Goal: Task Accomplishment & Management: Complete application form

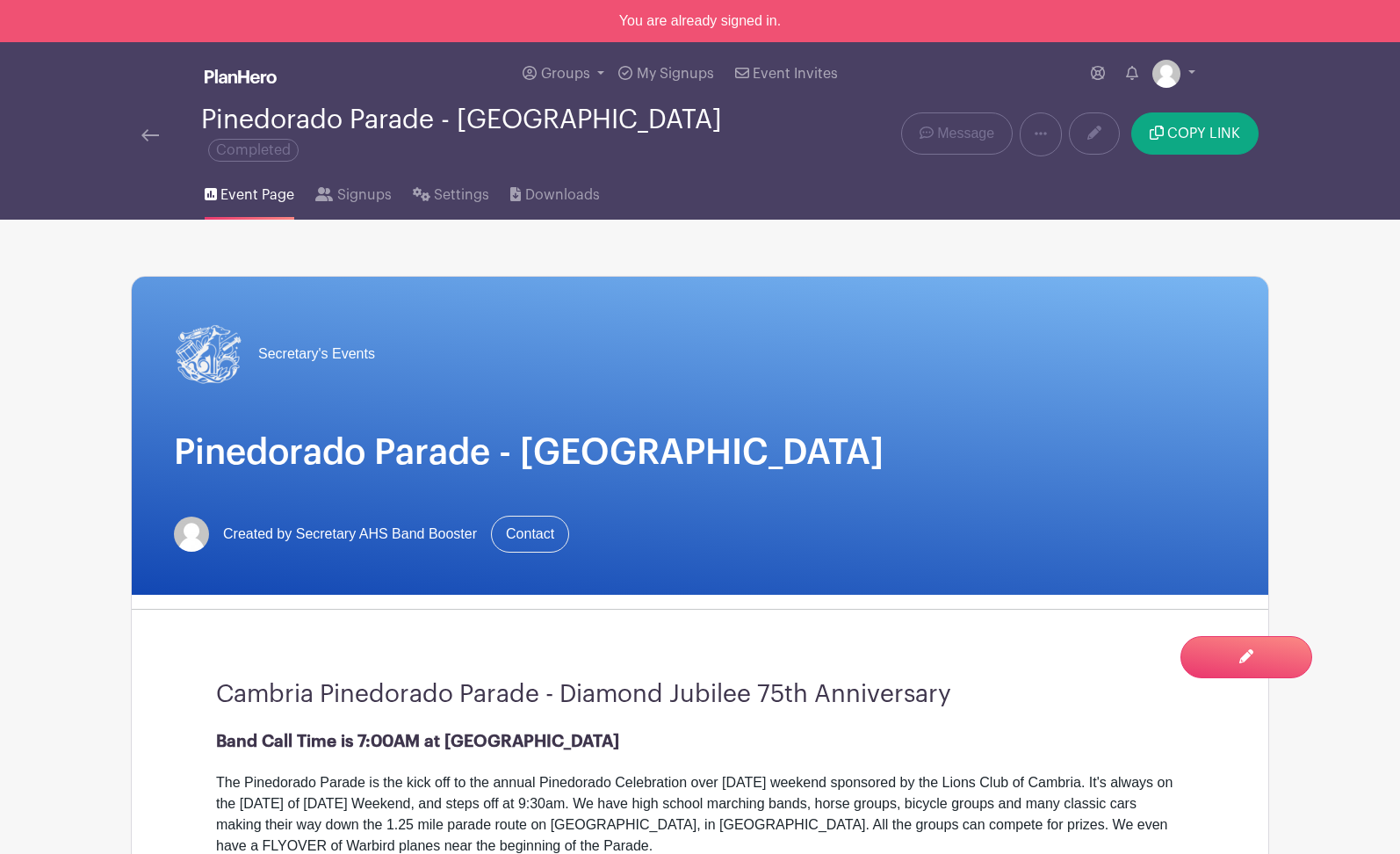
click at [151, 129] on img at bounding box center [149, 136] width 17 height 13
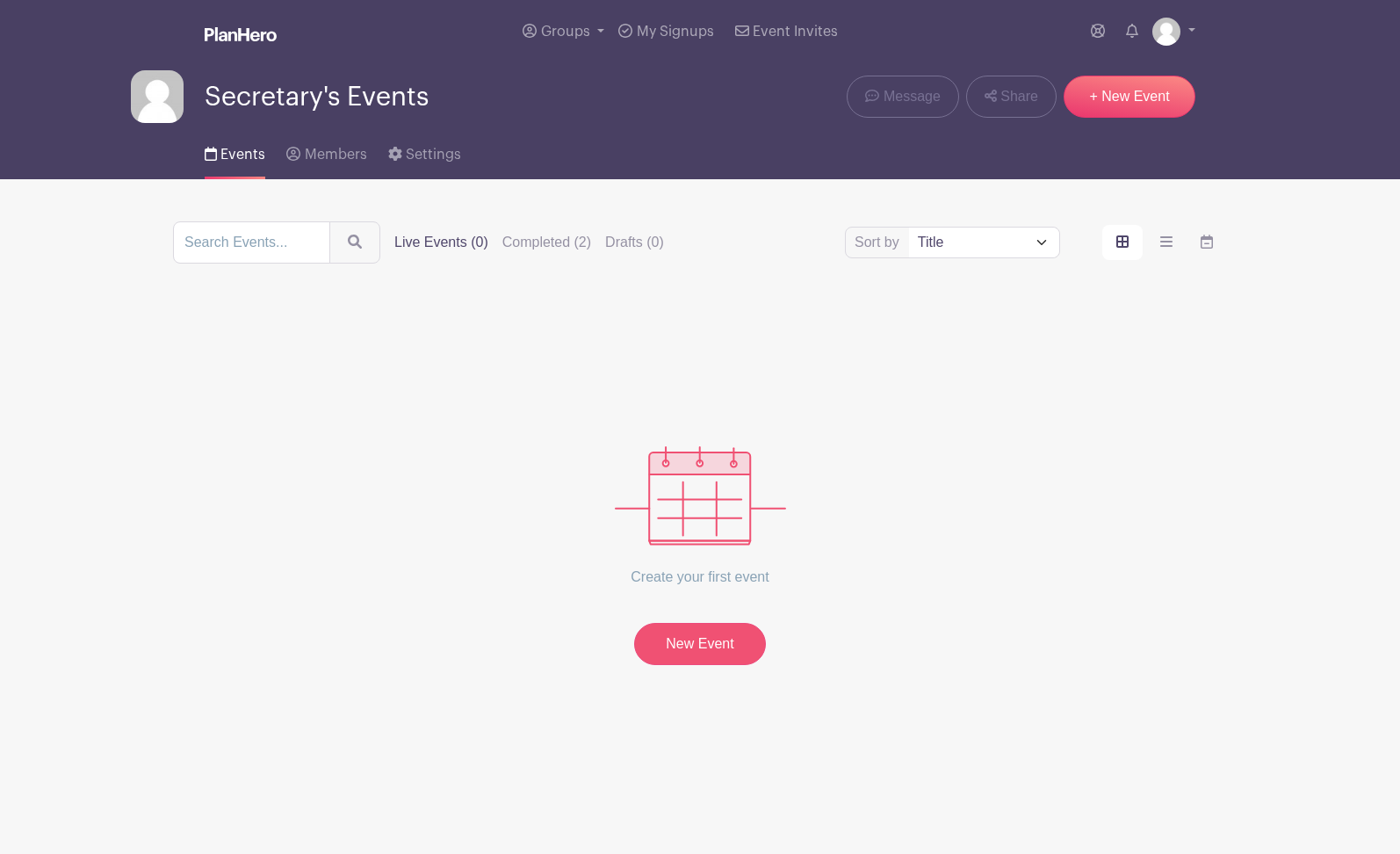
click at [719, 647] on link "New Event" at bounding box center [700, 644] width 132 height 42
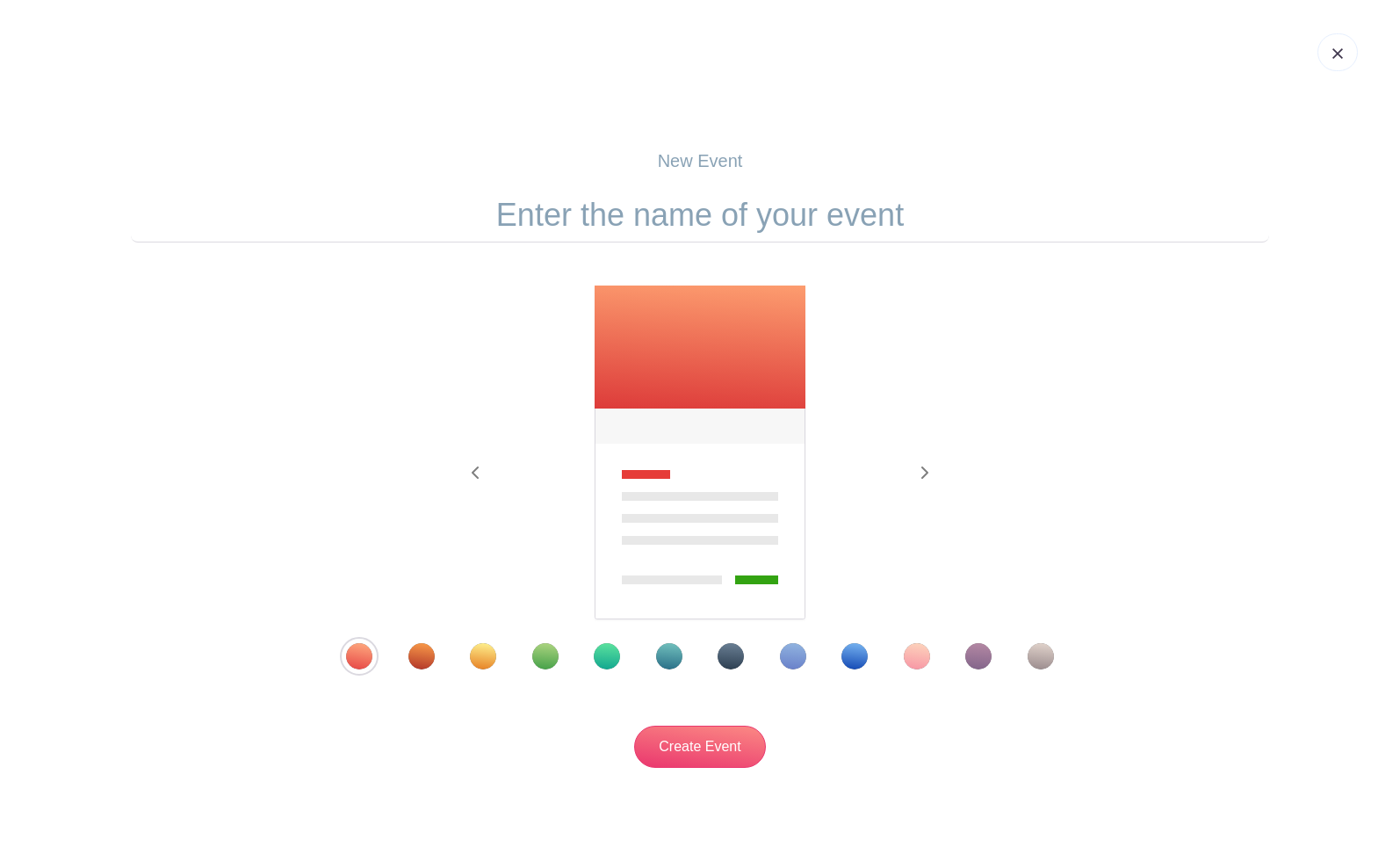
click at [427, 664] on div "Template 2" at bounding box center [421, 656] width 26 height 26
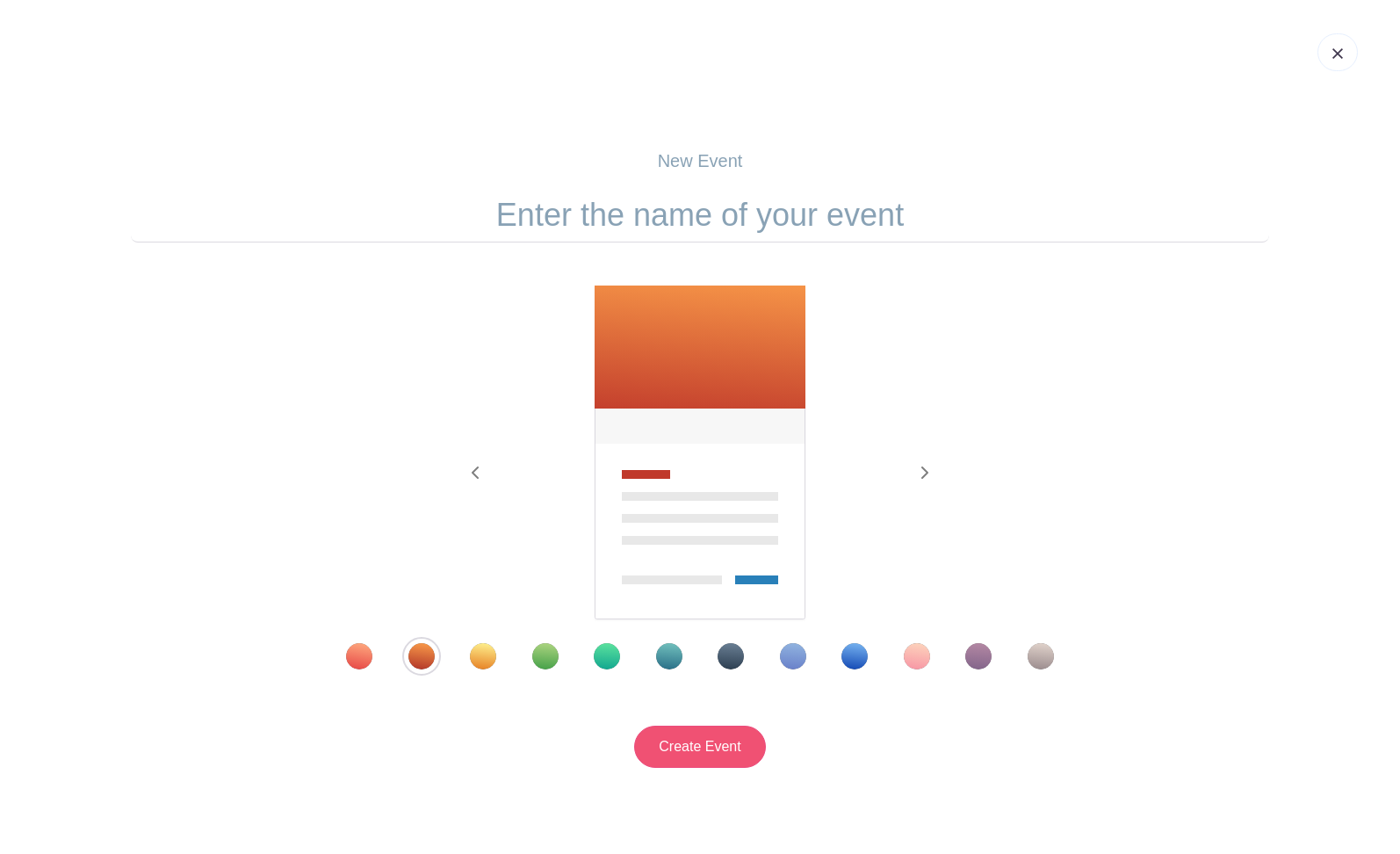
click at [717, 743] on input "Create Event" at bounding box center [700, 747] width 132 height 42
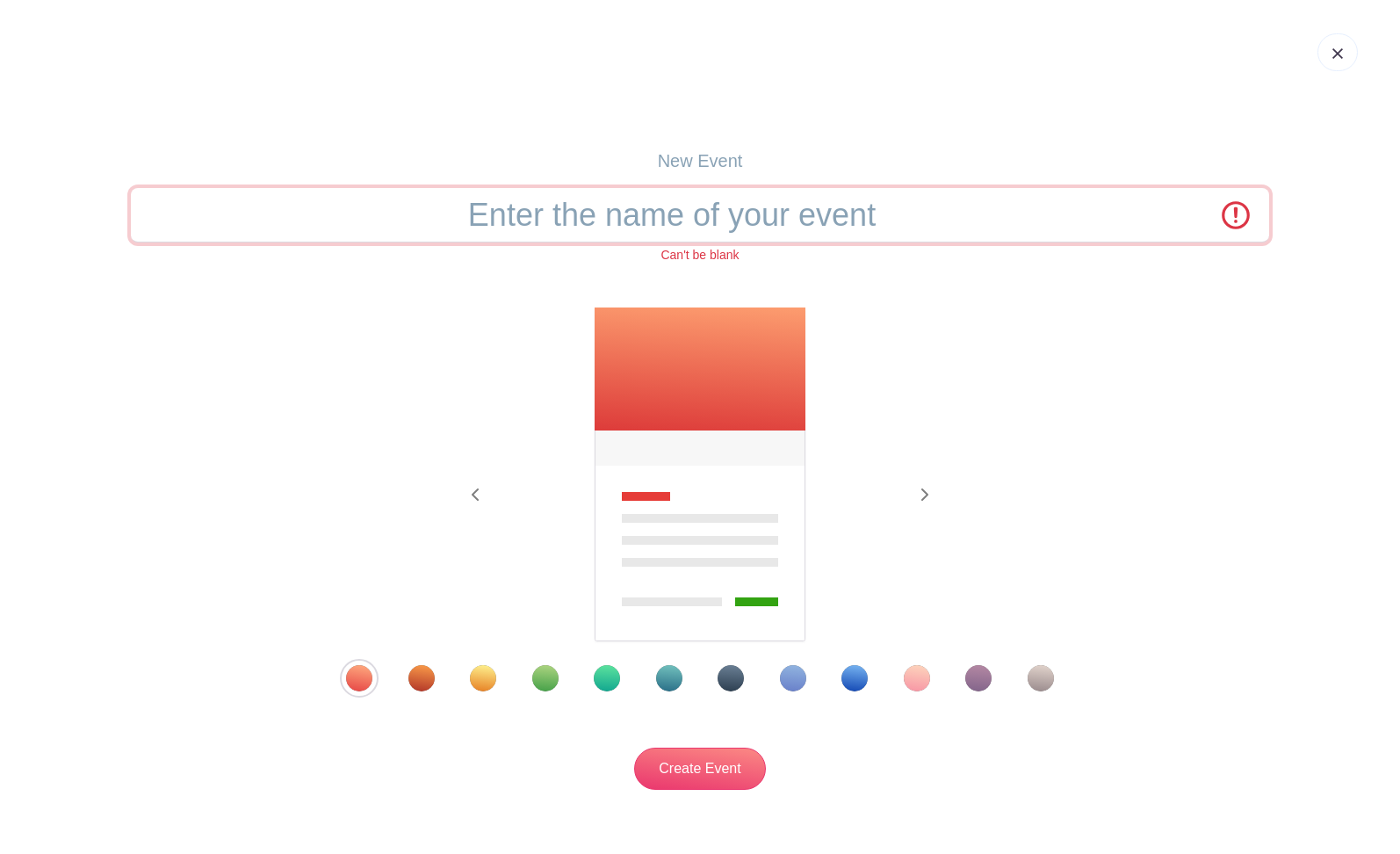
click at [729, 207] on input "text" at bounding box center [700, 216] width 1139 height 55
type input "P"
type input "S"
type input "F"
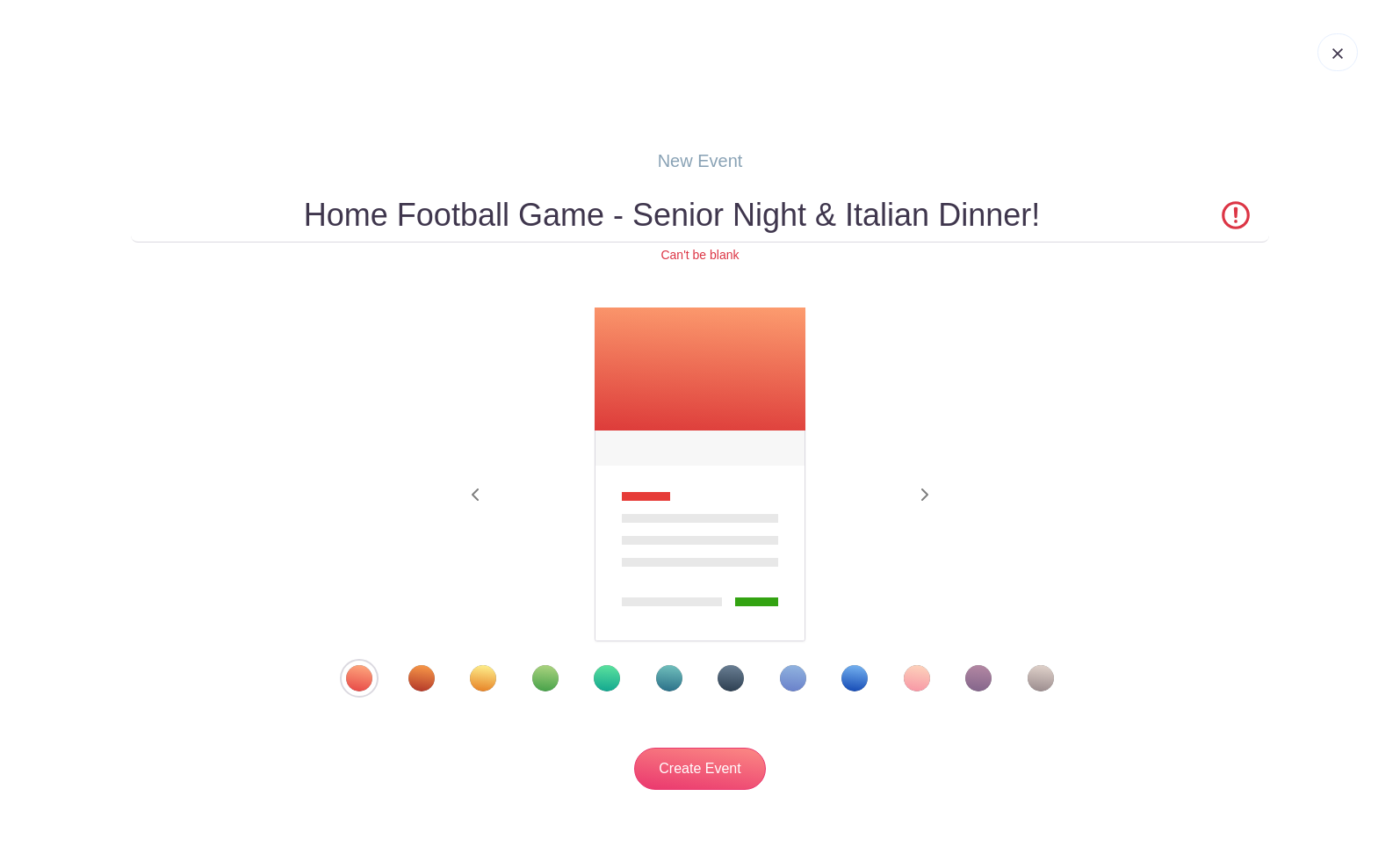
click at [1192, 337] on div "Previous Next" at bounding box center [700, 498] width 1139 height 385
click at [636, 217] on input "Home Football Game - Senior Night & Italian Dinner!" at bounding box center [700, 216] width 1139 height 55
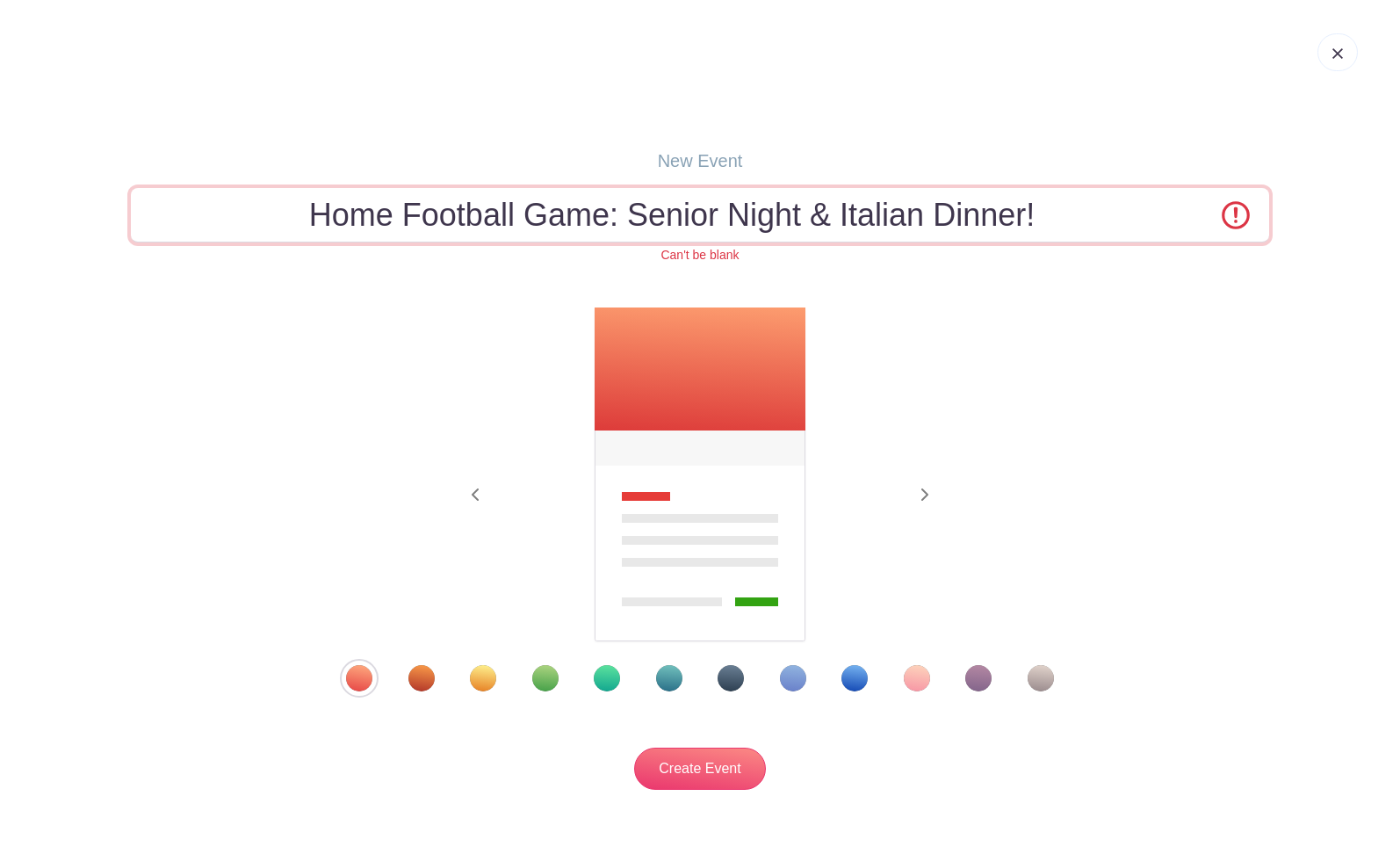
click at [347, 210] on input "Home Football Game: Senior Night & Italian Dinner!" at bounding box center [700, 216] width 1139 height 55
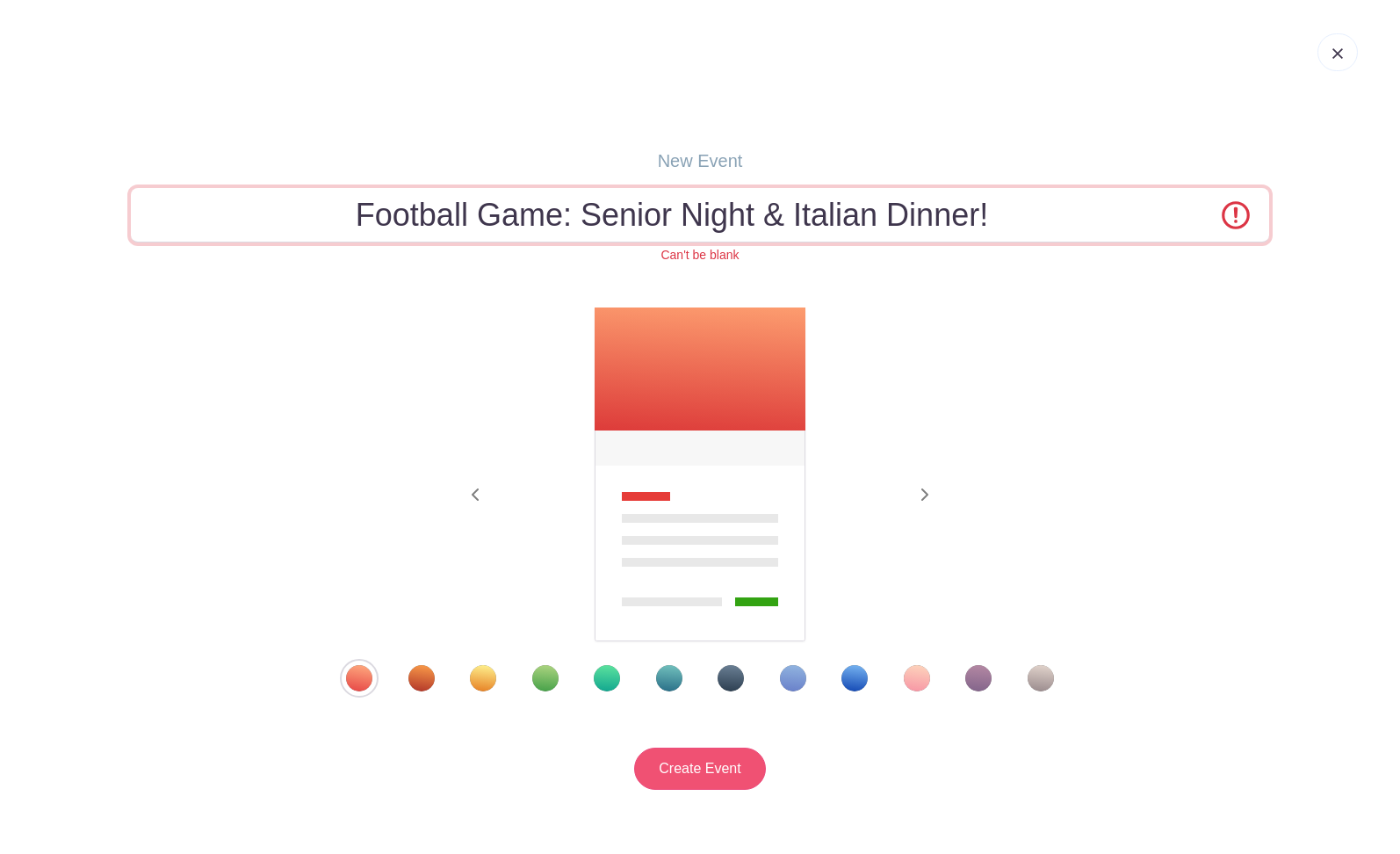
type input "Football Game: Senior Night & Italian Dinner!"
click at [731, 771] on input "Create Event" at bounding box center [700, 769] width 132 height 42
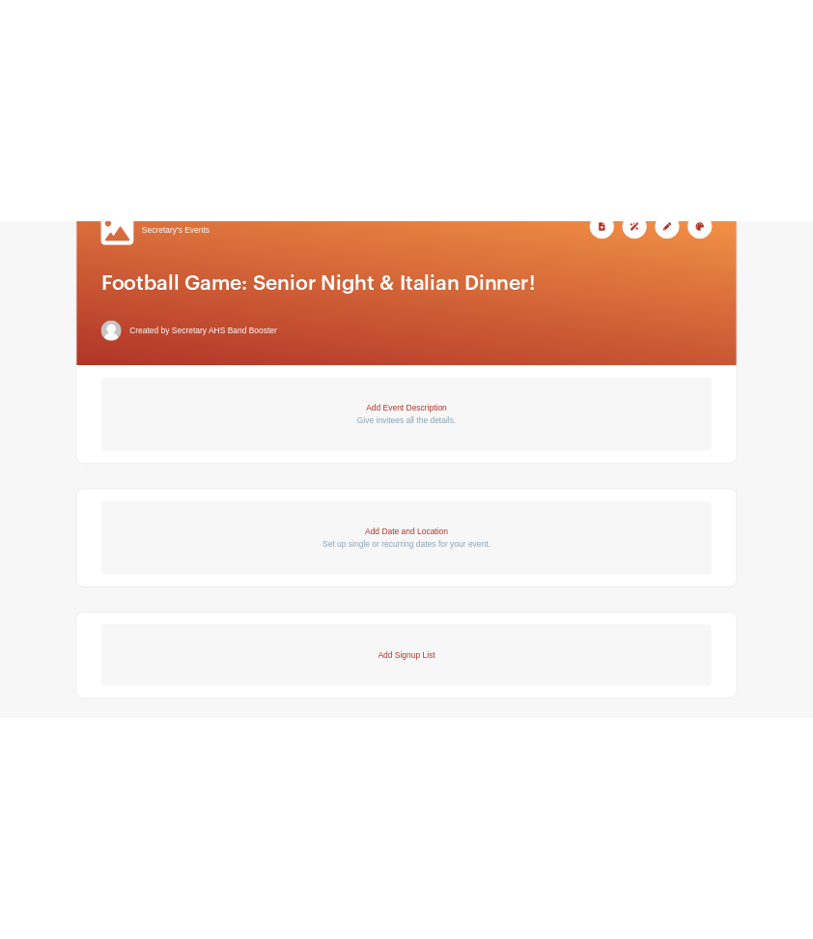
scroll to position [327, 0]
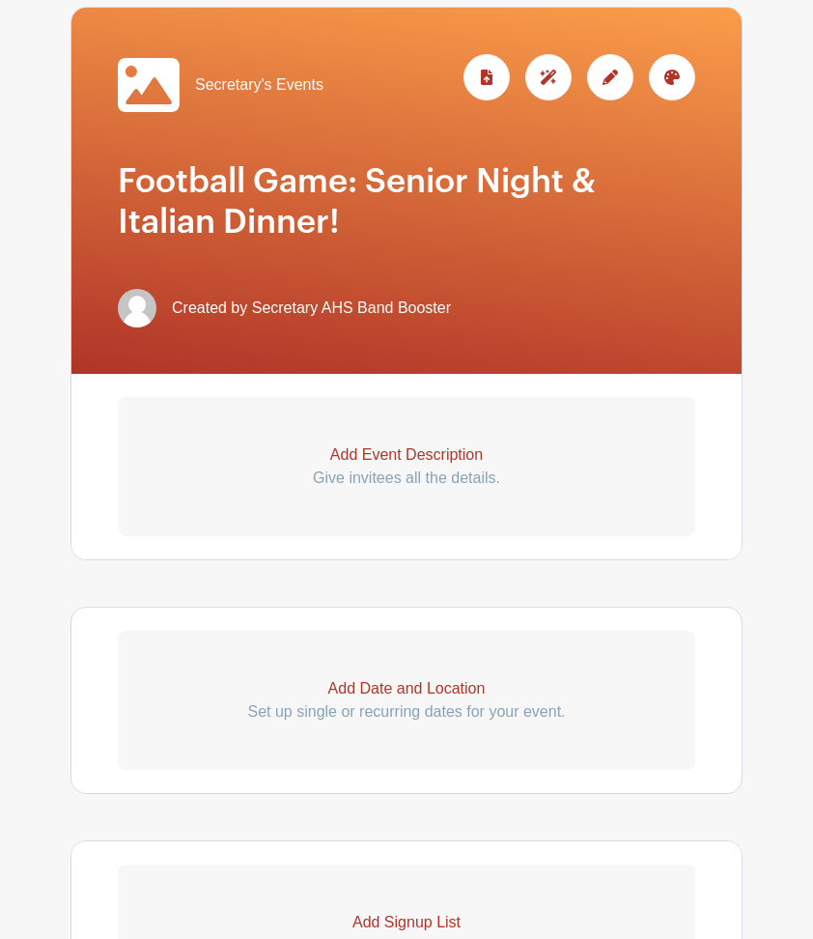
click at [426, 454] on p "Add Event Description" at bounding box center [407, 454] width 578 height 23
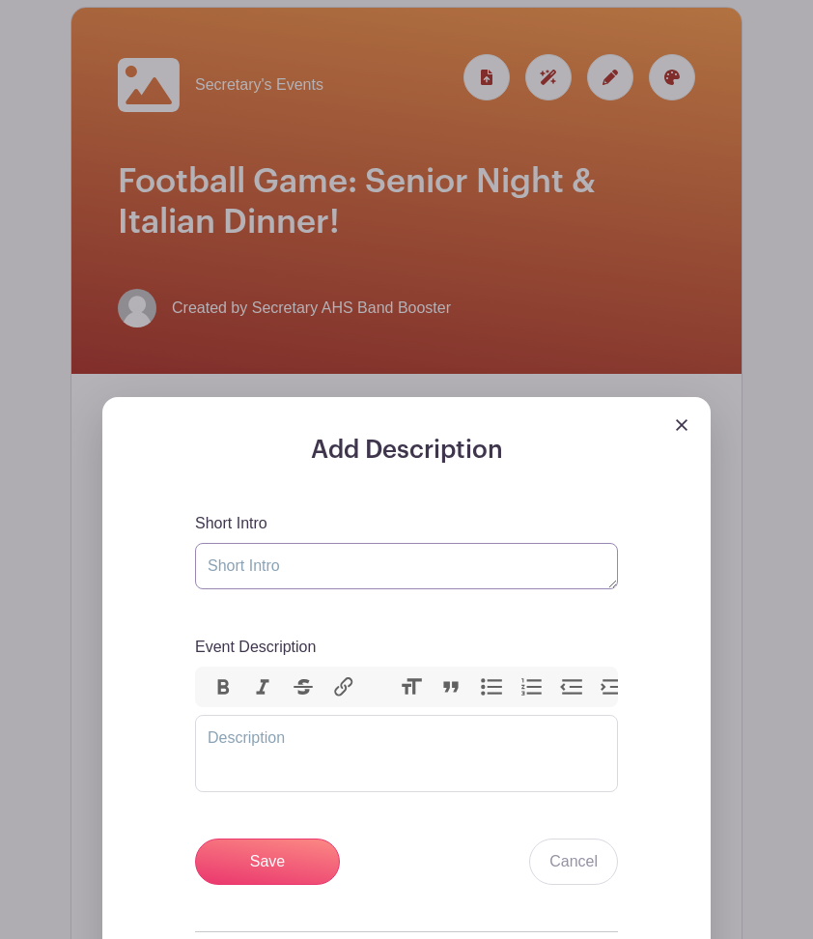
click at [388, 580] on textarea "Short Intro" at bounding box center [406, 566] width 423 height 46
click at [296, 570] on textarea "First Football Game" at bounding box center [406, 566] width 423 height 46
type textarea "Italian Band Dinner & Senior Night!"
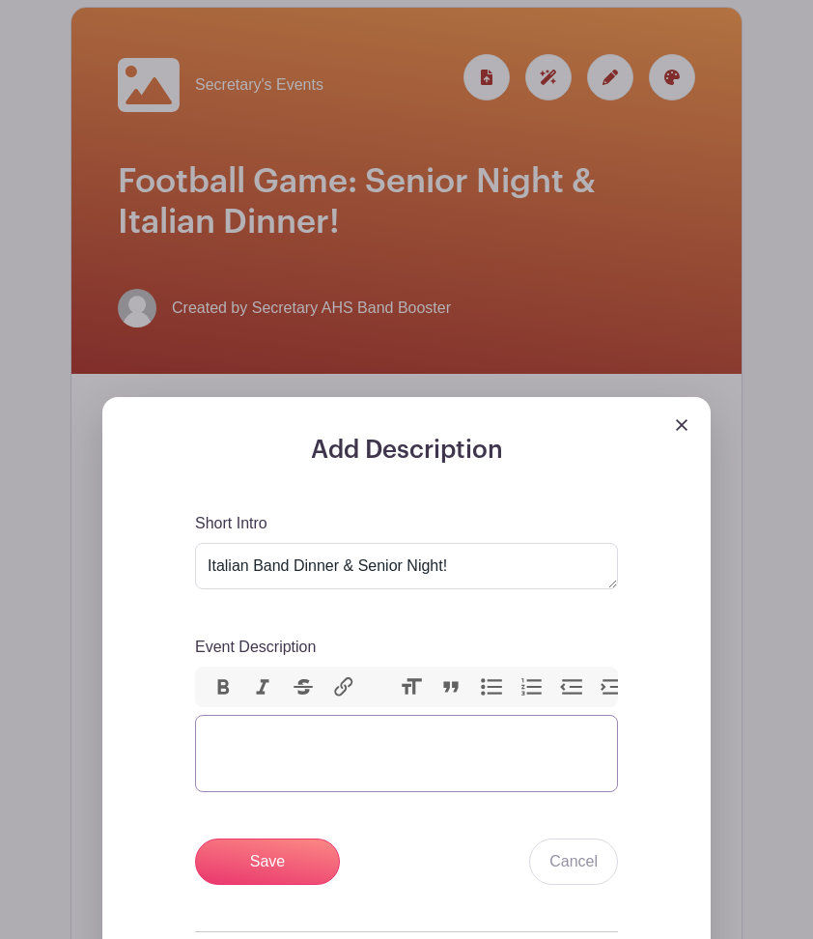
click at [242, 748] on trix-editor "Event Description" at bounding box center [406, 753] width 423 height 77
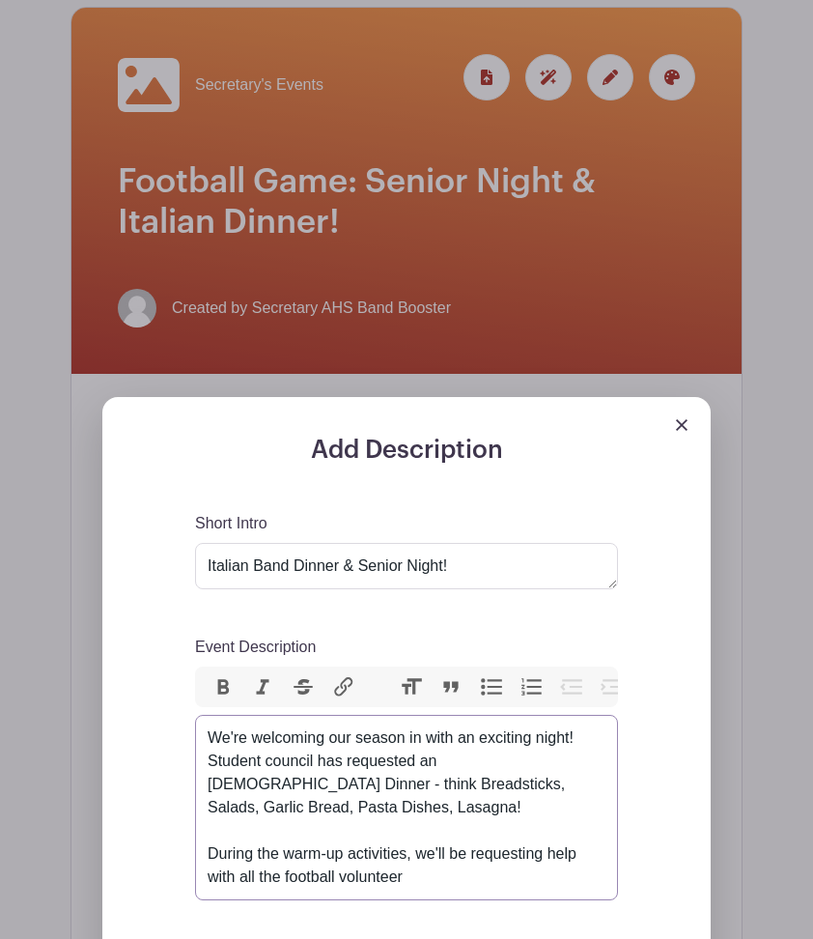
drag, startPoint x: 457, startPoint y: 873, endPoint x: 416, endPoint y: 856, distance: 44.1
click at [416, 856] on div "We're welcoming our season in with an exciting night! Student council has reque…" at bounding box center [407, 807] width 398 height 162
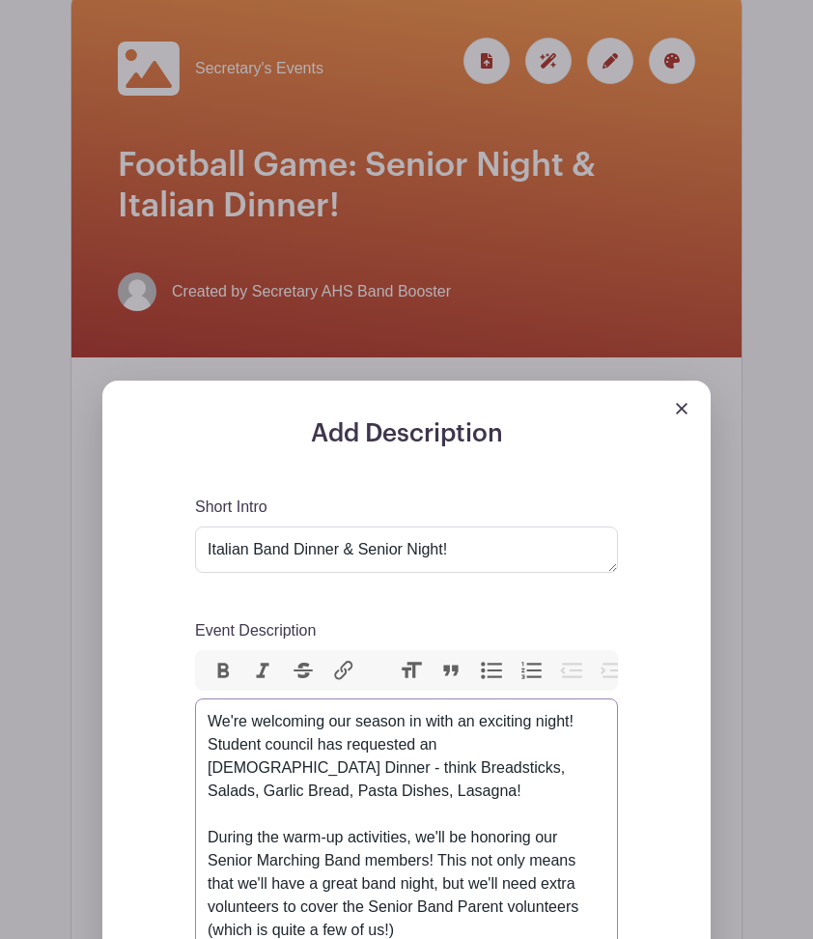
scroll to position [828, 0]
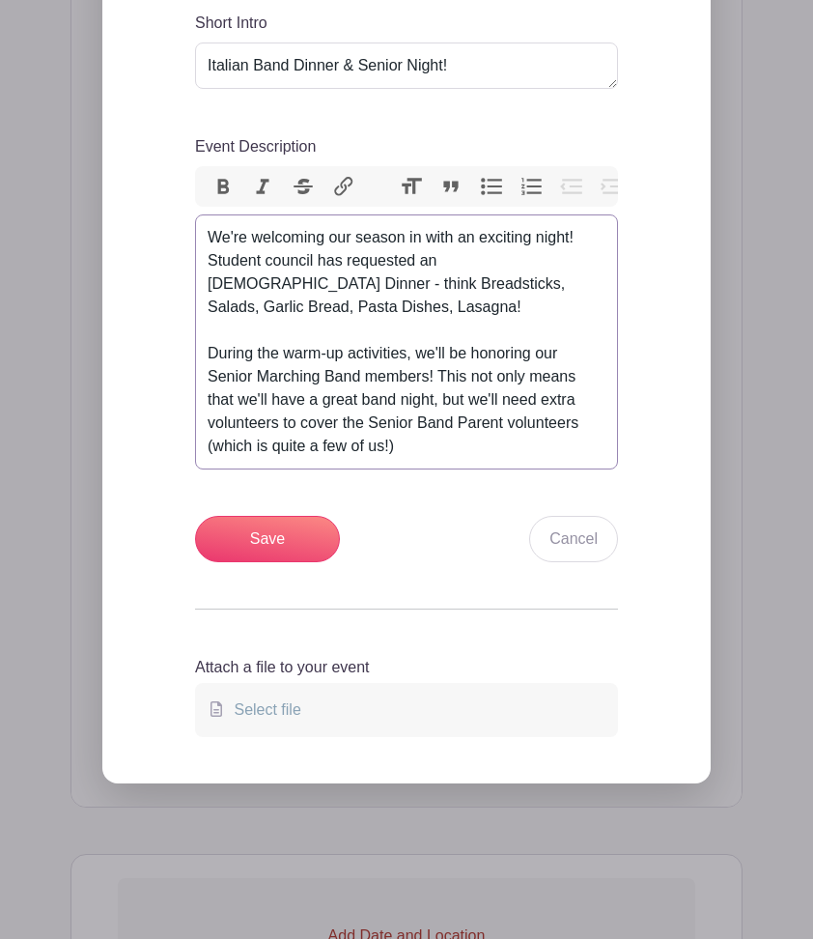
type trix-editor "<div>We're welcoming our season in with an exciting night! Student council has …"
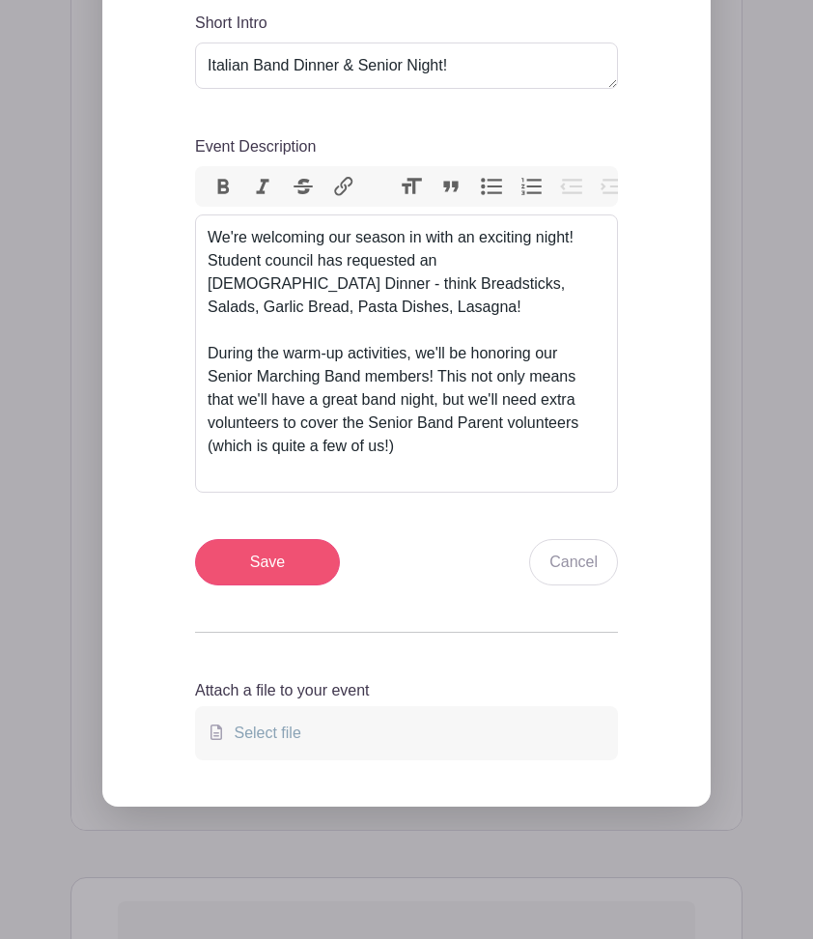
click at [299, 560] on input "Save" at bounding box center [267, 562] width 145 height 46
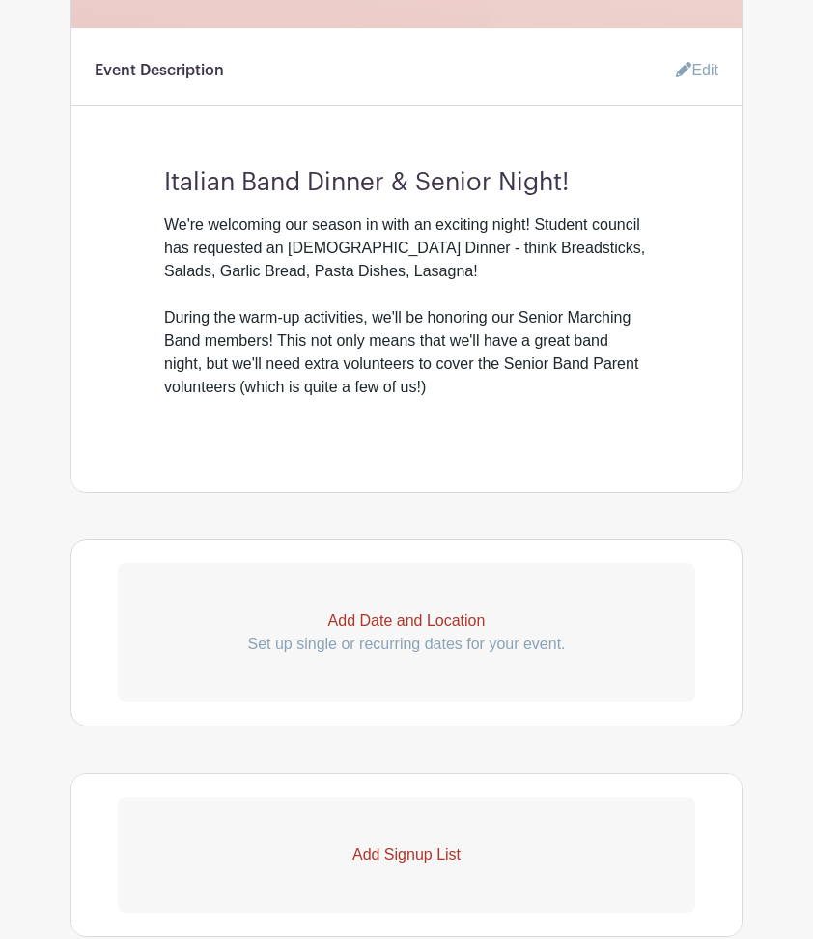
click at [425, 623] on p "Add Date and Location" at bounding box center [407, 620] width 578 height 23
select select "8"
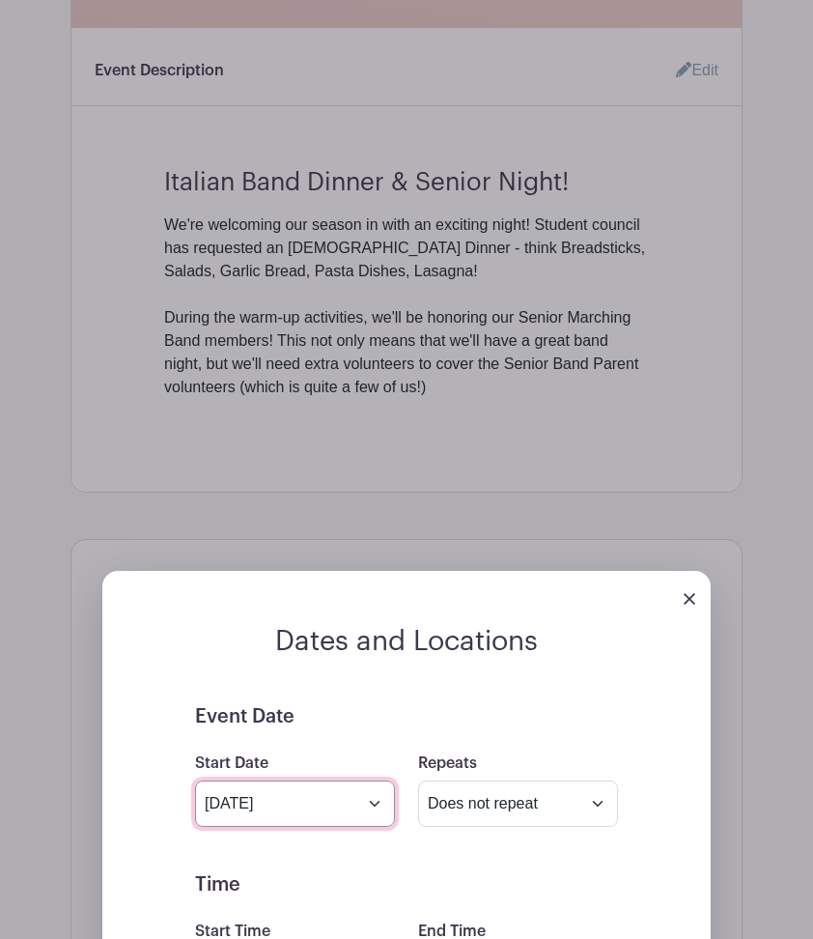
click at [374, 804] on input "[DATE]" at bounding box center [295, 803] width 200 height 46
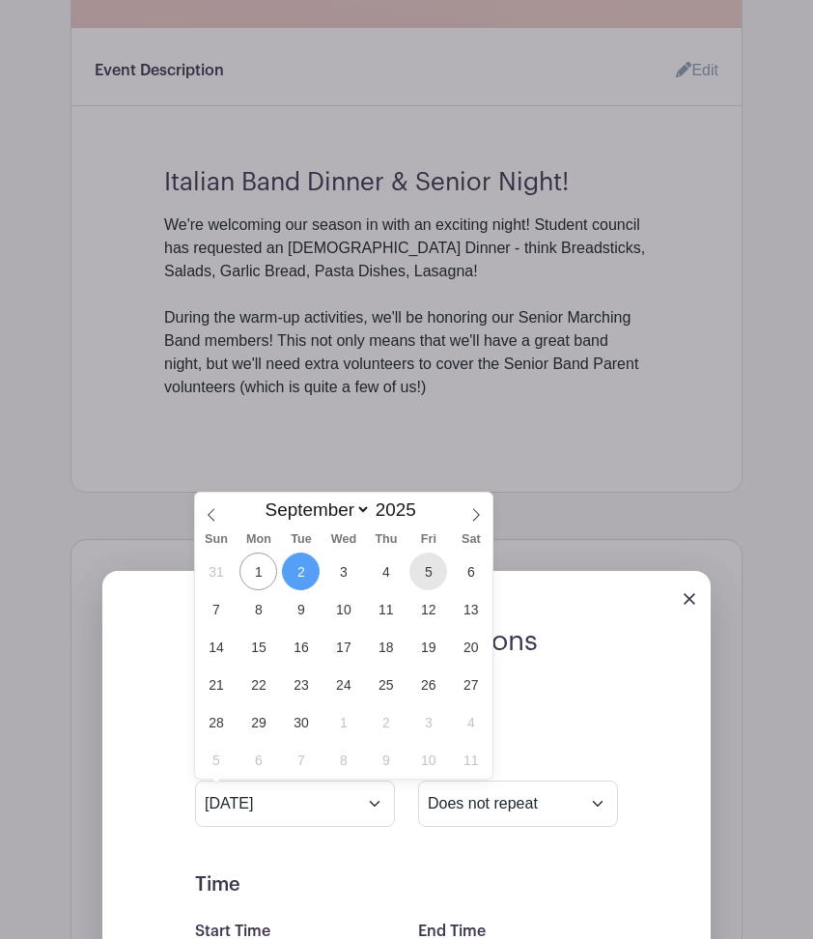
click at [431, 573] on span "5" at bounding box center [428, 571] width 38 height 38
type input "[DATE]"
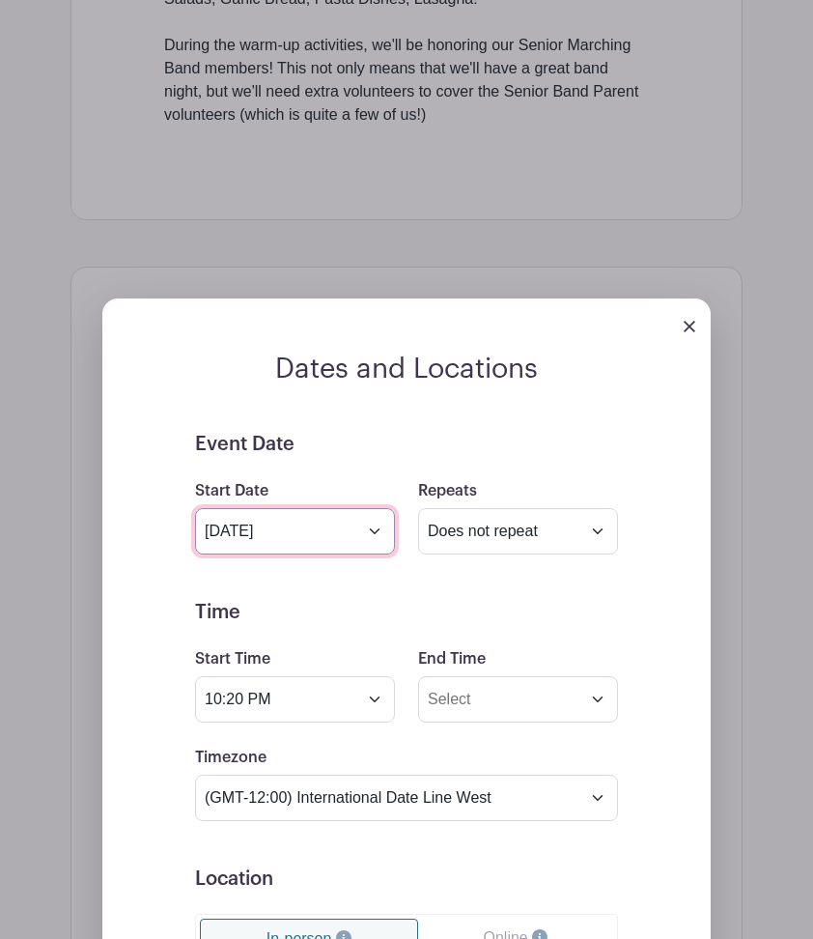
scroll to position [1111, 0]
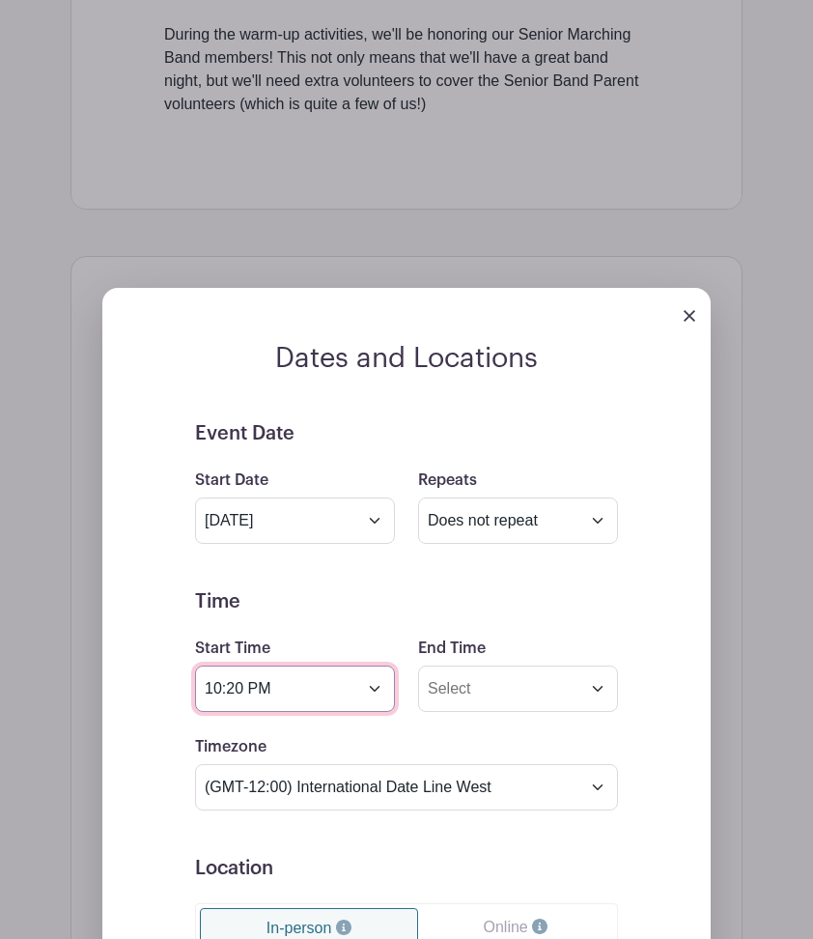
click at [378, 689] on input "10:20 PM" at bounding box center [295, 688] width 200 height 46
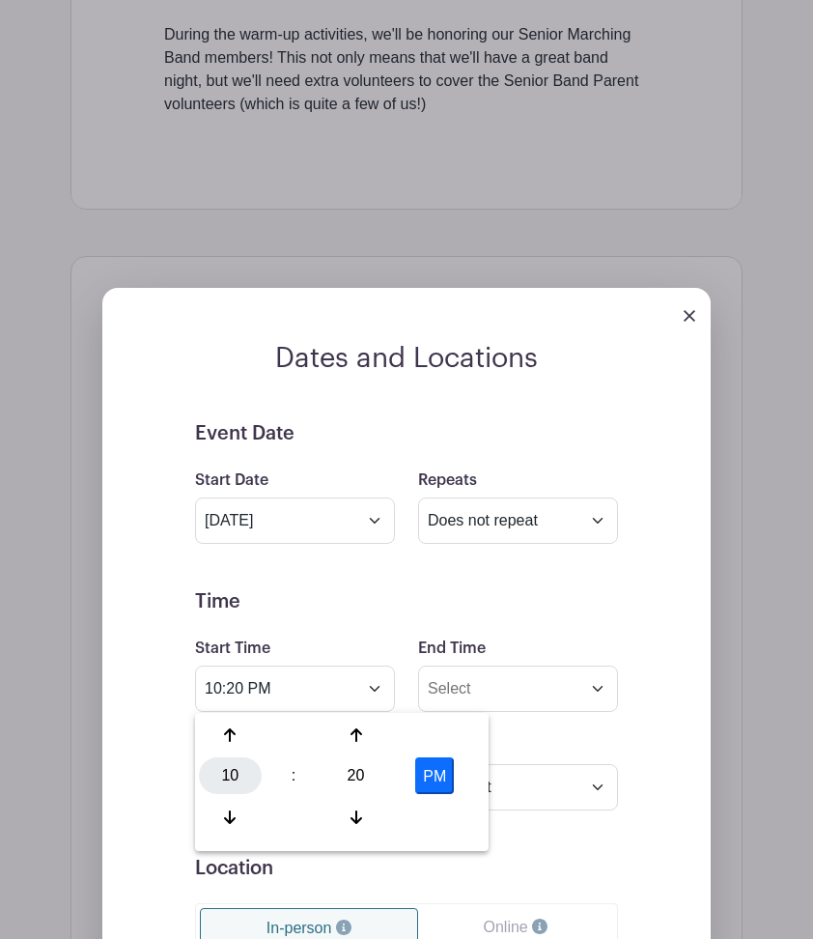
click at [223, 776] on div "10" at bounding box center [230, 775] width 63 height 37
click at [223, 776] on div "04" at bounding box center [231, 775] width 65 height 37
click at [358, 776] on div "20" at bounding box center [355, 775] width 63 height 37
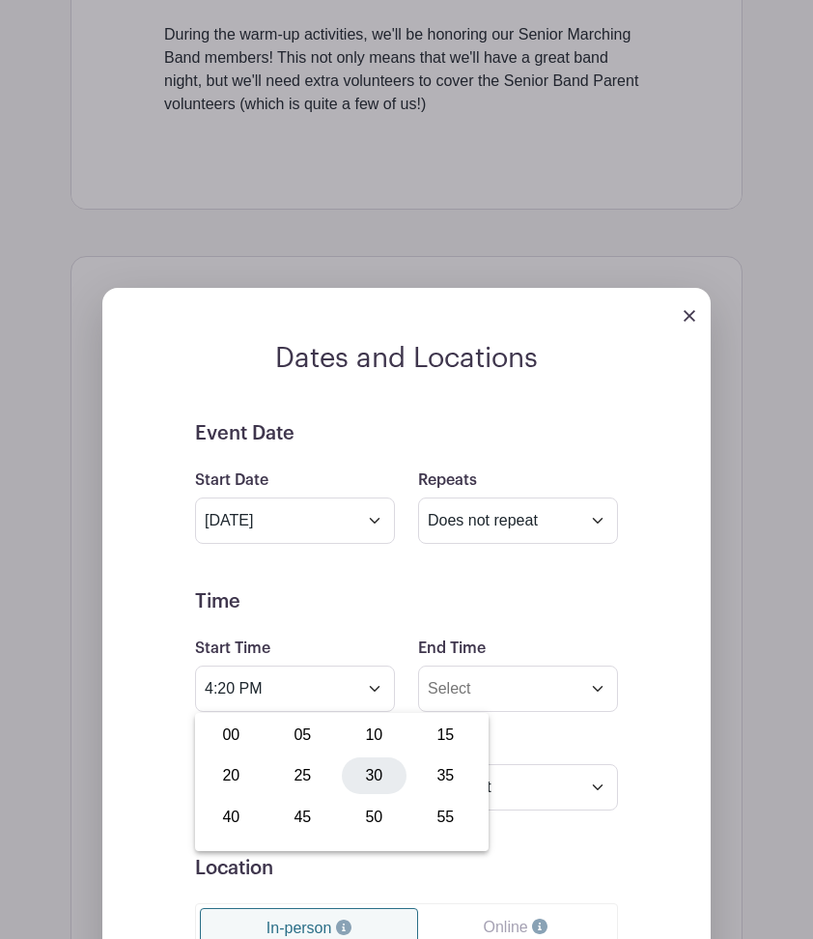
click at [381, 773] on div "30" at bounding box center [374, 775] width 65 height 37
type input "4:30 PM"
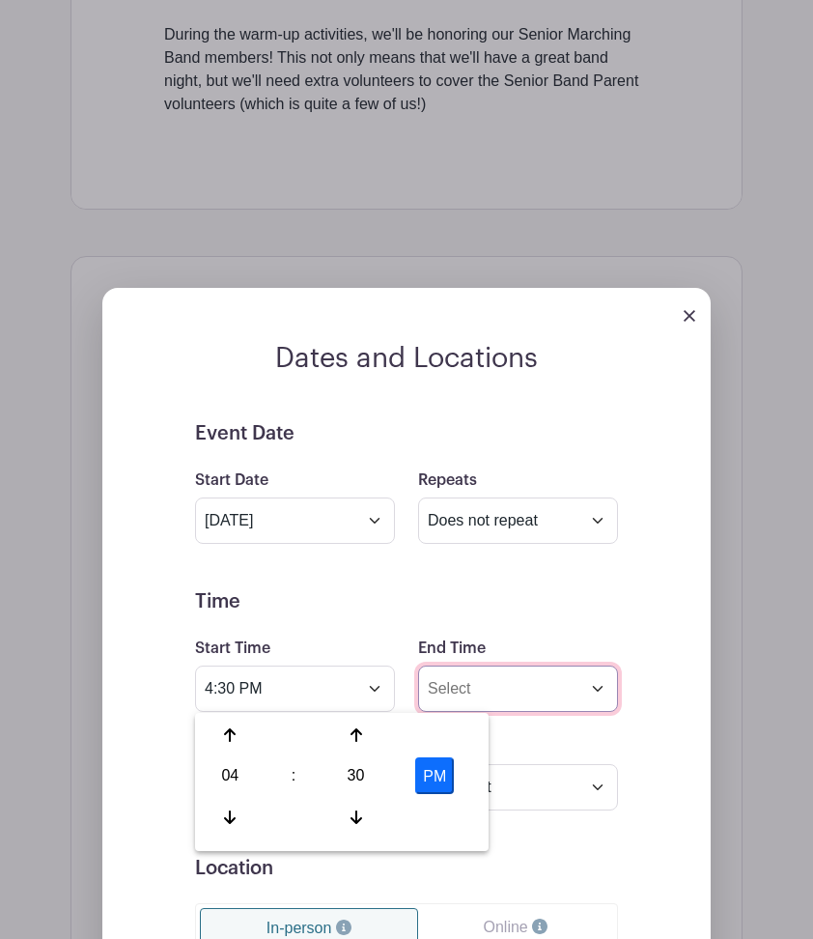
click at [490, 681] on input "End Time" at bounding box center [518, 688] width 200 height 46
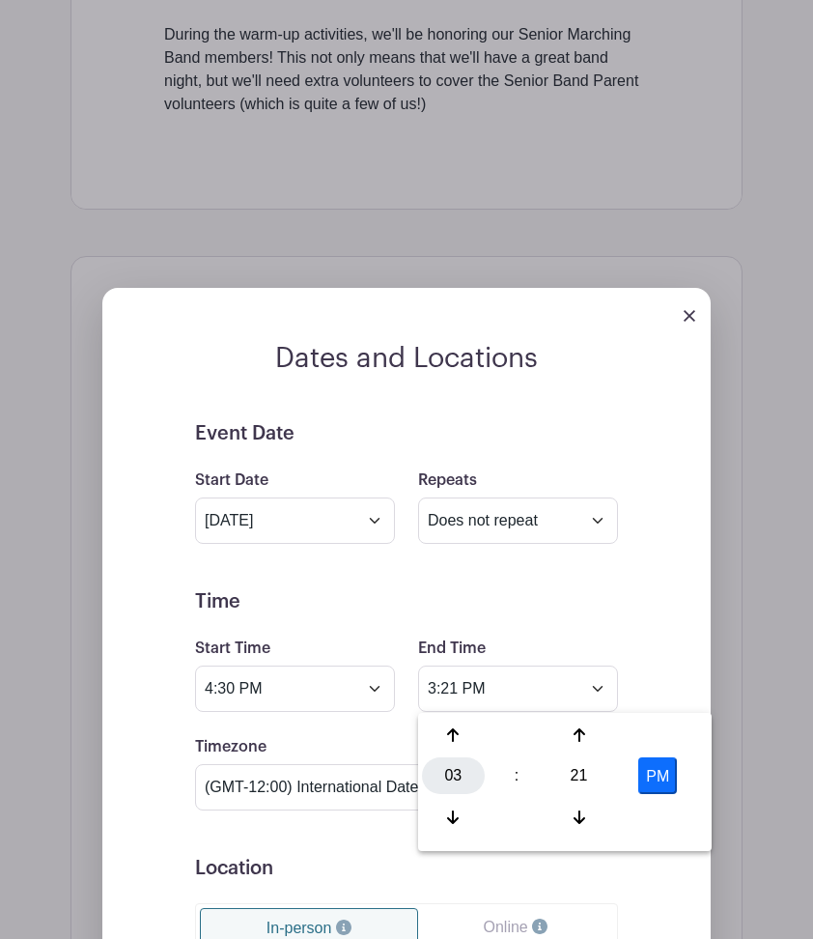
click at [451, 781] on div "03" at bounding box center [453, 775] width 63 height 37
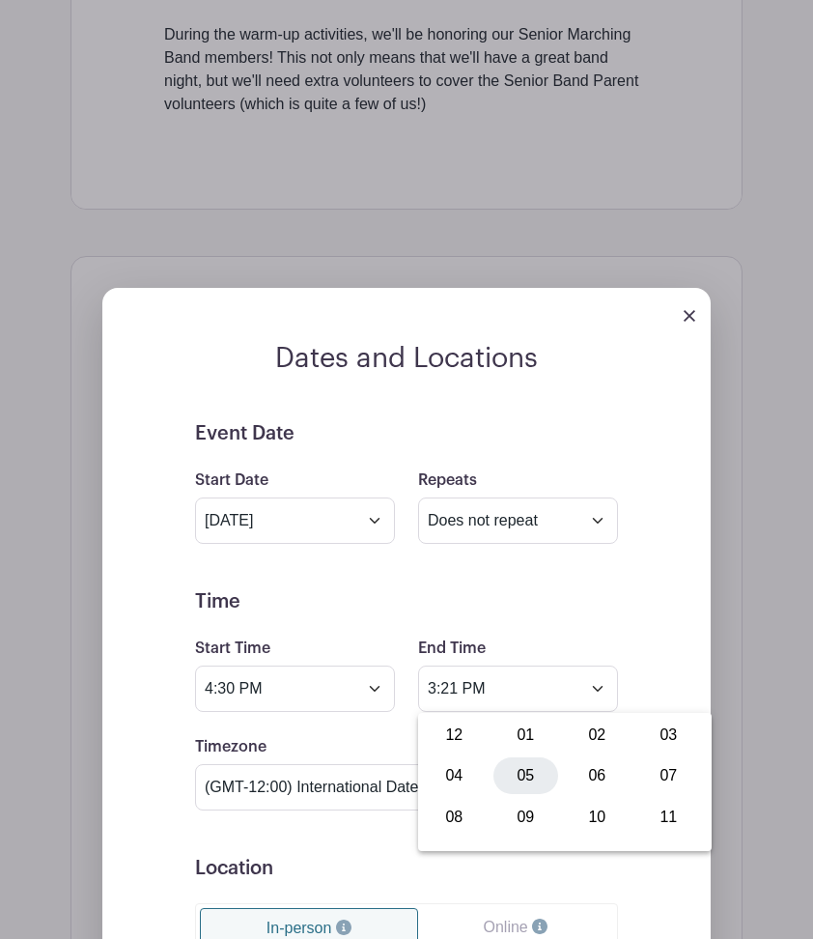
click at [519, 775] on div "05" at bounding box center [526, 775] width 65 height 37
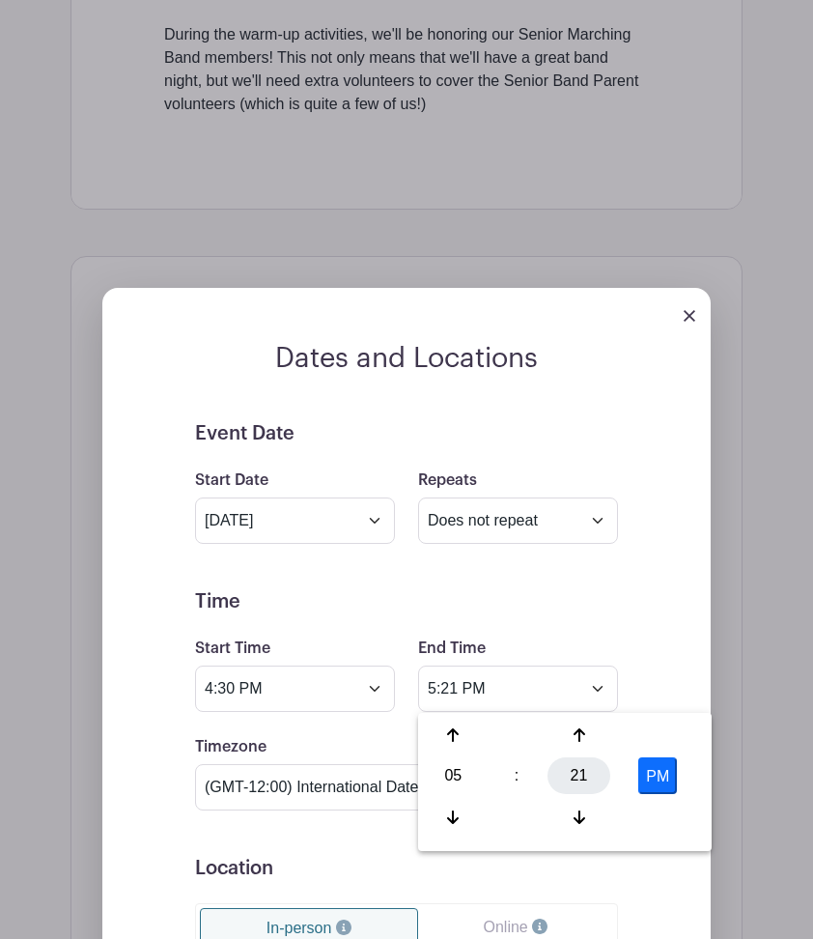
click at [576, 780] on div "21" at bounding box center [579, 775] width 63 height 37
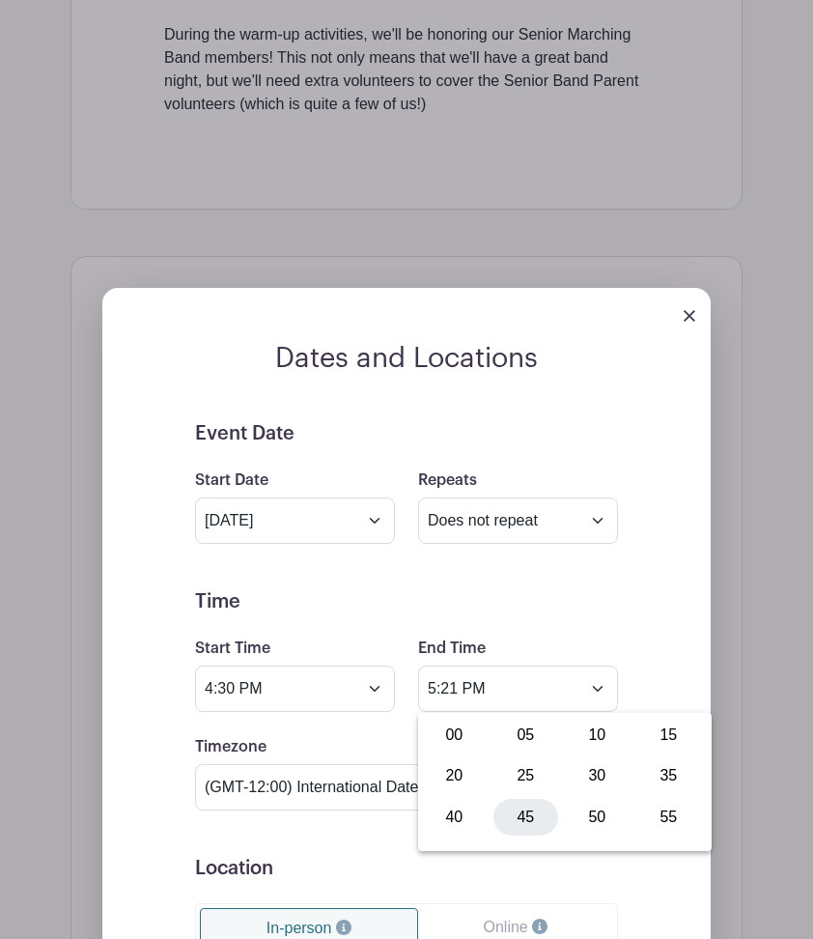
click at [533, 818] on div "45" at bounding box center [526, 817] width 65 height 37
type input "5:45 PM"
click at [639, 598] on div "Event Date Start Date [DATE] Repeats Does not repeat Daily Weekly Monthly on da…" at bounding box center [407, 856] width 516 height 869
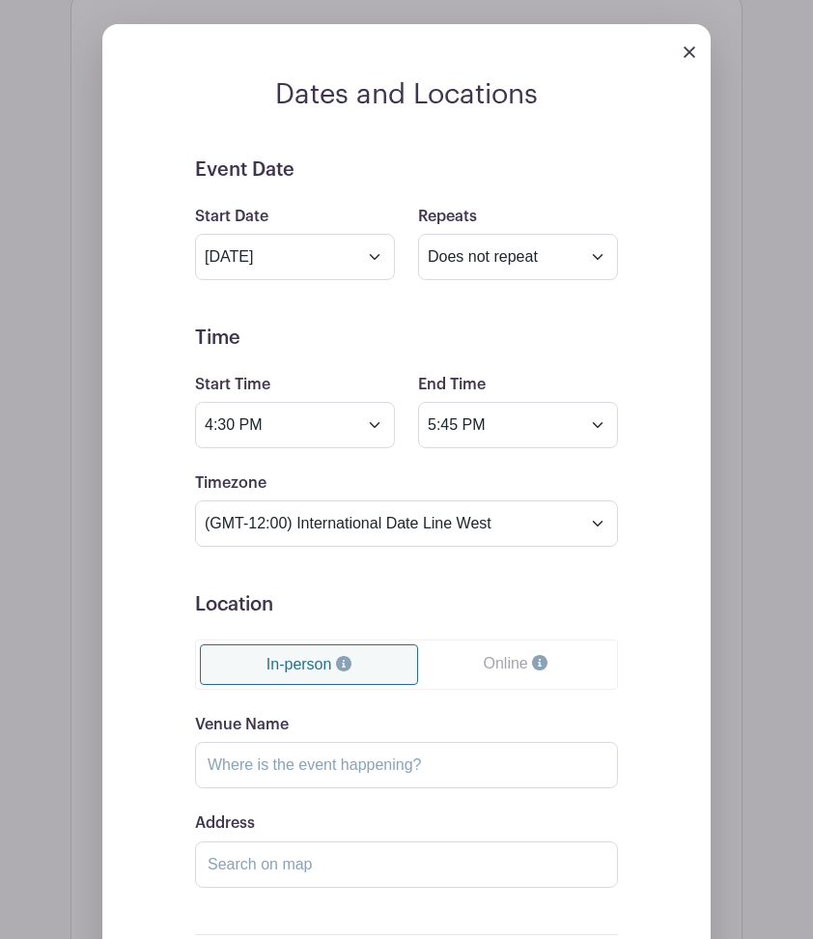
scroll to position [1401, 0]
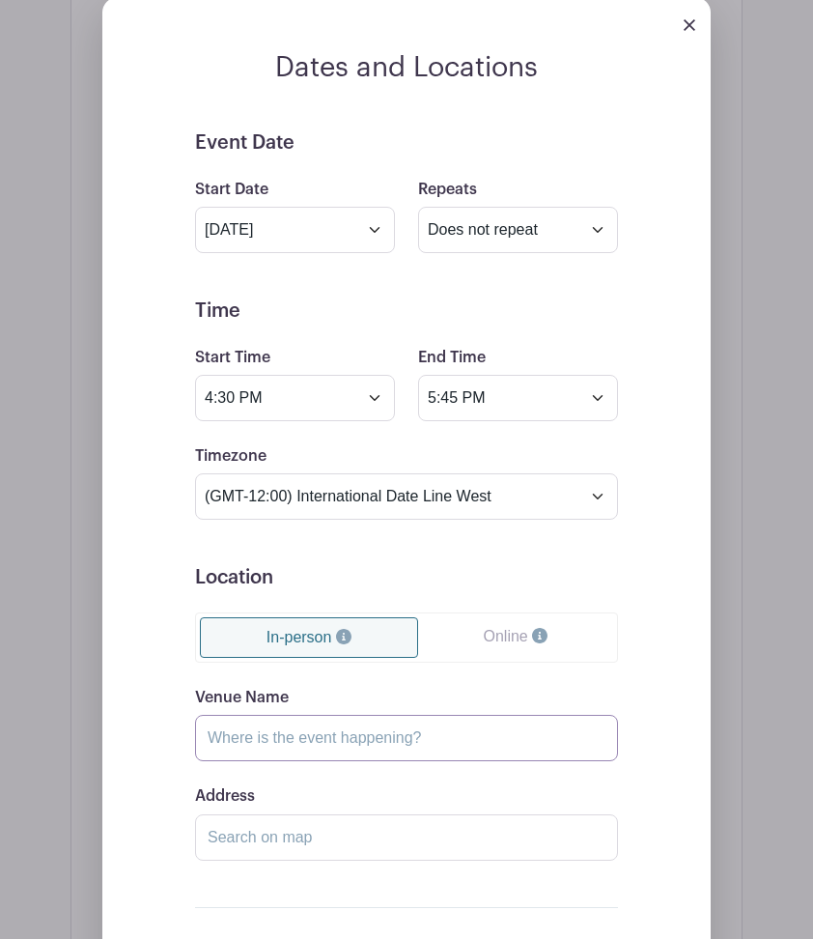
click at [453, 740] on input "Venue Name" at bounding box center [406, 738] width 423 height 46
type input "AHS Band Room"
click at [370, 852] on input "Address" at bounding box center [406, 837] width 423 height 46
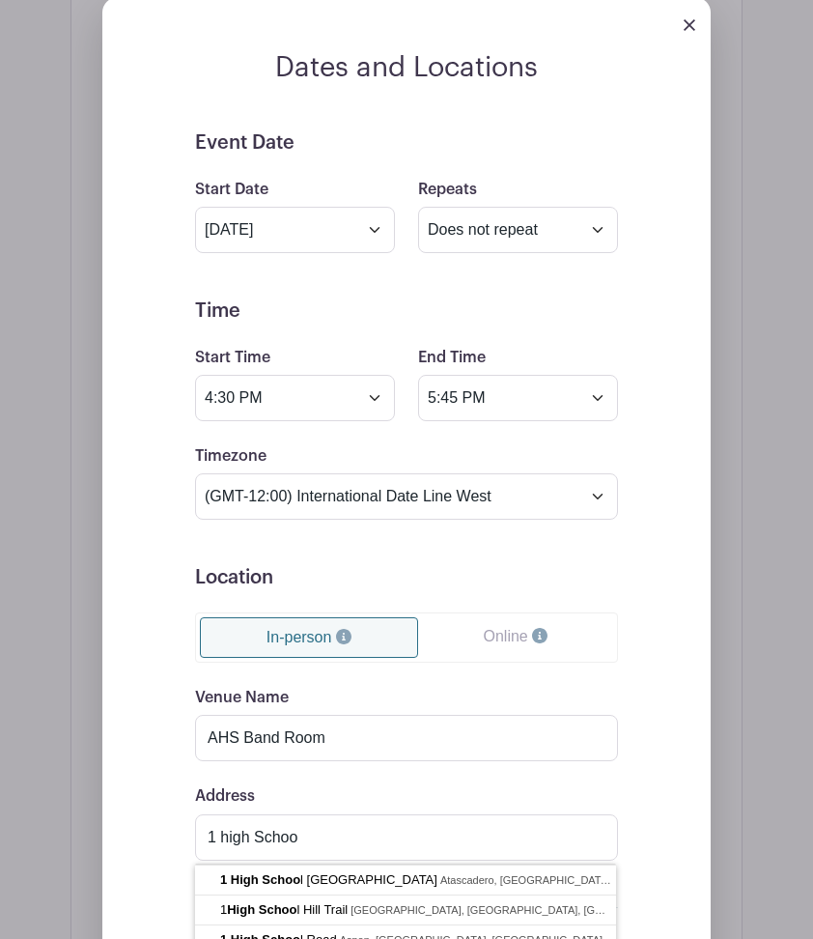
type input "[STREET_ADDRESS]"
drag, startPoint x: 370, startPoint y: 852, endPoint x: 397, endPoint y: 876, distance: 36.3
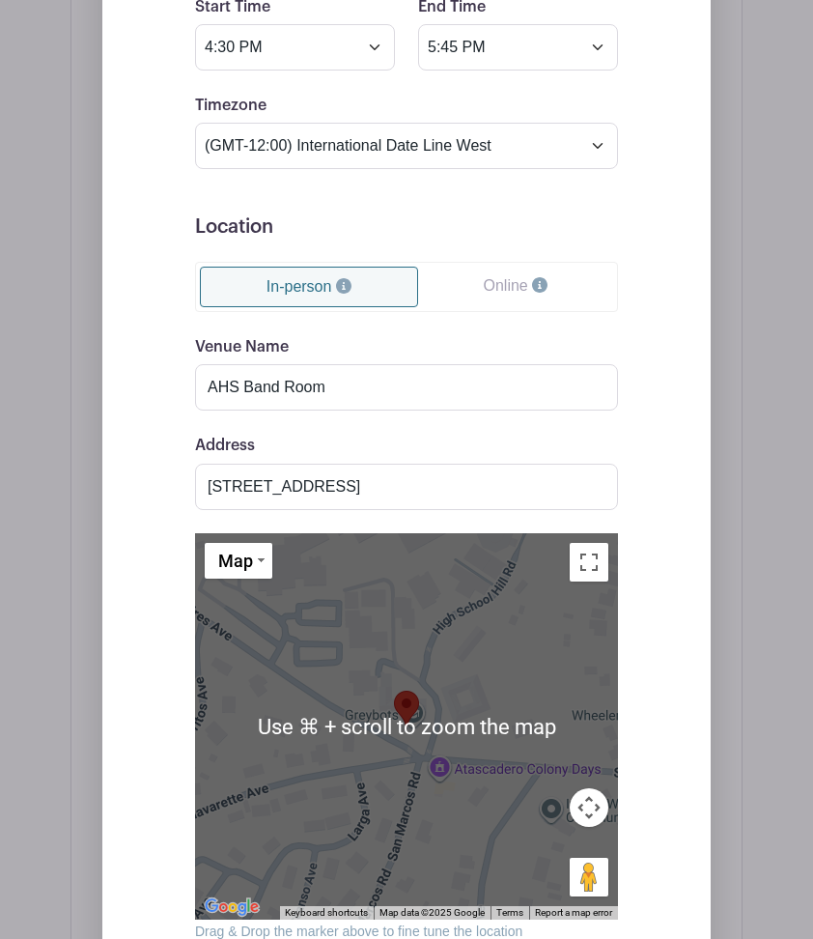
scroll to position [1748, 0]
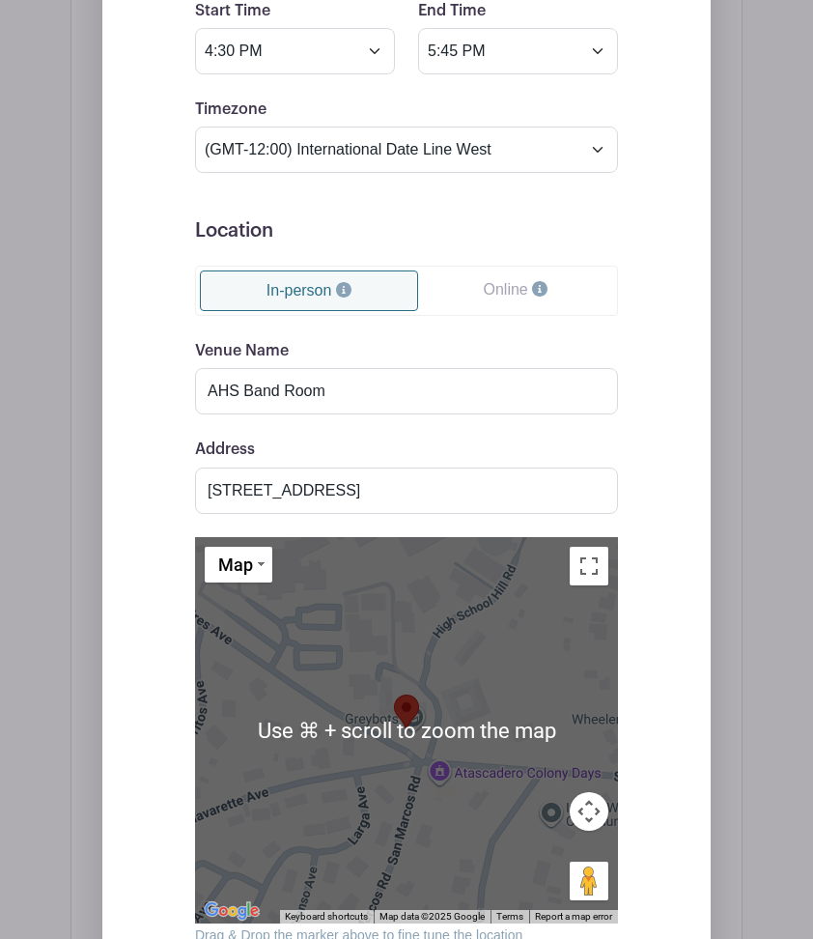
click at [473, 631] on div at bounding box center [406, 730] width 423 height 386
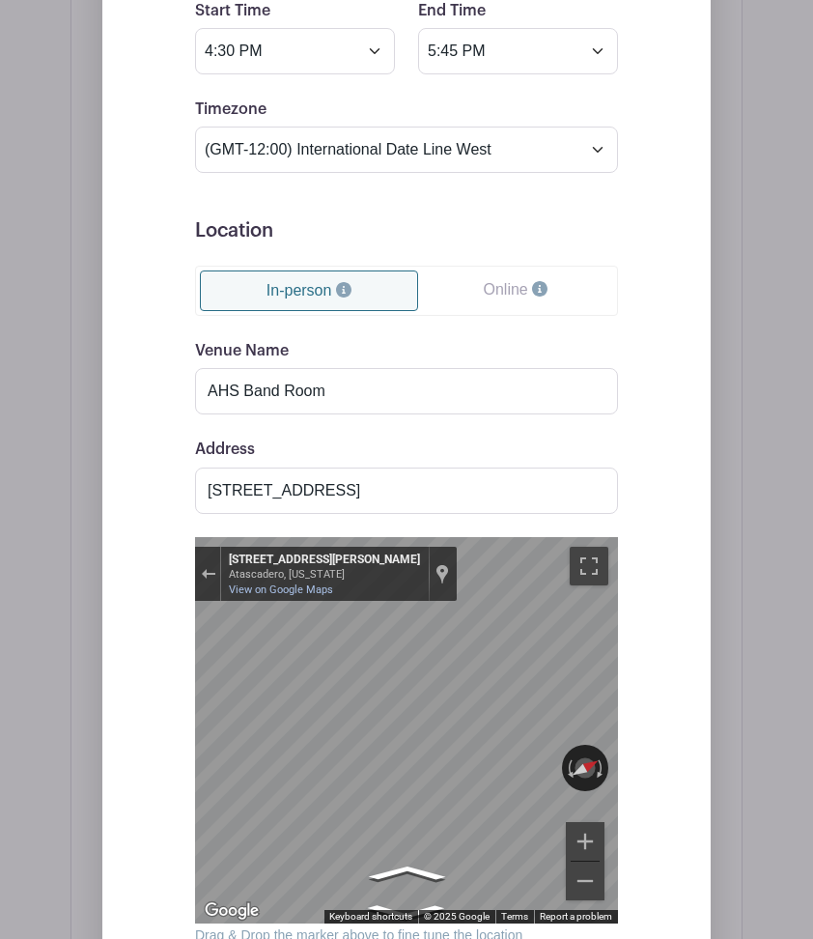
drag, startPoint x: 584, startPoint y: 877, endPoint x: 767, endPoint y: 849, distance: 184.7
click at [743, 849] on div "Dates and Locations Event Date Start Date [DATE] Repeats Does not repeat Daily …" at bounding box center [407, 391] width 672 height 1545
click at [743, 636] on div "Dates and Locations Event Date Start Date [DATE] Repeats Does not repeat Daily …" at bounding box center [407, 391] width 672 height 1545
click at [627, 793] on div "Event Date Start Date [DATE] Repeats Does not repeat Daily Weekly Monthly on da…" at bounding box center [407, 436] width 516 height 1302
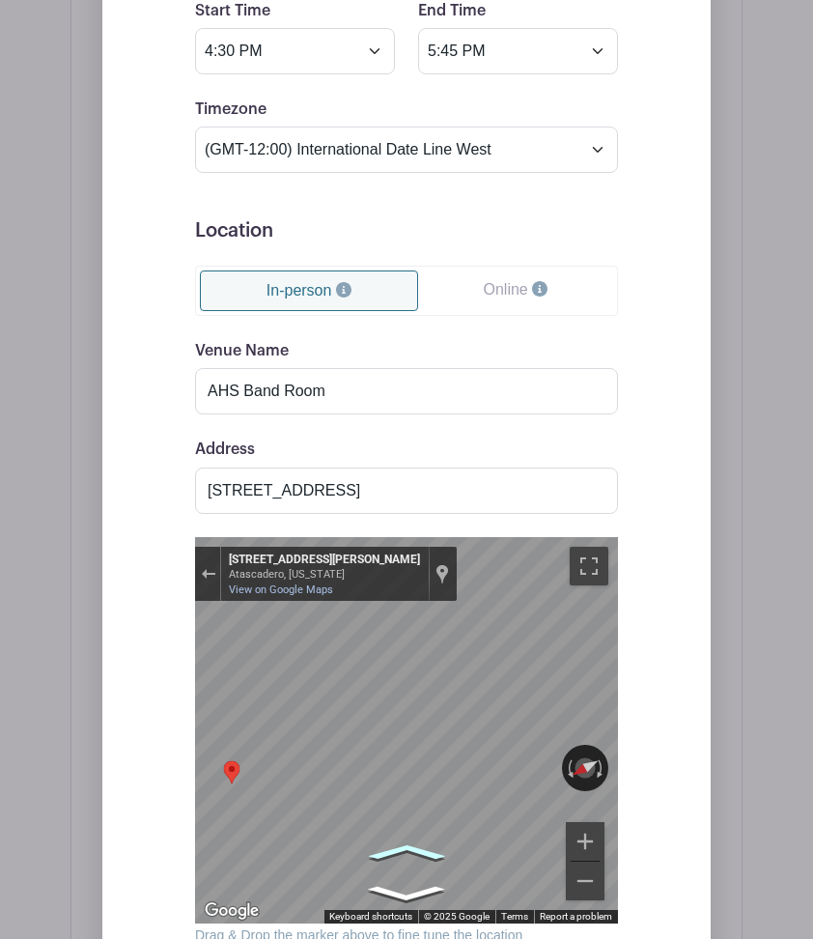
click at [404, 854] on icon "Go East, San Andres Ave" at bounding box center [407, 851] width 116 height 25
click at [404, 854] on icon "Go East, San Andres Ave" at bounding box center [405, 851] width 119 height 26
click at [404, 854] on icon "Go East, San Andres Ave" at bounding box center [403, 851] width 119 height 26
click at [623, 757] on div "Event Date Start Date [DATE] Repeats Does not repeat Daily Weekly Monthly on da…" at bounding box center [407, 436] width 516 height 1302
click at [483, 830] on icon "Go Southeast, San Andres Ave" at bounding box center [479, 822] width 94 height 41
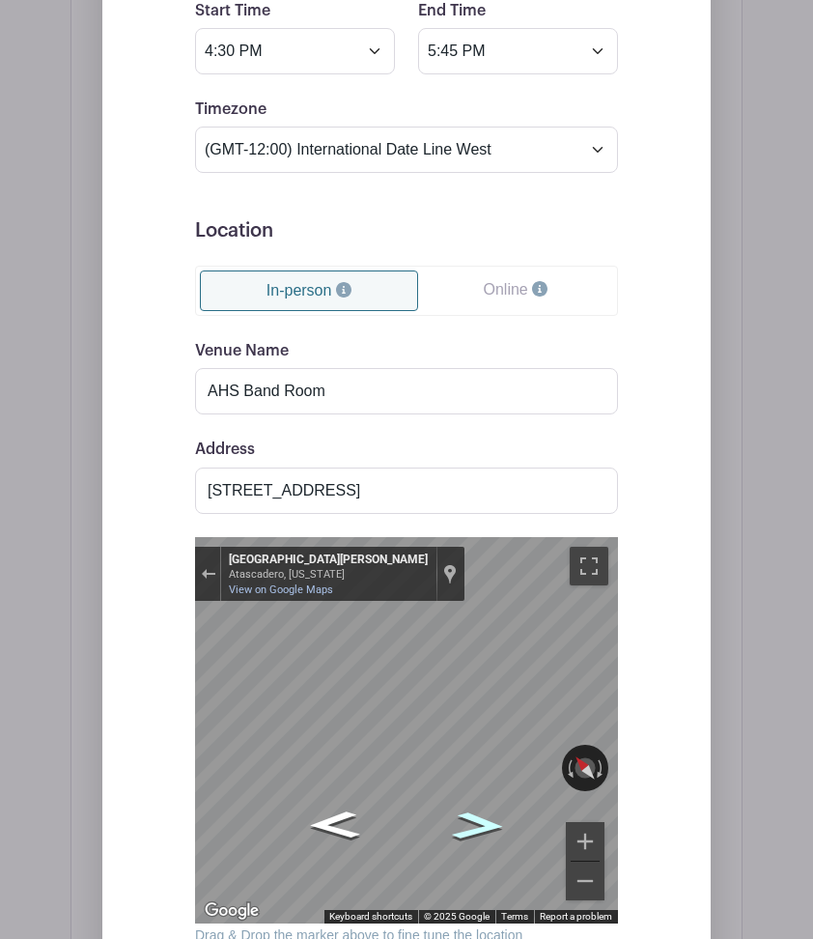
click at [483, 830] on icon "Go Southeast, San Marcos Rd" at bounding box center [479, 825] width 98 height 42
click at [410, 897] on icon "Go North, High School Hill Rd" at bounding box center [407, 898] width 117 height 22
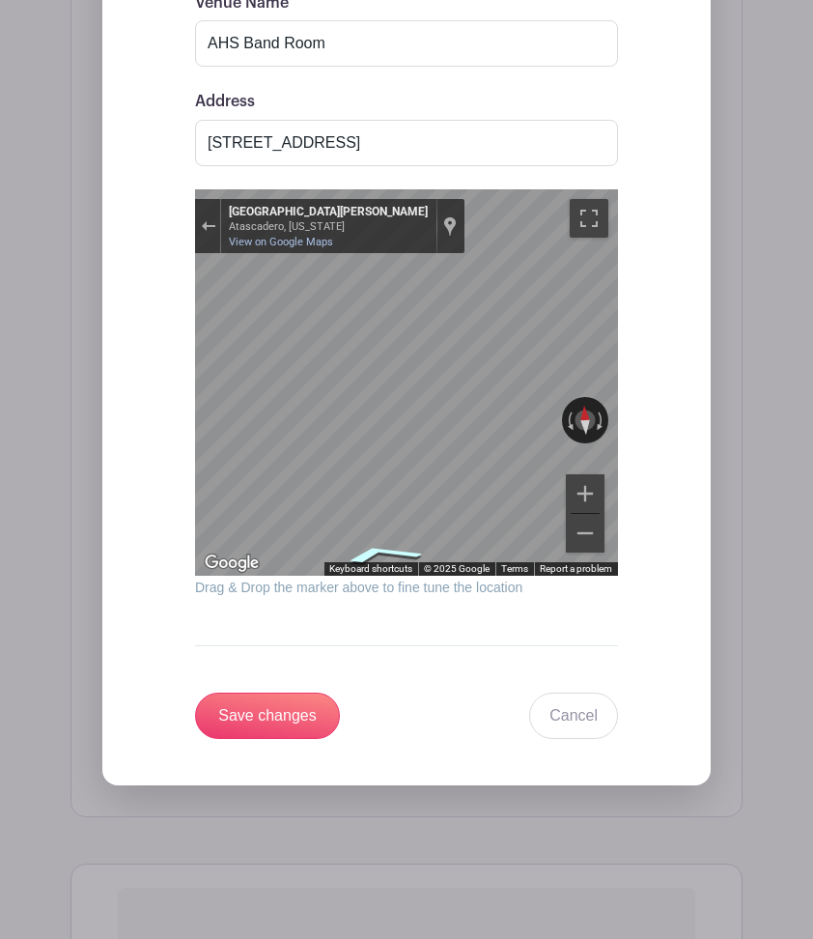
scroll to position [2135, 0]
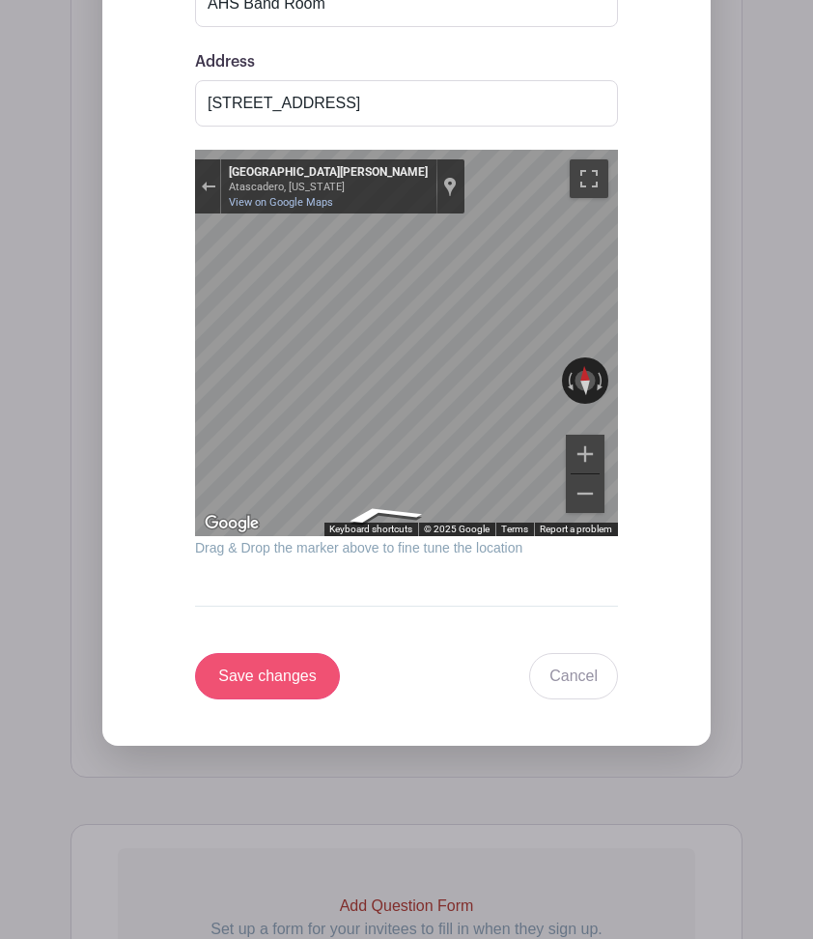
click at [260, 680] on input "Save changes" at bounding box center [267, 676] width 145 height 46
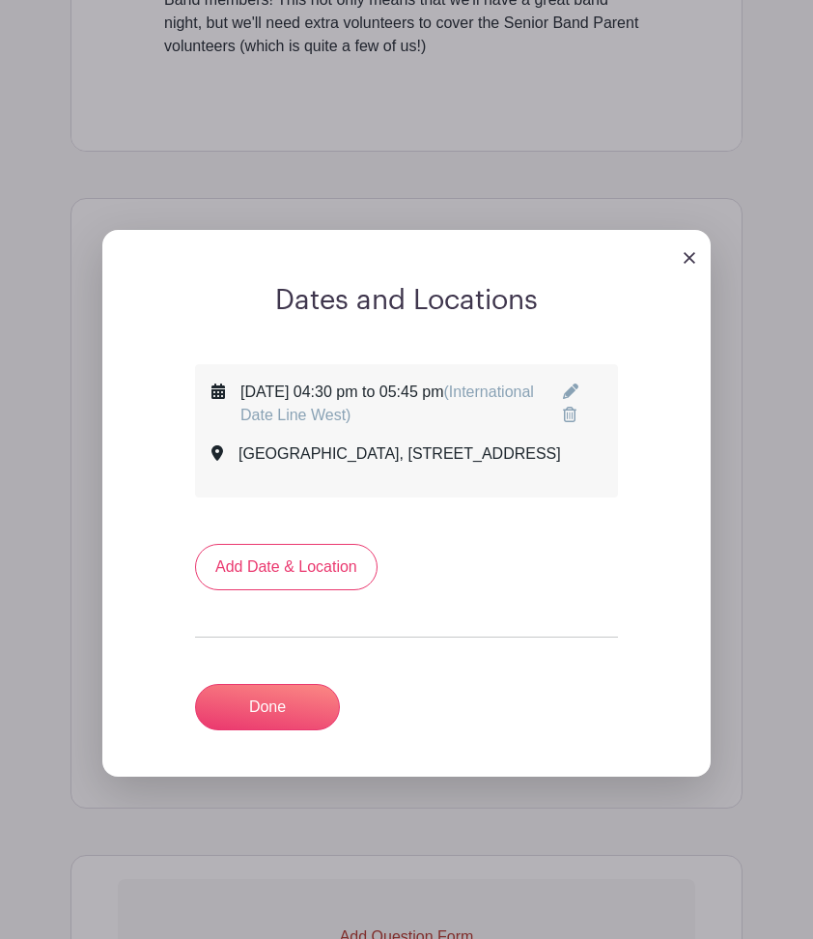
scroll to position [1005, 0]
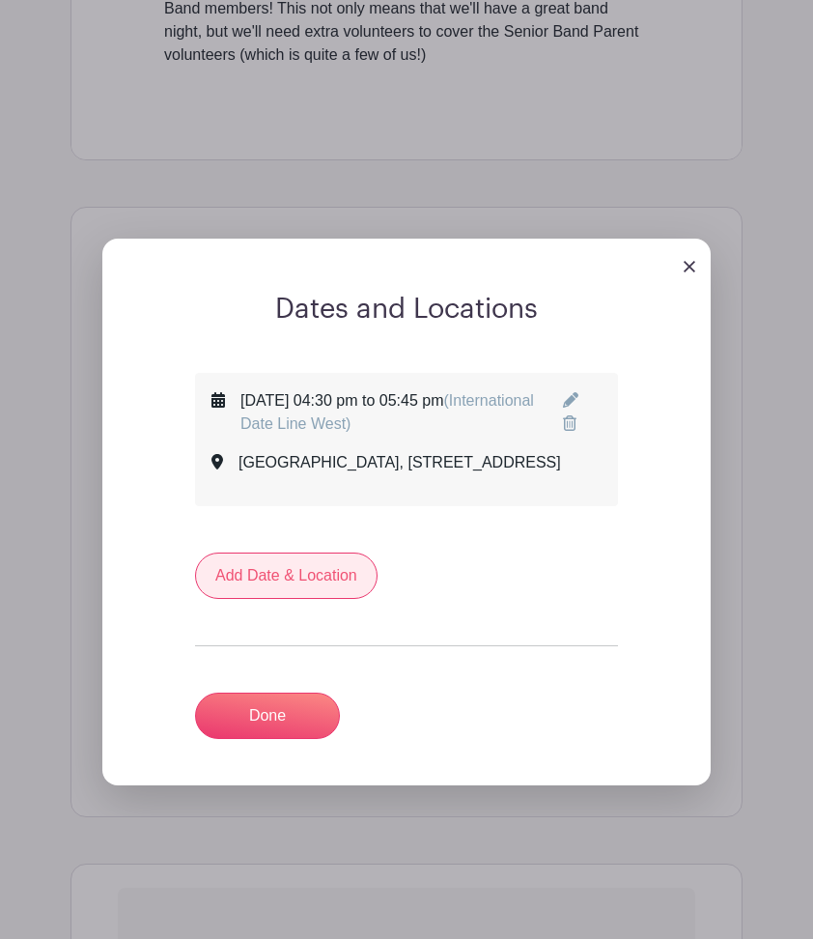
click at [325, 593] on link "Add Date & Location" at bounding box center [286, 575] width 183 height 46
select select "8"
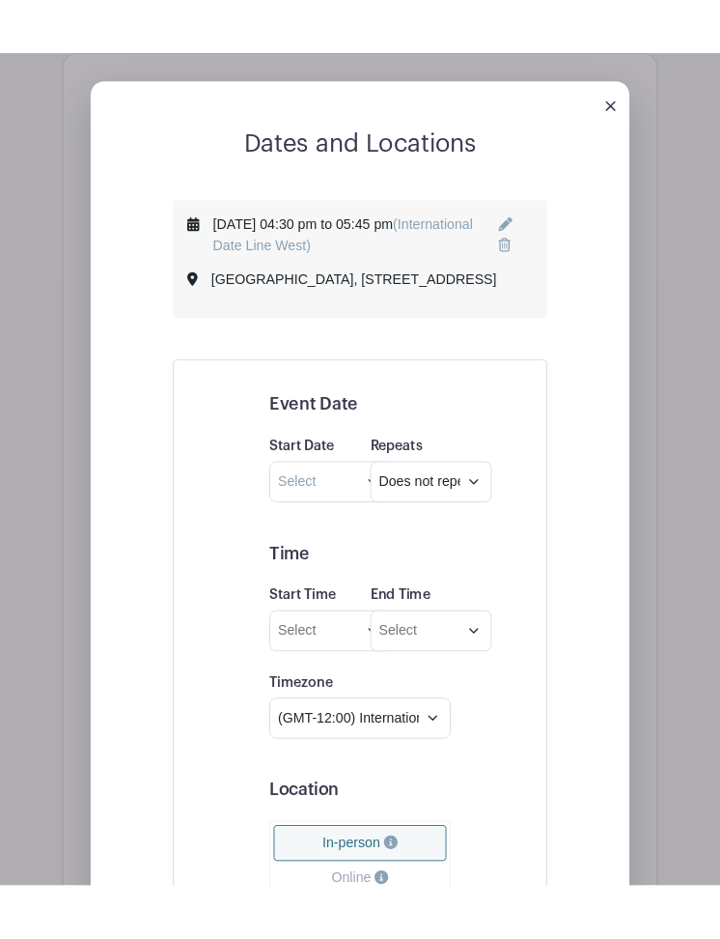
scroll to position [1213, 0]
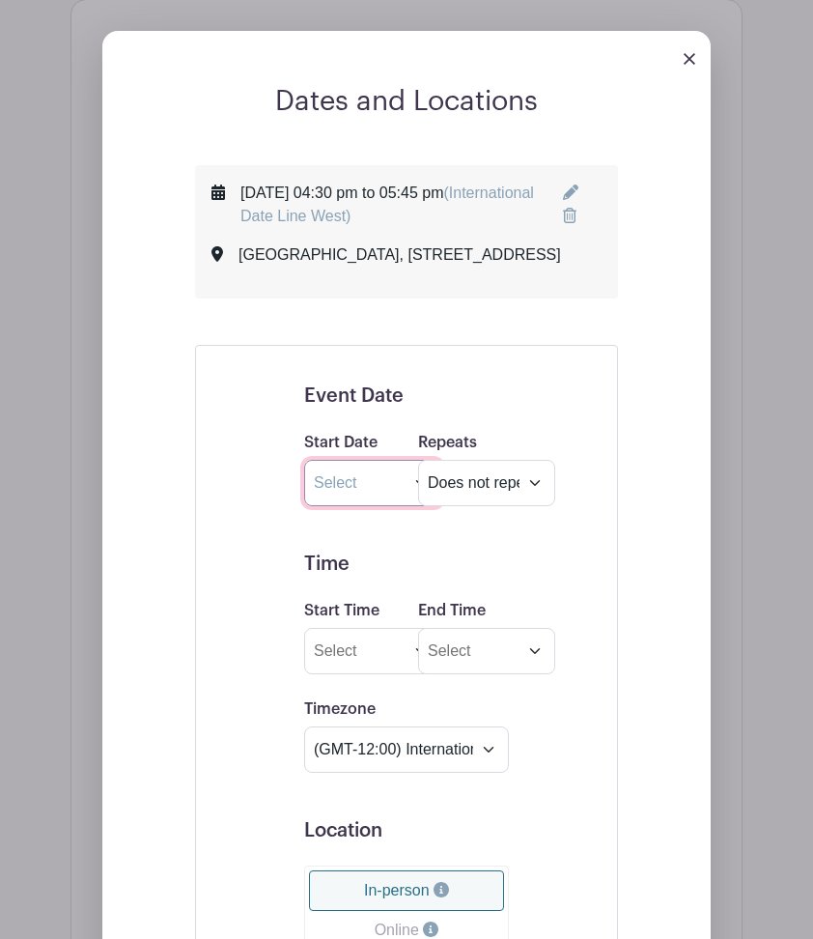
click at [351, 506] on input "text" at bounding box center [372, 483] width 137 height 46
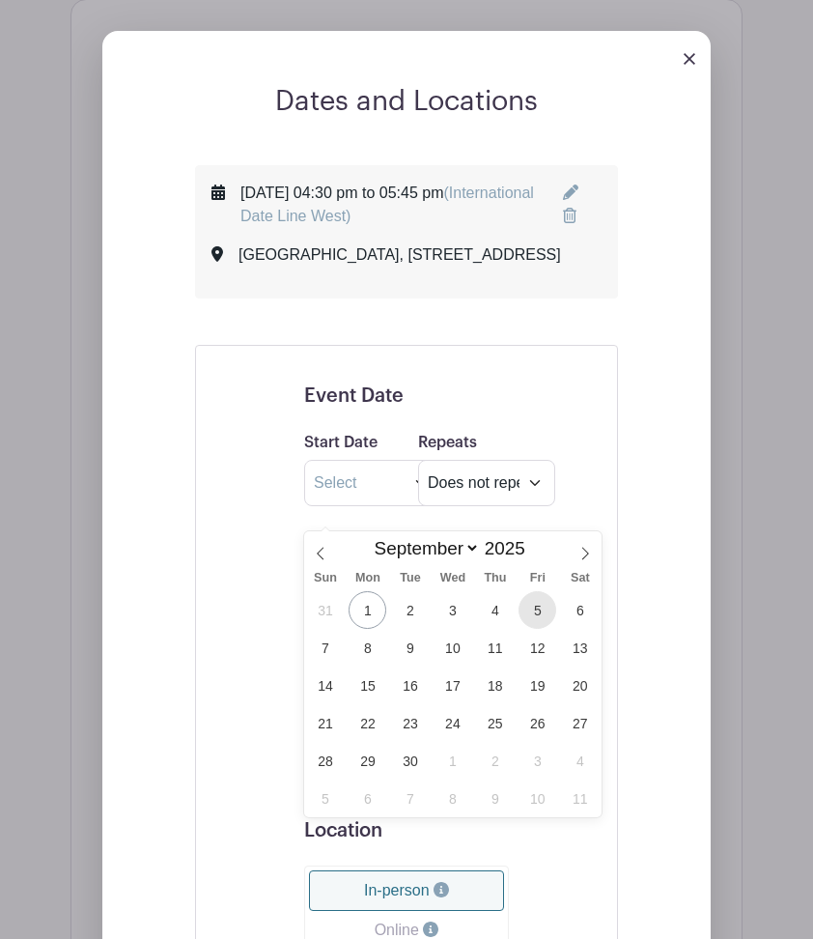
click at [541, 612] on span "5" at bounding box center [538, 610] width 38 height 38
type input "[DATE]"
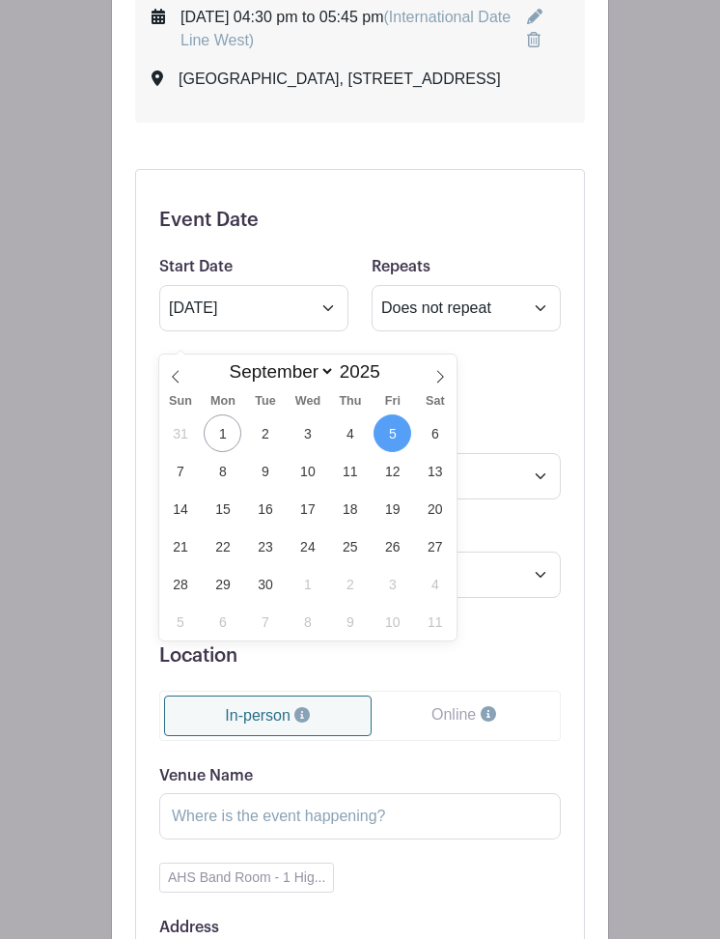
click at [401, 433] on span "5" at bounding box center [393, 433] width 38 height 38
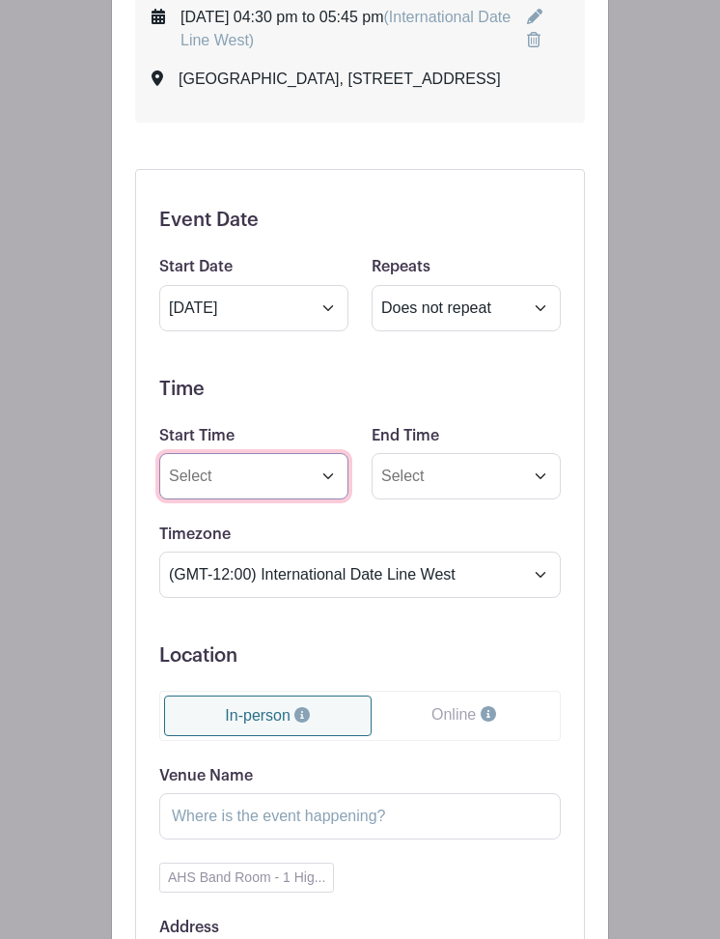
click at [264, 499] on input "Start Time" at bounding box center [253, 476] width 189 height 46
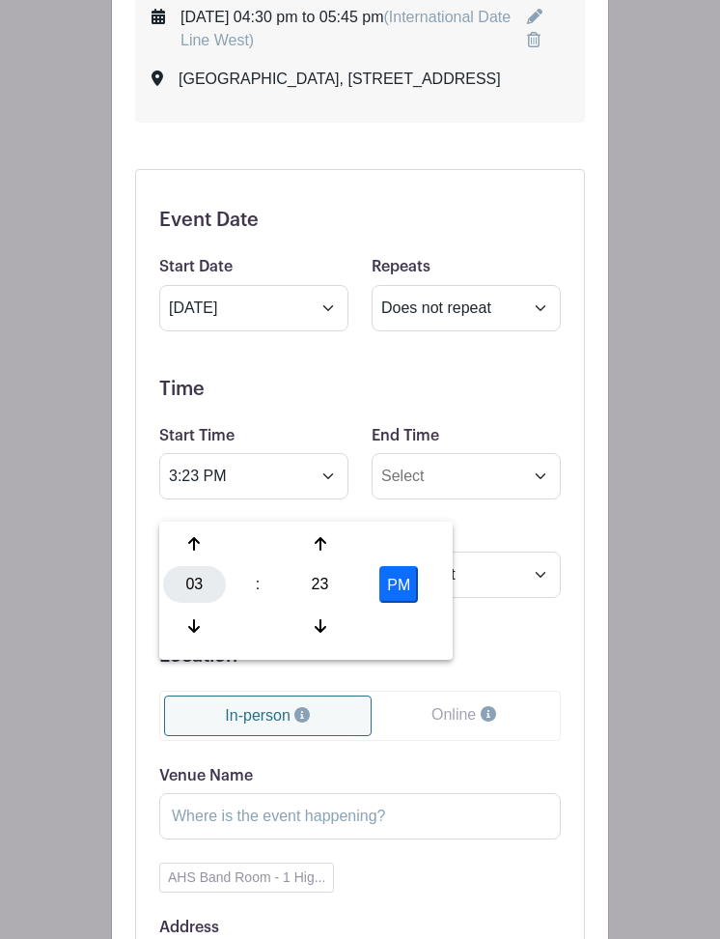
click at [188, 593] on div "03" at bounding box center [194, 584] width 63 height 37
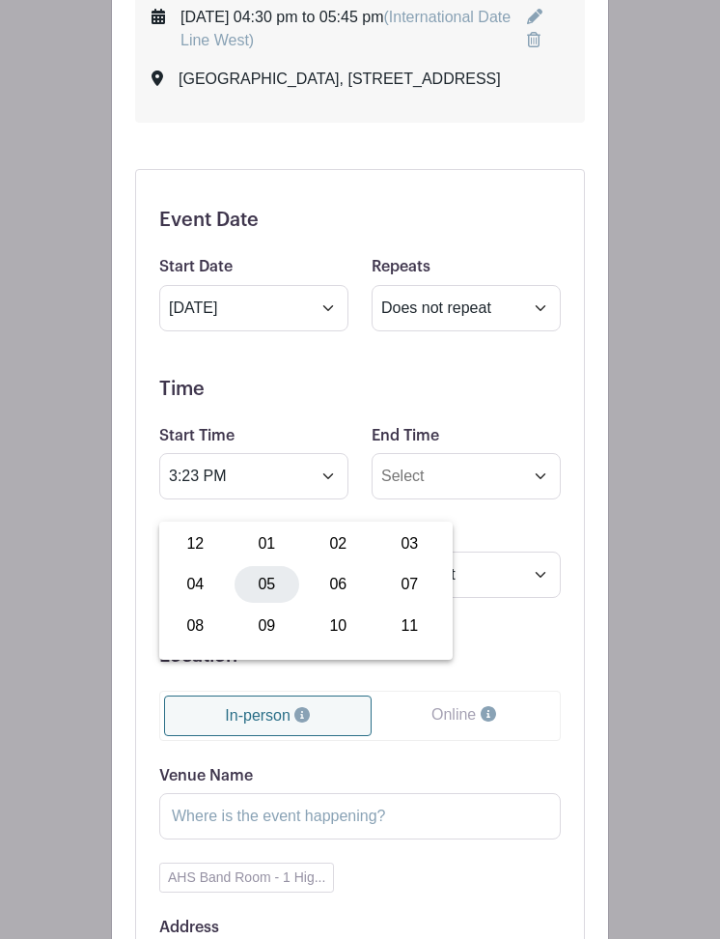
click at [271, 587] on div "05" at bounding box center [267, 584] width 65 height 37
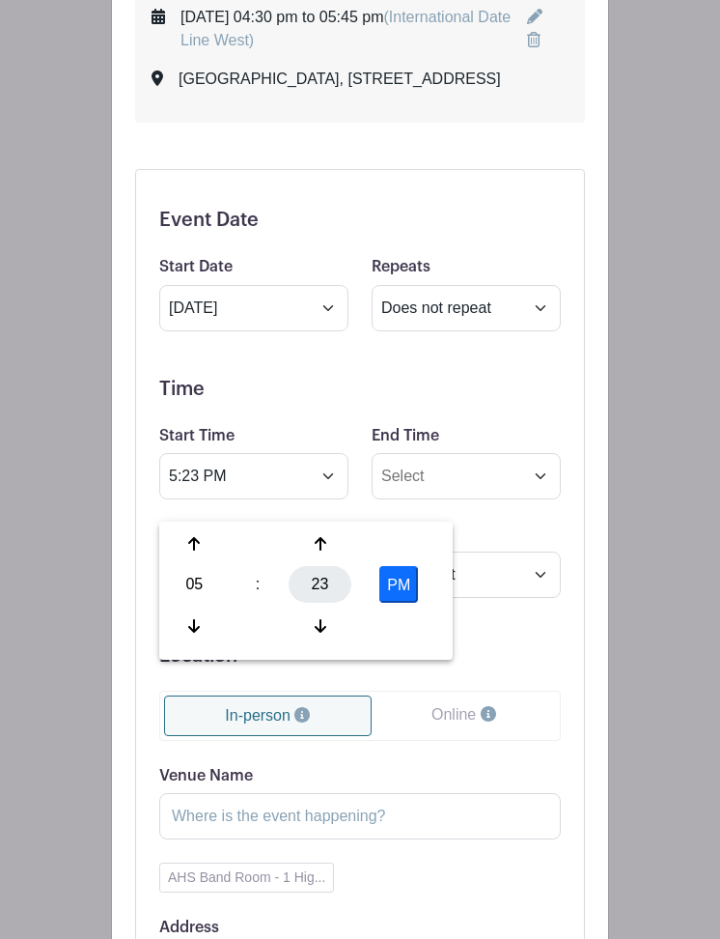
click at [327, 588] on div "23" at bounding box center [320, 584] width 63 height 37
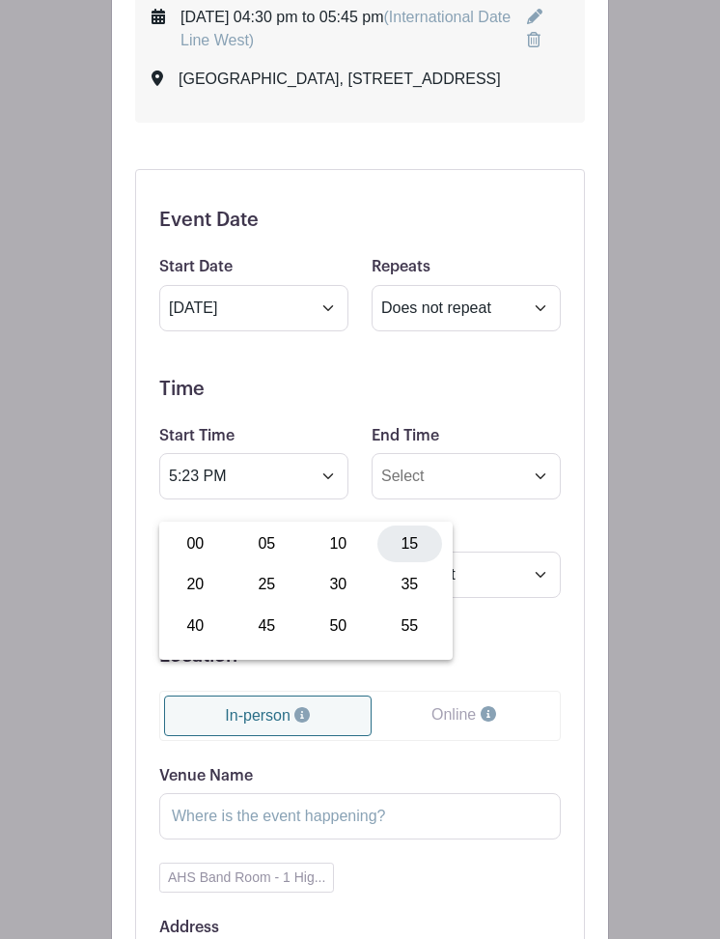
click at [409, 544] on div "15" at bounding box center [410, 543] width 65 height 37
type input "5:15 PM"
click at [457, 397] on form "Event Date Start Date [DATE] Repeats Does not repeat Daily Weekly Monthly on da…" at bounding box center [360, 670] width 402 height 922
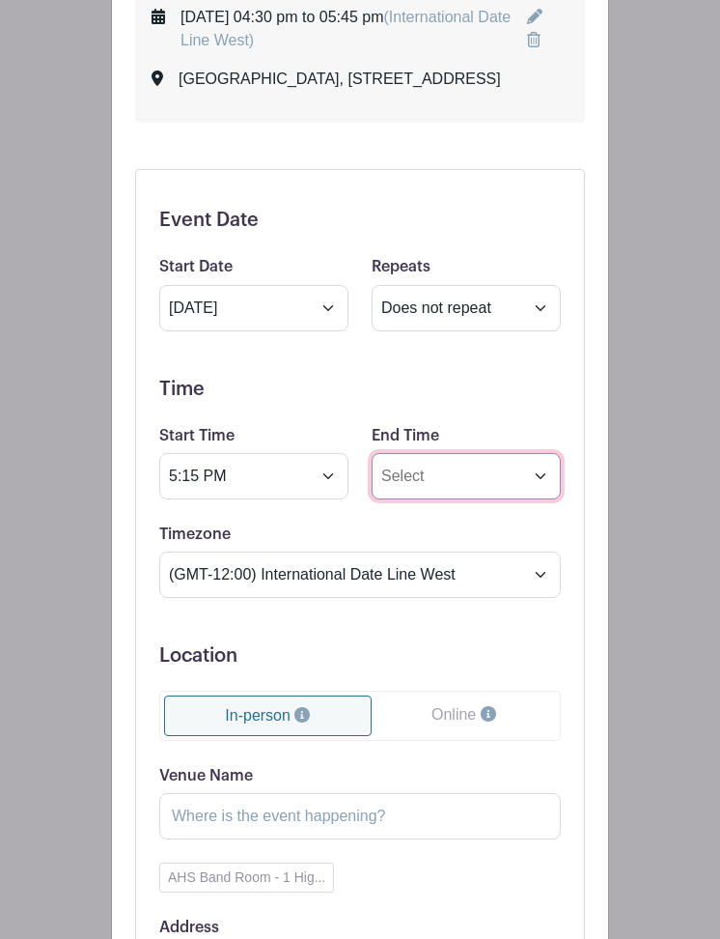
click at [439, 498] on input "End Time" at bounding box center [466, 476] width 189 height 46
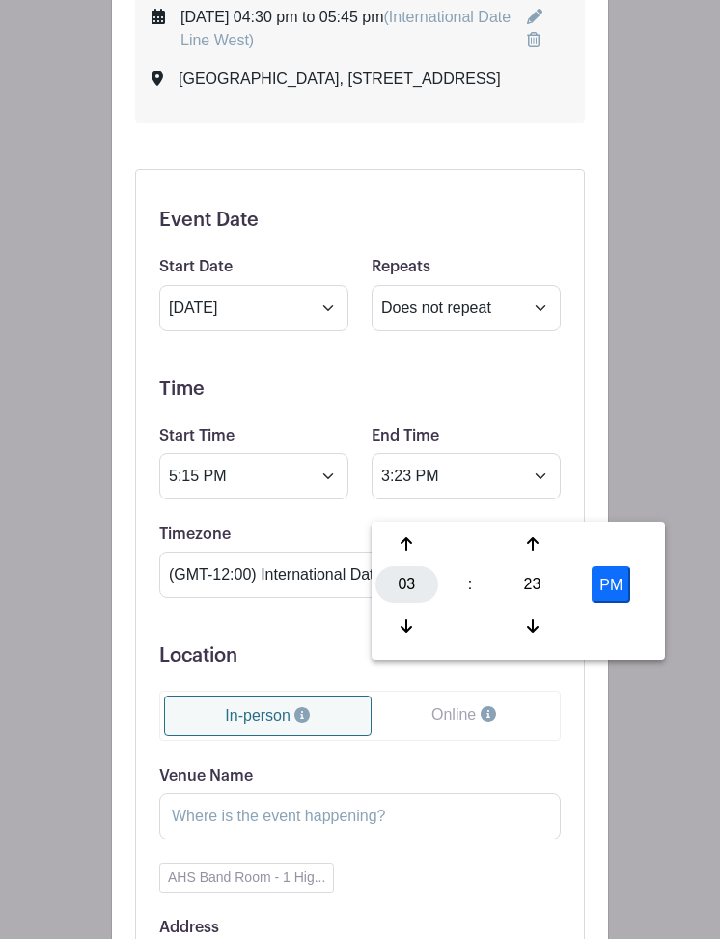
click at [404, 583] on div "03" at bounding box center [407, 584] width 63 height 37
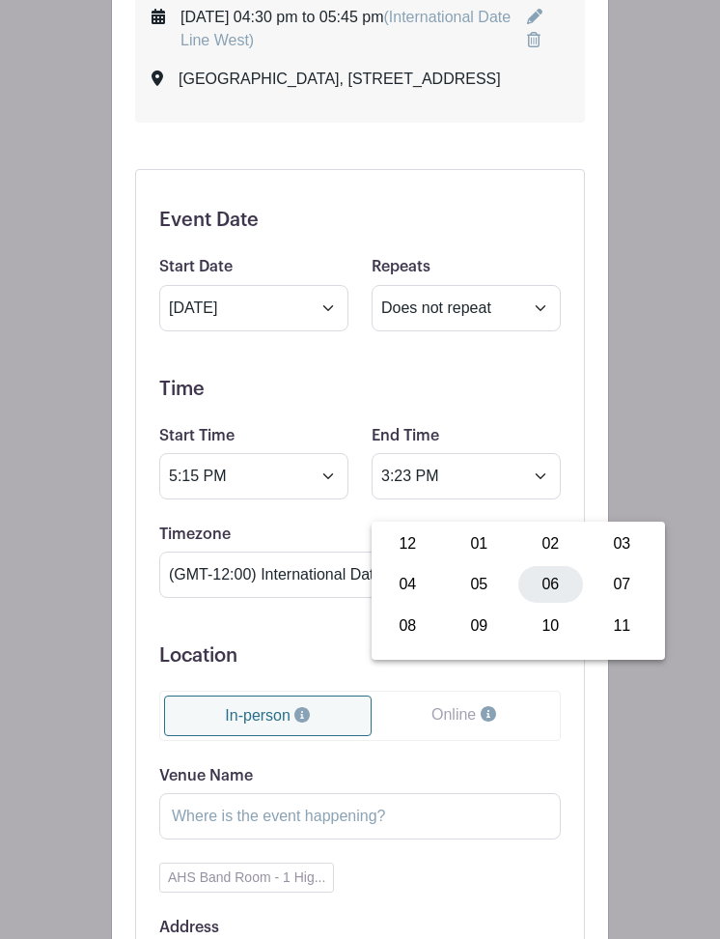
click at [550, 583] on div "06" at bounding box center [551, 584] width 65 height 37
click at [544, 584] on div "23" at bounding box center [532, 584] width 63 height 37
click at [556, 579] on div "30" at bounding box center [551, 584] width 65 height 37
type input "6:30 PM"
click at [427, 704] on form "Event Date Start Date [DATE] Repeats Does not repeat Daily Weekly Monthly on da…" at bounding box center [360, 670] width 402 height 922
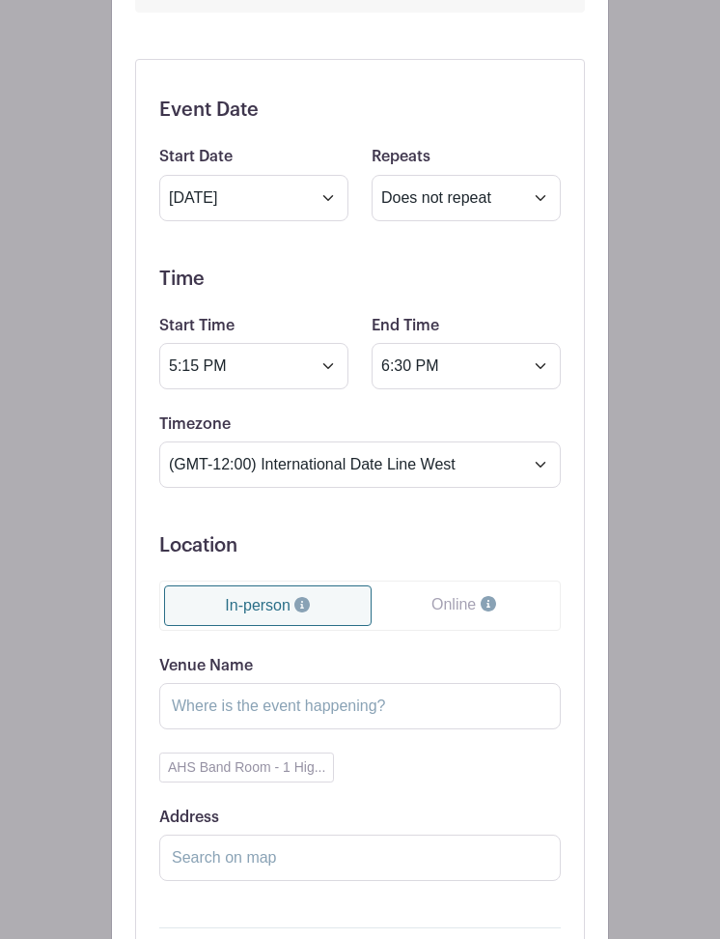
scroll to position [1334, 0]
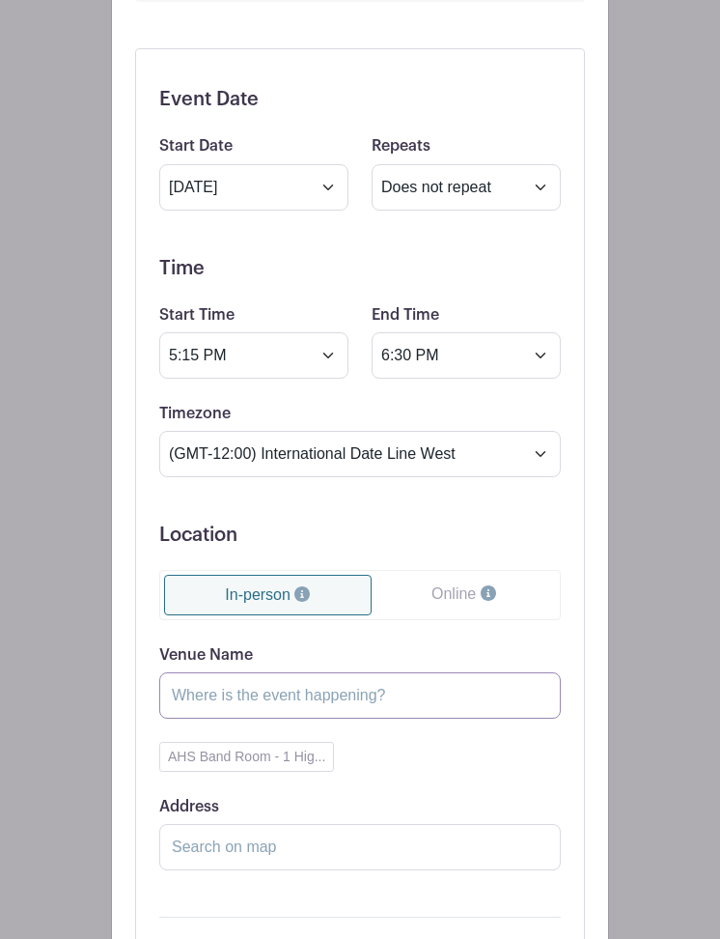
click at [393, 711] on input "Venue Name" at bounding box center [360, 695] width 402 height 46
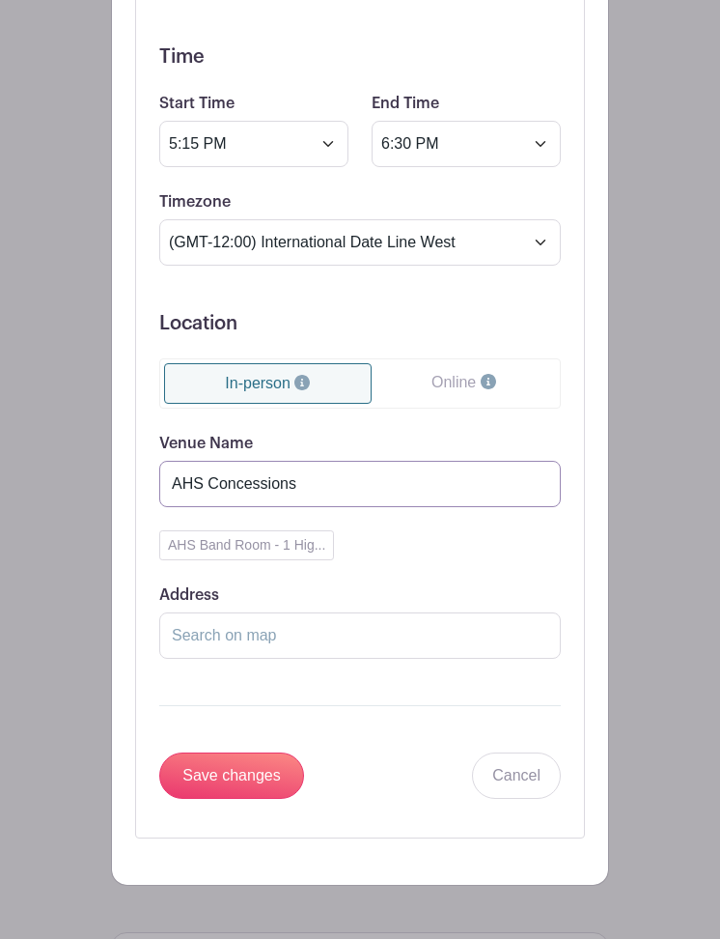
scroll to position [1549, 0]
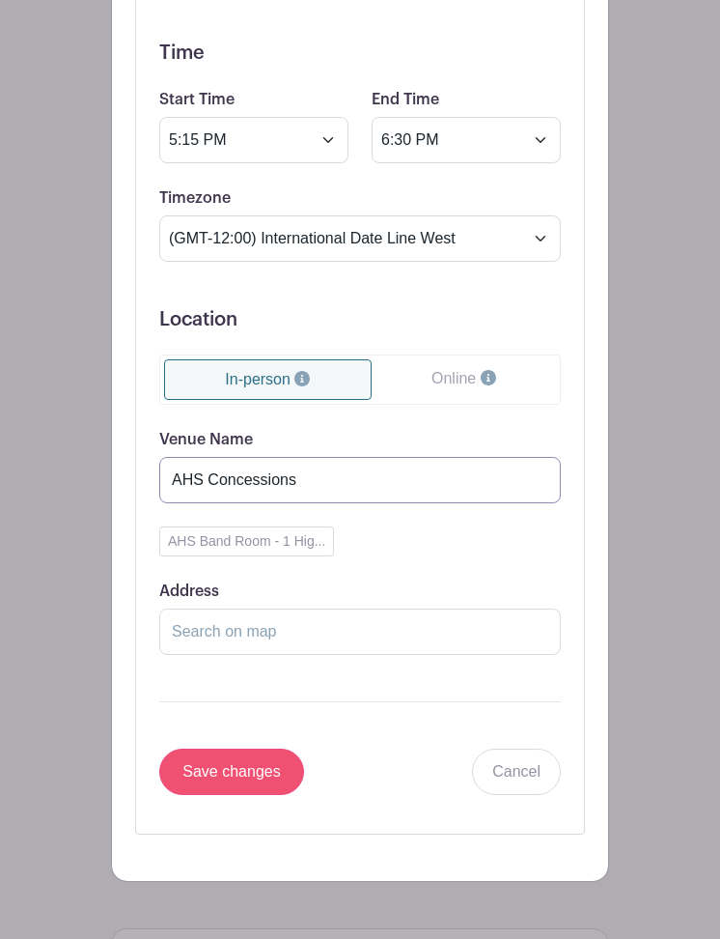
type input "AHS Concessions"
click at [240, 795] on input "Save changes" at bounding box center [231, 771] width 145 height 46
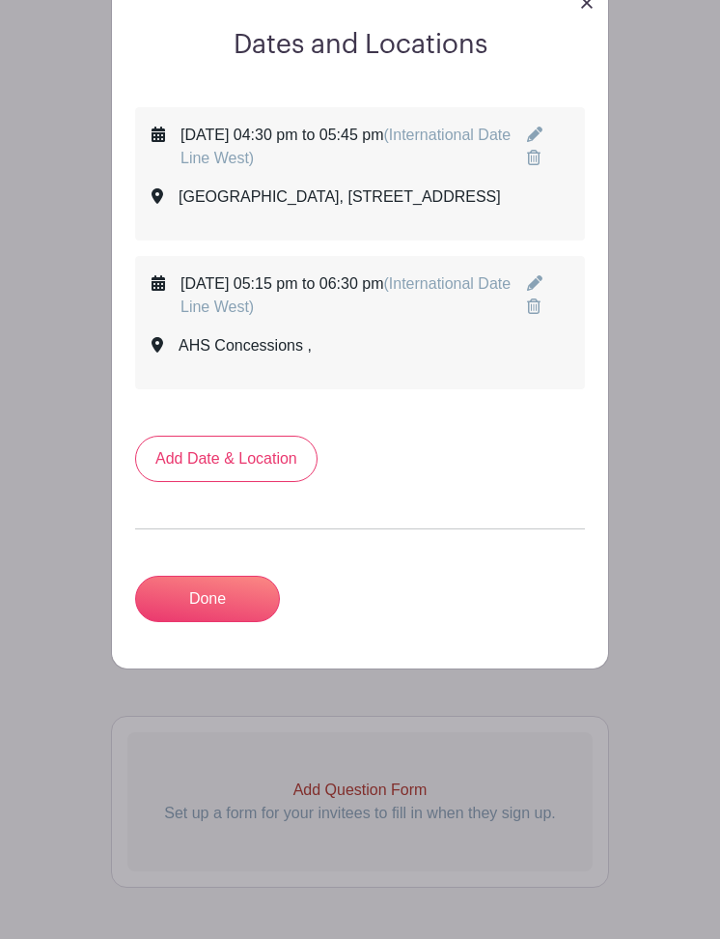
scroll to position [1074, 0]
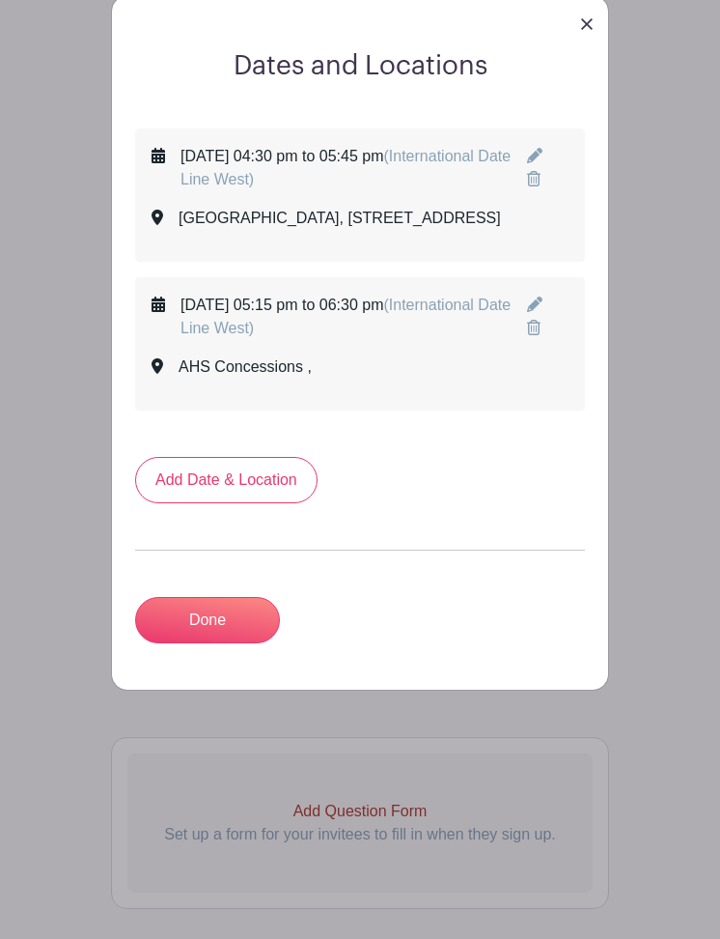
click at [543, 312] on icon at bounding box center [534, 303] width 15 height 15
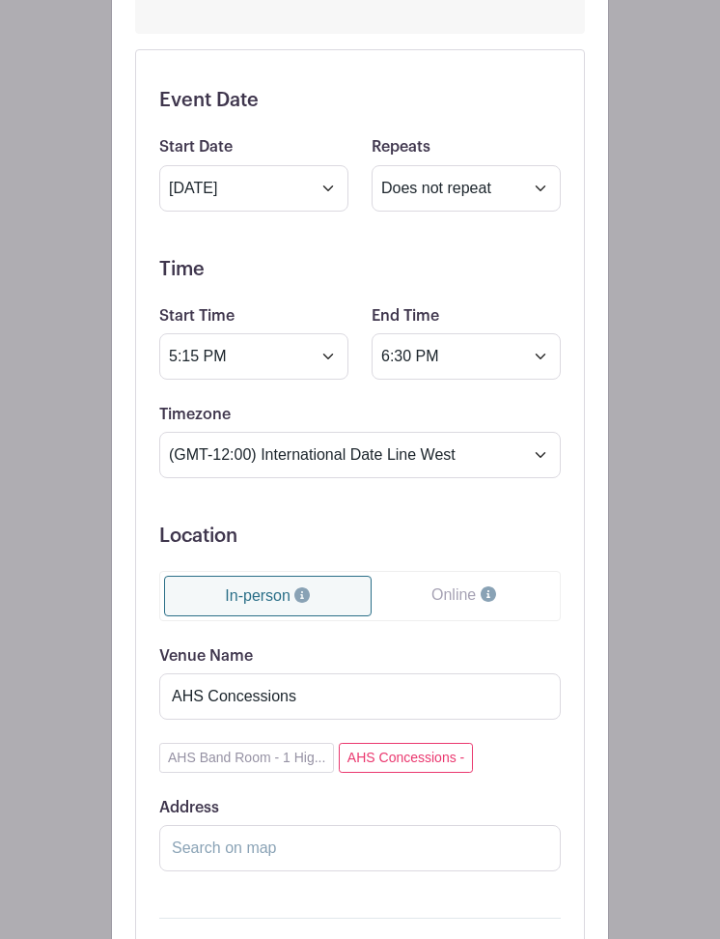
scroll to position [1694, 0]
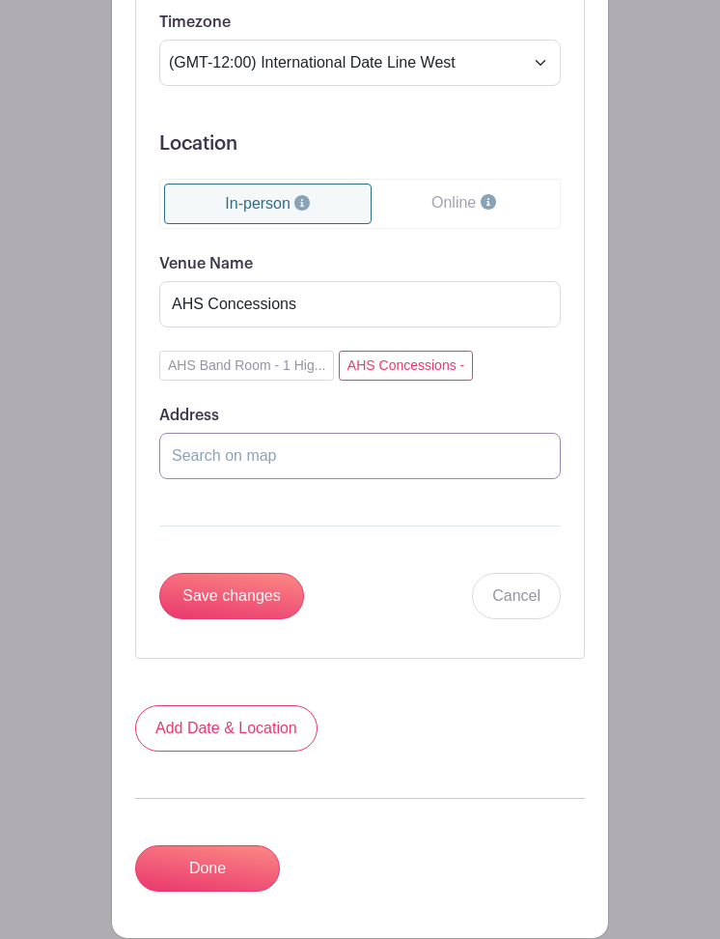
click at [298, 472] on input "Address" at bounding box center [360, 456] width 402 height 46
type input "1"
type input "1 high school"
click at [536, 478] on input "1 high school" at bounding box center [360, 456] width 402 height 46
type input "h"
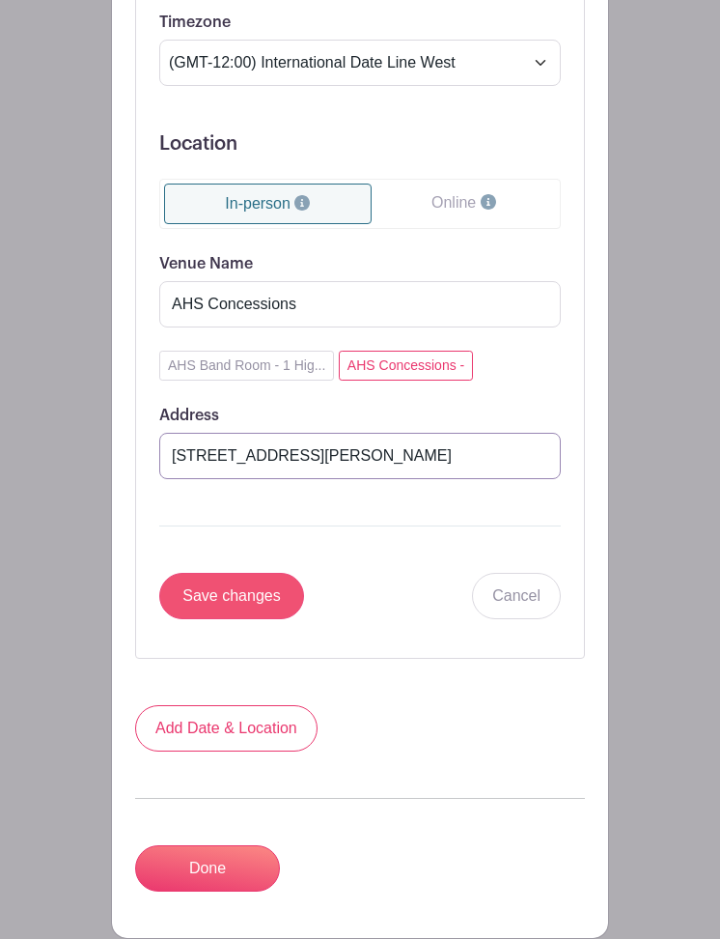
type input "[STREET_ADDRESS][PERSON_NAME]"
click at [249, 613] on input "Save changes" at bounding box center [231, 596] width 145 height 46
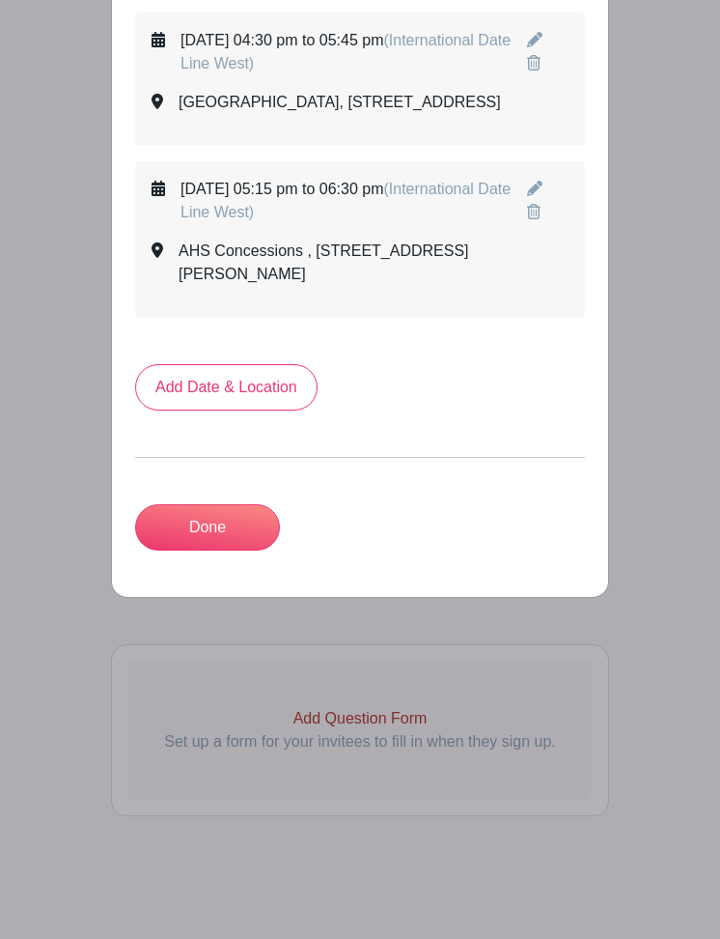
scroll to position [1174, 0]
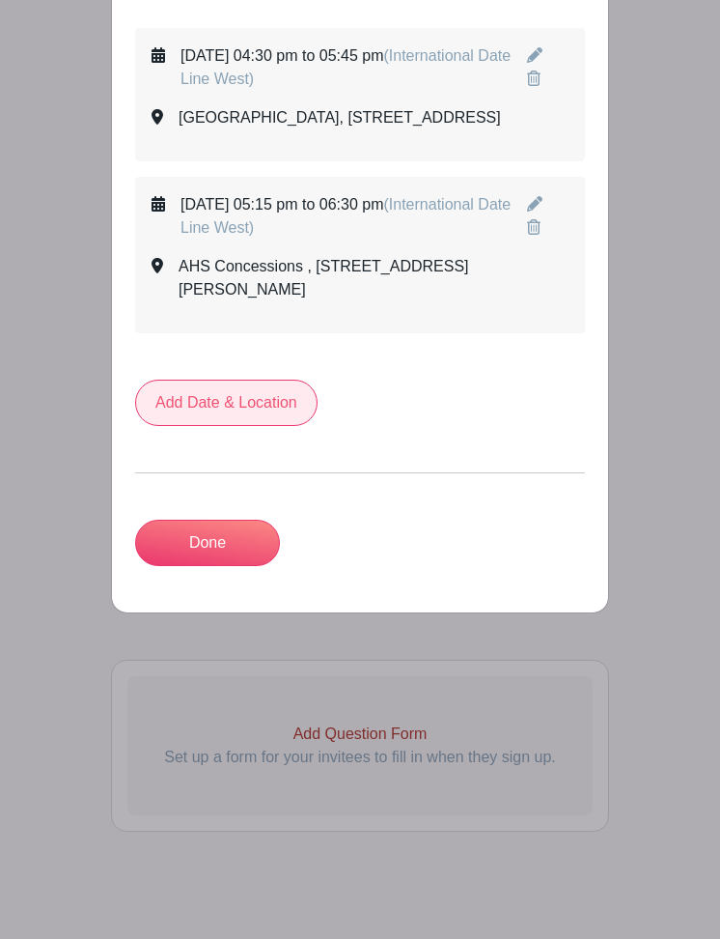
click at [230, 426] on link "Add Date & Location" at bounding box center [226, 403] width 183 height 46
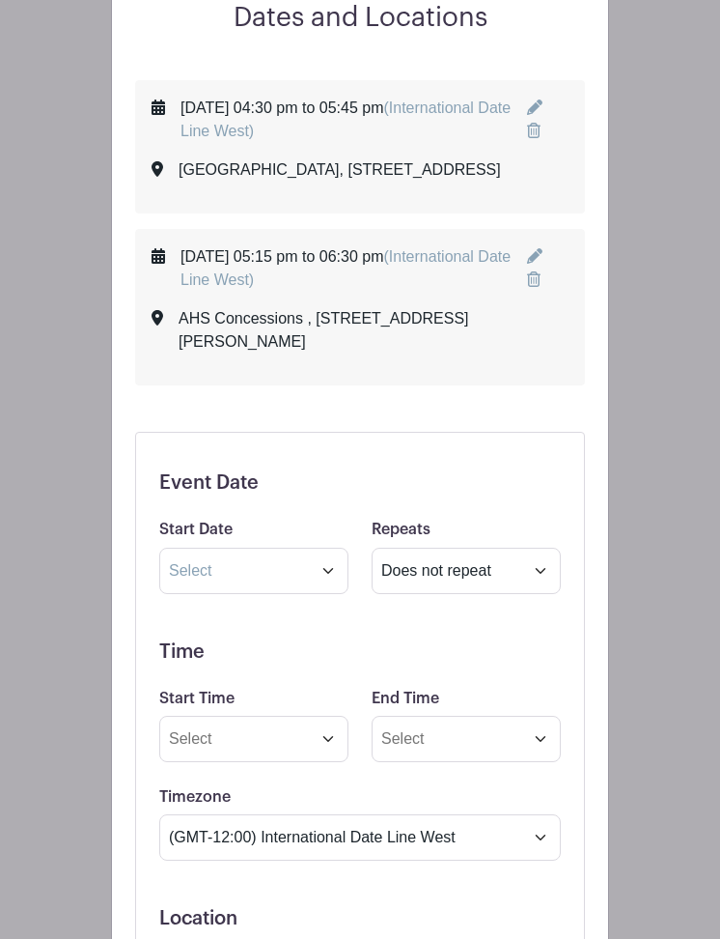
scroll to position [1118, 0]
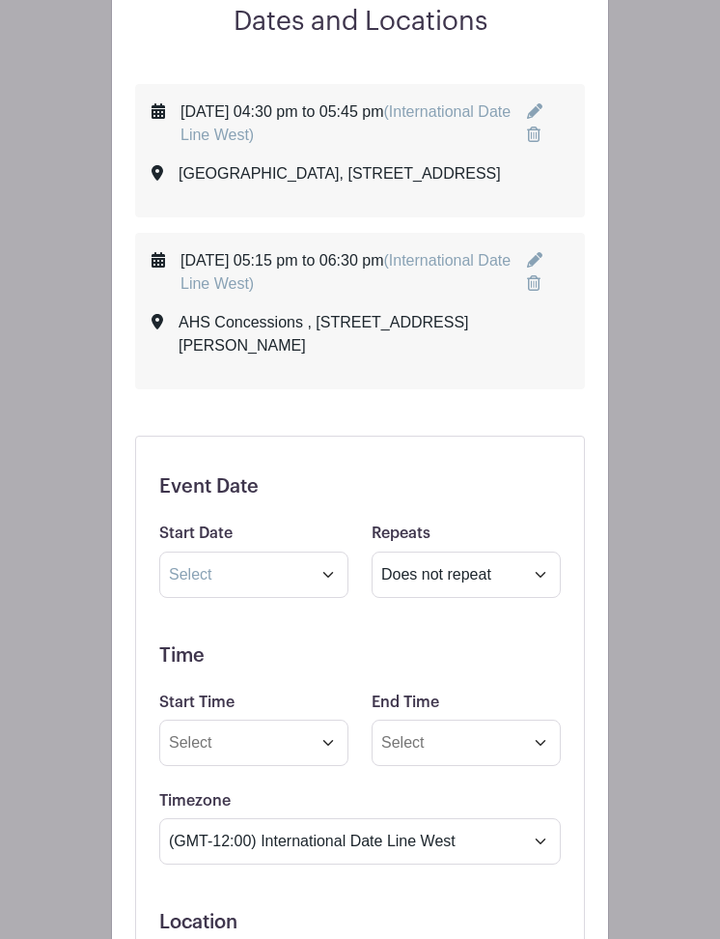
click at [543, 268] on icon at bounding box center [534, 259] width 15 height 15
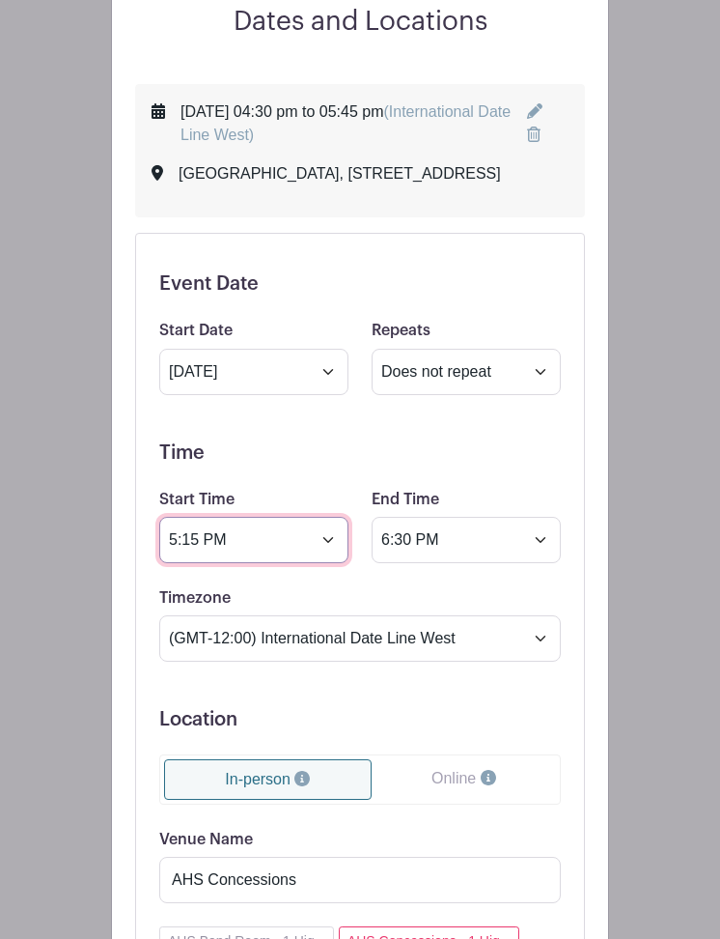
click at [198, 563] on input "5:15 PM" at bounding box center [253, 540] width 189 height 46
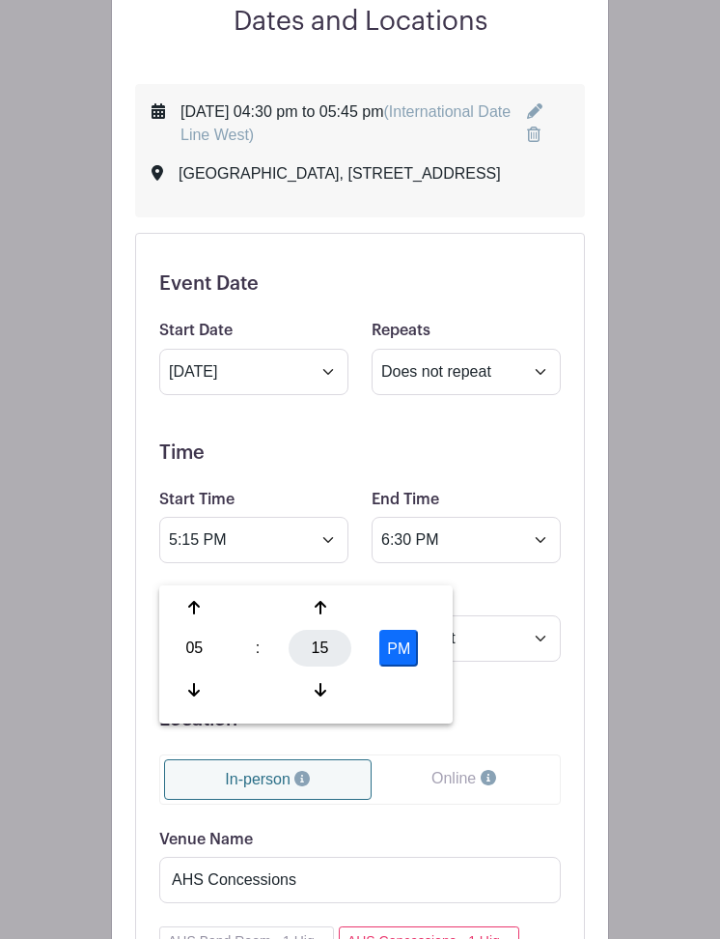
click at [319, 654] on div "15" at bounding box center [320, 648] width 63 height 37
click at [343, 646] on div "30" at bounding box center [338, 648] width 65 height 37
type input "5:30 PM"
click at [480, 465] on h5 "Time" at bounding box center [360, 452] width 402 height 23
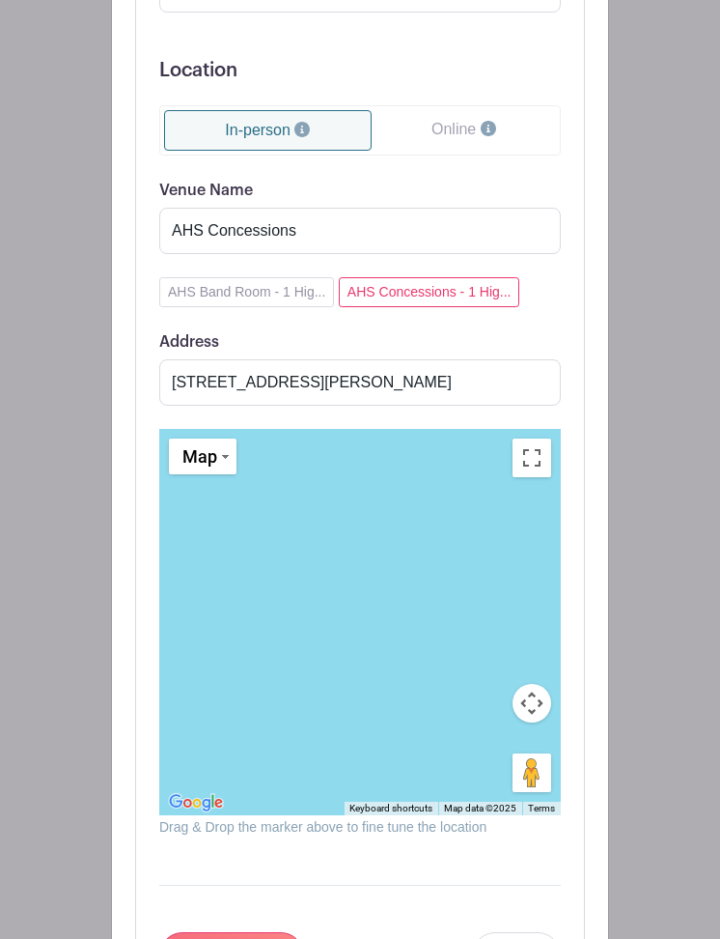
scroll to position [1765, 0]
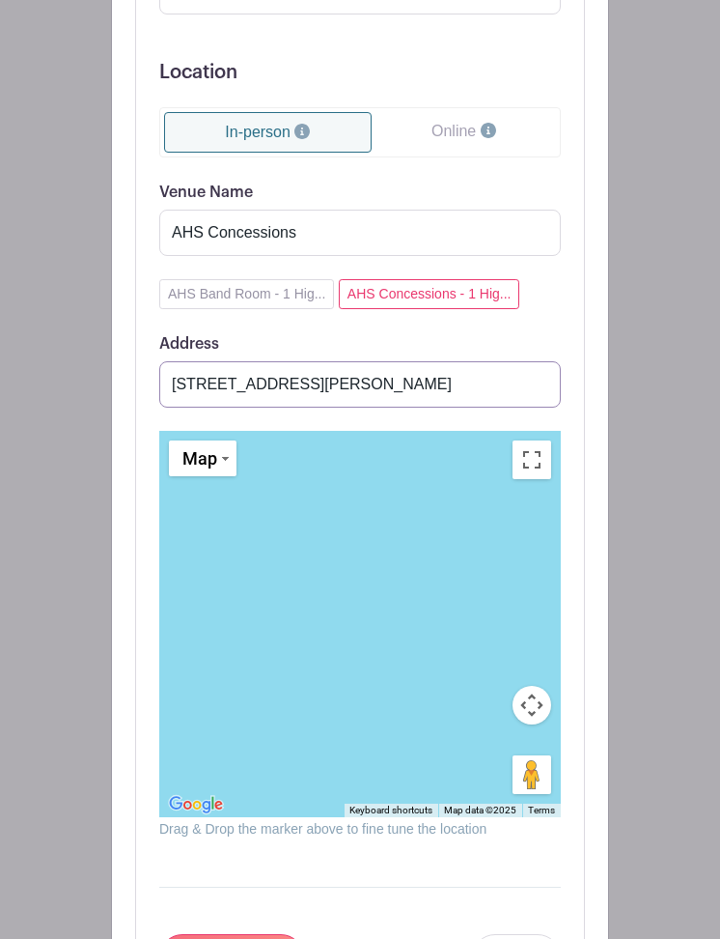
click at [538, 407] on input "[STREET_ADDRESS][PERSON_NAME]" at bounding box center [360, 384] width 402 height 46
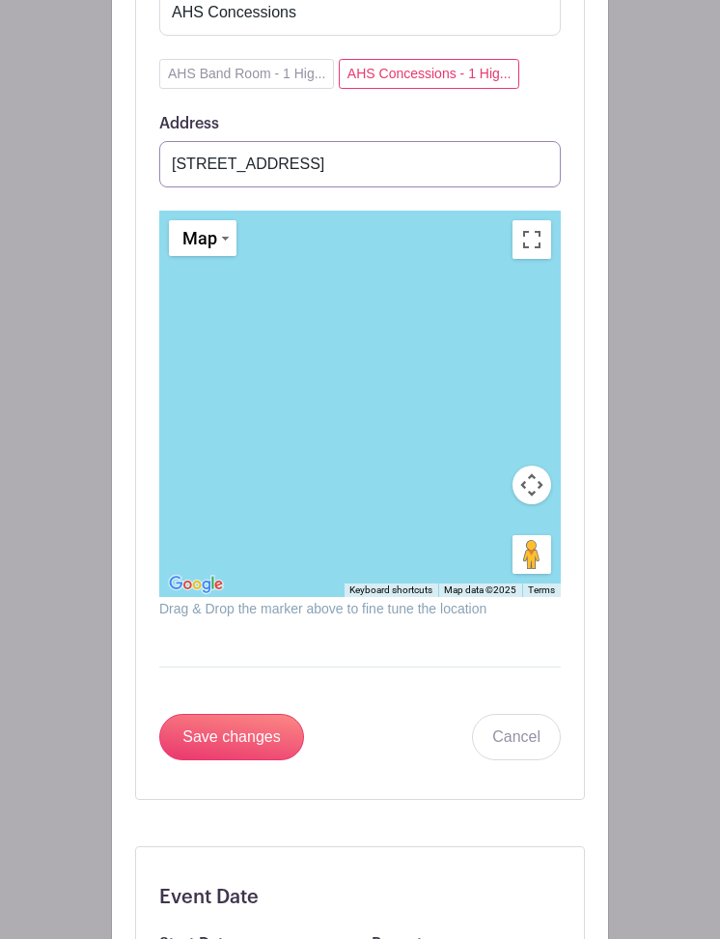
scroll to position [2092, 0]
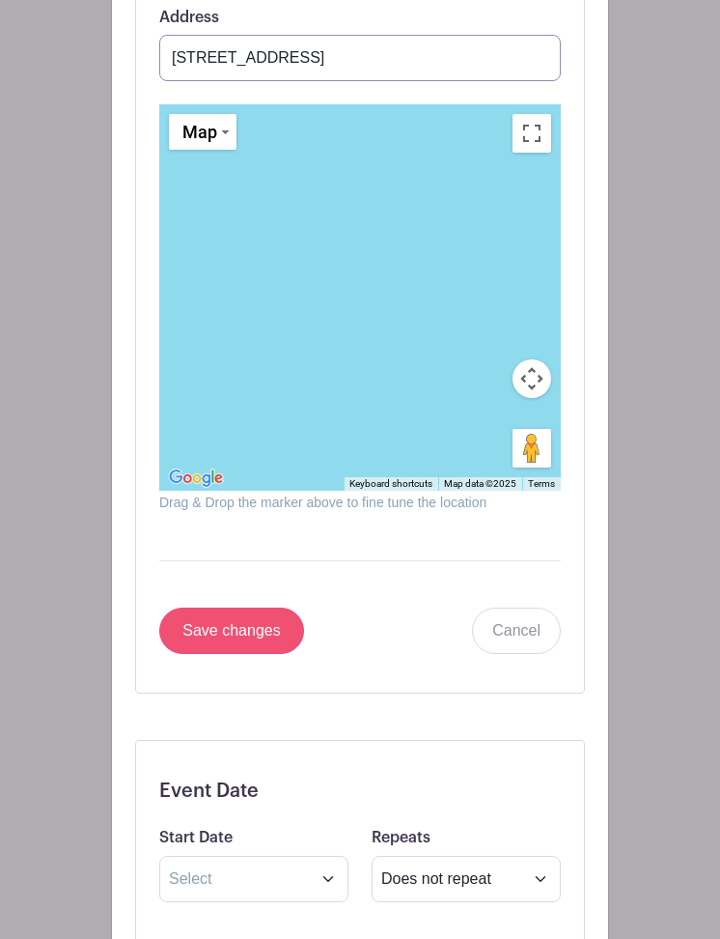
type input "[STREET_ADDRESS]"
click at [240, 654] on input "Save changes" at bounding box center [231, 630] width 145 height 46
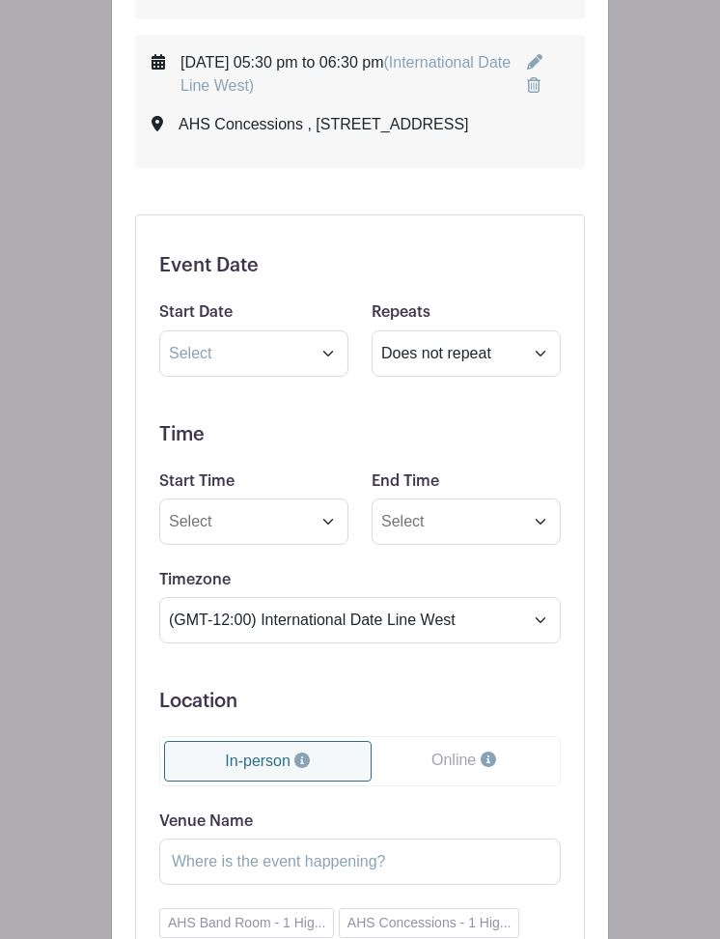
scroll to position [1287, 0]
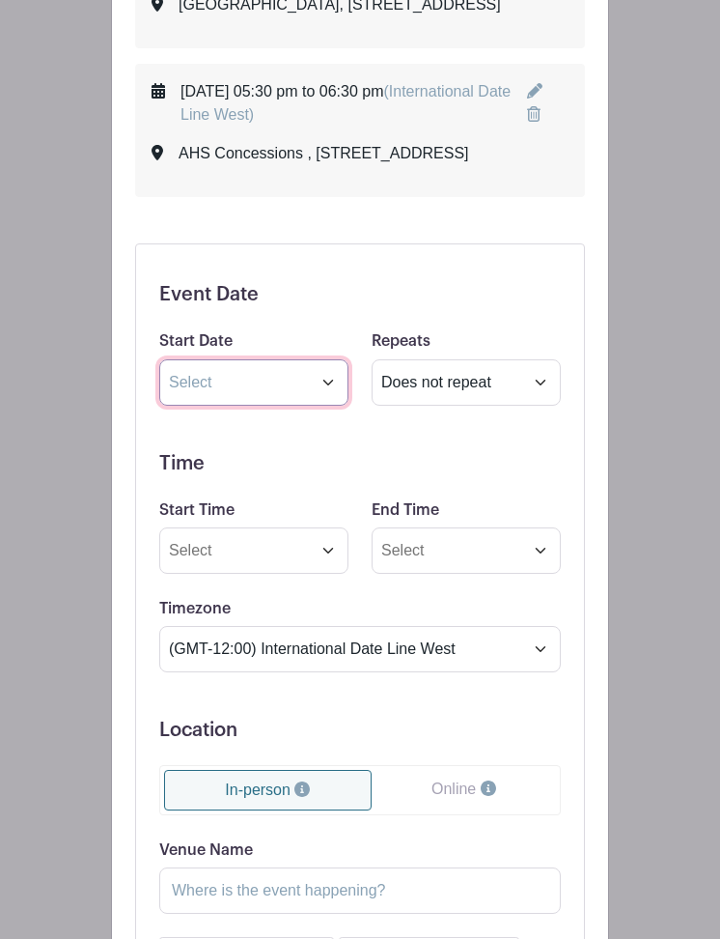
click at [289, 406] on input "text" at bounding box center [253, 382] width 189 height 46
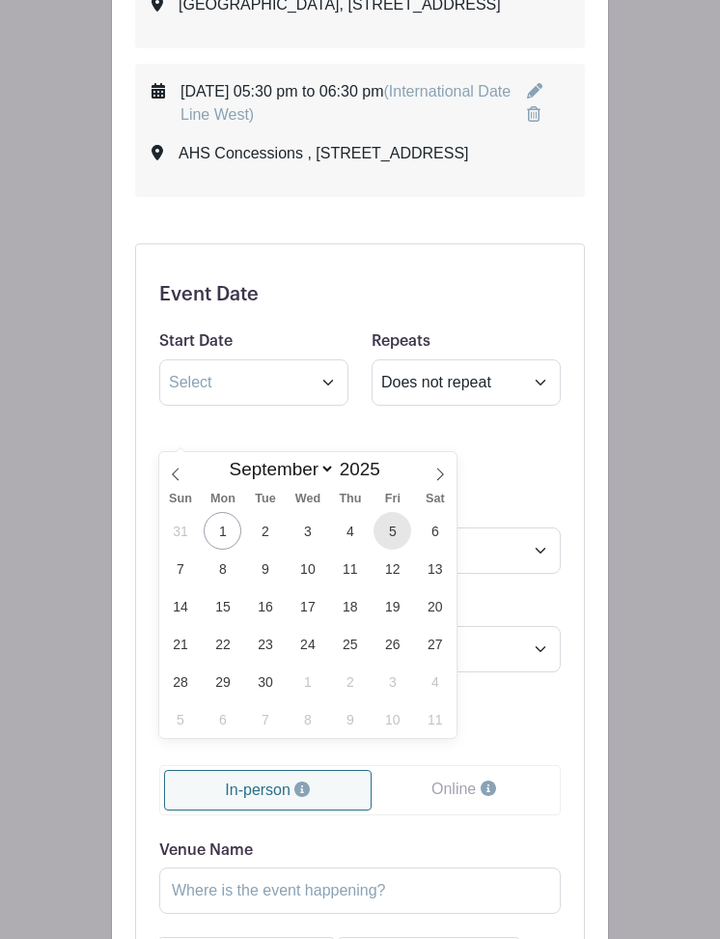
click at [398, 525] on span "5" at bounding box center [393, 531] width 38 height 38
type input "[DATE]"
click at [391, 528] on span "5" at bounding box center [393, 531] width 38 height 38
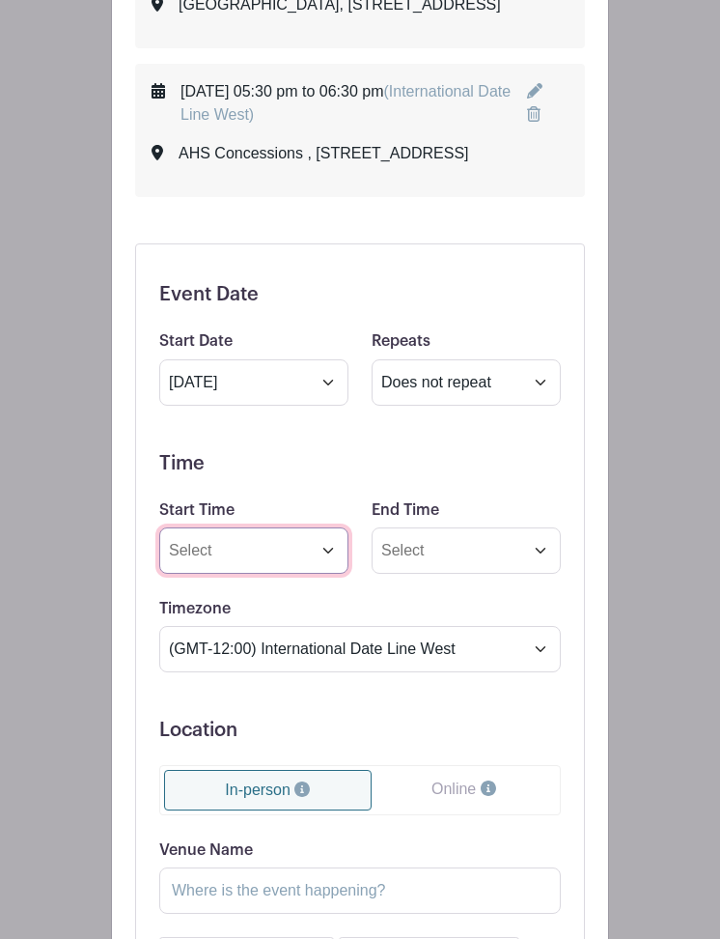
click at [281, 574] on input "Start Time" at bounding box center [253, 550] width 189 height 46
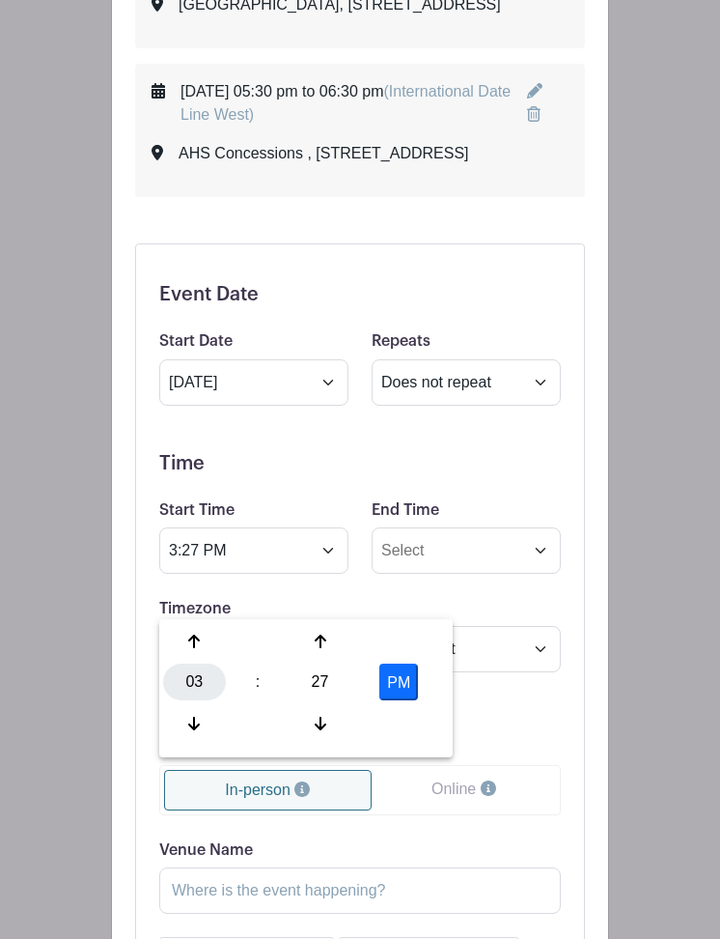
click at [189, 671] on div "03" at bounding box center [194, 681] width 63 height 37
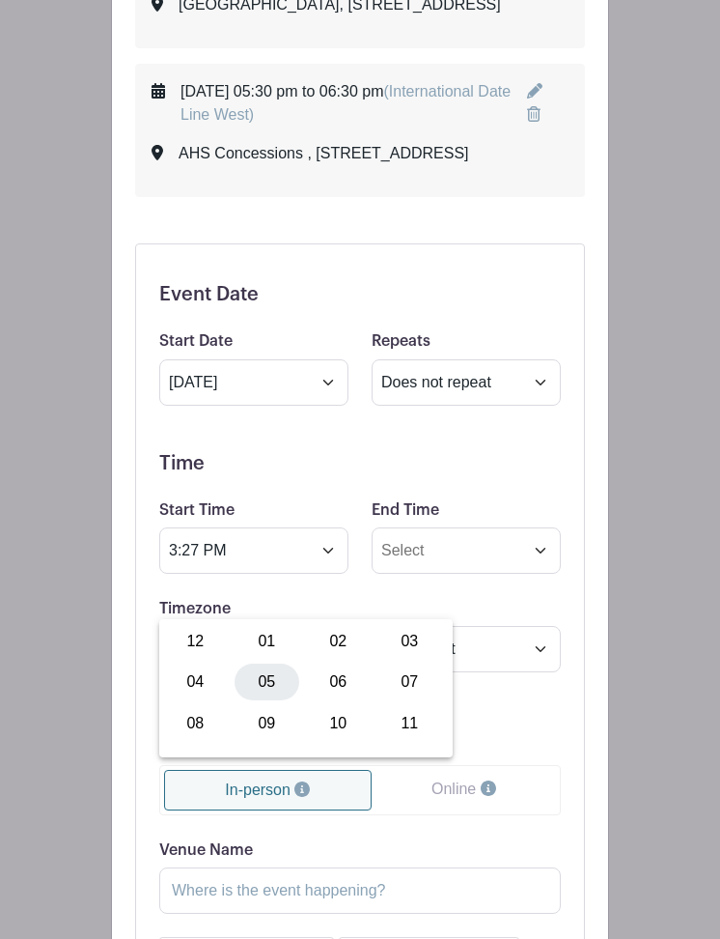
click at [272, 683] on div "05" at bounding box center [267, 681] width 65 height 37
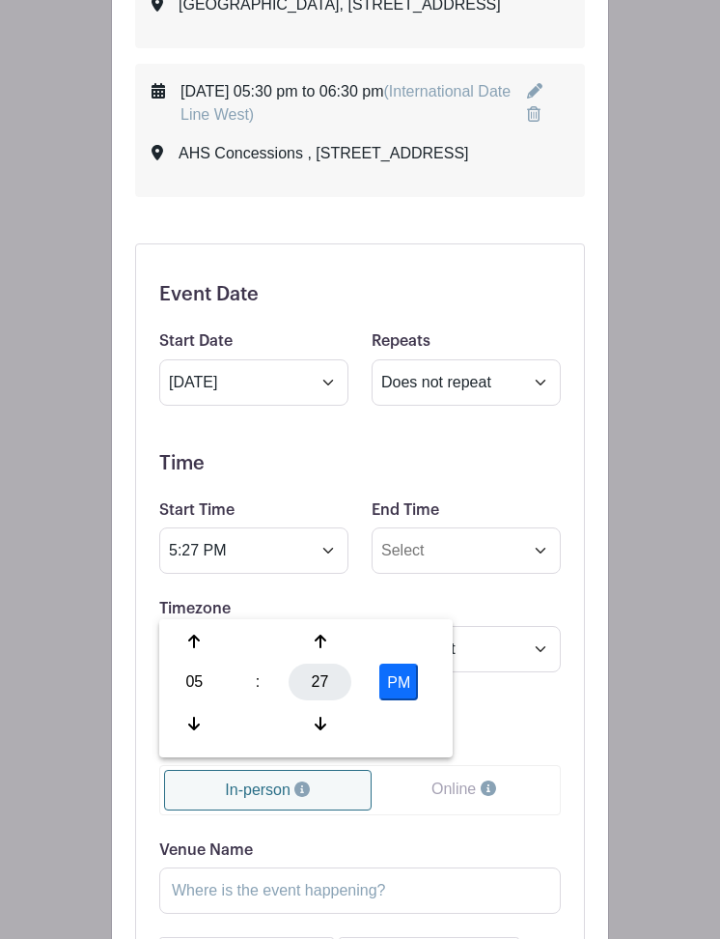
click at [322, 679] on div "27" at bounding box center [320, 681] width 63 height 37
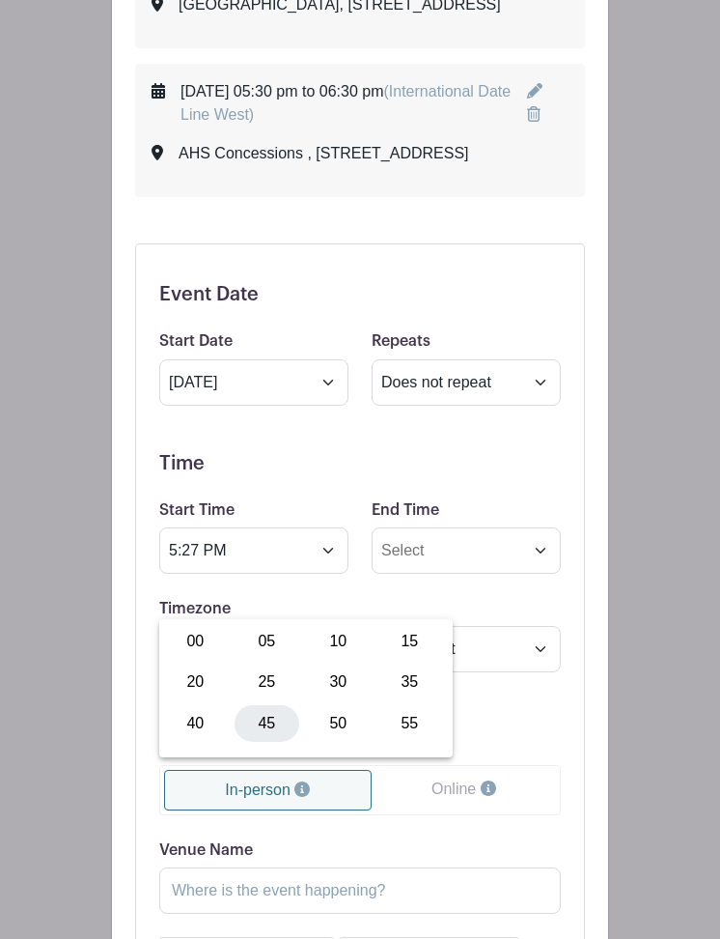
click at [272, 724] on div "45" at bounding box center [267, 723] width 65 height 37
type input "5:45 PM"
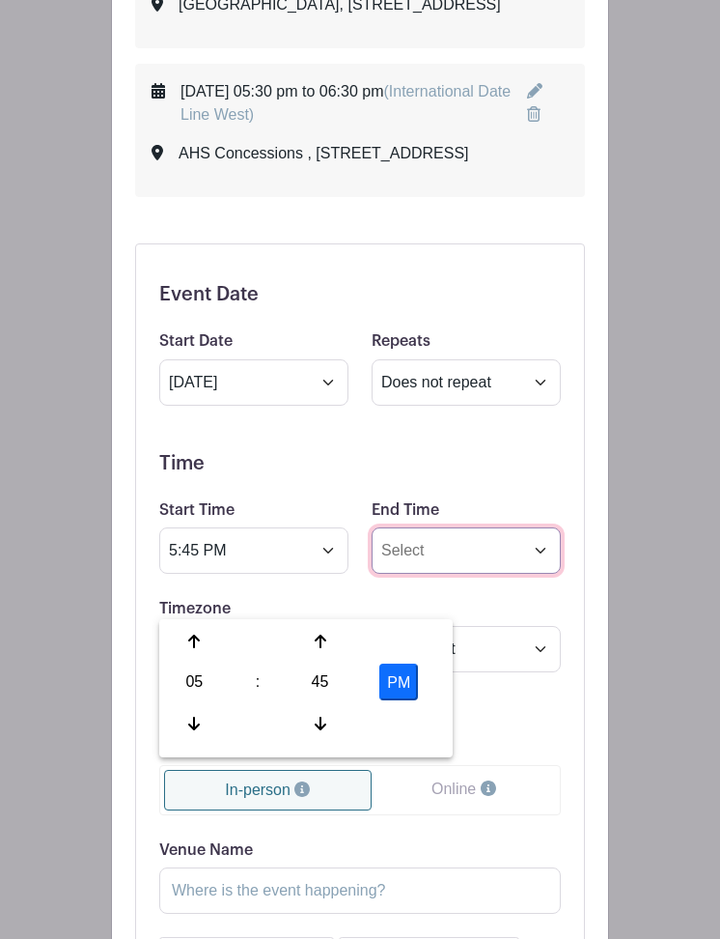
click at [465, 574] on input "End Time" at bounding box center [466, 550] width 189 height 46
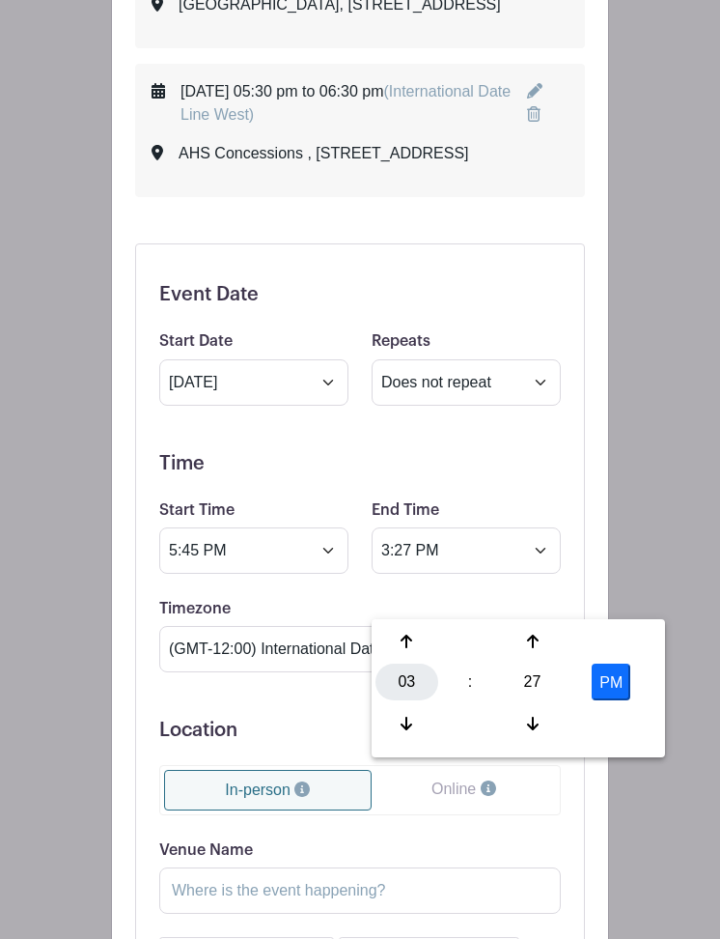
click at [400, 682] on div "03" at bounding box center [407, 681] width 63 height 37
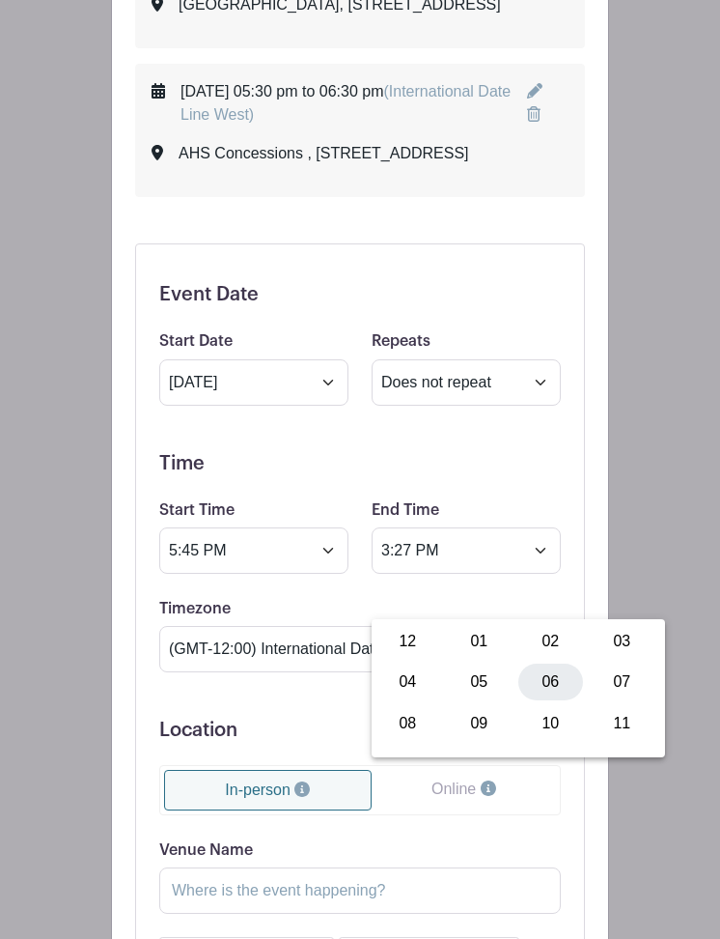
click at [543, 686] on div "06" at bounding box center [551, 681] width 65 height 37
click at [531, 675] on div "27" at bounding box center [532, 681] width 63 height 37
click at [621, 642] on div "15" at bounding box center [622, 641] width 65 height 37
type input "6:15 PM"
click at [503, 475] on h5 "Time" at bounding box center [360, 463] width 402 height 23
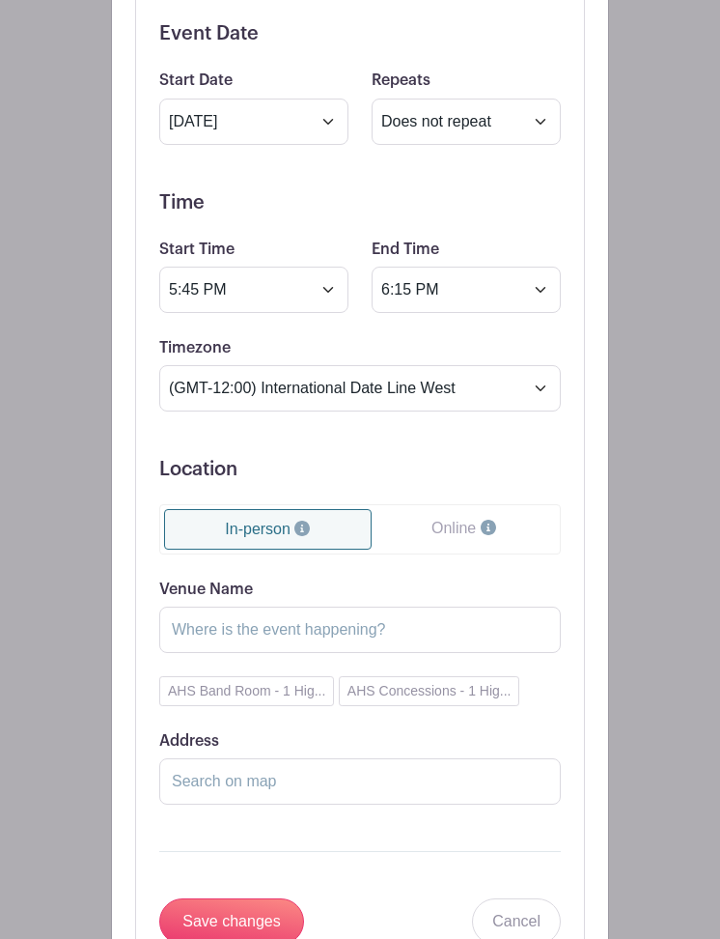
scroll to position [1572, 0]
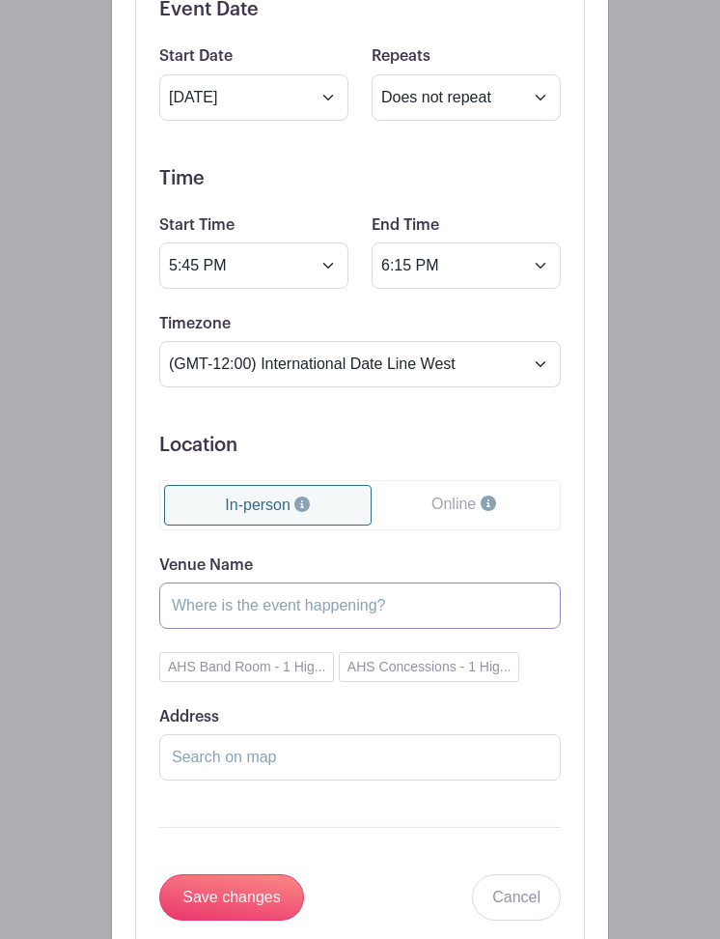
click at [346, 629] on input "Venue Name" at bounding box center [360, 605] width 402 height 46
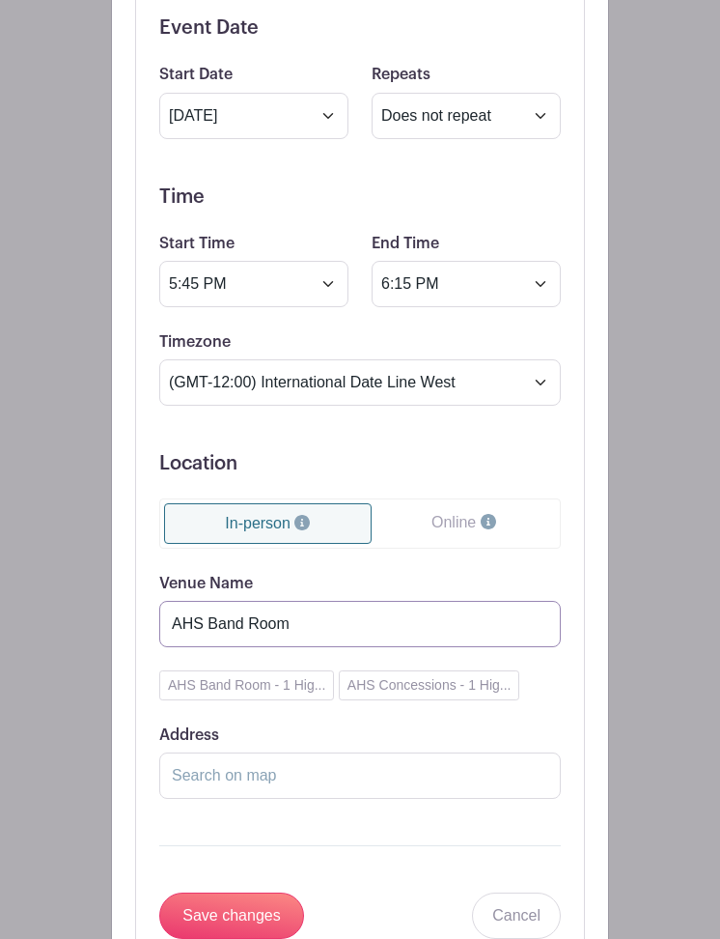
scroll to position [1714, 0]
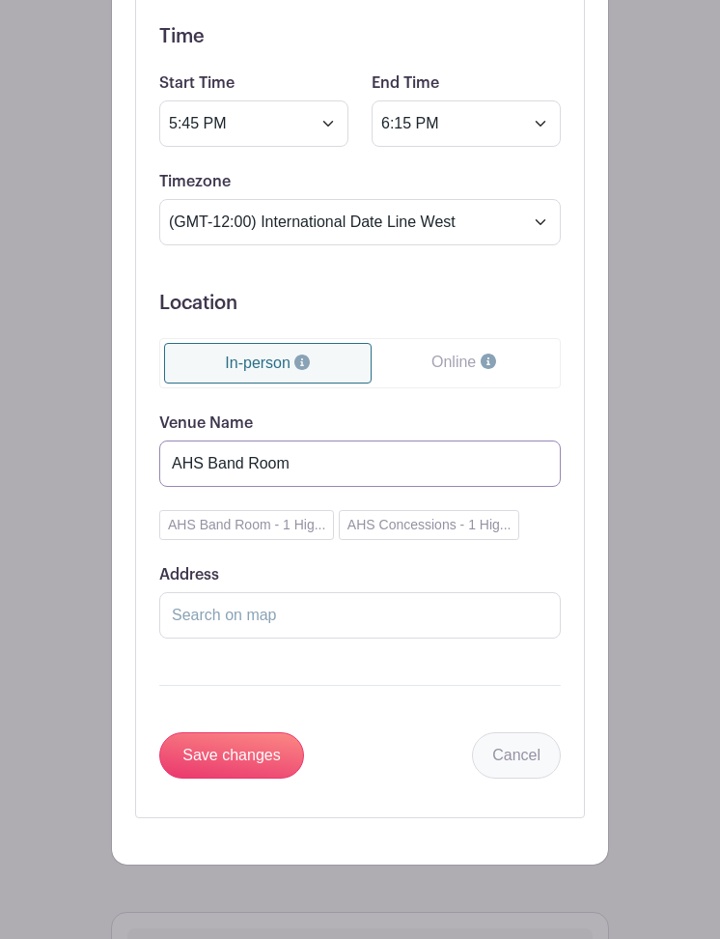
type input "AHS Band Room"
click at [522, 778] on link "Cancel" at bounding box center [516, 755] width 89 height 46
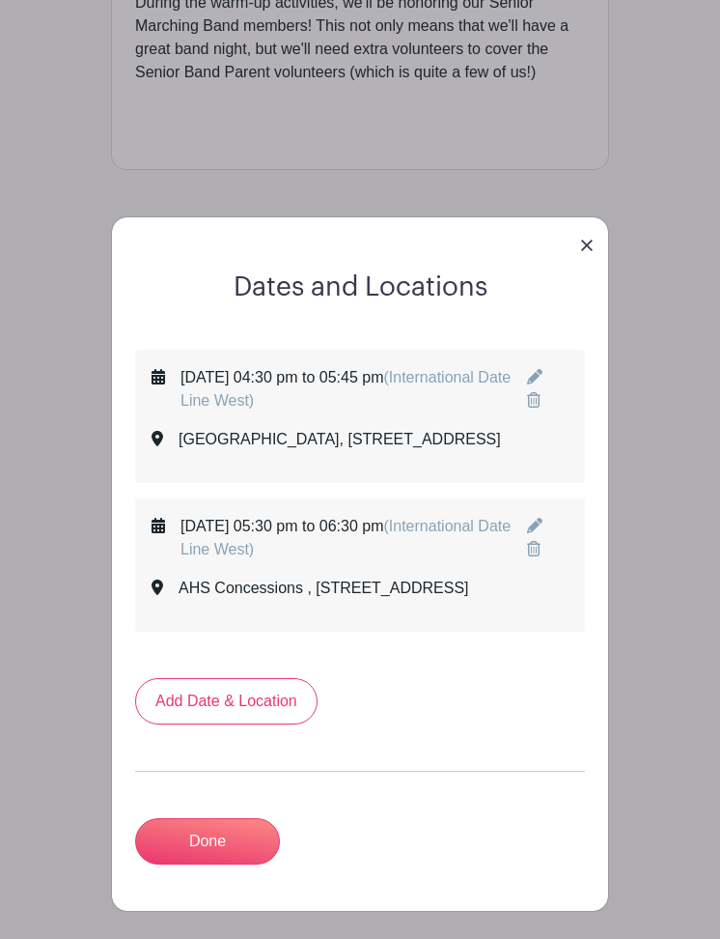
scroll to position [710, 0]
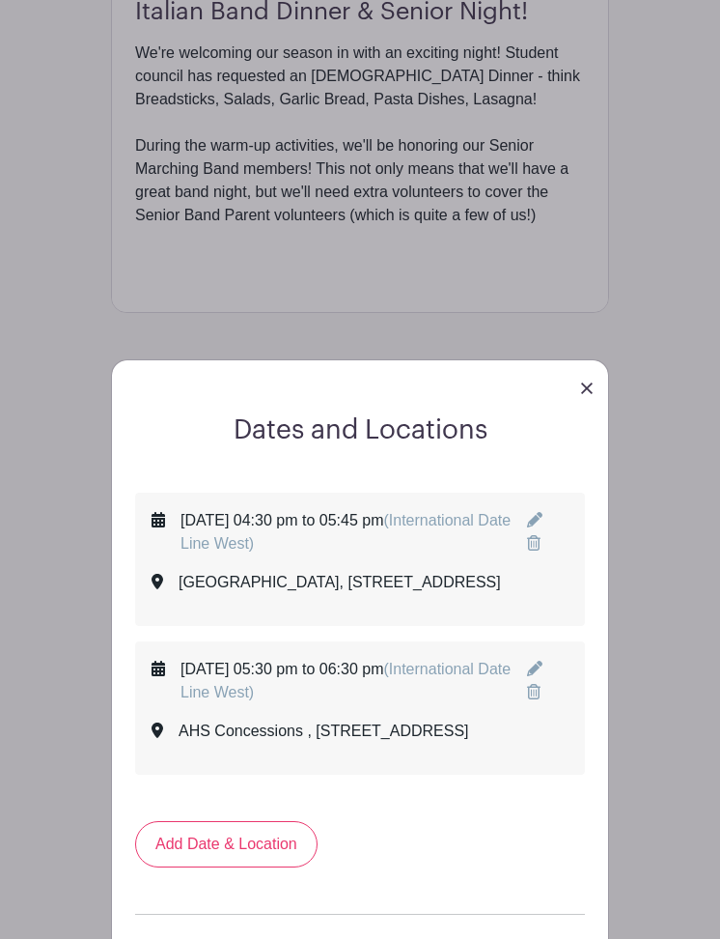
click at [541, 699] on icon at bounding box center [534, 691] width 14 height 15
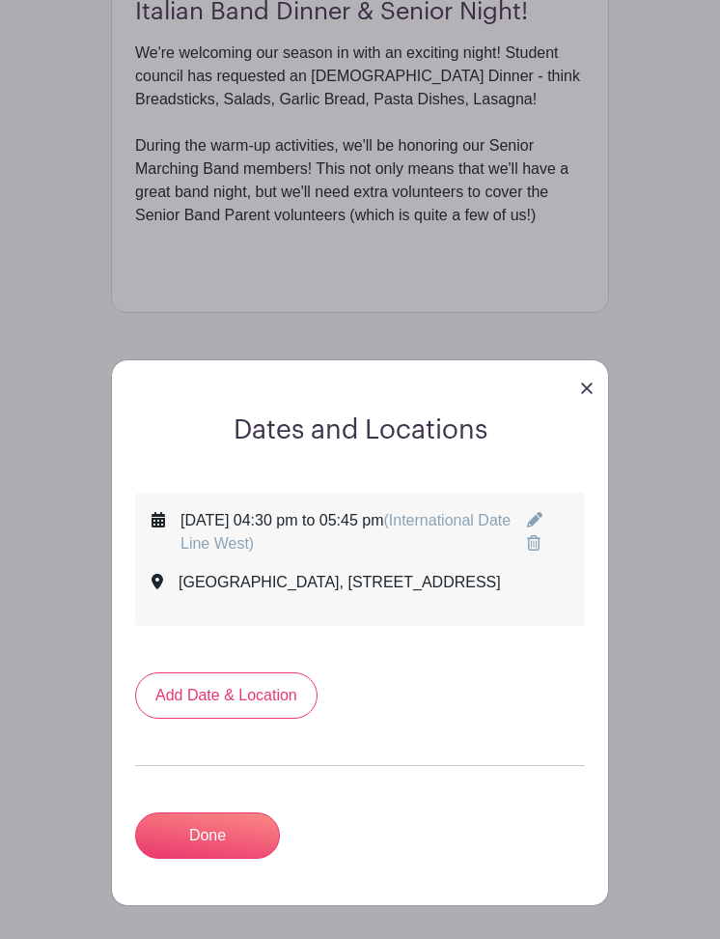
click at [543, 521] on icon at bounding box center [534, 519] width 15 height 15
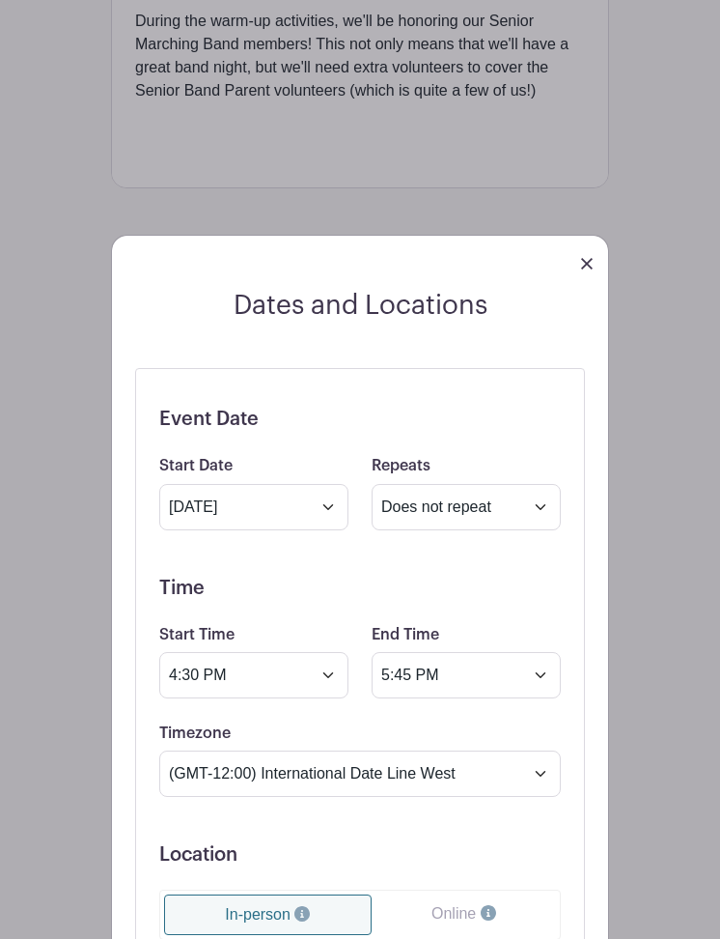
scroll to position [981, 0]
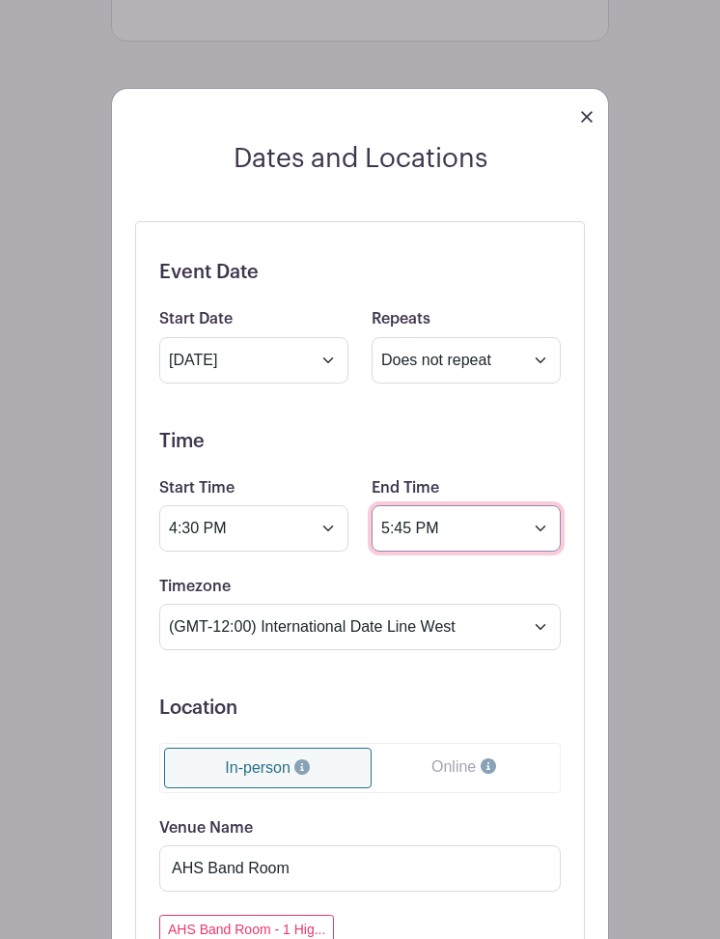
click at [545, 529] on input "5:45 PM" at bounding box center [466, 528] width 189 height 46
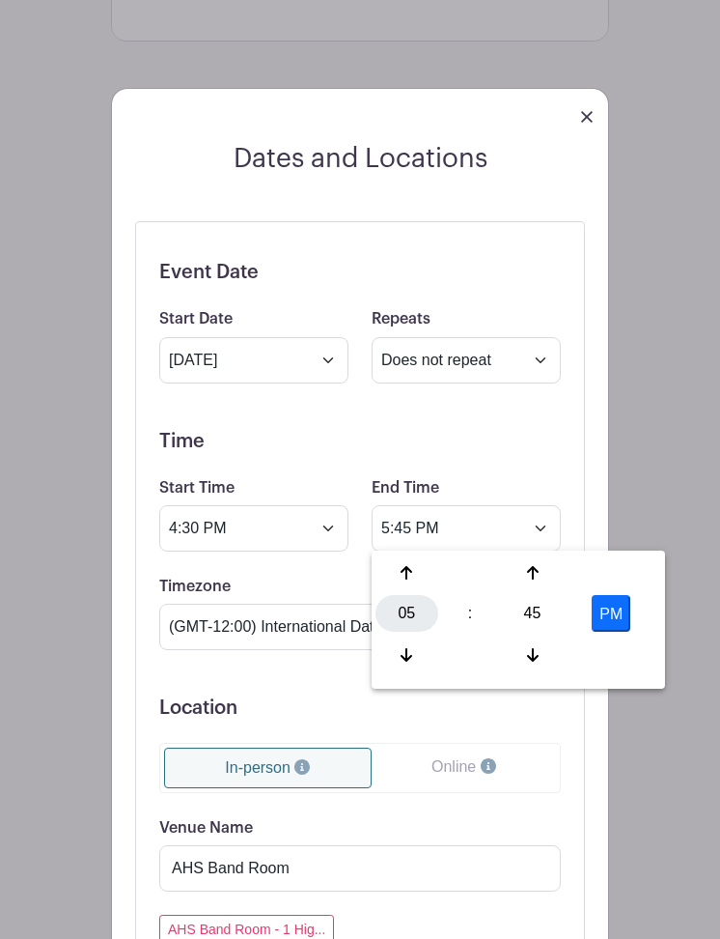
click at [399, 613] on div "05" at bounding box center [407, 613] width 63 height 37
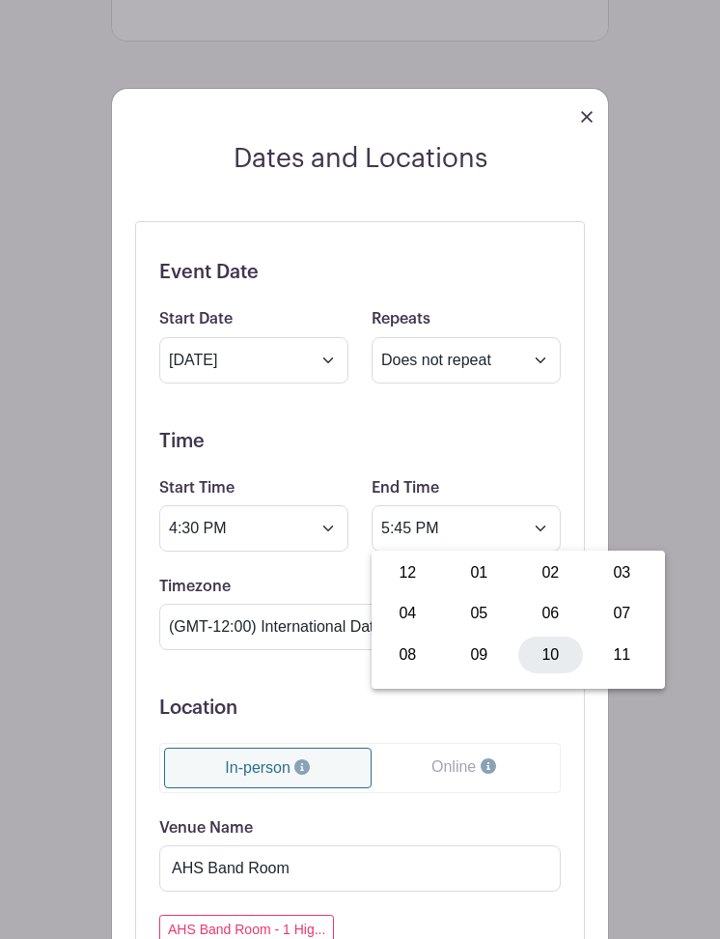
click at [551, 648] on div "10" at bounding box center [551, 654] width 65 height 37
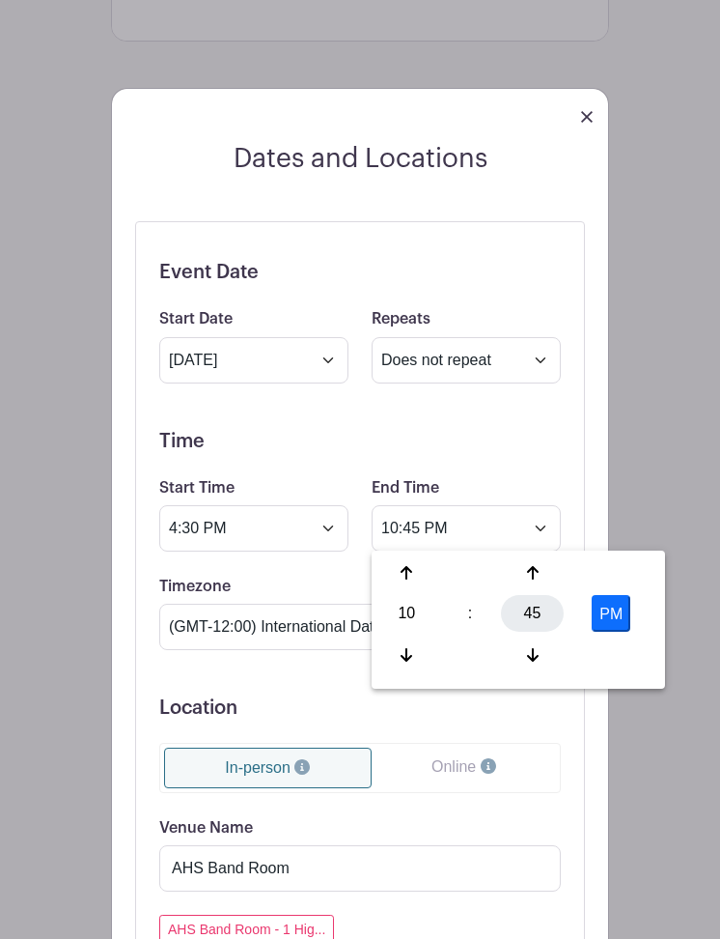
click at [541, 623] on div "45" at bounding box center [532, 613] width 63 height 37
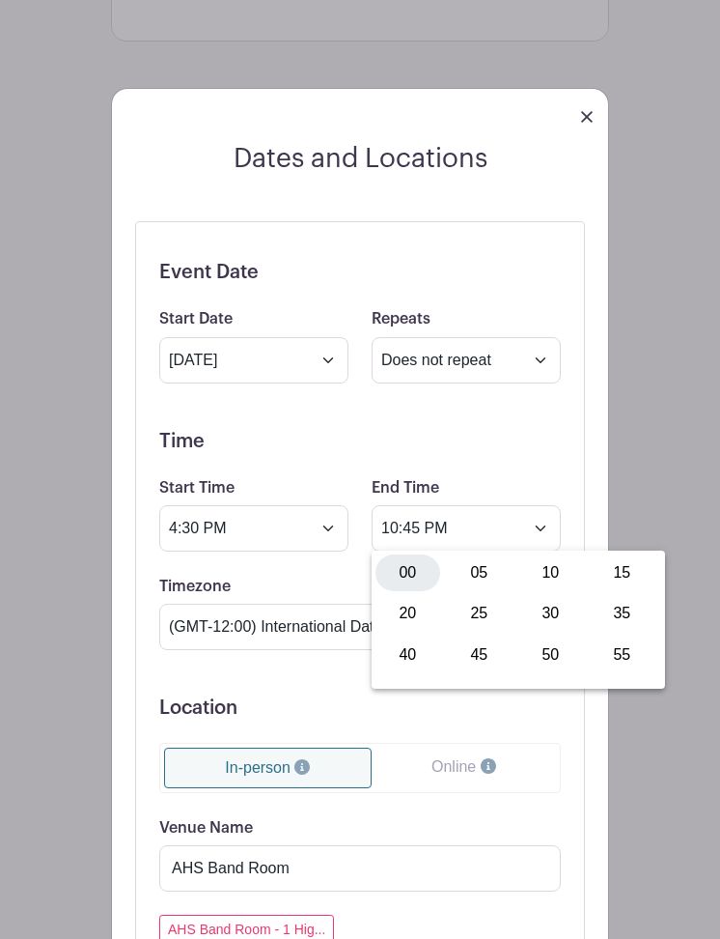
click at [418, 572] on div "00" at bounding box center [408, 572] width 65 height 37
type input "10:00 PM"
click at [439, 719] on h5 "Location" at bounding box center [360, 707] width 402 height 23
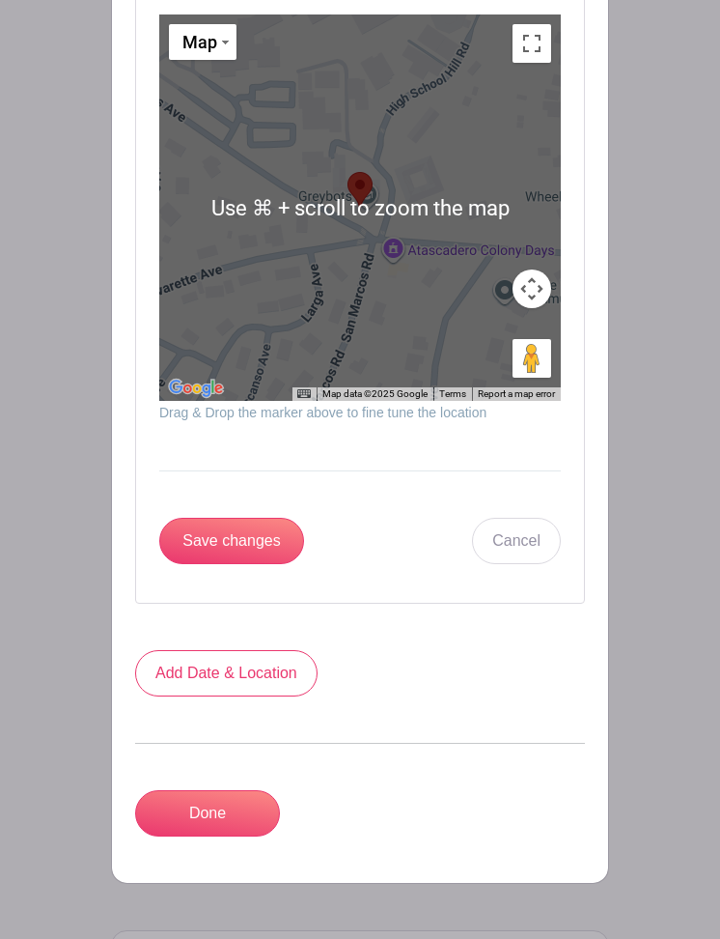
scroll to position [2068, 0]
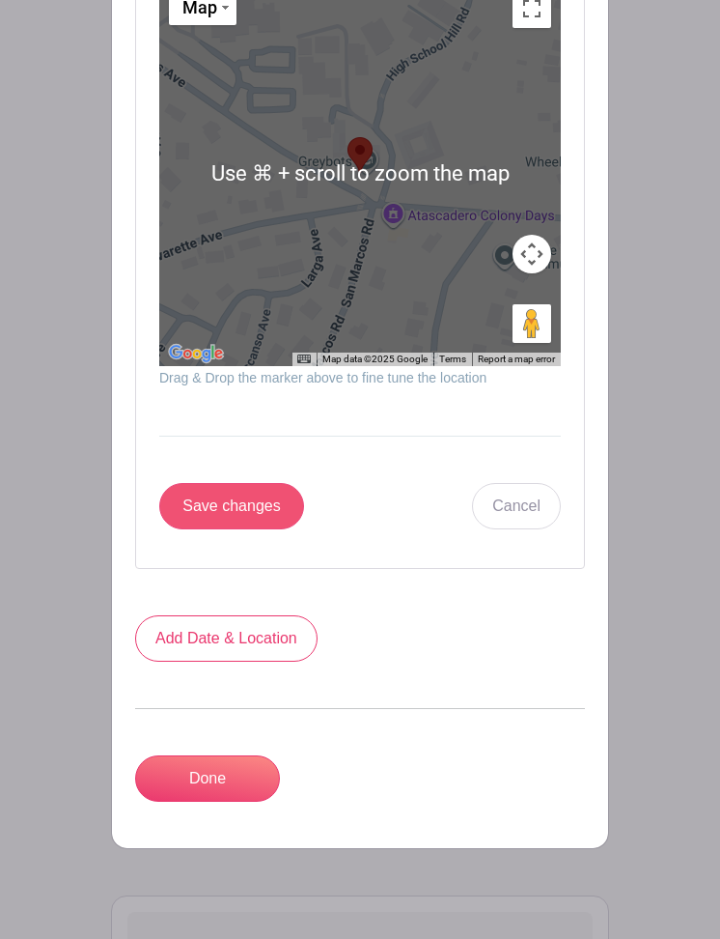
click at [259, 508] on input "Save changes" at bounding box center [231, 506] width 145 height 46
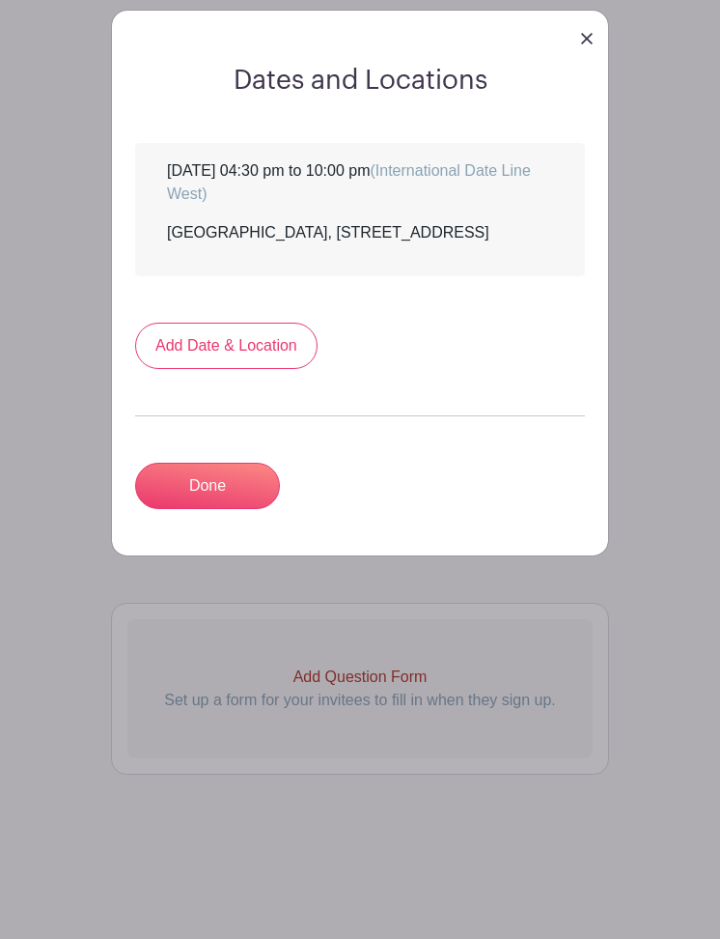
scroll to position [1081, 0]
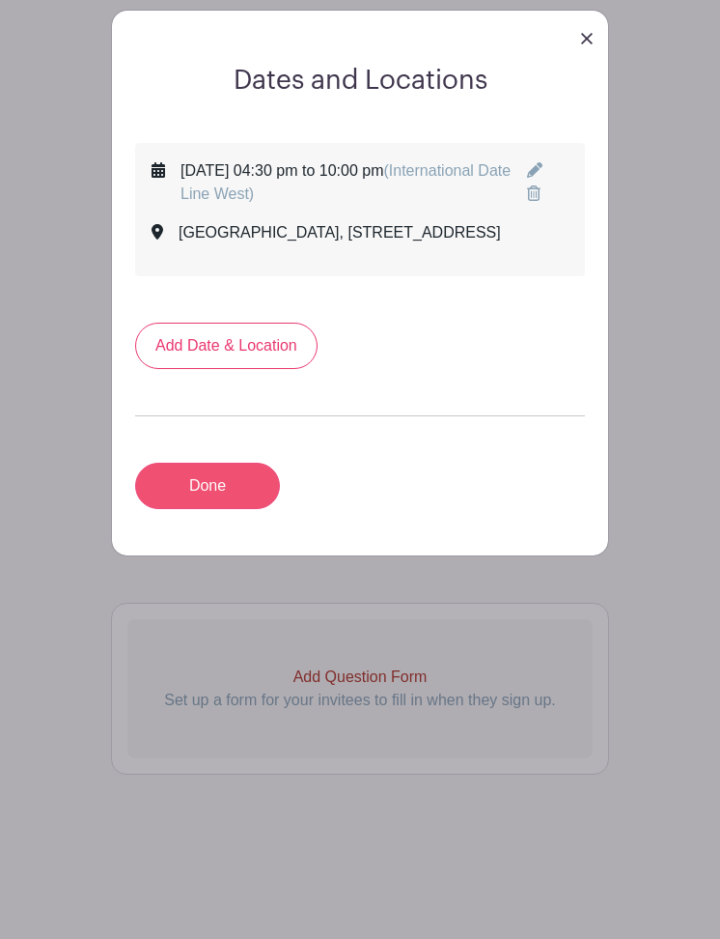
click at [235, 492] on link "Done" at bounding box center [207, 486] width 145 height 46
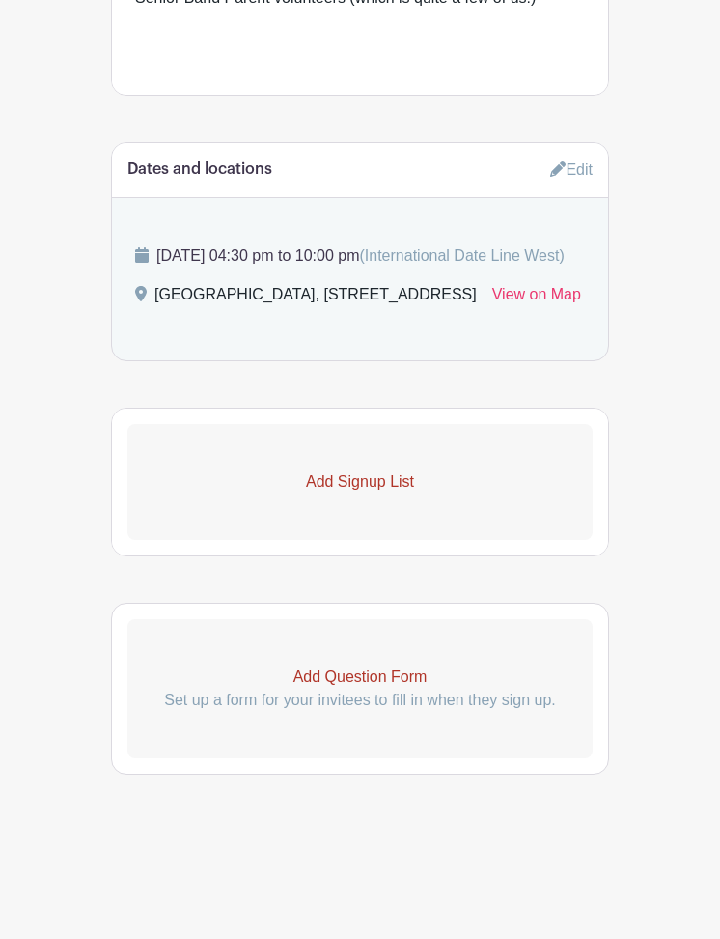
scroll to position [972, 0]
click at [403, 484] on p "Add Signup List" at bounding box center [359, 481] width 465 height 23
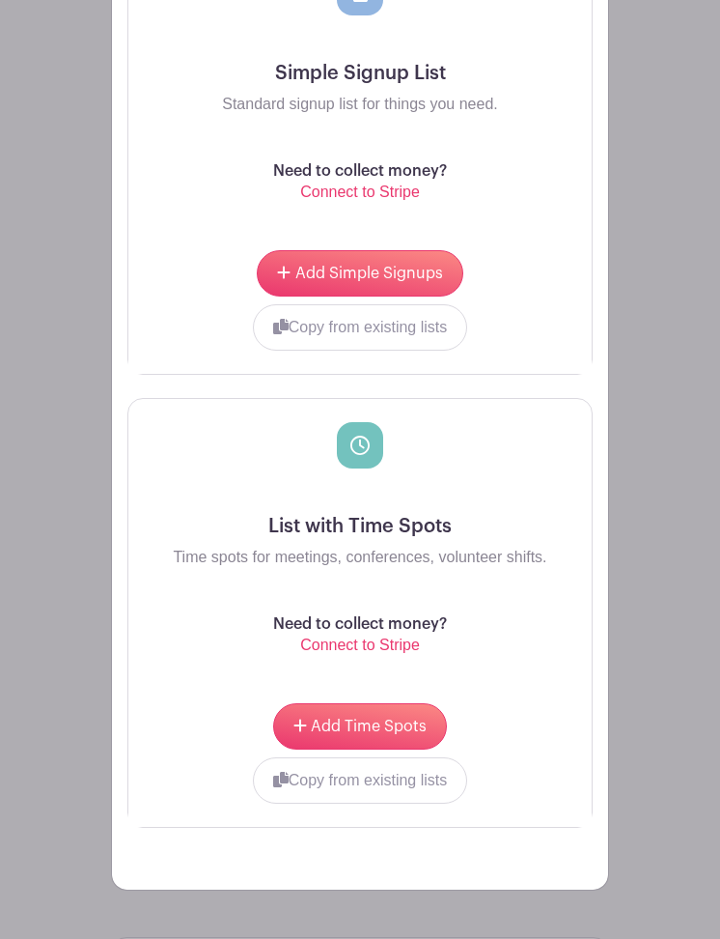
scroll to position [1647, 0]
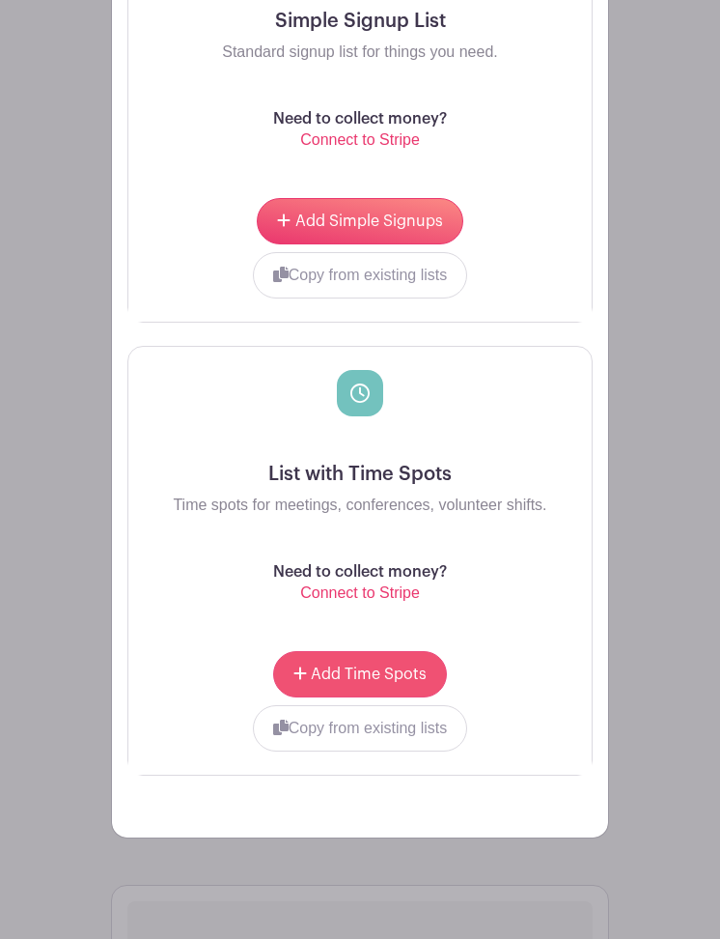
click at [384, 697] on button "Add Time Spots" at bounding box center [360, 674] width 174 height 46
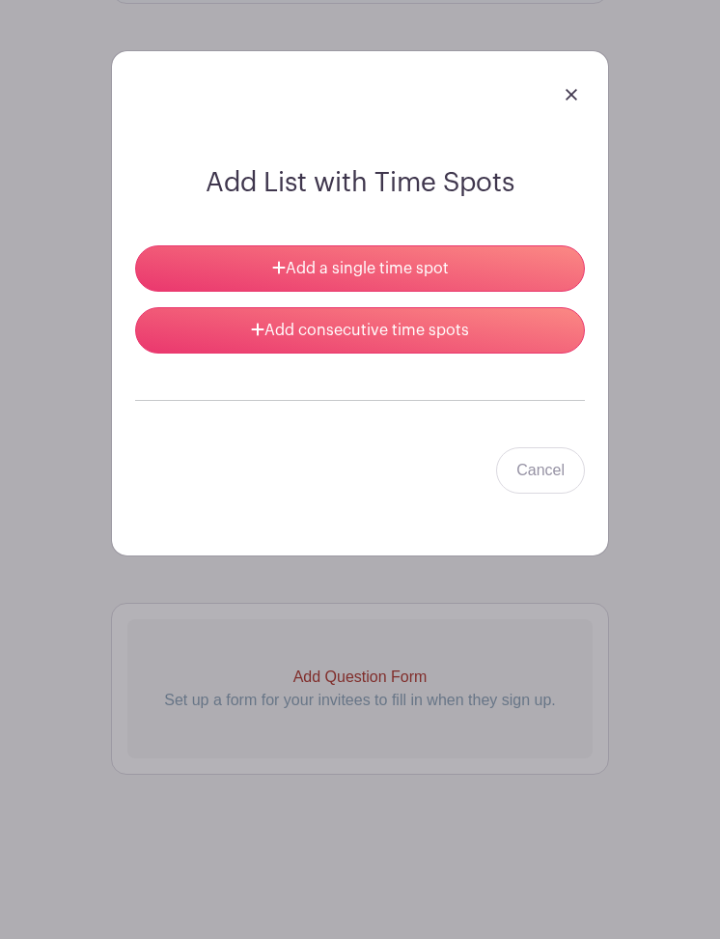
scroll to position [1483, 0]
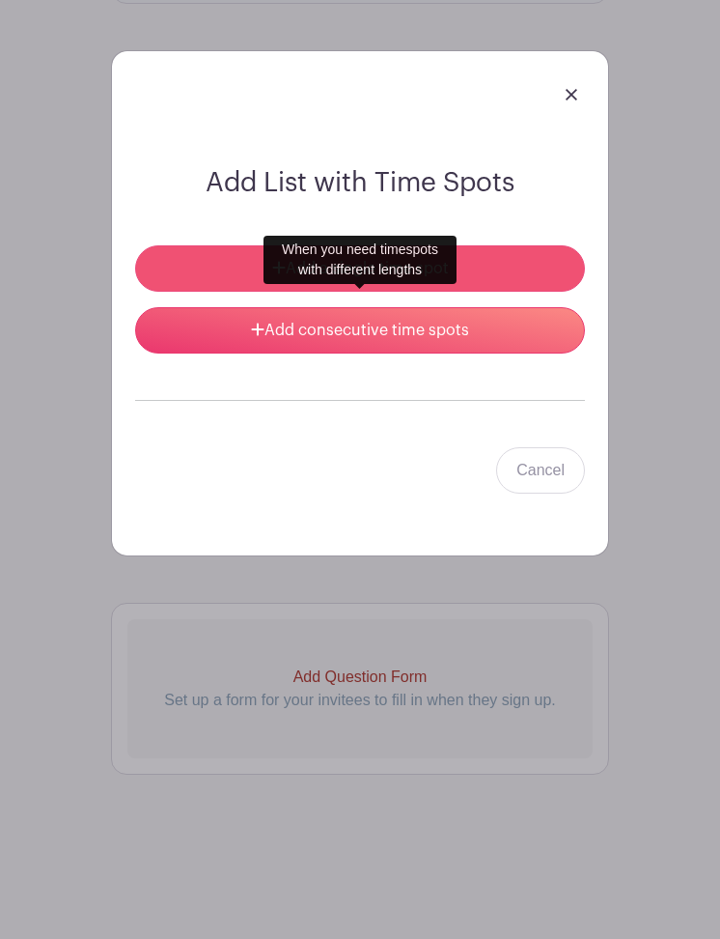
click at [400, 275] on link "Add a single time spot" at bounding box center [360, 268] width 450 height 46
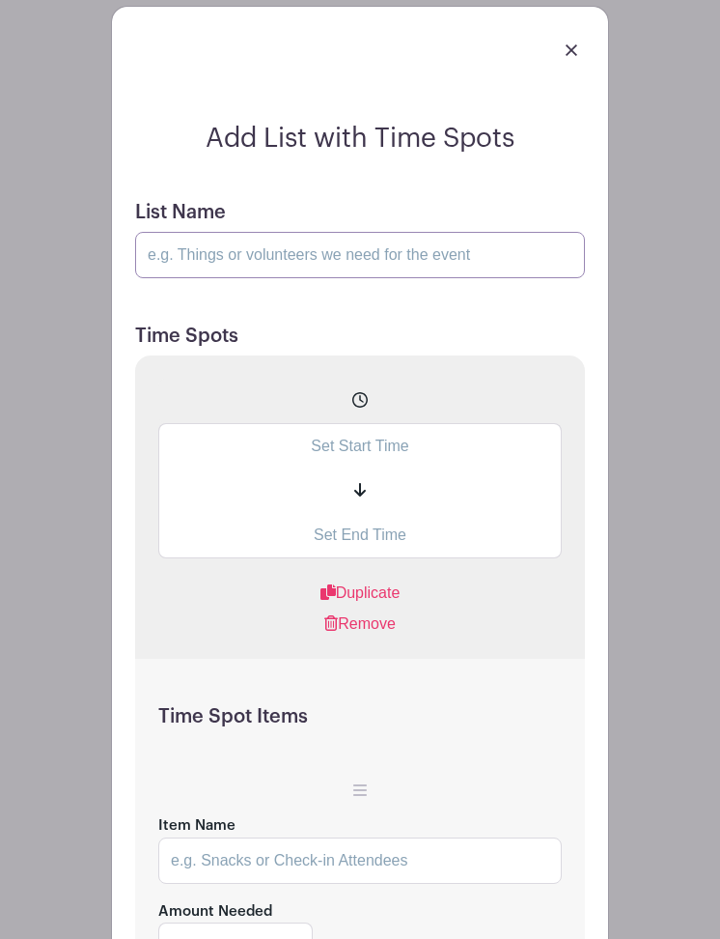
click at [334, 278] on input "List Name" at bounding box center [360, 255] width 450 height 46
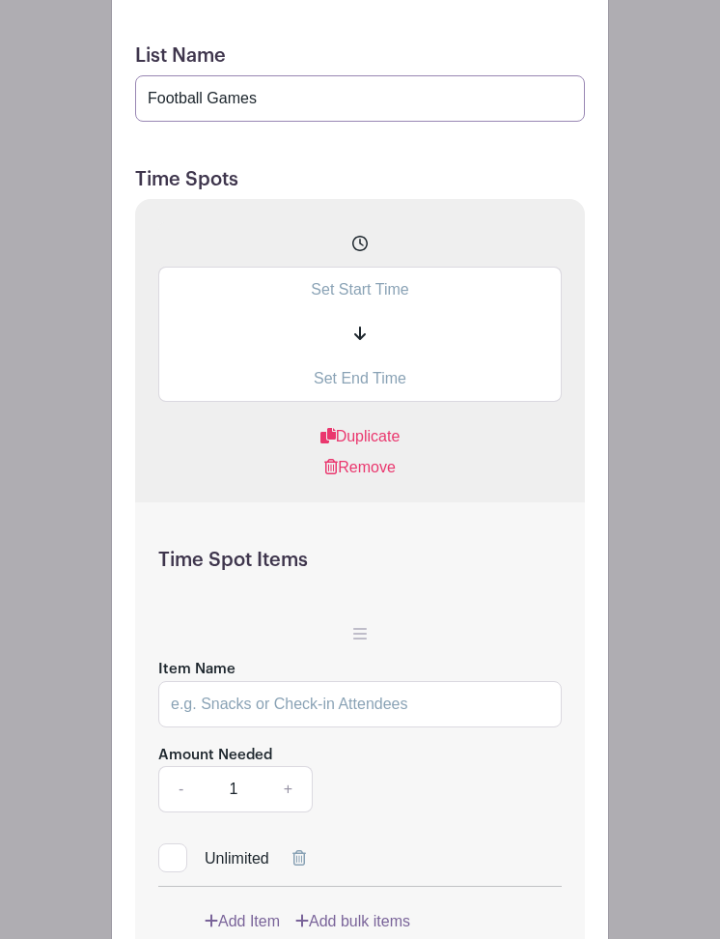
scroll to position [1641, 0]
type input "Football Games"
click at [360, 311] on input "text" at bounding box center [360, 288] width 404 height 45
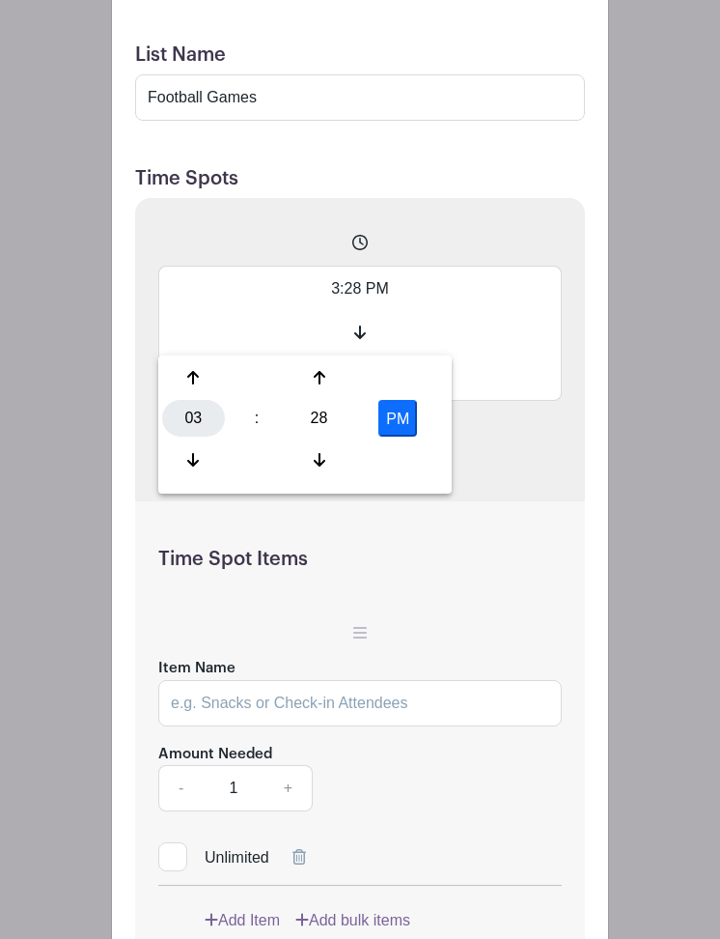
click at [190, 413] on div "03" at bounding box center [193, 418] width 63 height 37
click at [190, 413] on div "04" at bounding box center [194, 418] width 65 height 37
click at [324, 423] on div "28" at bounding box center [319, 418] width 63 height 37
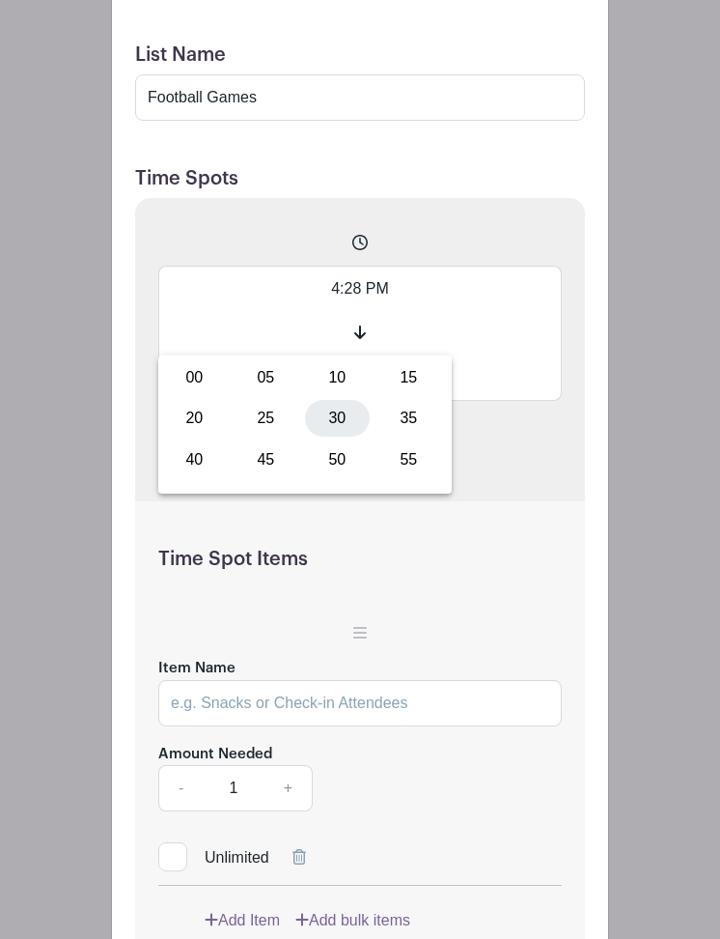
click at [331, 420] on div "30" at bounding box center [337, 418] width 65 height 37
type input "4:30 PM"
click at [485, 355] on span at bounding box center [360, 333] width 404 height 44
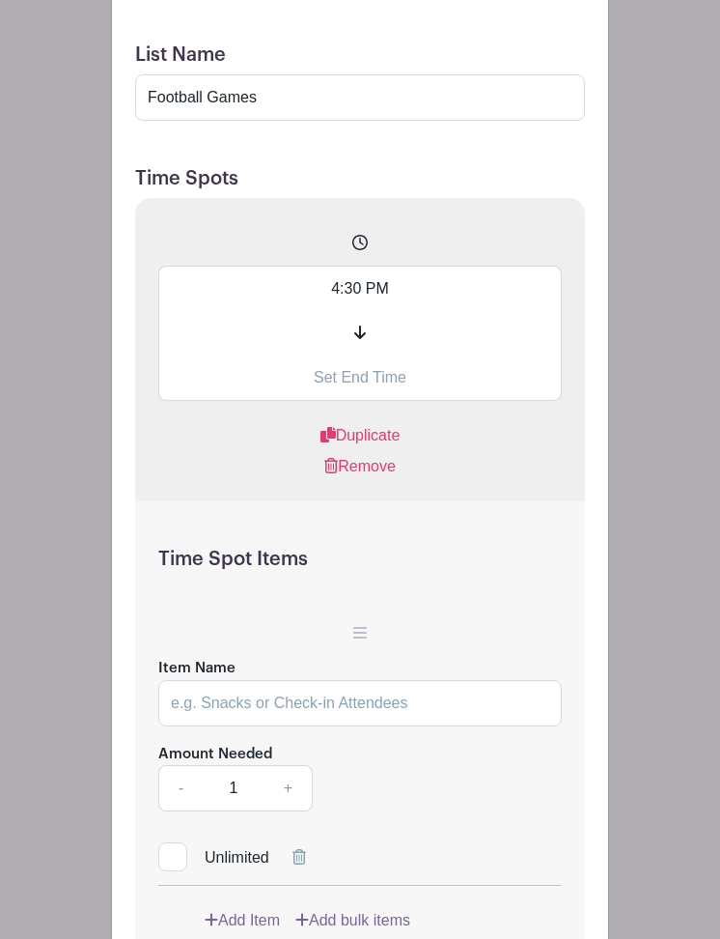
click at [343, 401] on input "text" at bounding box center [360, 377] width 404 height 45
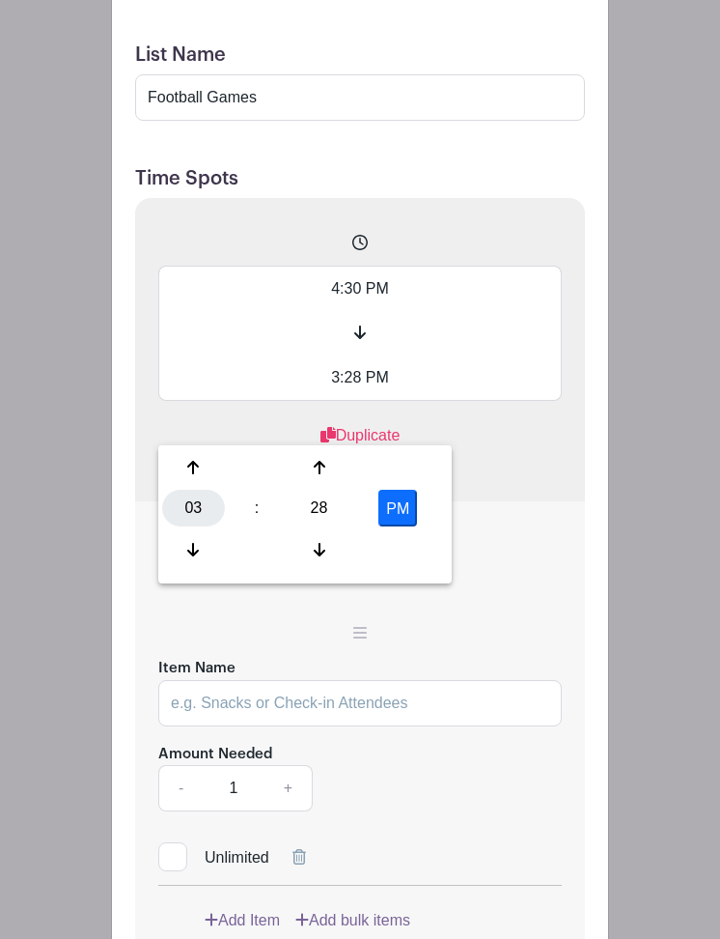
click at [196, 502] on div "03" at bounding box center [193, 508] width 63 height 37
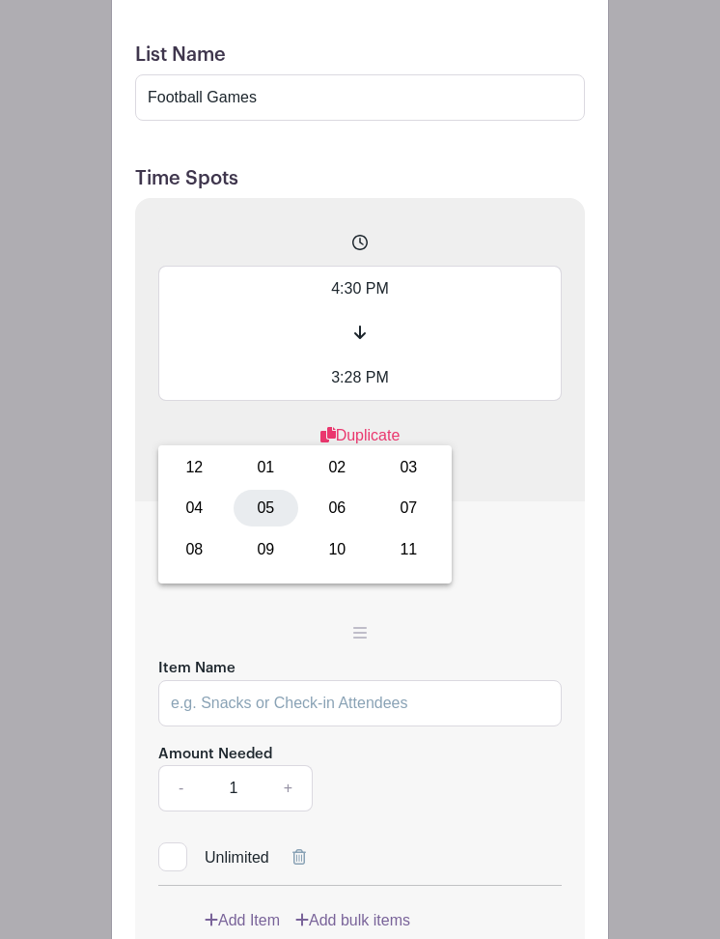
click at [255, 507] on div "05" at bounding box center [266, 508] width 65 height 37
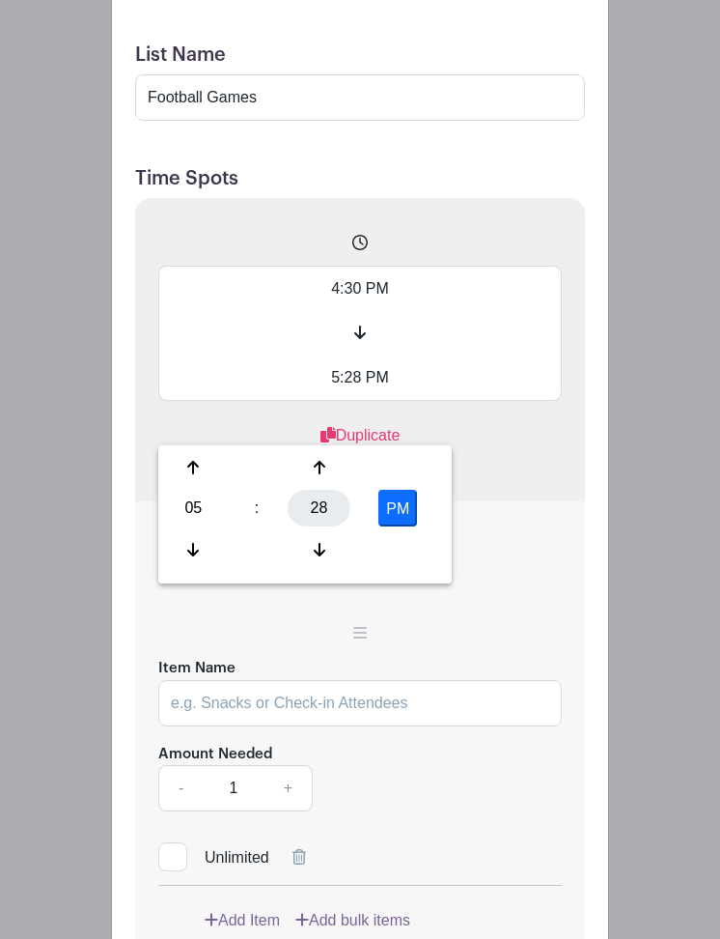
click at [320, 513] on div "28" at bounding box center [319, 508] width 63 height 37
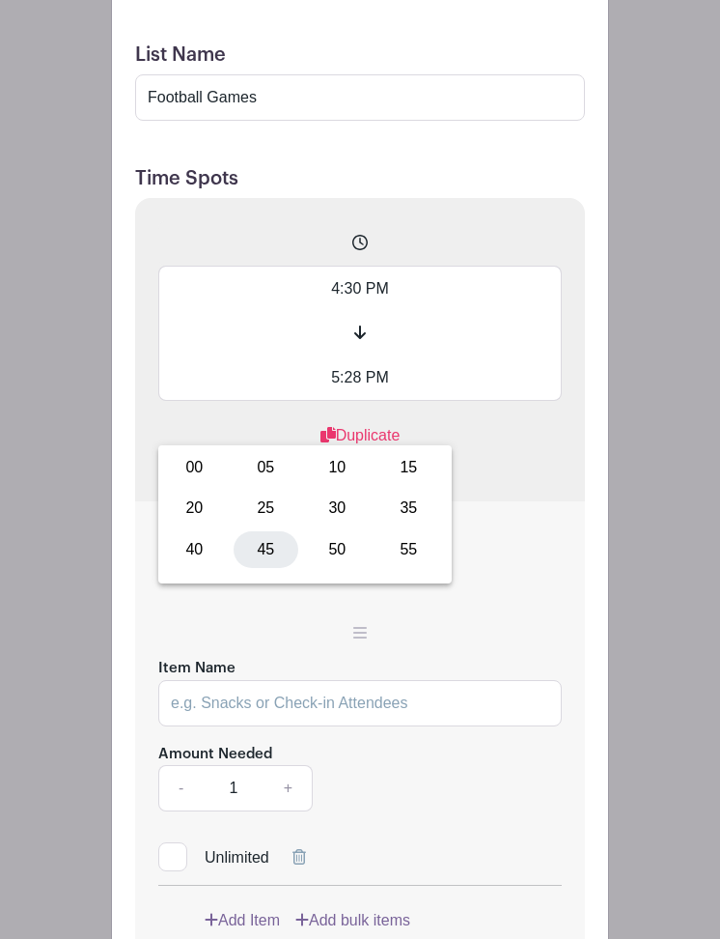
click at [261, 549] on div "45" at bounding box center [266, 549] width 65 height 37
type input "5:45 PM"
click at [569, 491] on div "4:30 PM 5:45 PM Duplicate Remove" at bounding box center [360, 349] width 450 height 303
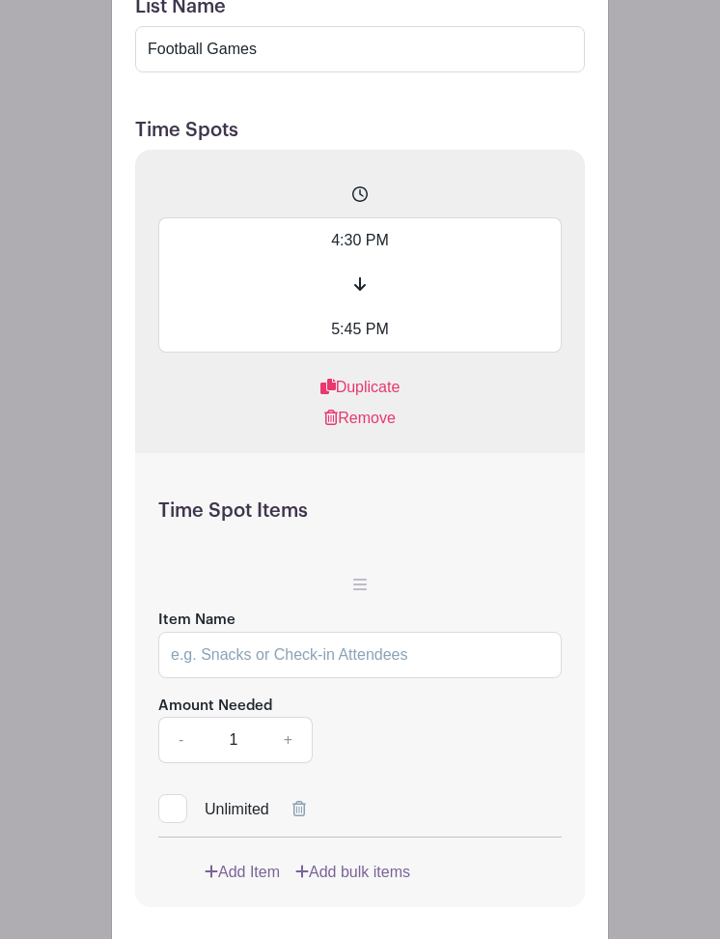
scroll to position [1691, 0]
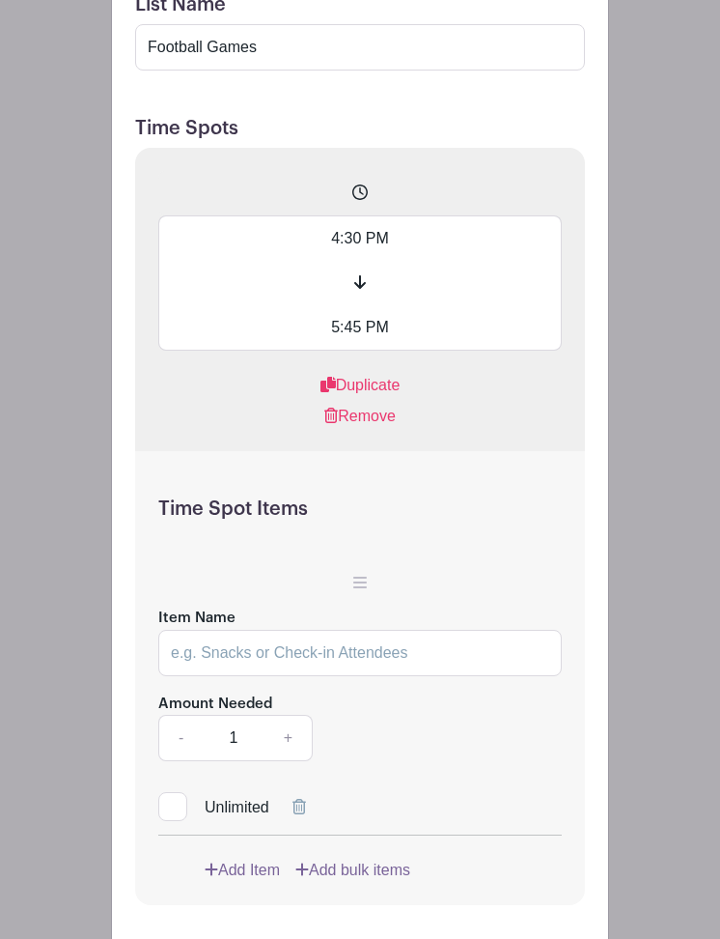
click at [287, 676] on input "Item Name" at bounding box center [360, 653] width 404 height 46
type input "Dinner Volunteer - Dinner Set Up & Server"
click at [293, 761] on link "+" at bounding box center [289, 738] width 48 height 46
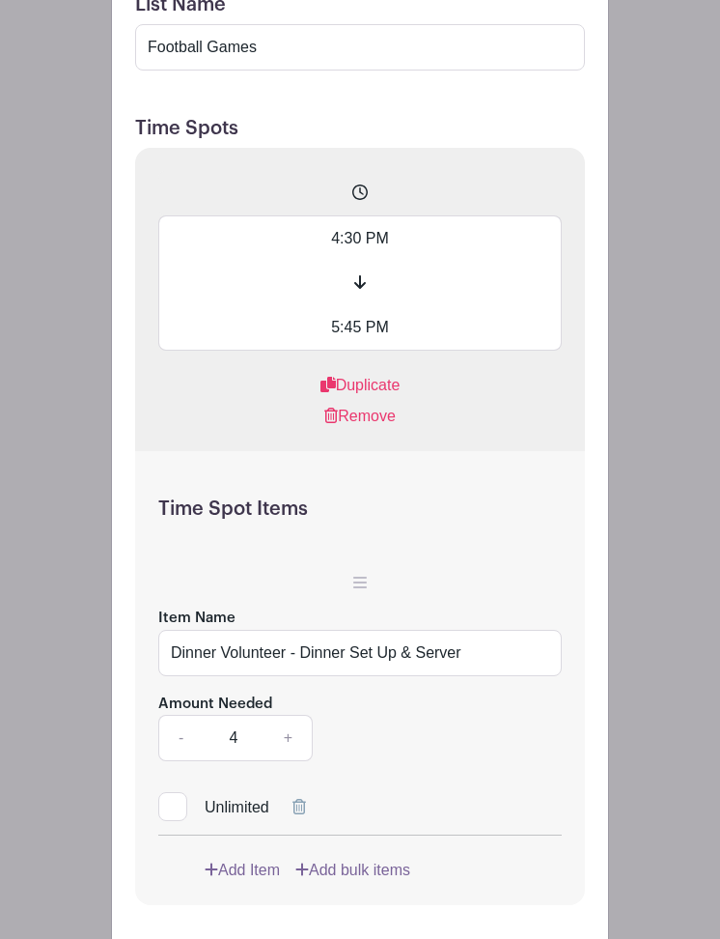
click at [293, 761] on link "+" at bounding box center [289, 738] width 48 height 46
type input "6"
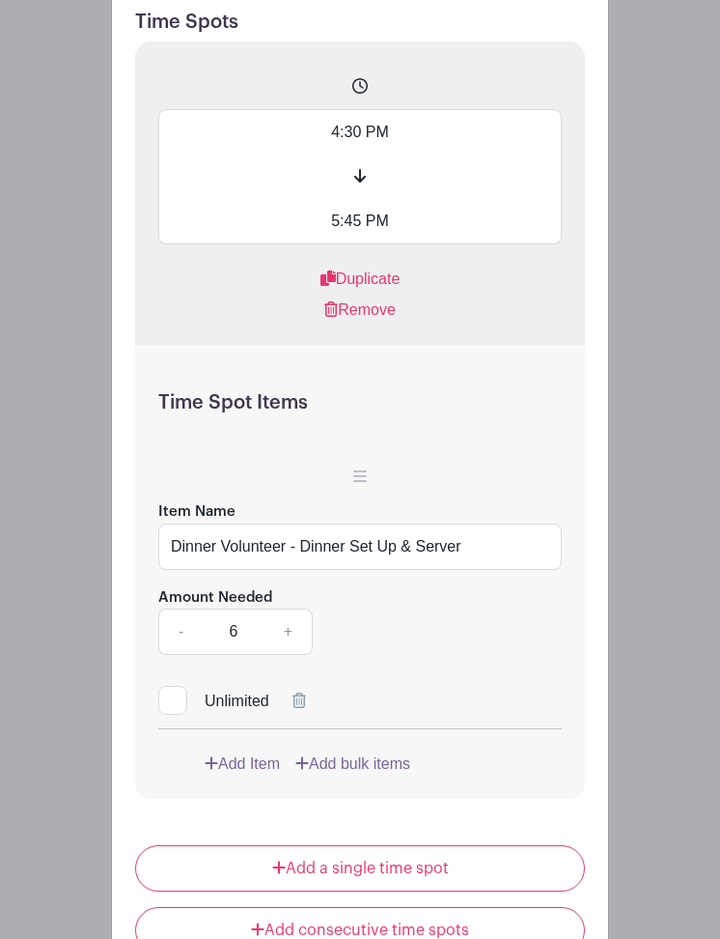
scroll to position [1910, 0]
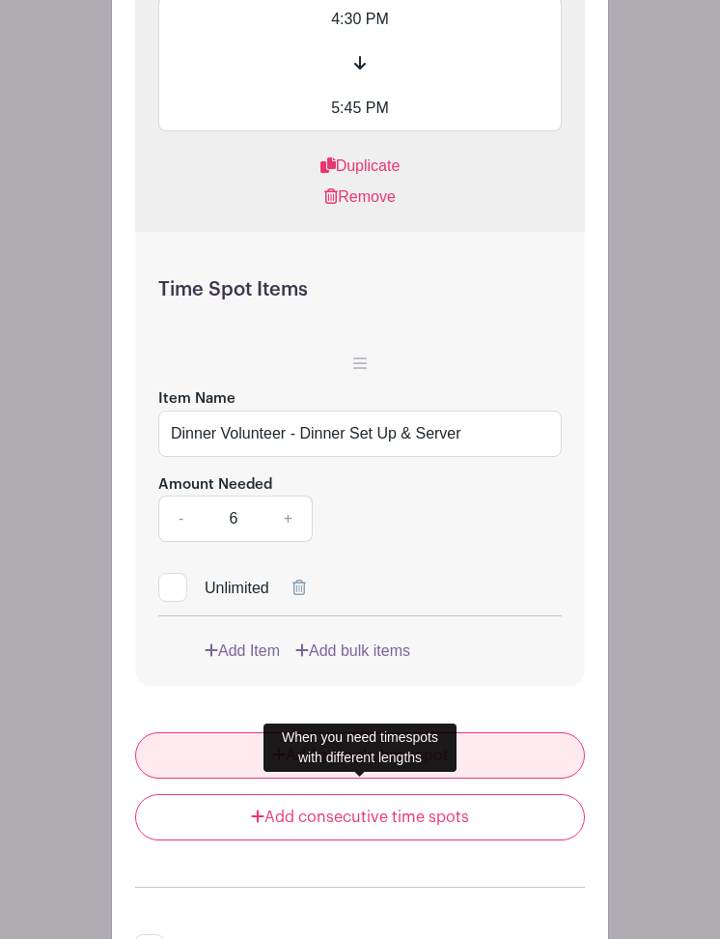
click at [387, 778] on link "Add a single time spot" at bounding box center [360, 755] width 450 height 46
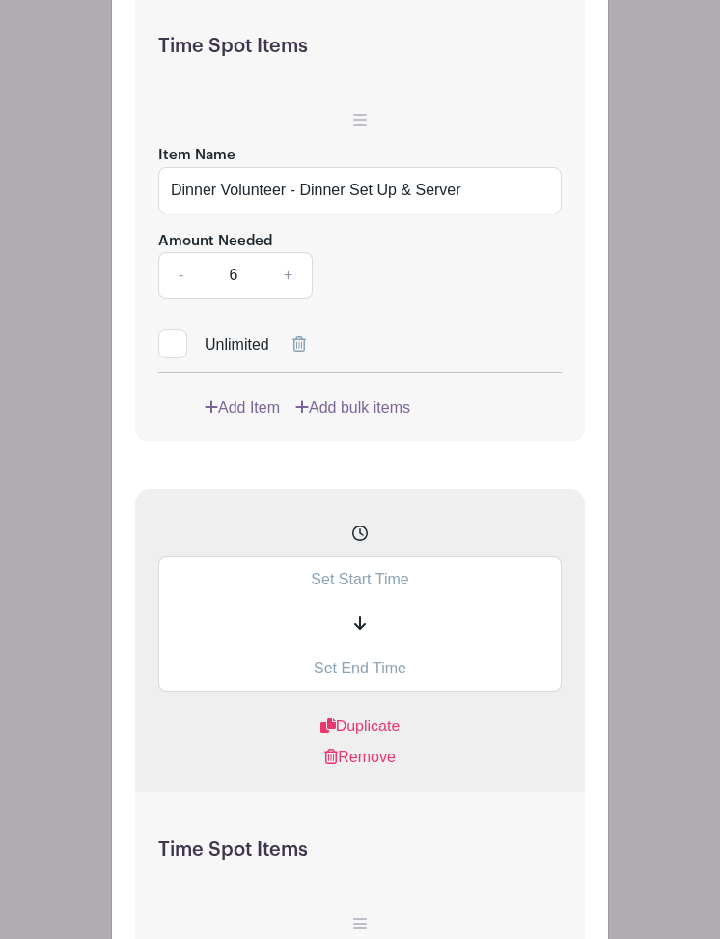
scroll to position [2083, 0]
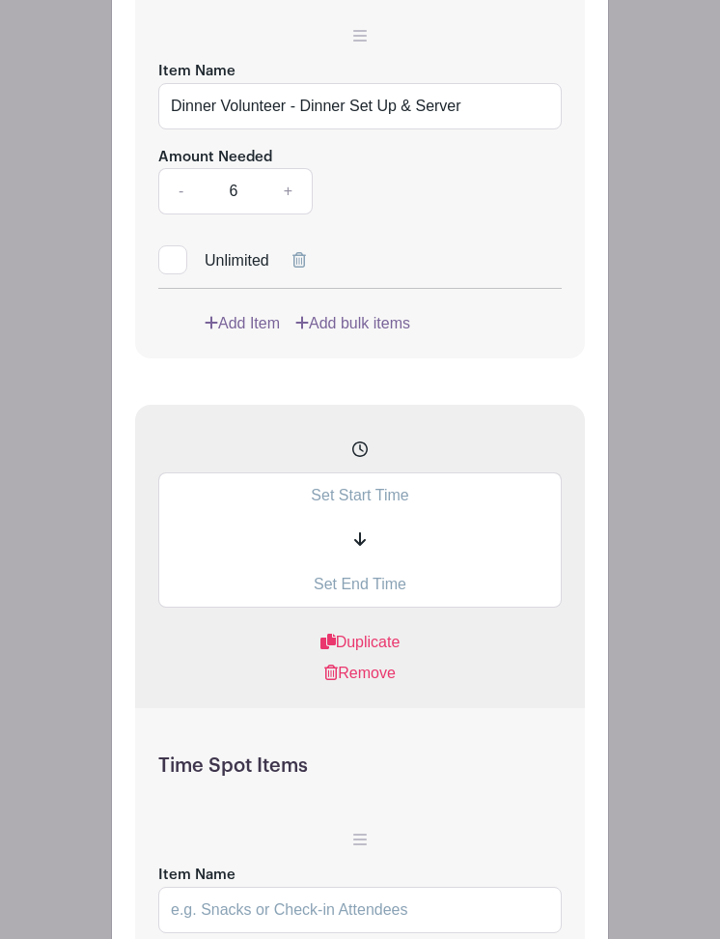
click at [406, 518] on input "text" at bounding box center [360, 494] width 404 height 45
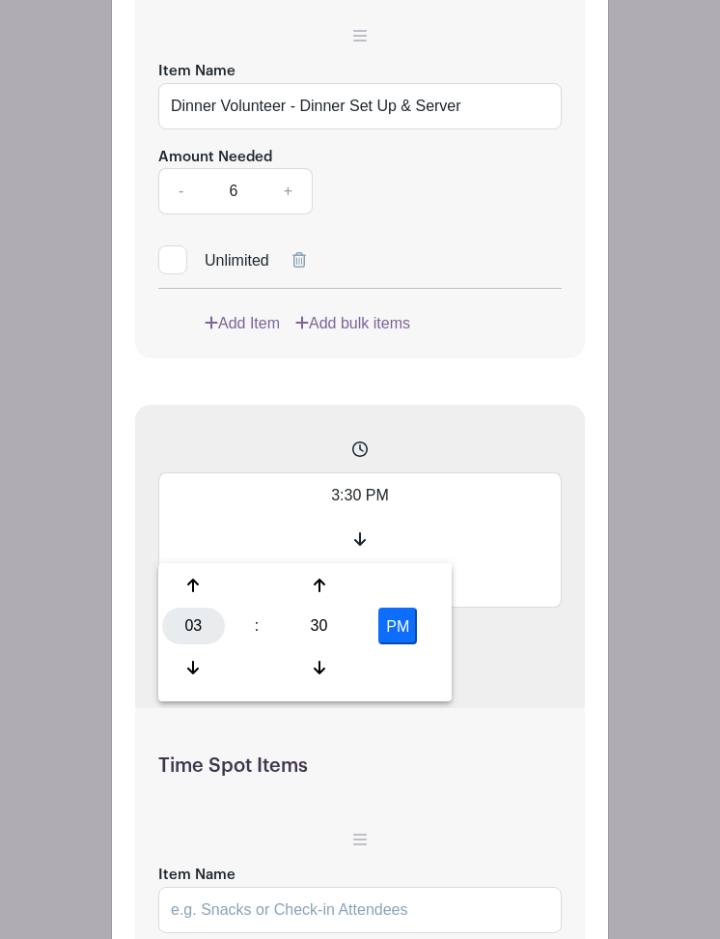
click at [193, 619] on div "03" at bounding box center [193, 625] width 63 height 37
click at [180, 628] on div "04" at bounding box center [194, 625] width 65 height 37
click at [318, 622] on div "30" at bounding box center [319, 625] width 63 height 37
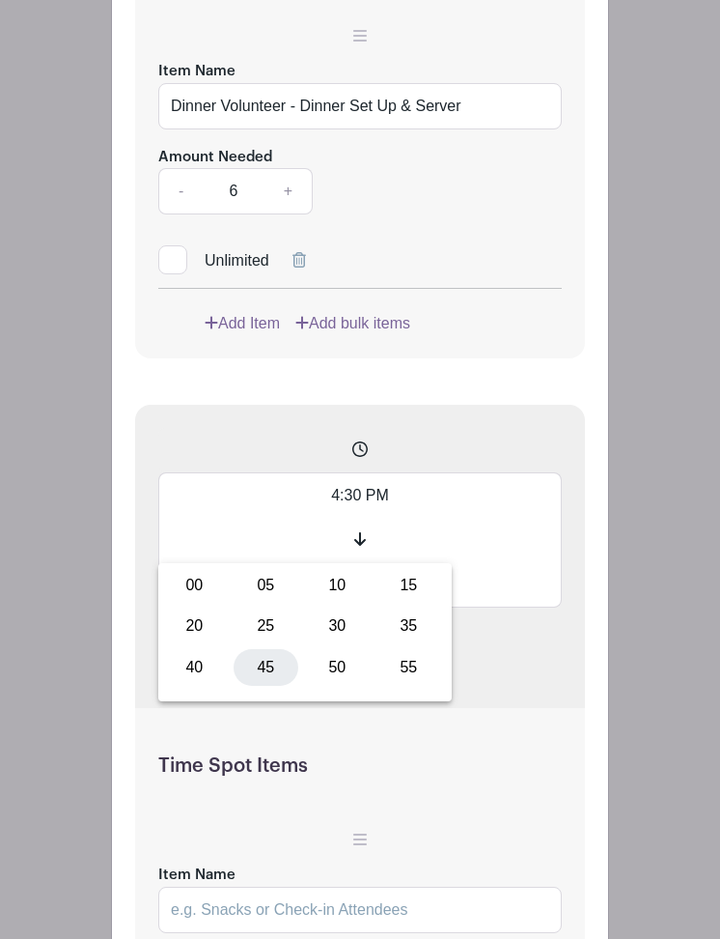
click at [272, 655] on div "45" at bounding box center [266, 667] width 65 height 37
type input "4:45 PM"
click at [497, 562] on span at bounding box center [360, 540] width 404 height 44
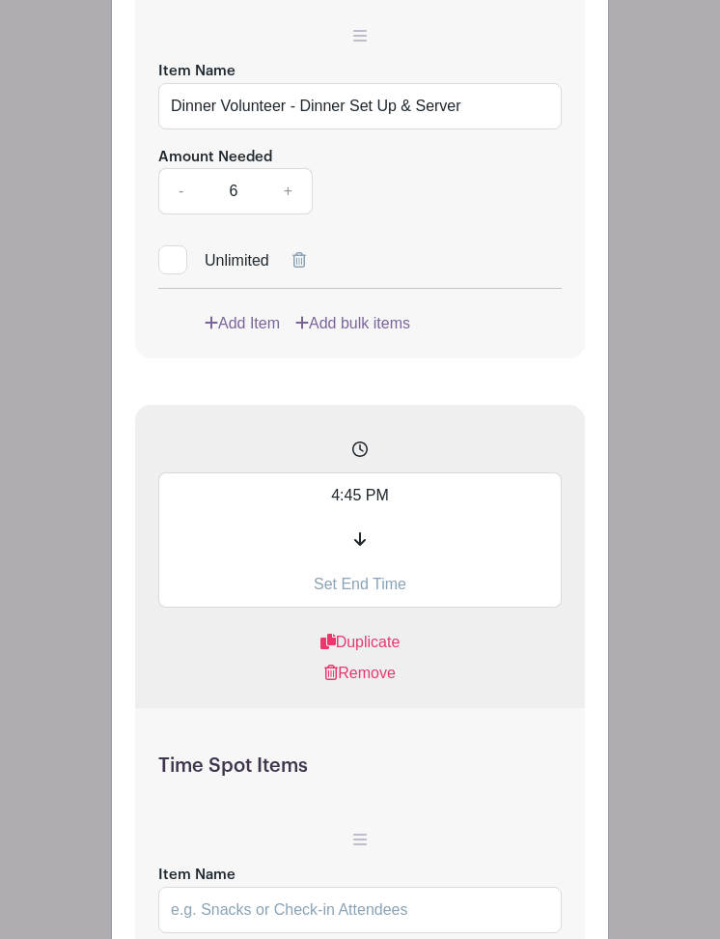
click at [373, 607] on input "text" at bounding box center [360, 584] width 404 height 45
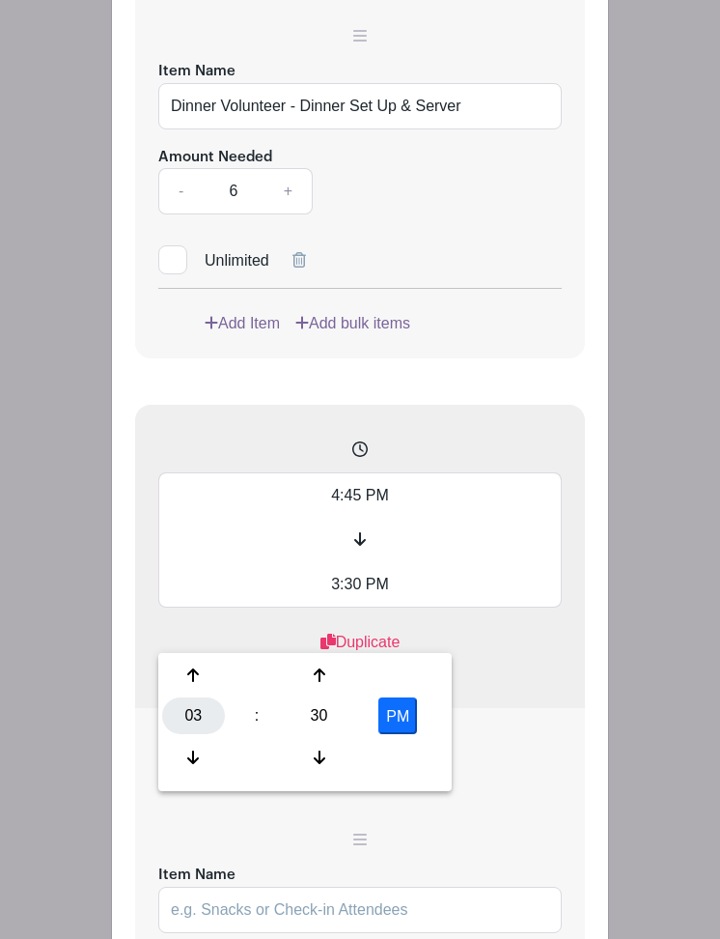
click at [191, 707] on div "03" at bounding box center [193, 715] width 63 height 37
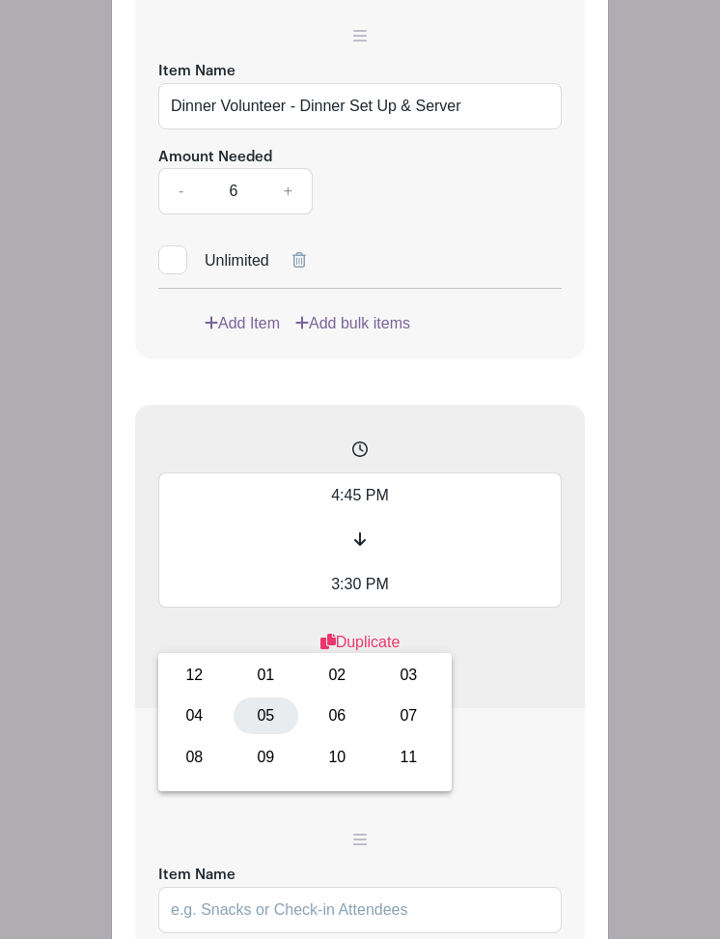
click at [266, 709] on div "05" at bounding box center [266, 715] width 65 height 37
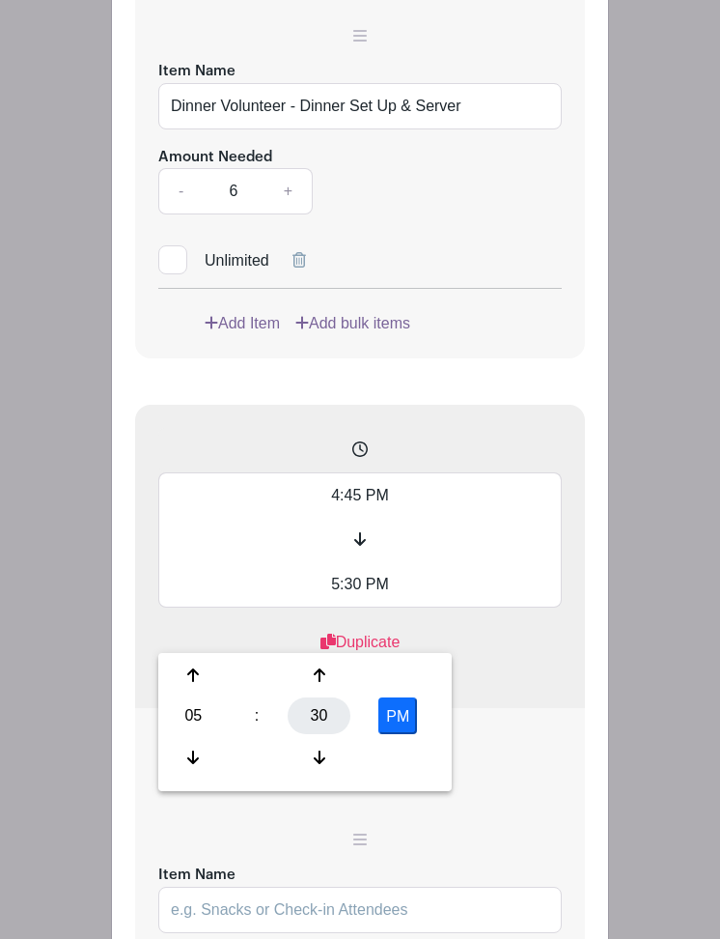
click at [318, 715] on div "30" at bounding box center [319, 715] width 63 height 37
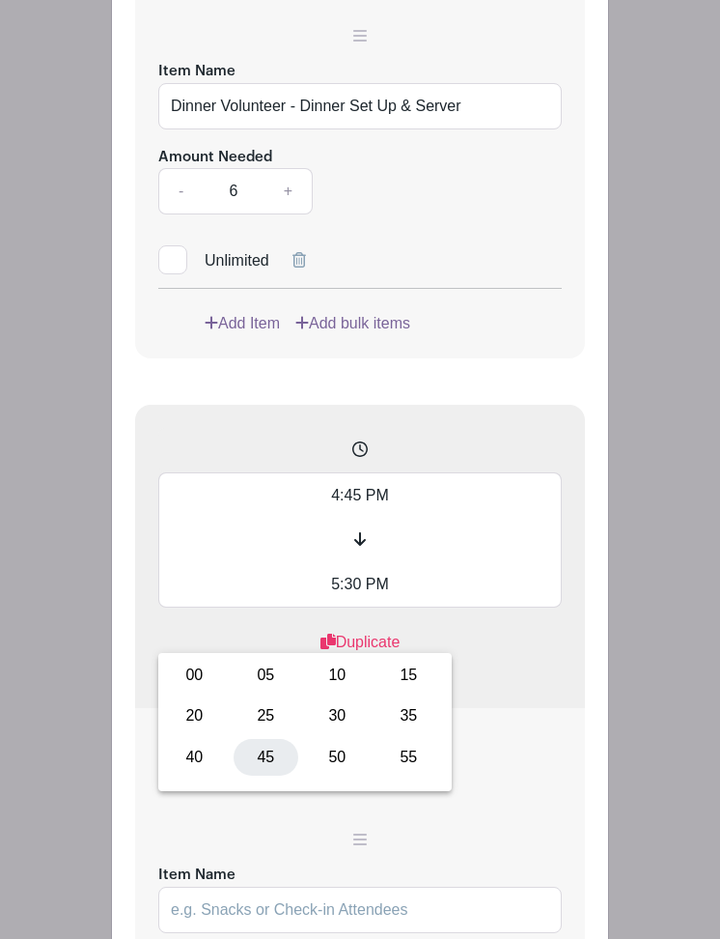
click at [268, 751] on div "45" at bounding box center [266, 757] width 65 height 37
type input "5:45 PM"
click at [585, 722] on div "Add List with Time Spots List Name Football Games Time Spots 4:30 PM 5:45 PM Du…" at bounding box center [359, 493] width 465 height 2251
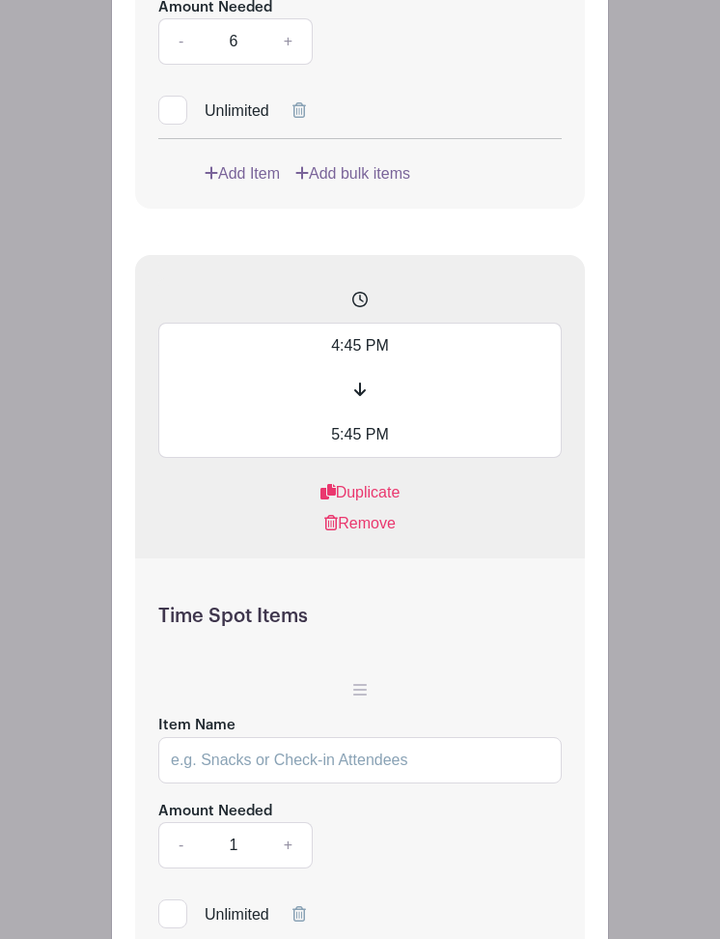
scroll to position [2341, 0]
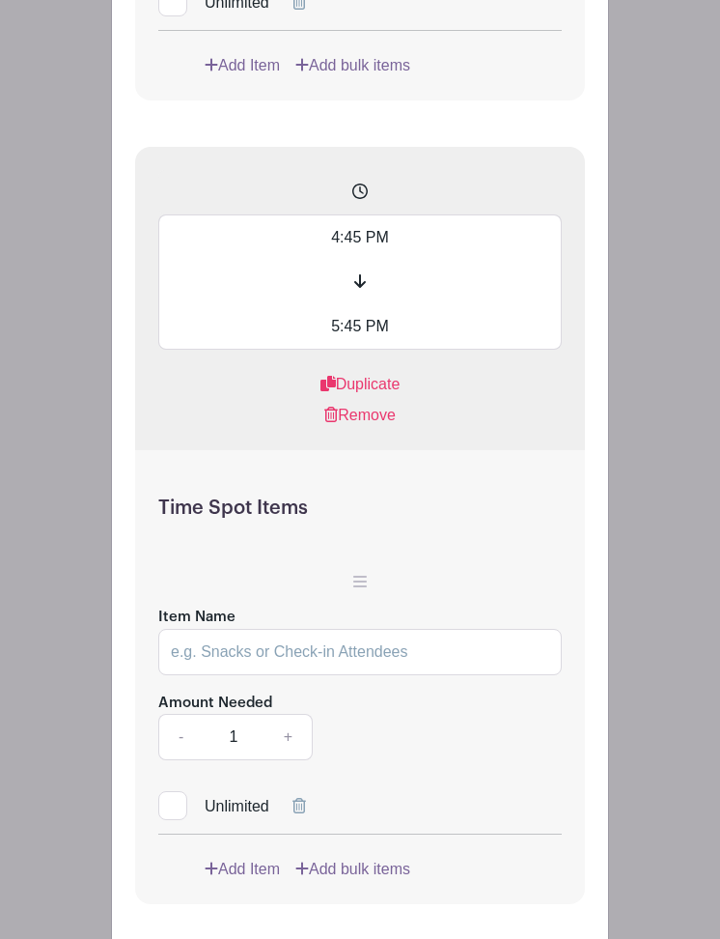
click at [352, 675] on input "Item Name" at bounding box center [360, 652] width 404 height 46
type input "Dinner Volunteer - Entree (10 Servings)"
click at [291, 760] on link "+" at bounding box center [289, 737] width 48 height 46
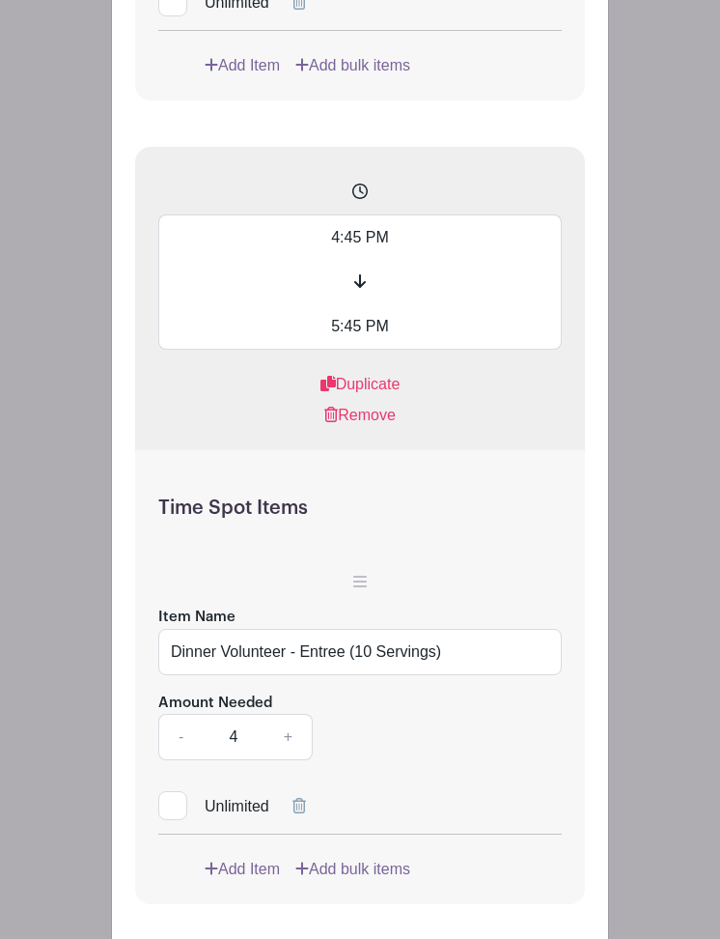
click at [291, 760] on link "+" at bounding box center [289, 737] width 48 height 46
type input "5"
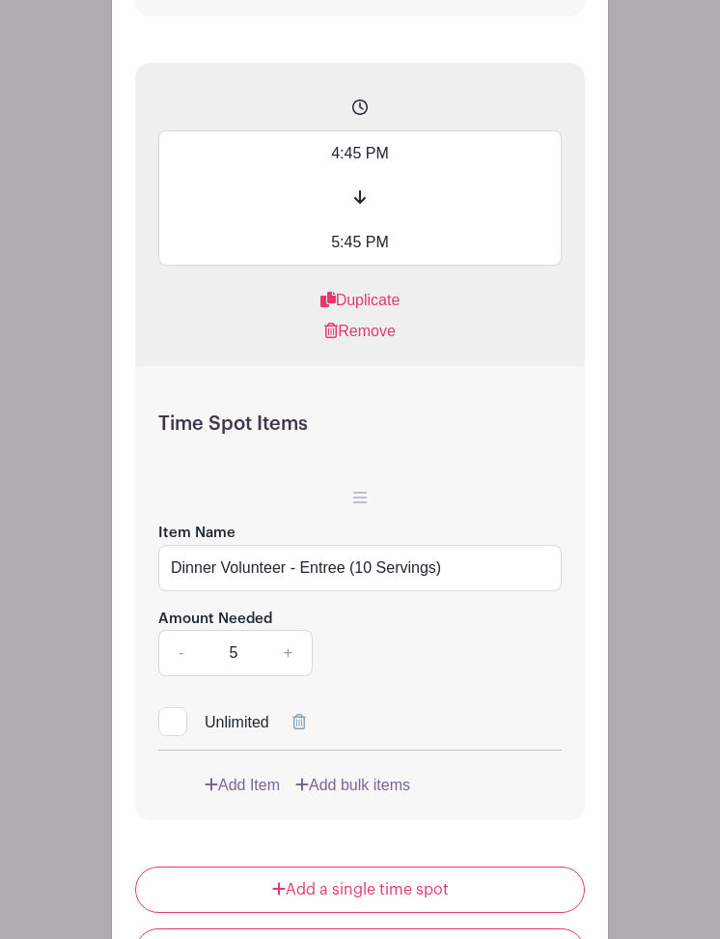
scroll to position [2468, 0]
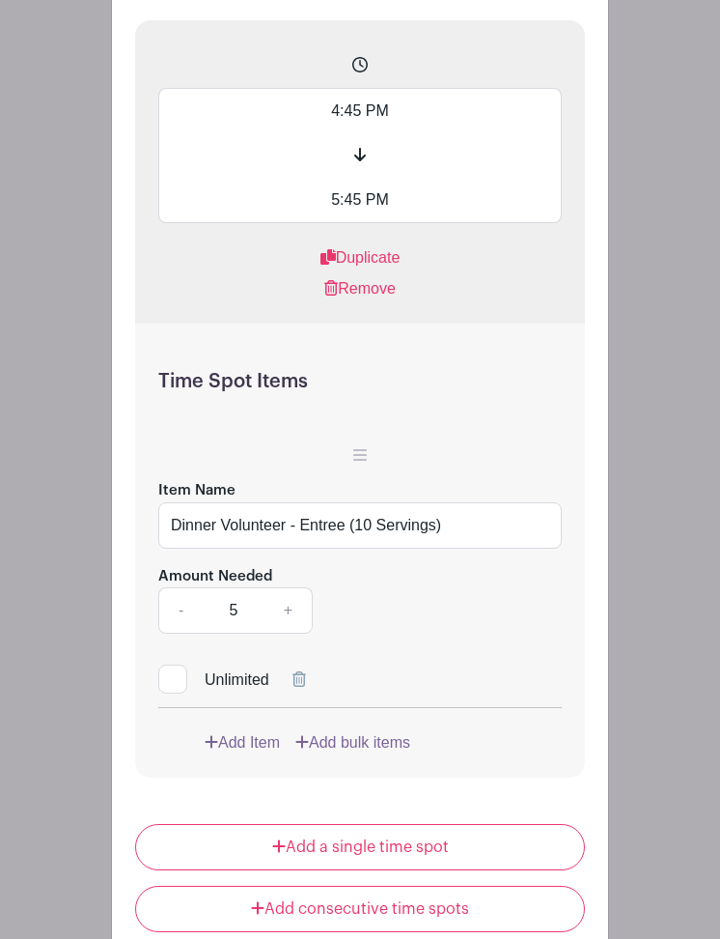
click at [239, 754] on link "Add Item" at bounding box center [242, 742] width 75 height 23
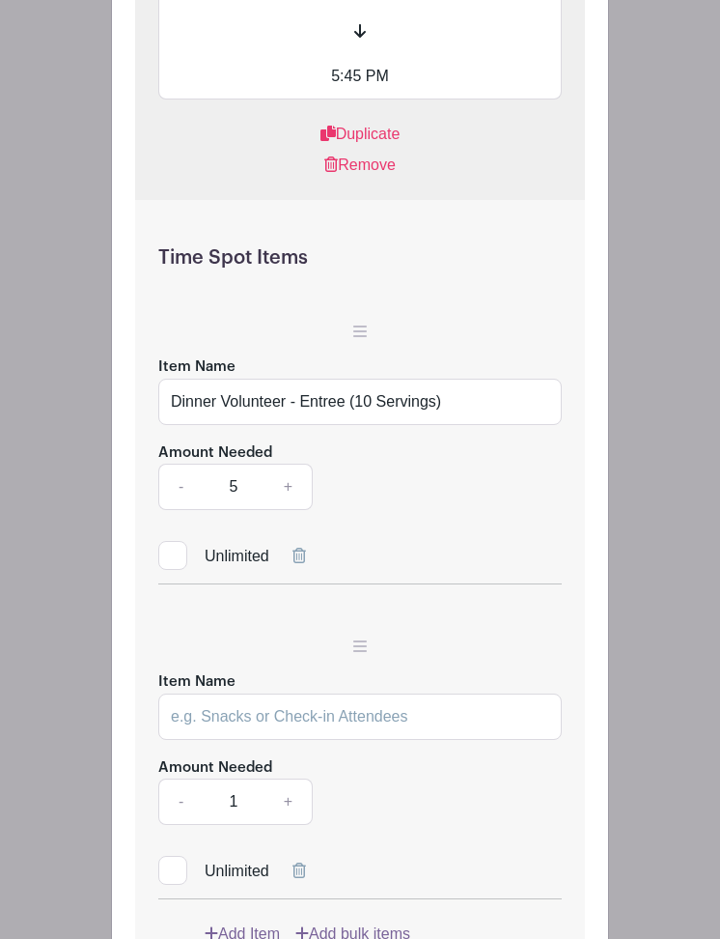
scroll to position [2638, 0]
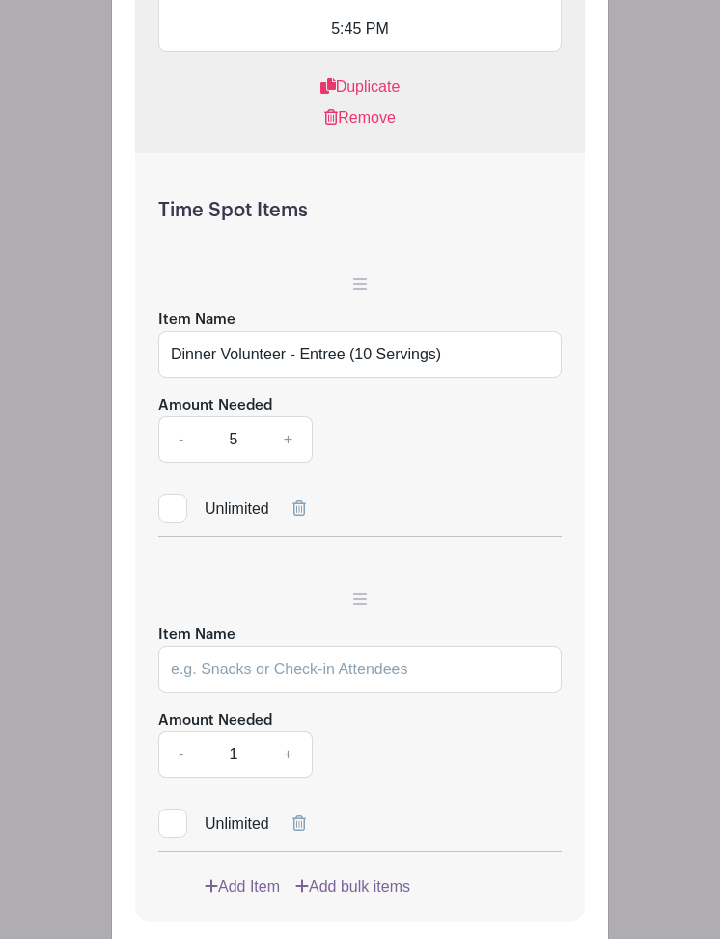
click at [257, 692] on input "Item Name" at bounding box center [360, 669] width 404 height 46
type input "Dinner Volunteer - Sides (10 Servings)"
click at [301, 777] on link "+" at bounding box center [289, 754] width 48 height 46
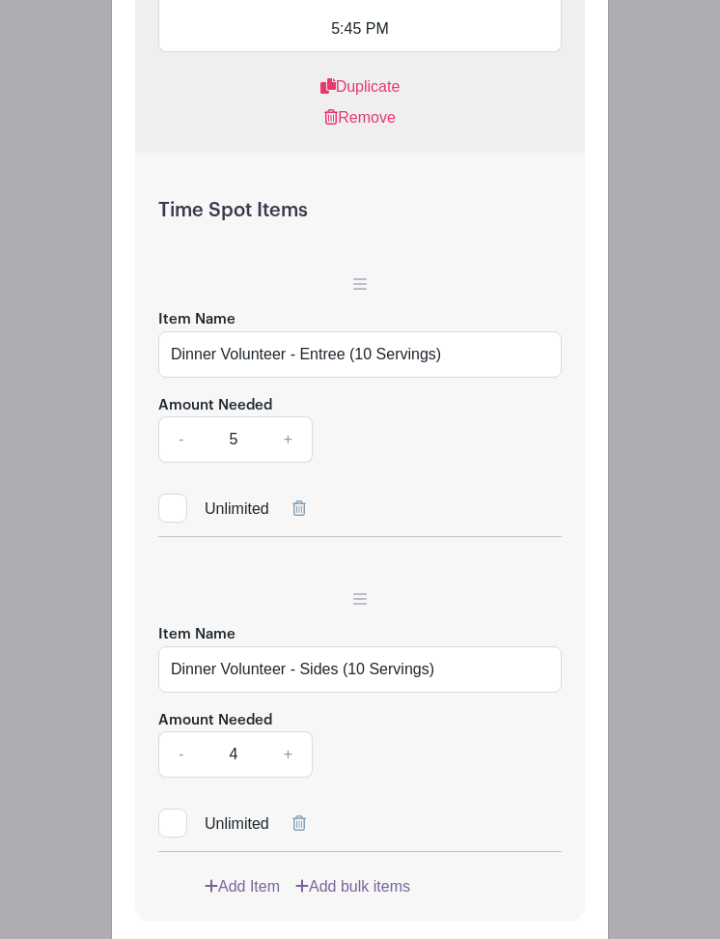
click at [301, 777] on link "+" at bounding box center [289, 754] width 48 height 46
type input "5"
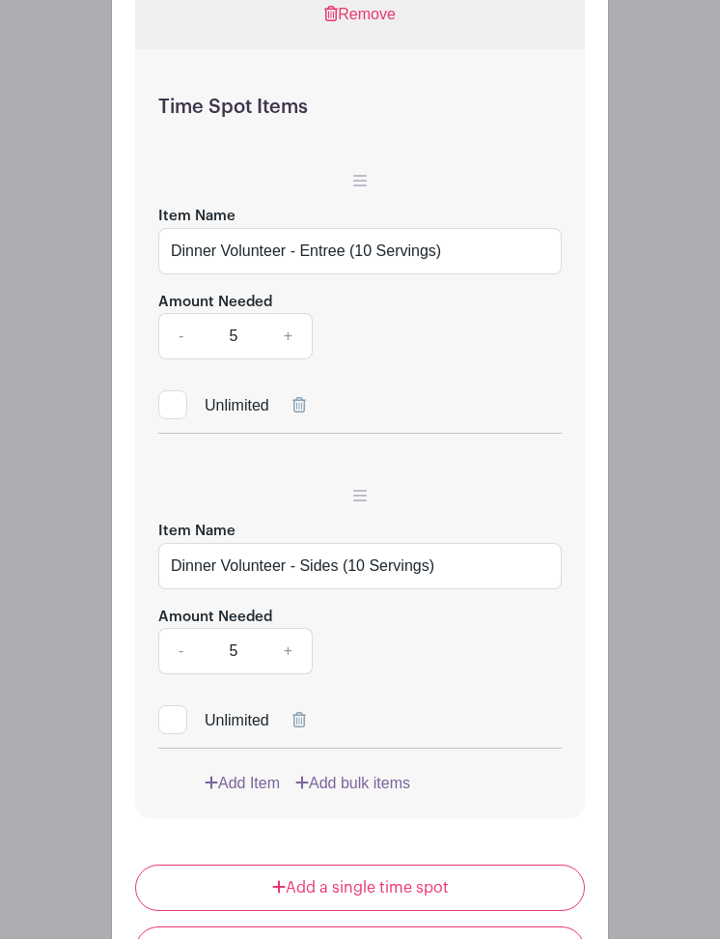
scroll to position [2824, 0]
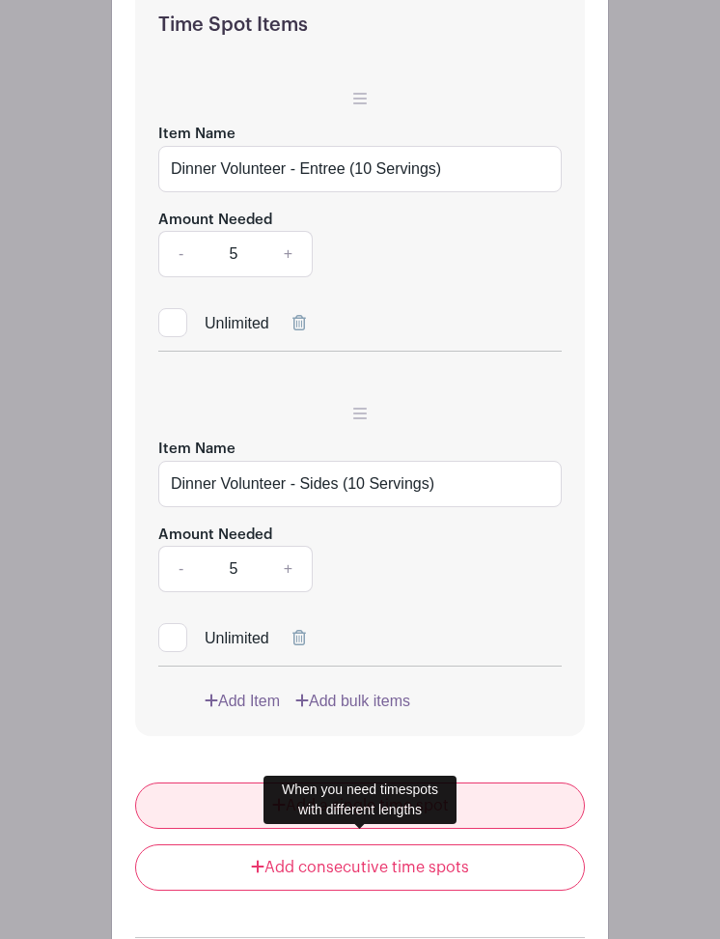
click at [283, 812] on icon at bounding box center [279, 804] width 14 height 15
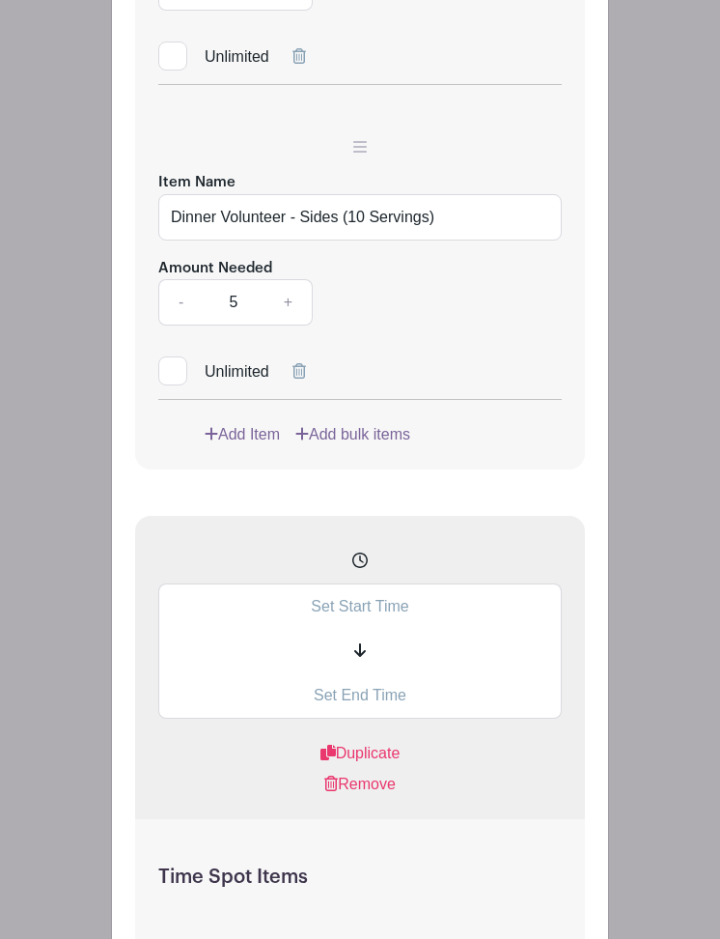
scroll to position [3107, 0]
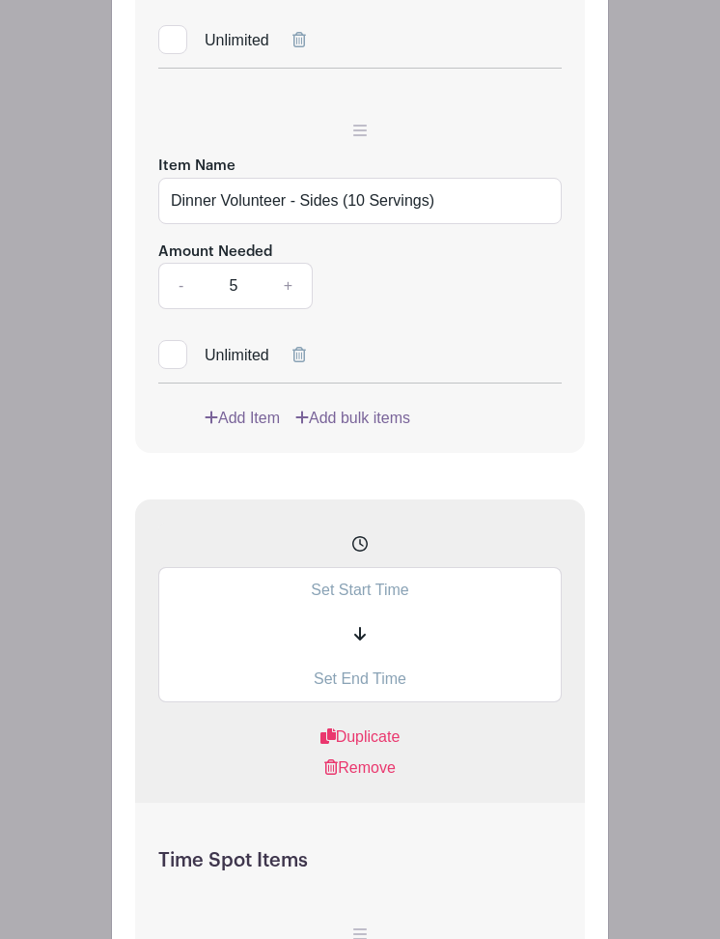
click at [253, 430] on link "Add Item" at bounding box center [242, 418] width 75 height 23
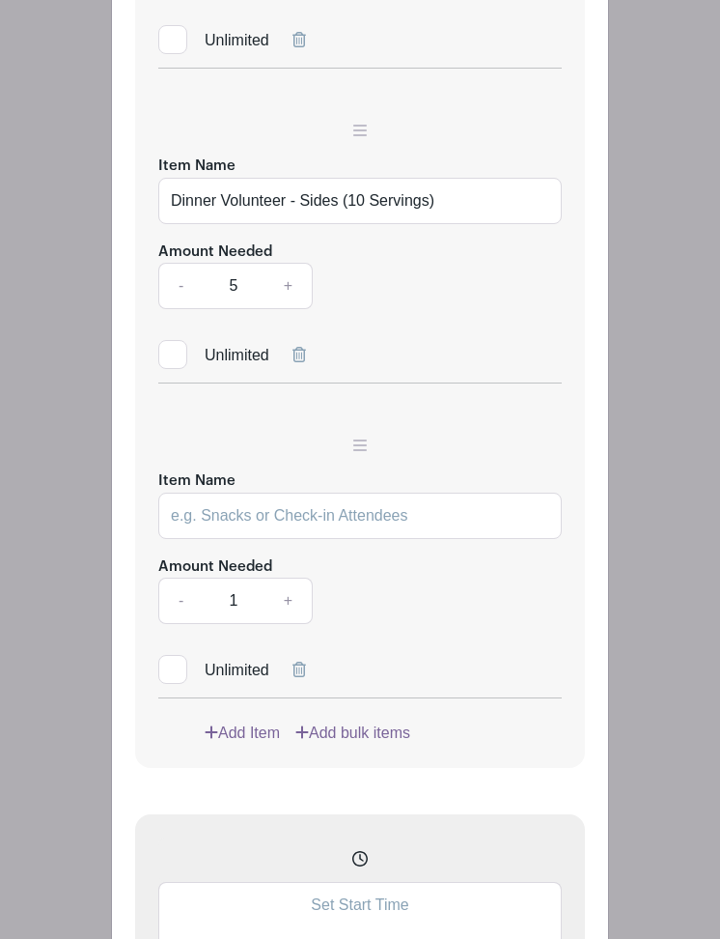
click at [258, 539] on input "Item Name" at bounding box center [360, 516] width 404 height 46
type input "Dinner Volunteer - Dessert (10 Servings)"
click at [292, 624] on link "+" at bounding box center [289, 601] width 48 height 46
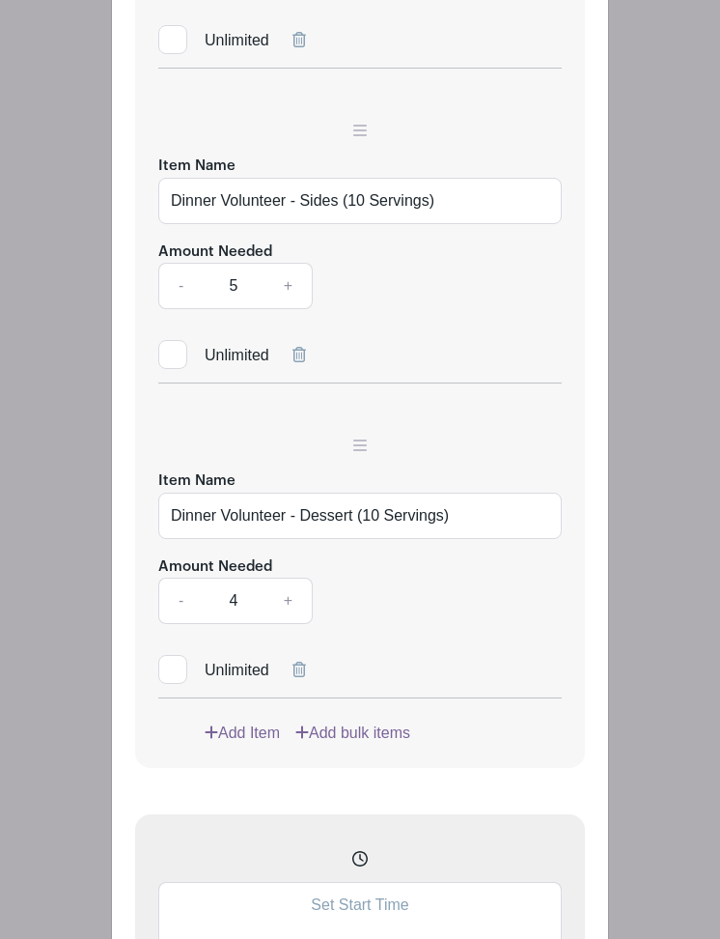
click at [292, 624] on link "+" at bounding box center [289, 601] width 48 height 46
type input "5"
click at [248, 745] on link "Add Item" at bounding box center [242, 732] width 75 height 23
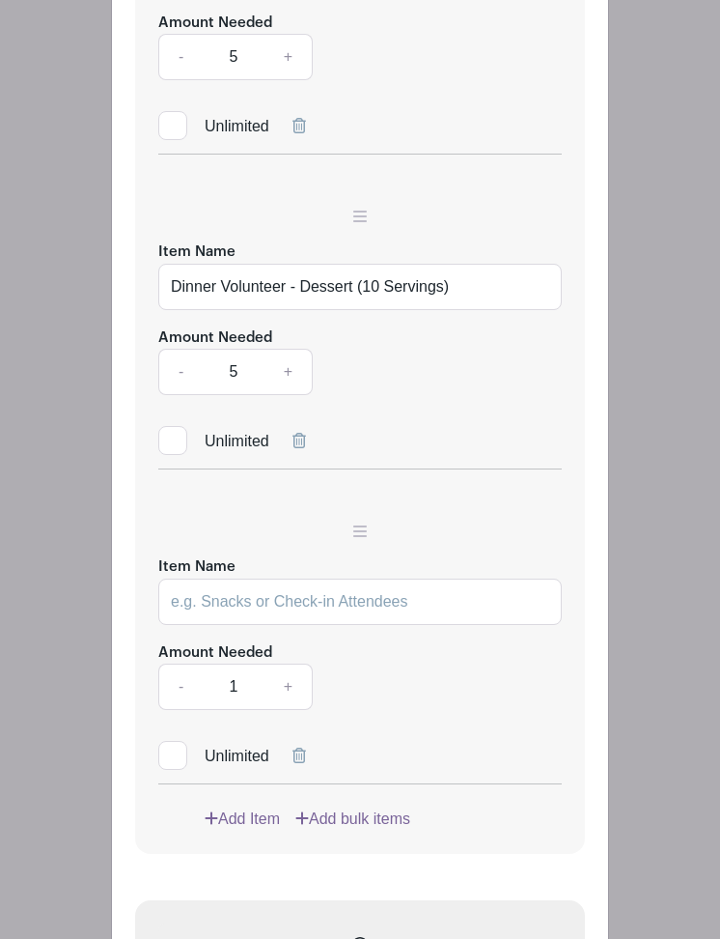
scroll to position [3436, 0]
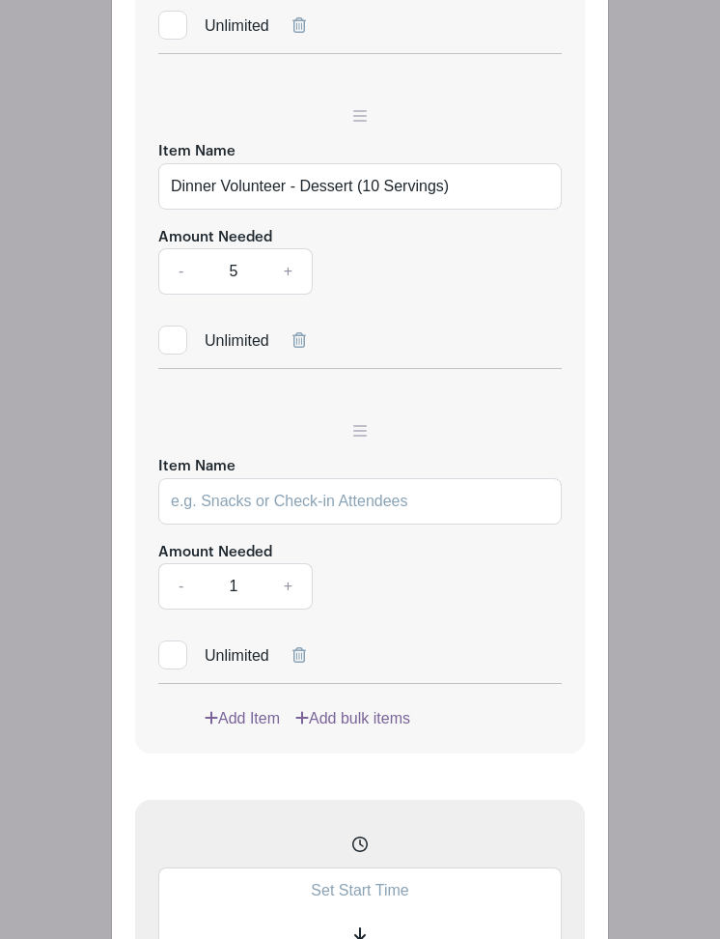
click at [303, 663] on icon at bounding box center [300, 654] width 14 height 15
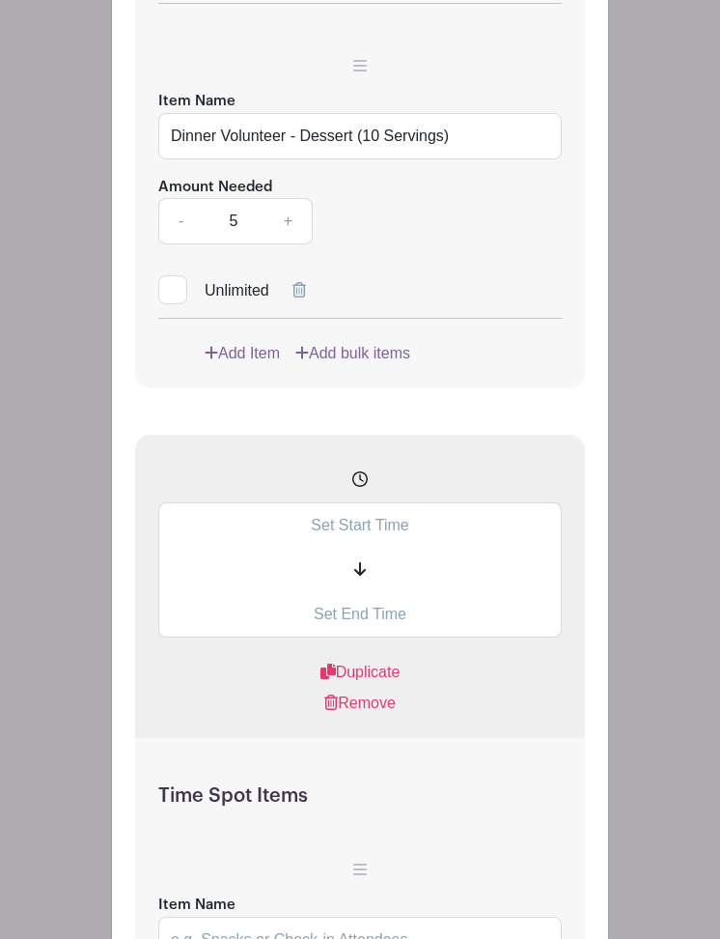
scroll to position [3488, 0]
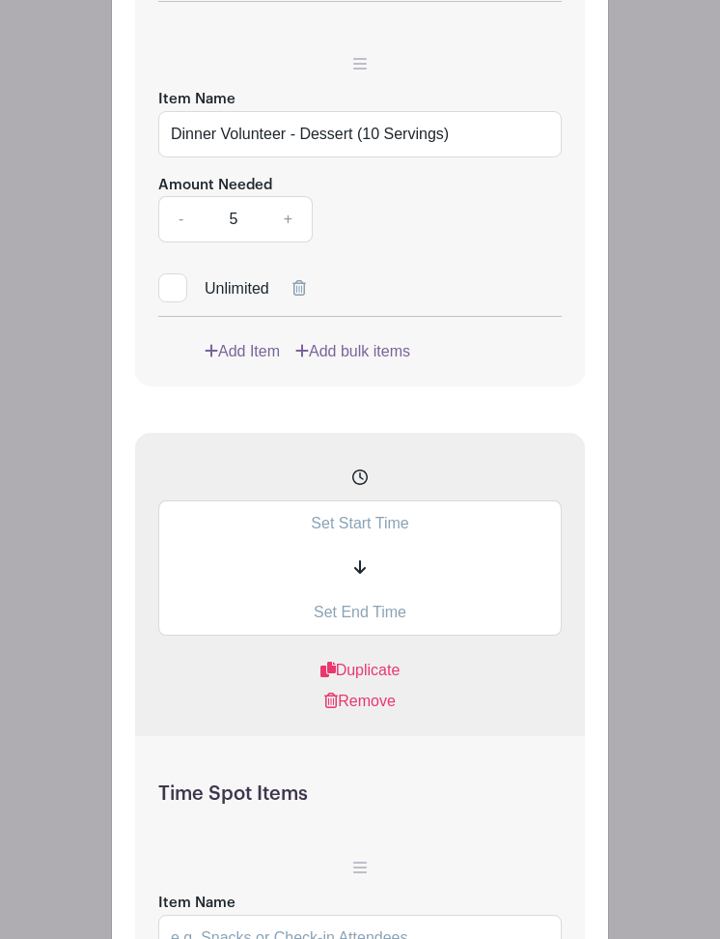
click at [407, 546] on input "text" at bounding box center [360, 522] width 404 height 45
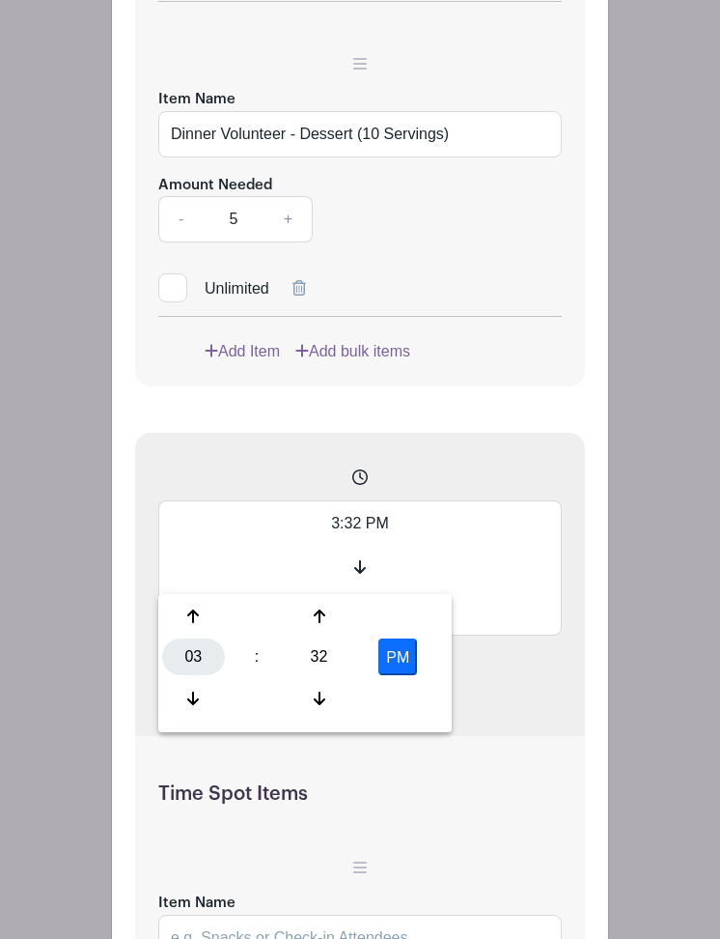
click at [190, 661] on div "03" at bounding box center [193, 656] width 63 height 37
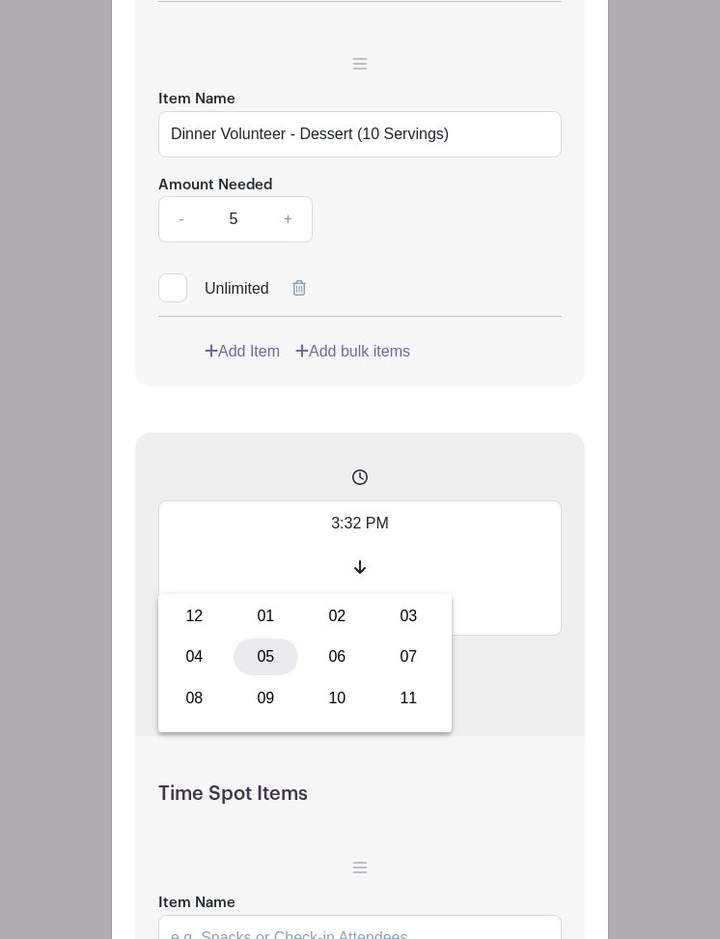
click at [271, 669] on div "05" at bounding box center [266, 656] width 65 height 37
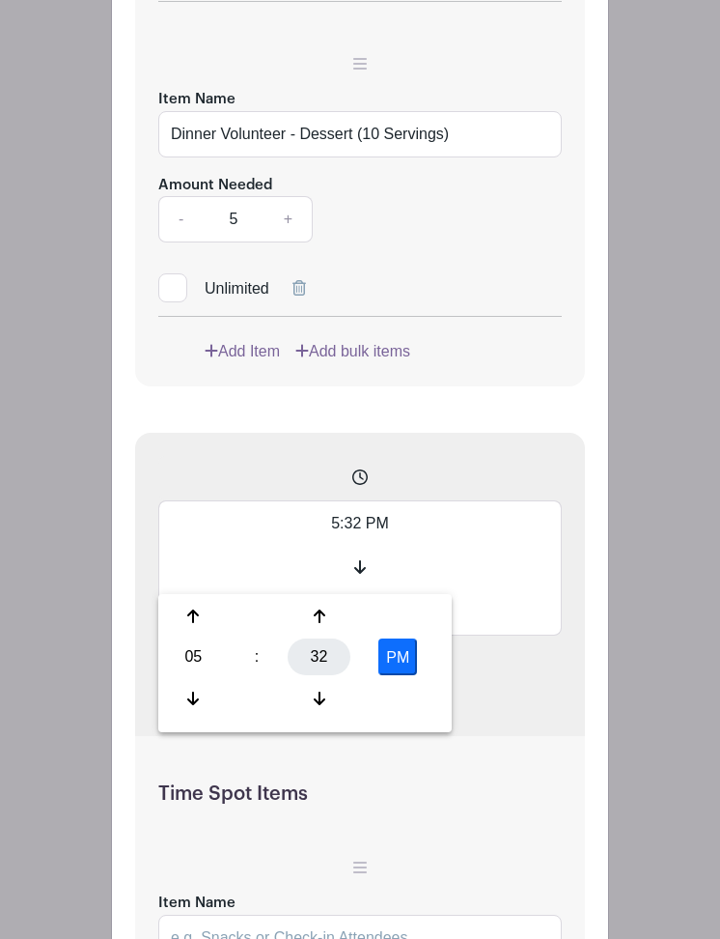
click at [310, 663] on div "32" at bounding box center [319, 656] width 63 height 37
click at [331, 659] on div "30" at bounding box center [337, 656] width 65 height 37
type input "5:30 PM"
click at [510, 635] on input "text" at bounding box center [360, 612] width 404 height 45
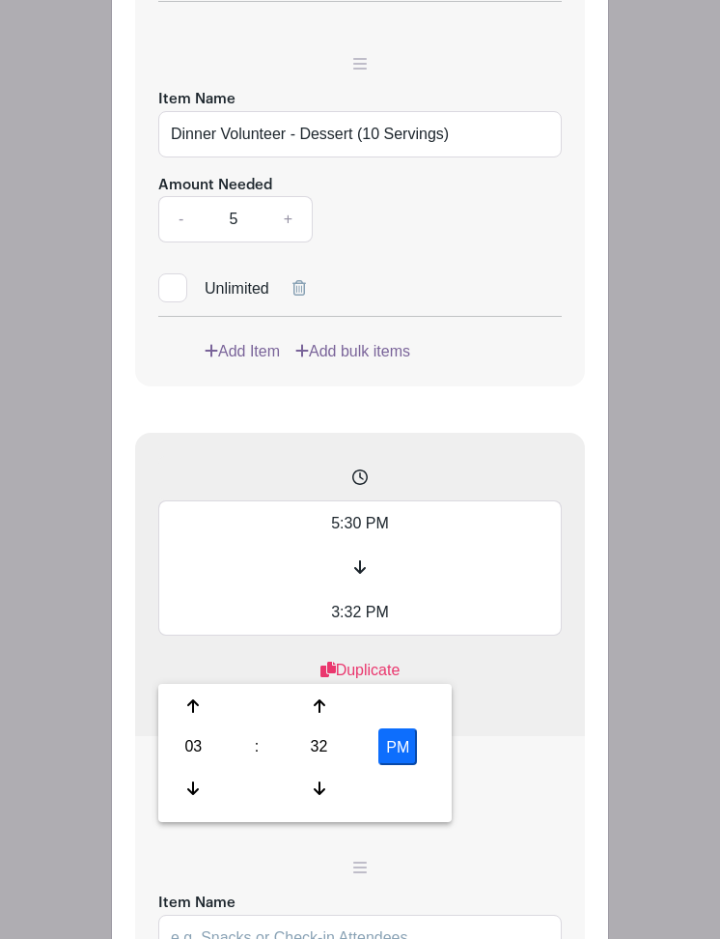
click at [342, 635] on input "3:32 PM" at bounding box center [360, 612] width 404 height 45
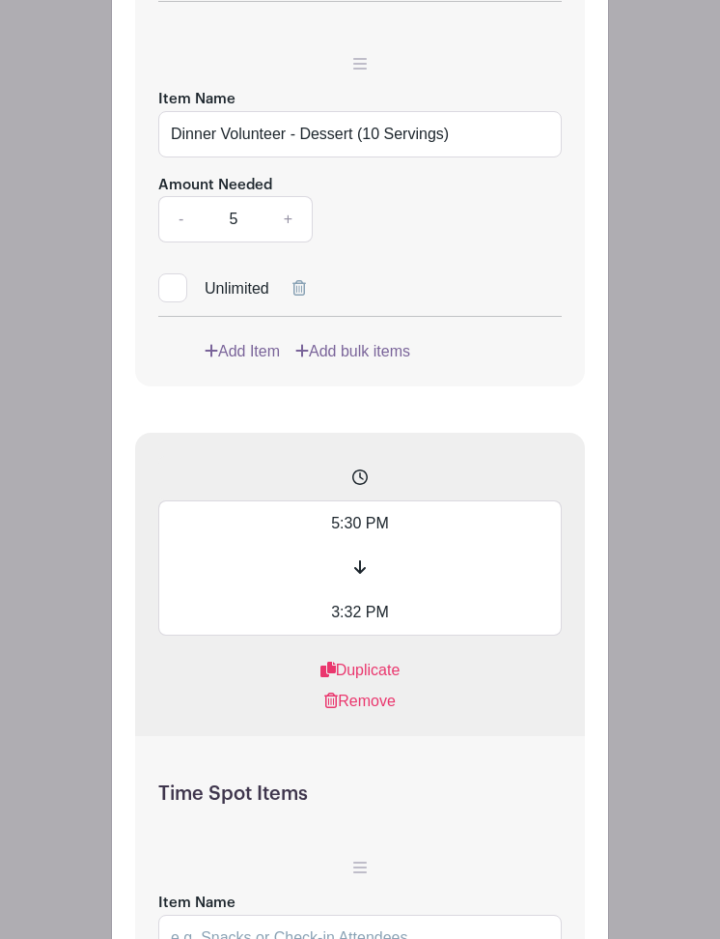
click at [406, 635] on input "3:32 PM" at bounding box center [360, 612] width 404 height 45
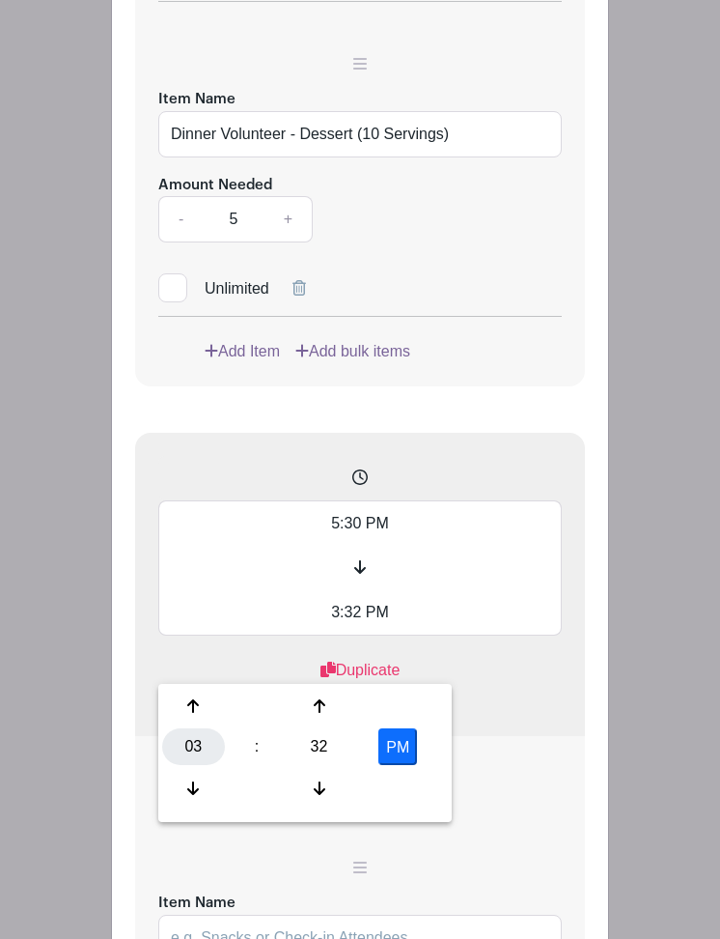
click at [186, 754] on div "03" at bounding box center [193, 746] width 63 height 37
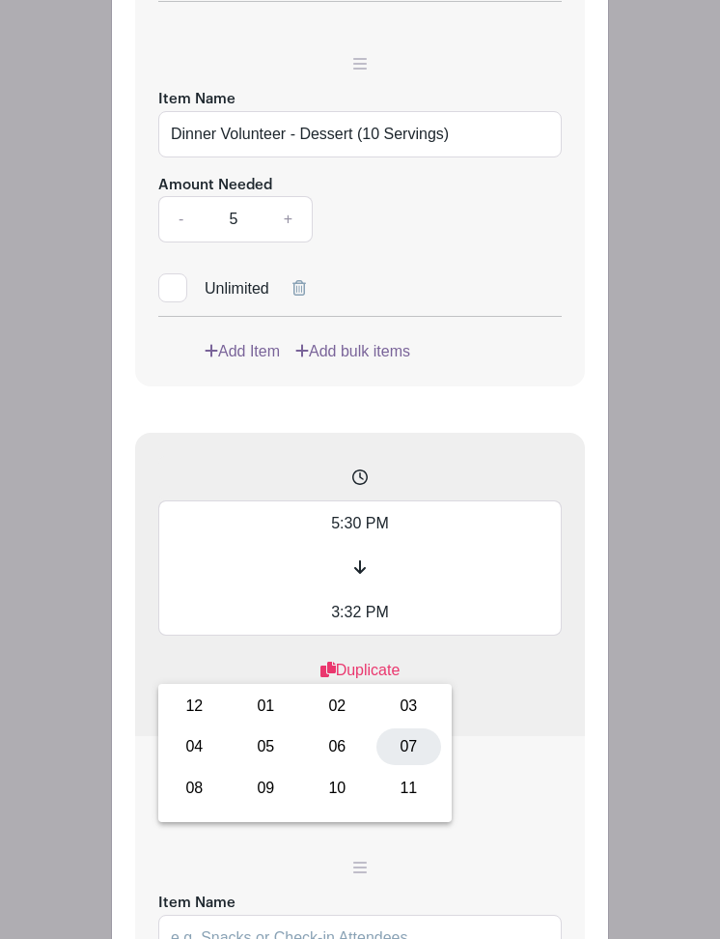
click at [412, 754] on div "07" at bounding box center [409, 746] width 65 height 37
click at [316, 760] on div "32" at bounding box center [319, 746] width 63 height 37
click at [348, 752] on div "30" at bounding box center [337, 746] width 65 height 37
type input "7:30 PM"
click at [524, 736] on div "5:30 PM 7:30 PM Duplicate Remove" at bounding box center [360, 584] width 450 height 303
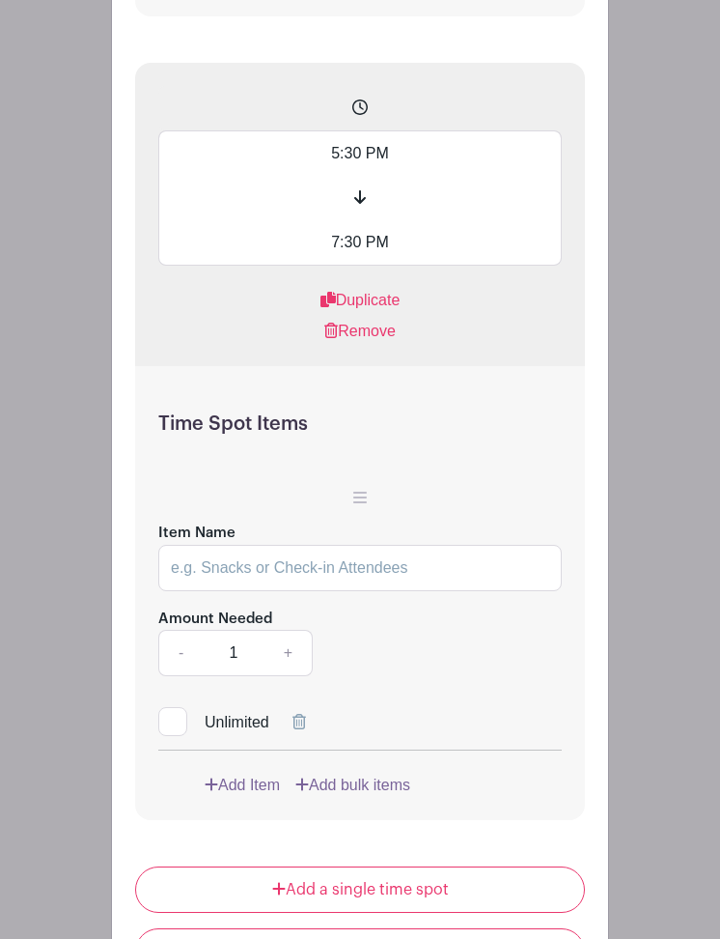
scroll to position [3873, 0]
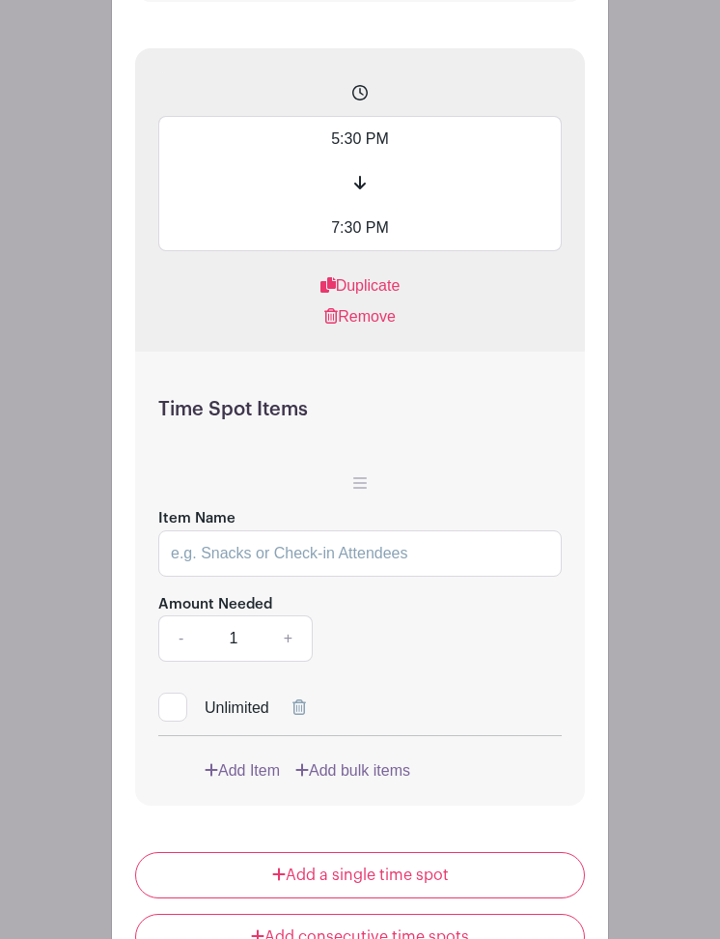
click at [368, 577] on input "Item Name" at bounding box center [360, 553] width 404 height 46
type input "Popcorn Volunteer - Set Up"
click at [290, 662] on link "+" at bounding box center [289, 638] width 48 height 46
type input "3"
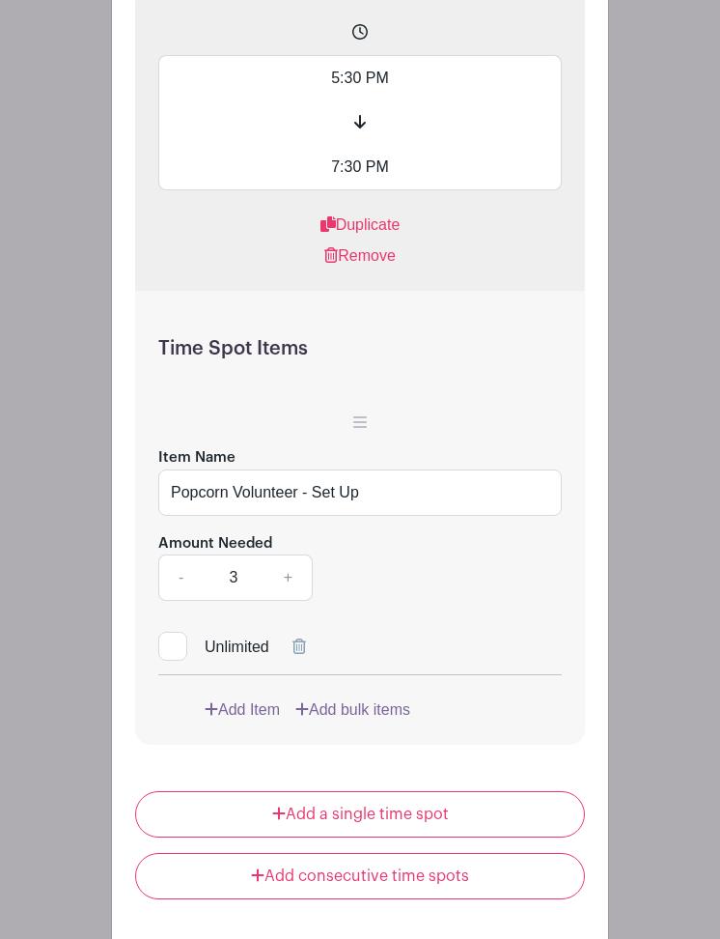
scroll to position [3957, 0]
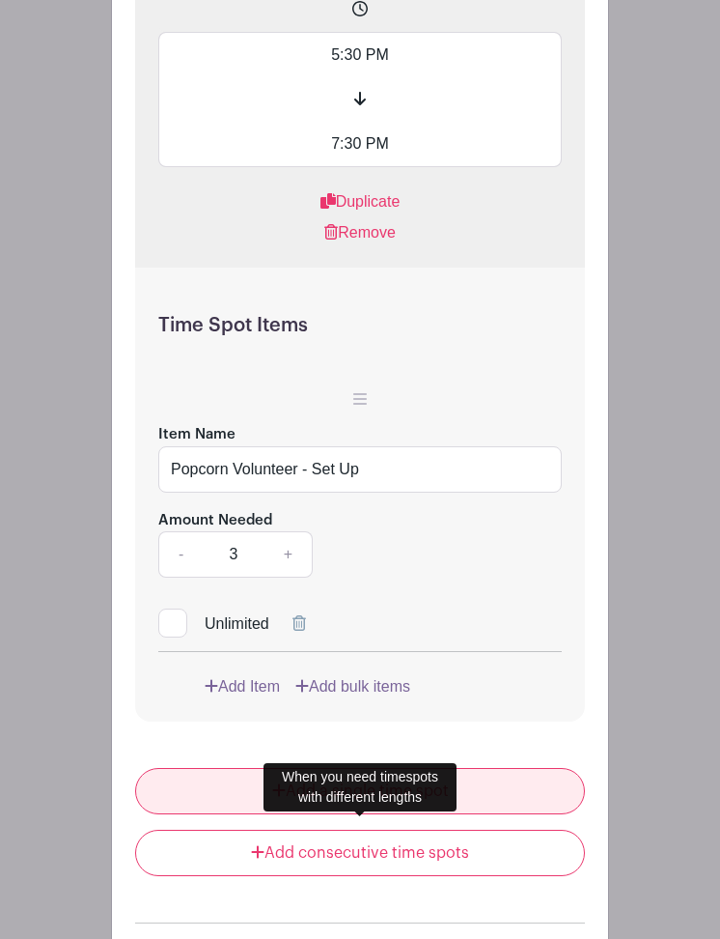
click at [352, 814] on link "Add a single time spot" at bounding box center [360, 791] width 450 height 46
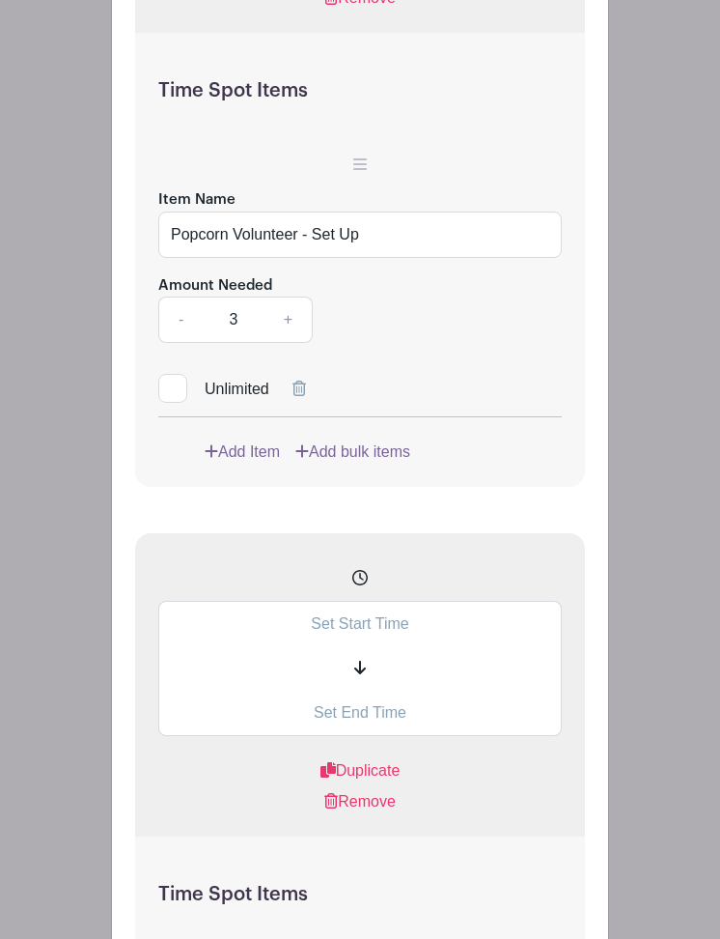
scroll to position [4288, 0]
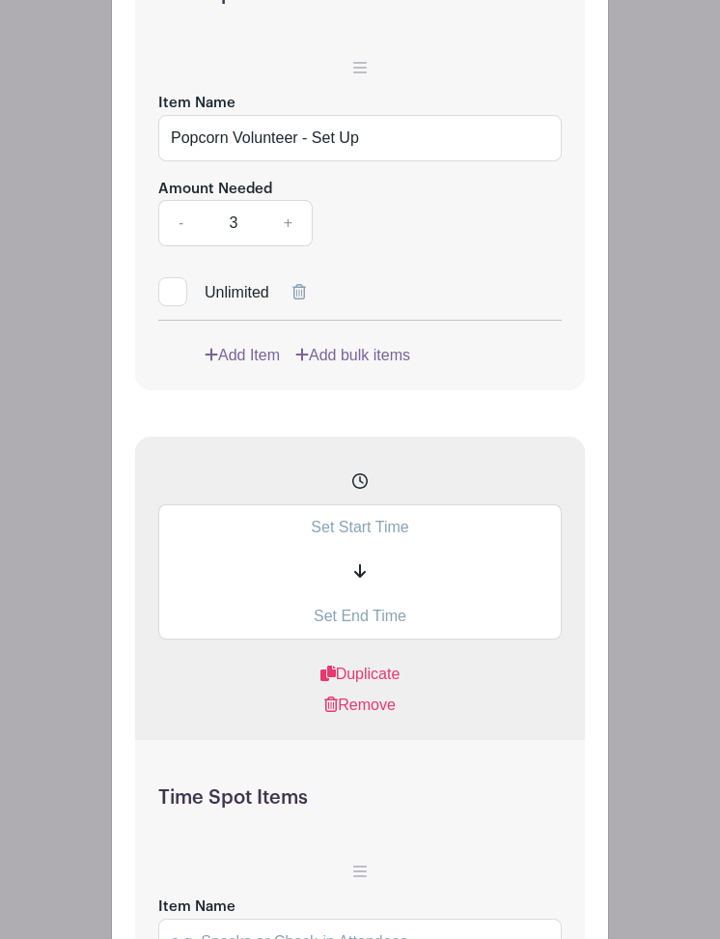
click at [374, 550] on input "text" at bounding box center [360, 526] width 404 height 45
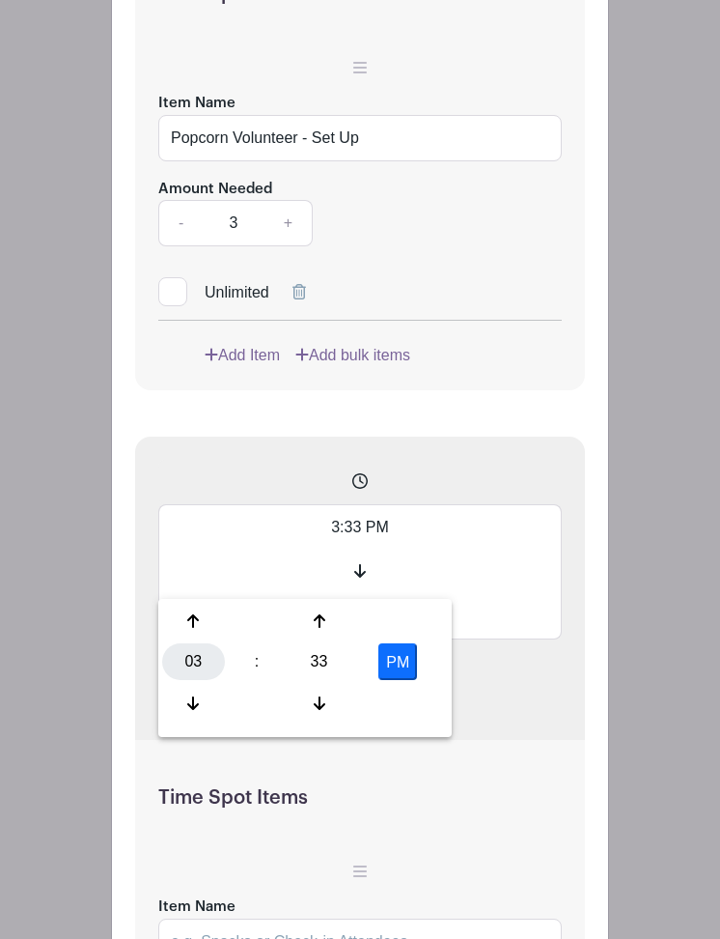
click at [186, 660] on div "03" at bounding box center [193, 661] width 63 height 37
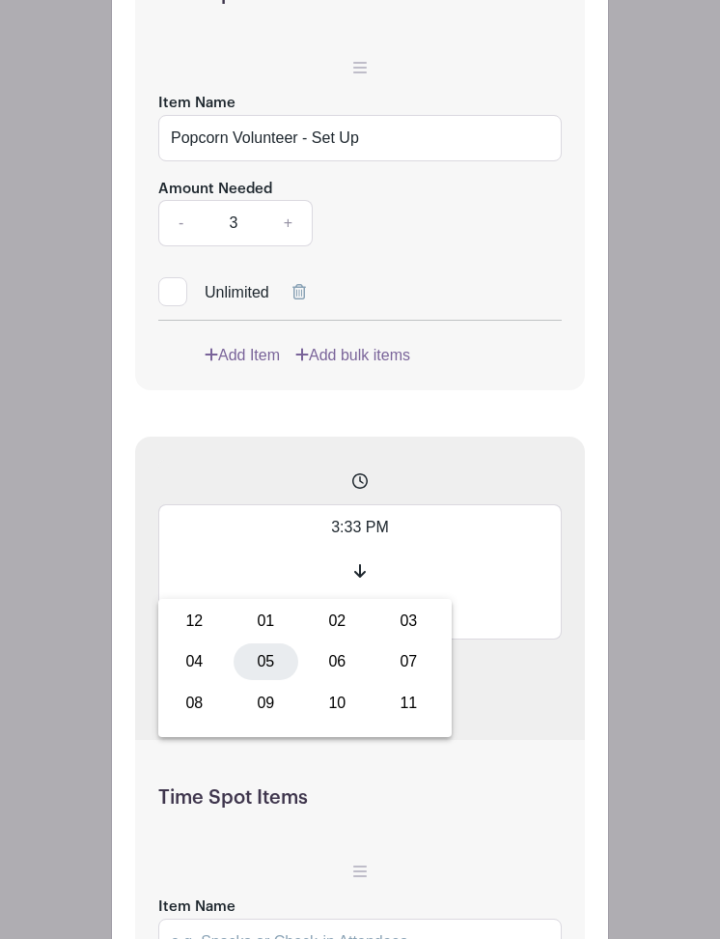
click at [254, 663] on div "05" at bounding box center [266, 661] width 65 height 37
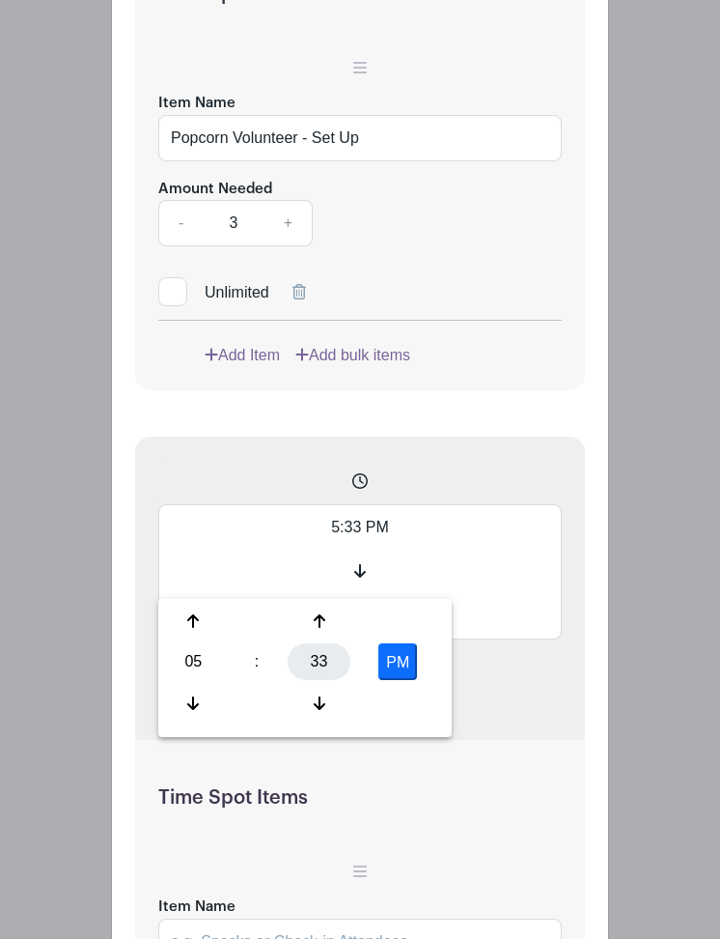
click at [336, 661] on div "33" at bounding box center [319, 661] width 63 height 37
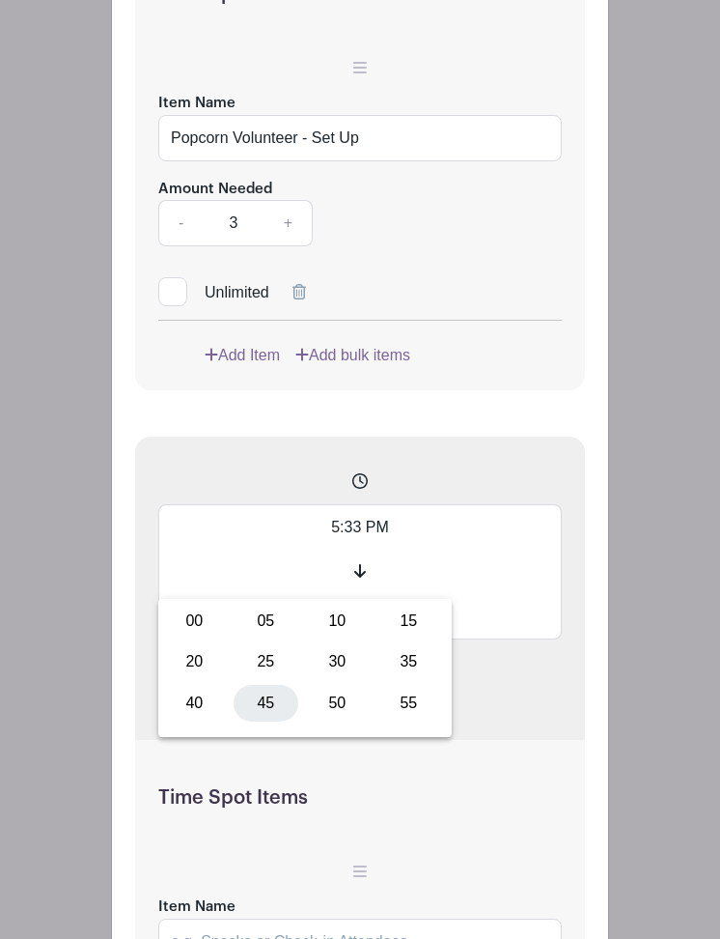
click at [268, 699] on div "45" at bounding box center [266, 703] width 65 height 37
type input "5:45 PM"
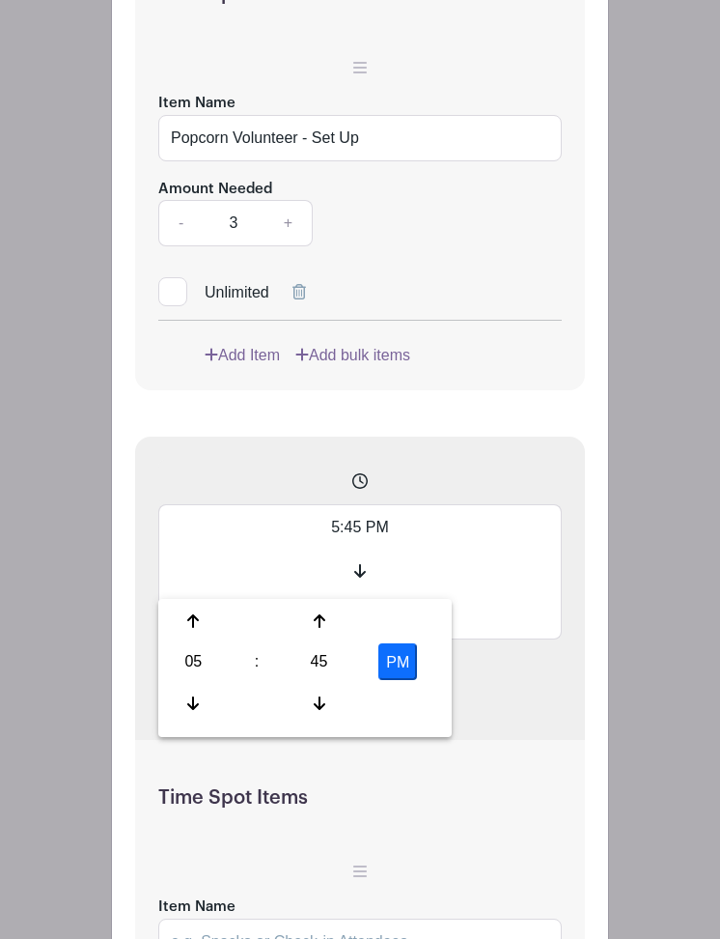
click at [523, 639] on input "text" at bounding box center [360, 616] width 404 height 45
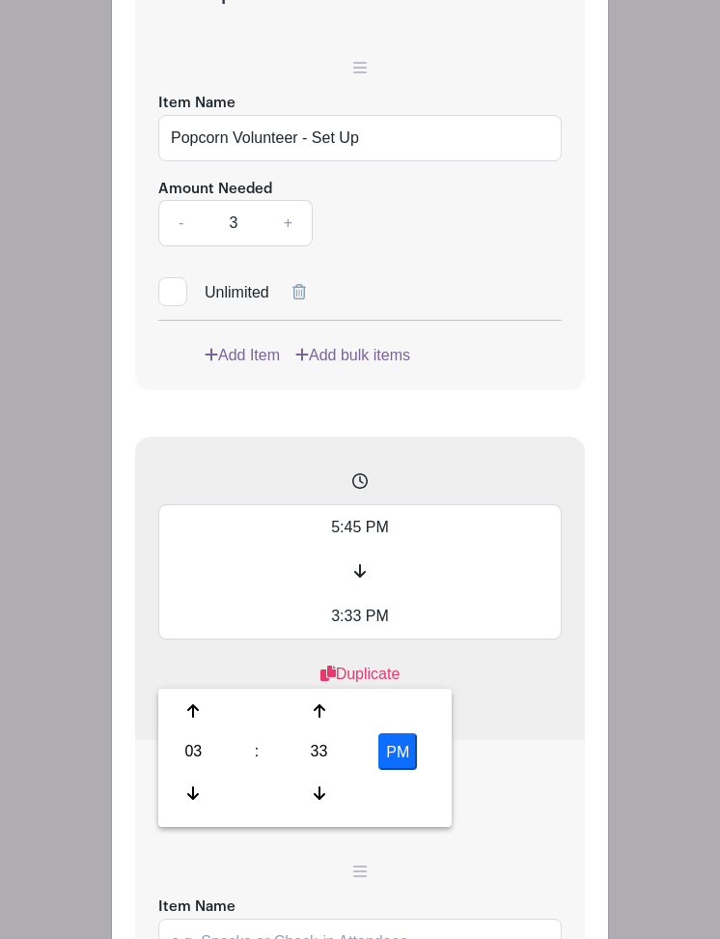
click at [361, 639] on input "3:33 PM" at bounding box center [360, 616] width 404 height 45
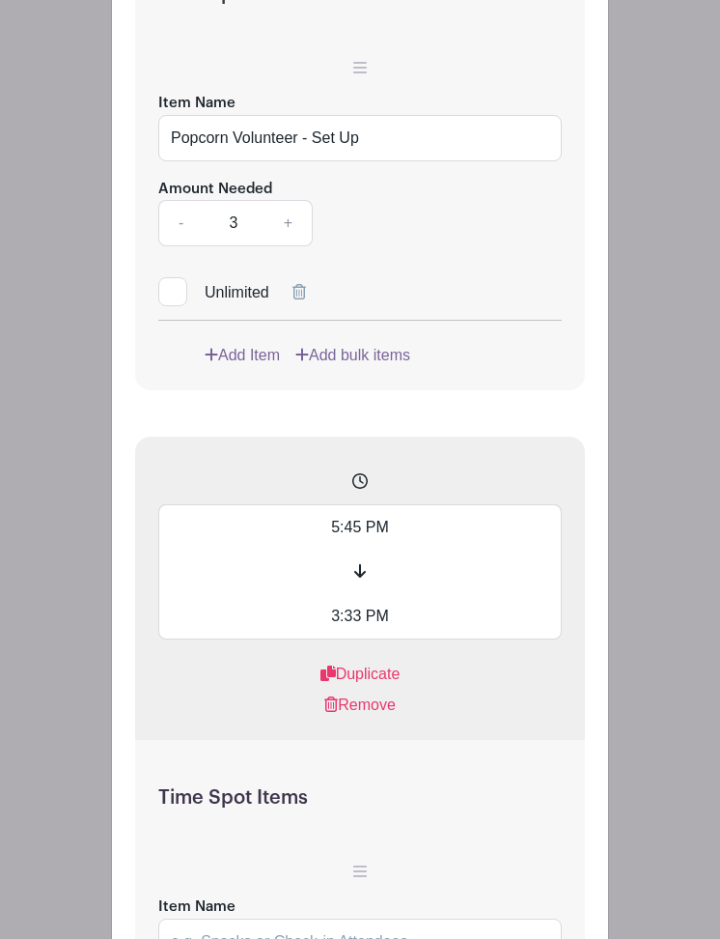
click at [409, 639] on input "3:33 PM" at bounding box center [360, 616] width 404 height 45
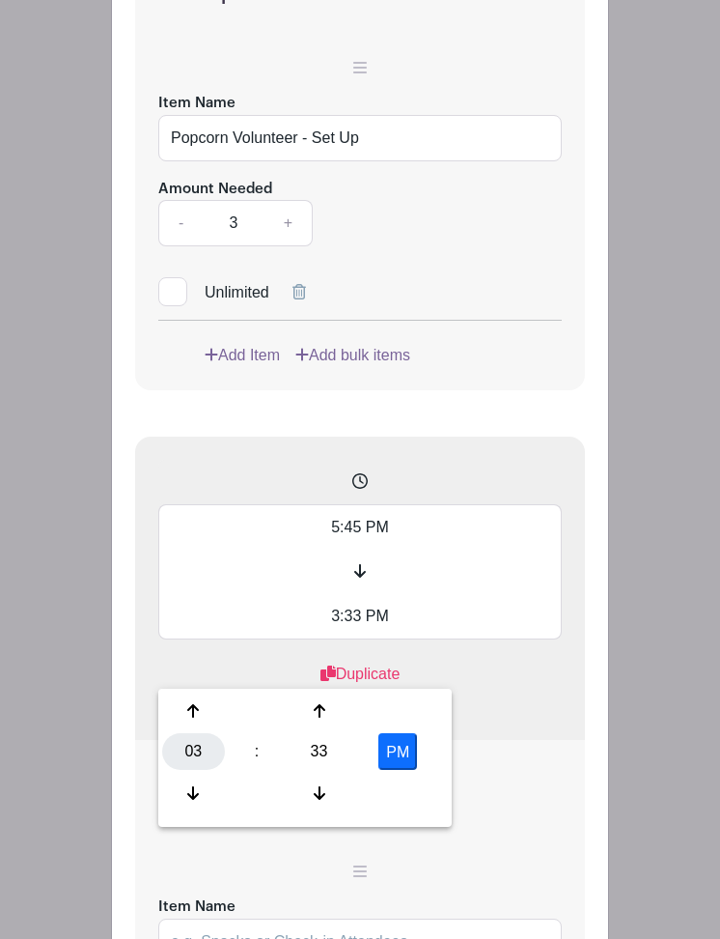
click at [182, 749] on div "03" at bounding box center [193, 751] width 63 height 37
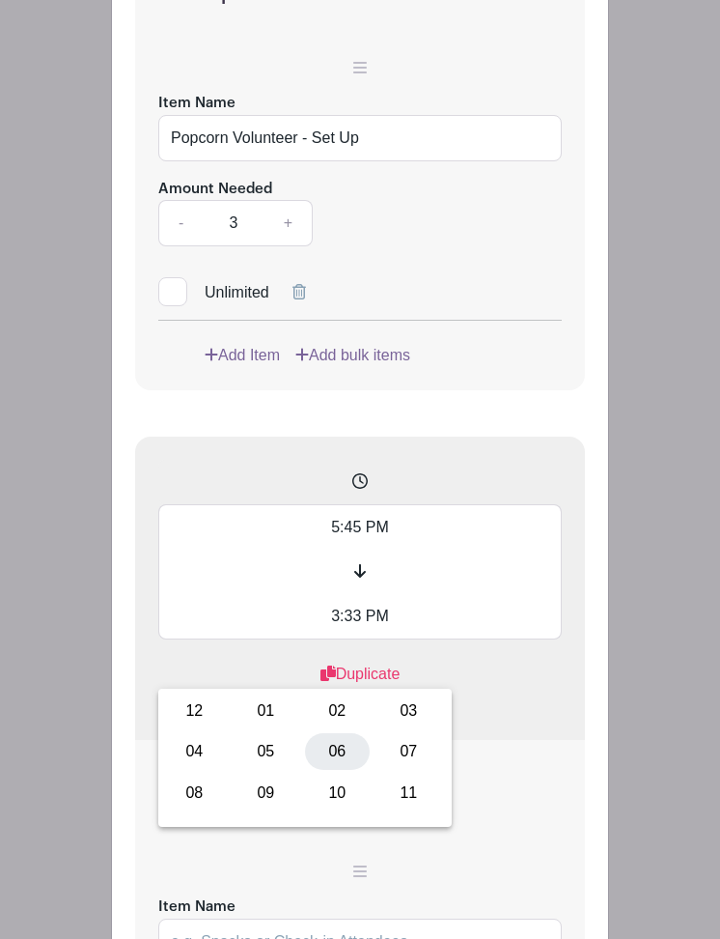
click at [343, 753] on div "06" at bounding box center [337, 751] width 65 height 37
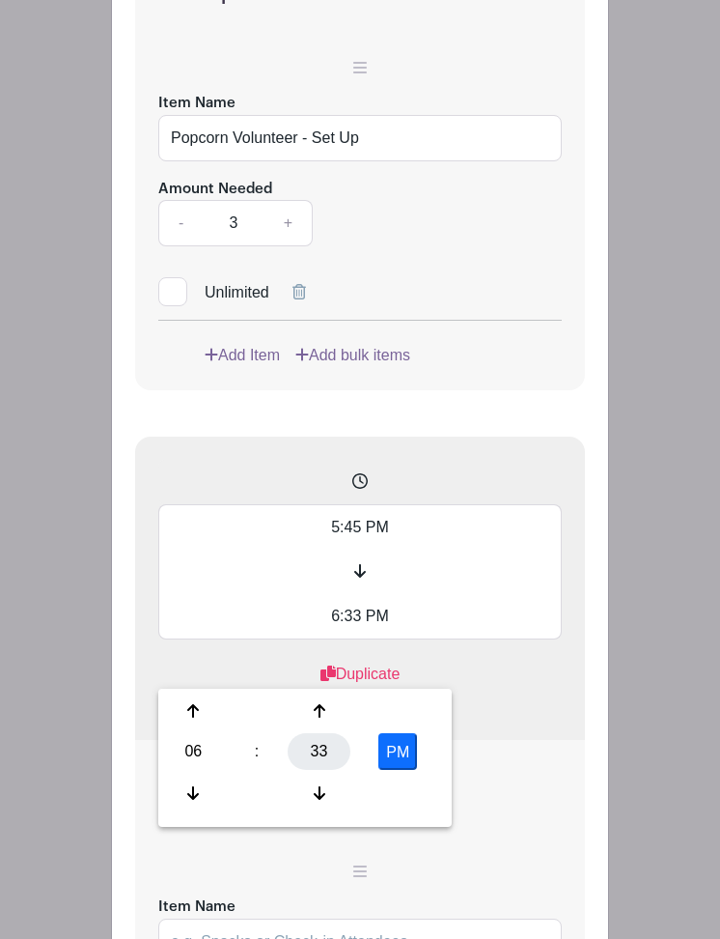
click at [326, 752] on div "33" at bounding box center [319, 751] width 63 height 37
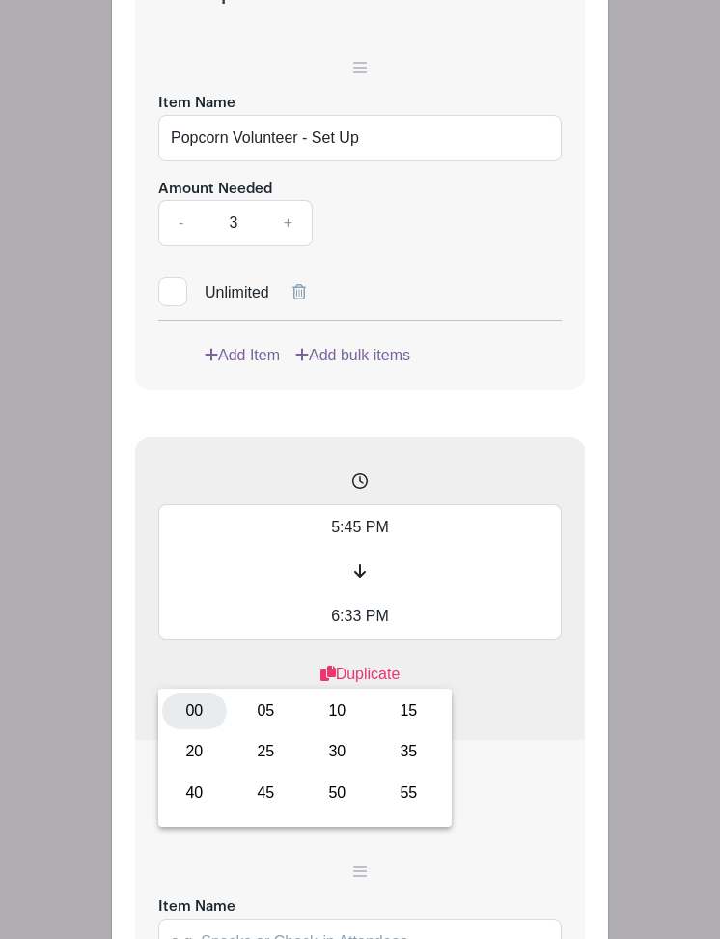
click at [201, 704] on div "00" at bounding box center [194, 710] width 65 height 37
type input "6:00 PM"
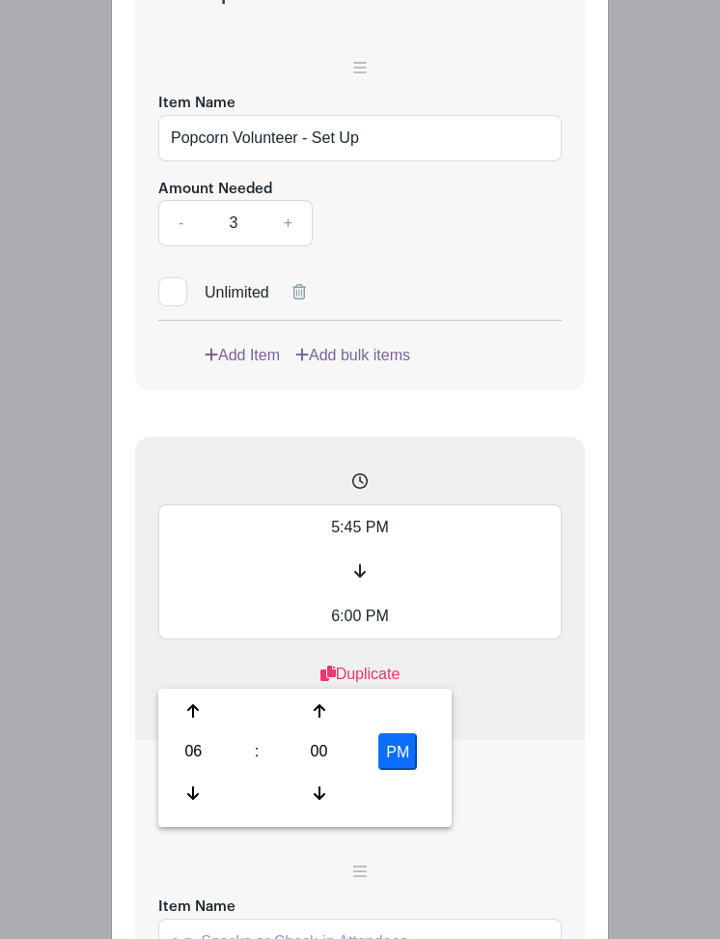
click at [503, 708] on div "5:45 PM 6:00 PM Duplicate Remove" at bounding box center [360, 588] width 450 height 303
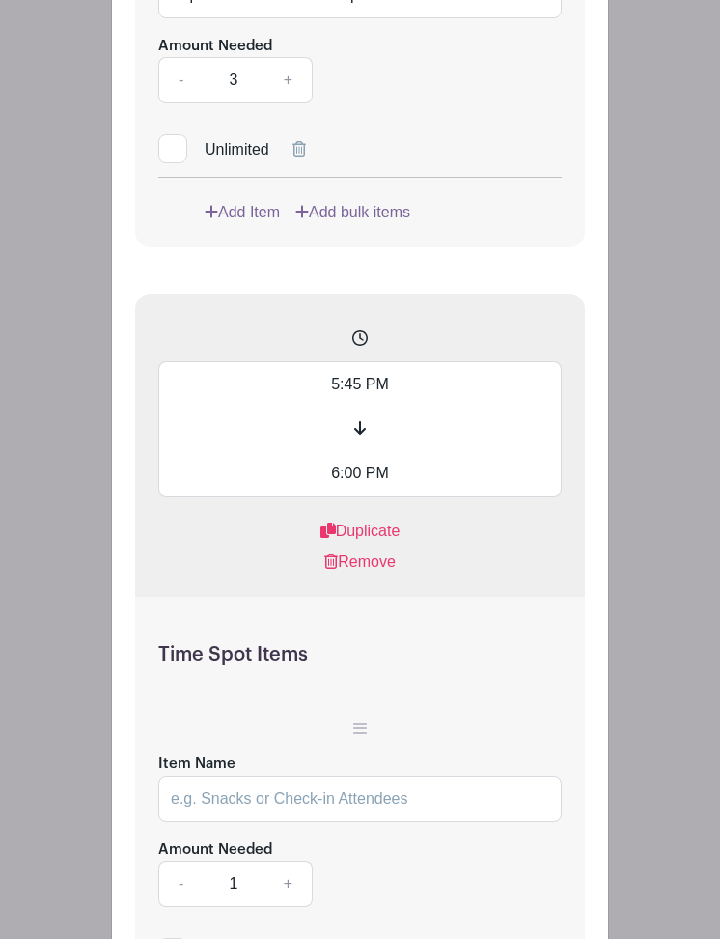
scroll to position [4442, 0]
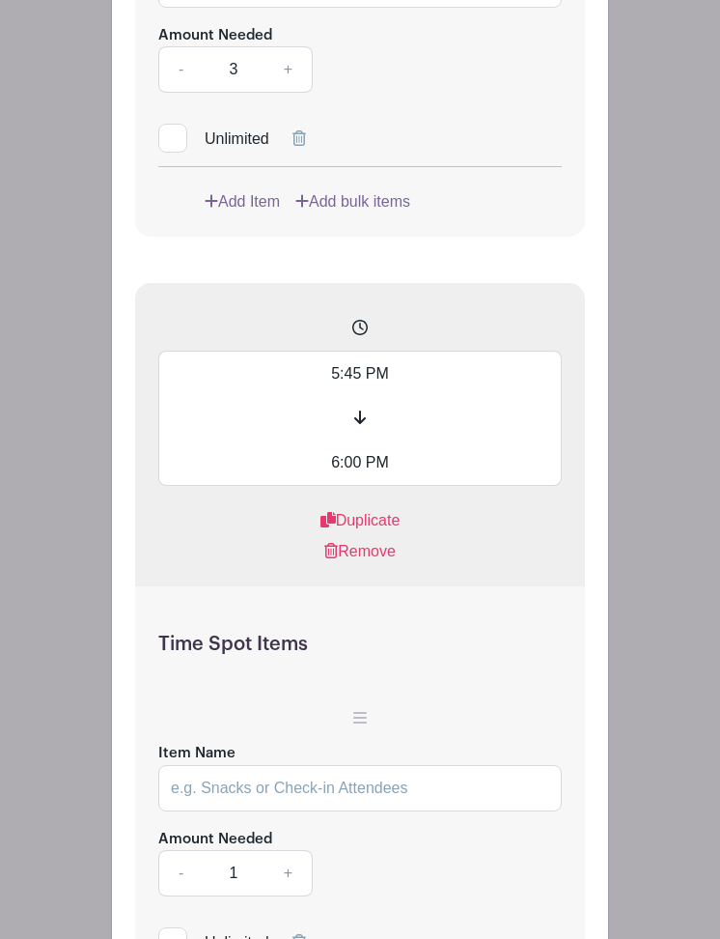
click at [301, 811] on input "Item Name" at bounding box center [360, 788] width 404 height 46
type input "P"
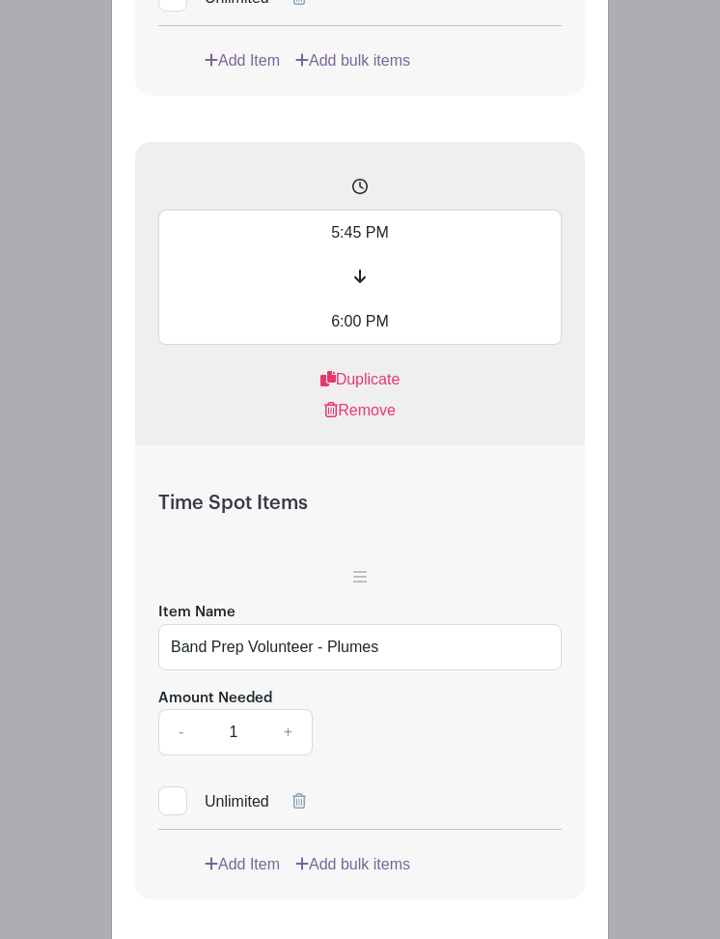
scroll to position [4608, 0]
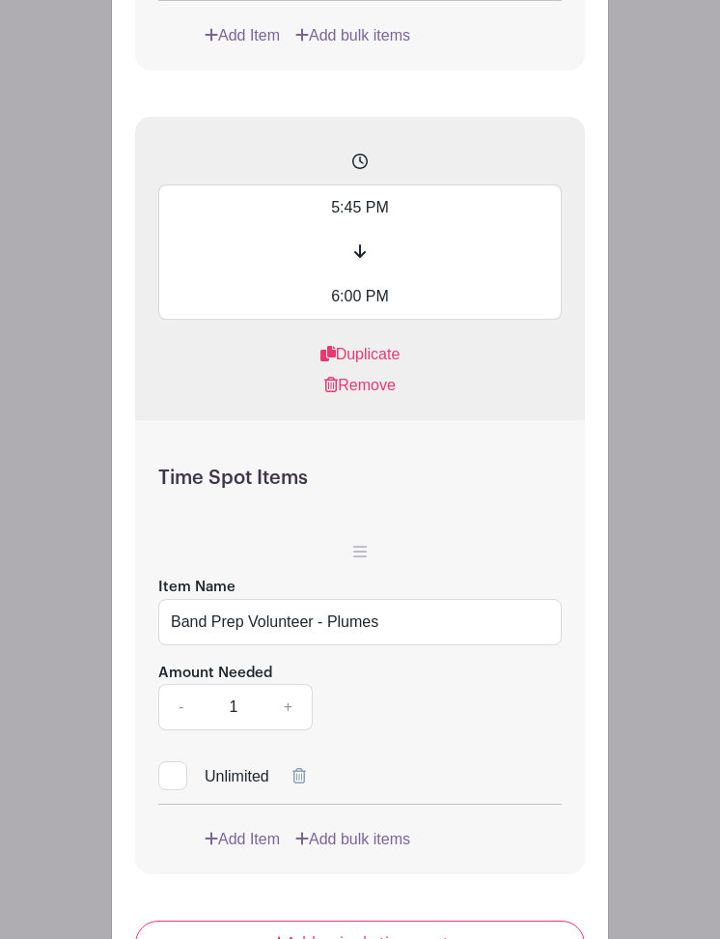
type input "Band Prep Volunteer - Plumes"
click at [295, 730] on link "+" at bounding box center [289, 707] width 48 height 46
type input "3"
click at [409, 645] on input "Band Prep Volunteer - Plumes" at bounding box center [360, 622] width 404 height 46
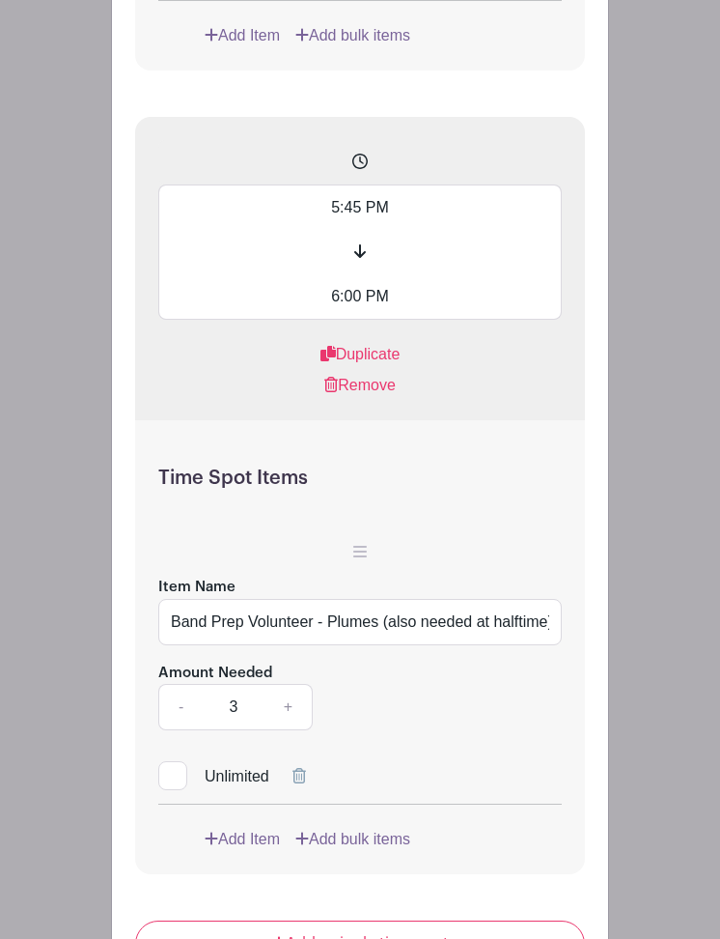
click at [407, 731] on div "Amount Needed - 3 +" at bounding box center [360, 696] width 404 height 71
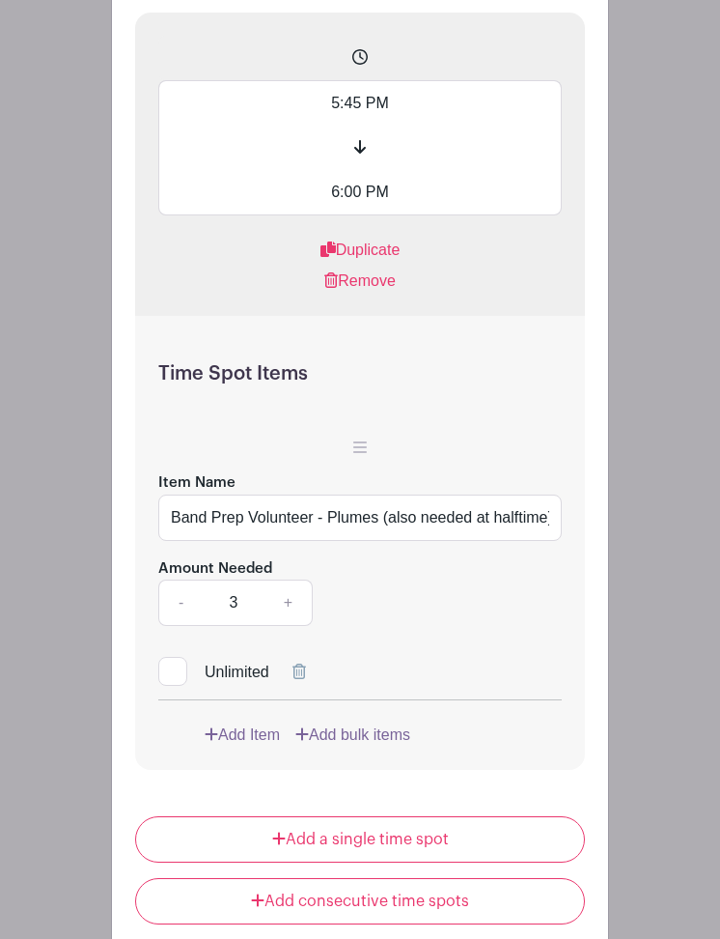
scroll to position [4709, 0]
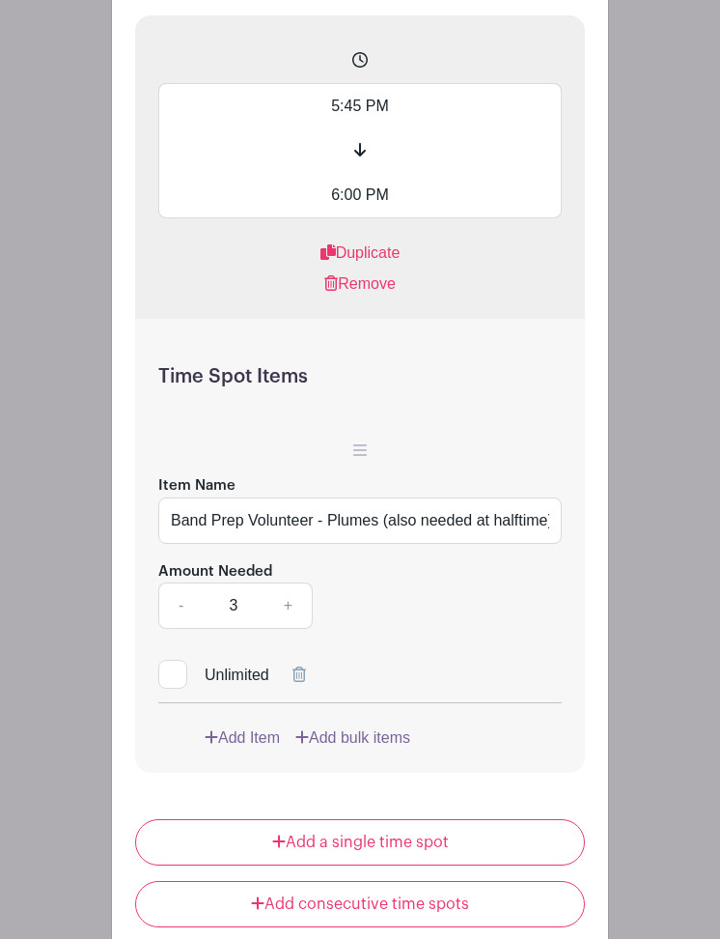
drag, startPoint x: 381, startPoint y: 577, endPoint x: 712, endPoint y: 551, distance: 331.2
drag, startPoint x: 557, startPoint y: 567, endPoint x: 322, endPoint y: 573, distance: 235.7
click at [322, 544] on input "Band Prep Volunteer - Plumes (also needed at halftime)" at bounding box center [360, 520] width 404 height 46
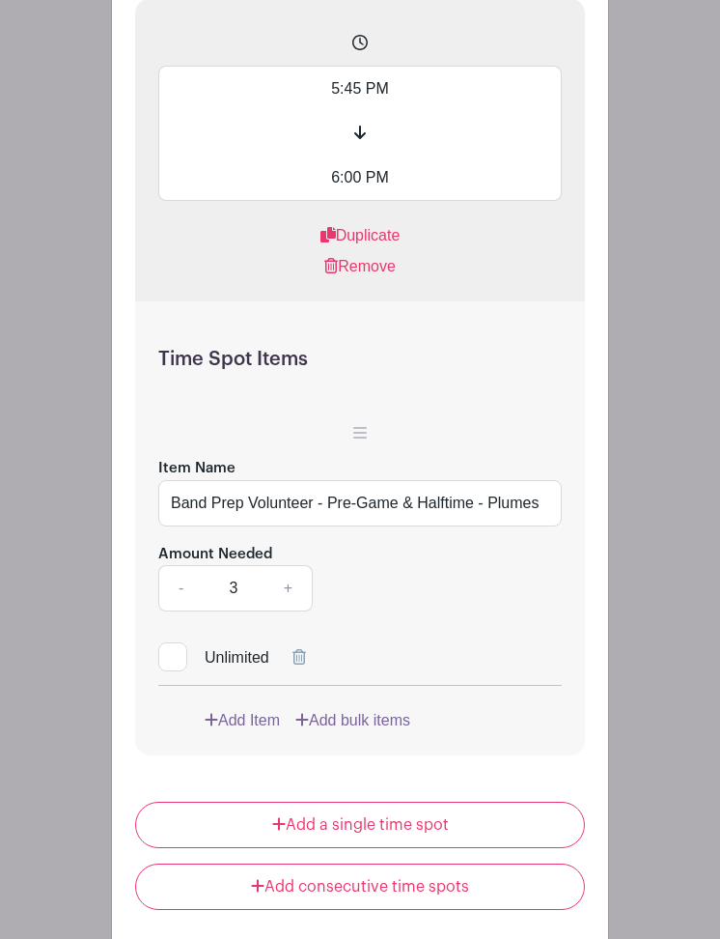
scroll to position [4729, 0]
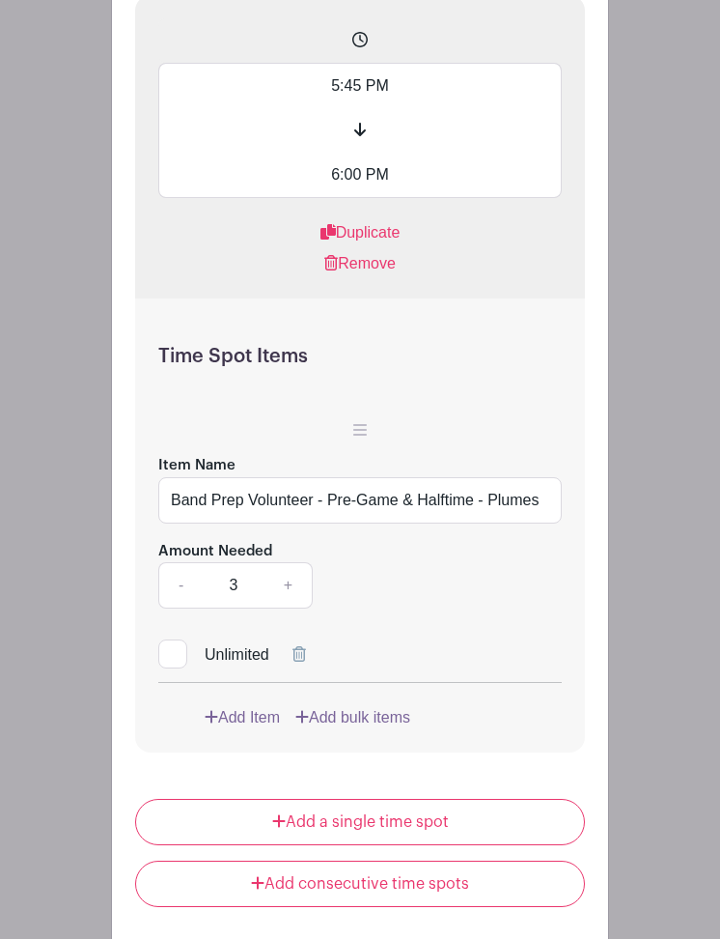
type input "Band Prep Volunteer - Pre-Game & Halftime - Plumes"
click at [246, 729] on link "Add Item" at bounding box center [242, 717] width 75 height 23
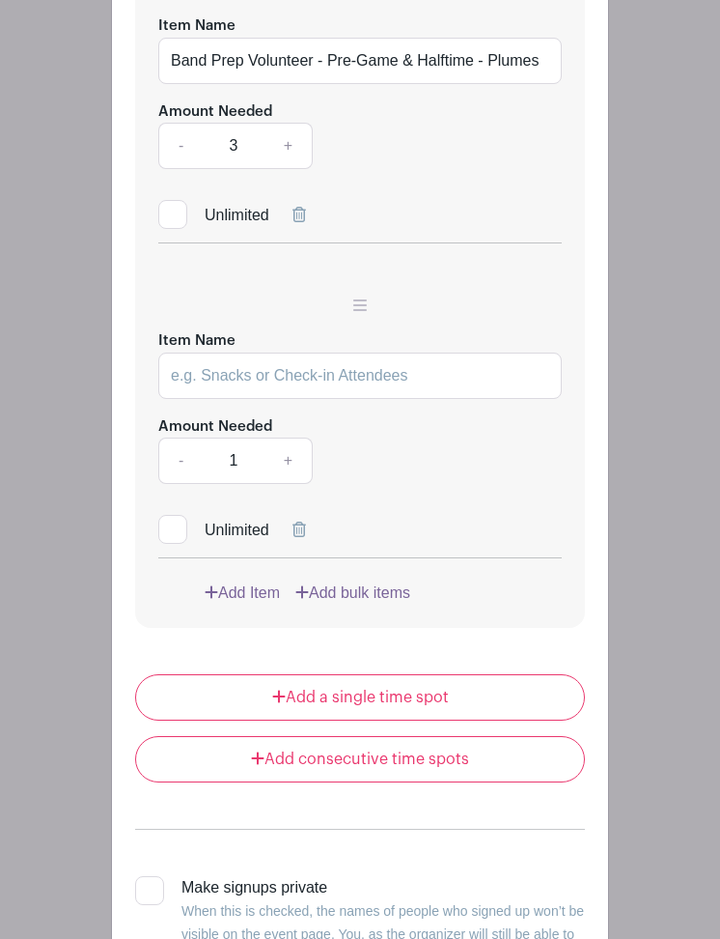
scroll to position [5213, 0]
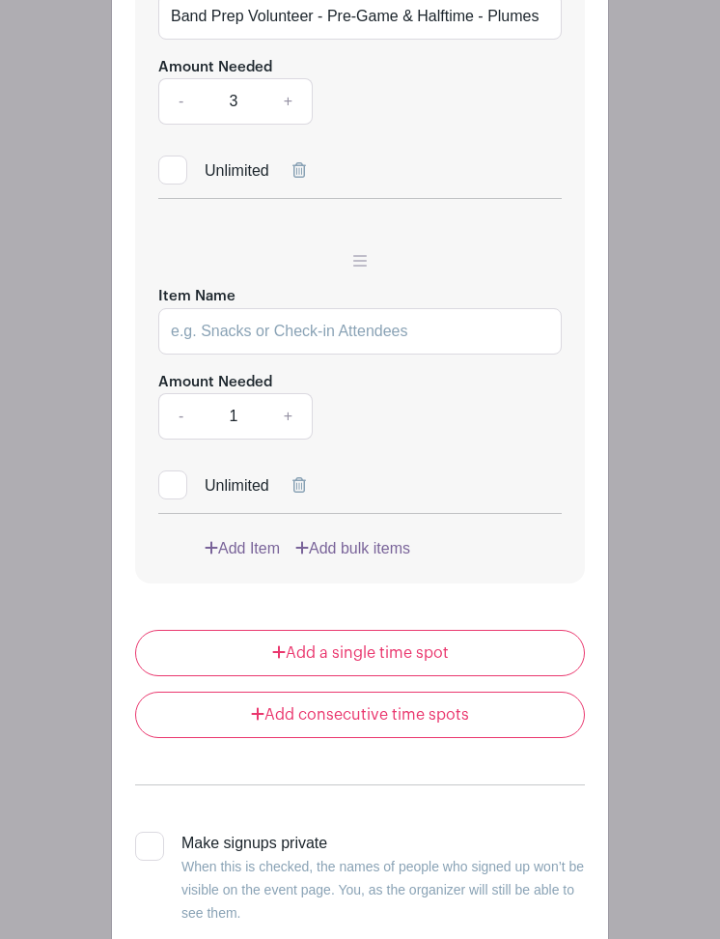
click at [299, 493] on icon at bounding box center [300, 484] width 14 height 15
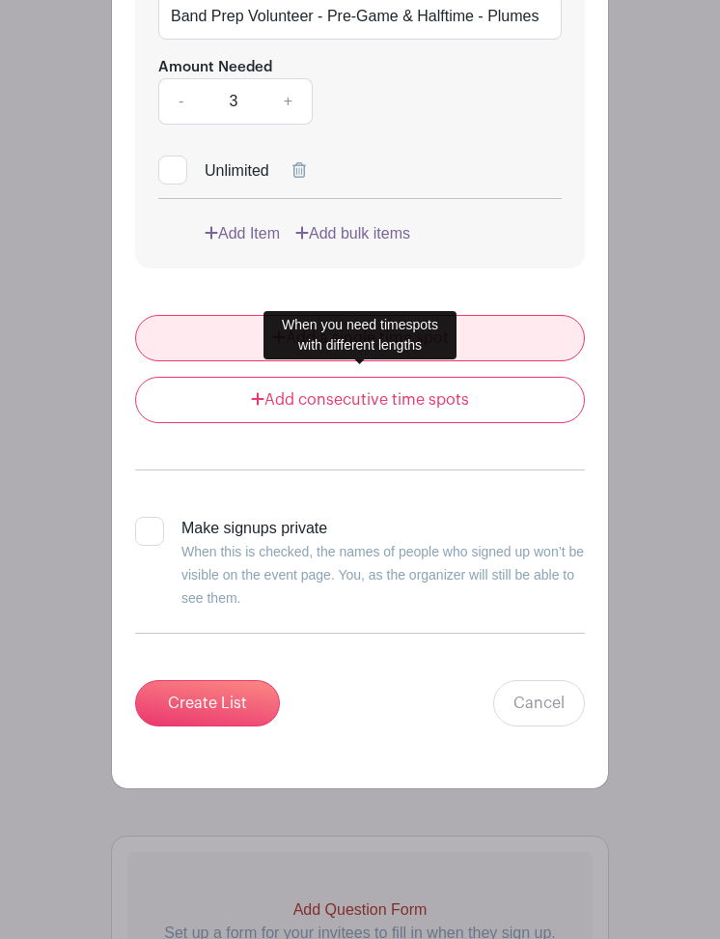
click at [401, 361] on link "Add a single time spot" at bounding box center [360, 338] width 450 height 46
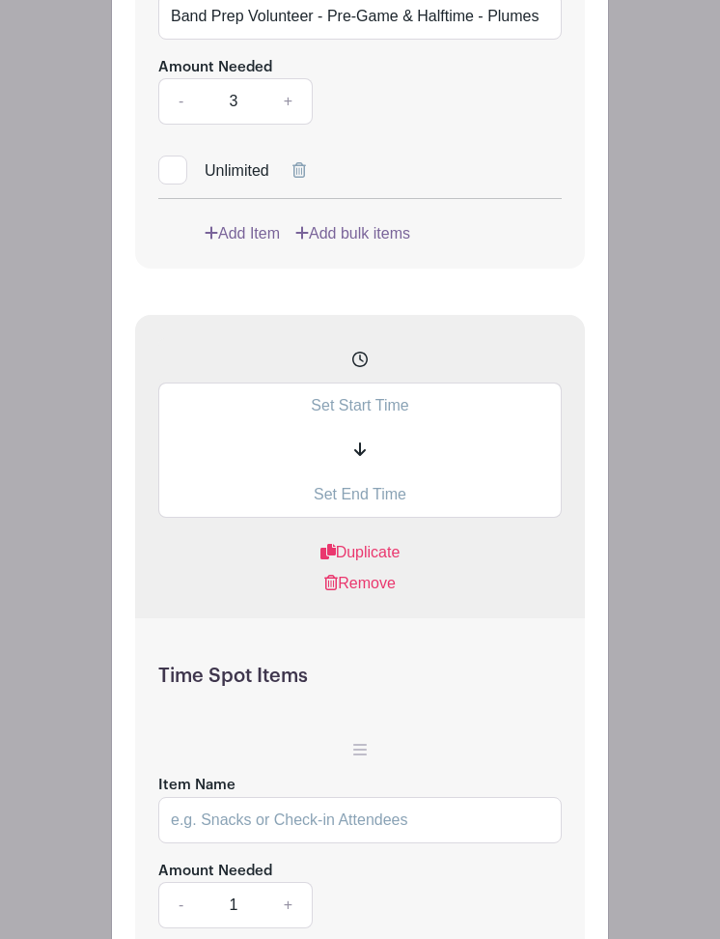
click at [392, 428] on input "text" at bounding box center [360, 404] width 404 height 45
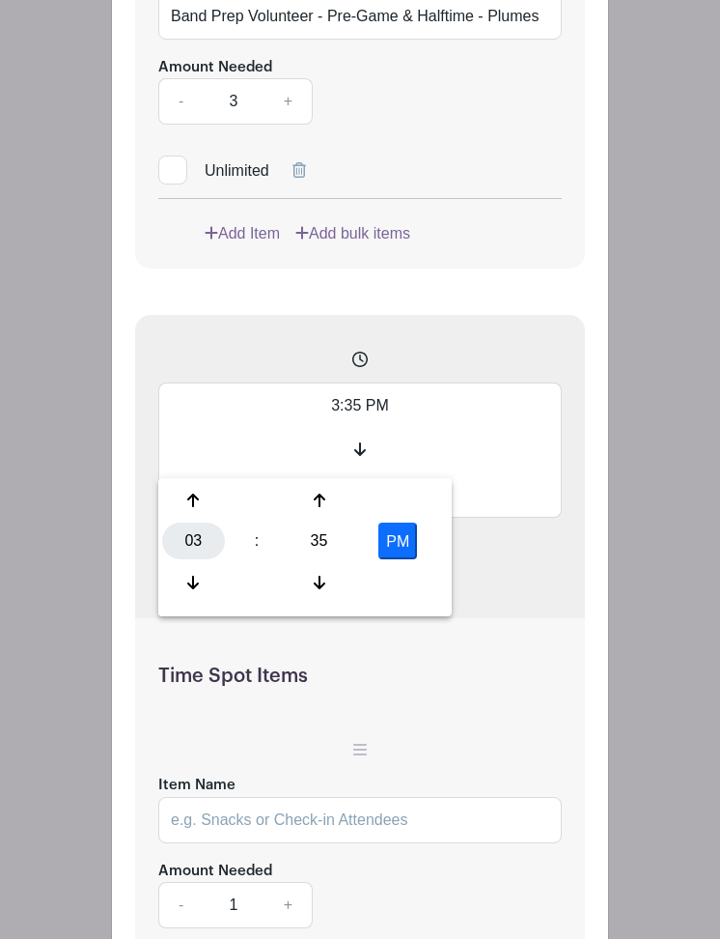
click at [188, 540] on div "03" at bounding box center [193, 540] width 63 height 37
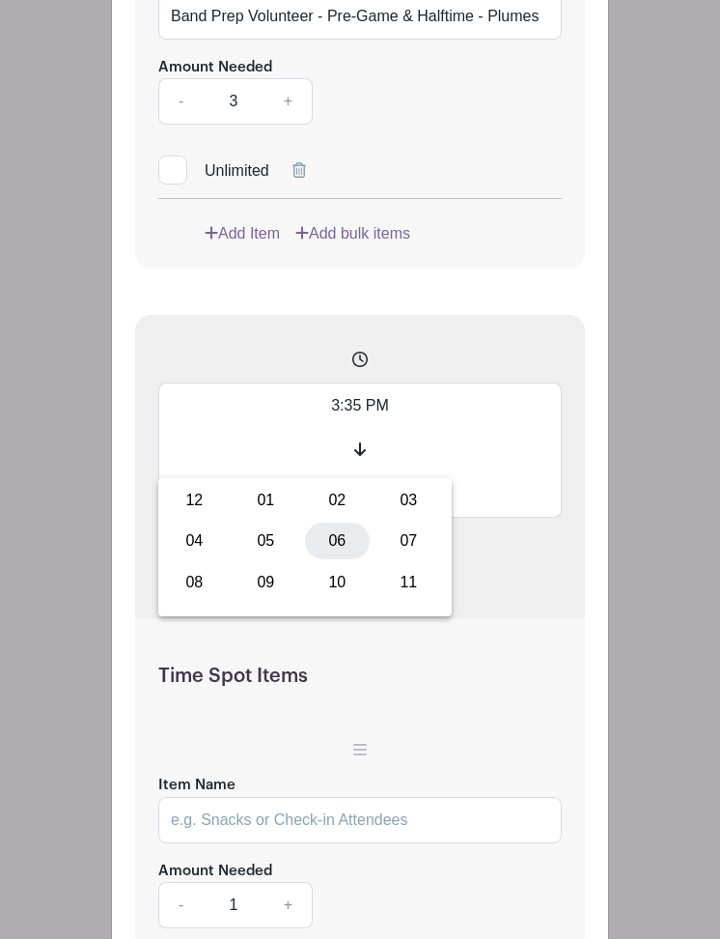
click at [331, 538] on div "06" at bounding box center [337, 540] width 65 height 37
click at [325, 544] on div "35" at bounding box center [319, 540] width 63 height 37
click at [324, 545] on div "30" at bounding box center [337, 540] width 65 height 37
type input "6:30 PM"
click at [503, 472] on span at bounding box center [360, 450] width 404 height 44
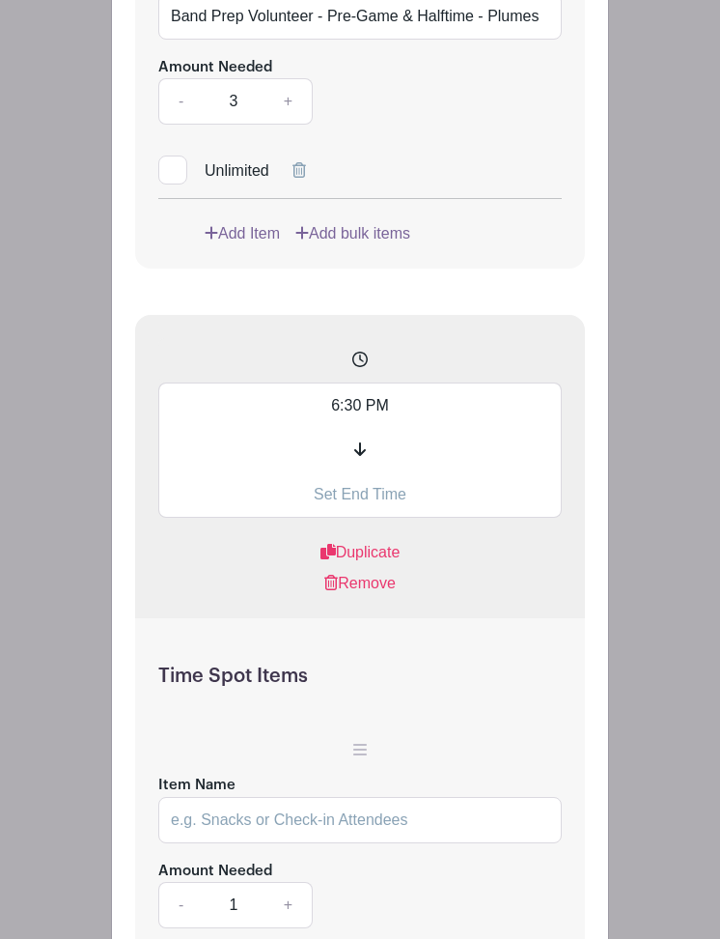
click at [360, 518] on input "text" at bounding box center [360, 494] width 404 height 45
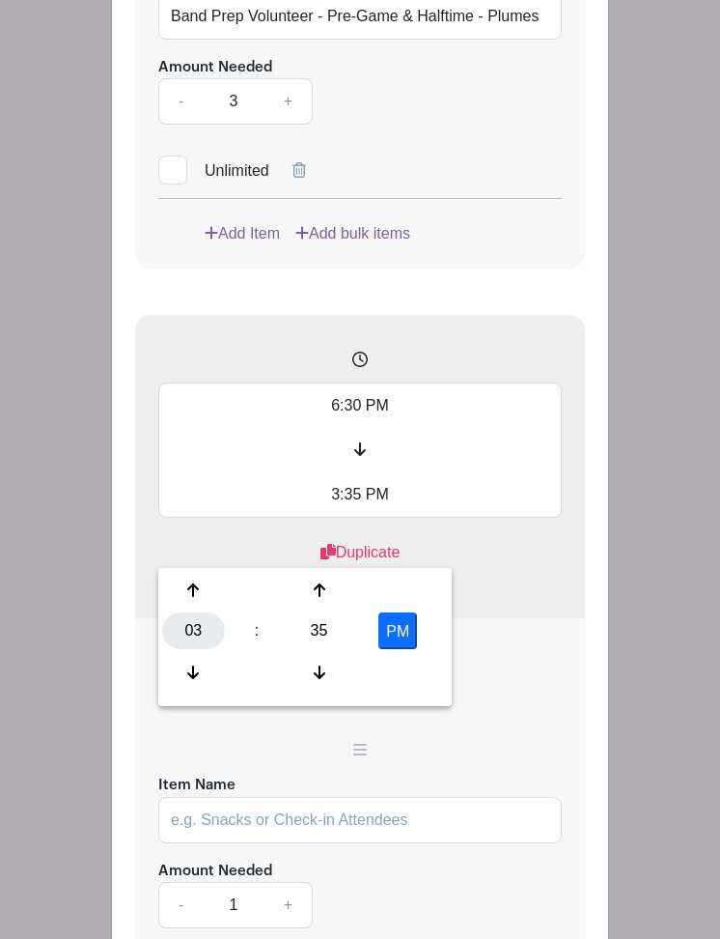
click at [196, 625] on div "03" at bounding box center [193, 630] width 63 height 37
click at [397, 623] on div "07" at bounding box center [409, 630] width 65 height 37
click at [326, 642] on div "35" at bounding box center [319, 630] width 63 height 37
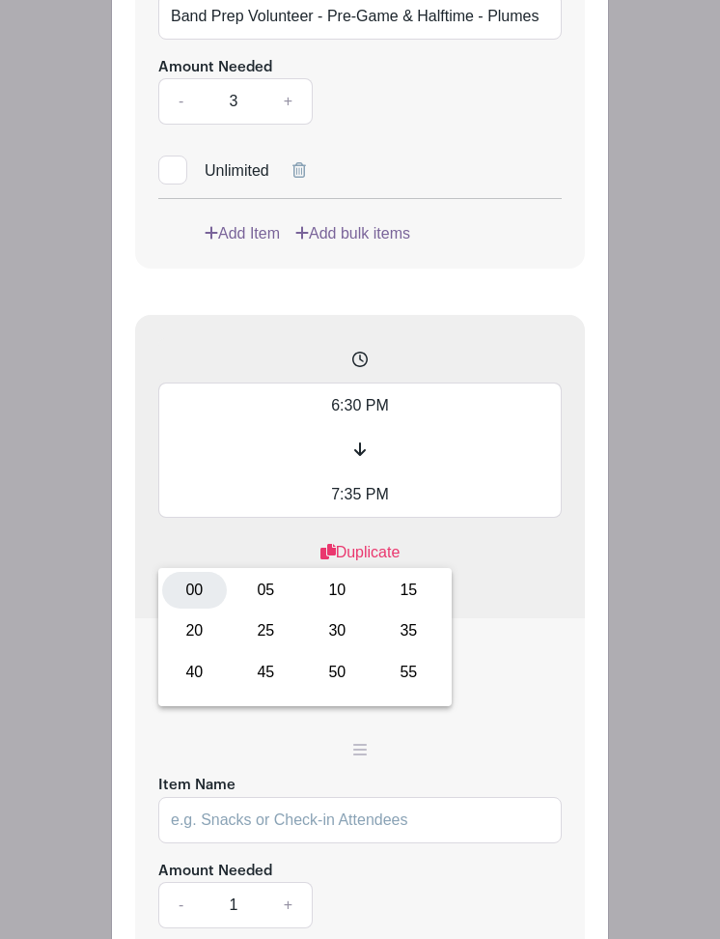
click at [199, 579] on div "00" at bounding box center [194, 590] width 65 height 37
type input "7:00 PM"
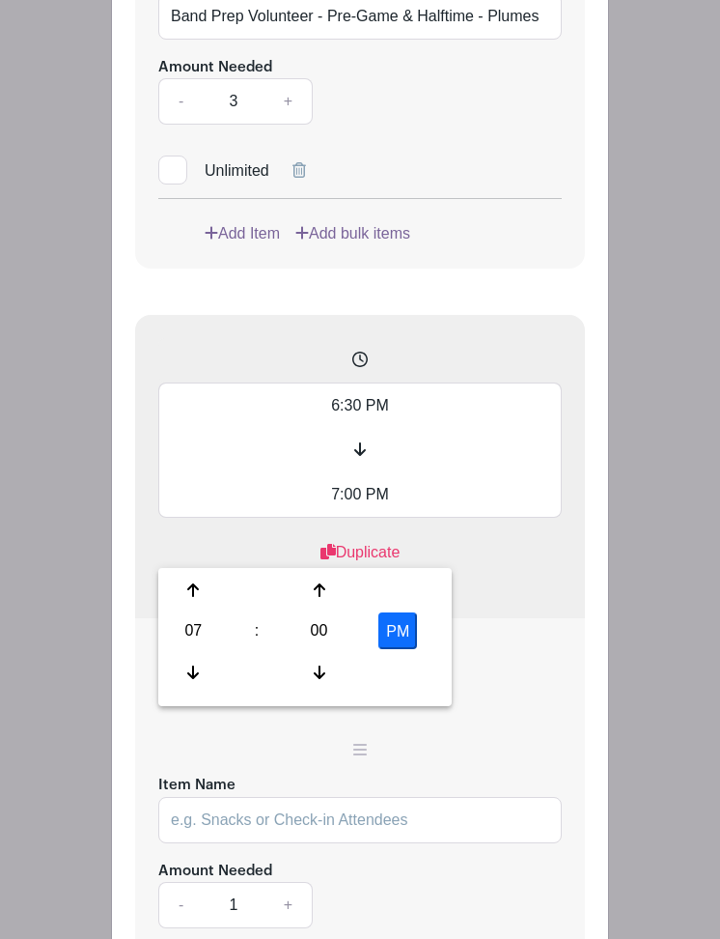
click at [391, 428] on input "6:30 PM" at bounding box center [360, 404] width 404 height 45
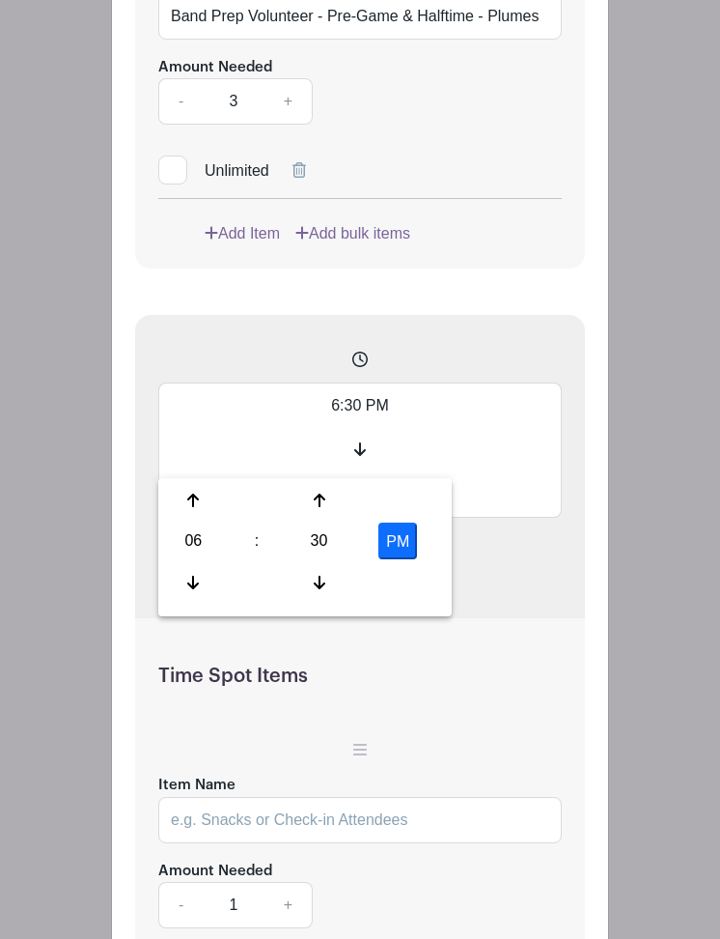
click at [357, 428] on input "6:30 PM" at bounding box center [360, 404] width 404 height 45
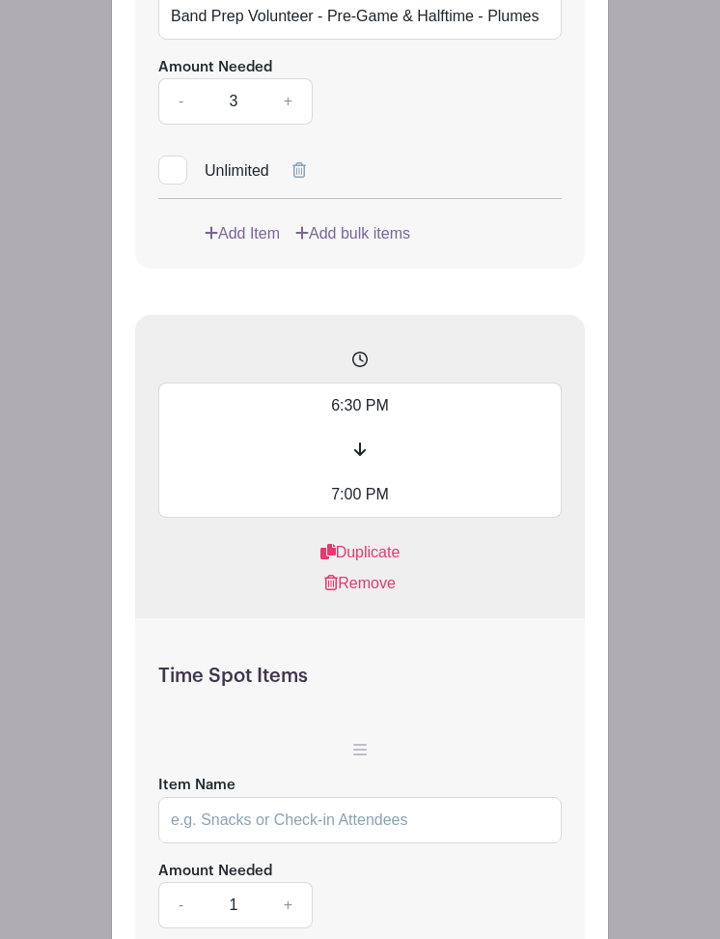
click at [407, 428] on input "6:30 PM" at bounding box center [360, 404] width 404 height 45
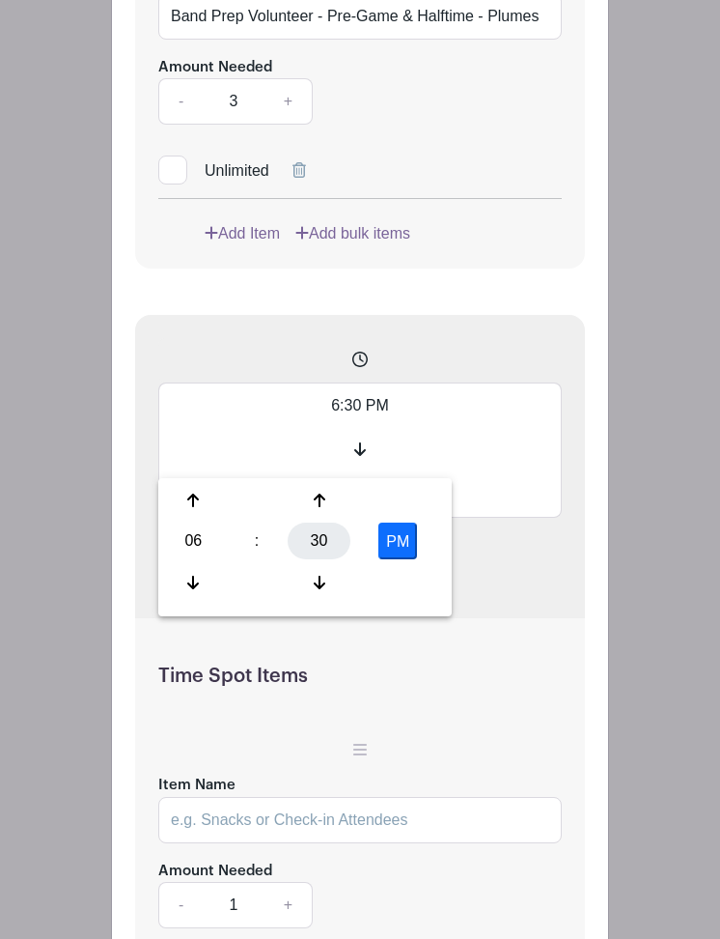
click at [317, 548] on div "30" at bounding box center [319, 540] width 63 height 37
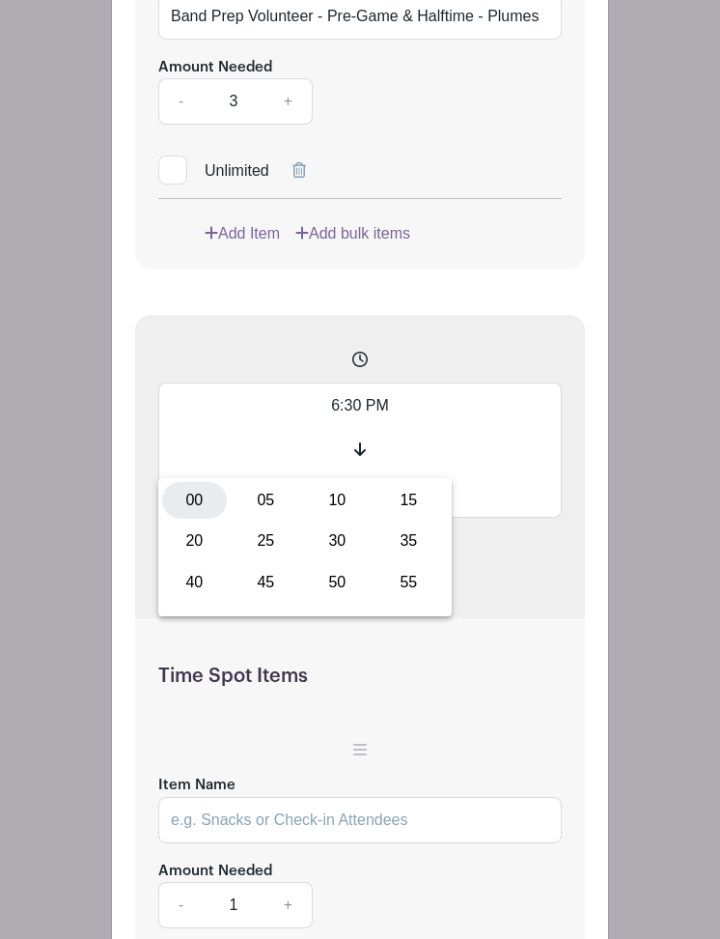
click at [199, 494] on div "00" at bounding box center [194, 500] width 65 height 37
type input "6:00 PM"
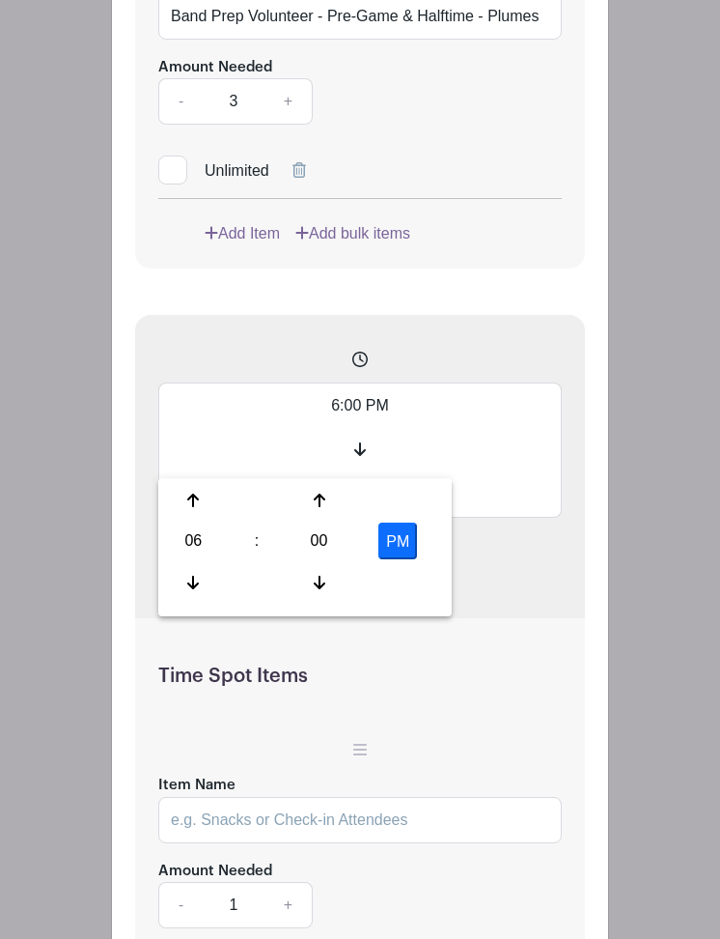
click at [550, 618] on div "6:00 PM 7:00 PM Duplicate Remove" at bounding box center [360, 466] width 450 height 303
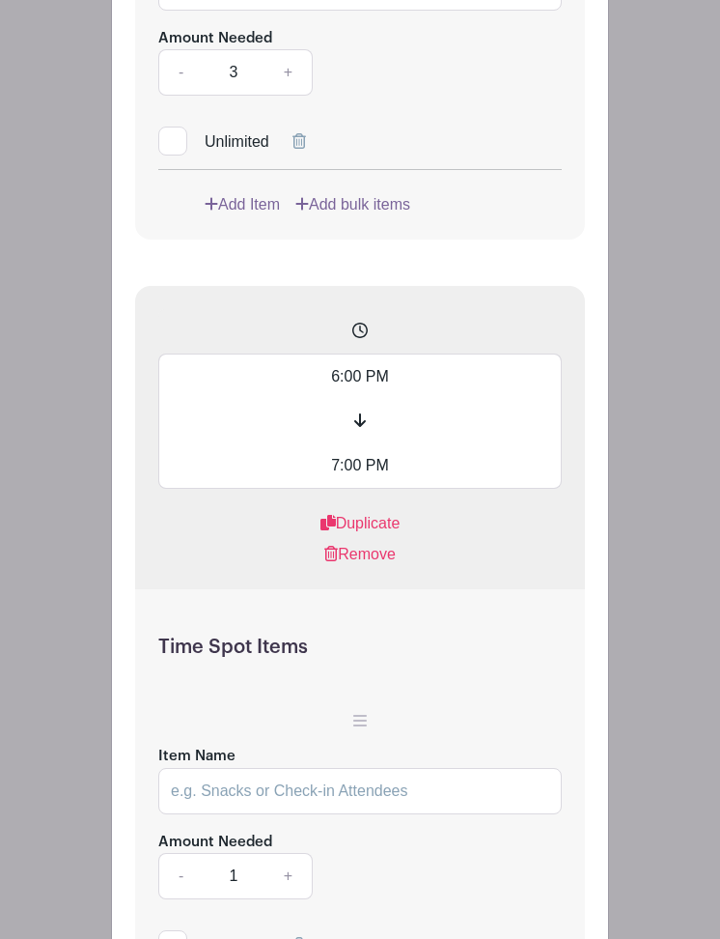
scroll to position [5396, 0]
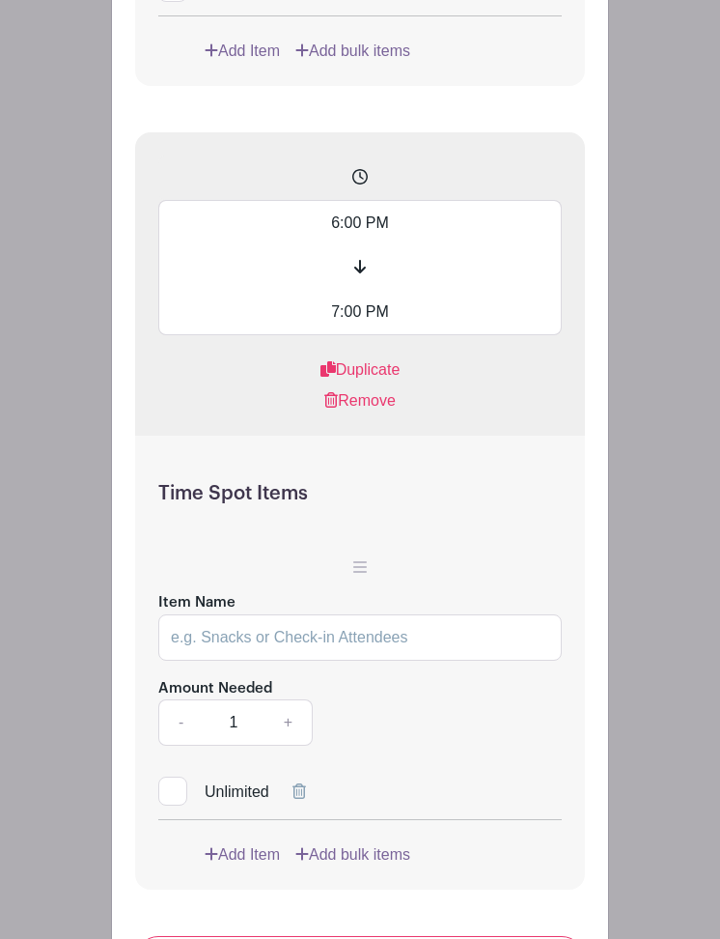
click at [226, 661] on input "Item Name" at bounding box center [360, 637] width 404 height 46
click at [359, 661] on input "Game Prep Volunteer - Stands Prep: Rope off stands for the band" at bounding box center [360, 637] width 404 height 46
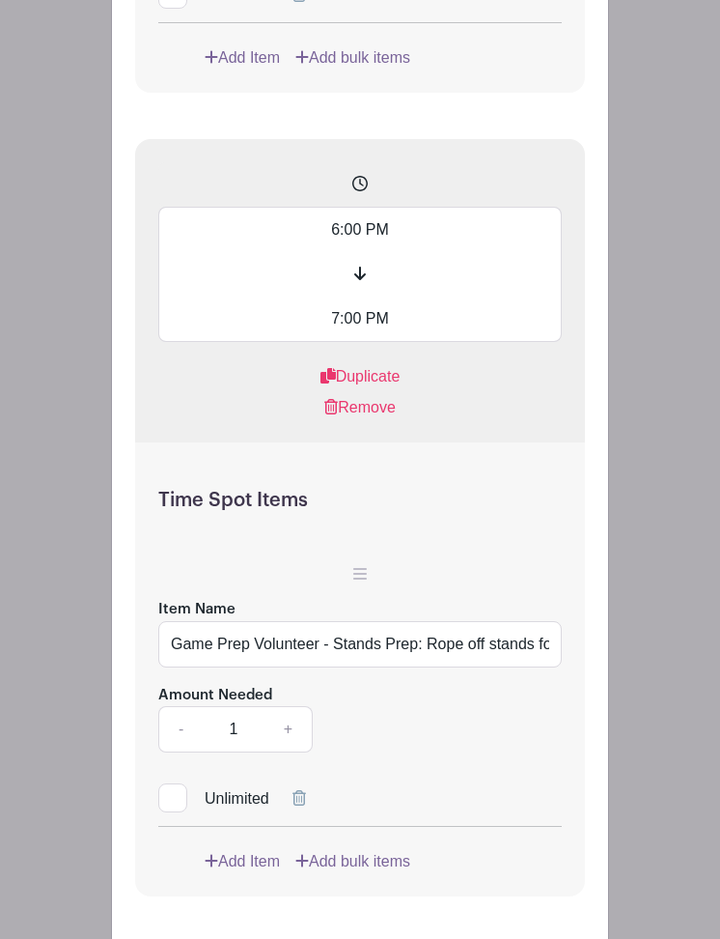
scroll to position [5387, 0]
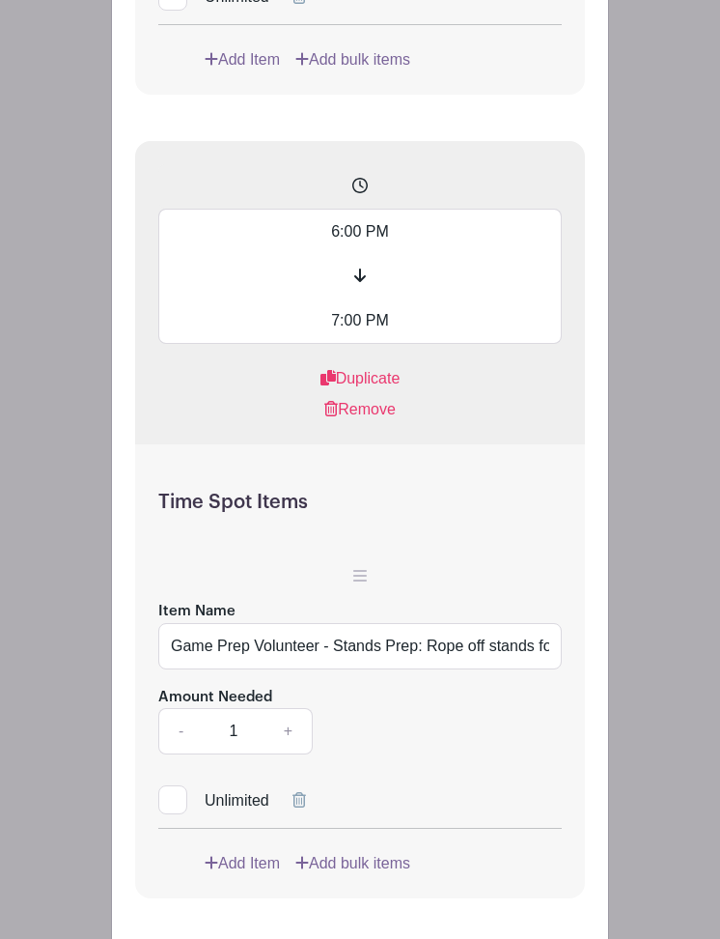
click at [524, 669] on input "Game Prep Volunteer - Stands Prep: Rope off stands for the band" at bounding box center [360, 646] width 404 height 46
type input "Game Prep Volunteer - Stands Prep: Rope off stands for the band. Kindly ask fol…"
click at [295, 754] on link "+" at bounding box center [289, 731] width 48 height 46
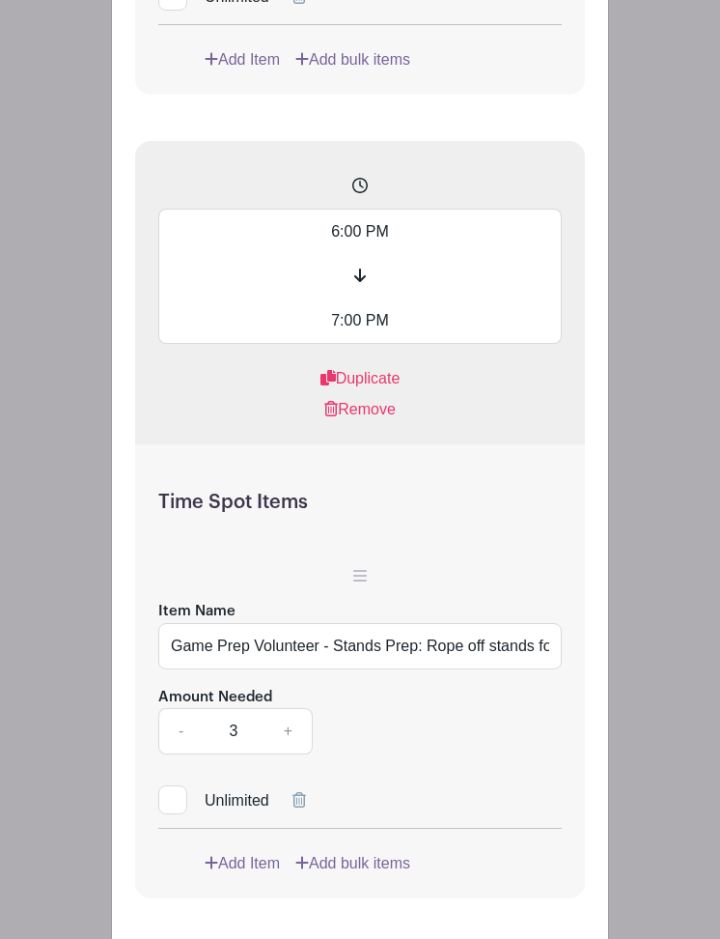
type input "4"
click at [398, 669] on input "Game Prep Volunteer - Stands Prep: Rope off stands for the band. Kindly ask fol…" at bounding box center [360, 646] width 404 height 46
click at [405, 669] on input "Game Prep Volunteer - Stands: Rope off stands for the band. Kindly ask folks to…" at bounding box center [360, 646] width 404 height 46
click at [381, 669] on input "Game Prep Volunteer - Stands: Rope off stands for the band. Kindly ask folks to…" at bounding box center [360, 646] width 404 height 46
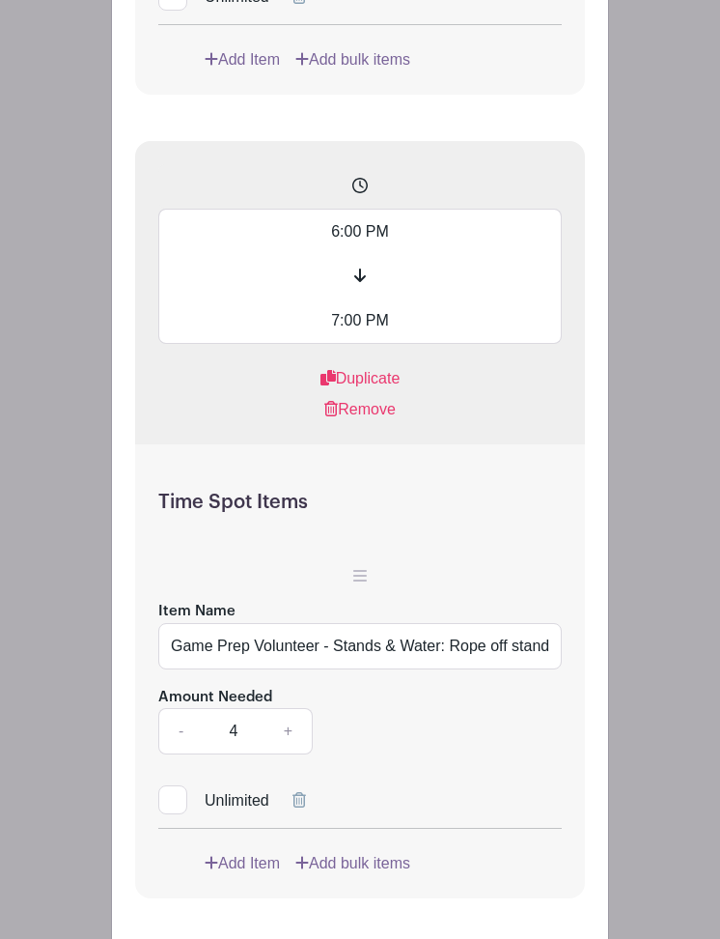
type input "Game Prep Volunteer - Stands & Water: Rope off stands for the band. Kindly ask …"
click at [341, 254] on input "6:00 PM" at bounding box center [360, 231] width 404 height 45
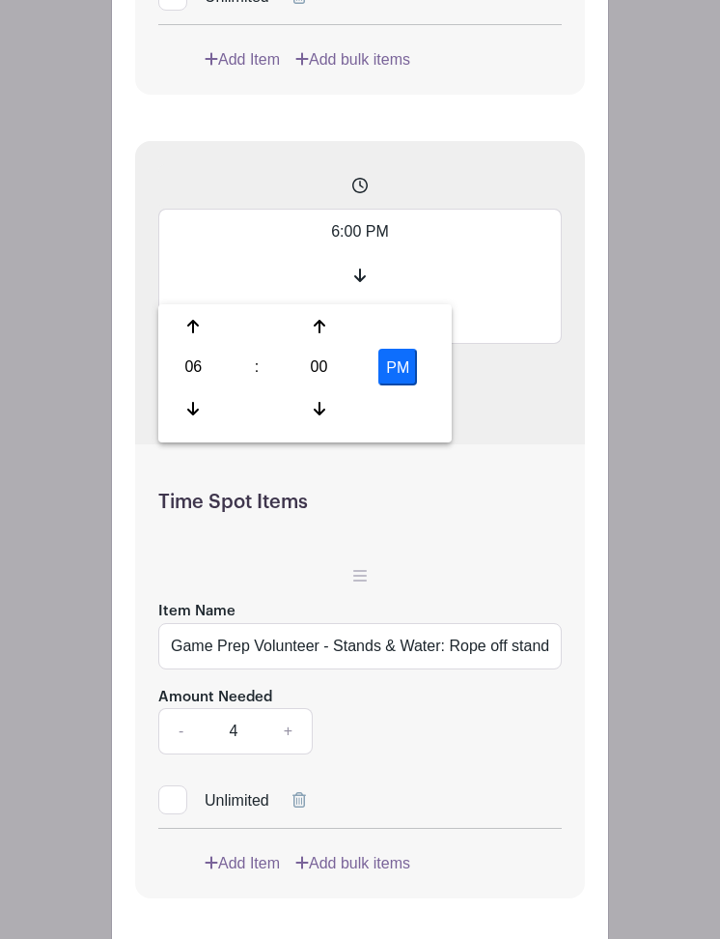
click at [332, 254] on input "6:00 PM" at bounding box center [360, 231] width 404 height 45
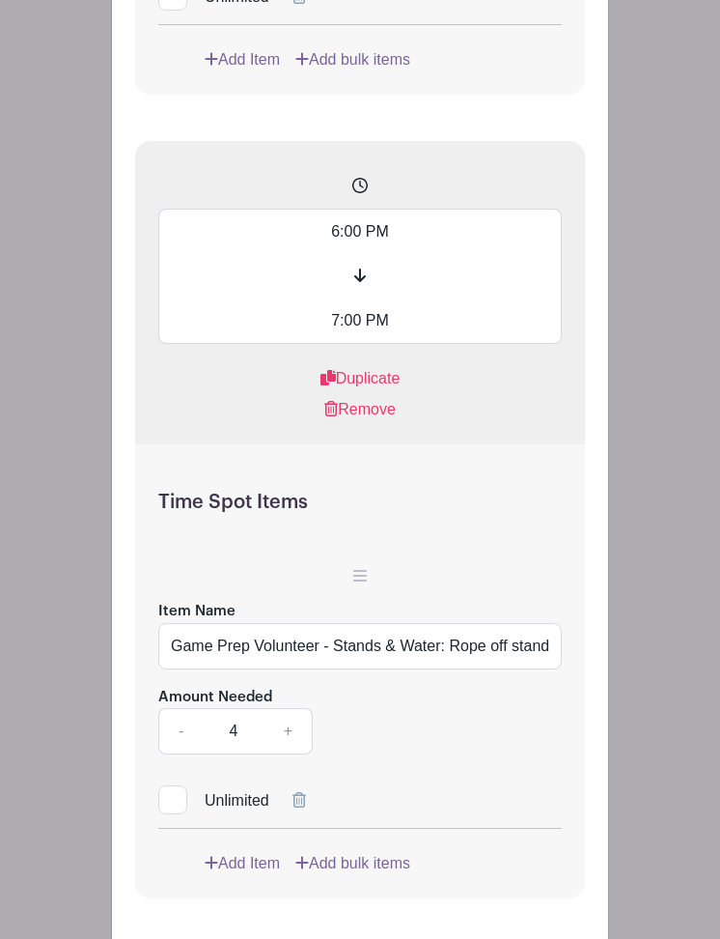
click at [341, 254] on input "6:00 PM" at bounding box center [360, 231] width 404 height 45
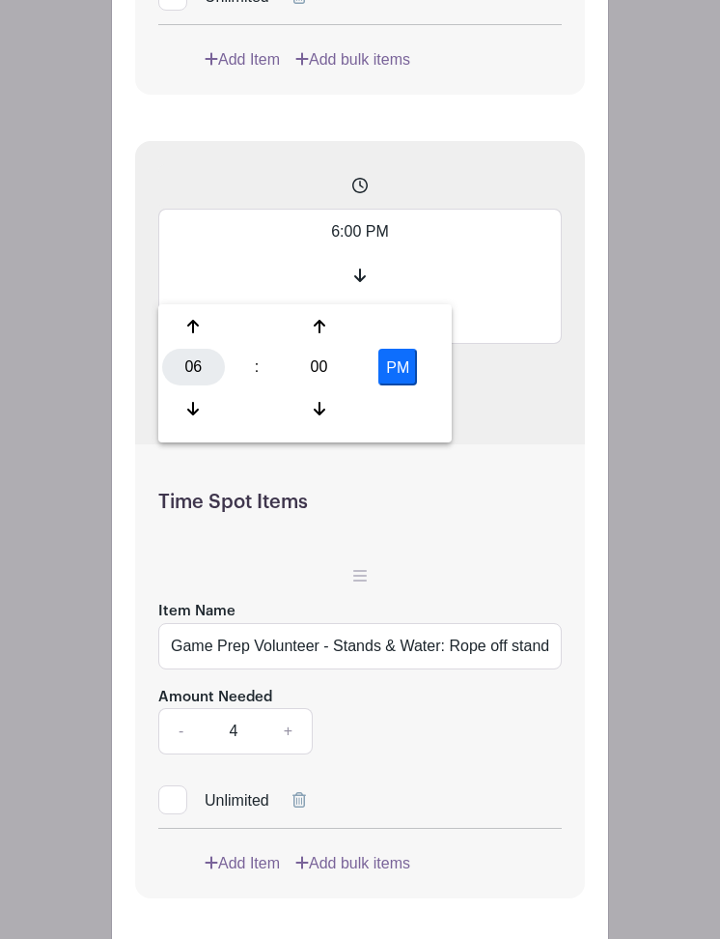
click at [189, 360] on div "06" at bounding box center [193, 367] width 63 height 37
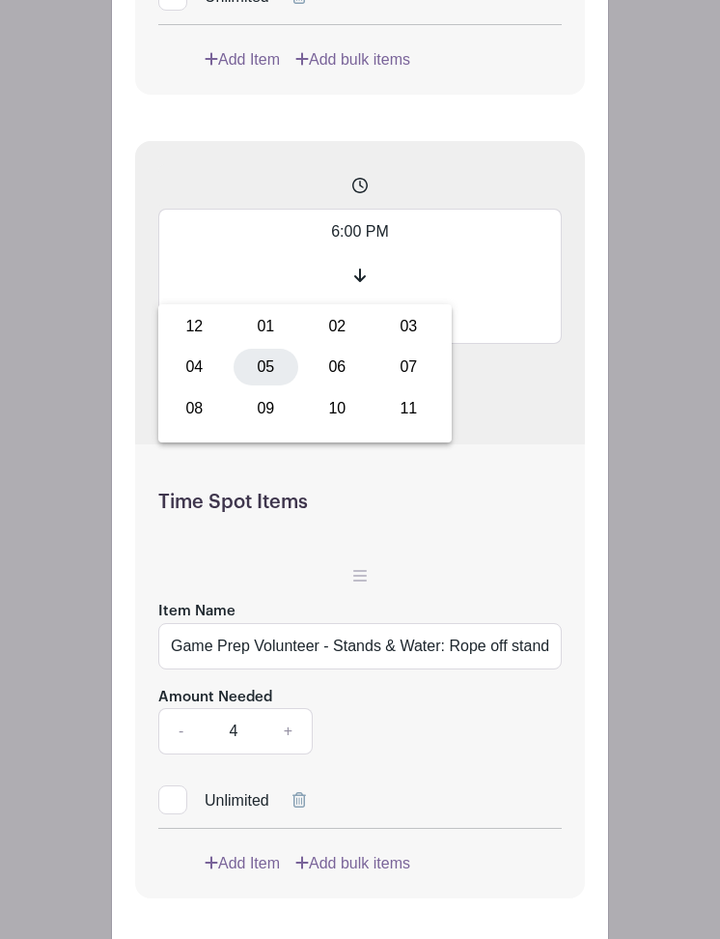
click at [257, 366] on div "05" at bounding box center [266, 367] width 65 height 37
click at [360, 254] on input "5:00 PM" at bounding box center [360, 231] width 404 height 45
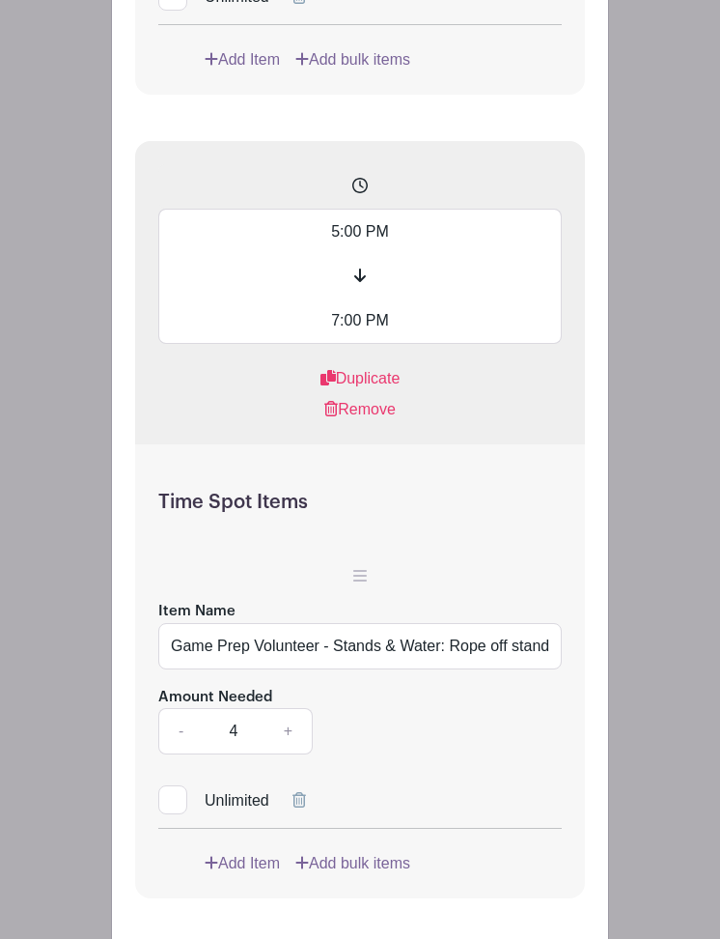
click at [354, 254] on input "5:00 PM" at bounding box center [360, 231] width 404 height 45
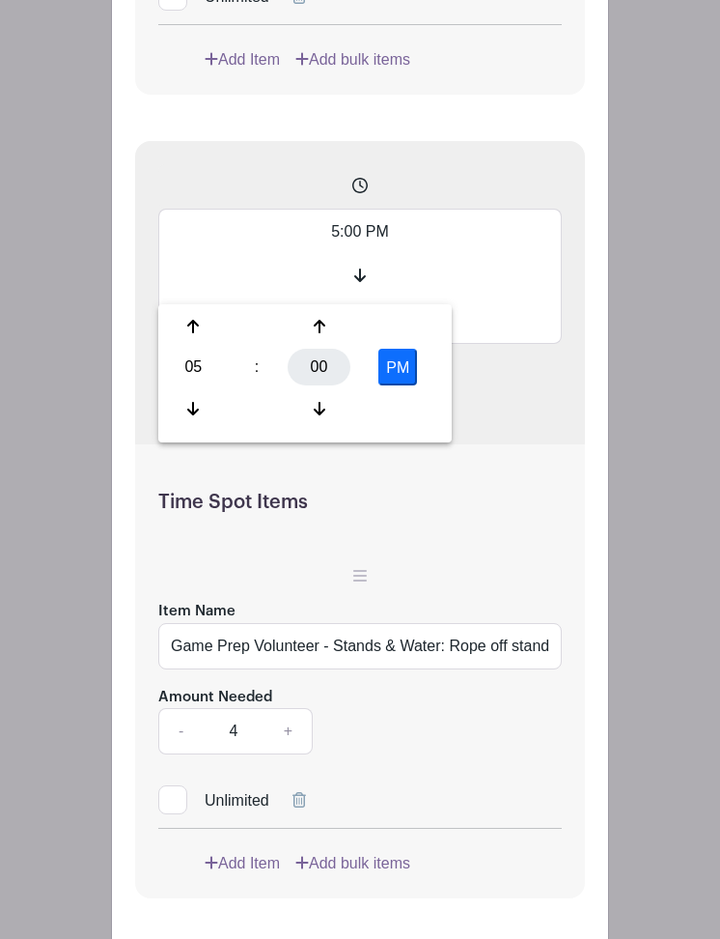
click at [329, 359] on div "00" at bounding box center [319, 367] width 63 height 37
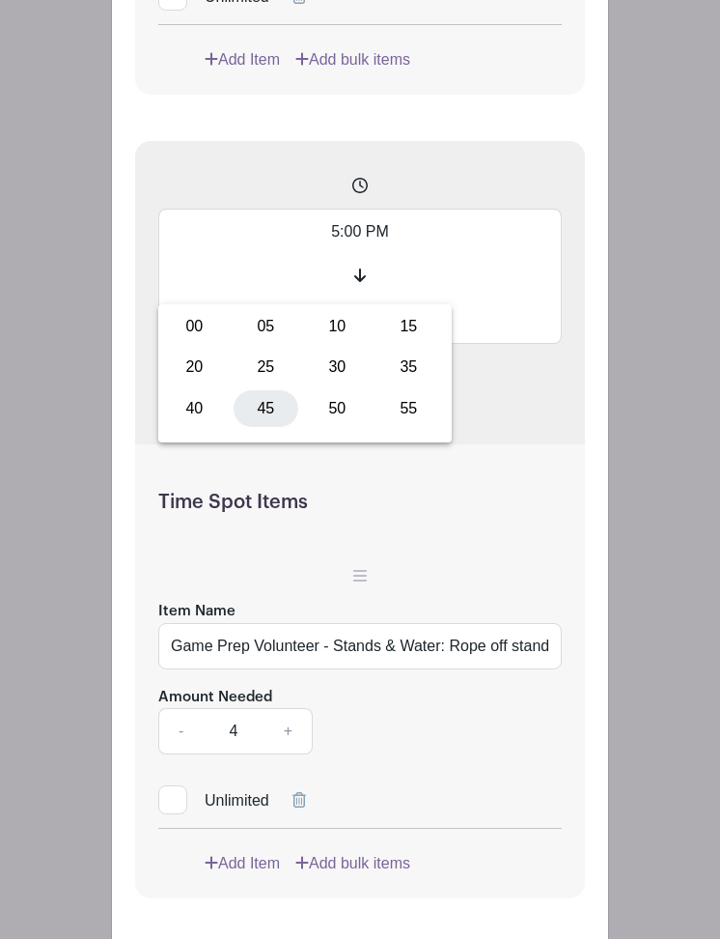
click at [268, 403] on div "45" at bounding box center [266, 408] width 65 height 37
type input "5:45 PM"
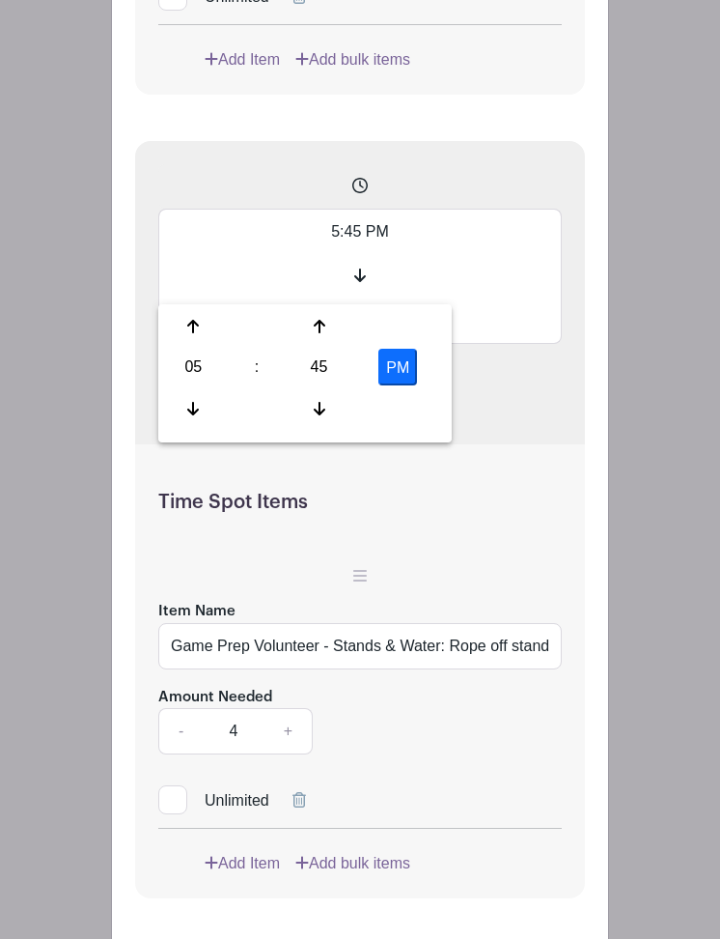
click at [439, 577] on div "Time Spot Items Item Name Game Prep Volunteer - Stands & Water: Rope off stands…" at bounding box center [360, 671] width 450 height 454
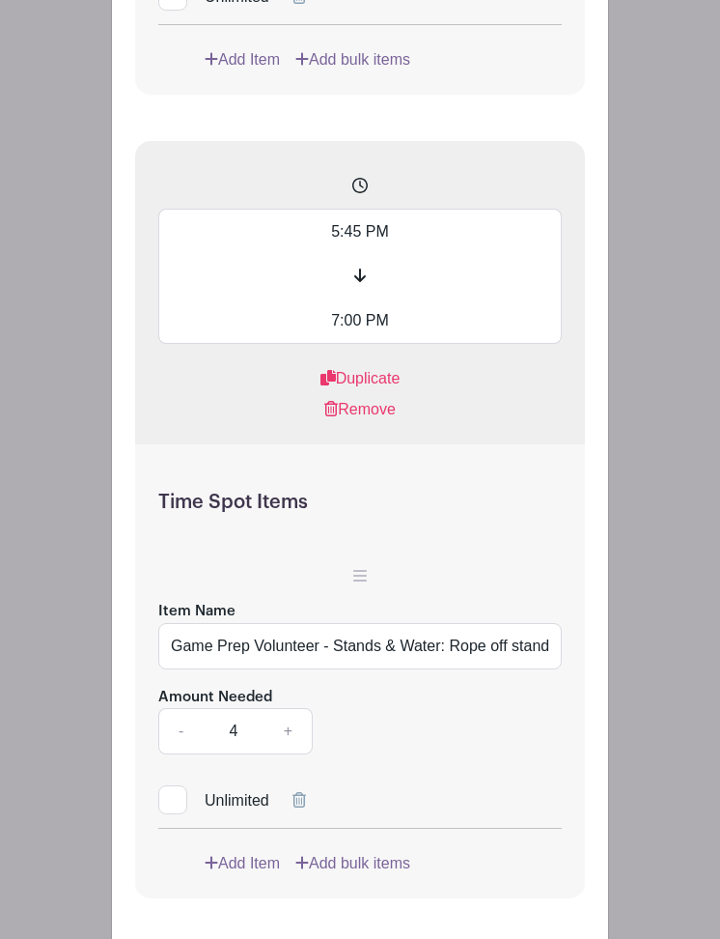
click at [451, 669] on input "Game Prep Volunteer - Stands & Water: Rope off stands for the band. Kindly ask …" at bounding box center [360, 646] width 404 height 46
drag, startPoint x: 506, startPoint y: 702, endPoint x: 339, endPoint y: 698, distance: 167.1
click at [339, 669] on input "Game Prep Volunteer - Stands & Water: Rope off stands for the band. Kindly ask …" at bounding box center [360, 646] width 404 height 46
click at [298, 669] on input "Game Prep Volunteer - Stands & Water: Rope off stands for the band. Kindly ask …" at bounding box center [360, 646] width 404 height 46
click at [548, 669] on input "Game Prep Volunteer - Stands & Water: Rope off stands for the band. Kindly ask …" at bounding box center [360, 646] width 404 height 46
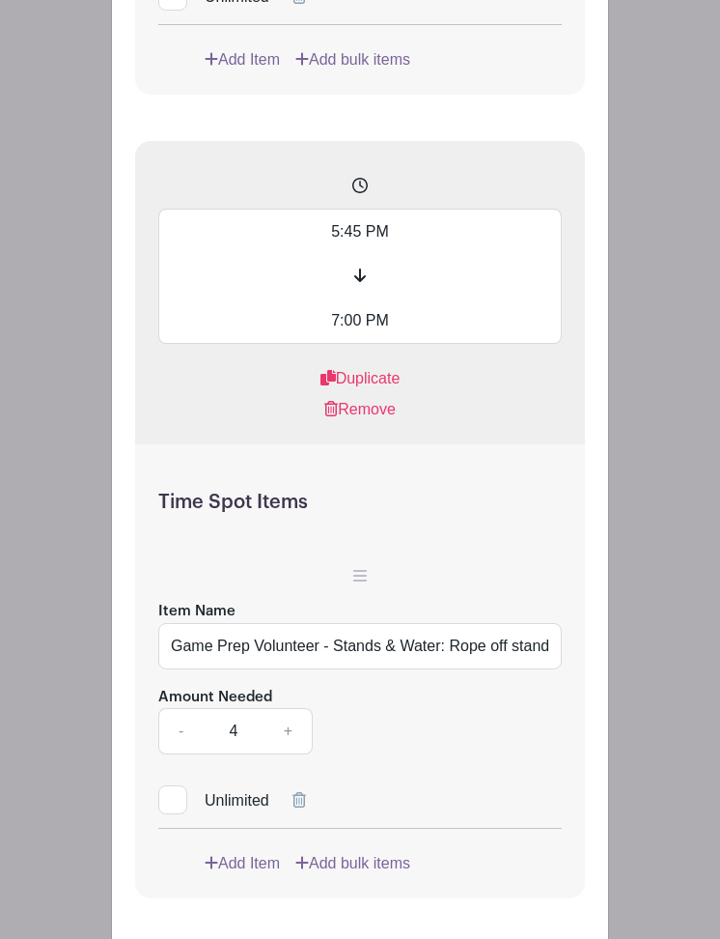
drag, startPoint x: 417, startPoint y: 684, endPoint x: 103, endPoint y: 686, distance: 313.9
drag, startPoint x: 506, startPoint y: 704, endPoint x: 336, endPoint y: 692, distance: 170.4
click at [338, 669] on input "Game Prep Volunteer - Stands & Water: Rope off stands for the band. Kindly ask …" at bounding box center [360, 646] width 404 height 46
click at [250, 669] on input "Game Prep Volunteer - Stands & Water: Rope off stands for the band. Kindly ask …" at bounding box center [360, 646] width 404 height 46
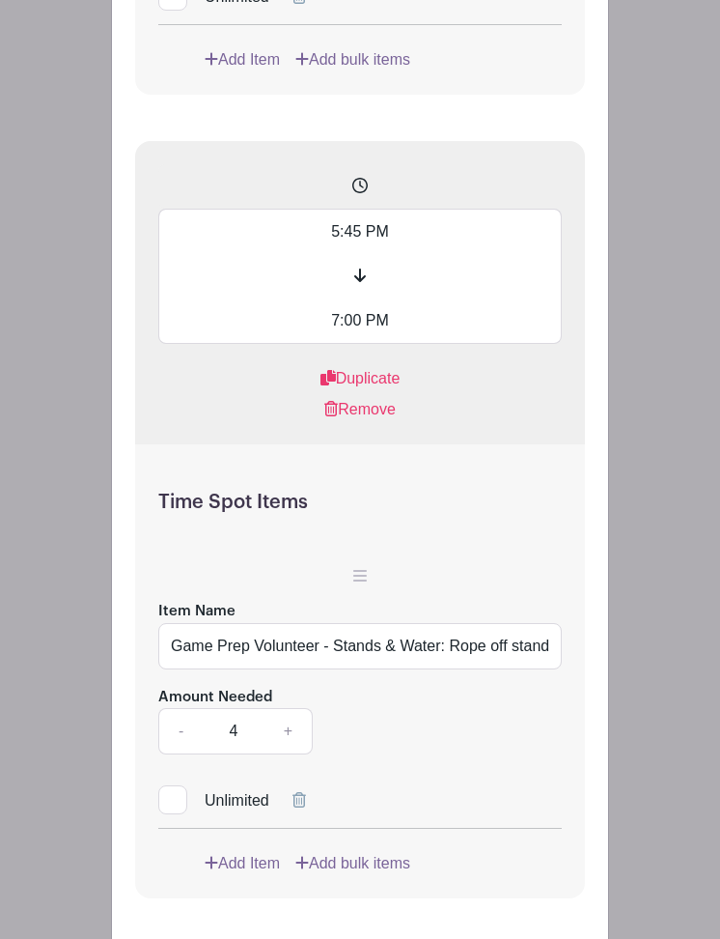
click at [241, 669] on input "Game Prep Volunteer - Stands & Water: Rope off stands for the band. Kindly ask …" at bounding box center [360, 646] width 404 height 46
drag, startPoint x: 241, startPoint y: 699, endPoint x: -8, endPoint y: 693, distance: 249.2
click at [458, 669] on input "Game Prep Volunteer - Stands & Water: Rope off stands for the band. Kindly ask …" at bounding box center [360, 646] width 404 height 46
click at [451, 669] on input "Game Prep Volunteer - Stands & Water: Rope off stands for the band. Kindly ask …" at bounding box center [360, 646] width 404 height 46
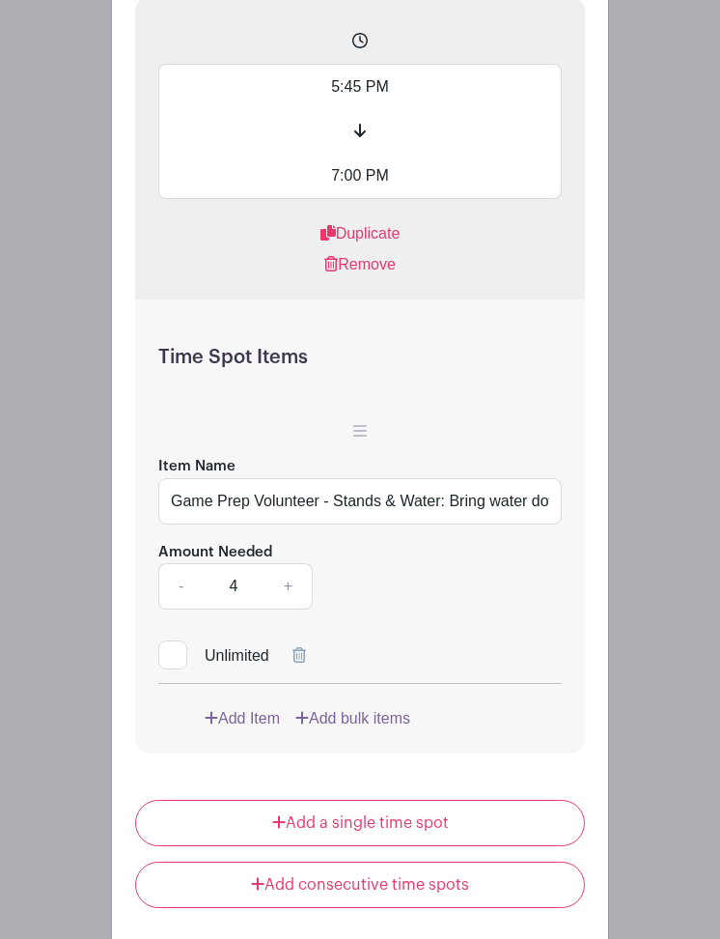
scroll to position [5544, 0]
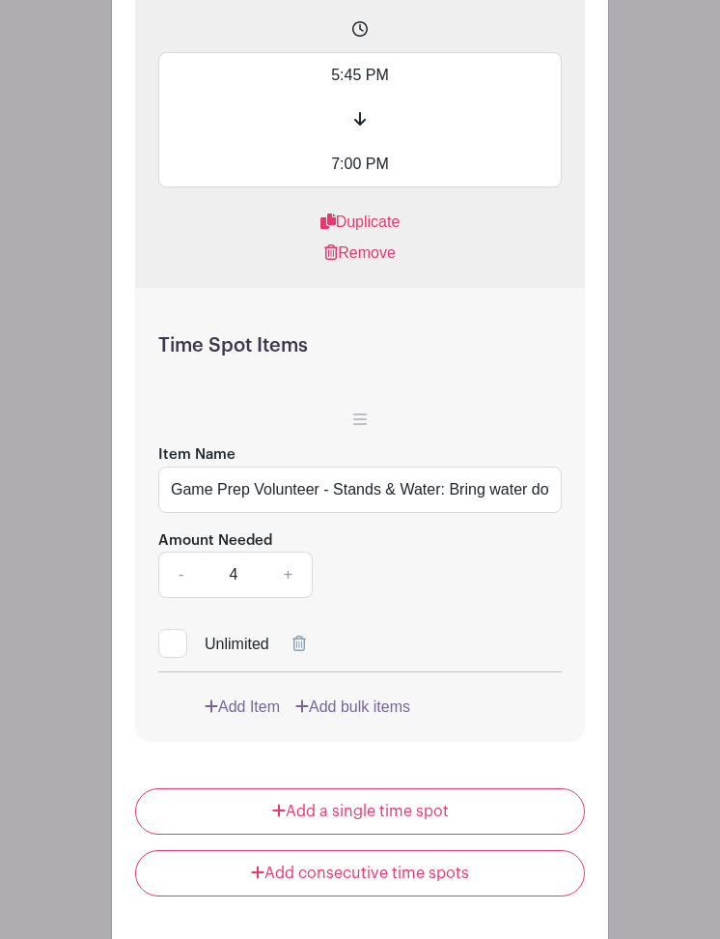
type input "Game Prep Volunteer - Stands & Water: Bring water down from band room. Rope off…"
click at [255, 719] on link "Add Item" at bounding box center [242, 706] width 75 height 23
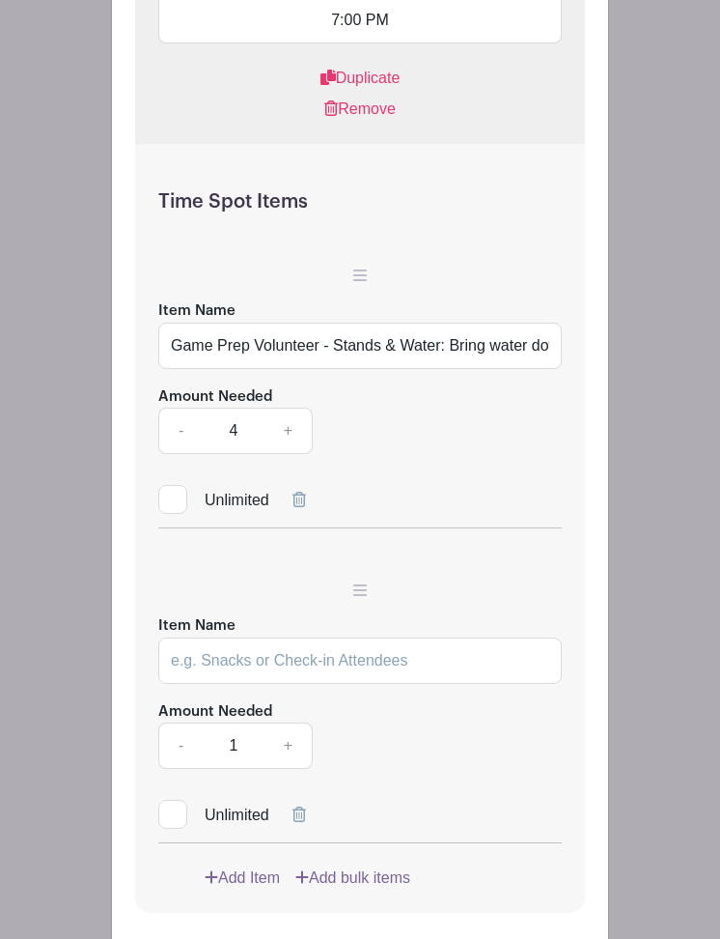
scroll to position [5733, 0]
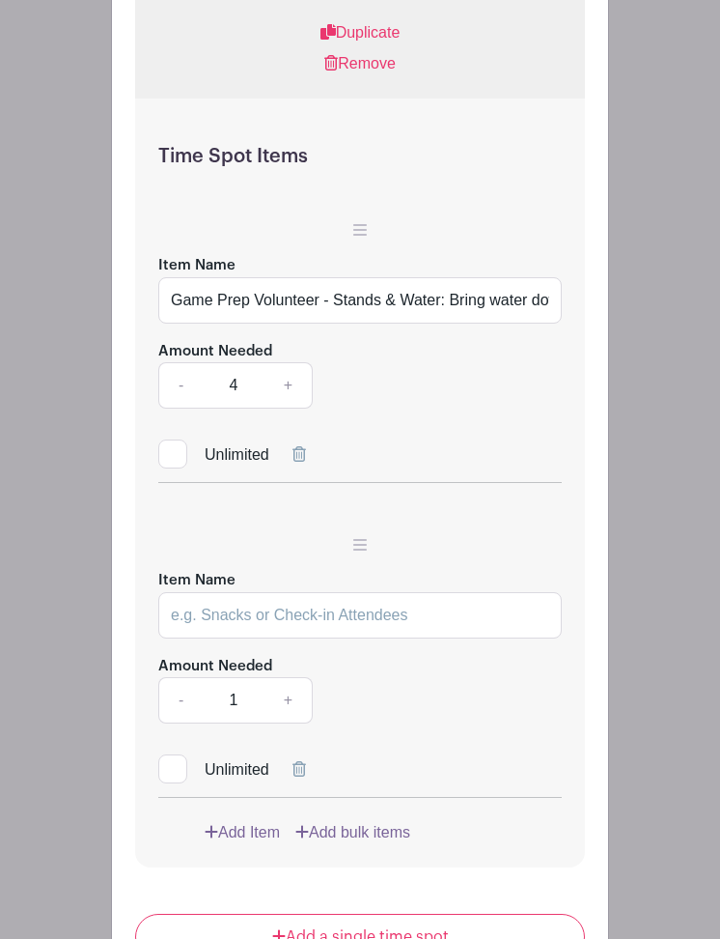
click at [300, 776] on icon at bounding box center [300, 768] width 14 height 15
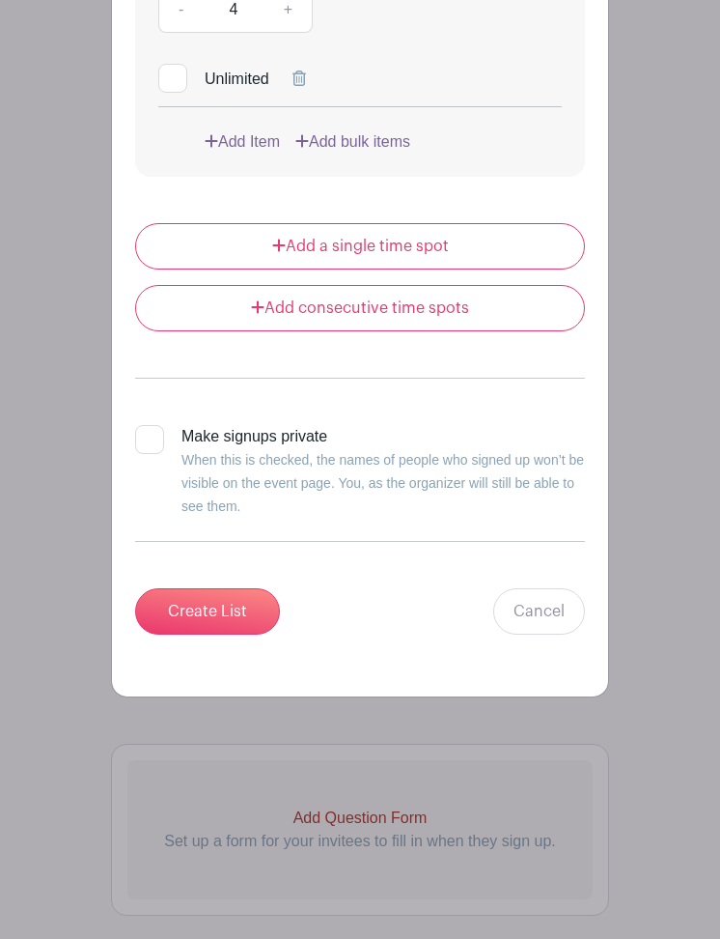
scroll to position [6130, 0]
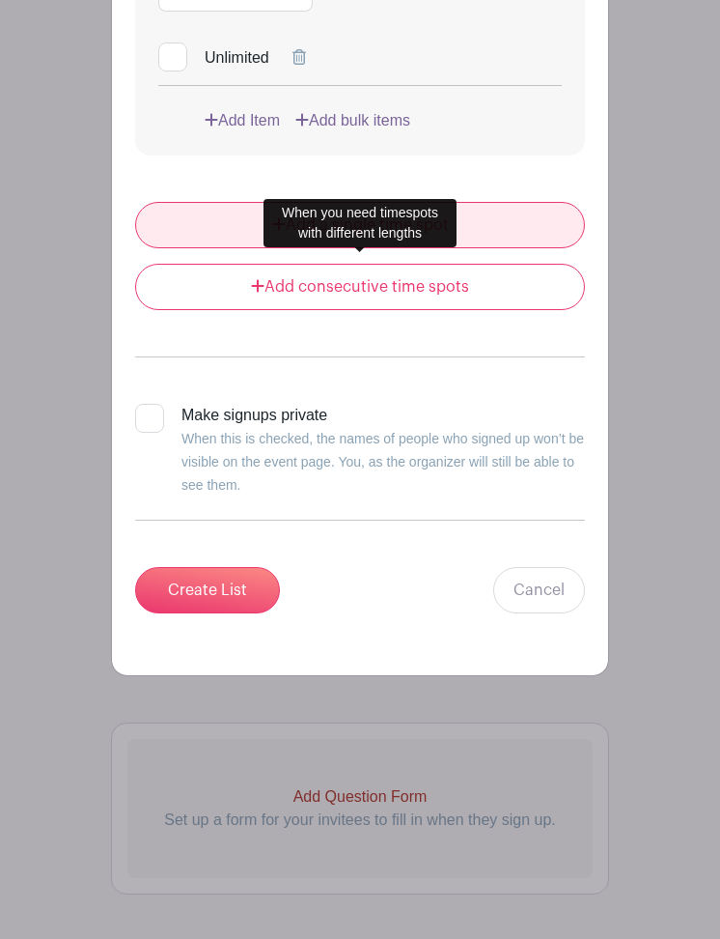
click at [439, 248] on link "Add a single time spot" at bounding box center [360, 225] width 450 height 46
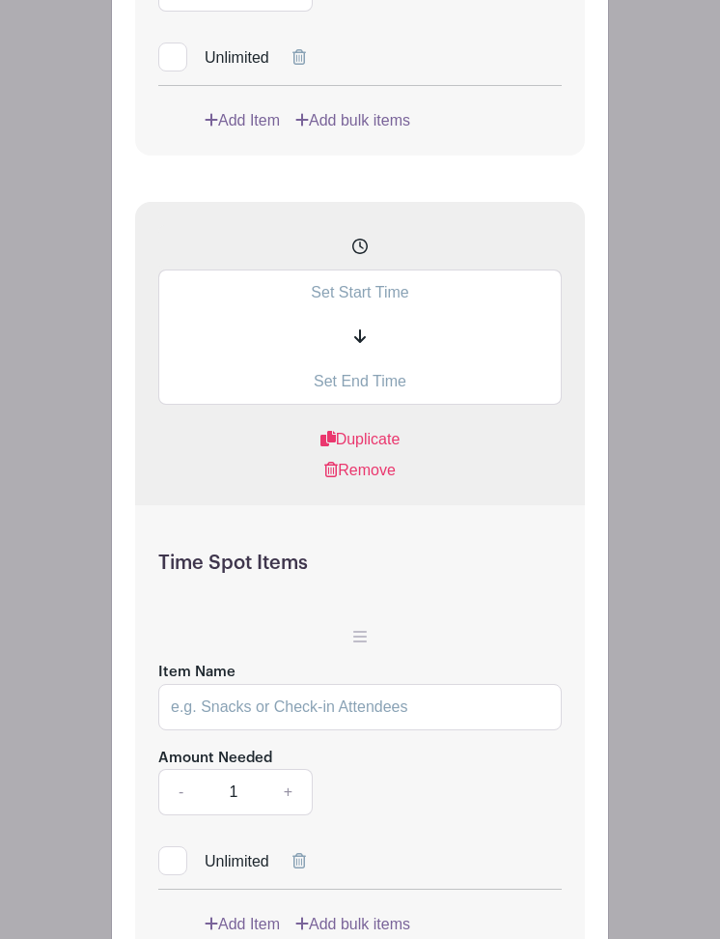
click at [391, 315] on input "text" at bounding box center [360, 291] width 404 height 45
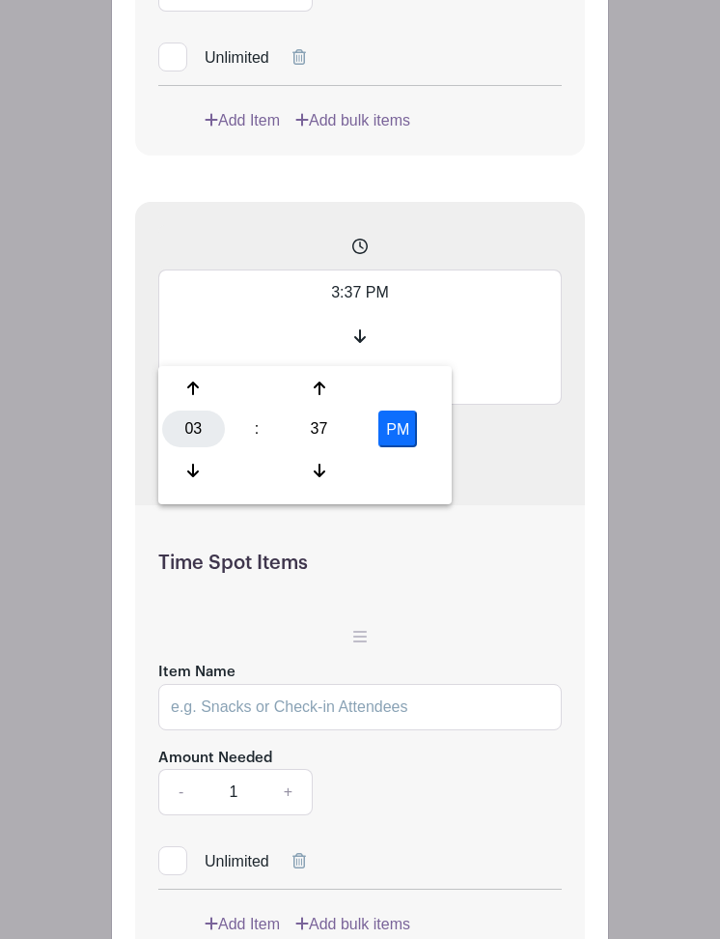
click at [186, 416] on div "03" at bounding box center [193, 428] width 63 height 37
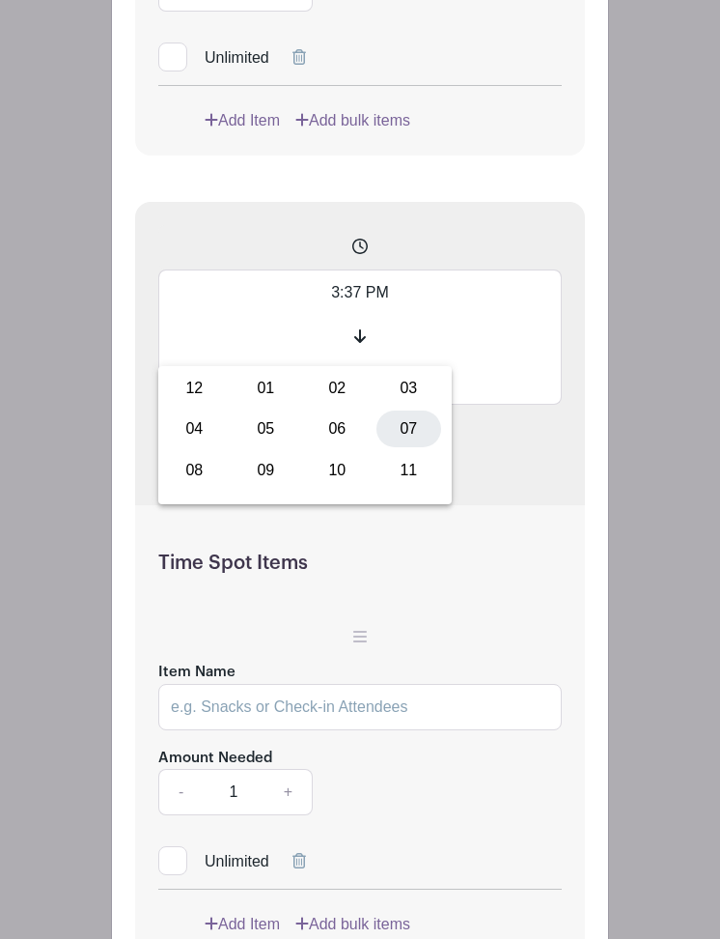
click at [413, 433] on div "07" at bounding box center [409, 428] width 65 height 37
click at [324, 431] on div "37" at bounding box center [319, 428] width 63 height 37
click at [196, 394] on div "00" at bounding box center [194, 388] width 65 height 37
type input "7:00 PM"
click at [522, 482] on div "Remove" at bounding box center [360, 470] width 404 height 23
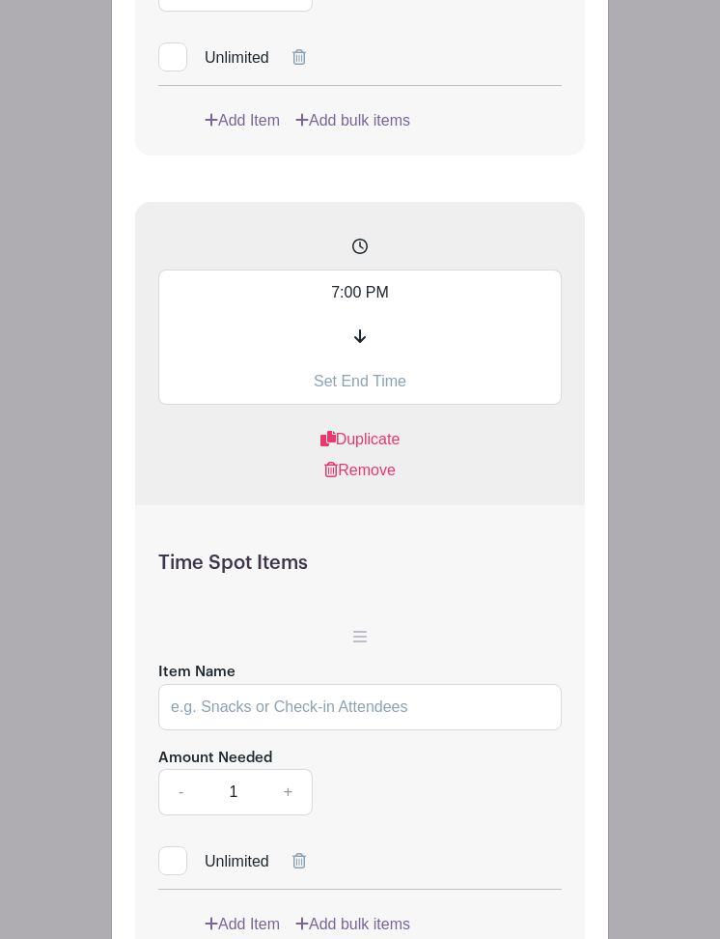
click at [342, 405] on input "text" at bounding box center [360, 381] width 404 height 45
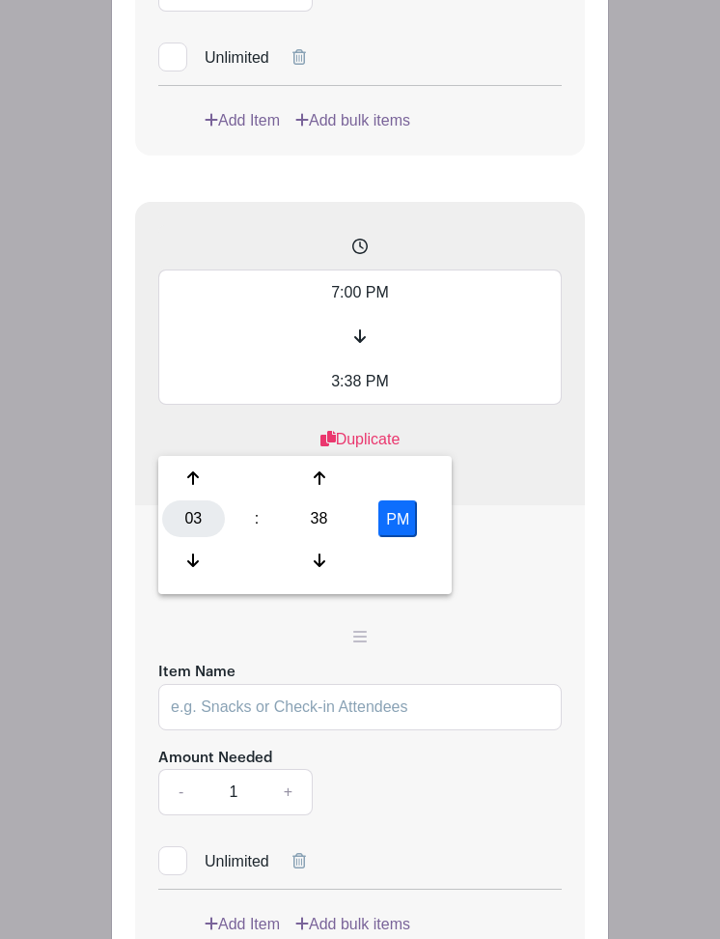
click at [194, 519] on div "03" at bounding box center [193, 518] width 63 height 37
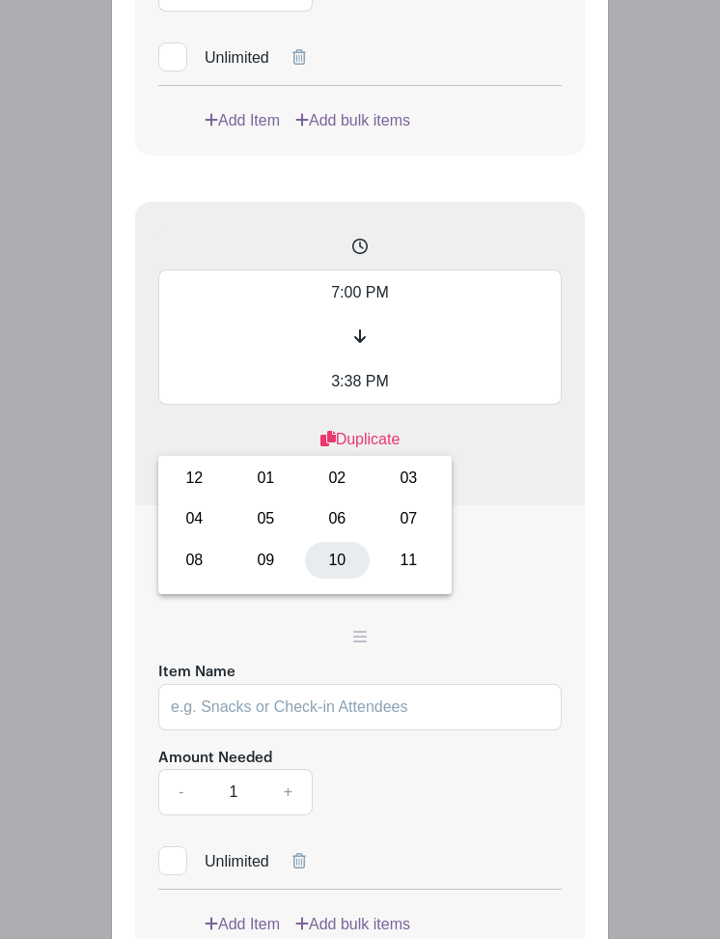
click at [333, 565] on div "10" at bounding box center [337, 560] width 65 height 37
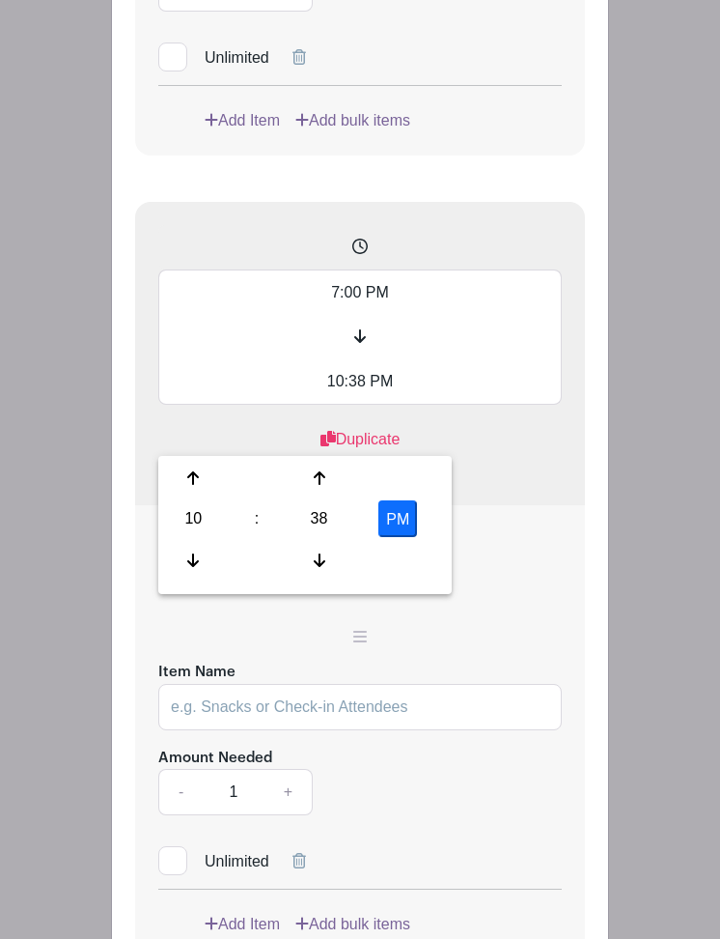
click at [354, 405] on input "10:38 PM" at bounding box center [360, 381] width 404 height 45
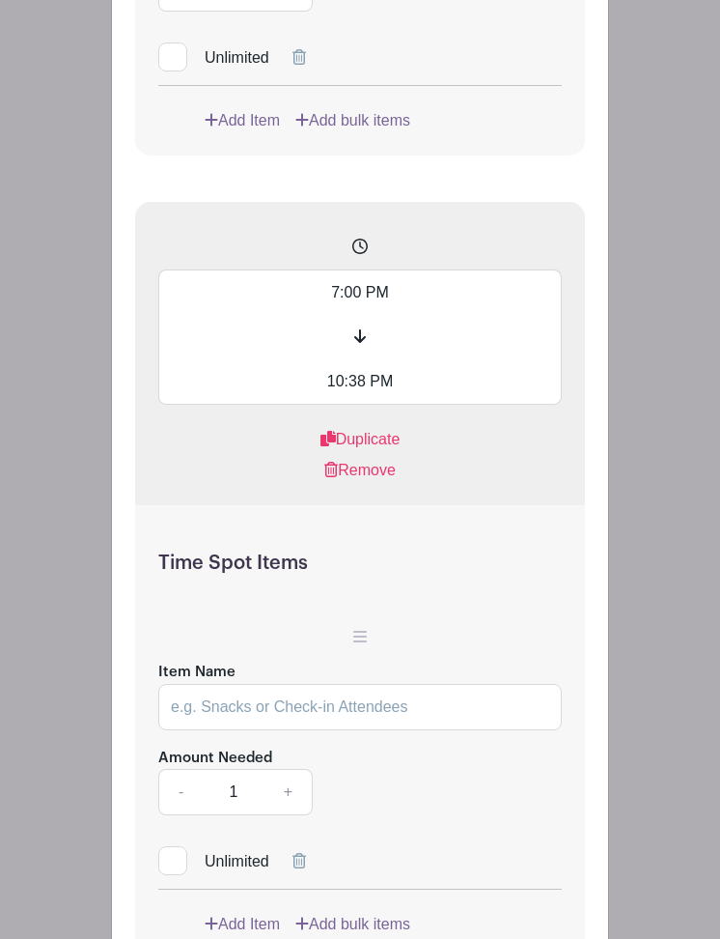
click at [354, 405] on input "10:38 PM" at bounding box center [360, 381] width 404 height 45
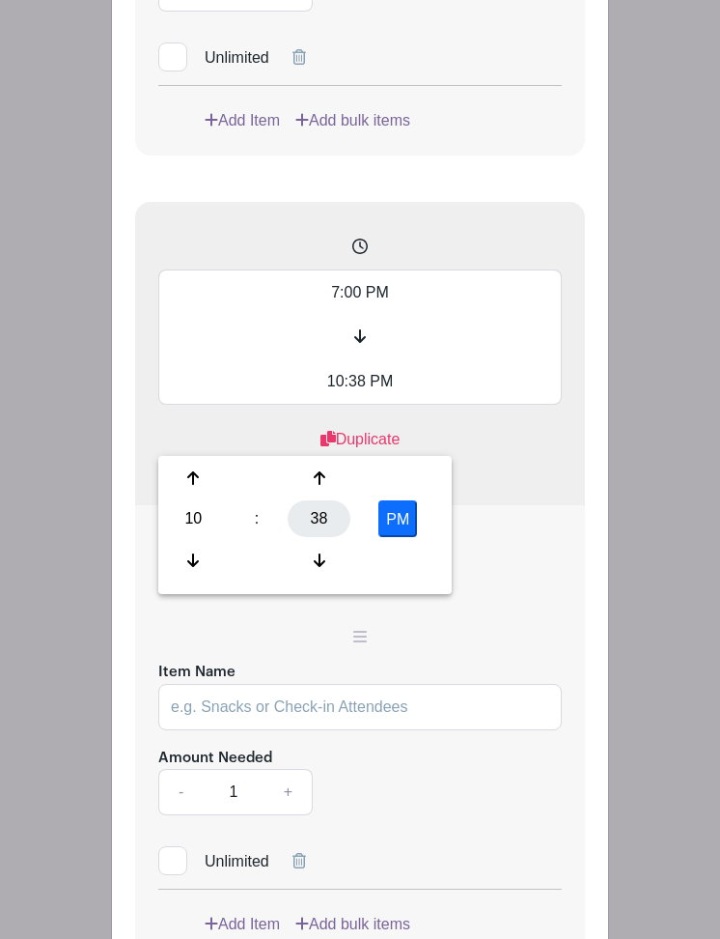
click at [323, 516] on div "38" at bounding box center [319, 518] width 63 height 37
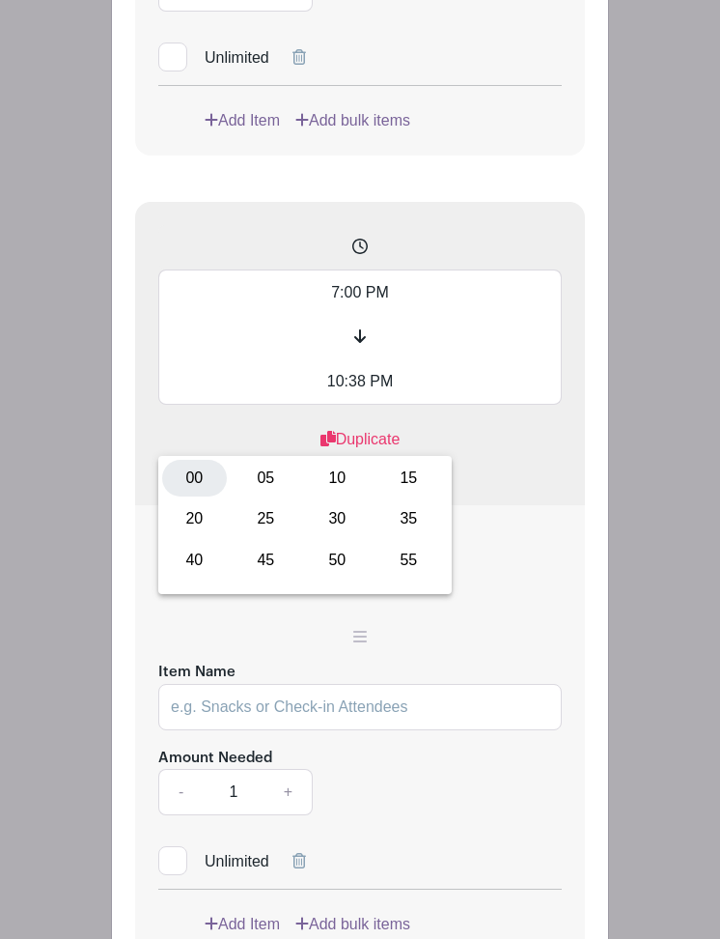
click at [197, 474] on div "00" at bounding box center [194, 478] width 65 height 37
type input "10:00 PM"
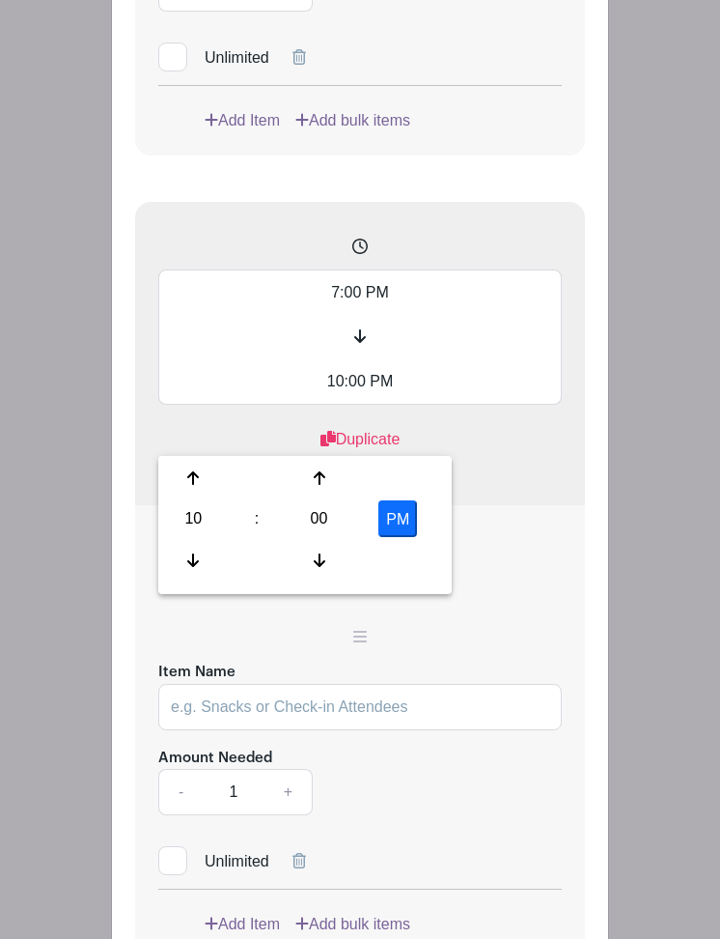
click at [508, 575] on h5 "Time Spot Items" at bounding box center [360, 562] width 404 height 23
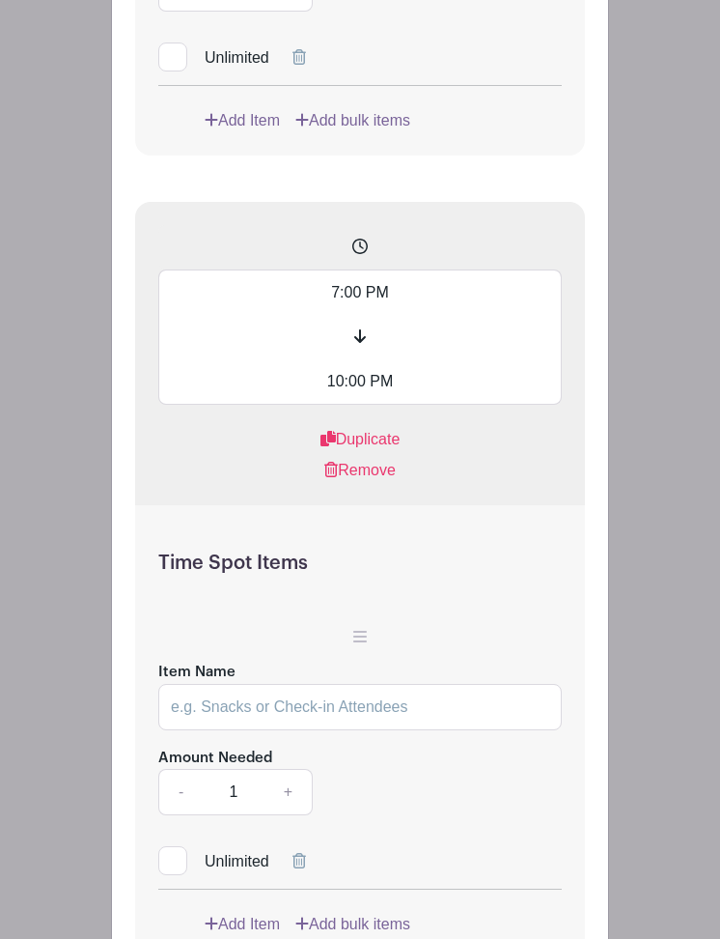
click at [232, 730] on input "Item Name" at bounding box center [360, 707] width 404 height 46
type input "Game Prep Volunteer - Stands Monitor"
click at [288, 815] on link "+" at bounding box center [289, 792] width 48 height 46
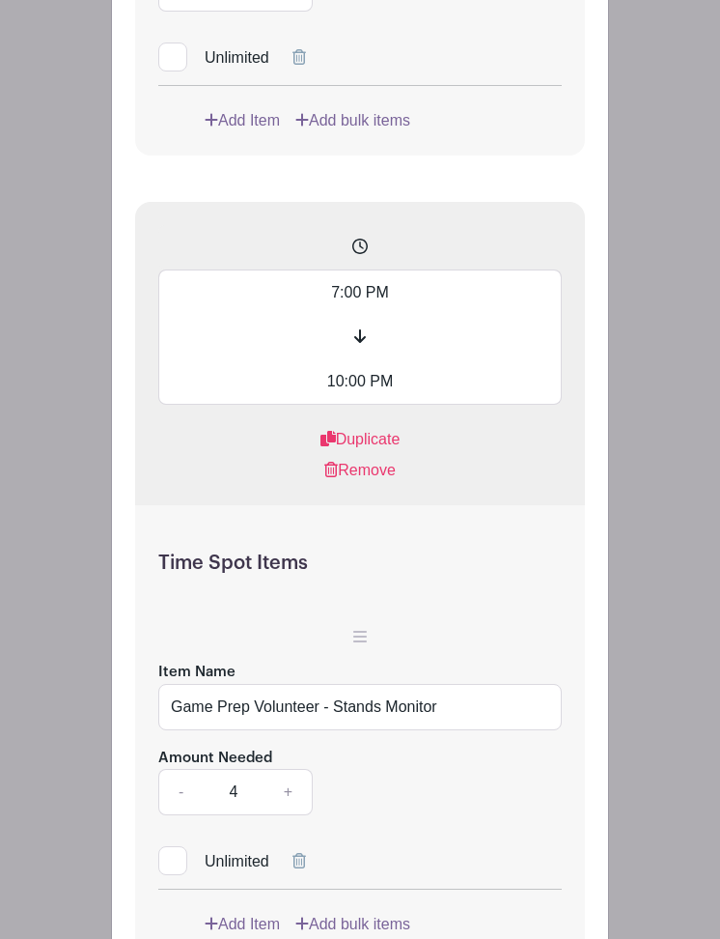
click at [288, 815] on link "+" at bounding box center [289, 792] width 48 height 46
click at [167, 815] on link "-" at bounding box center [180, 792] width 44 height 46
type input "4"
click at [460, 730] on input "Game Prep Volunteer - Stands Monitor" at bounding box center [360, 707] width 404 height 46
click at [388, 730] on input "Game Prep Volunteer - Stands Monitor: Ensure band has room, people are not sitt…" at bounding box center [360, 707] width 404 height 46
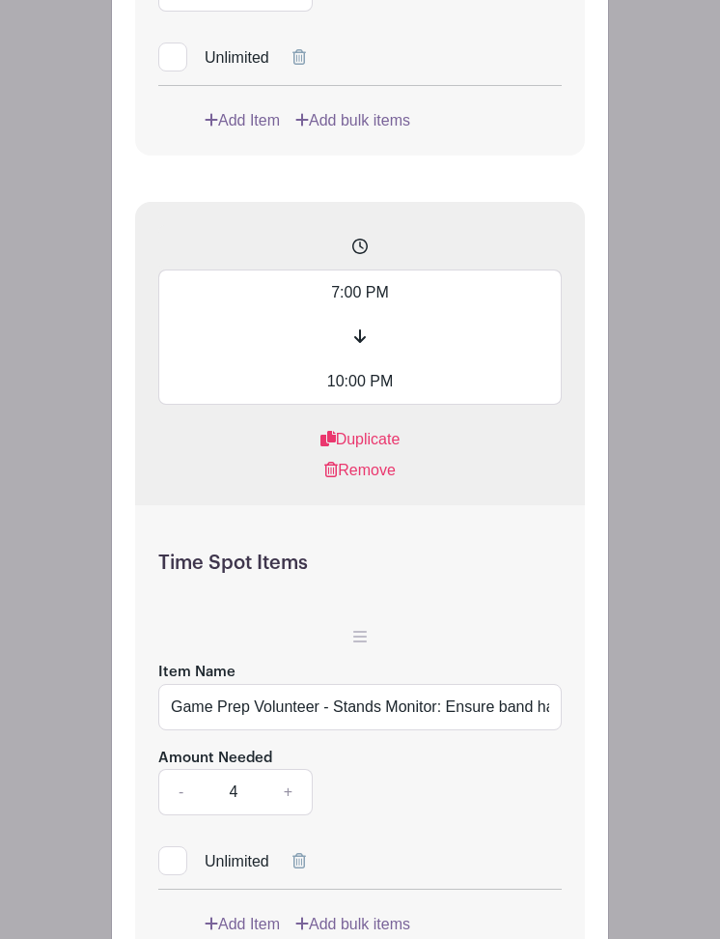
drag, startPoint x: 476, startPoint y: 763, endPoint x: 589, endPoint y: 767, distance: 113.1
click at [553, 730] on input "Game Prep Volunteer - Stands Monitor: Ensure band has room & water, people are …" at bounding box center [360, 707] width 404 height 46
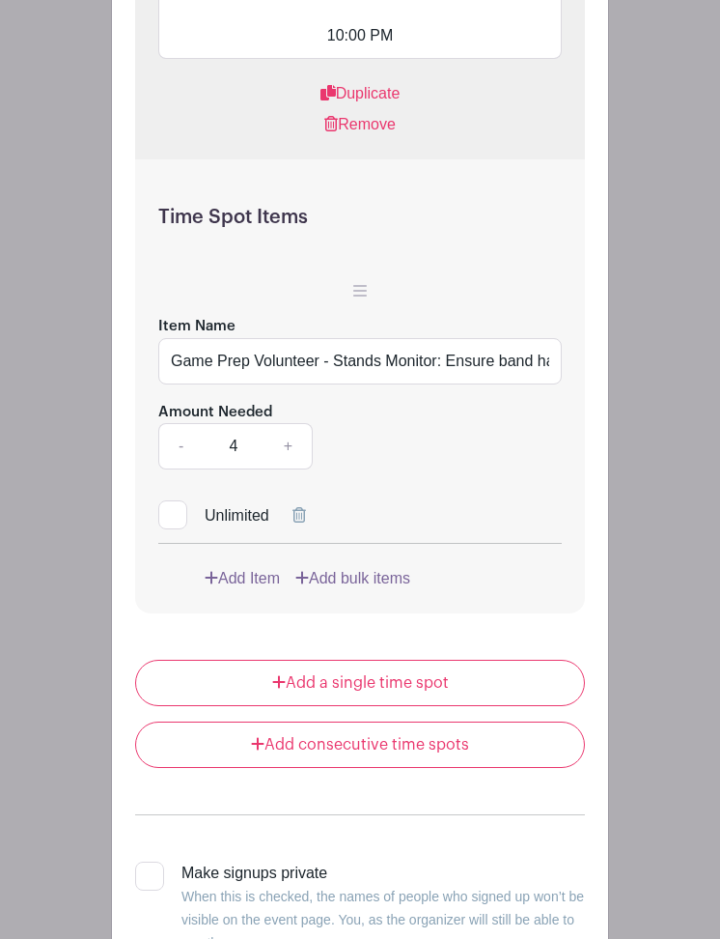
scroll to position [6491, 0]
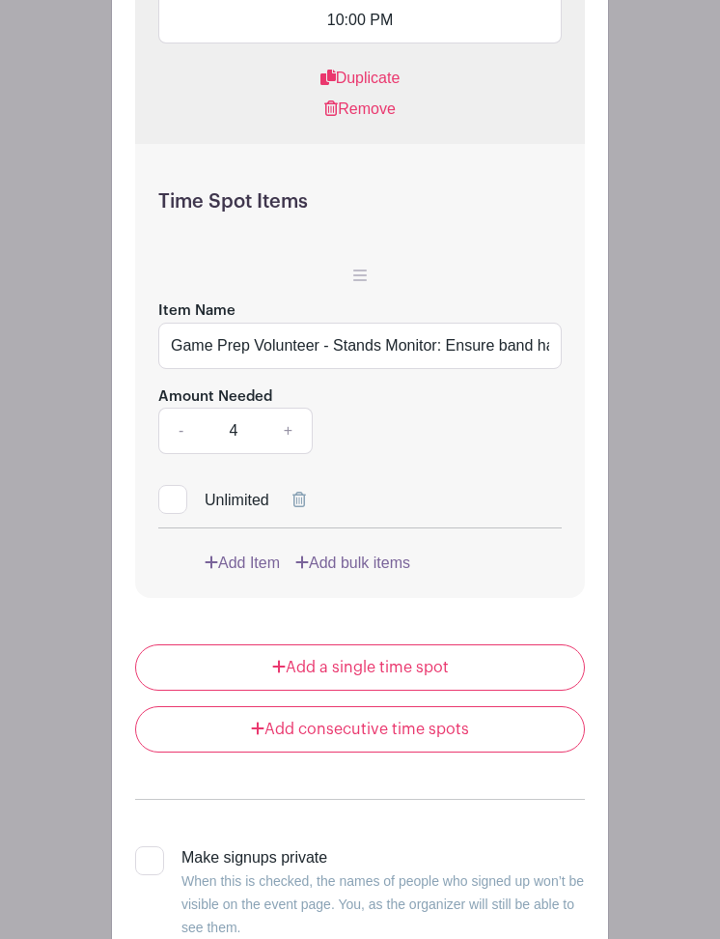
click at [277, 369] on input "Game Prep Volunteer - Stands Monitor: Ensure band has room & water, people are …" at bounding box center [360, 346] width 404 height 46
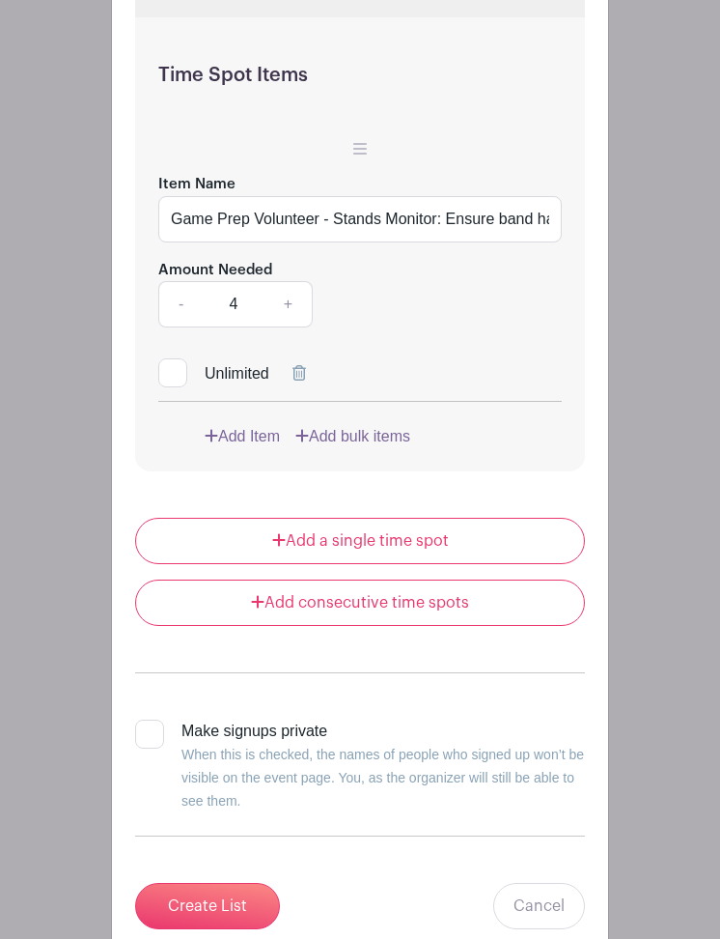
scroll to position [6637, 0]
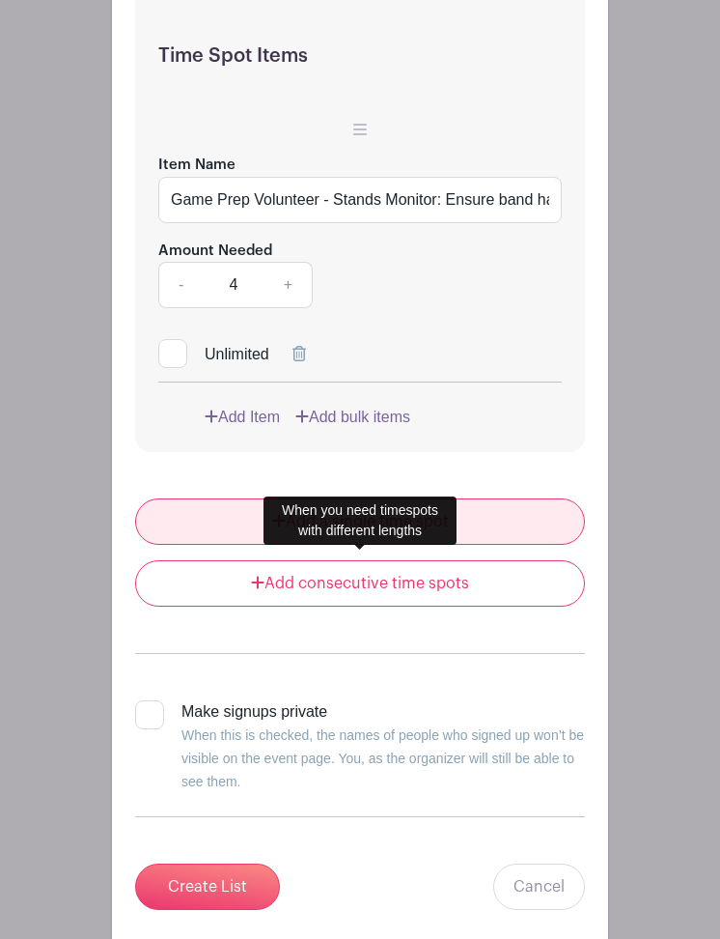
type input "Game Prep Volunteer - Stands Monitor: Ensure band has room & water, help walk b…"
click at [400, 545] on link "Add a single time spot" at bounding box center [360, 521] width 450 height 46
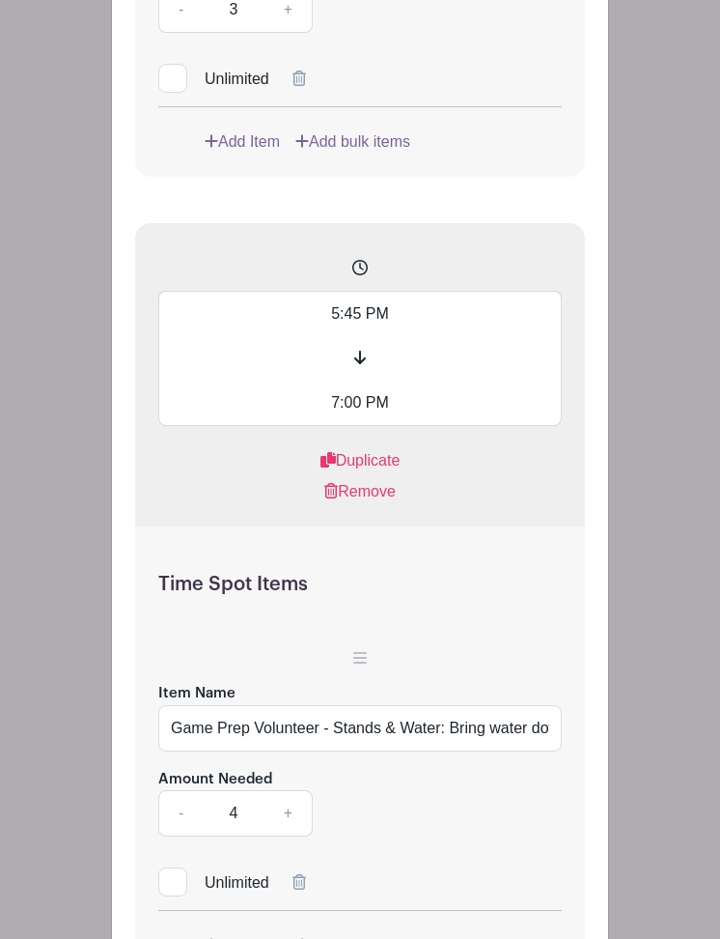
scroll to position [5353, 0]
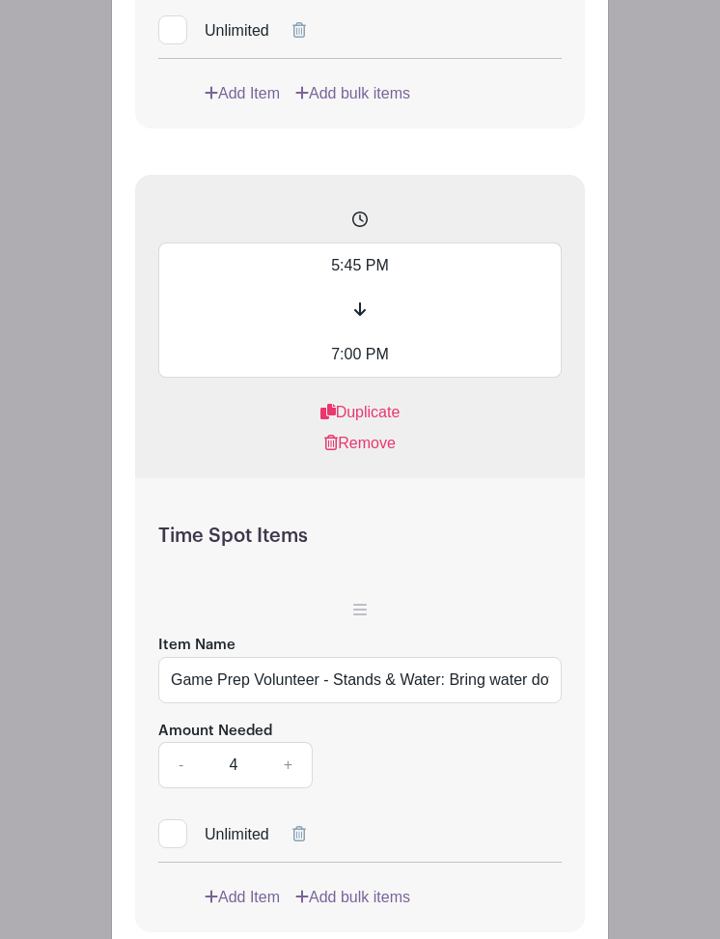
click at [459, 703] on input "Game Prep Volunteer - Stands & Water: Bring water down from band room. Rope off…" at bounding box center [360, 680] width 404 height 46
click at [489, 703] on input "Game Prep Volunteer - Stands & Water: Bring water down from band room. Rope off…" at bounding box center [360, 680] width 404 height 46
click at [493, 703] on input "Game Prep Volunteer - Stands & Water: Bring water down from band room. Rope off…" at bounding box center [360, 680] width 404 height 46
click at [441, 703] on input "Game Prep Volunteer - Stands & Water: Bring water down from band room. Rope off…" at bounding box center [360, 680] width 404 height 46
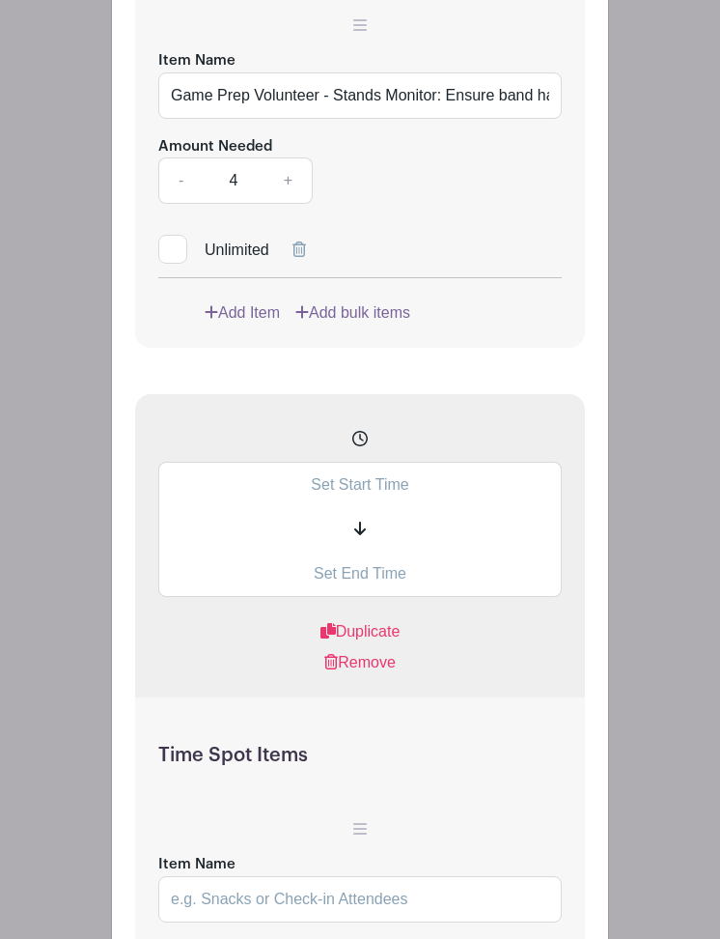
scroll to position [6771, 0]
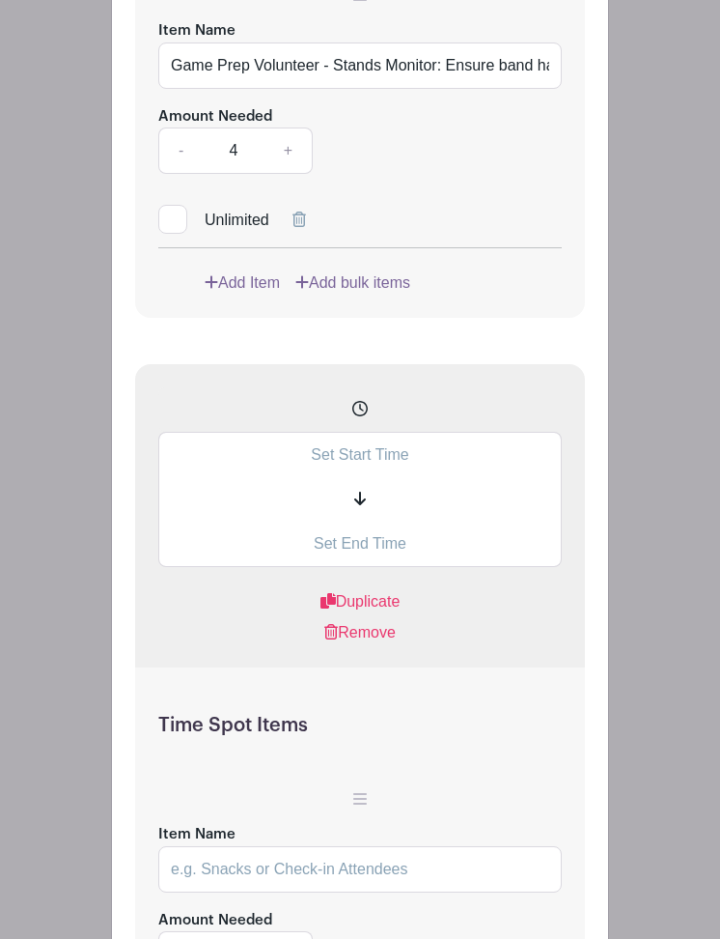
type input "Game Prep Volunteer - Stands & Water: Bring water down from band room. Rope off…"
click at [368, 477] on input "text" at bounding box center [360, 454] width 404 height 45
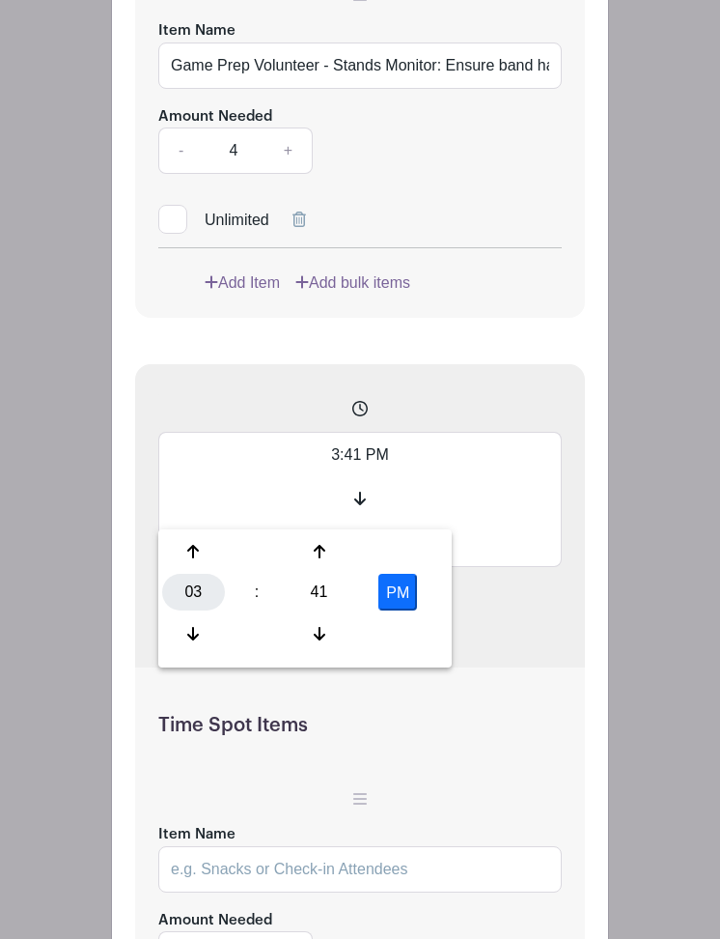
click at [213, 588] on div "03" at bounding box center [193, 592] width 63 height 37
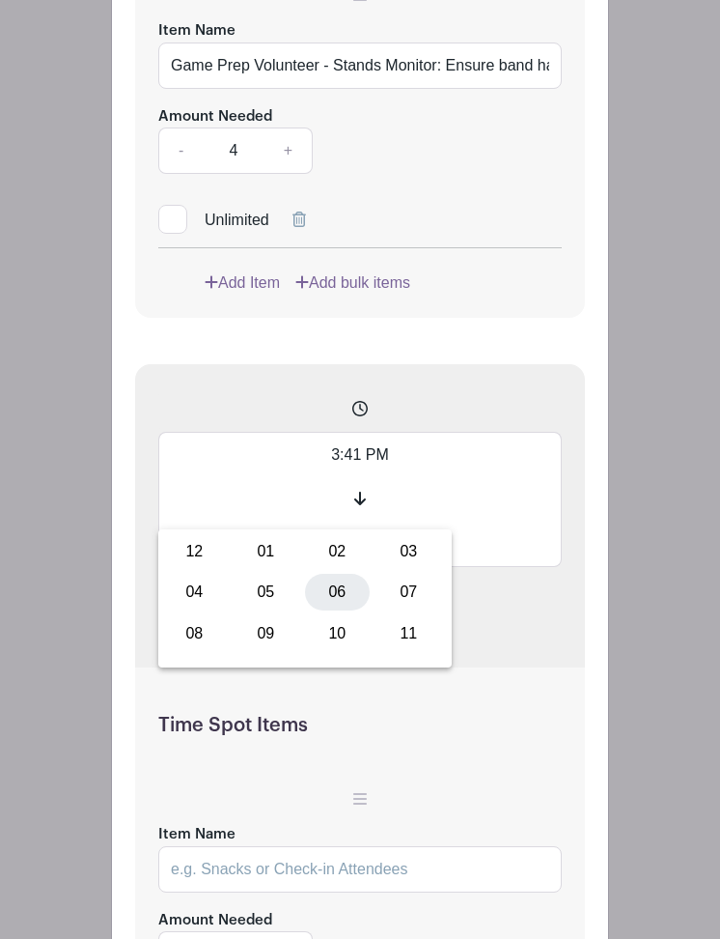
click at [332, 594] on div "06" at bounding box center [337, 592] width 65 height 37
click at [332, 594] on div "41" at bounding box center [319, 592] width 63 height 37
click at [332, 594] on div "30" at bounding box center [337, 592] width 65 height 37
type input "6:30 PM"
click at [494, 567] on input "text" at bounding box center [360, 544] width 404 height 45
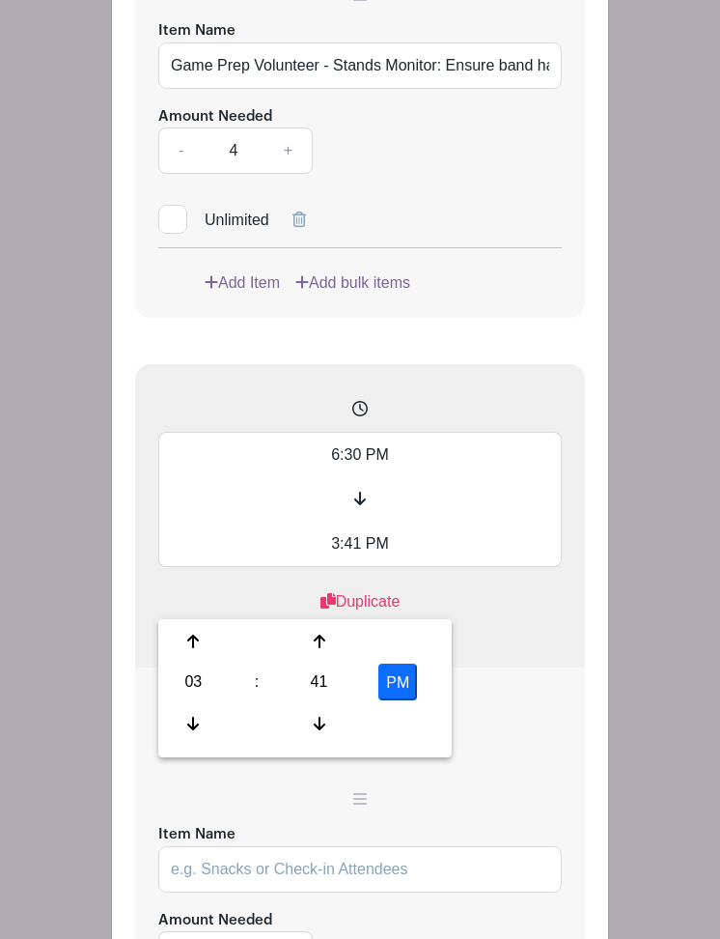
click at [354, 567] on input "3:41 PM" at bounding box center [360, 544] width 404 height 45
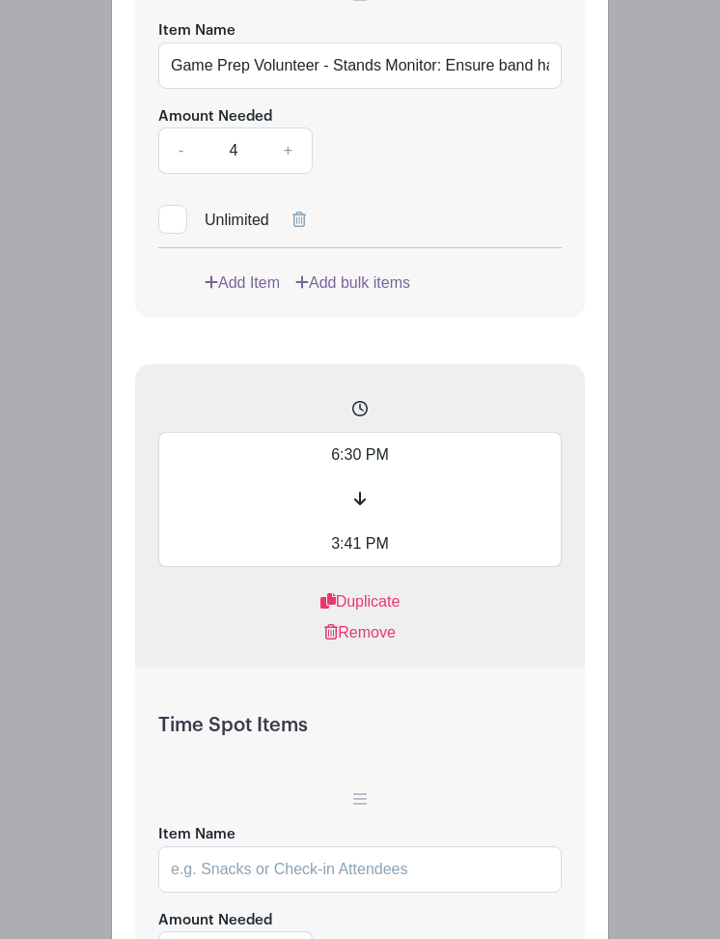
click at [354, 567] on input "3:41 PM" at bounding box center [360, 544] width 404 height 45
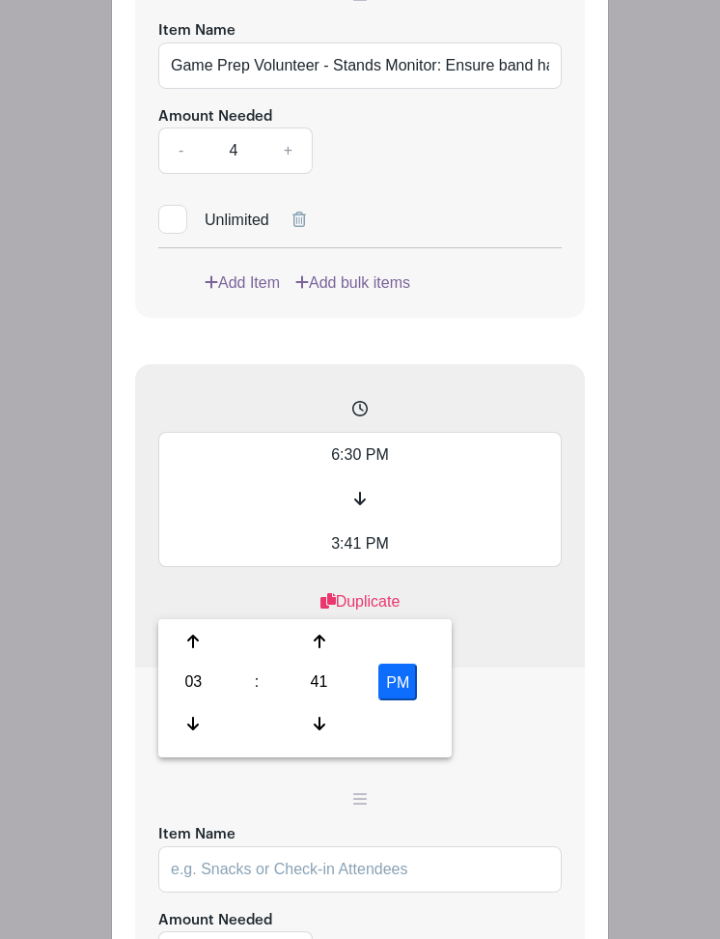
click at [354, 567] on input "3:41 PM" at bounding box center [360, 544] width 404 height 45
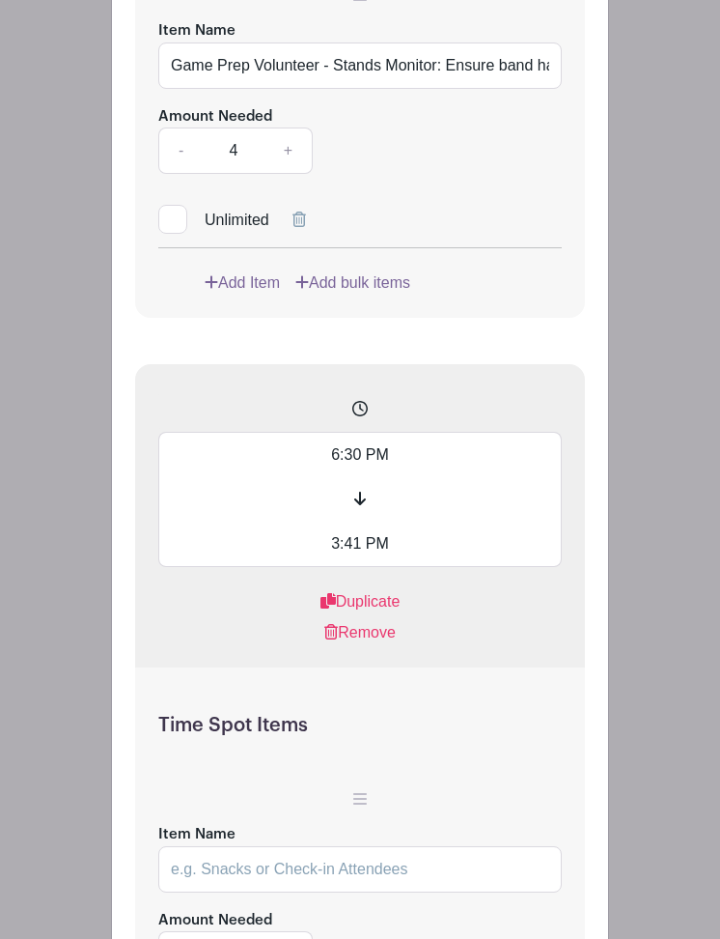
click at [360, 567] on input "3:41 PM" at bounding box center [360, 544] width 404 height 45
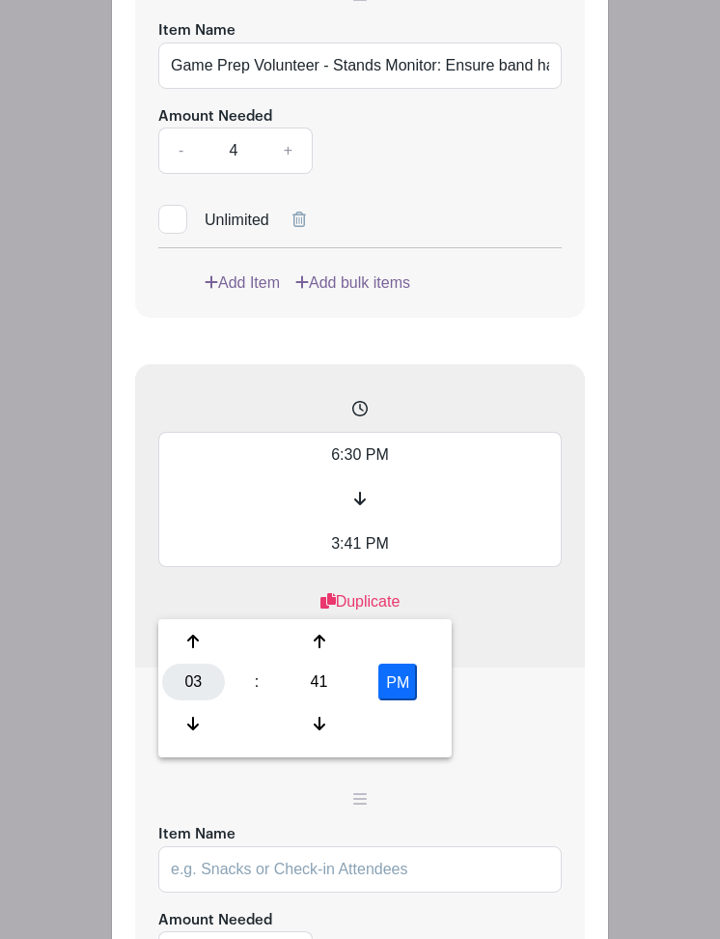
click at [188, 683] on div "03" at bounding box center [193, 681] width 63 height 37
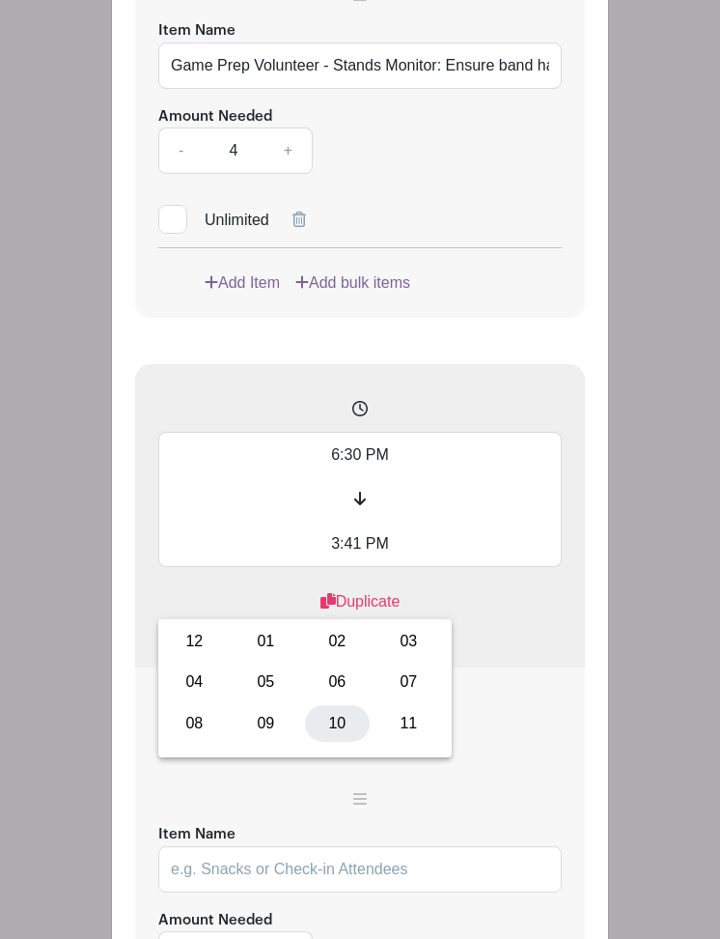
click at [342, 730] on div "10" at bounding box center [337, 723] width 65 height 37
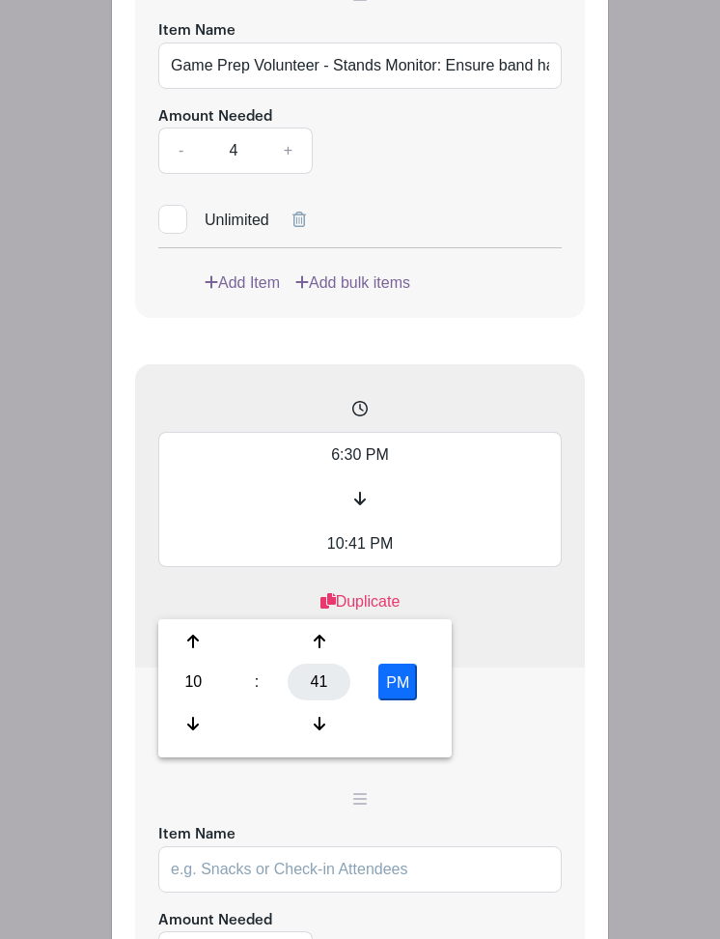
click at [327, 678] on div "41" at bounding box center [319, 681] width 63 height 37
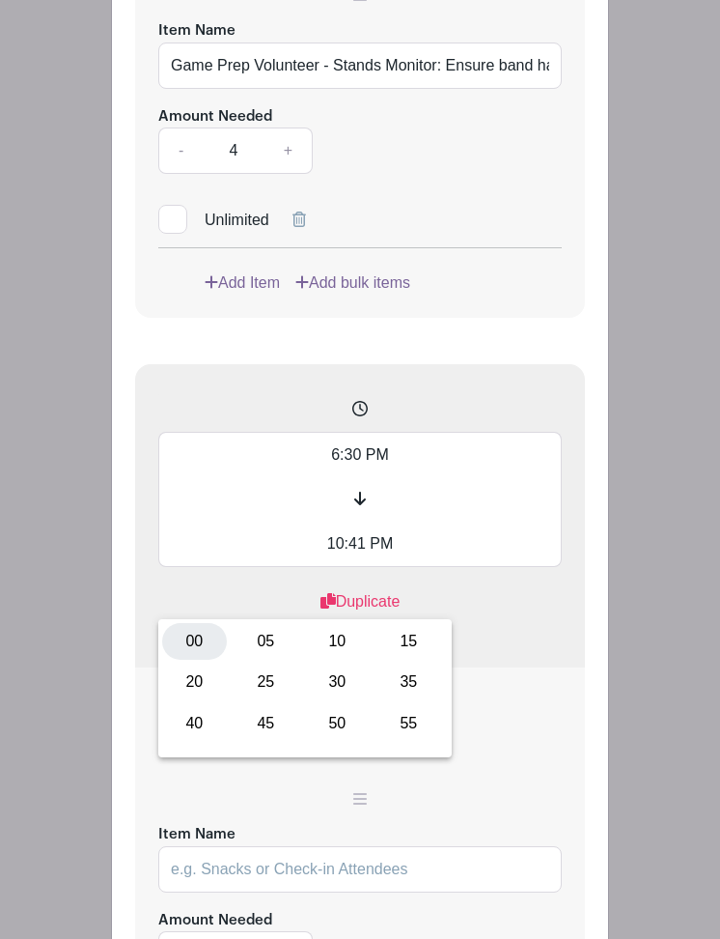
click at [198, 634] on div "00" at bounding box center [194, 641] width 65 height 37
type input "10:00 PM"
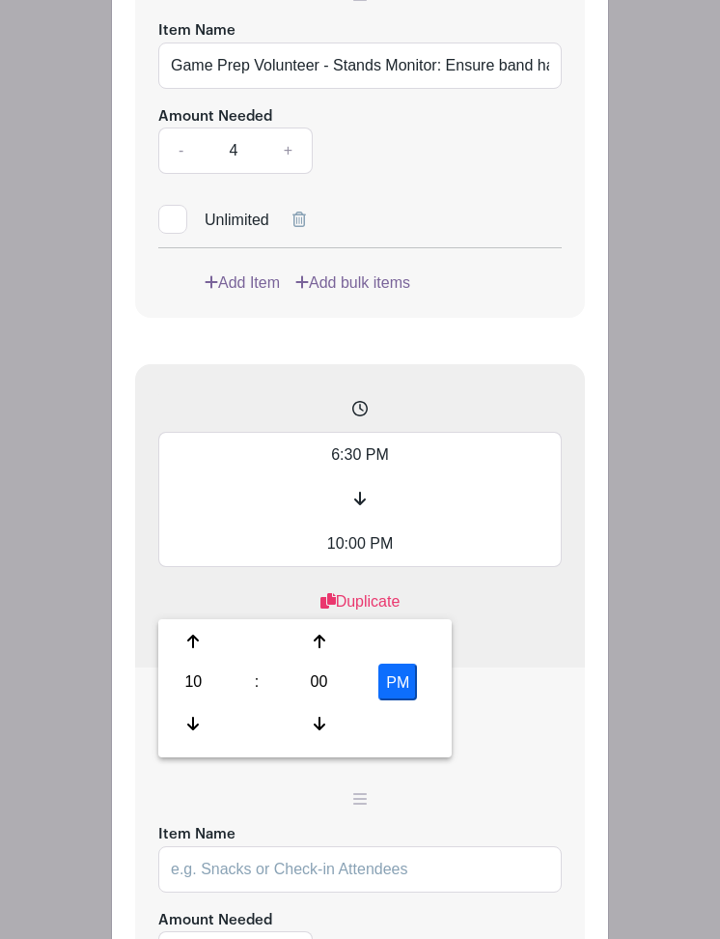
click at [479, 667] on div "6:30 PM 10:00 PM Duplicate Remove" at bounding box center [360, 515] width 450 height 303
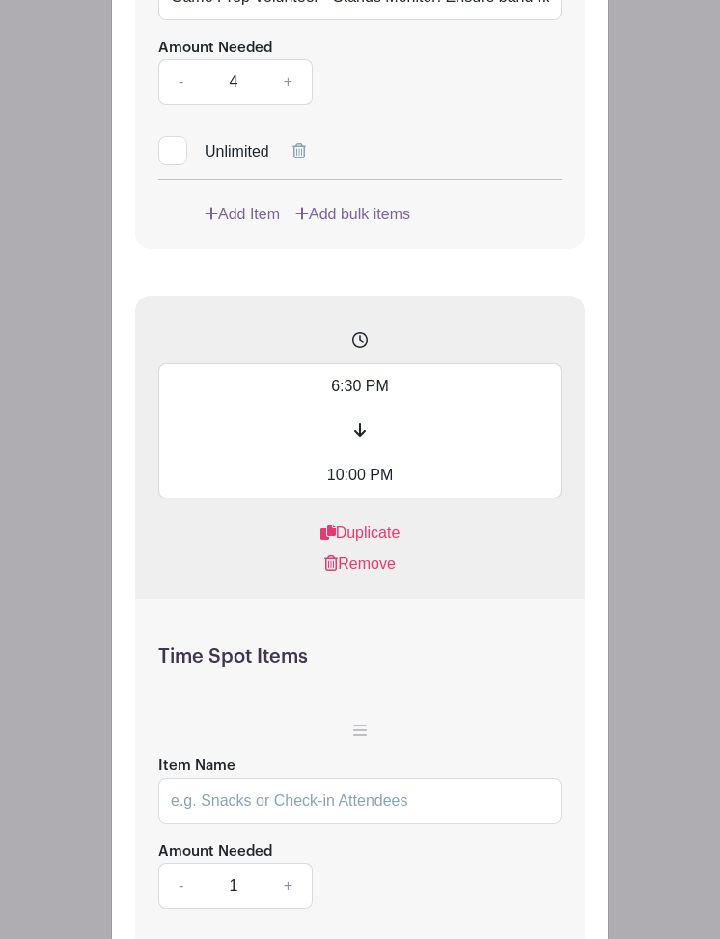
scroll to position [6953, 0]
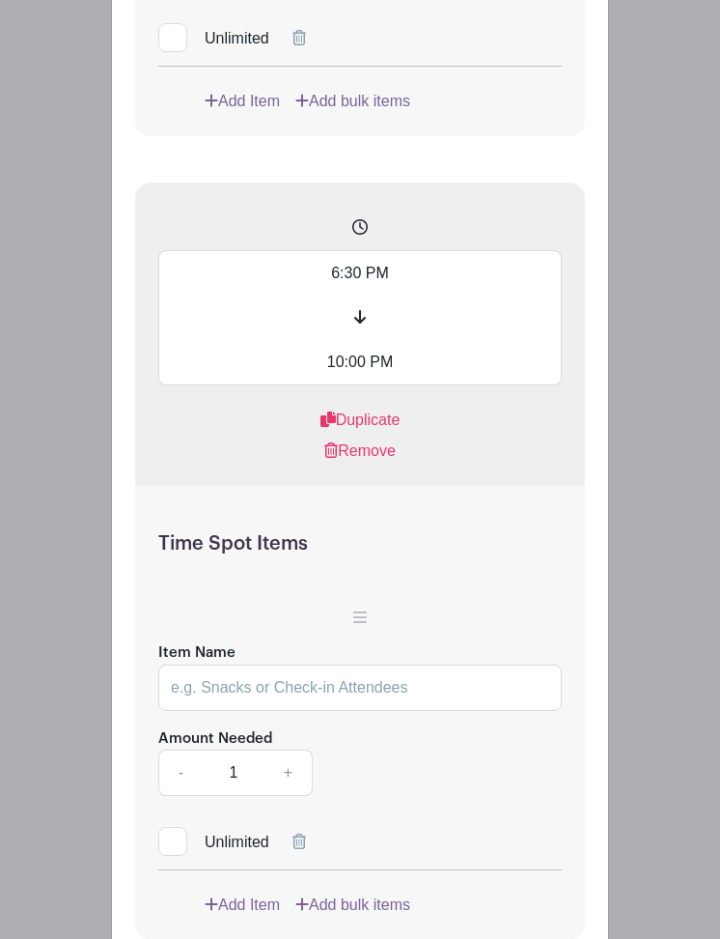
click at [251, 711] on input "Item Name" at bounding box center [360, 687] width 404 height 46
type input "Game Prep Volunteer -"
click at [283, 796] on link "+" at bounding box center [289, 772] width 48 height 46
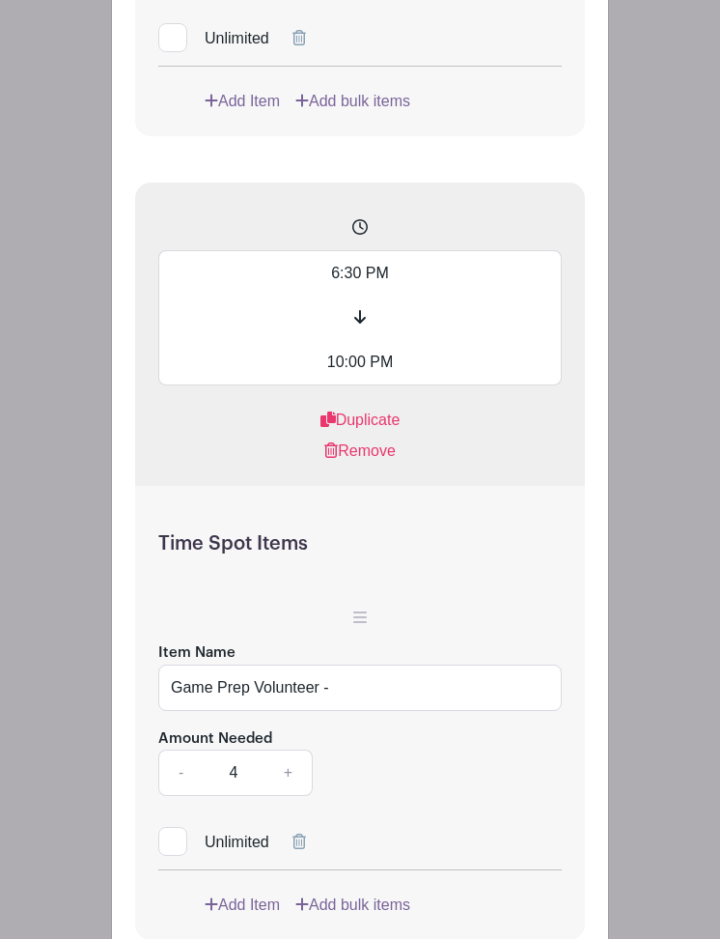
click at [364, 711] on input "Game Prep Volunteer -" at bounding box center [360, 687] width 404 height 46
click at [183, 796] on link "-" at bounding box center [180, 772] width 44 height 46
type input "3"
click at [410, 711] on input "Game Prep Volunteer -" at bounding box center [360, 687] width 404 height 46
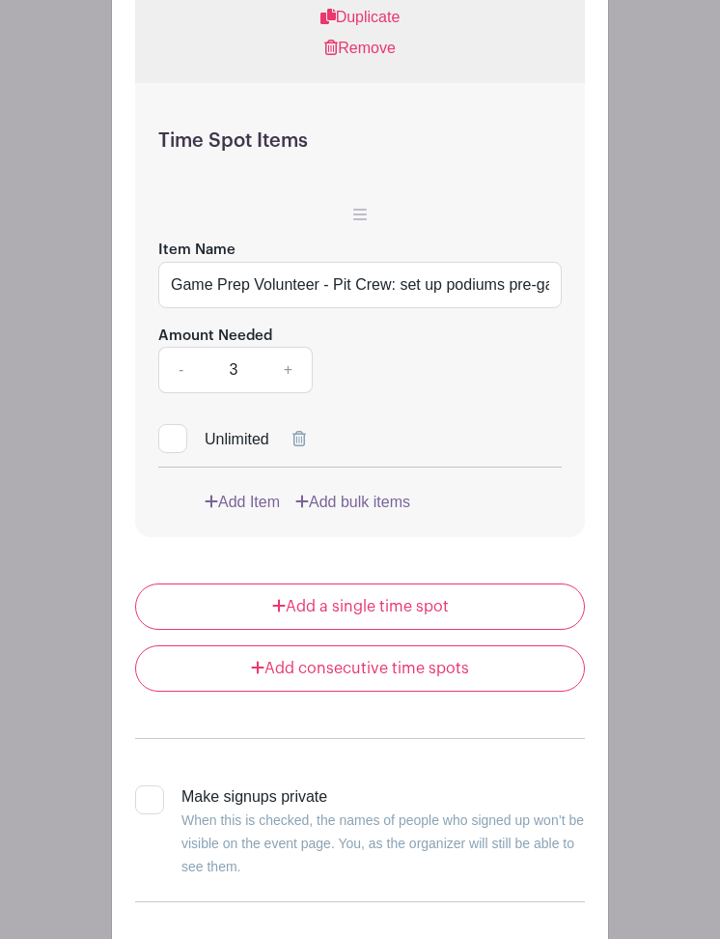
scroll to position [7396, 0]
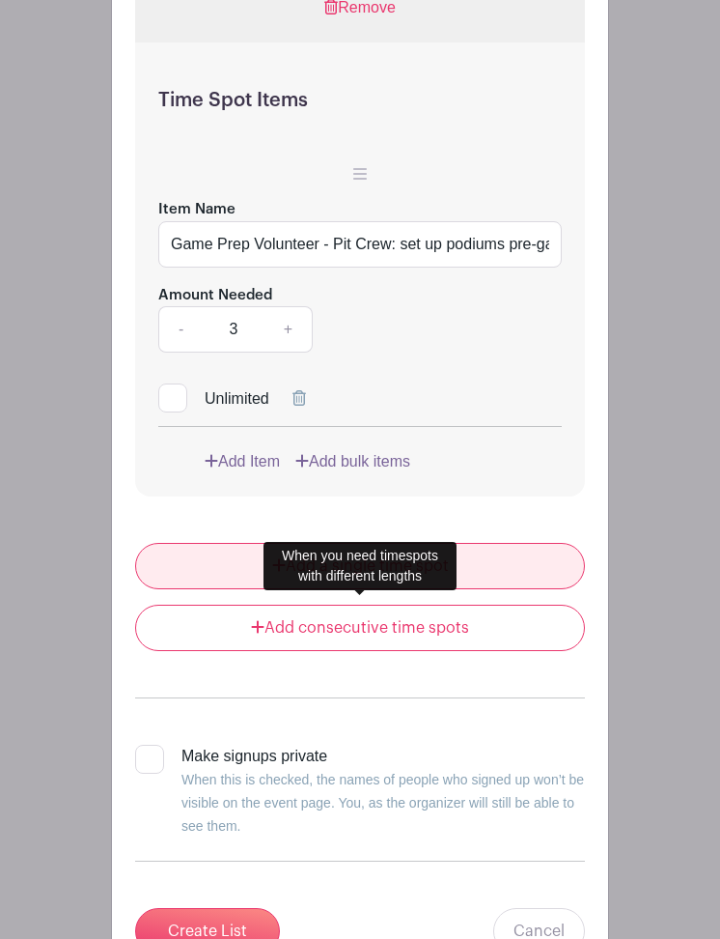
type input "Game Prep Volunteer - Pit Crew: set up podiums pre-game, half time, and put awa…"
click at [352, 589] on link "Add a single time spot" at bounding box center [360, 566] width 450 height 46
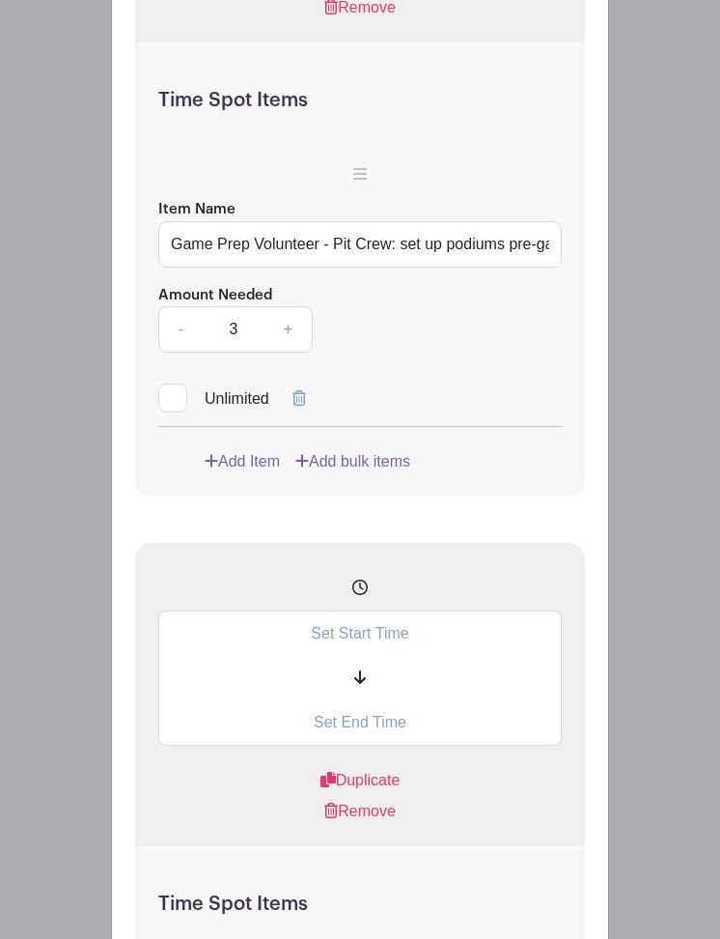
click at [382, 656] on input "text" at bounding box center [360, 632] width 404 height 45
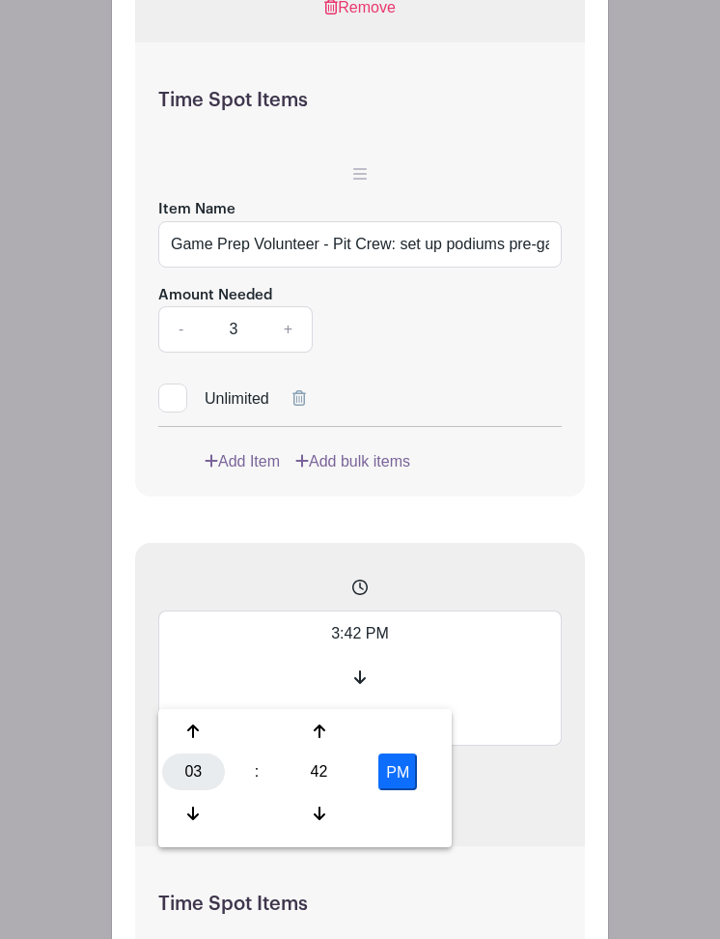
click at [189, 768] on div "03" at bounding box center [193, 771] width 63 height 37
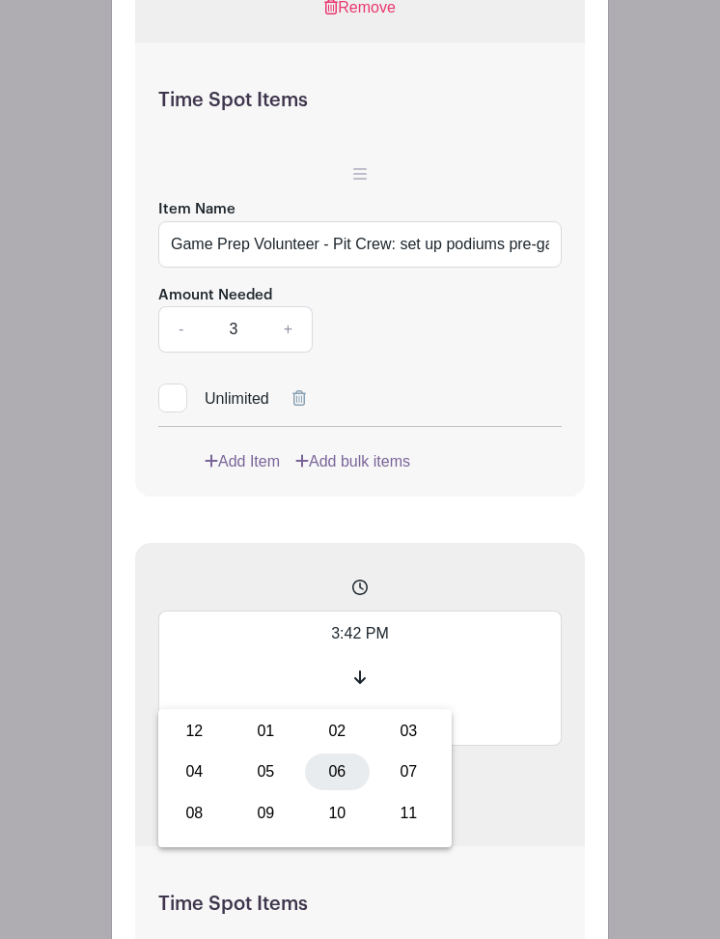
click at [326, 767] on div "06" at bounding box center [337, 771] width 65 height 37
click at [327, 767] on div "42" at bounding box center [319, 771] width 63 height 37
click at [349, 775] on div "30" at bounding box center [337, 771] width 65 height 37
type input "6:30 PM"
click at [485, 746] on input "text" at bounding box center [360, 722] width 404 height 45
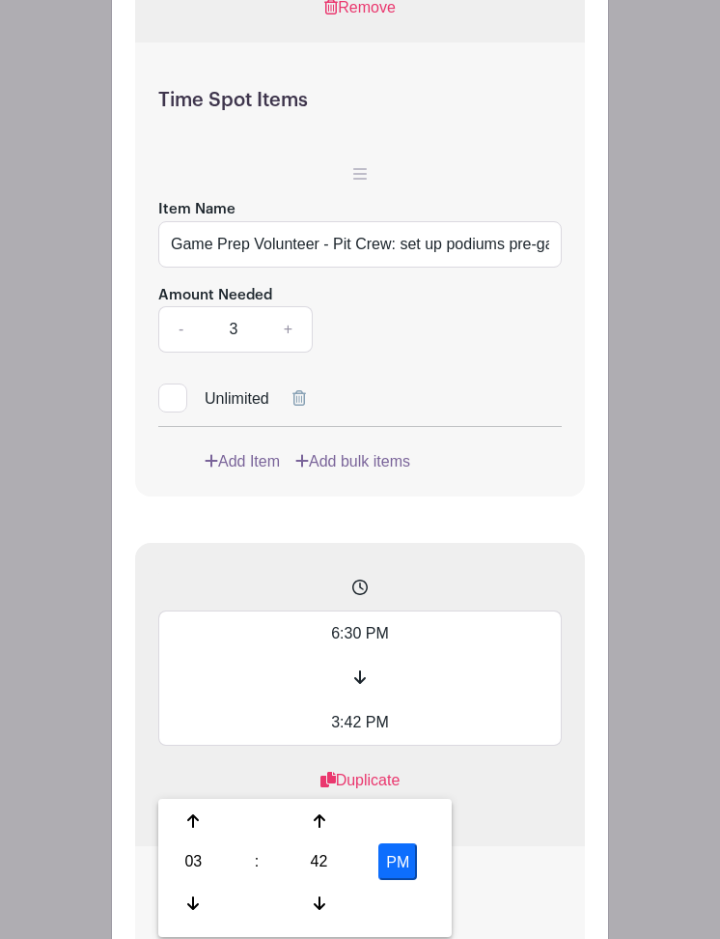
click at [342, 746] on input "3:42 PM" at bounding box center [360, 722] width 404 height 45
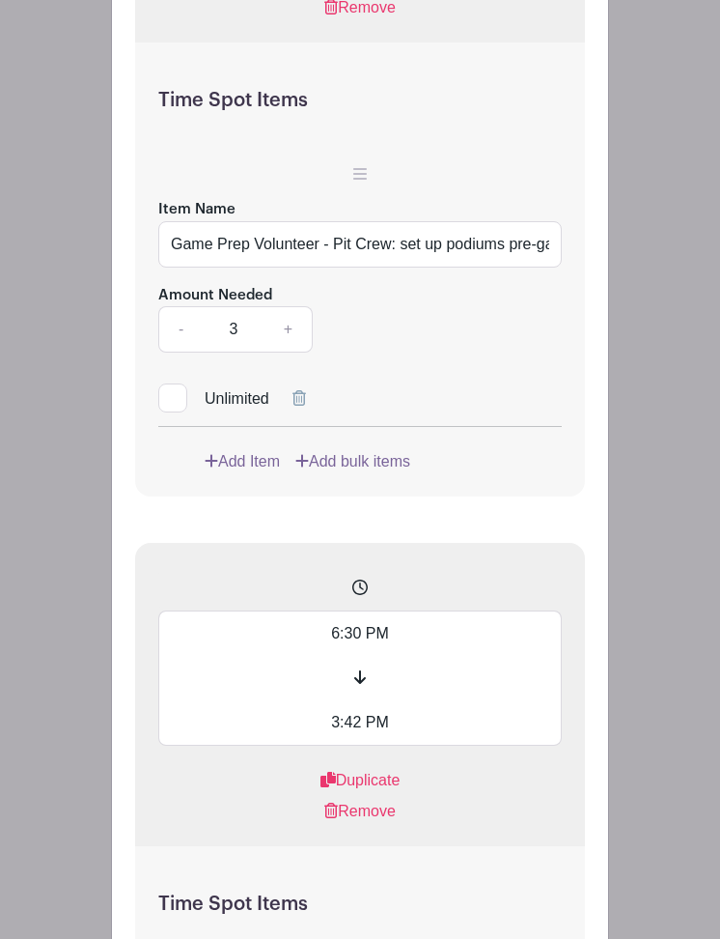
click at [336, 746] on input "3:42 PM" at bounding box center [360, 722] width 404 height 45
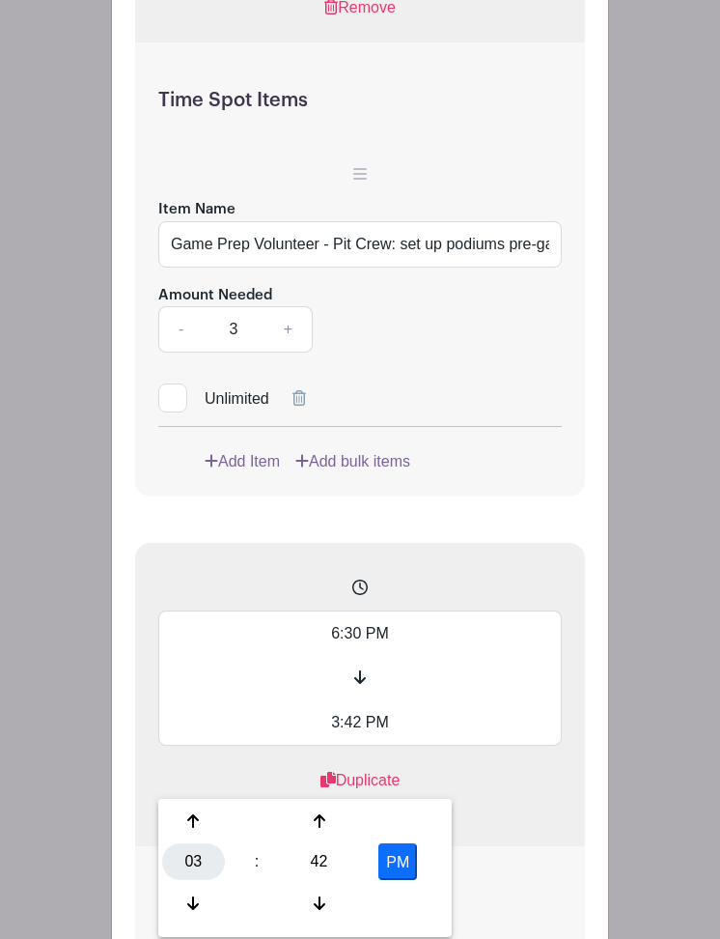
click at [193, 857] on div "03" at bounding box center [193, 861] width 63 height 37
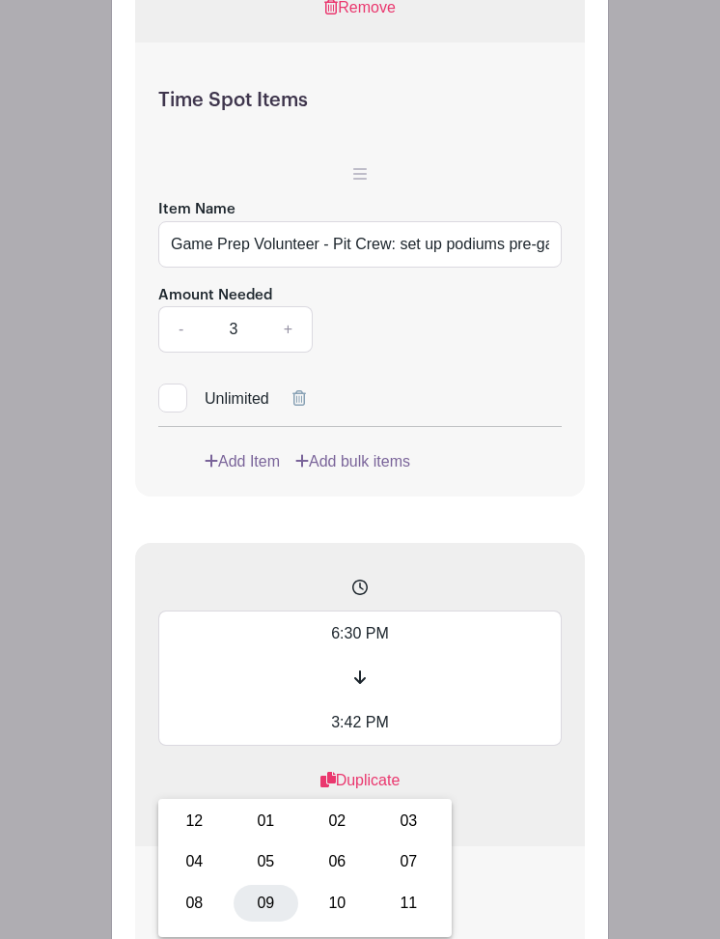
click at [263, 898] on div "09" at bounding box center [266, 903] width 65 height 37
click at [353, 746] on input "9:42 PM" at bounding box center [360, 722] width 404 height 45
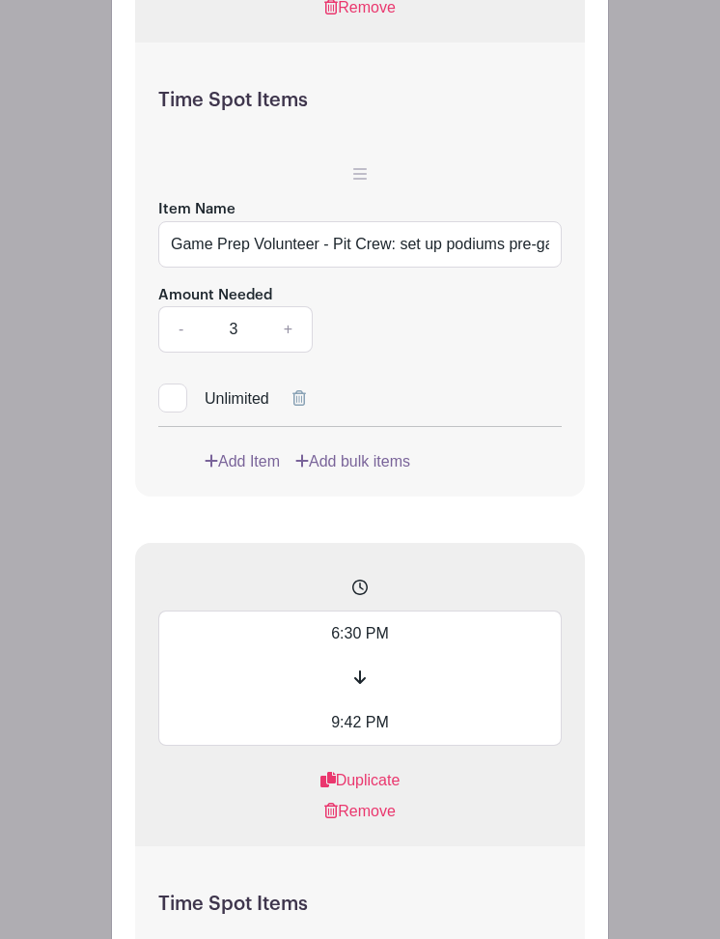
click at [353, 746] on input "9:42 PM" at bounding box center [360, 722] width 404 height 45
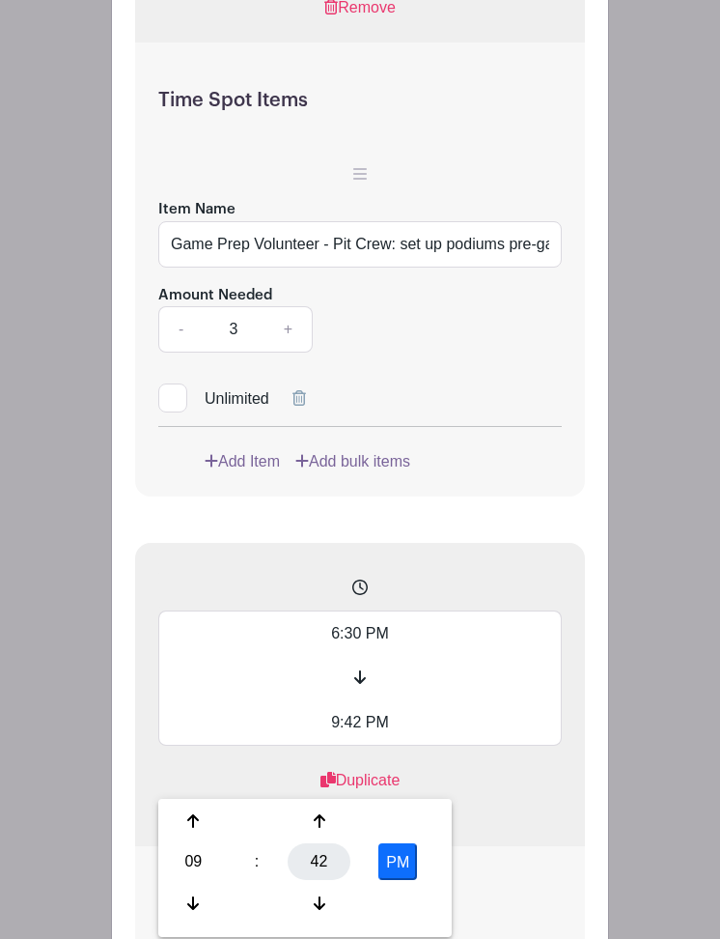
click at [323, 853] on div "42" at bounding box center [319, 861] width 63 height 37
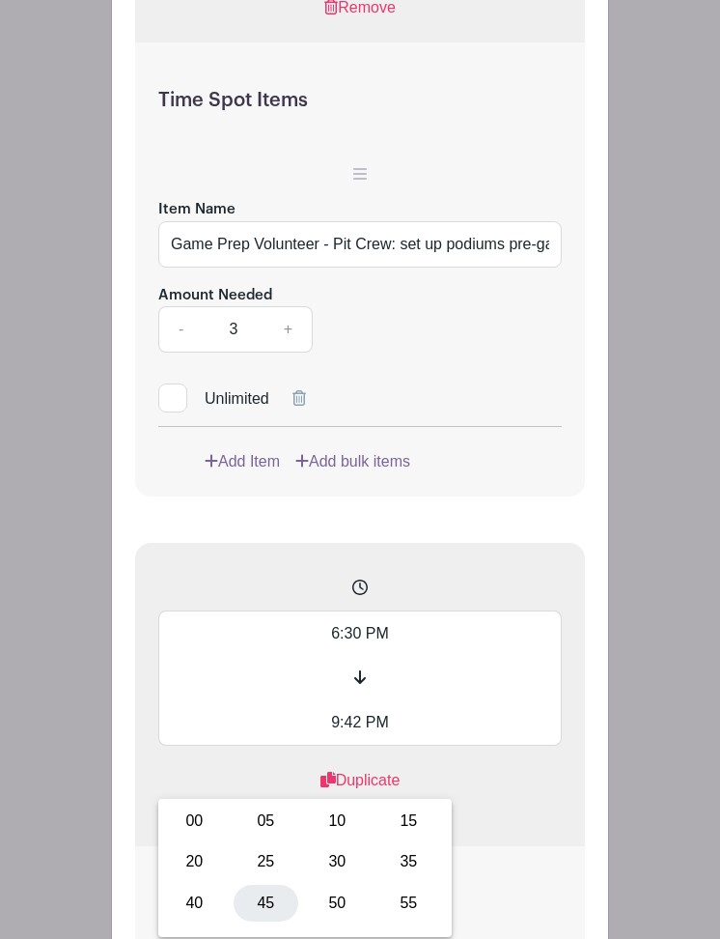
click at [265, 896] on div "45" at bounding box center [266, 903] width 65 height 37
type input "9:45 PM"
click at [465, 792] on div "Duplicate" at bounding box center [360, 780] width 404 height 23
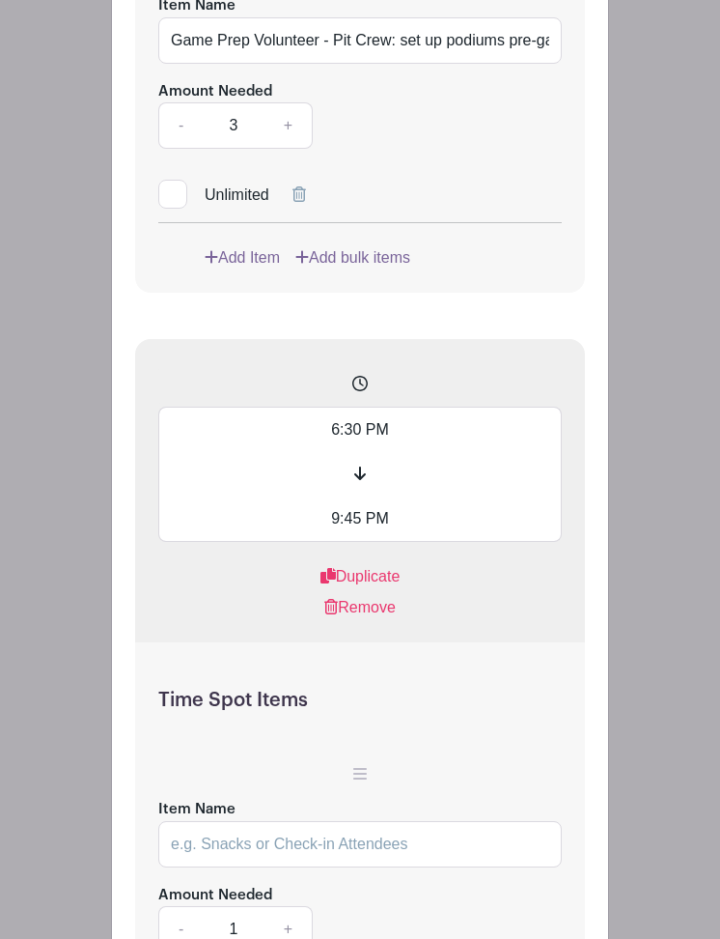
scroll to position [7630, 0]
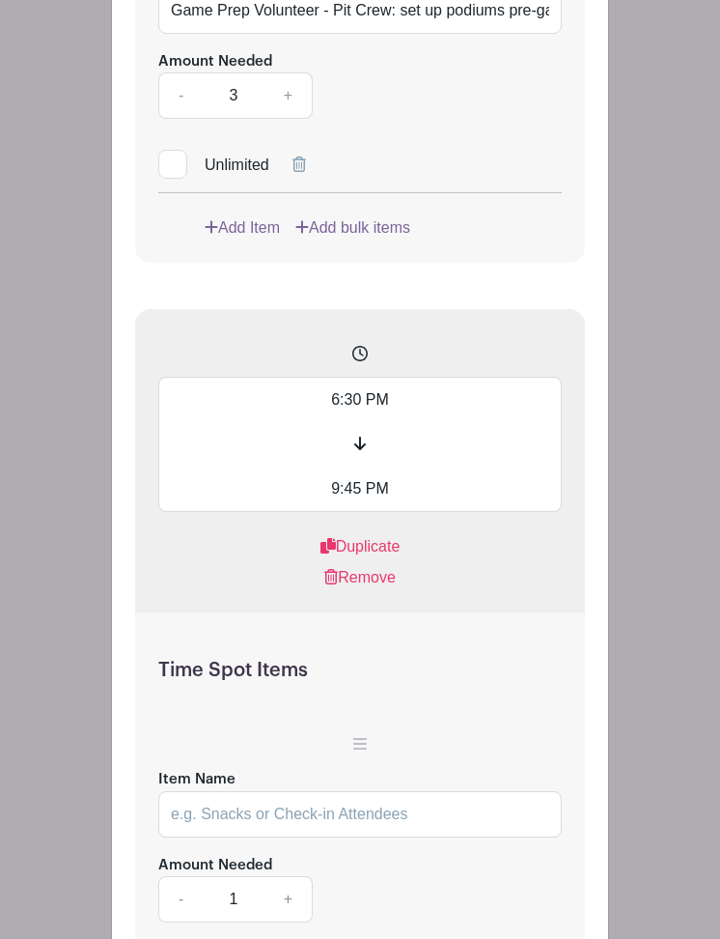
click at [296, 837] on input "Item Name" at bounding box center [360, 814] width 404 height 46
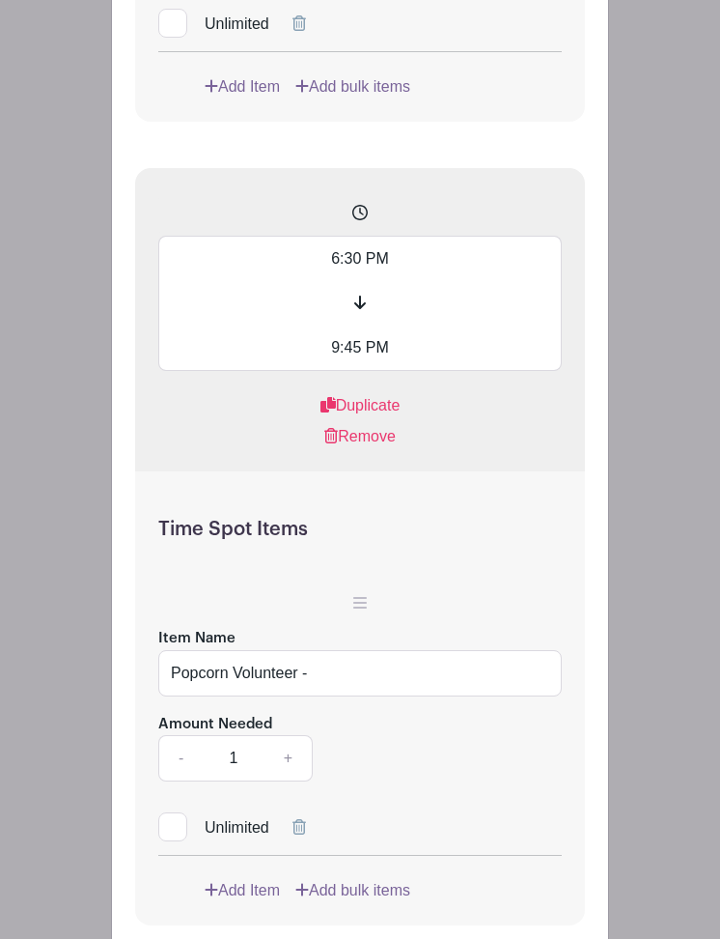
scroll to position [7800, 0]
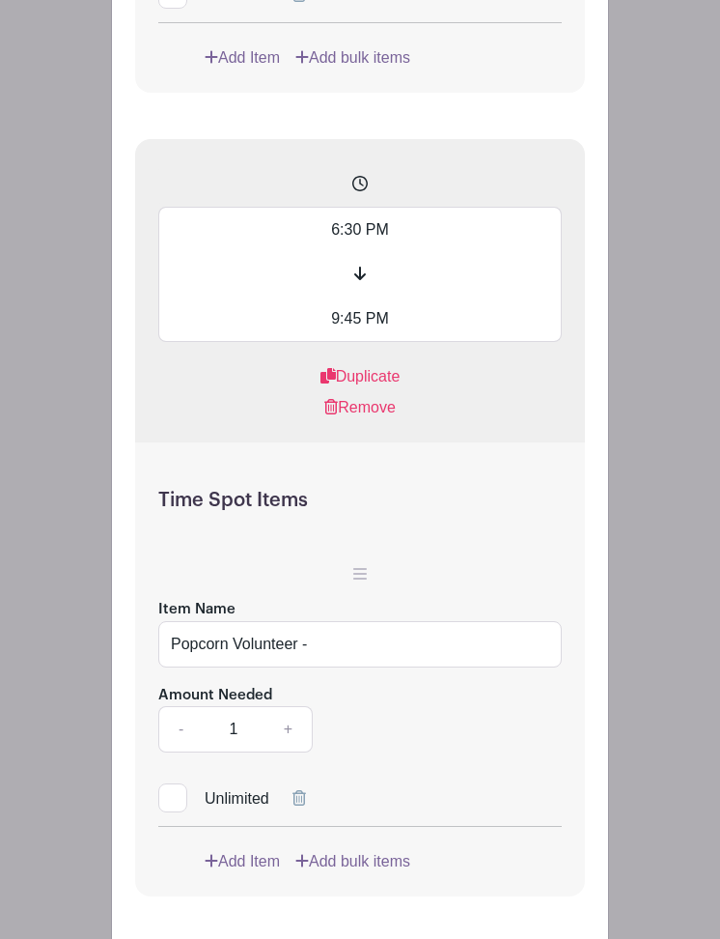
type input "Popcorn Volunteer -"
click at [286, 752] on link "+" at bounding box center [289, 729] width 48 height 46
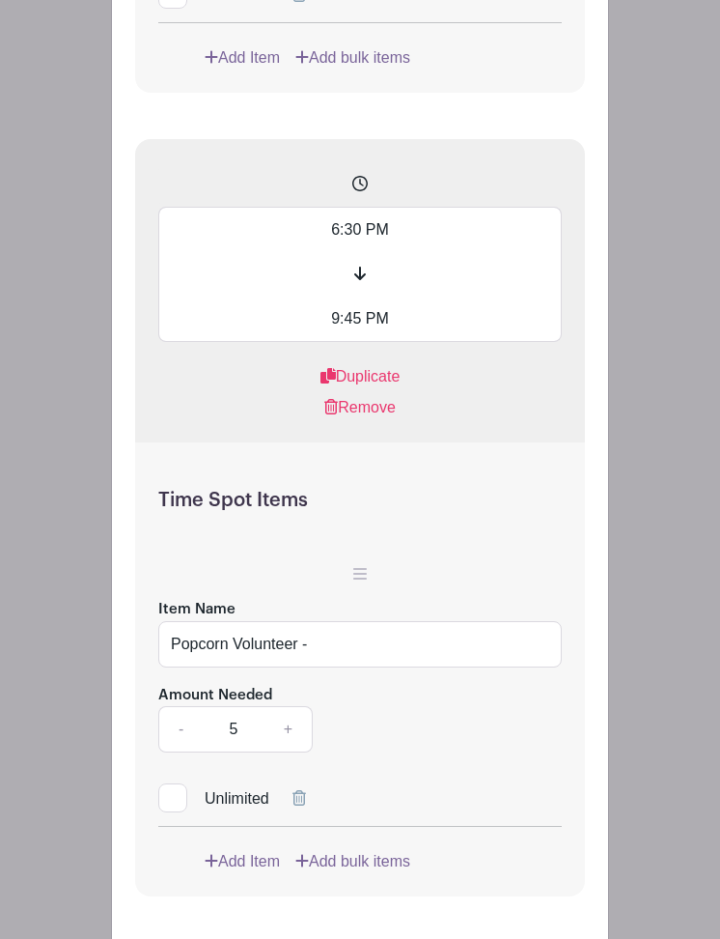
click at [286, 752] on link "+" at bounding box center [289, 729] width 48 height 46
type input "6"
click at [366, 667] on input "Popcorn Volunteer -" at bounding box center [360, 644] width 404 height 46
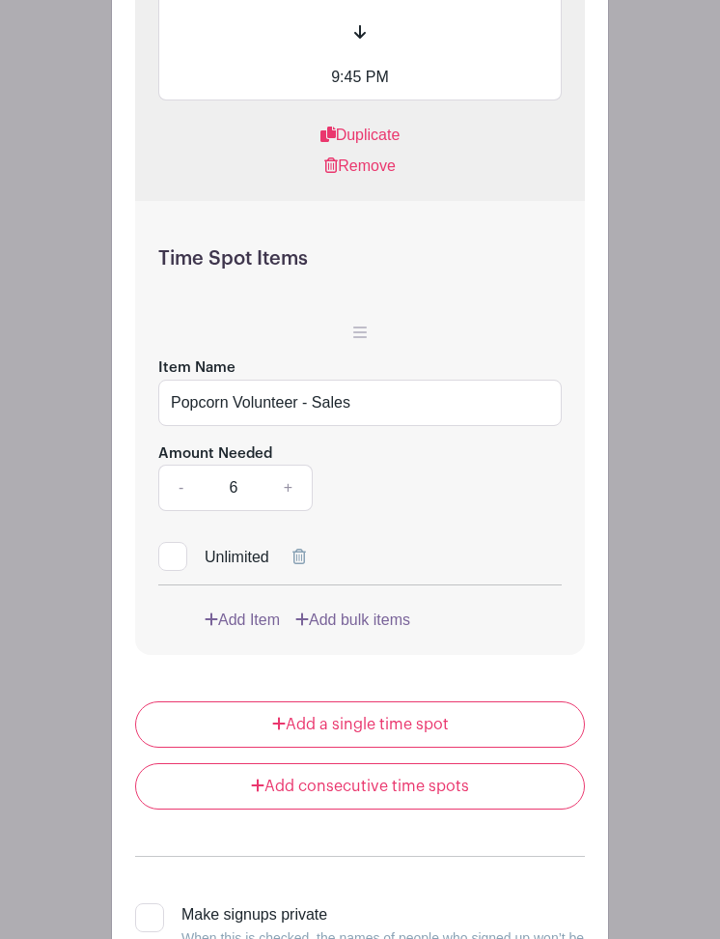
scroll to position [8054, 0]
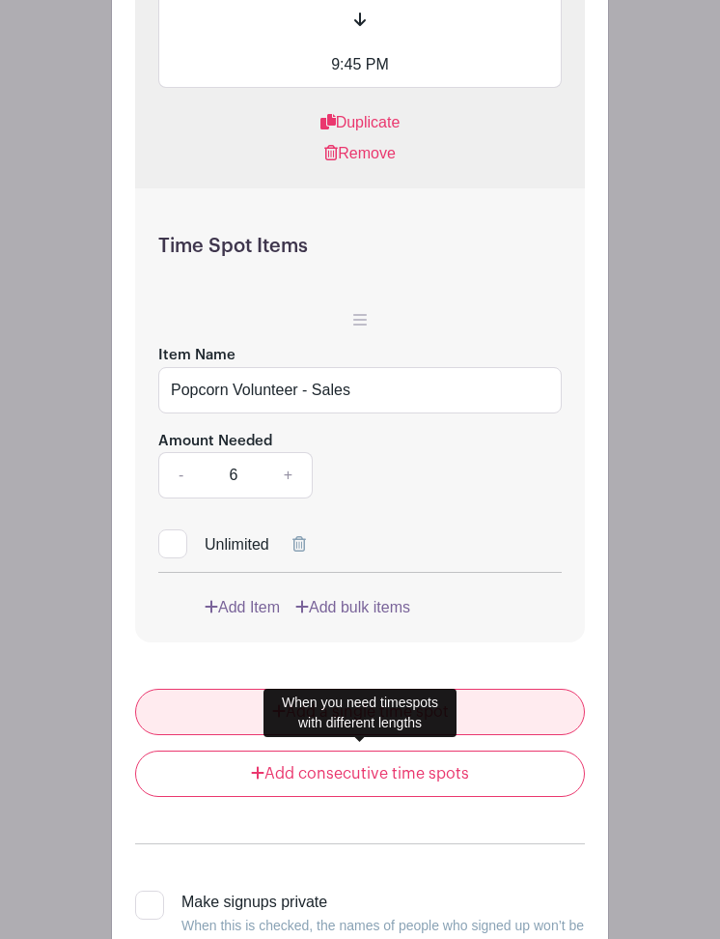
type input "Popcorn Volunteer - Sales"
click at [323, 735] on link "Add a single time spot" at bounding box center [360, 712] width 450 height 46
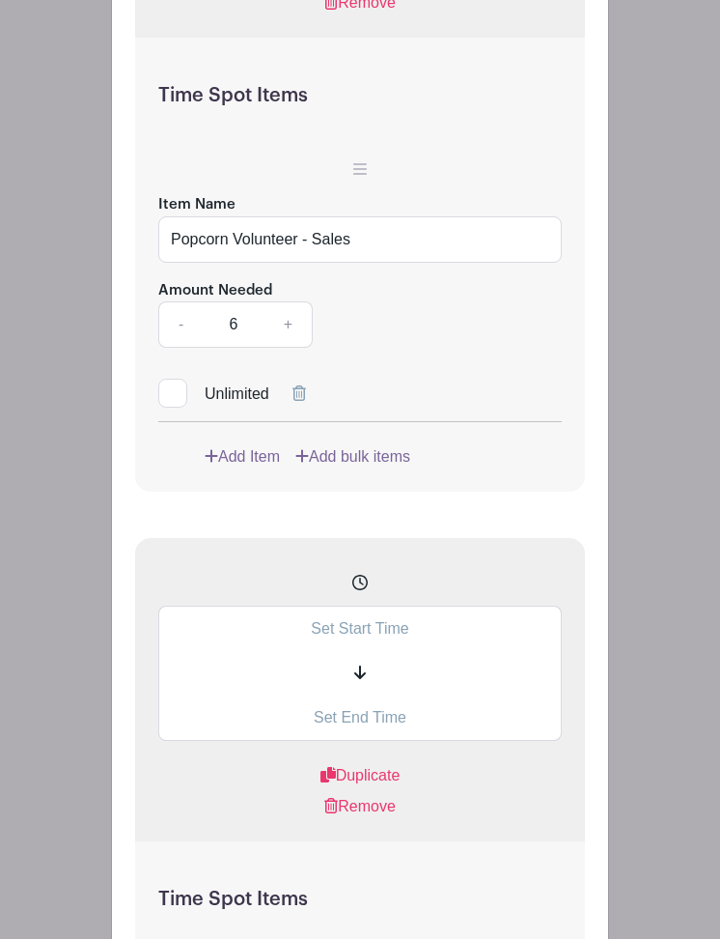
scroll to position [8214, 0]
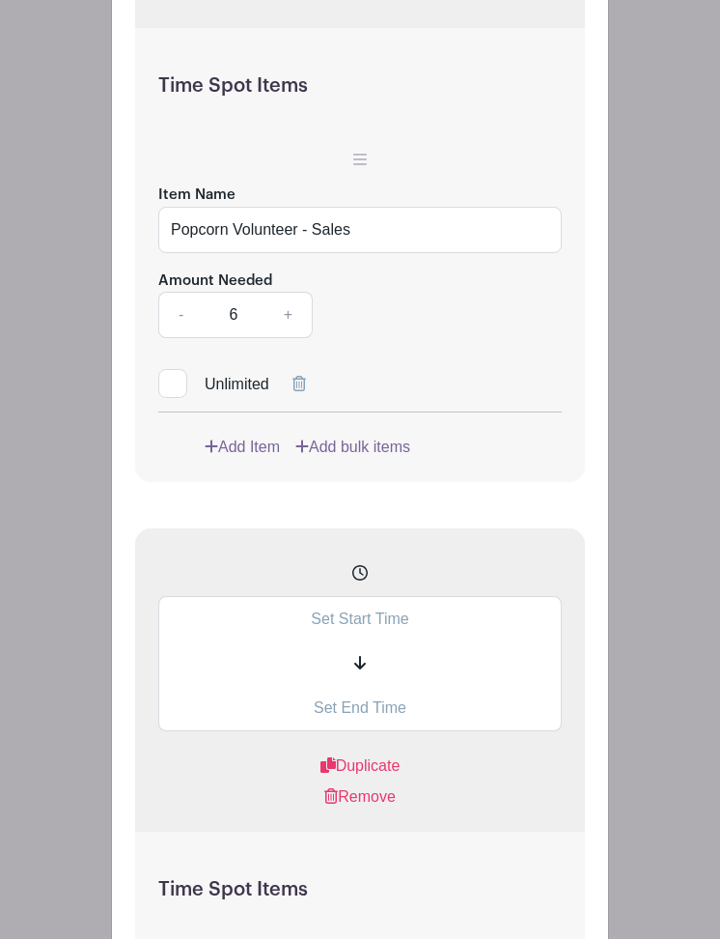
click at [390, 641] on input "text" at bounding box center [360, 618] width 404 height 45
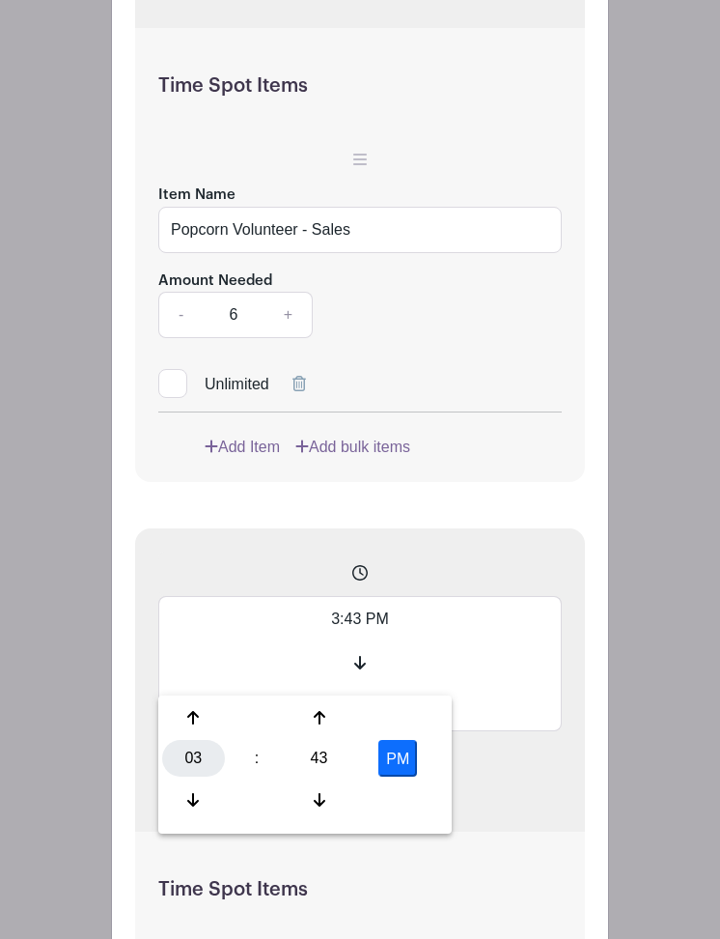
click at [187, 764] on div "03" at bounding box center [193, 758] width 63 height 37
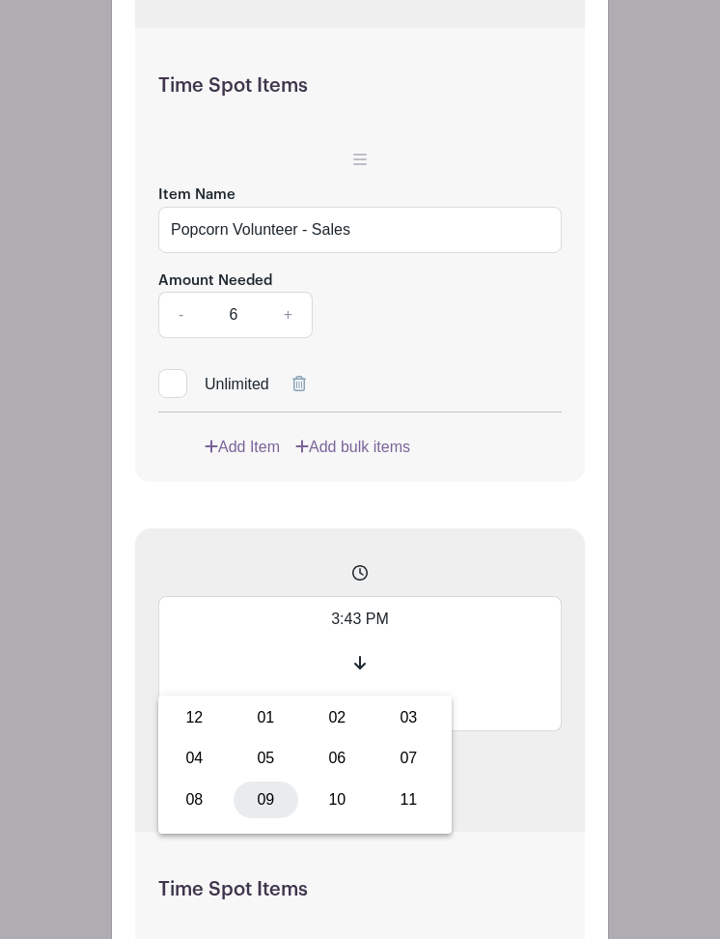
click at [273, 794] on div "09" at bounding box center [266, 799] width 65 height 37
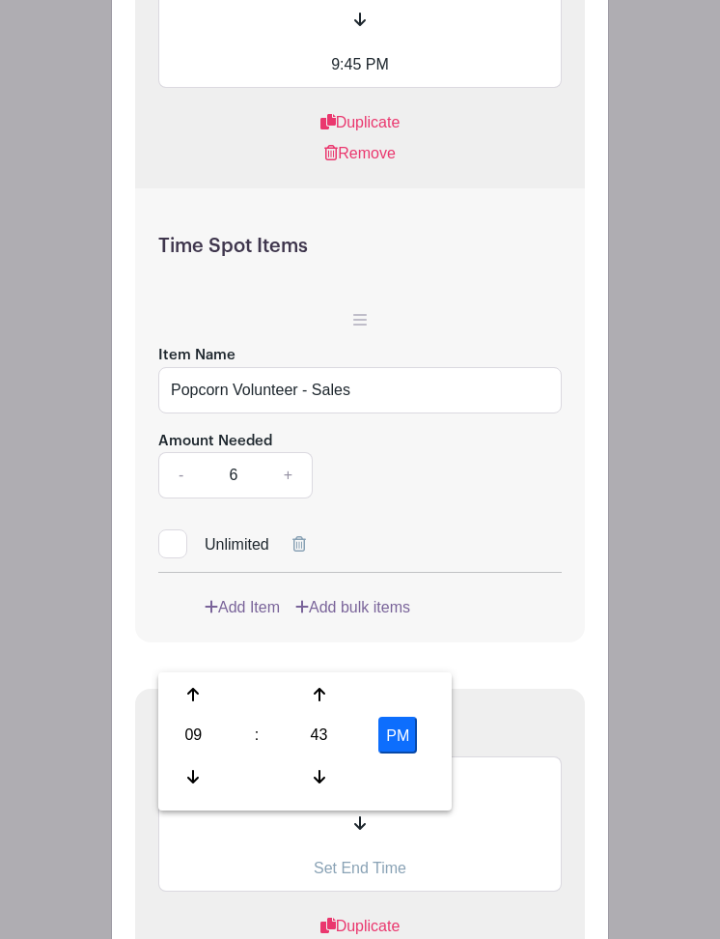
scroll to position [8022, 0]
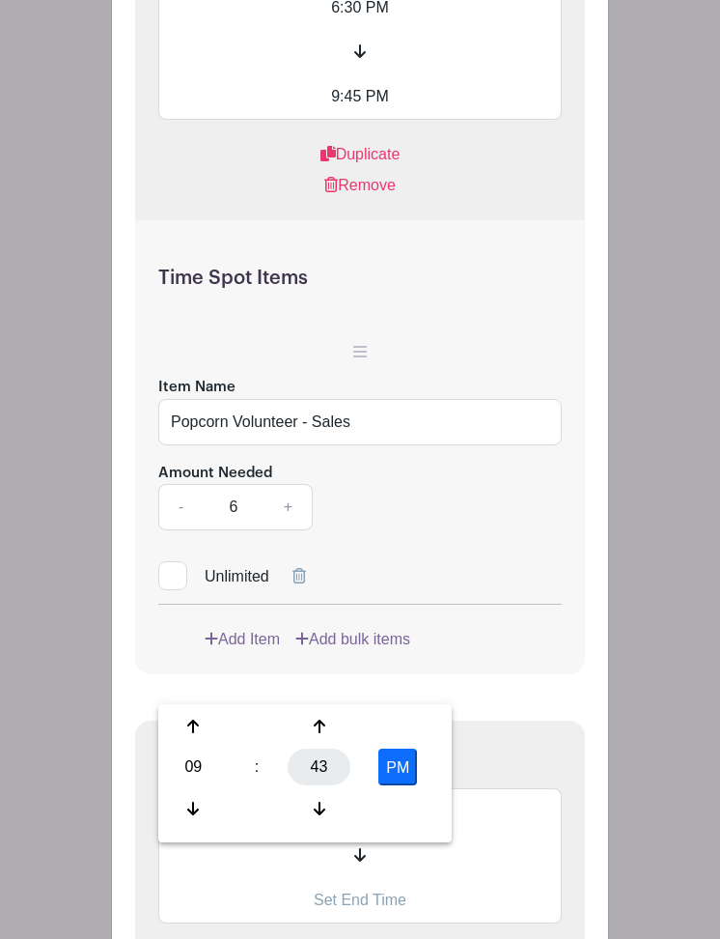
click at [321, 769] on div "43" at bounding box center [319, 766] width 63 height 37
click at [335, 770] on div "30" at bounding box center [337, 766] width 65 height 37
type input "9:30 PM"
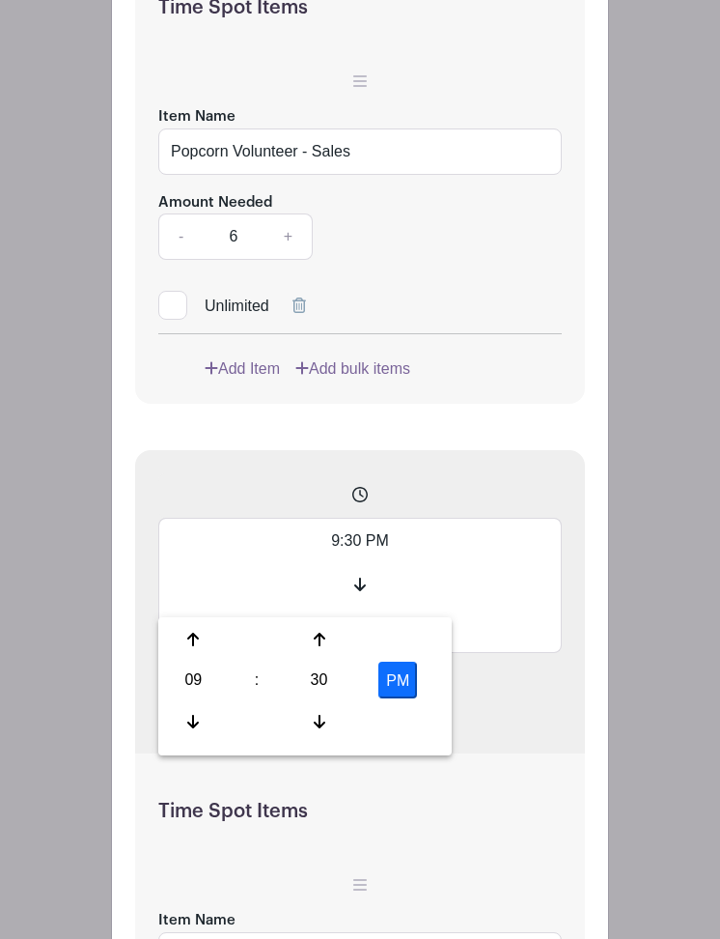
scroll to position [8325, 0]
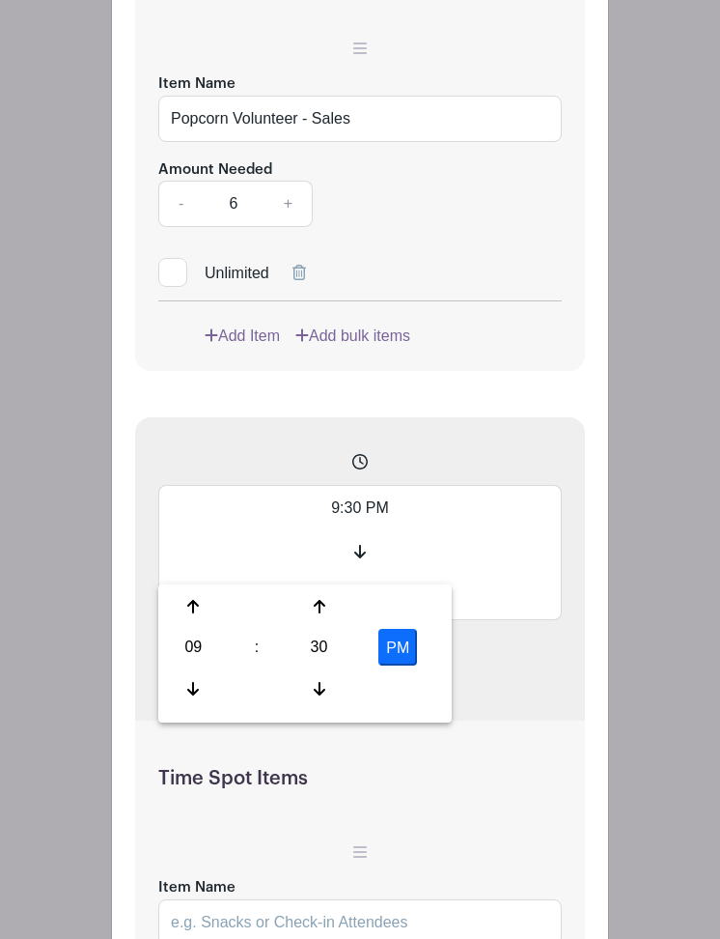
click at [522, 620] on input "text" at bounding box center [360, 597] width 404 height 45
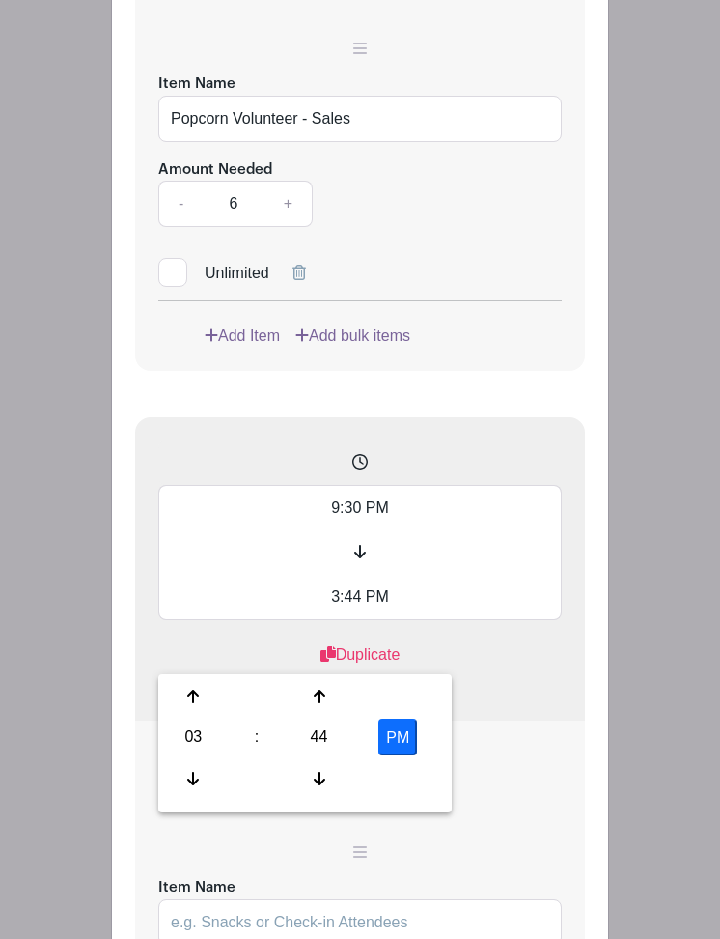
click at [329, 620] on input "3:44 PM" at bounding box center [360, 597] width 404 height 45
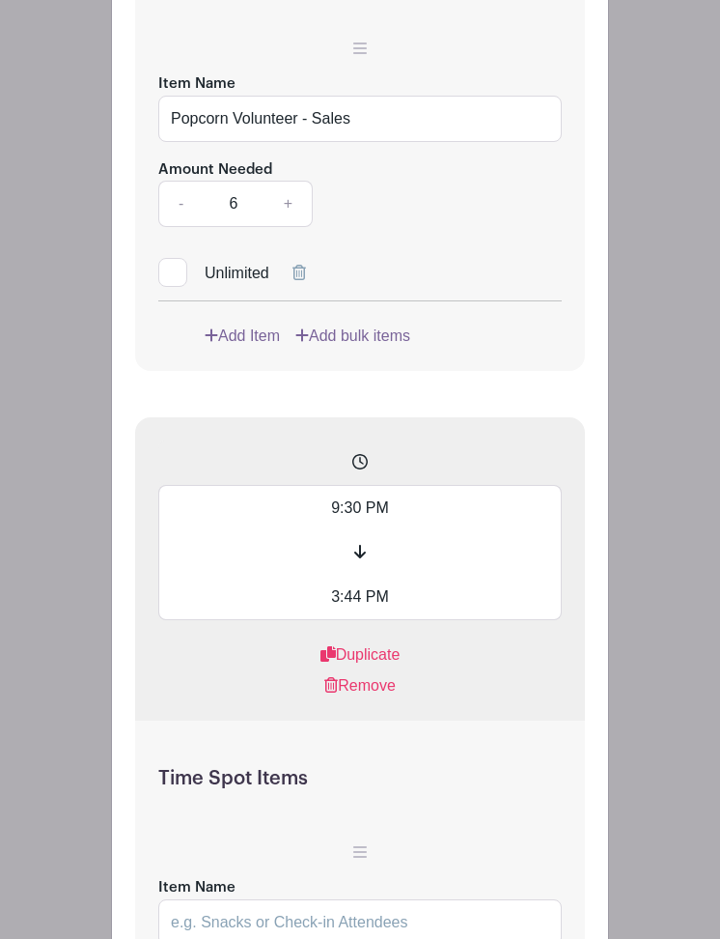
click at [341, 620] on input "3:44 PM" at bounding box center [360, 597] width 404 height 45
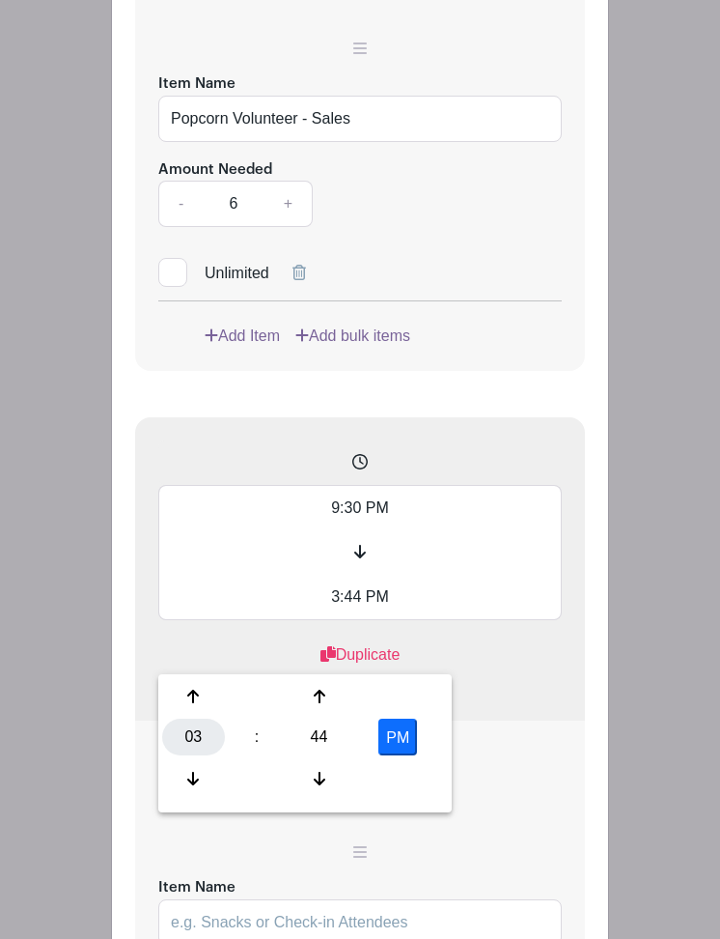
click at [188, 732] on div "03" at bounding box center [193, 737] width 63 height 37
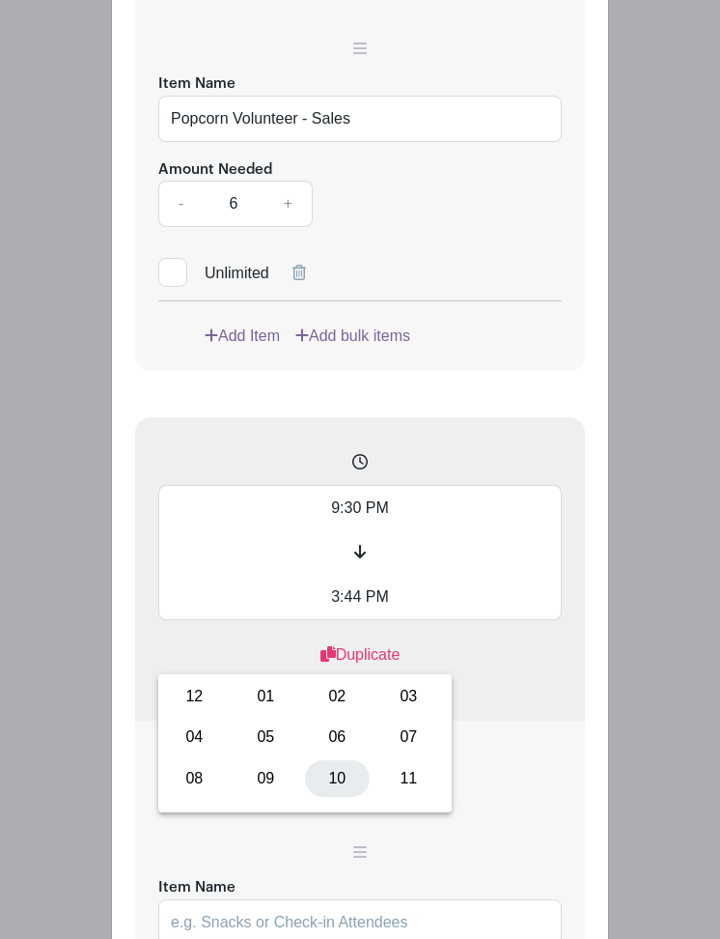
click at [331, 768] on div "10" at bounding box center [337, 778] width 65 height 37
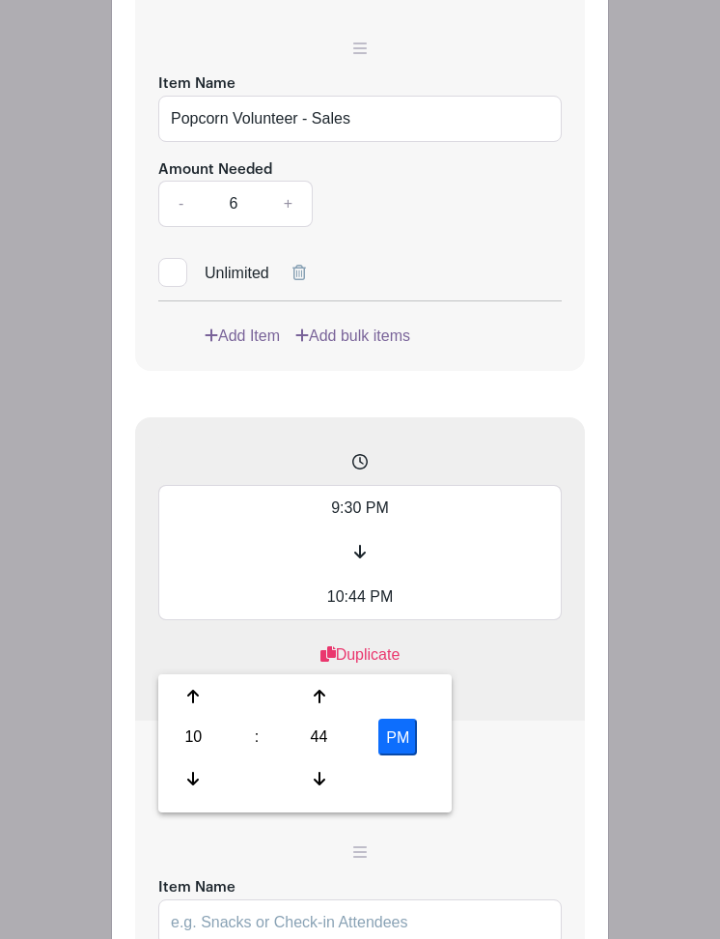
click at [353, 620] on input "10:44 PM" at bounding box center [360, 597] width 404 height 45
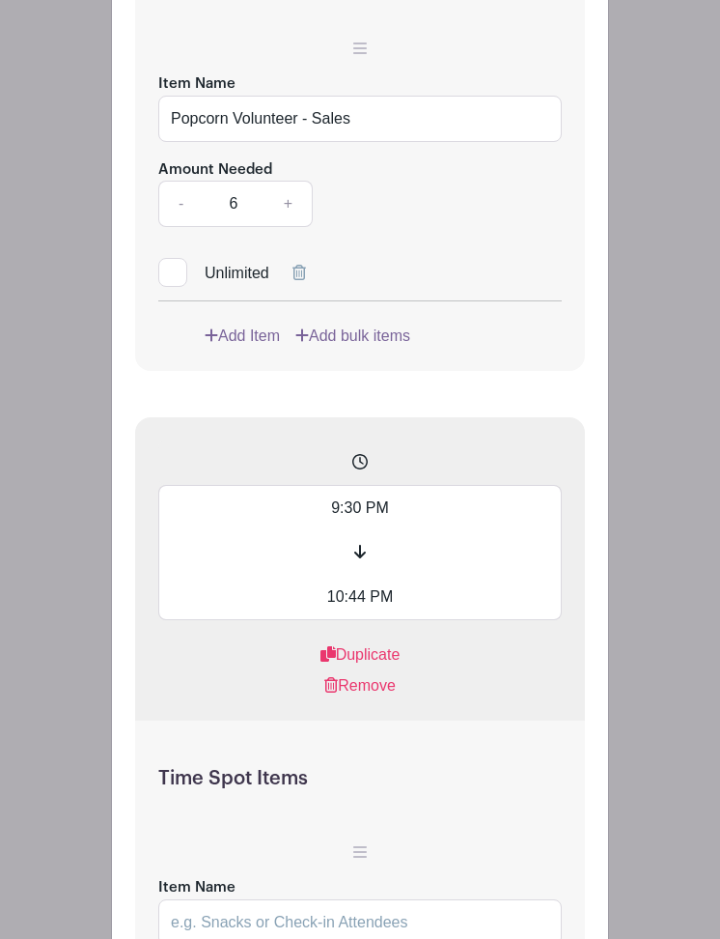
click at [359, 620] on input "10:44 PM" at bounding box center [360, 597] width 404 height 45
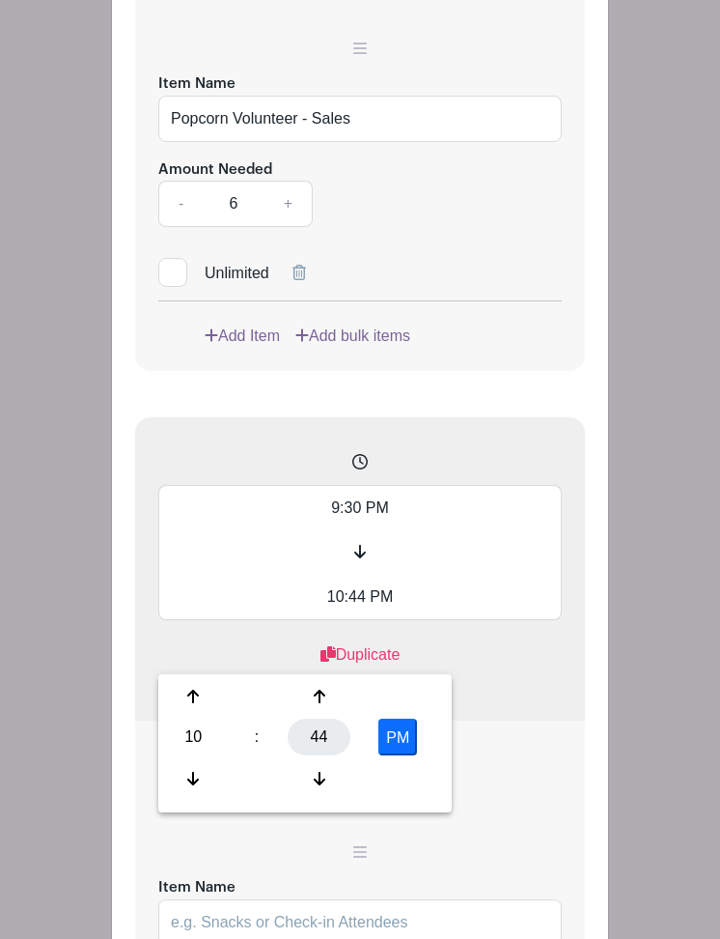
click at [316, 739] on div "44" at bounding box center [319, 737] width 63 height 37
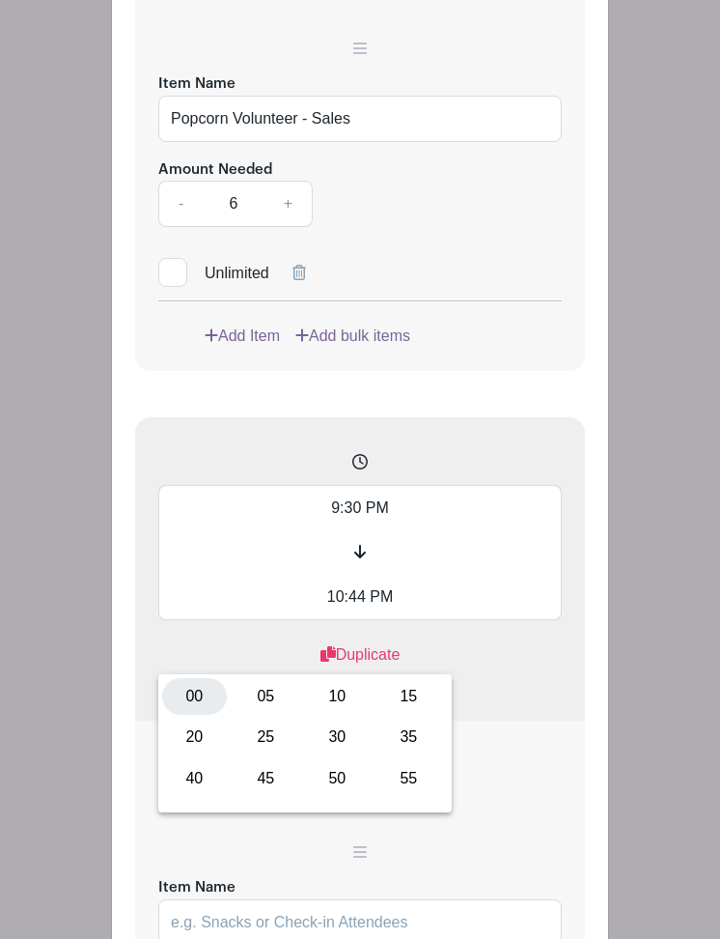
click at [192, 693] on div "00" at bounding box center [194, 696] width 65 height 37
type input "10:00 PM"
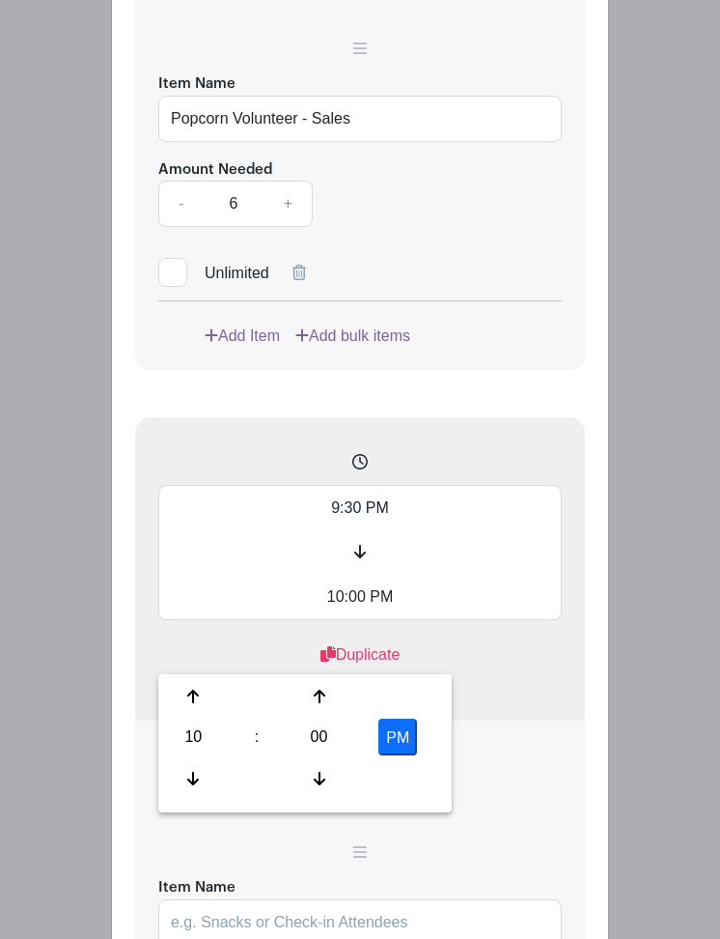
click at [548, 666] on div "Duplicate" at bounding box center [360, 654] width 404 height 23
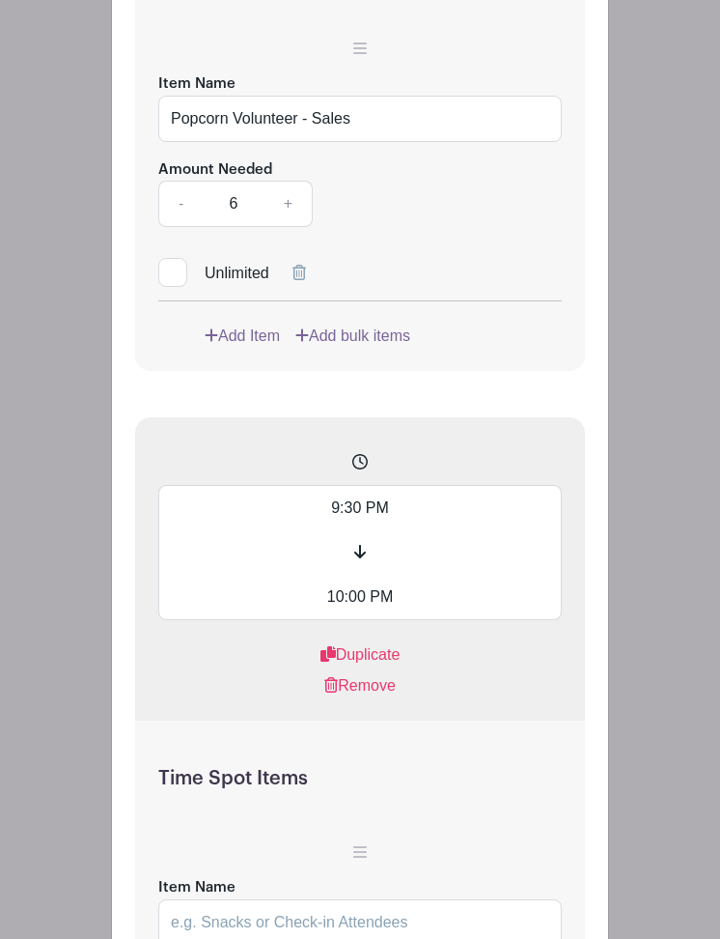
click at [353, 530] on input "9:30 PM" at bounding box center [360, 507] width 404 height 45
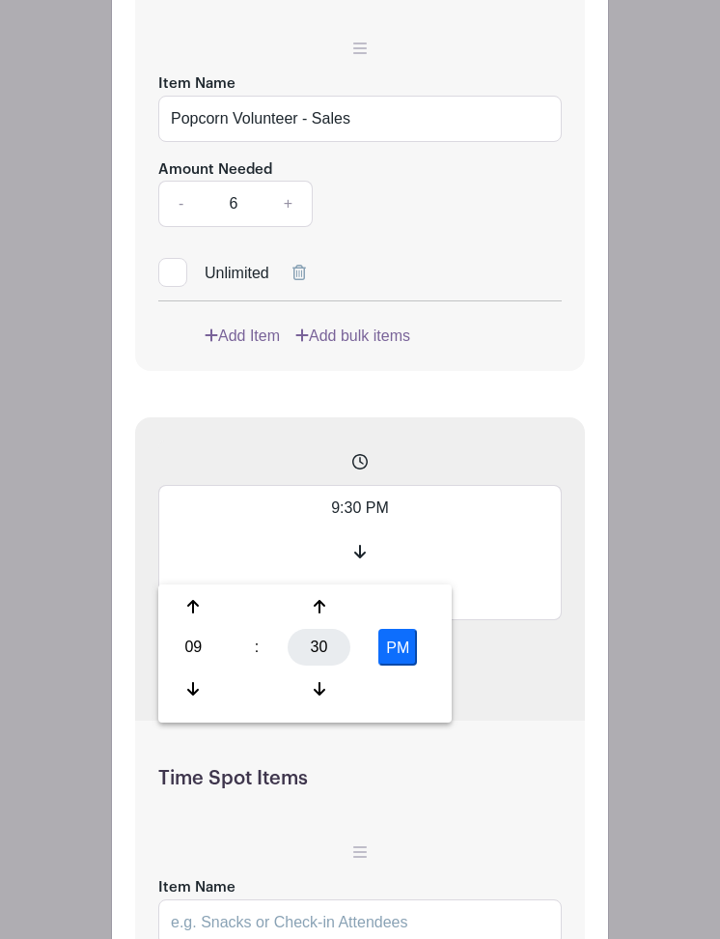
click at [330, 640] on div "30" at bounding box center [319, 647] width 63 height 37
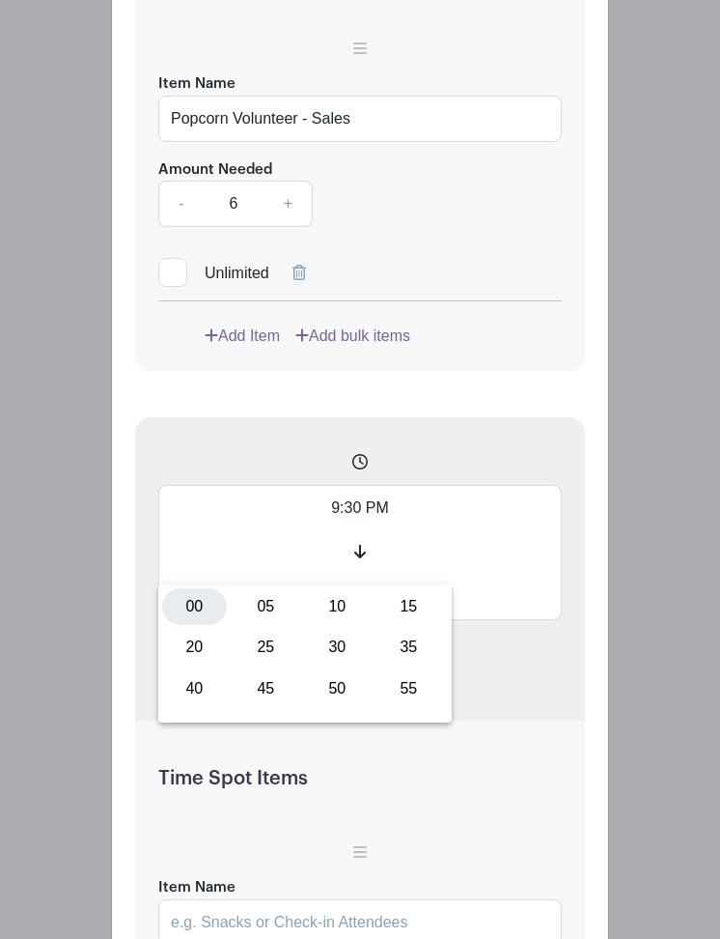
click at [202, 603] on div "00" at bounding box center [194, 606] width 65 height 37
type input "9:00 PM"
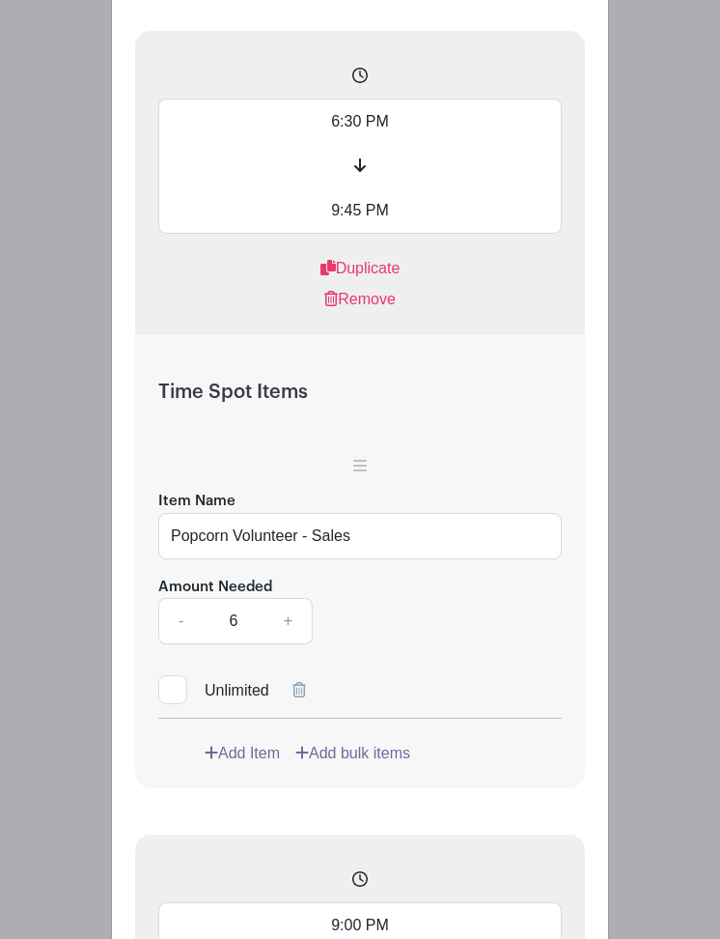
scroll to position [7891, 0]
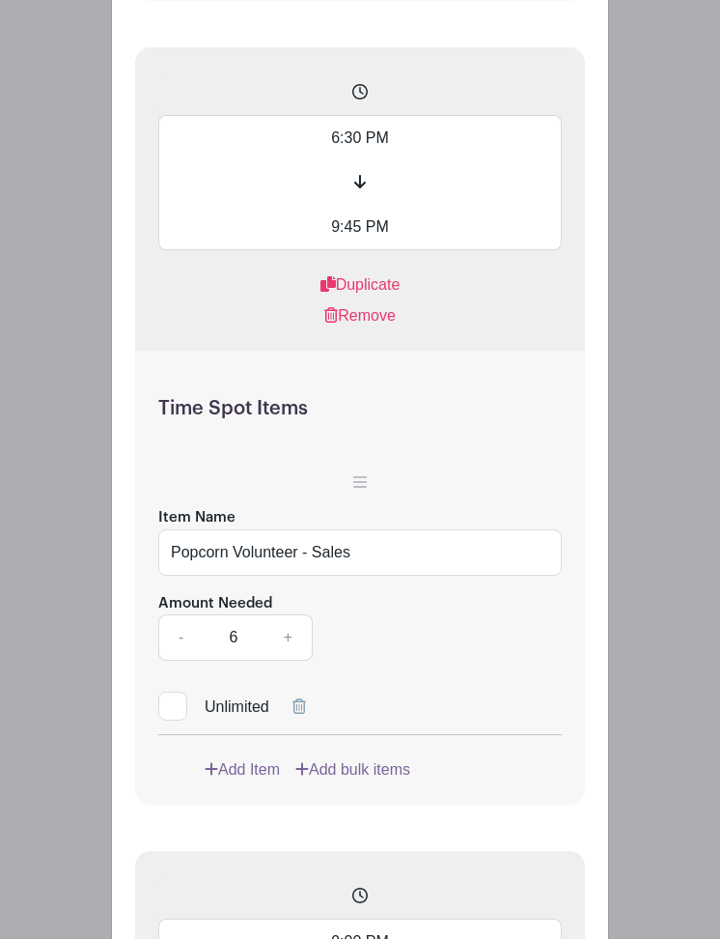
click at [353, 250] on input "9:45 PM" at bounding box center [360, 227] width 404 height 45
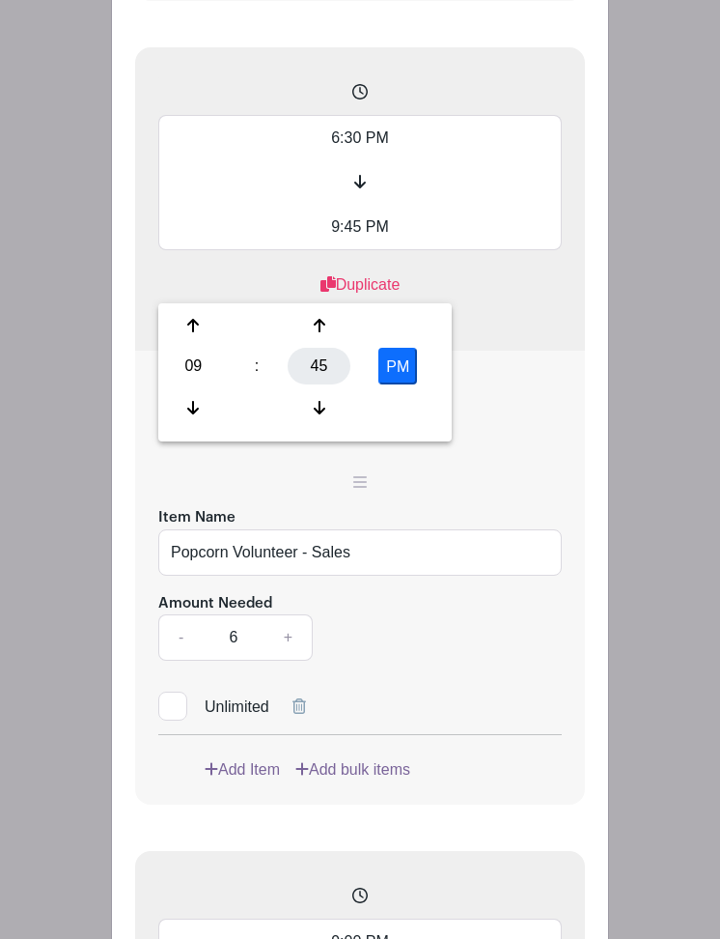
click at [318, 371] on div "45" at bounding box center [319, 366] width 63 height 37
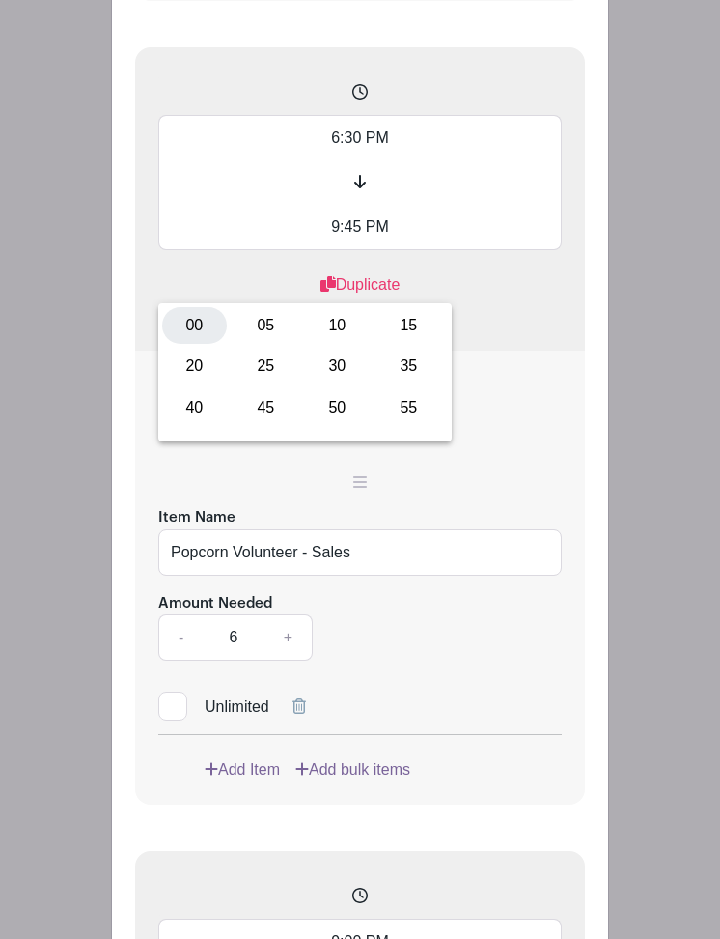
click at [196, 322] on div "00" at bounding box center [194, 325] width 65 height 37
type input "9:00 PM"
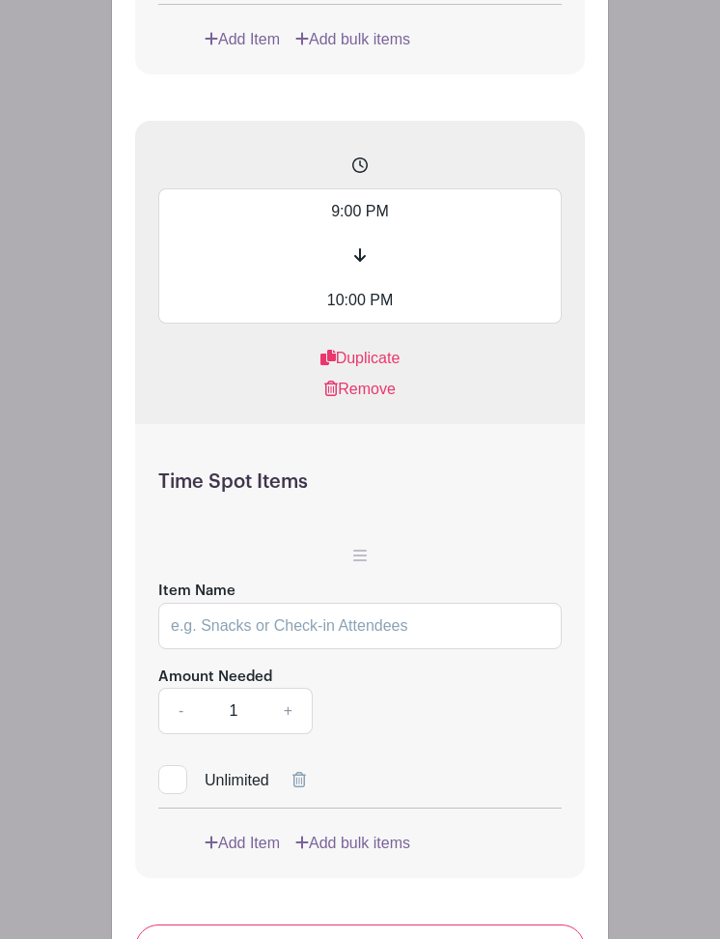
scroll to position [8622, 0]
click at [373, 648] on input "Item Name" at bounding box center [360, 625] width 404 height 46
type input "Popcorn Volunteer - Clean Up"
click at [294, 733] on link "+" at bounding box center [289, 710] width 48 height 46
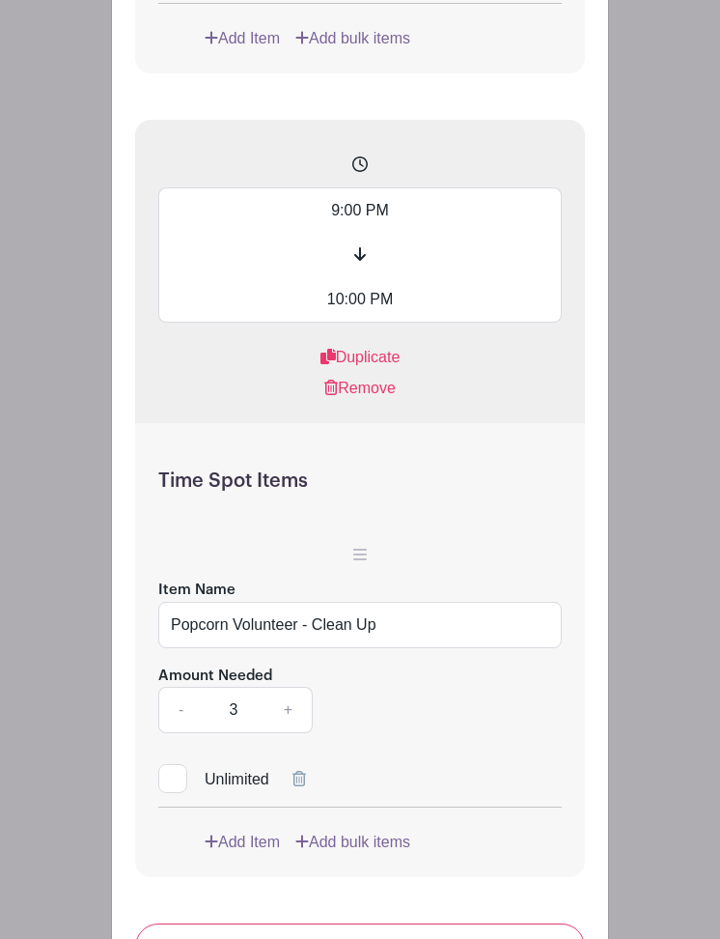
click at [294, 733] on link "+" at bounding box center [289, 710] width 48 height 46
type input "4"
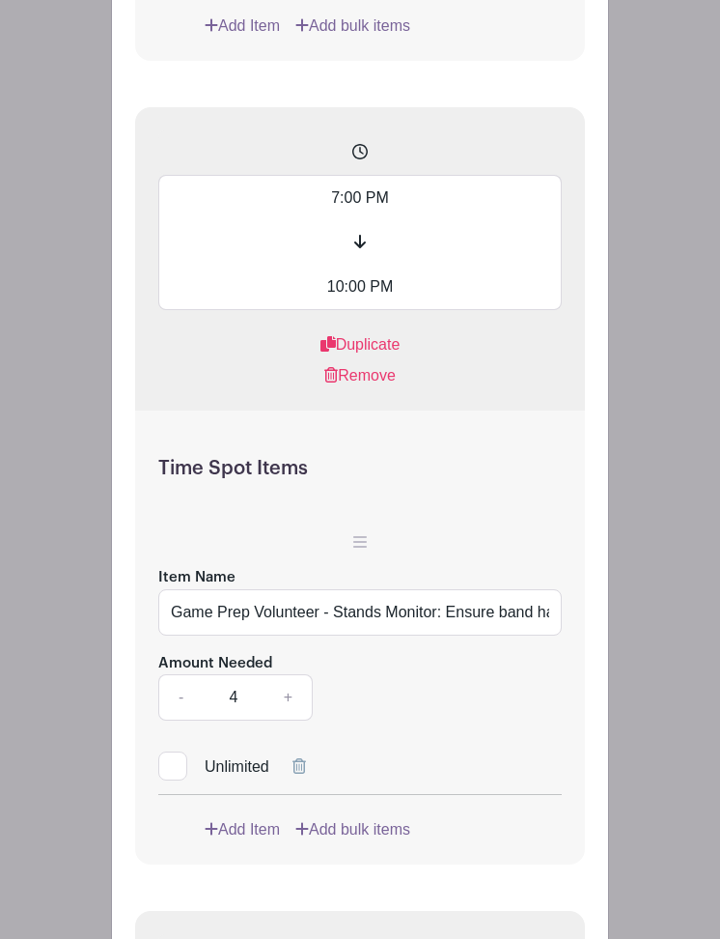
scroll to position [6277, 0]
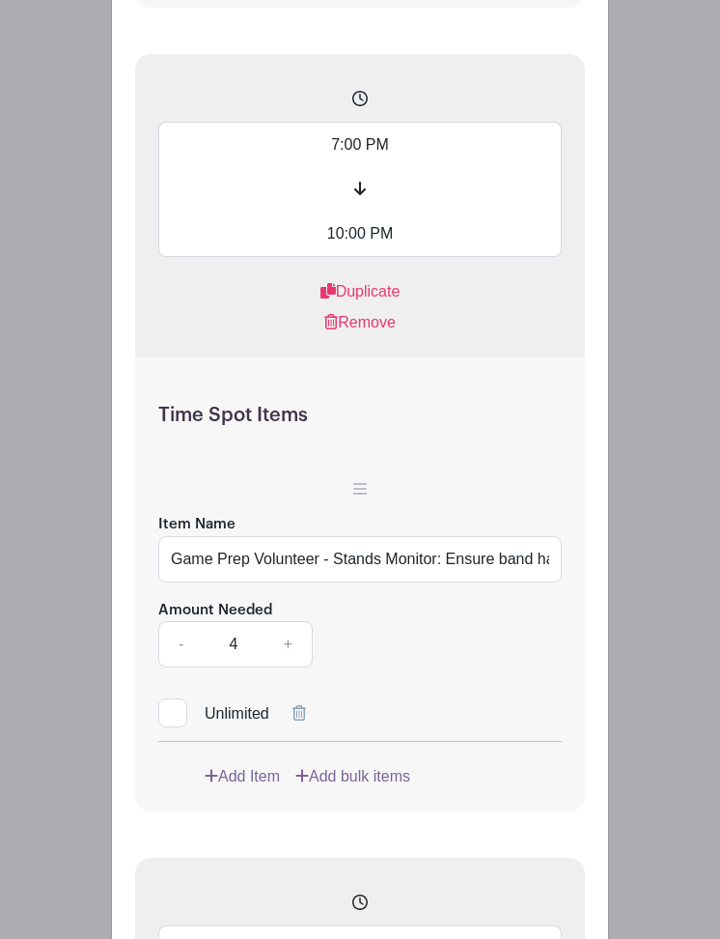
click at [239, 582] on input "Game Prep Volunteer - Stands Monitor: Ensure band has room & water, help walk b…" at bounding box center [360, 559] width 404 height 46
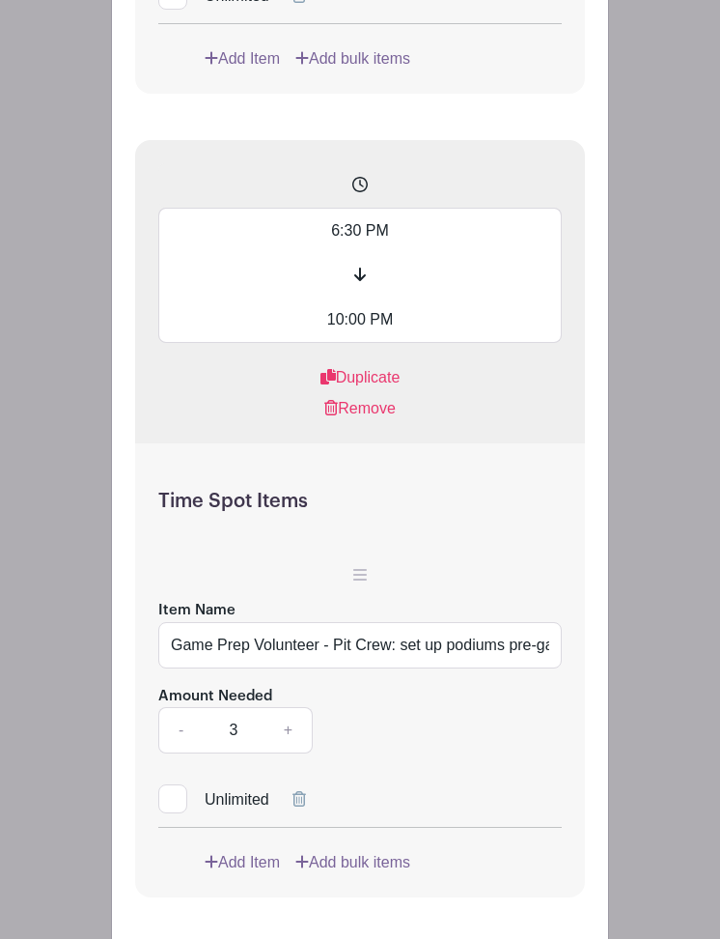
scroll to position [7002, 0]
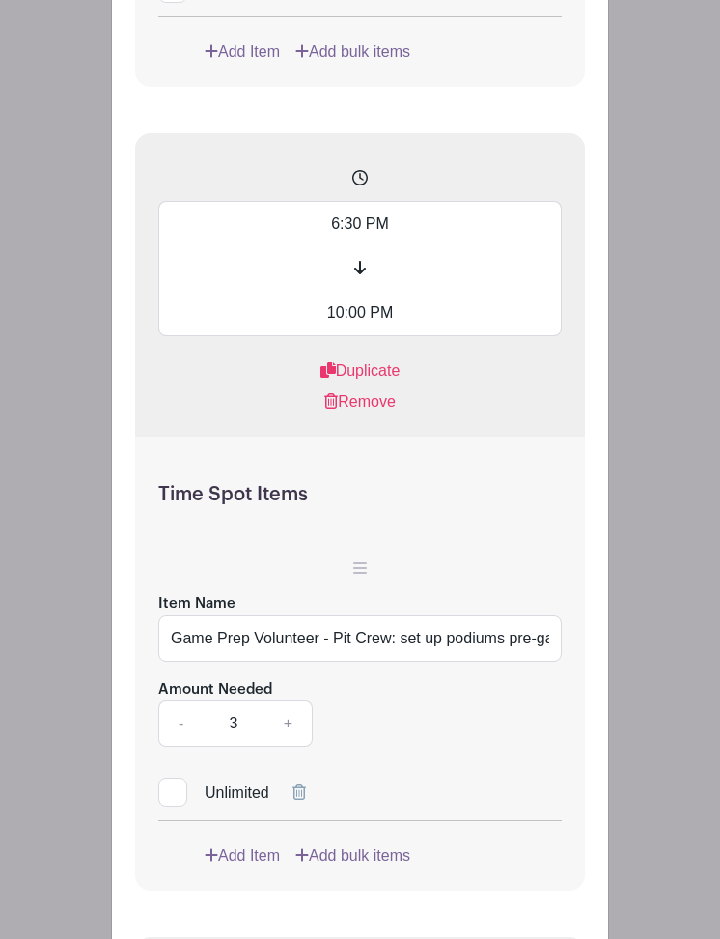
type input "Game Volunteer - Stands Monitor: Ensure band has room & water, help walk band t…"
click at [230, 662] on input "Game Prep Volunteer - Pit Crew: set up podiums pre-game, half time, and put awa…" at bounding box center [360, 638] width 404 height 46
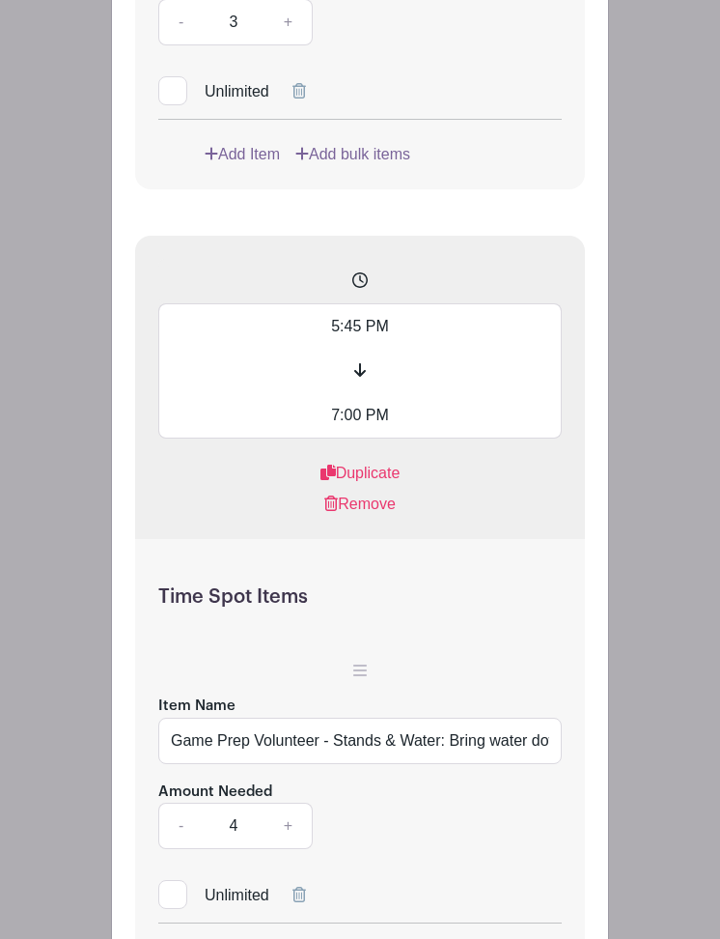
scroll to position [5323, 0]
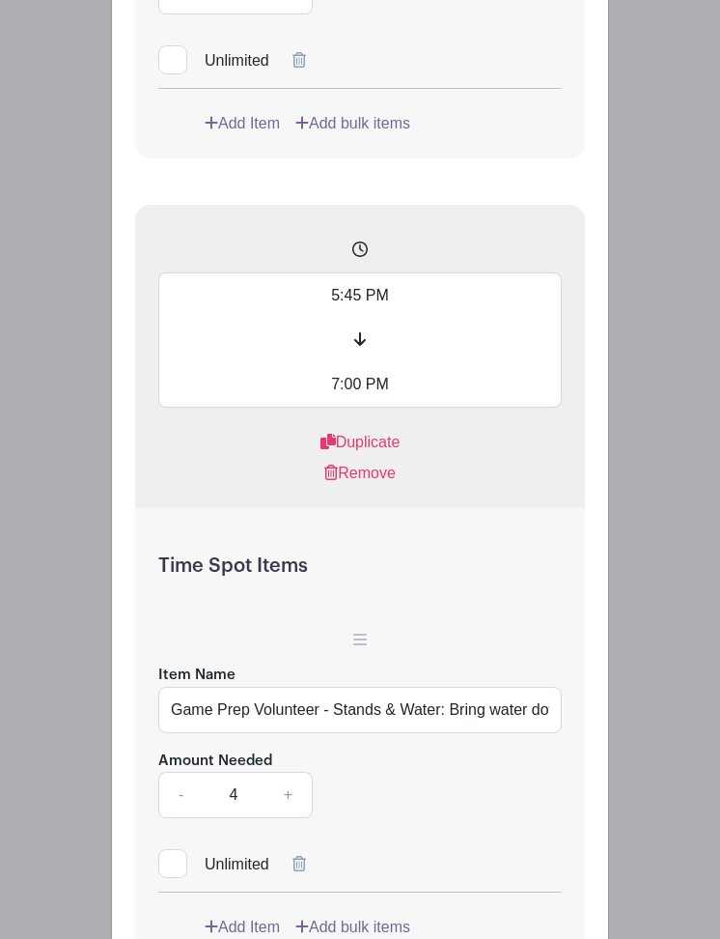
type input "Game Volunteer - Pit Crew: set up podiums pre-game, half time, and put away in …"
click at [182, 733] on input "Game Prep Volunteer - Stands & Water: Bring water down from band room. Rope off…" at bounding box center [360, 710] width 404 height 46
type input "Game Prep Volunteer - Stands & Water: Bring water down from band room. Rope off…"
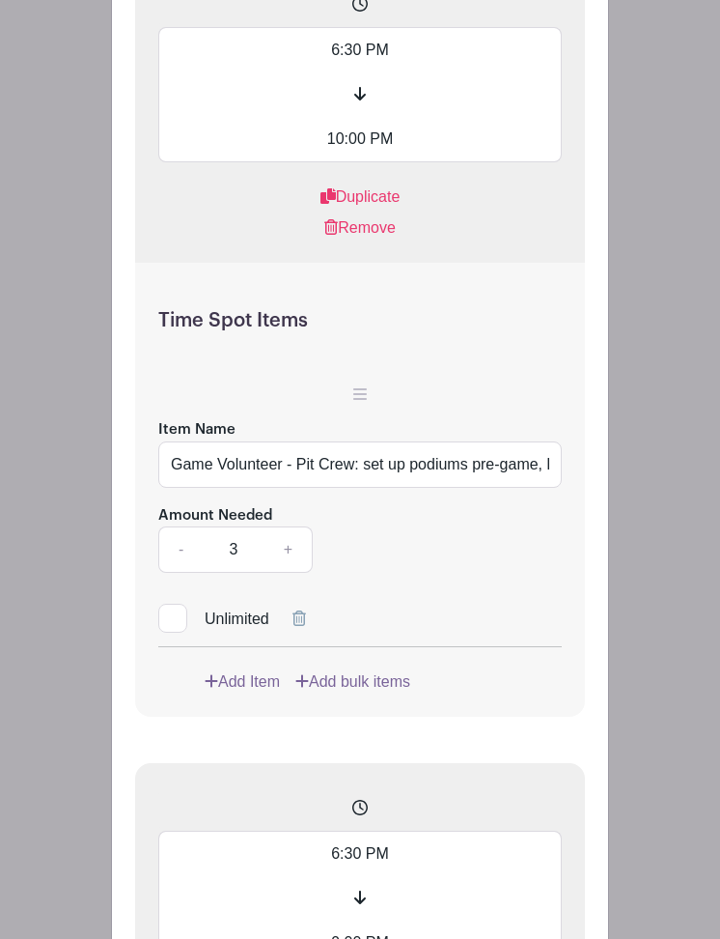
scroll to position [7178, 0]
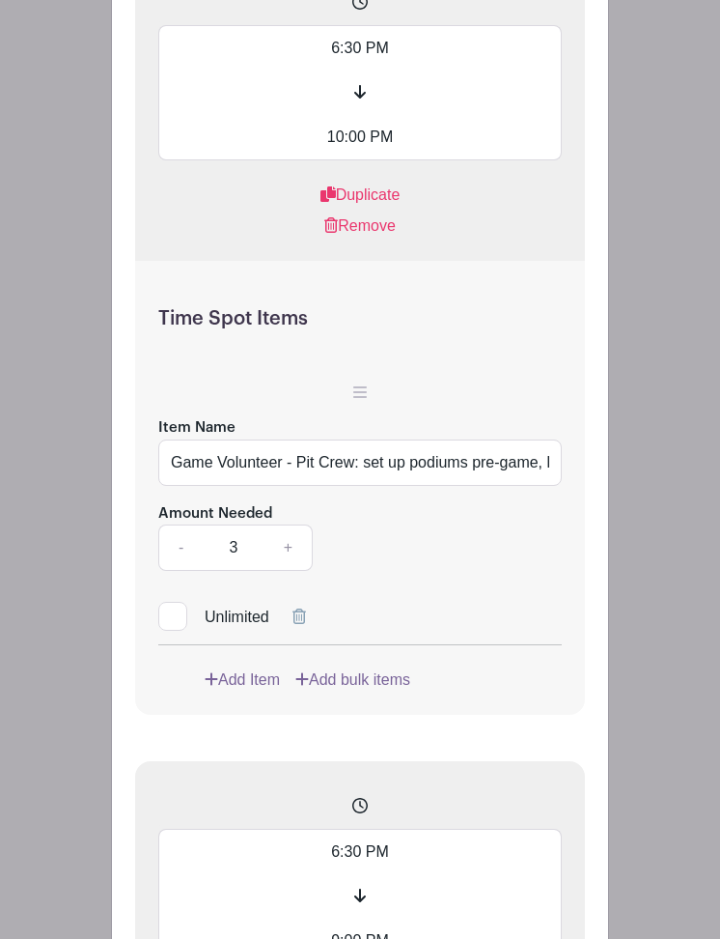
click at [290, 571] on link "+" at bounding box center [289, 547] width 48 height 46
type input "4"
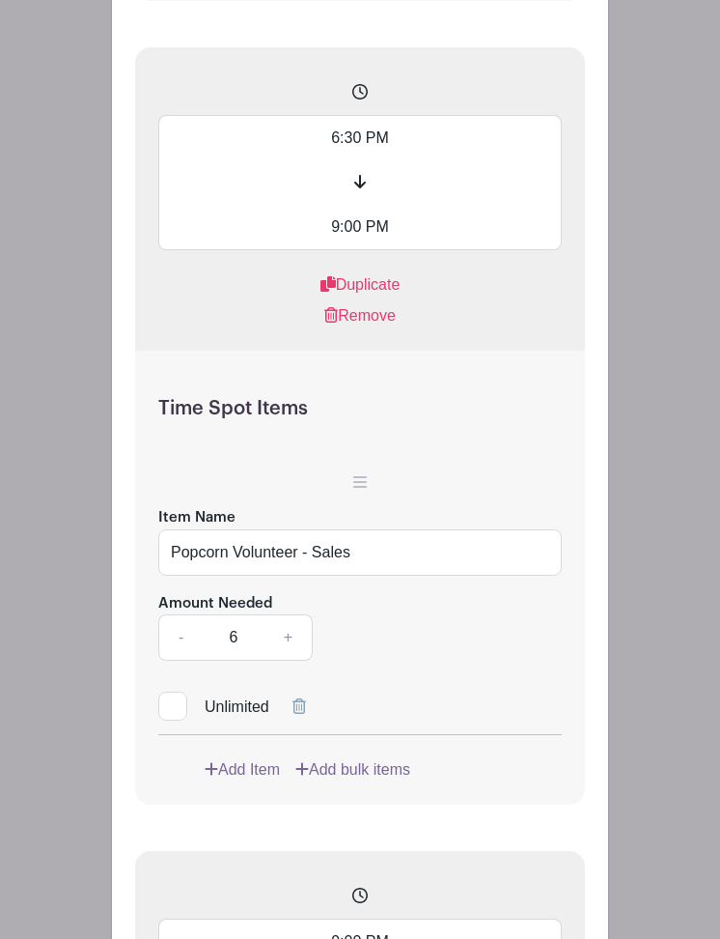
scroll to position [7902, 0]
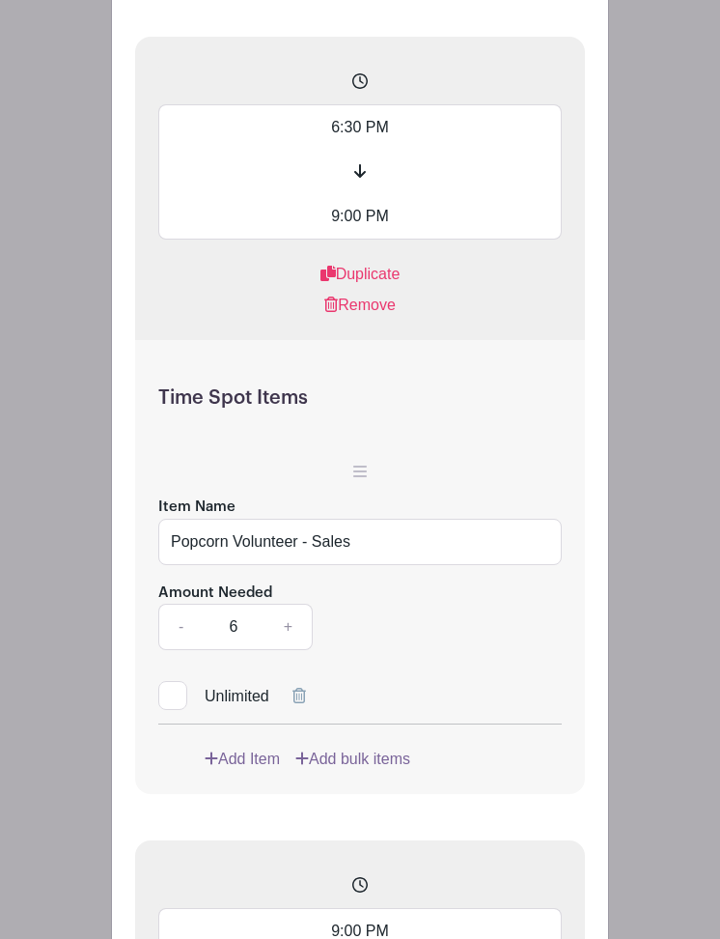
click at [391, 565] on input "Popcorn Volunteer - Sales" at bounding box center [360, 542] width 404 height 46
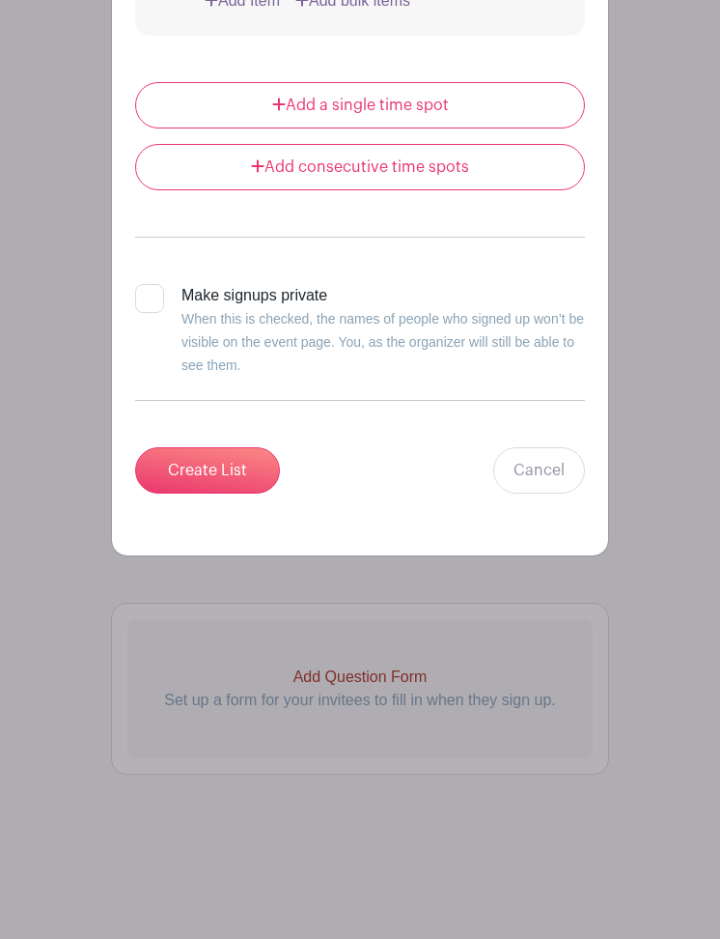
scroll to position [9519, 0]
type input "Popcorn Volunteer - Sales: Stands & Booth"
click at [237, 475] on input "Create List" at bounding box center [207, 470] width 145 height 46
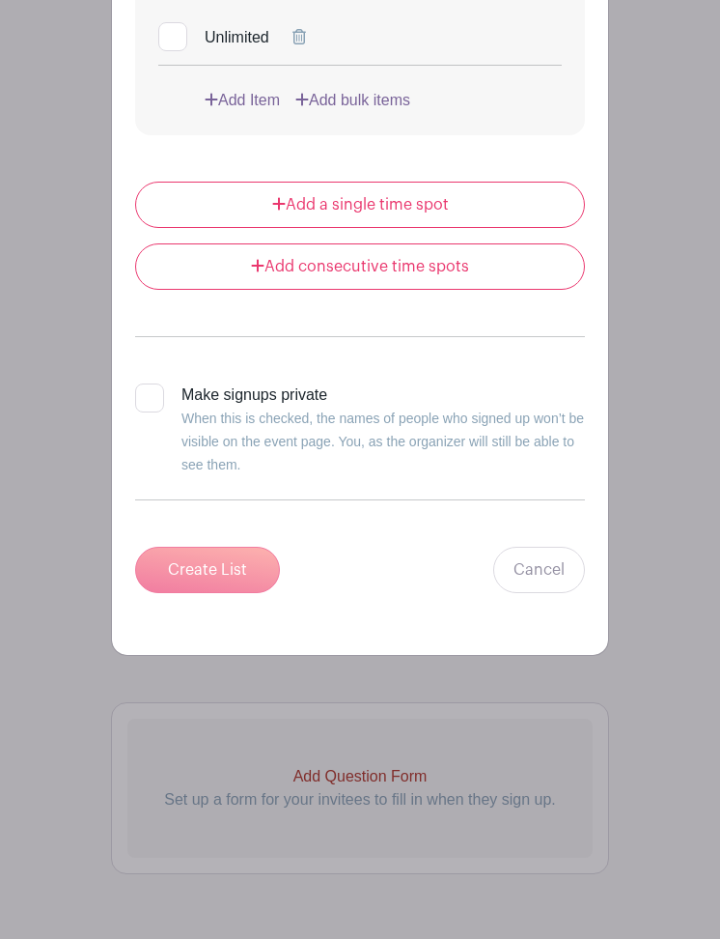
scroll to position [2570, 0]
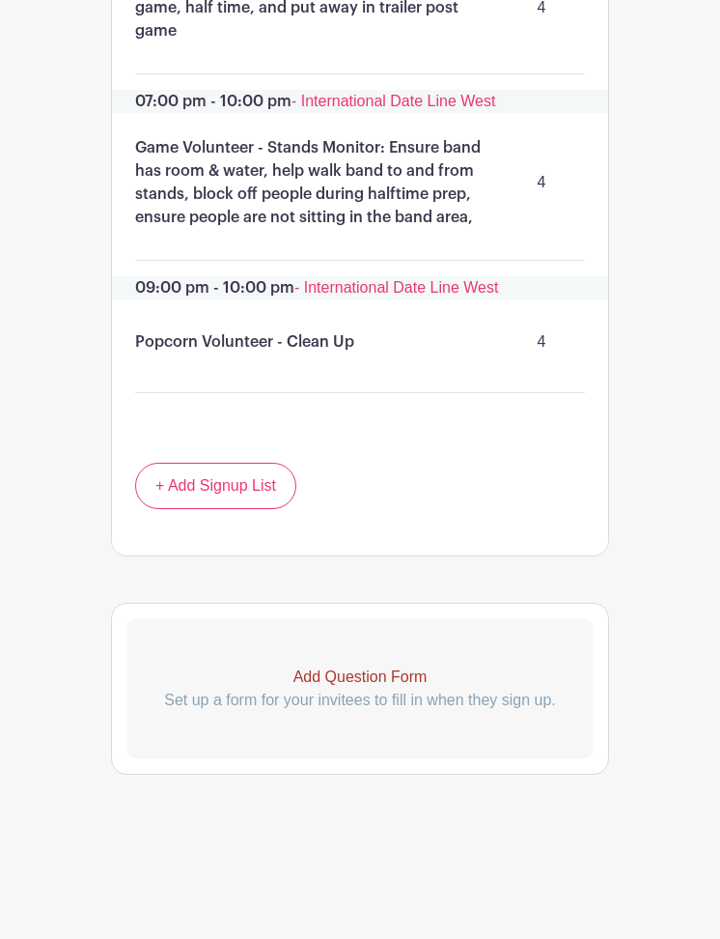
click at [372, 674] on p "Add Question Form" at bounding box center [359, 676] width 465 height 23
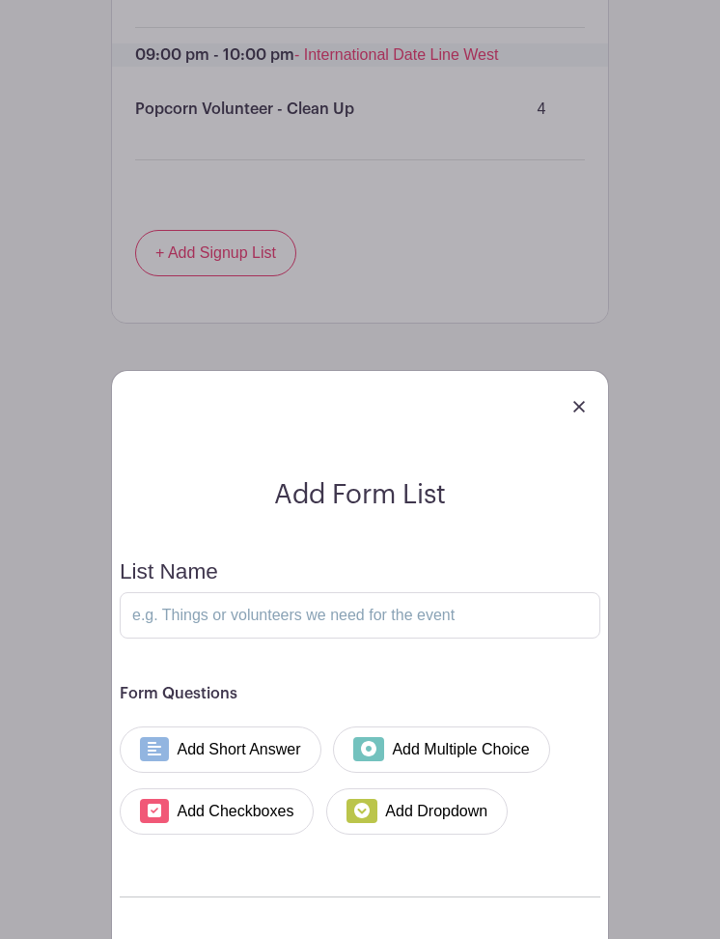
scroll to position [2903, 0]
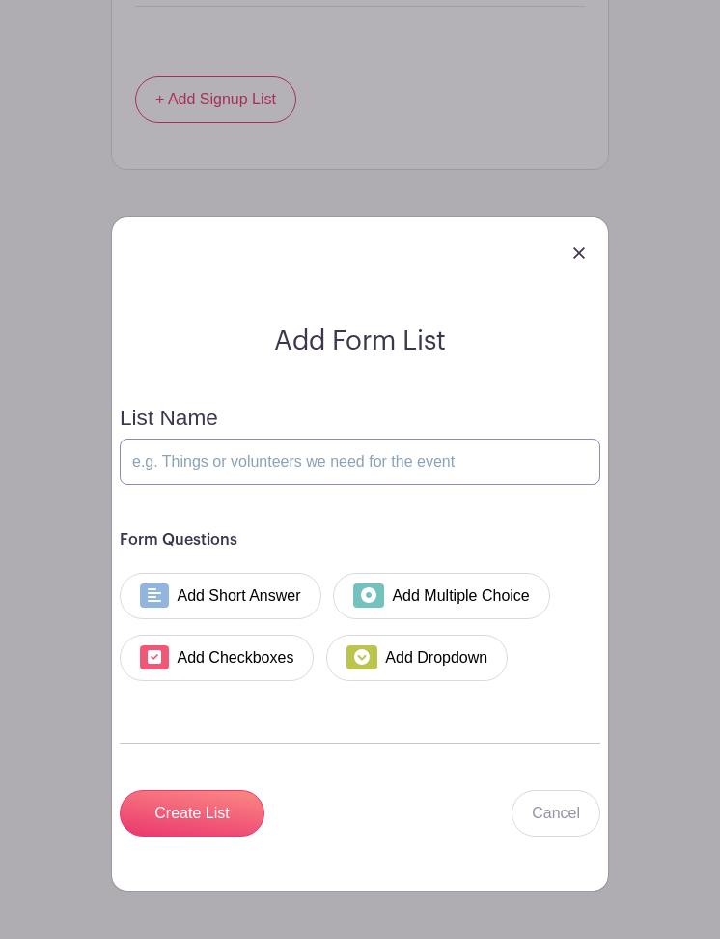
click at [293, 485] on input "List Name" at bounding box center [360, 461] width 481 height 46
click at [260, 619] on link "Add Short Answer" at bounding box center [221, 596] width 202 height 46
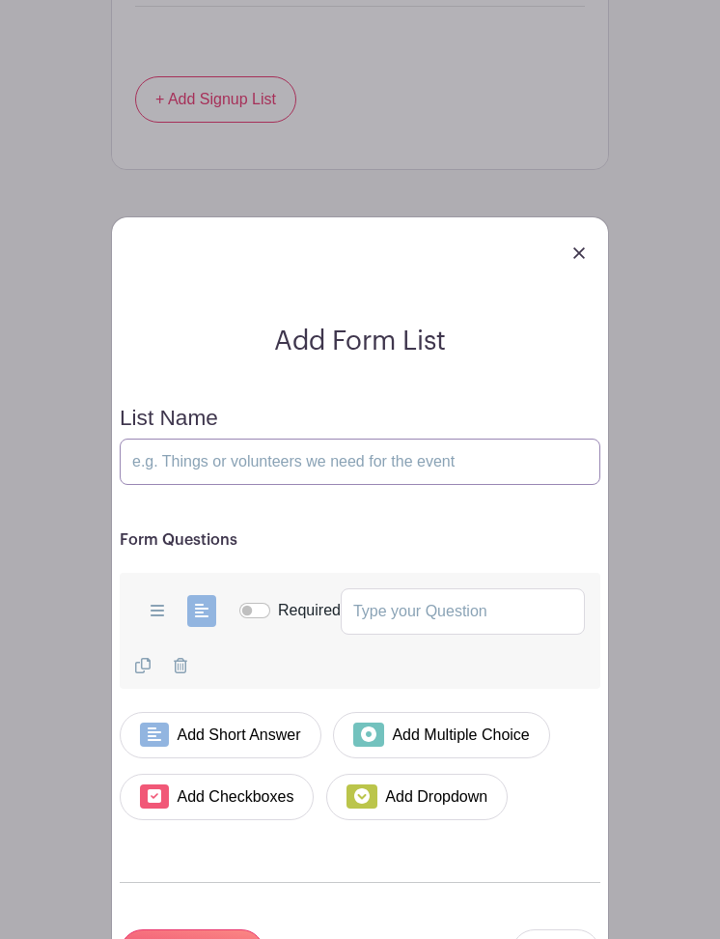
click at [273, 485] on input "List Name" at bounding box center [360, 461] width 481 height 46
type input "Football Game"
click at [358, 625] on div "Add Short Answer Add Multiple Choice Add Checkboxes Add Dropdown Required Dupli…" at bounding box center [360, 631] width 481 height 116
click at [255, 618] on input "Required" at bounding box center [255, 610] width 31 height 15
checkbox input "true"
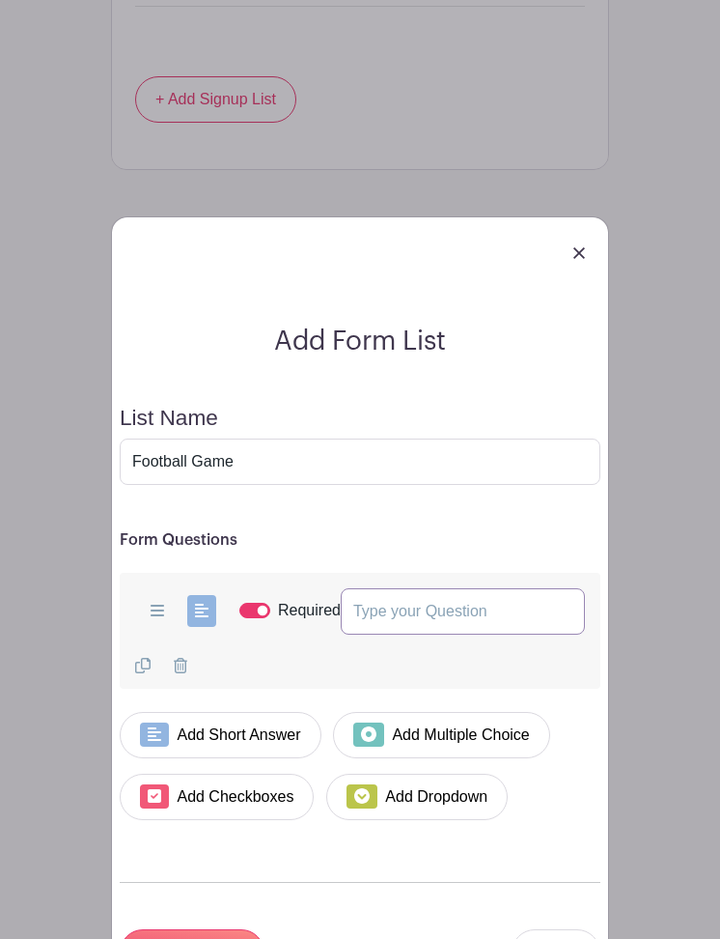
click at [399, 635] on input "text" at bounding box center [463, 611] width 244 height 46
type input "What are you bringing for dinner? If you did not sign up for dinner put N/A"
click at [160, 618] on icon at bounding box center [158, 610] width 14 height 15
click at [164, 627] on span at bounding box center [157, 611] width 29 height 32
click at [154, 616] on icon at bounding box center [158, 611] width 14 height 12
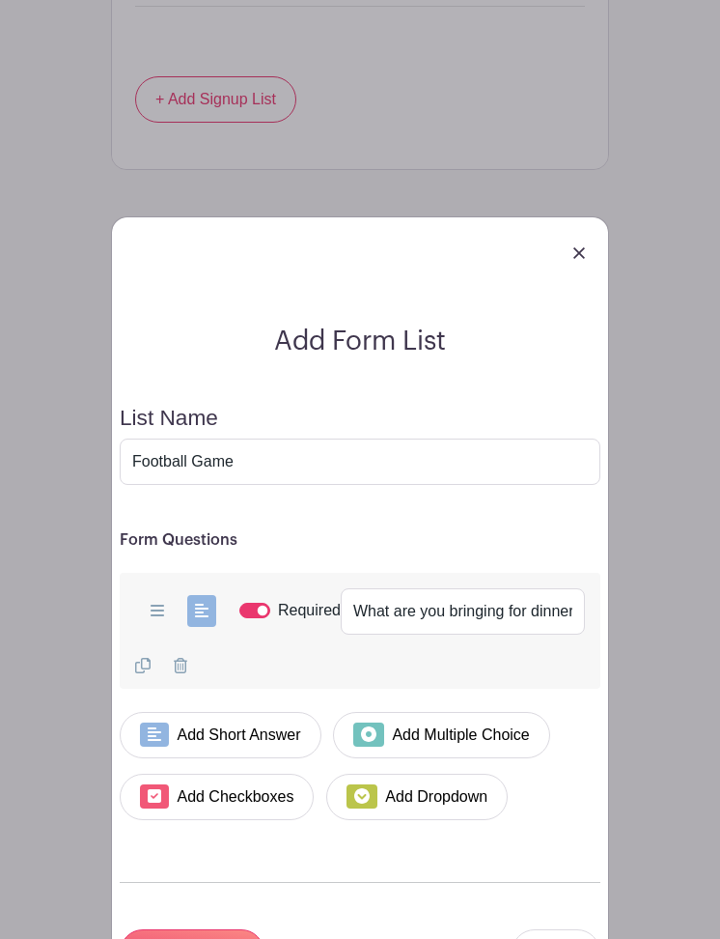
click at [209, 627] on span at bounding box center [201, 611] width 29 height 32
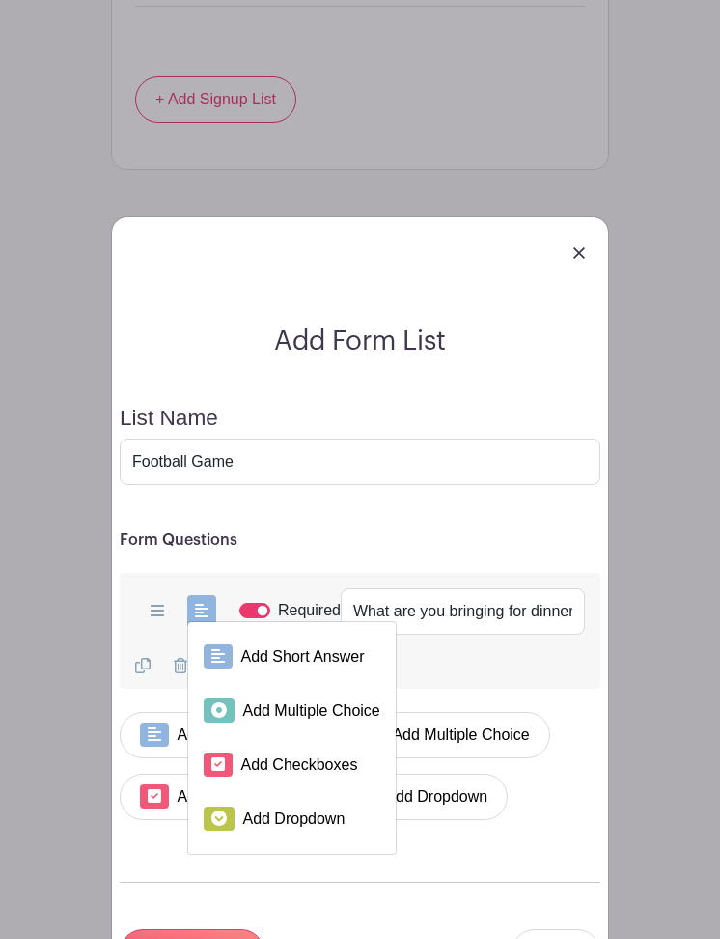
click at [482, 689] on div "Add Short Answer Add Multiple Choice Add Checkboxes Add Dropdown What are you b…" at bounding box center [360, 631] width 481 height 116
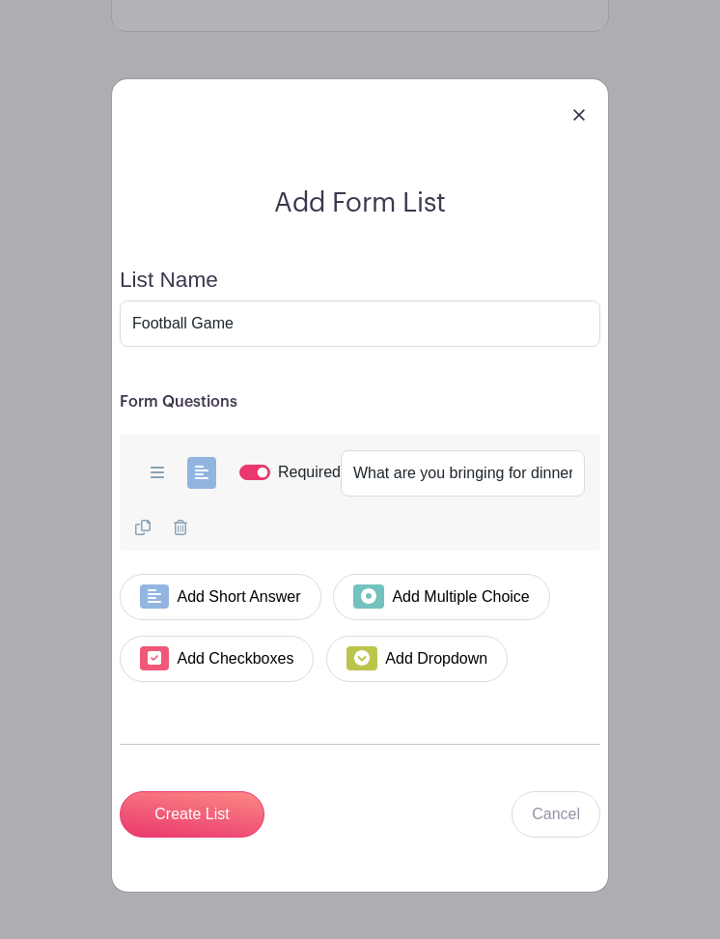
scroll to position [3043, 0]
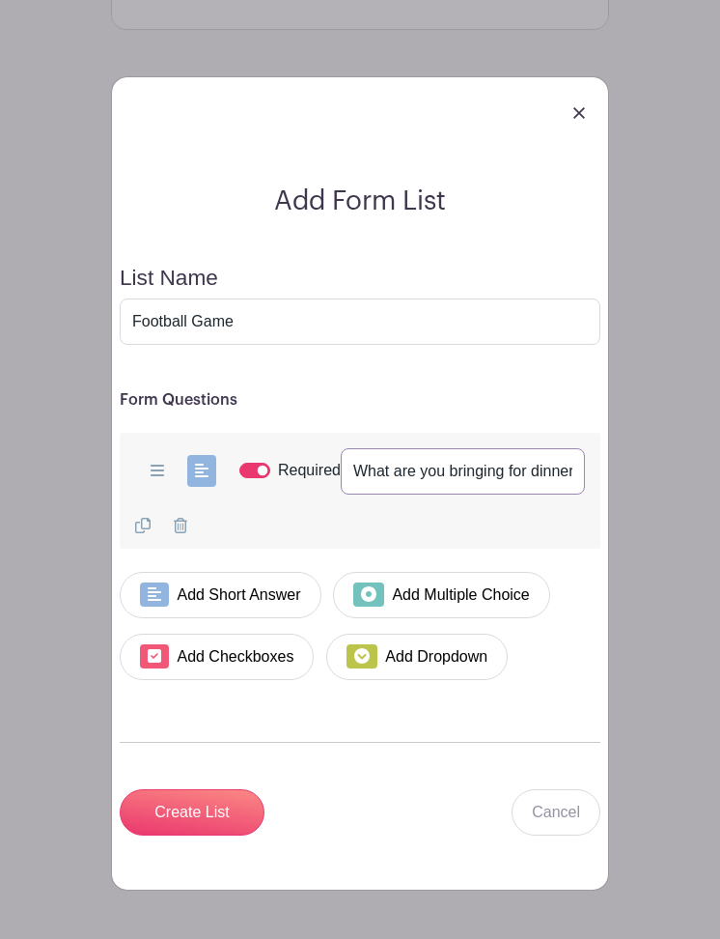
drag, startPoint x: 466, startPoint y: 523, endPoint x: 563, endPoint y: 537, distance: 97.5
click at [563, 537] on div "Add Short Answer Add Multiple Choice Add Checkboxes Add Dropdown What are you b…" at bounding box center [360, 491] width 481 height 116
click at [491, 494] on input "What are you bringing for dinner? If you did not sign up for dinner put N/A" at bounding box center [463, 471] width 244 height 46
click at [512, 494] on input "What are you bringing for dinner? If you did not sign up for dinner put N/A" at bounding box center [463, 471] width 244 height 46
click at [200, 835] on input "Create List" at bounding box center [192, 812] width 145 height 46
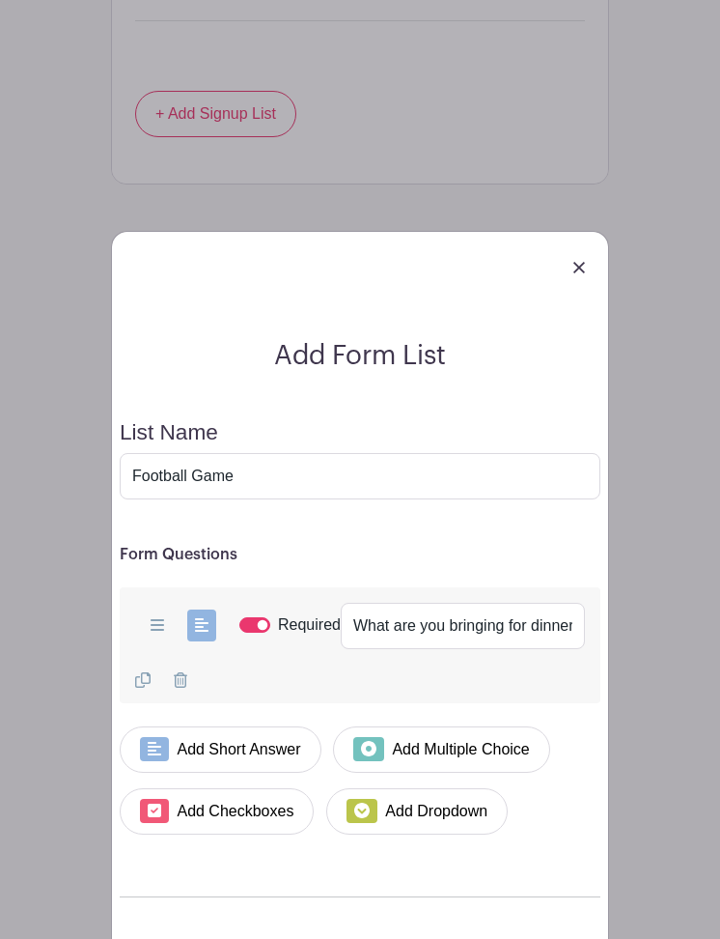
scroll to position [2713, 0]
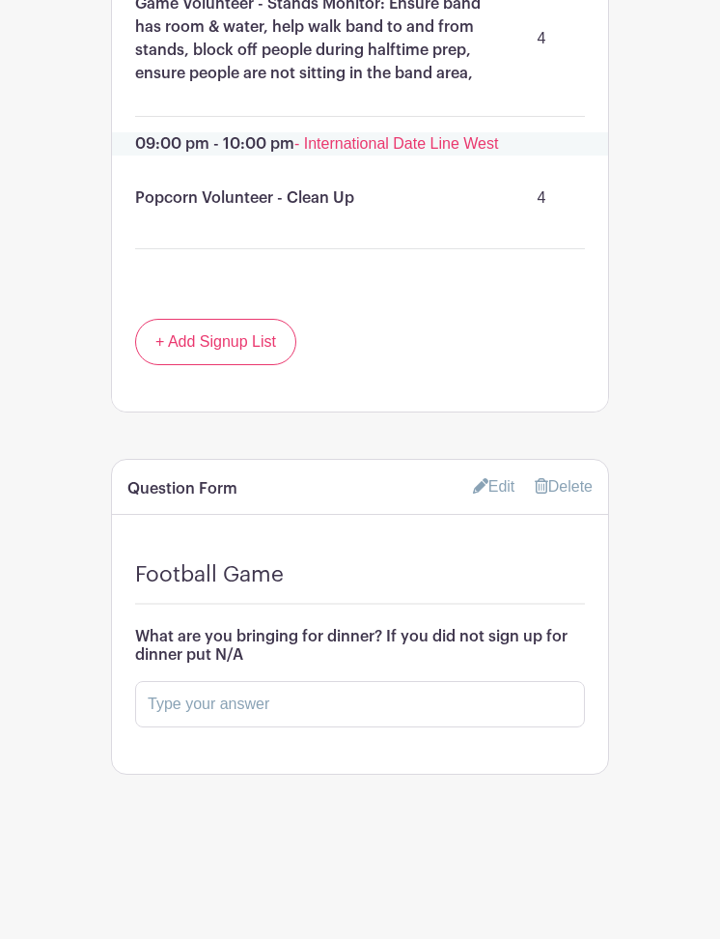
click at [488, 489] on link "Edit" at bounding box center [494, 486] width 42 height 32
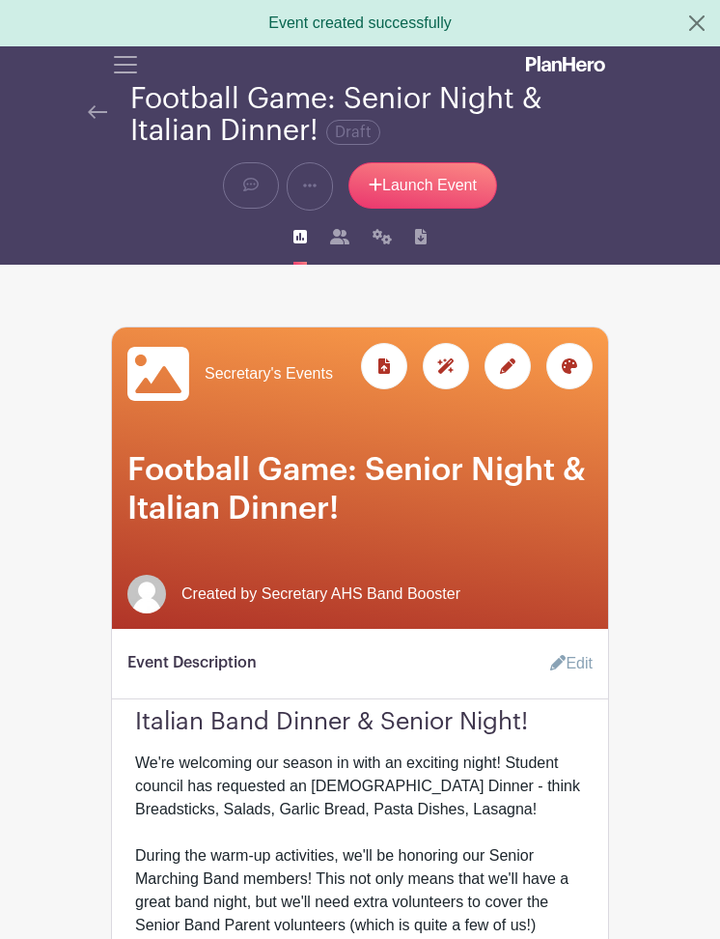
scroll to position [38, 0]
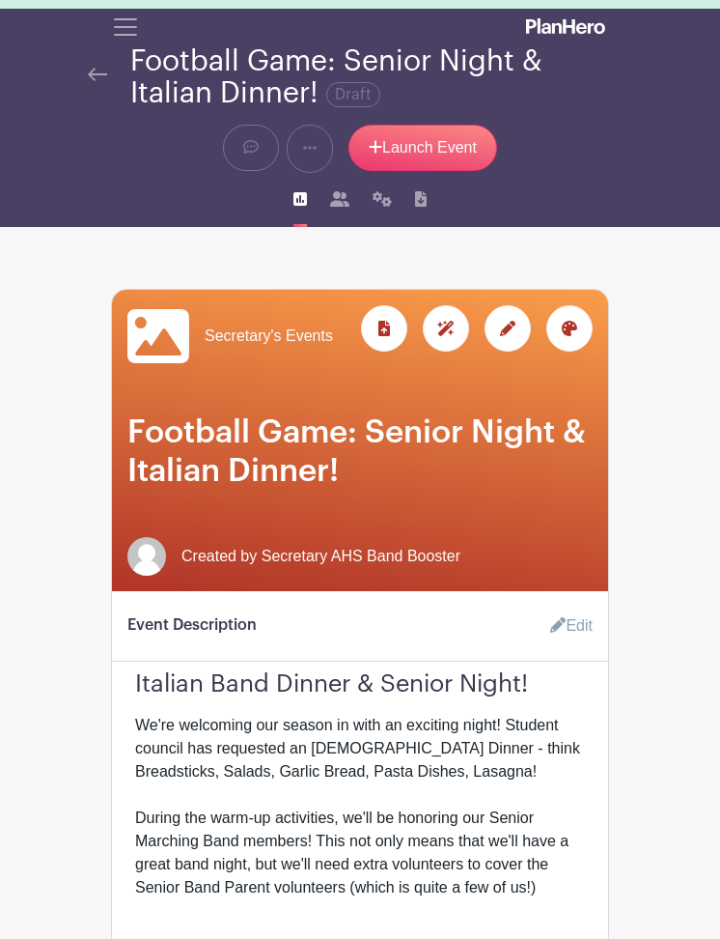
click at [580, 628] on link "Edit" at bounding box center [564, 626] width 58 height 39
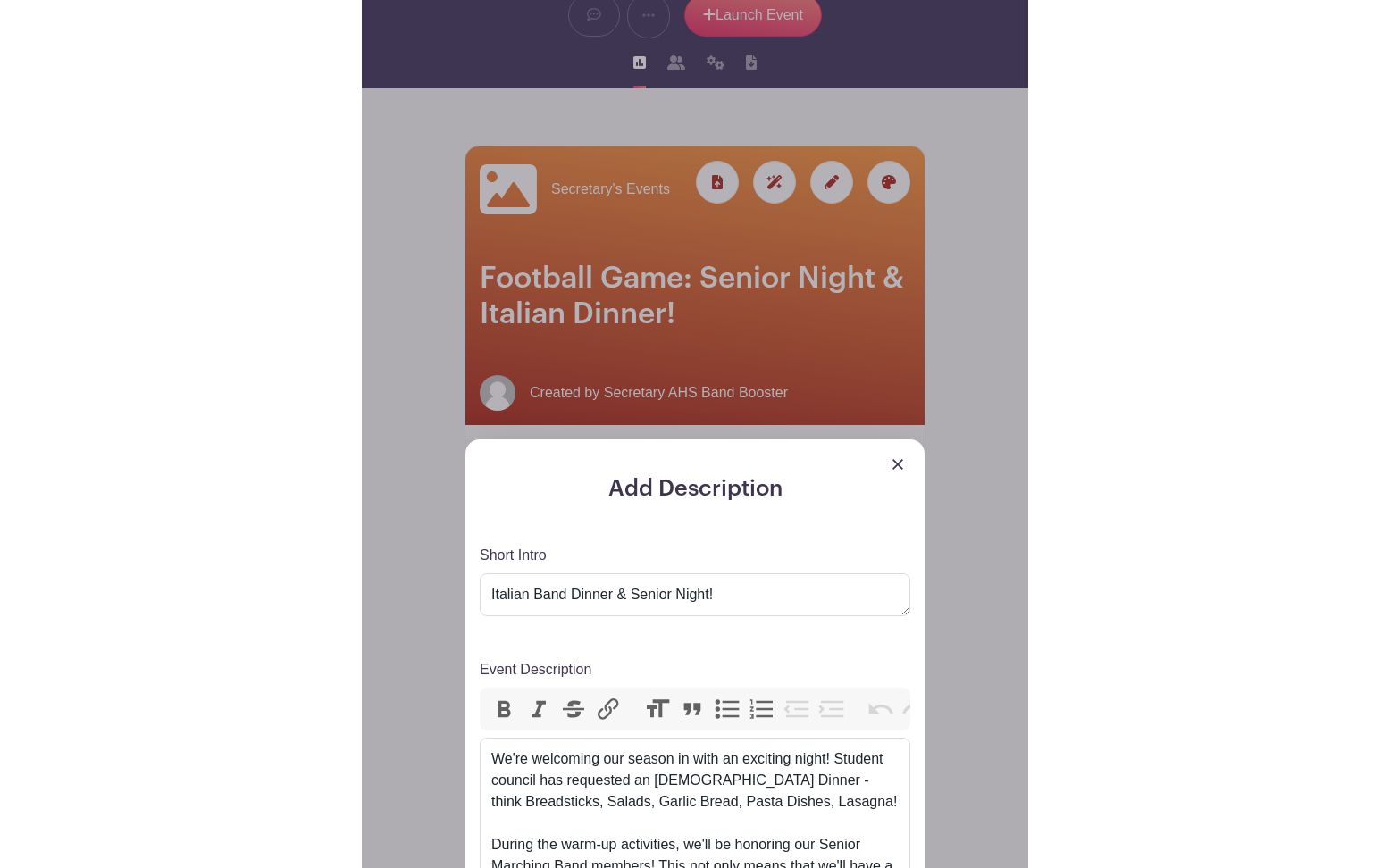
scroll to position [0, 0]
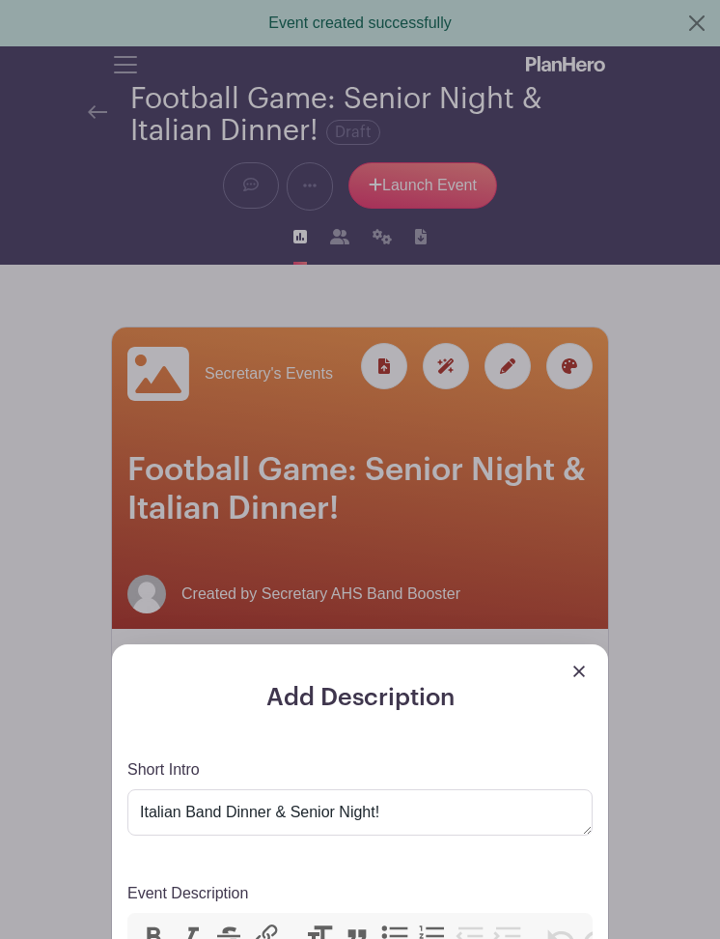
click at [580, 670] on img at bounding box center [580, 671] width 12 height 12
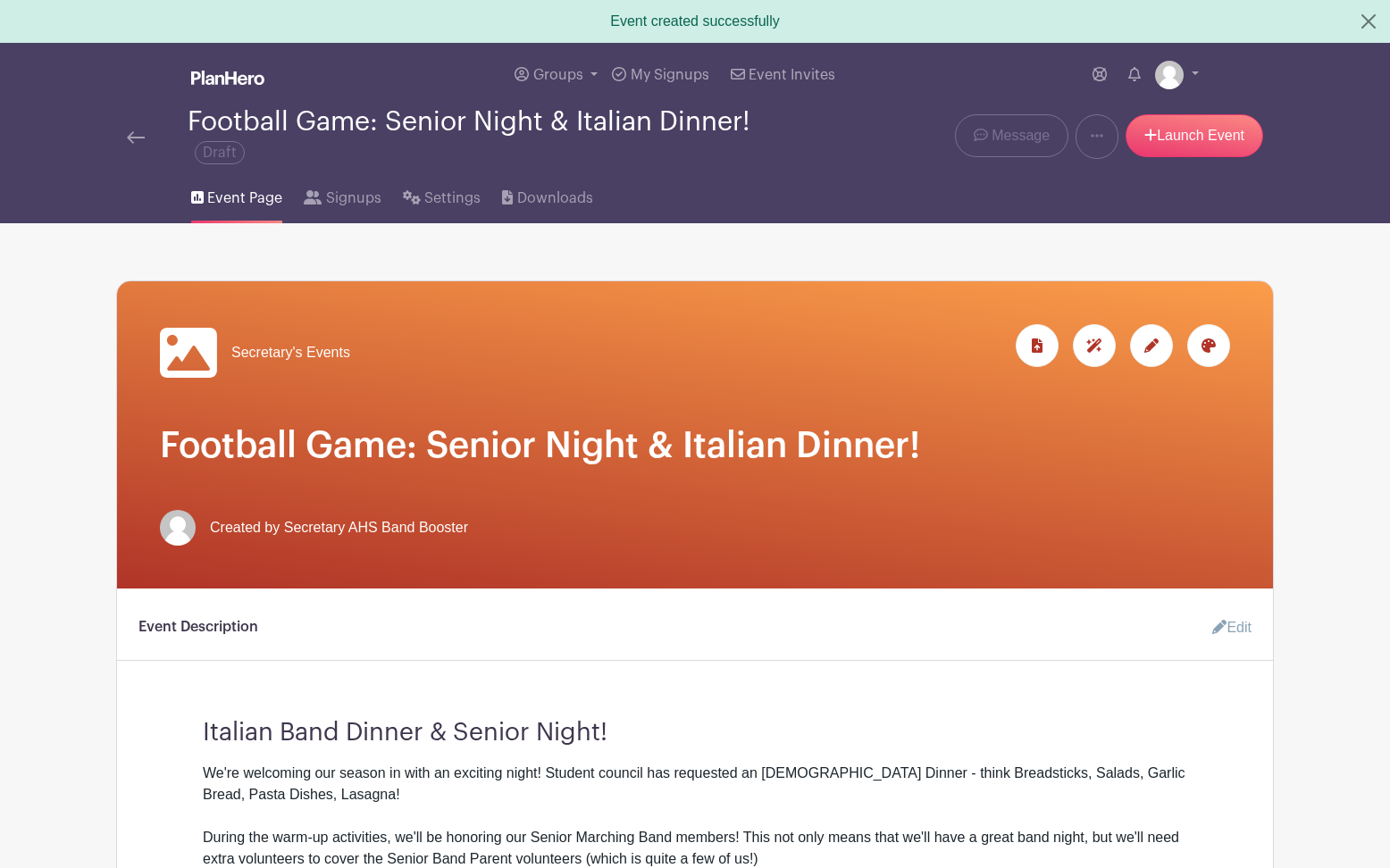
click at [1152, 342] on icon at bounding box center [1150, 345] width 14 height 14
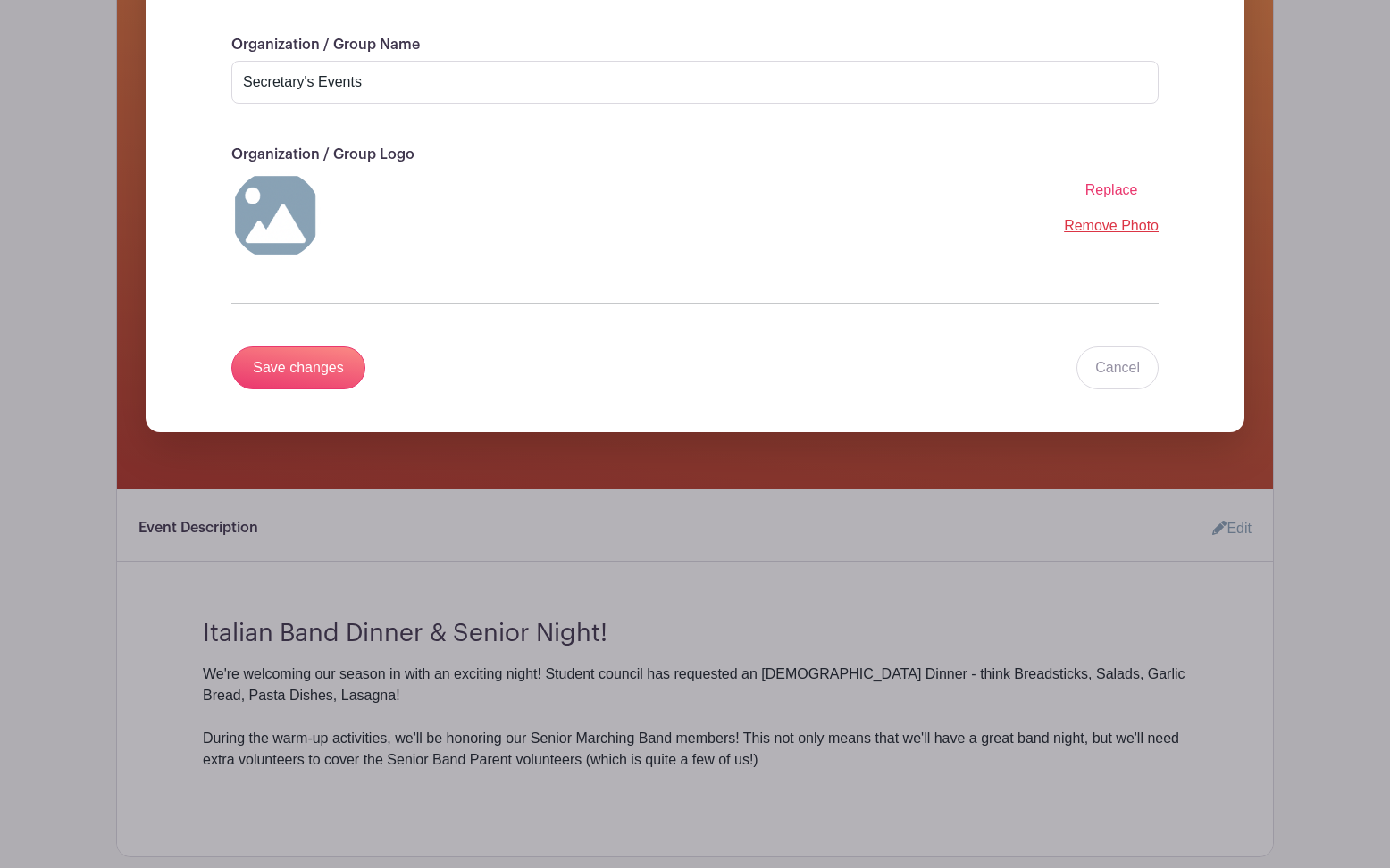
scroll to position [330, 0]
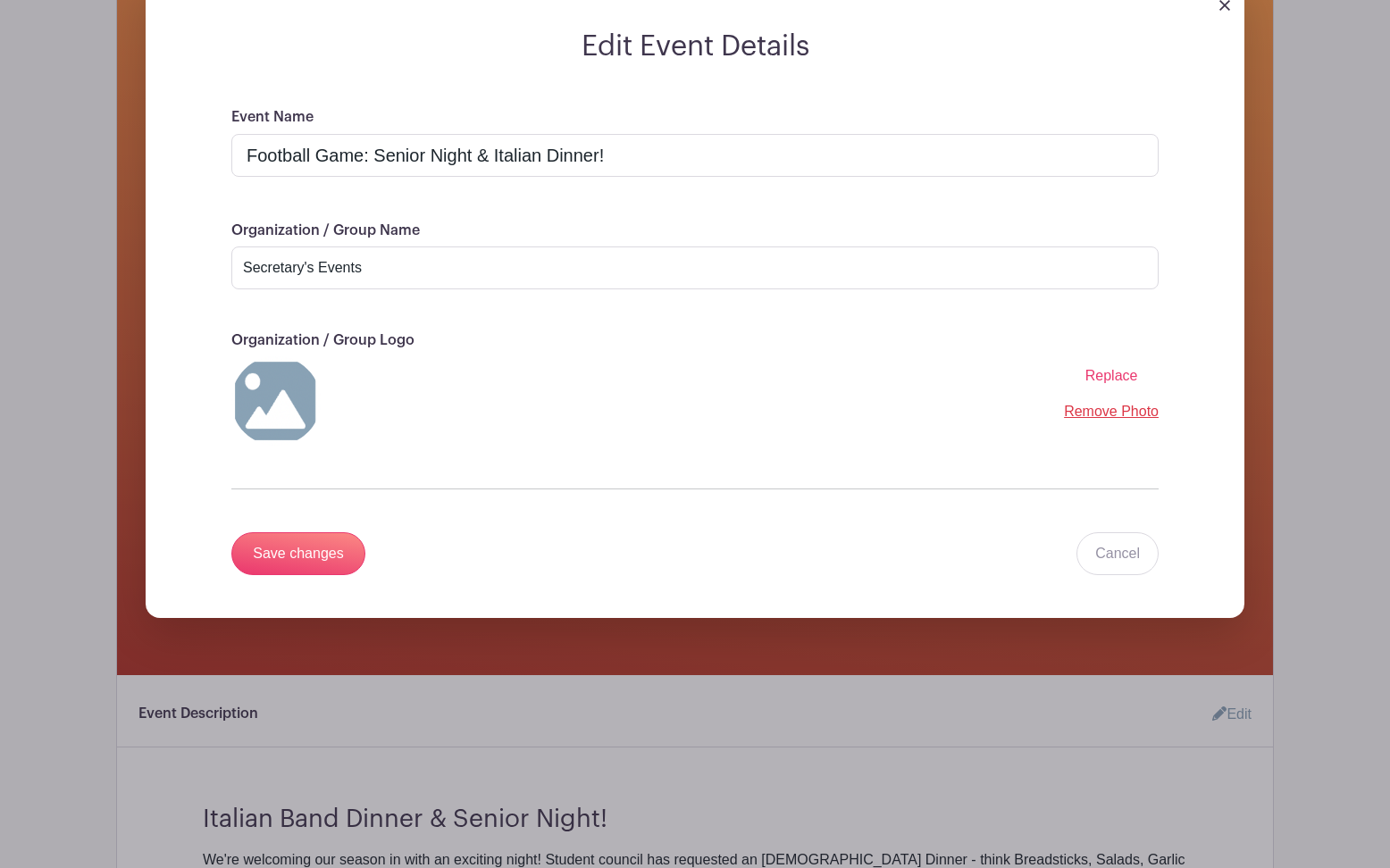
click at [1123, 379] on span "Replace" at bounding box center [1111, 375] width 53 height 15
click at [0, 0] on input "Replace" at bounding box center [0, 0] width 0 height 0
click at [313, 558] on input "Save changes" at bounding box center [298, 554] width 134 height 43
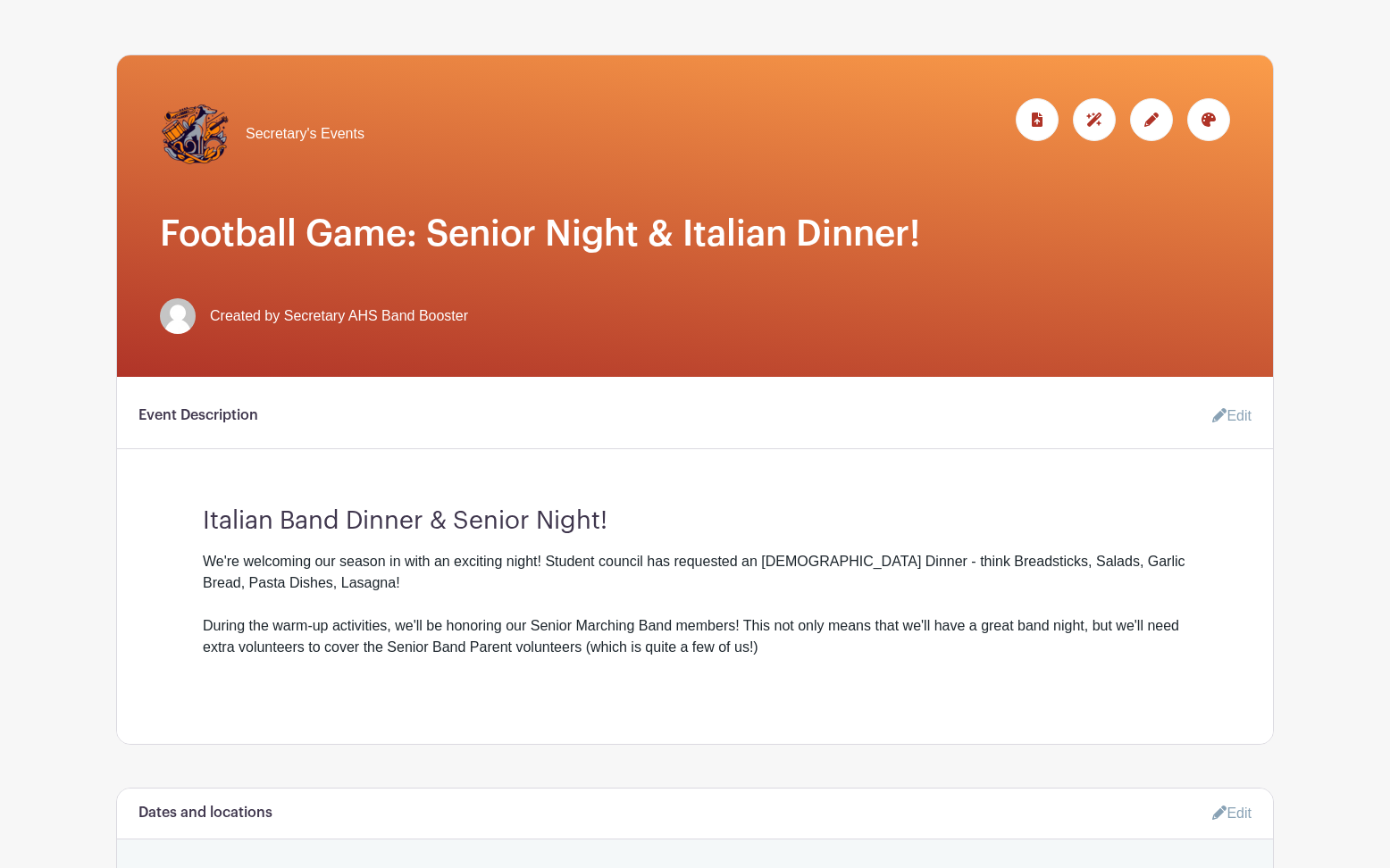
scroll to position [226, 0]
click at [1168, 117] on div at bounding box center [1151, 119] width 43 height 43
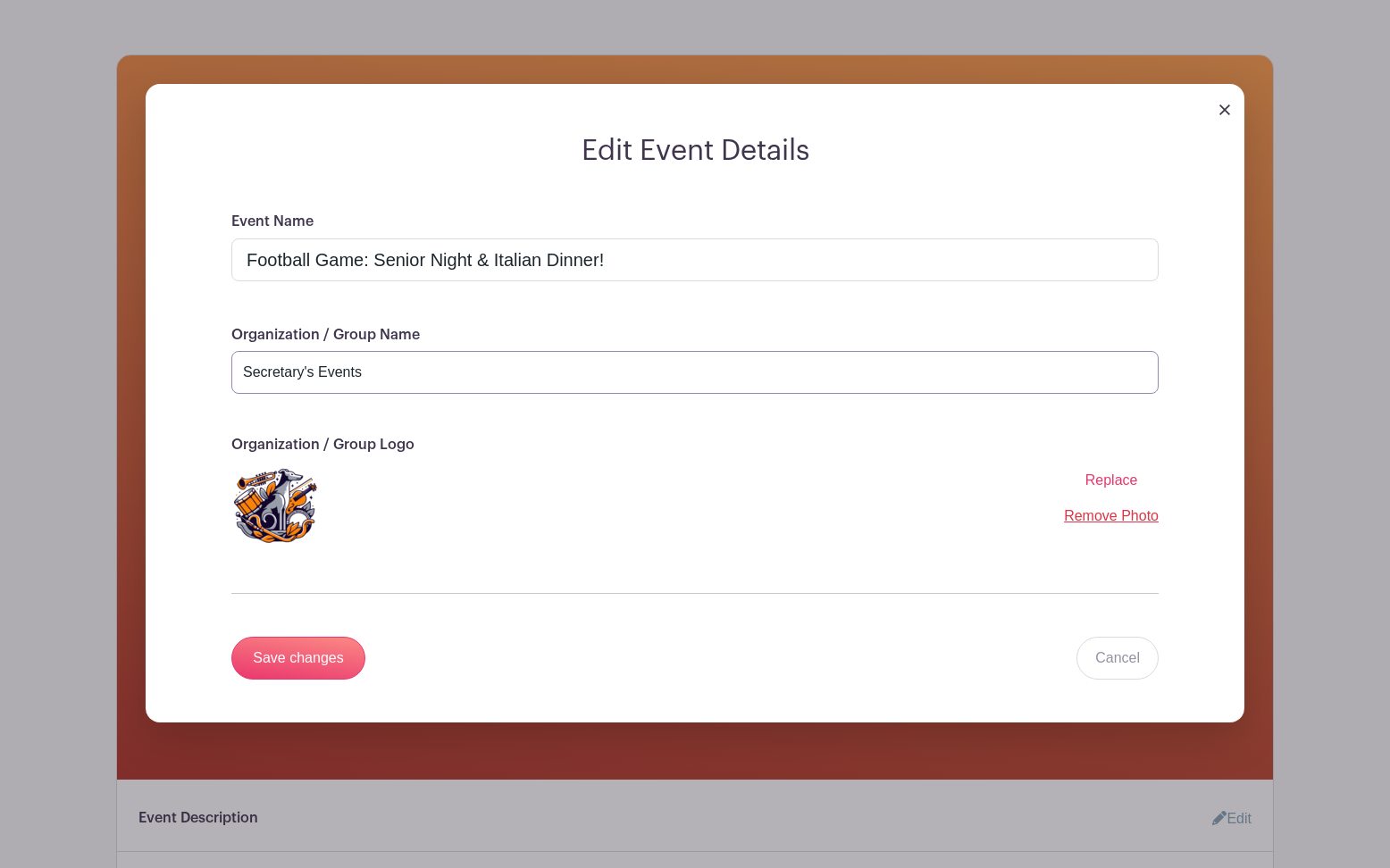
click at [417, 386] on input "Secretary's Events" at bounding box center [695, 373] width 927 height 43
type input "AHS Band Boosters"
click at [318, 660] on input "Save changes" at bounding box center [298, 658] width 134 height 43
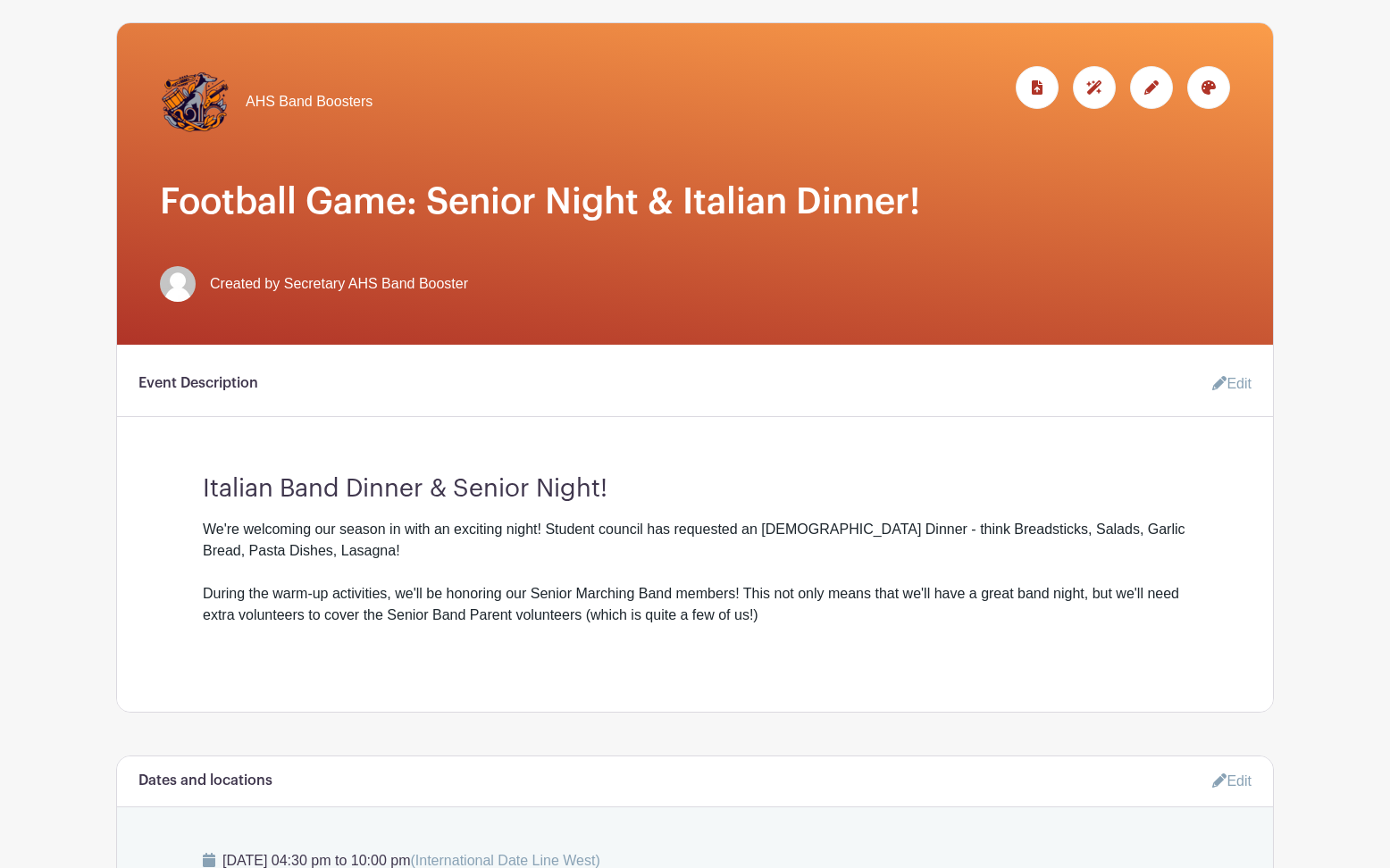
scroll to position [255, 0]
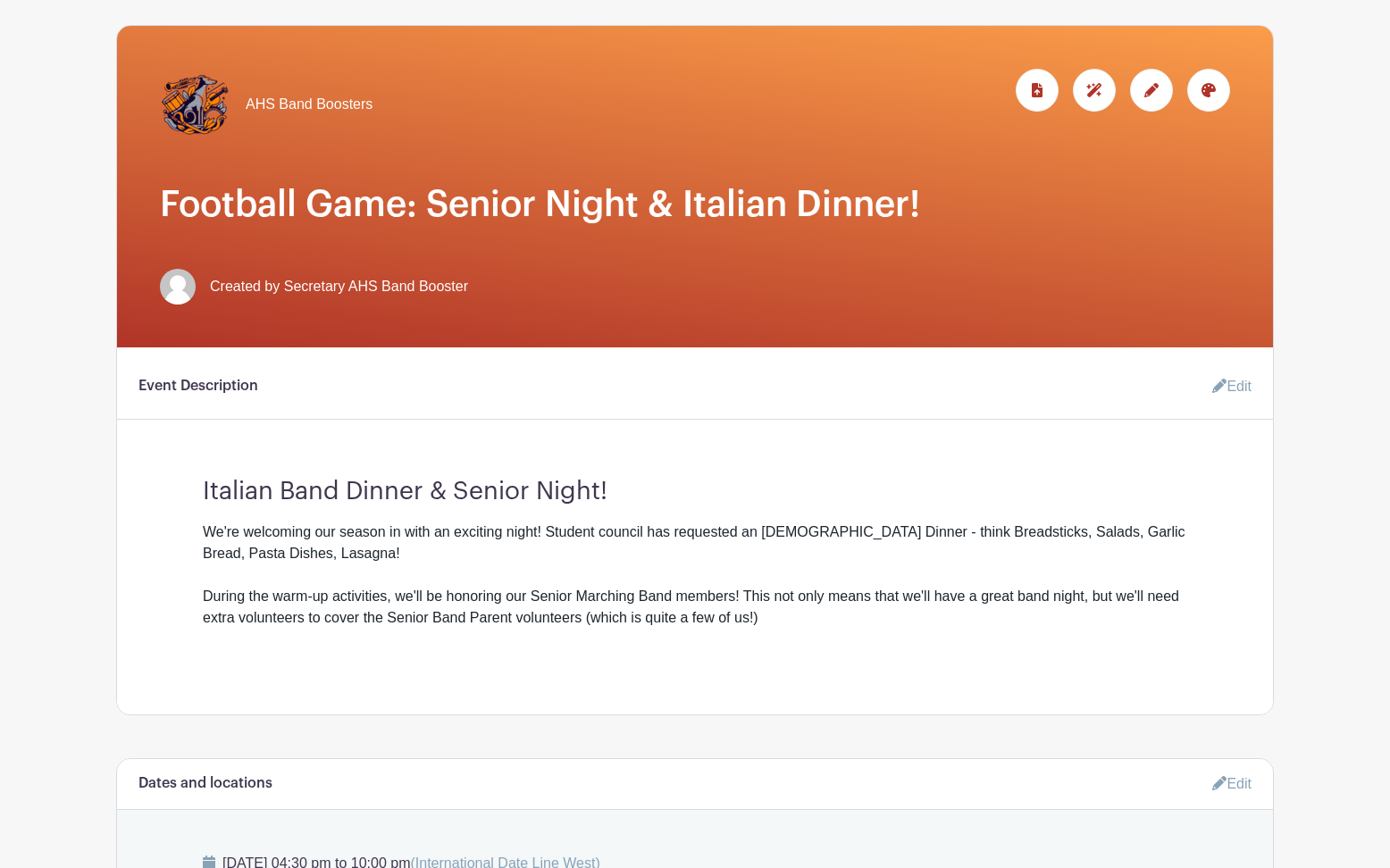
click at [1153, 86] on icon at bounding box center [1150, 90] width 14 height 14
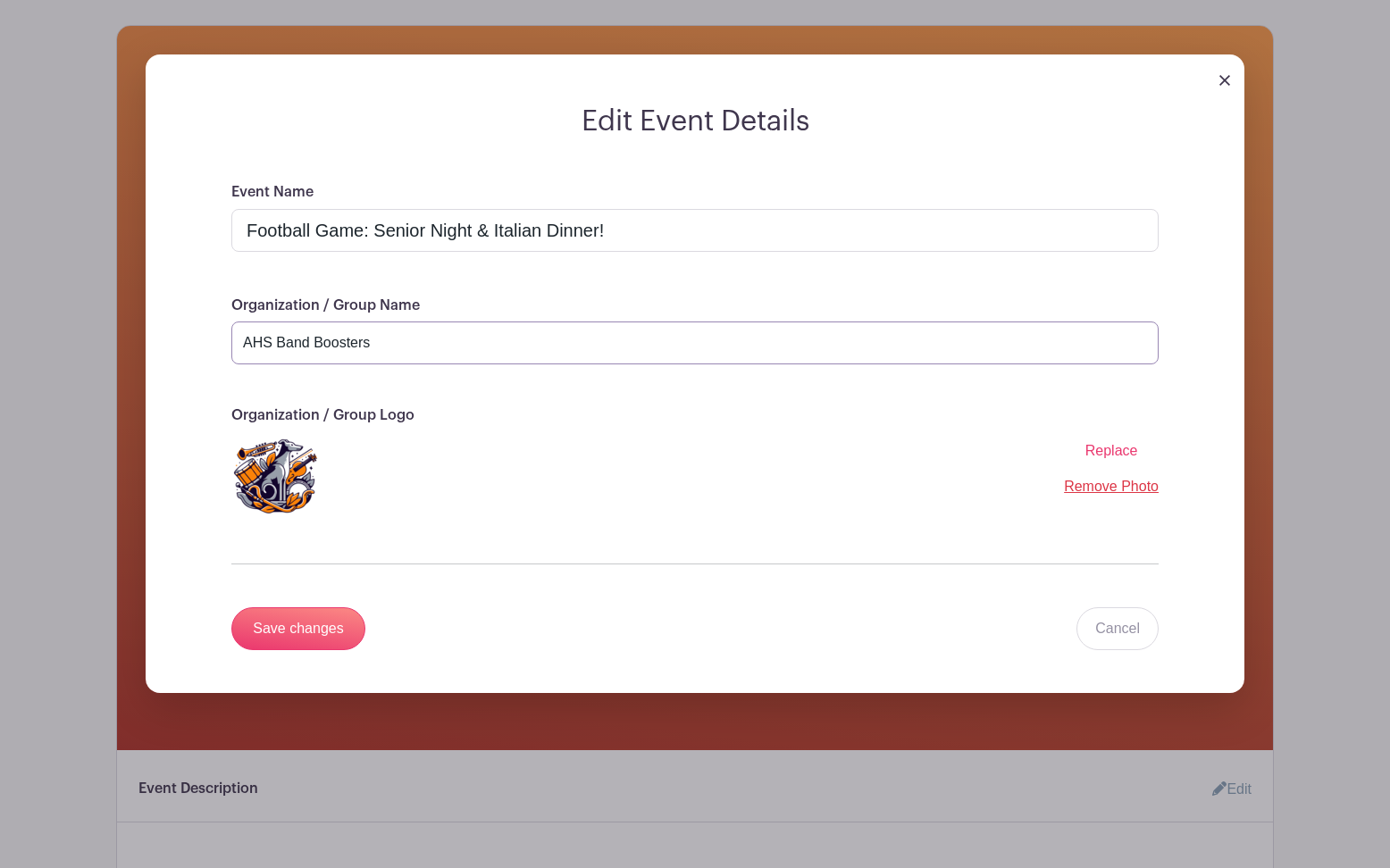
drag, startPoint x: 394, startPoint y: 345, endPoint x: 279, endPoint y: 347, distance: 115.0
click at [278, 347] on input "AHS Band Boosters" at bounding box center [695, 343] width 927 height 43
type input "AHS Marching Band"
click at [280, 660] on div "Event Name Football Game: Senior Night & Italian Dinner! Organization / Group N…" at bounding box center [695, 436] width 1013 height 511
click at [277, 623] on input "Save changes" at bounding box center [298, 629] width 134 height 43
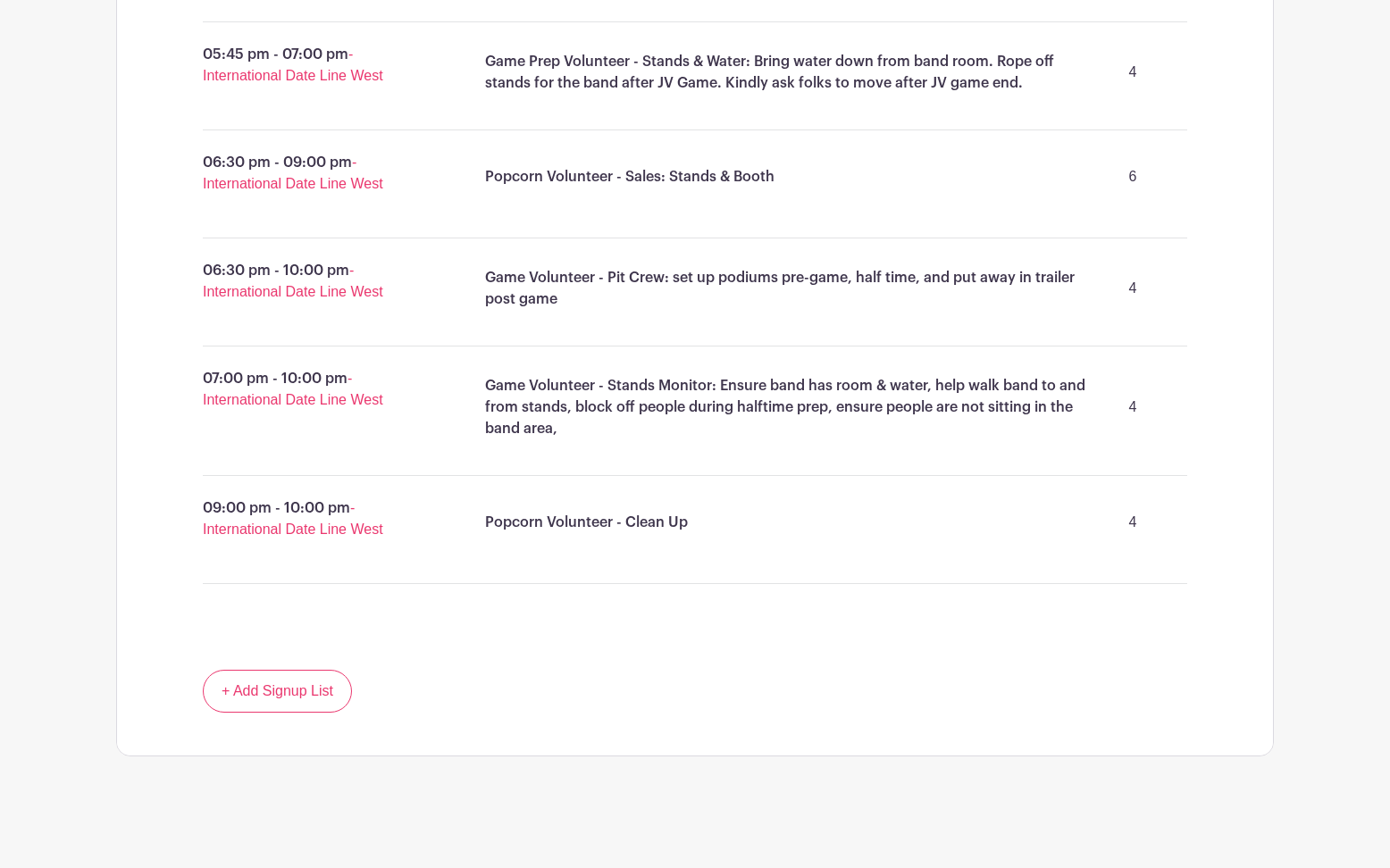
scroll to position [1910, 0]
click at [305, 687] on link "+ Add Signup List" at bounding box center [277, 691] width 149 height 43
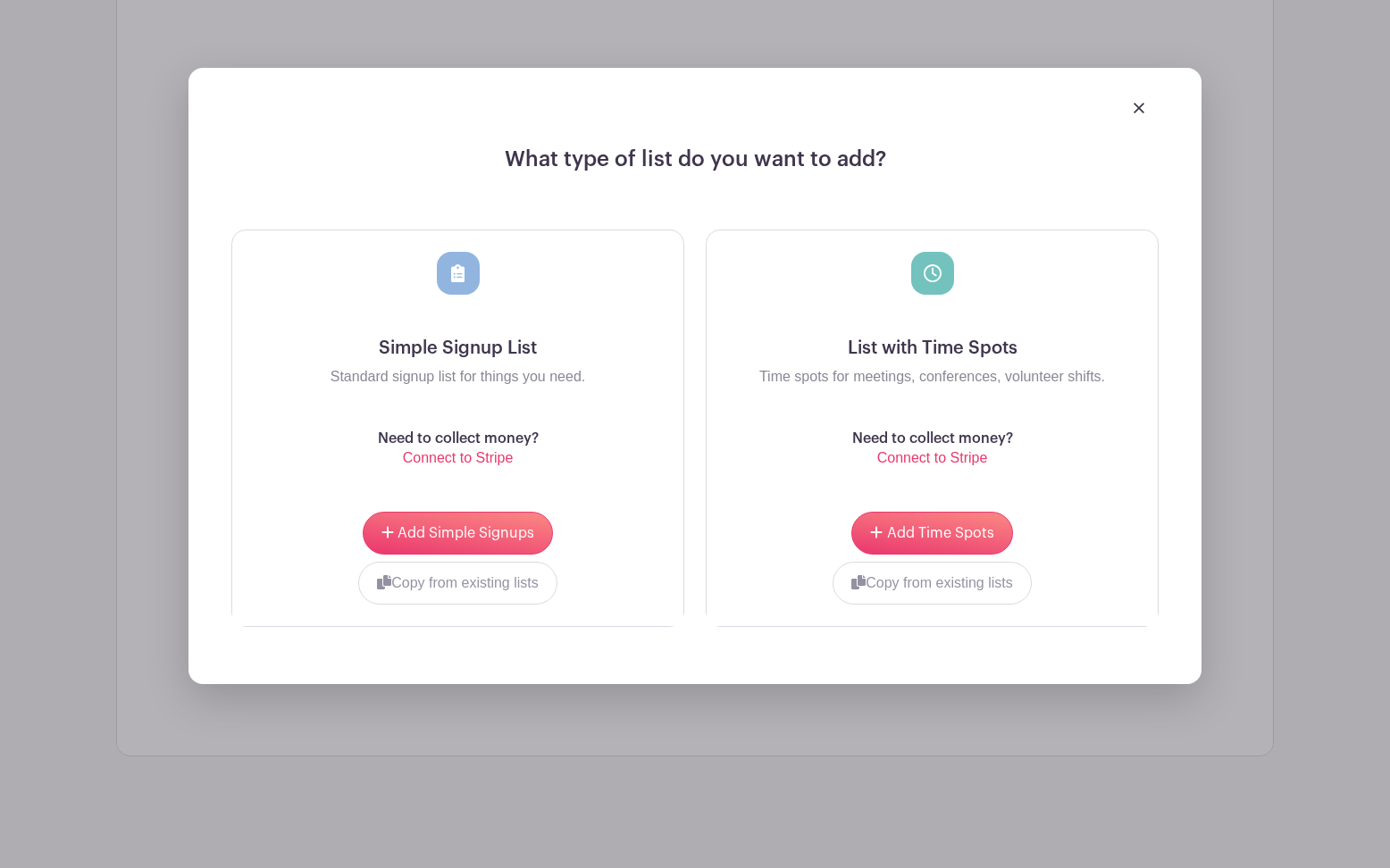
scroll to position [2583, 0]
click at [973, 534] on span "Add Time Spots" at bounding box center [941, 532] width 107 height 14
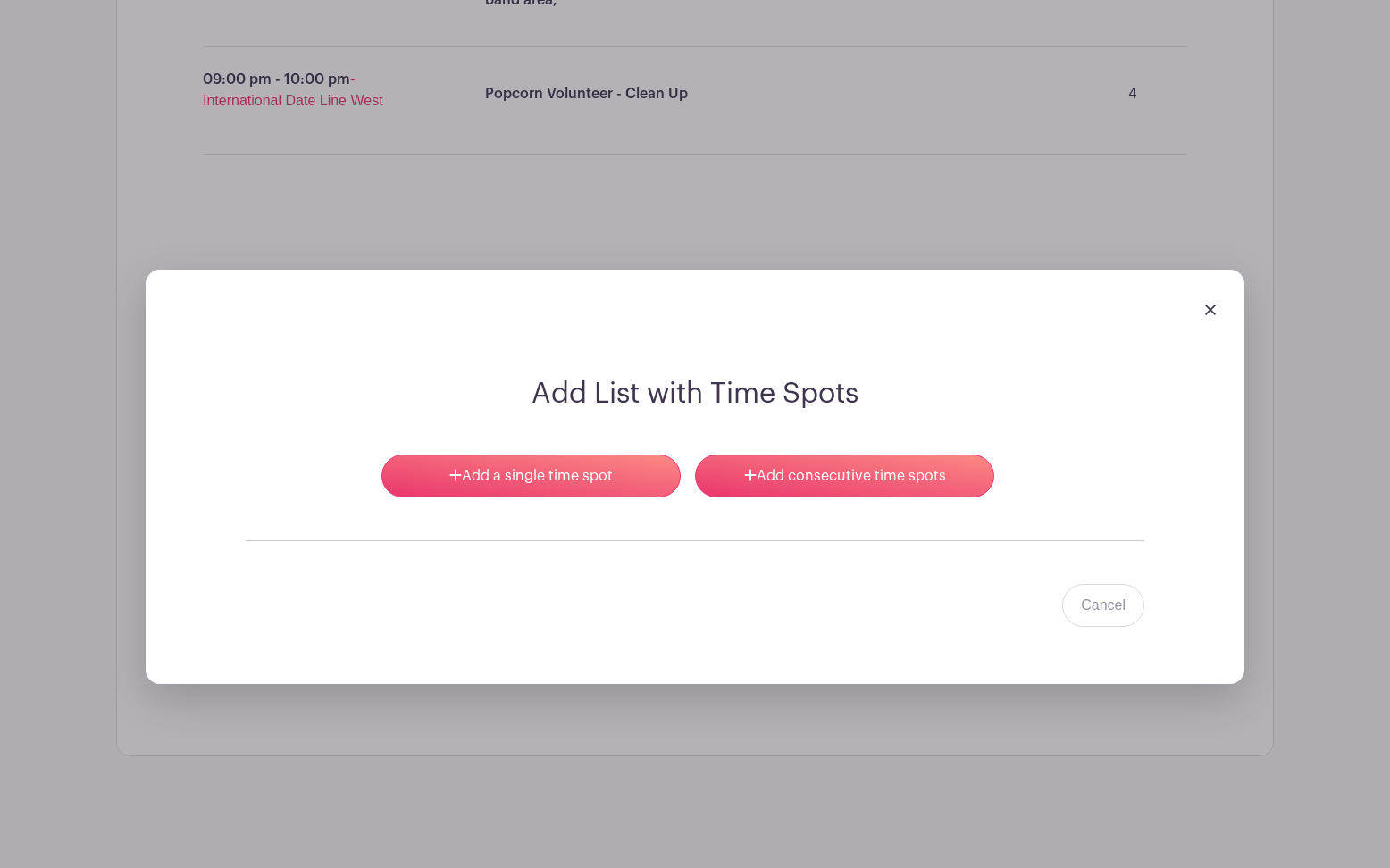
scroll to position [2480, 0]
click at [627, 490] on link "Add a single time spot" at bounding box center [531, 476] width 300 height 43
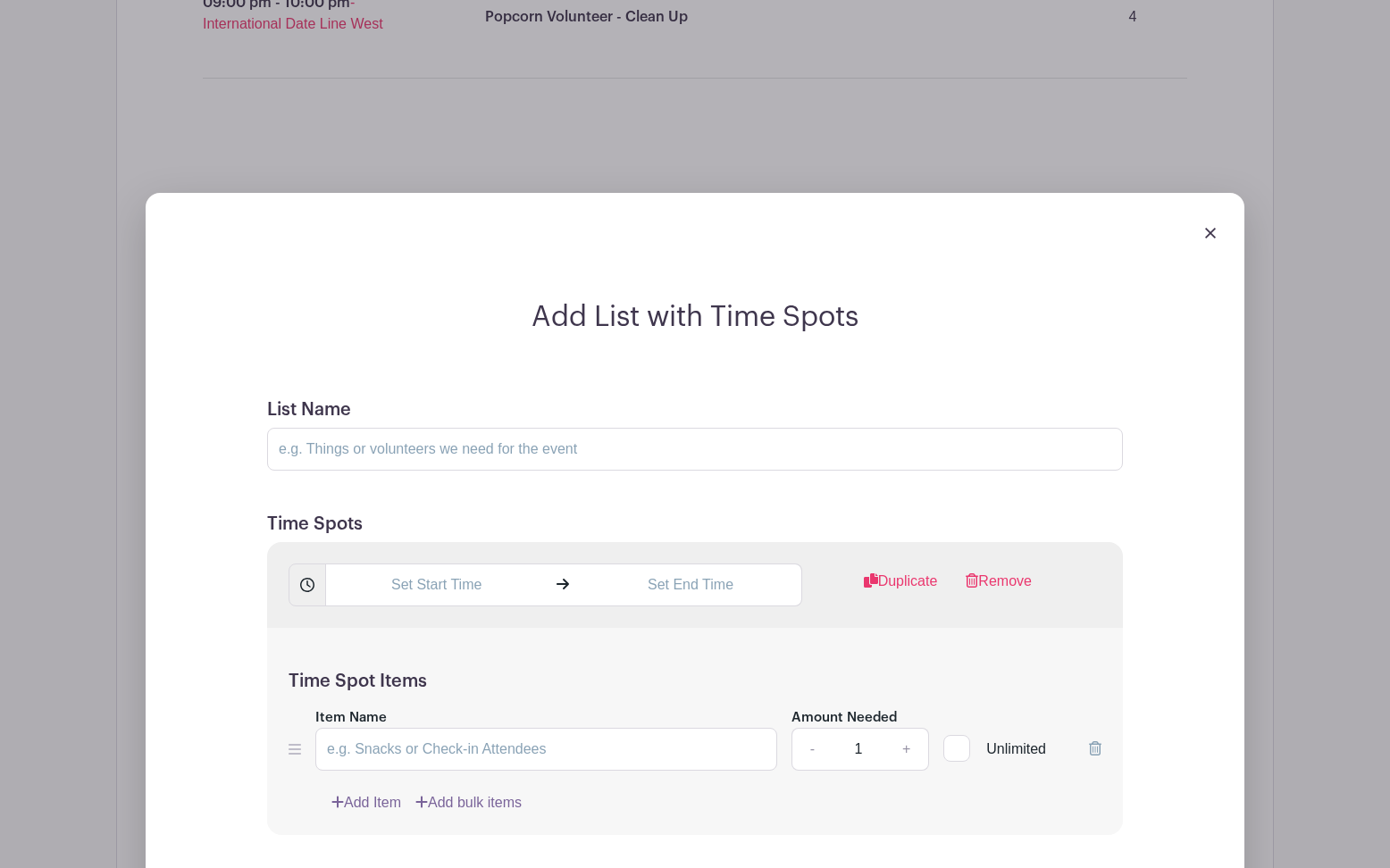
scroll to position [2502, 0]
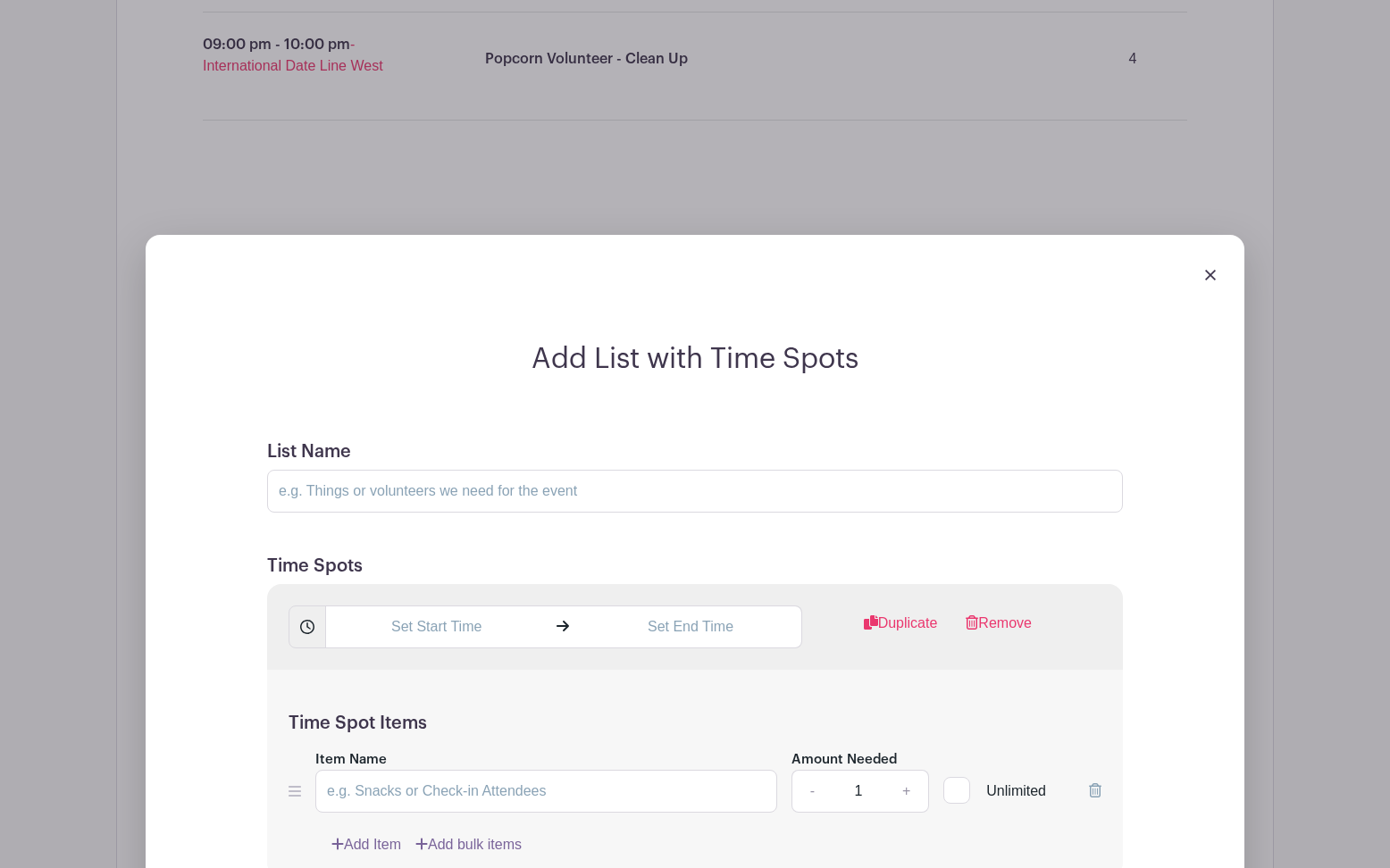
click at [1205, 280] on img at bounding box center [1211, 275] width 11 height 11
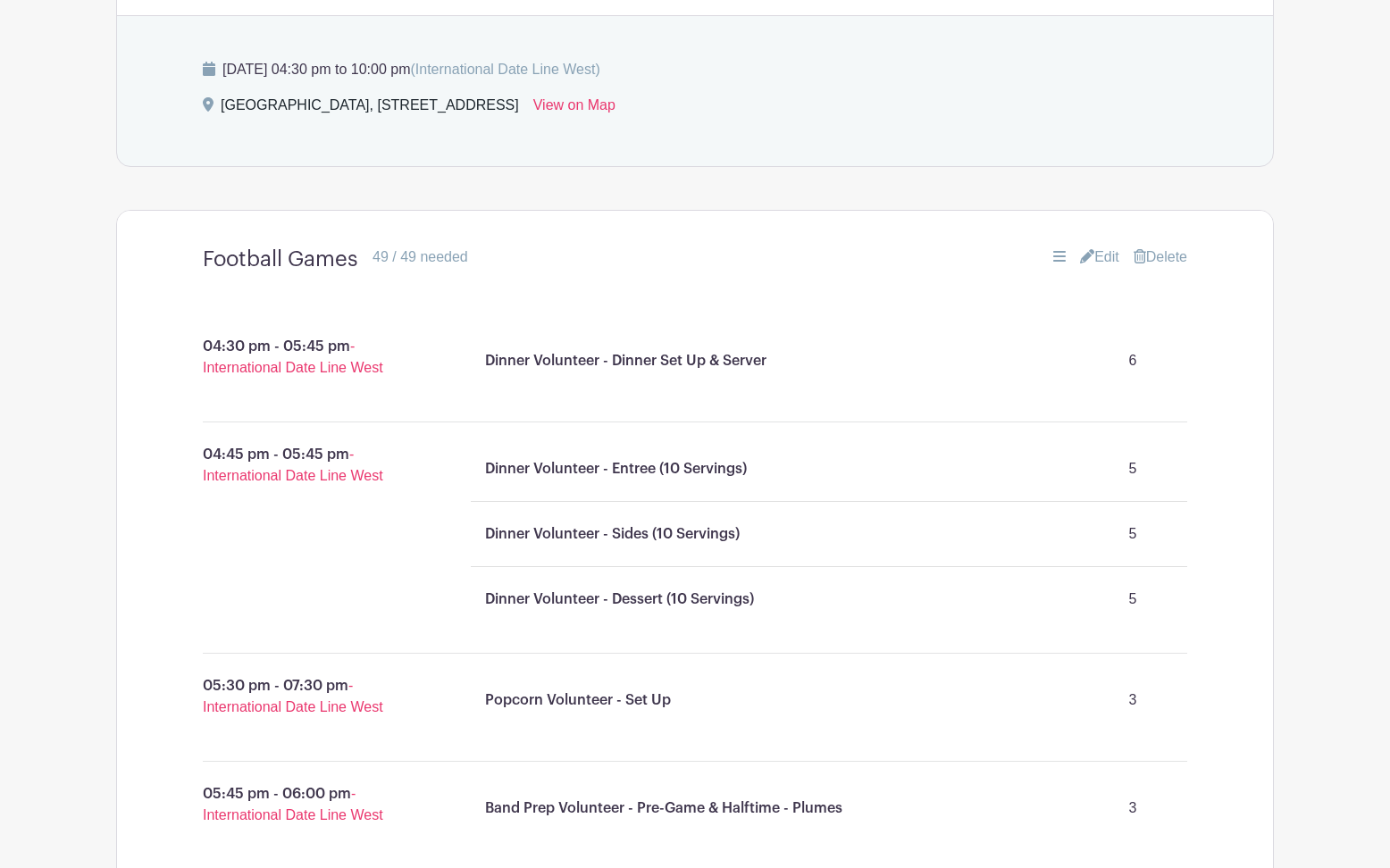
scroll to position [1187, 0]
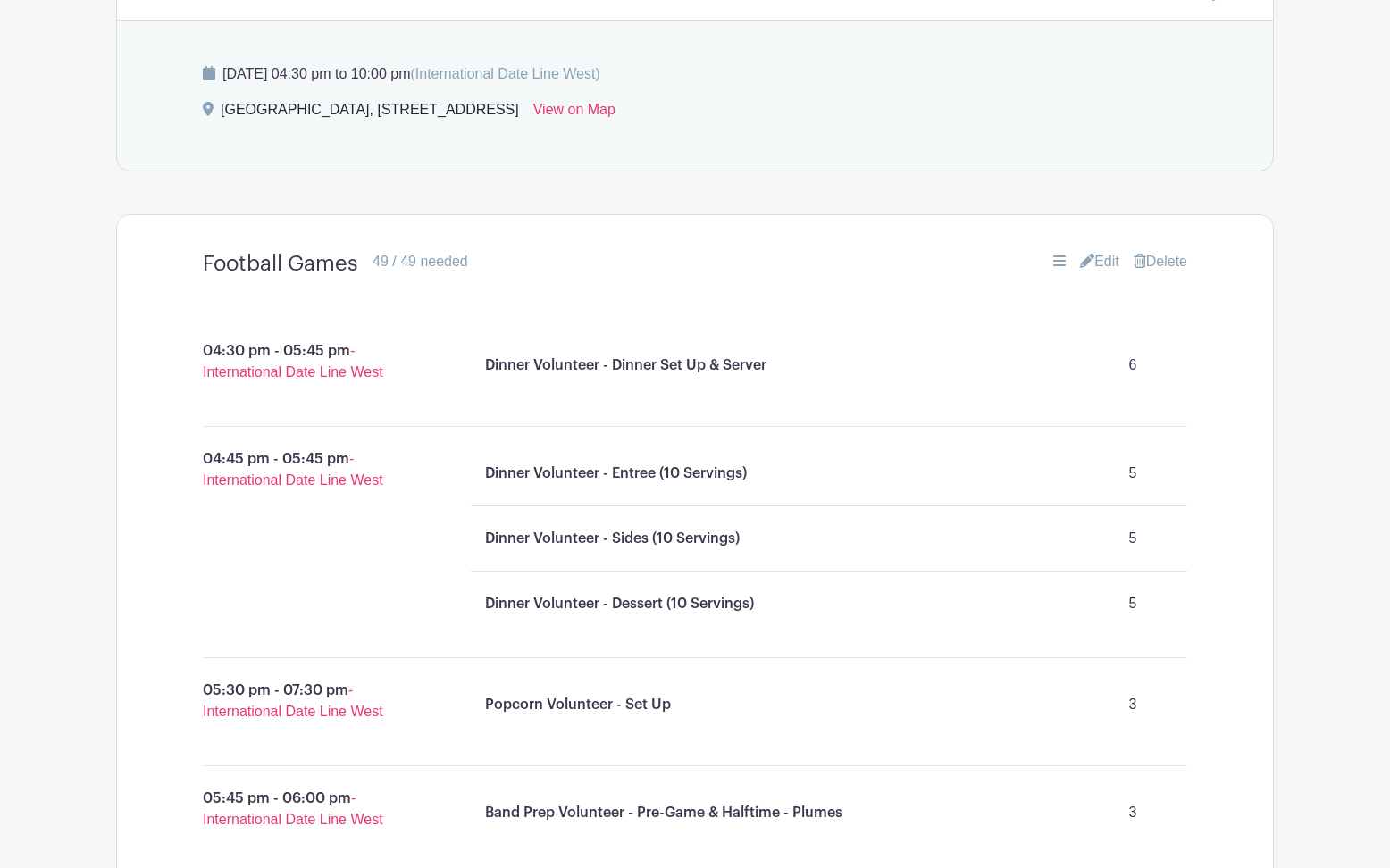
click at [1053, 263] on icon at bounding box center [1060, 261] width 13 height 11
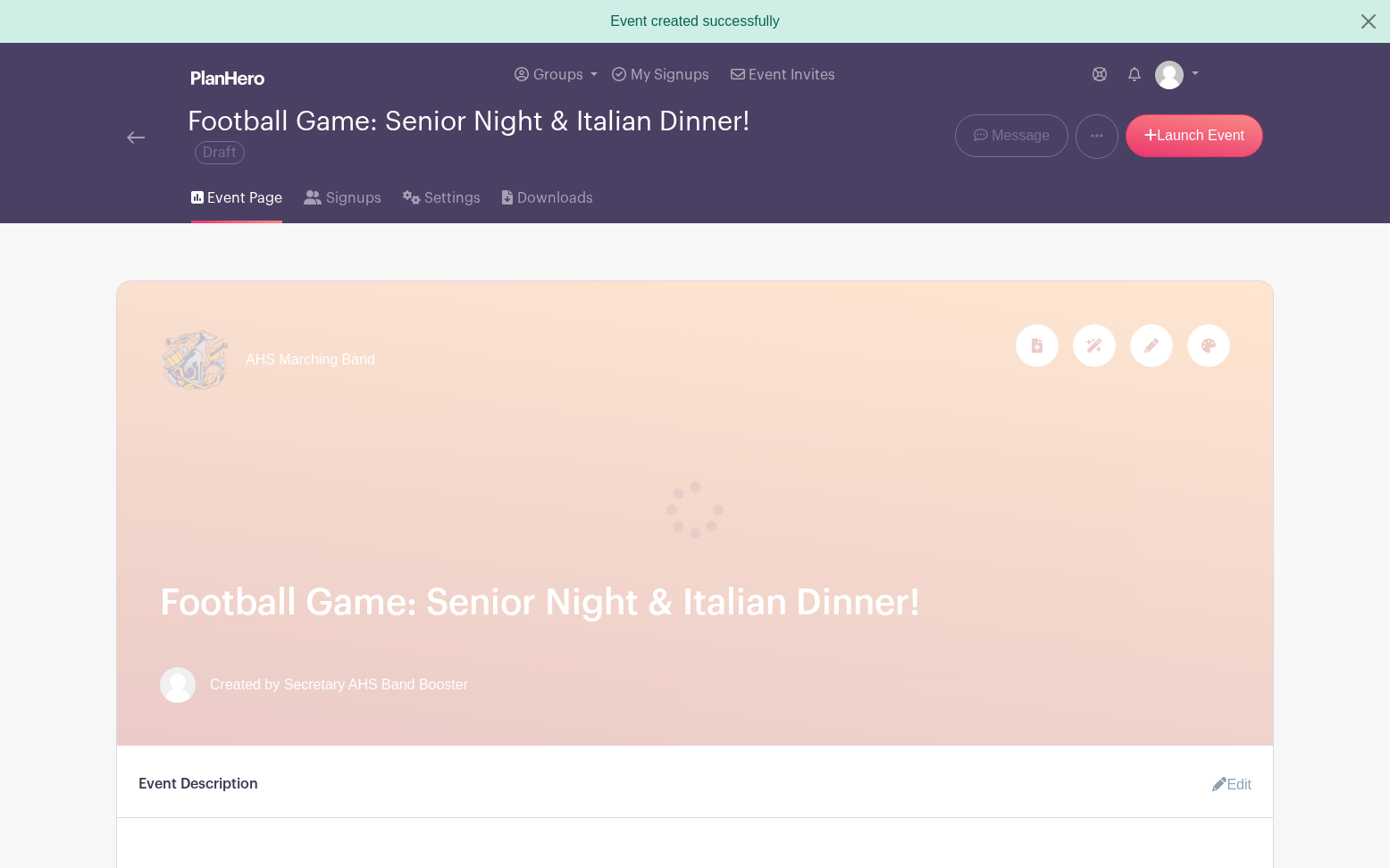
scroll to position [0, 0]
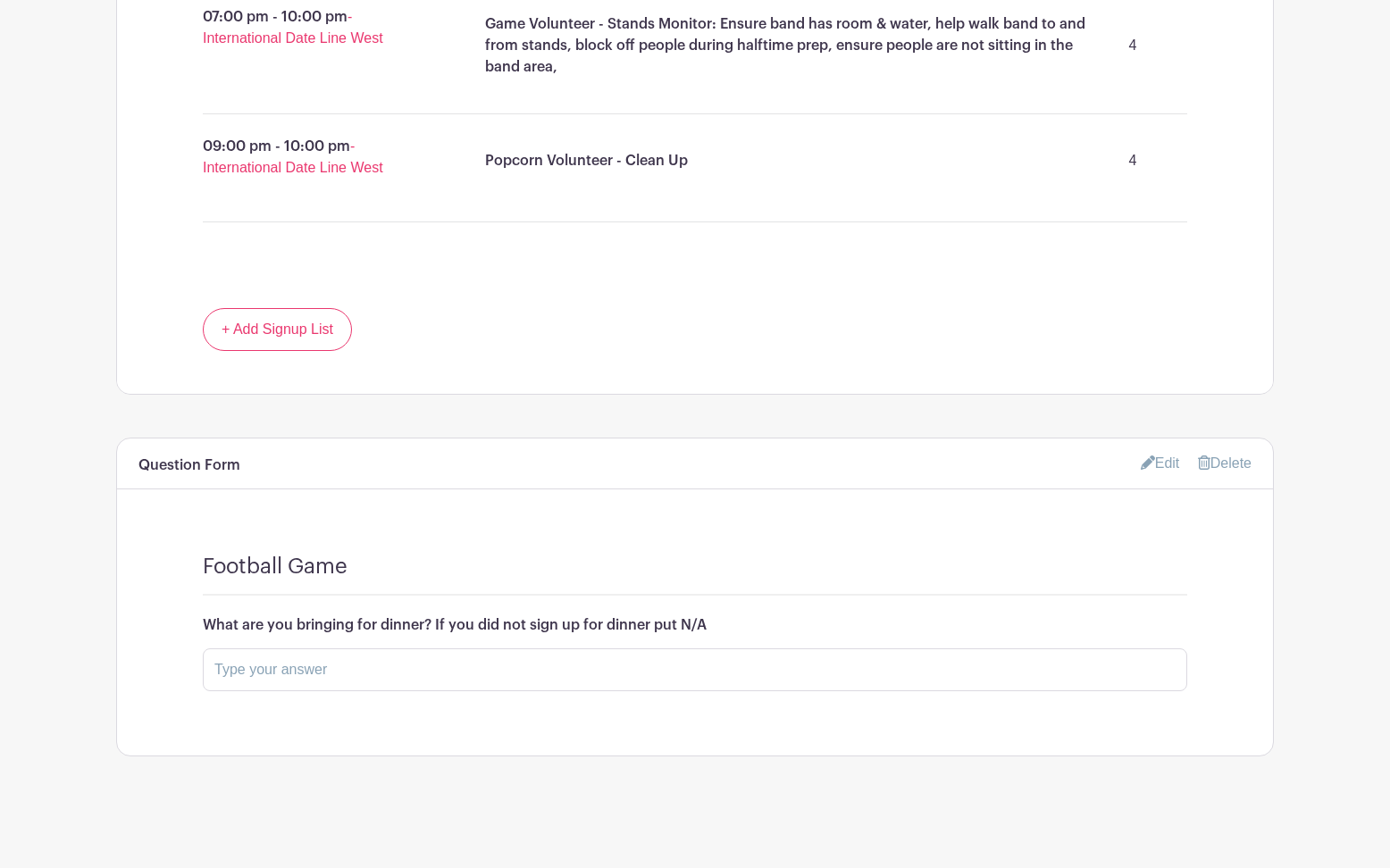
scroll to position [2228, 0]
click at [1158, 471] on link "Edit" at bounding box center [1160, 463] width 39 height 30
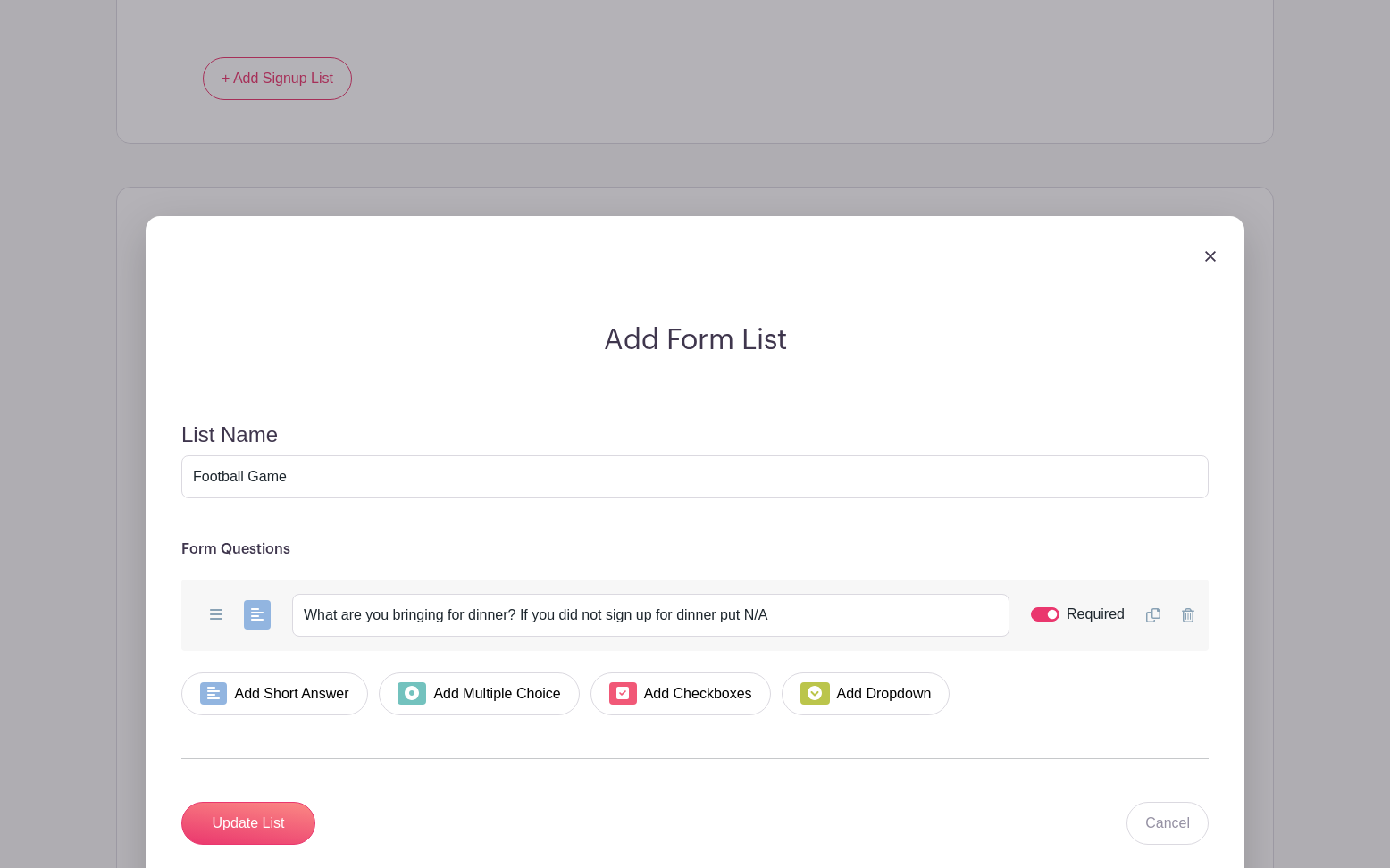
scroll to position [2471, 0]
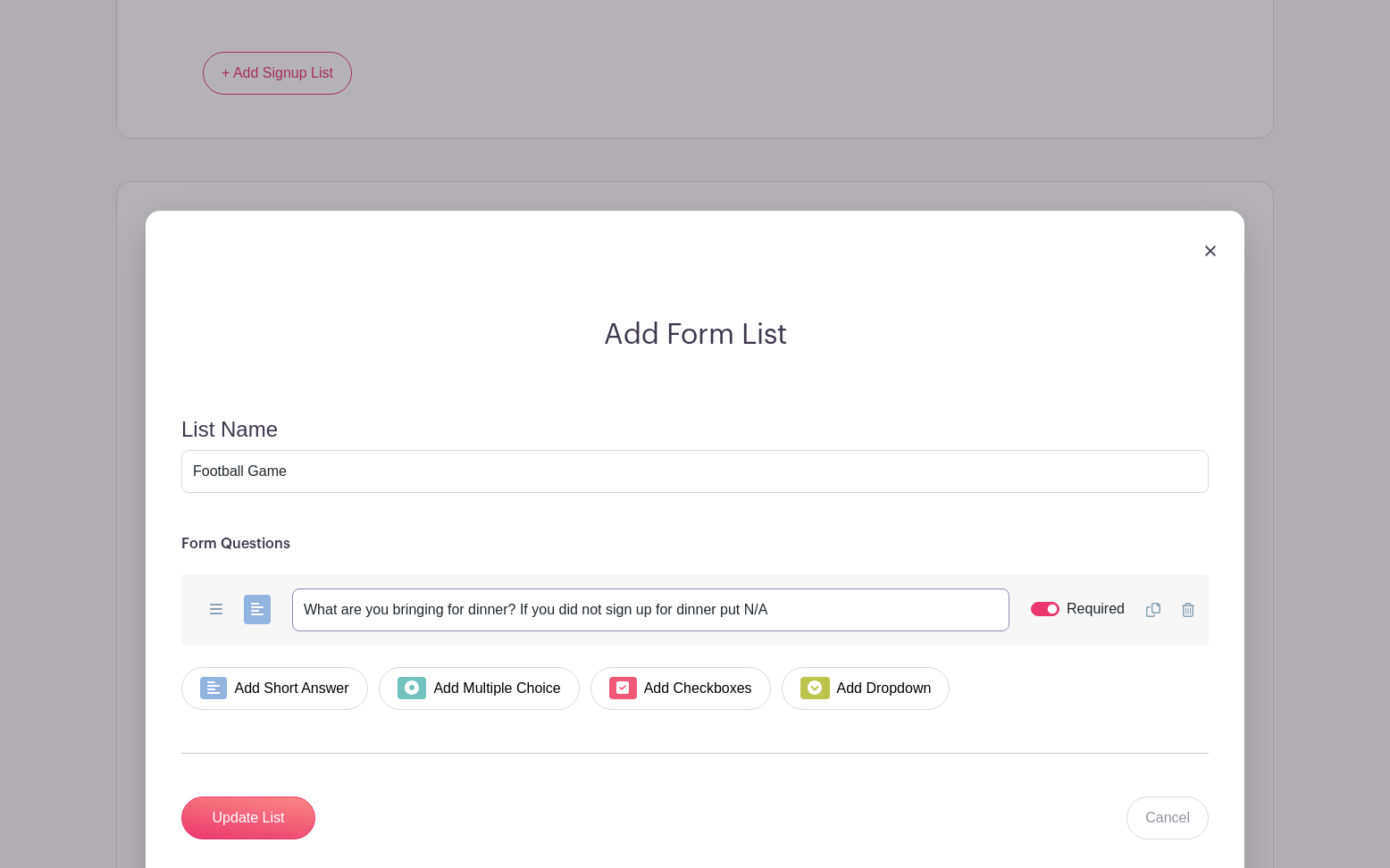
drag, startPoint x: 797, startPoint y: 627, endPoint x: 722, endPoint y: 623, distance: 75.1
click at [722, 623] on input "What are you bringing for dinner? If you did not sign up for dinner put N/A" at bounding box center [651, 609] width 718 height 43
click at [1044, 616] on input "Required" at bounding box center [1044, 608] width 29 height 14
checkbox input "false"
drag, startPoint x: 803, startPoint y: 619, endPoint x: 333, endPoint y: 626, distance: 470.1
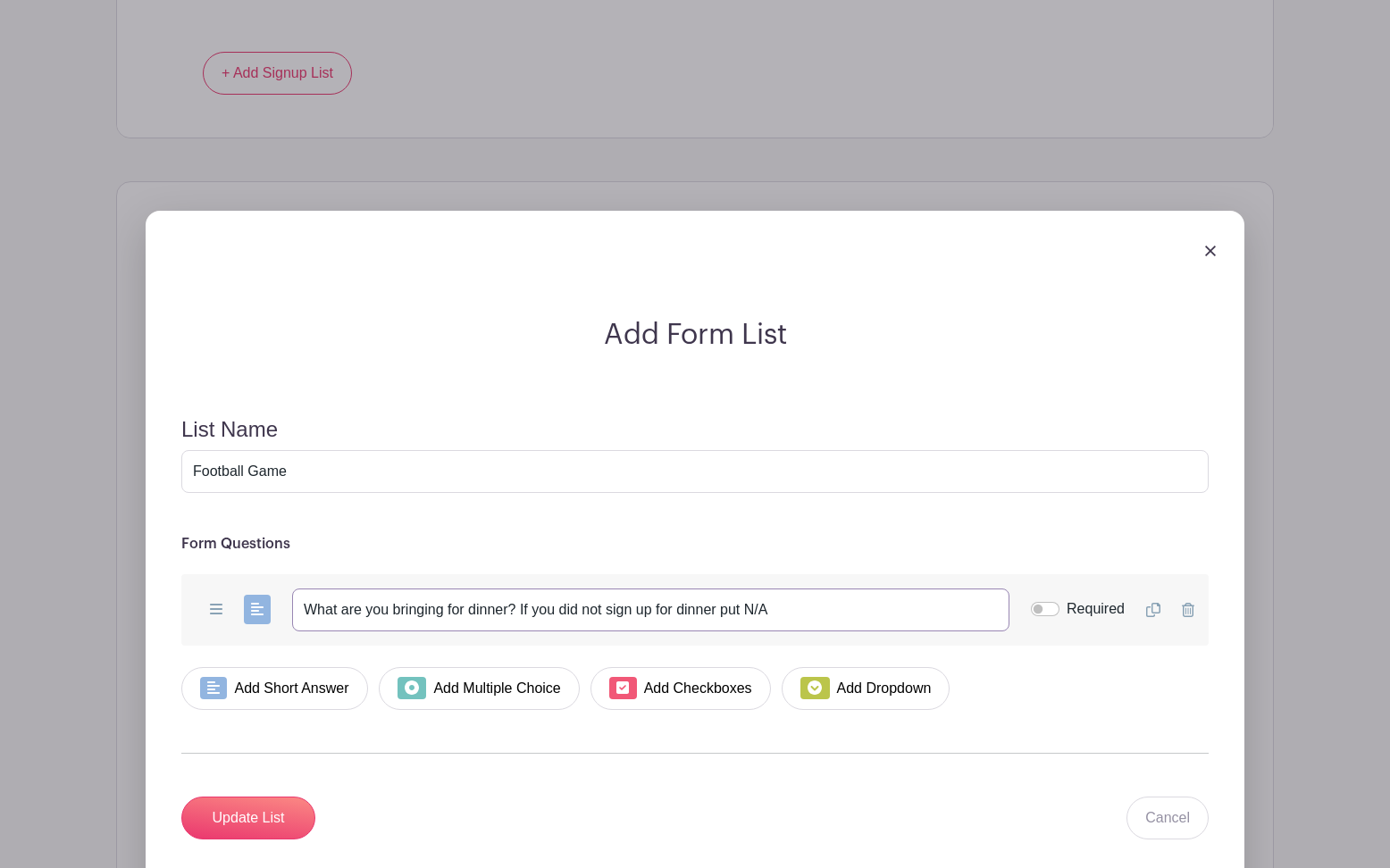
click at [333, 626] on input "What are you bringing for dinner? If you did not sign up for dinner put N/A" at bounding box center [651, 609] width 718 height 43
click at [287, 492] on input "Football Game" at bounding box center [695, 471] width 1027 height 43
type input "Dinner Question:"
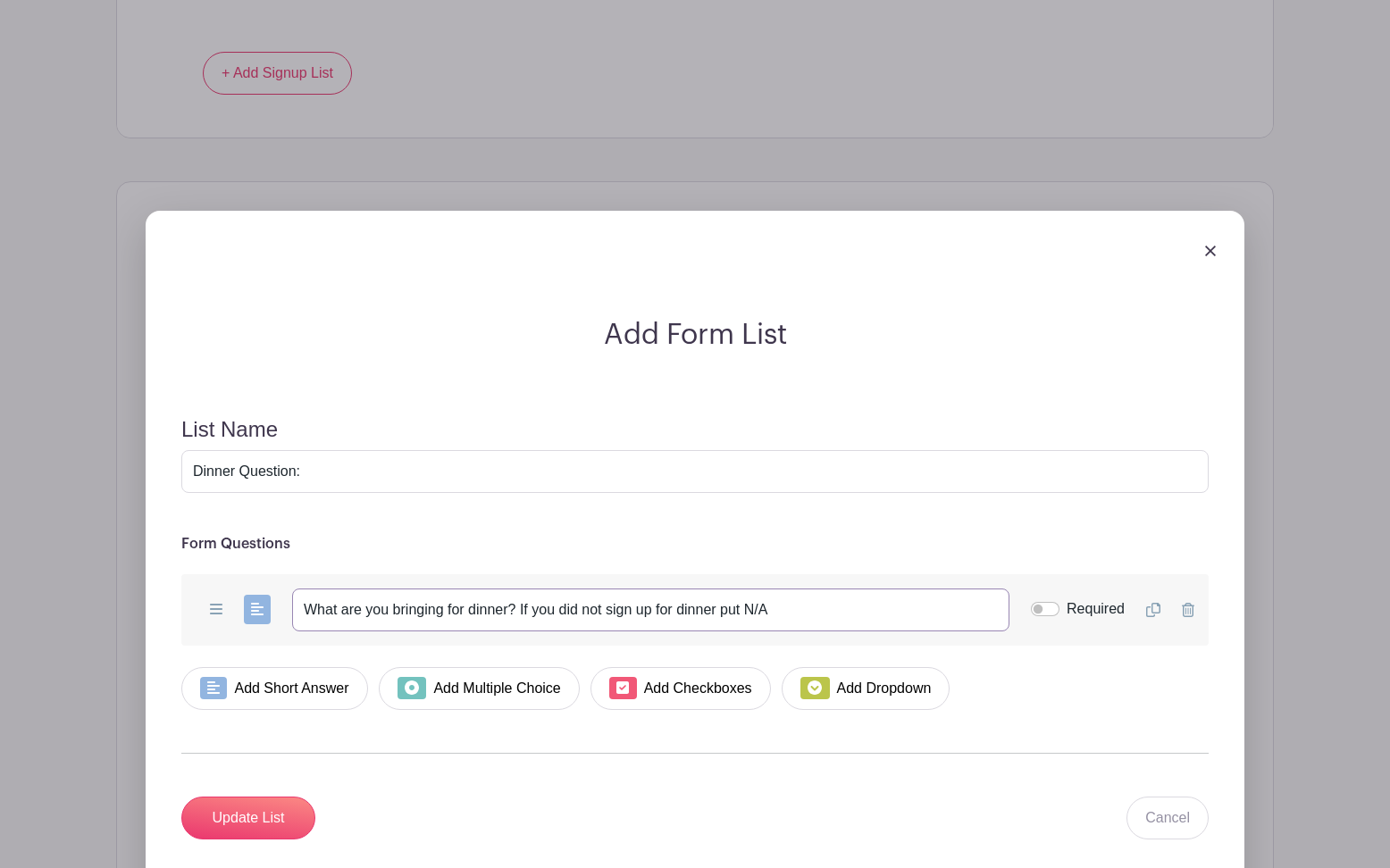
click at [407, 627] on input "What are you bringing for dinner? If you did not sign up for dinner put N/A" at bounding box center [651, 609] width 718 height 43
type input "What are you bringing for dinner? If you volunteered for a game/prep/popcorn po…"
click at [1045, 616] on input "Required" at bounding box center [1044, 608] width 29 height 14
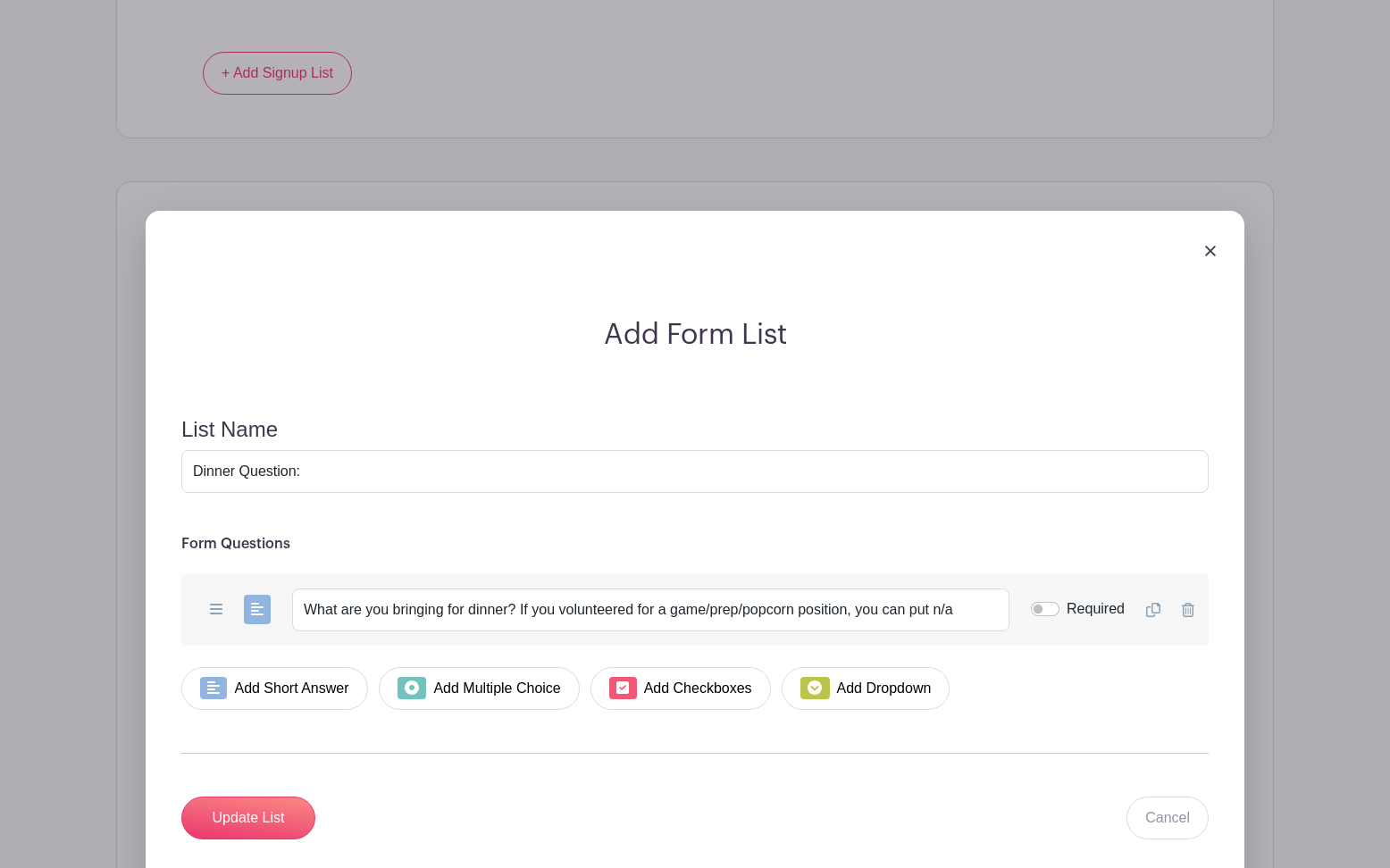
checkbox input "true"
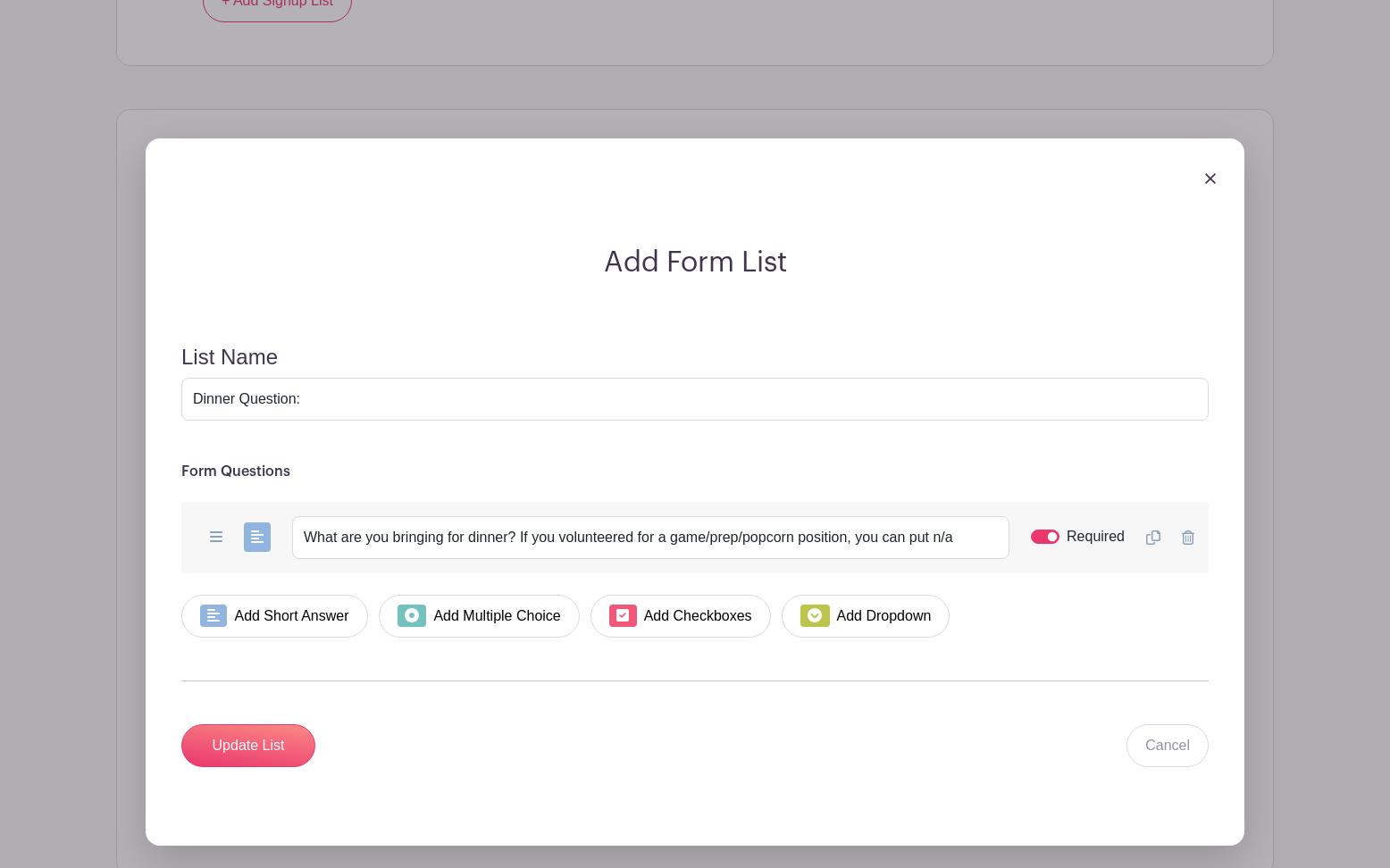
scroll to position [2544, 0]
click at [328, 416] on input "Dinner Question:" at bounding box center [695, 398] width 1027 height 43
type input "Dinner Details"
click at [263, 764] on input "Update List" at bounding box center [248, 744] width 134 height 43
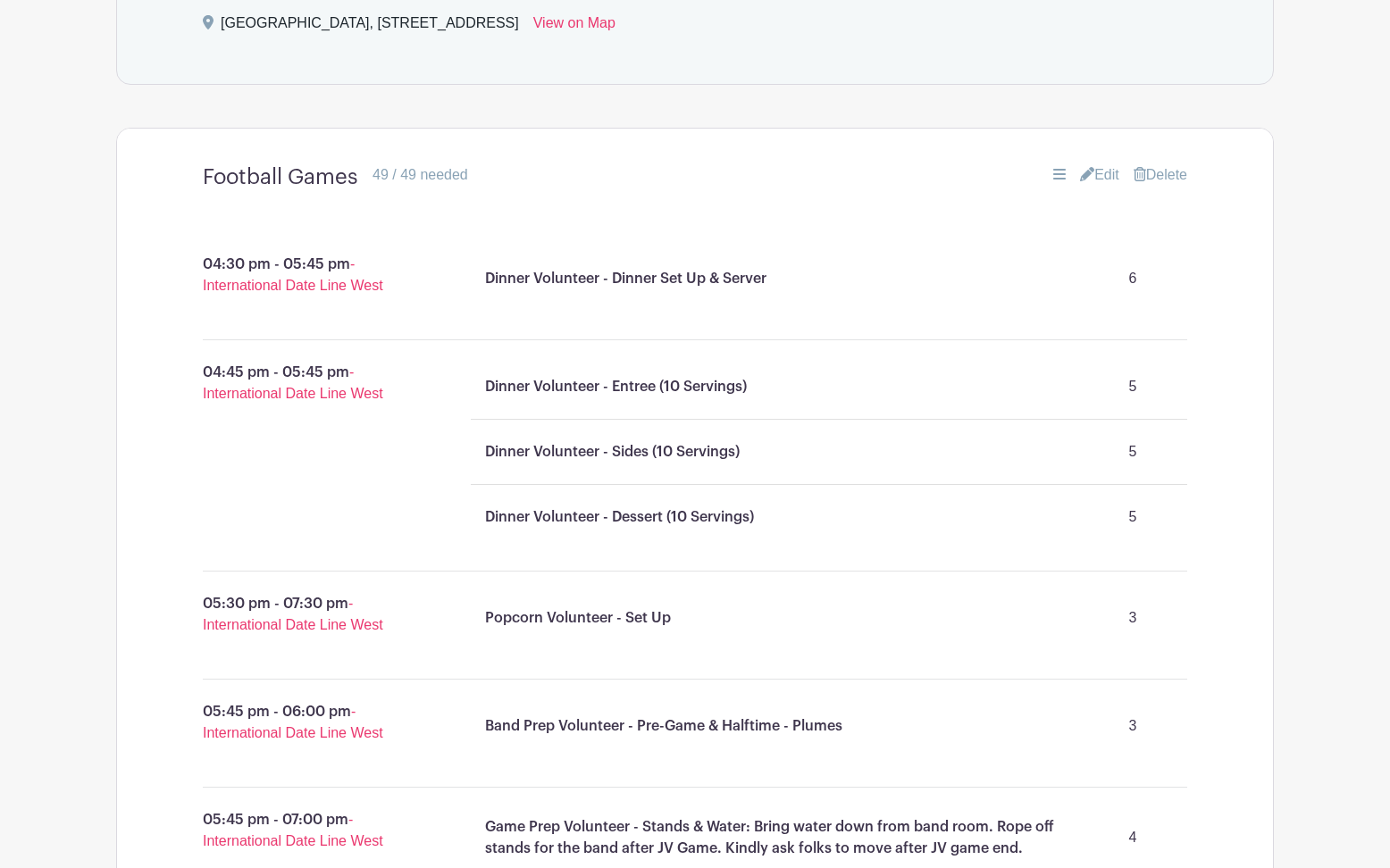
scroll to position [1143, 0]
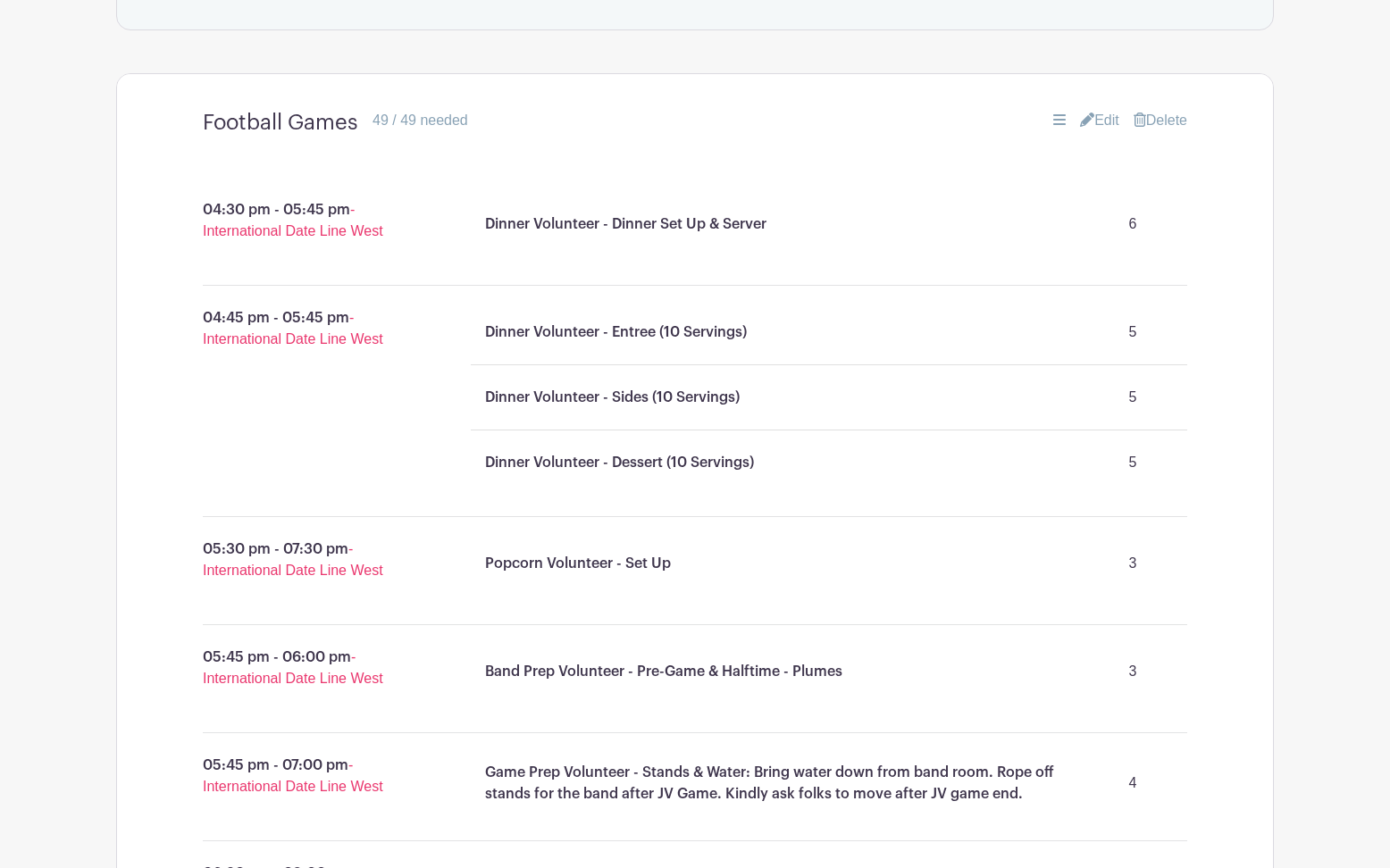
click at [1085, 119] on icon at bounding box center [1087, 119] width 14 height 14
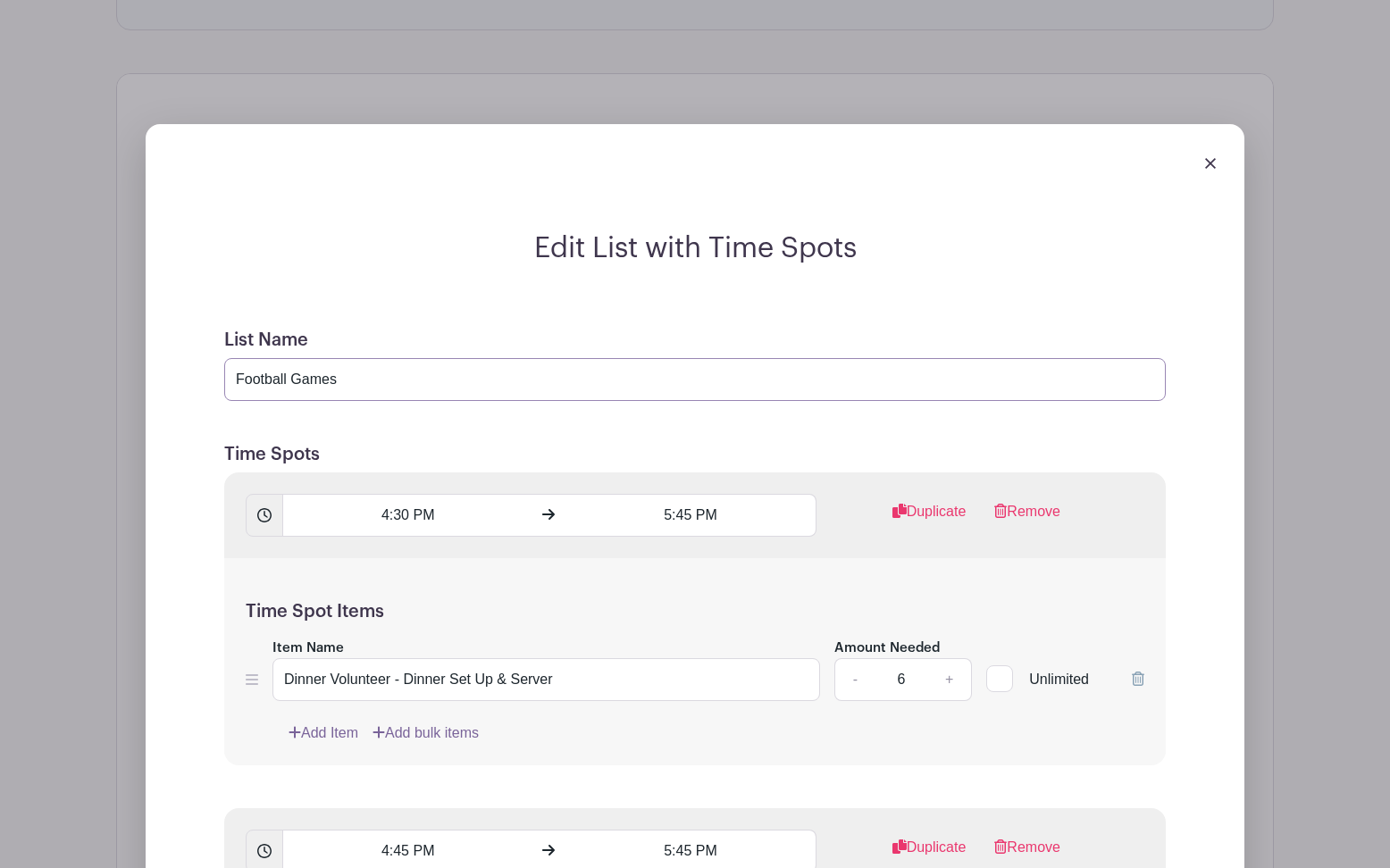
click at [426, 392] on input "Football Games" at bounding box center [695, 379] width 941 height 43
click at [237, 385] on input "Football Game" at bounding box center [695, 379] width 941 height 43
click at [442, 380] on input "Dinner & Football Game" at bounding box center [695, 379] width 941 height 43
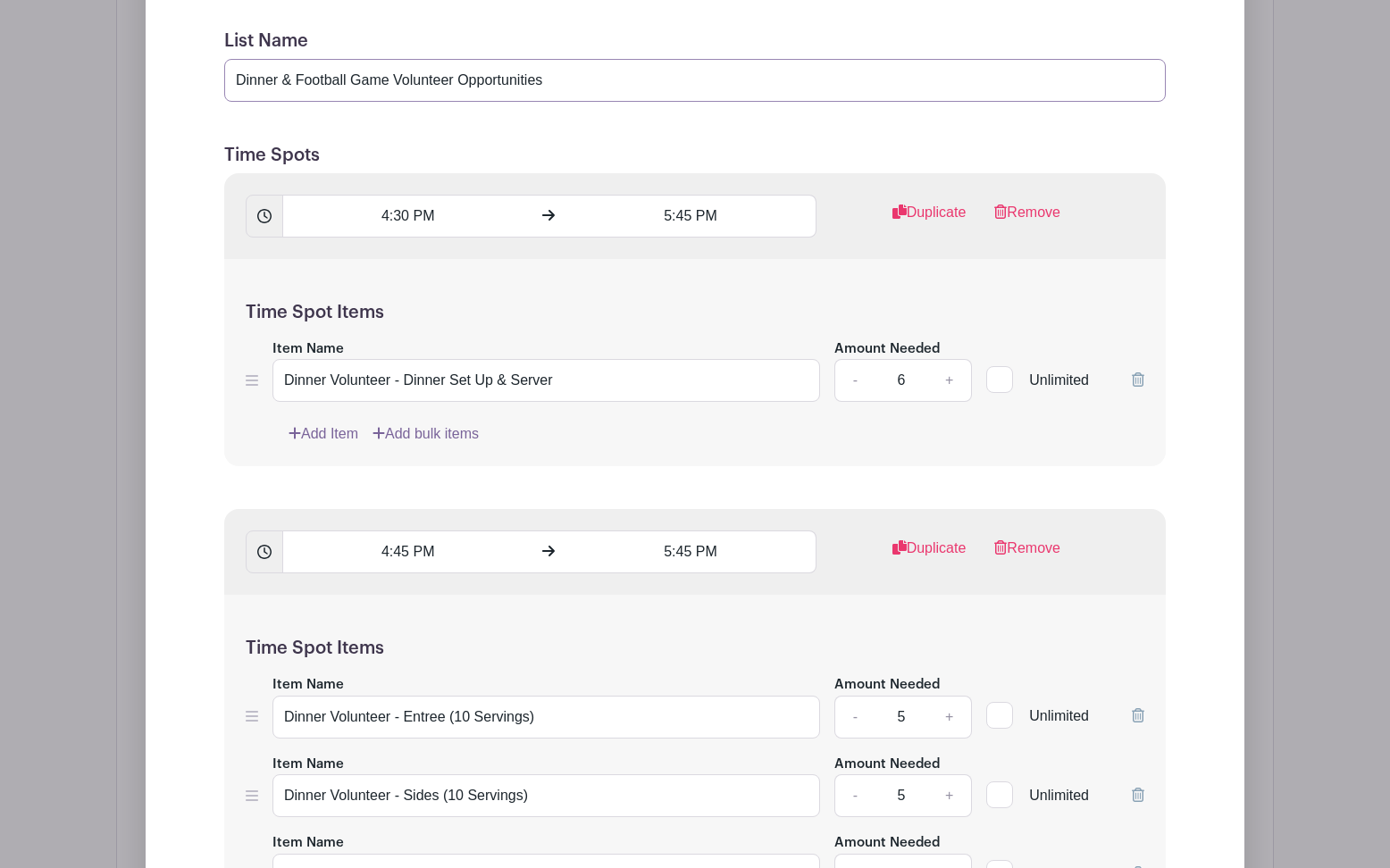
scroll to position [1210, 0]
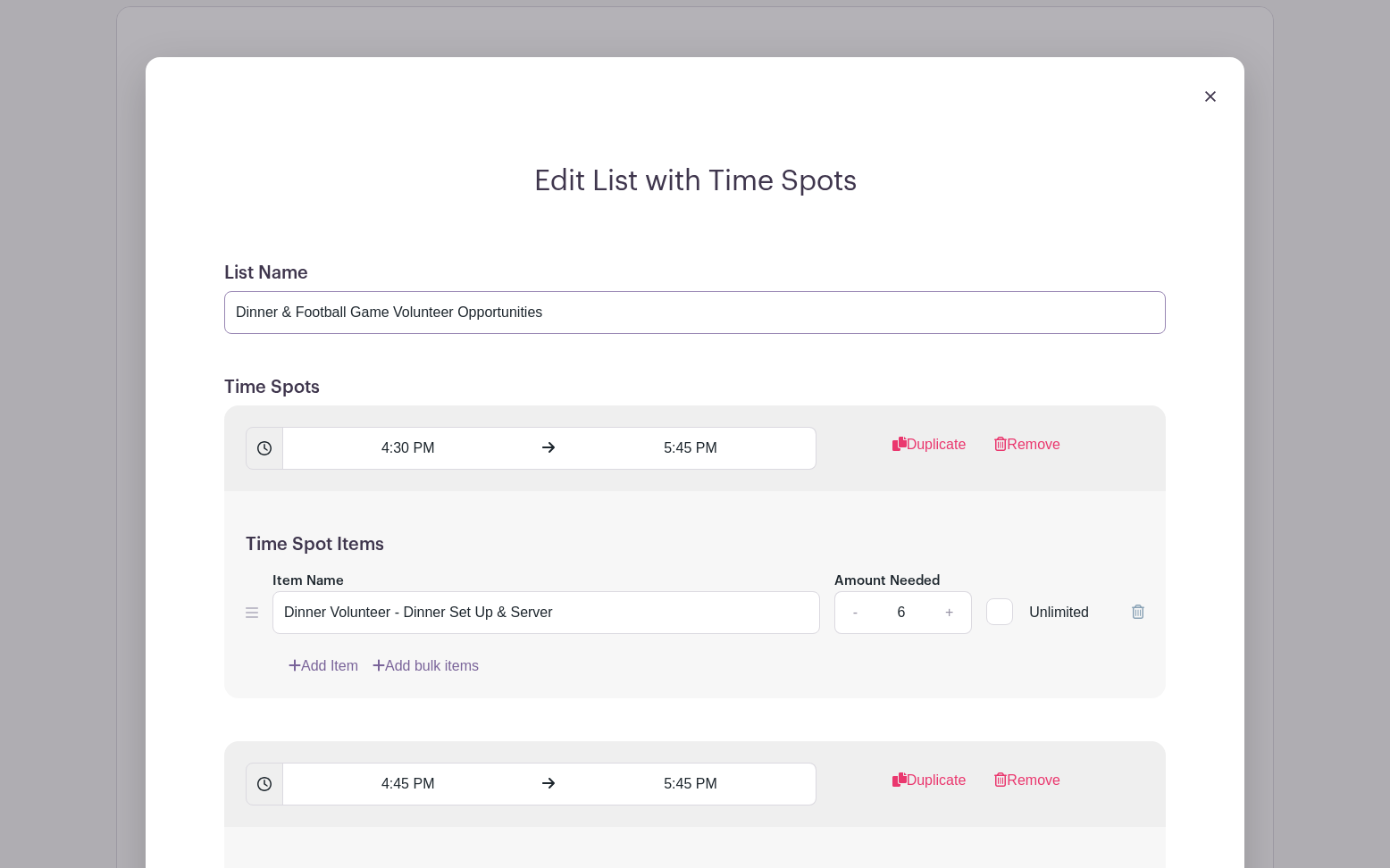
type input "Dinner & Football Game Volunteer Opportunities"
click at [1207, 100] on img at bounding box center [1211, 97] width 11 height 11
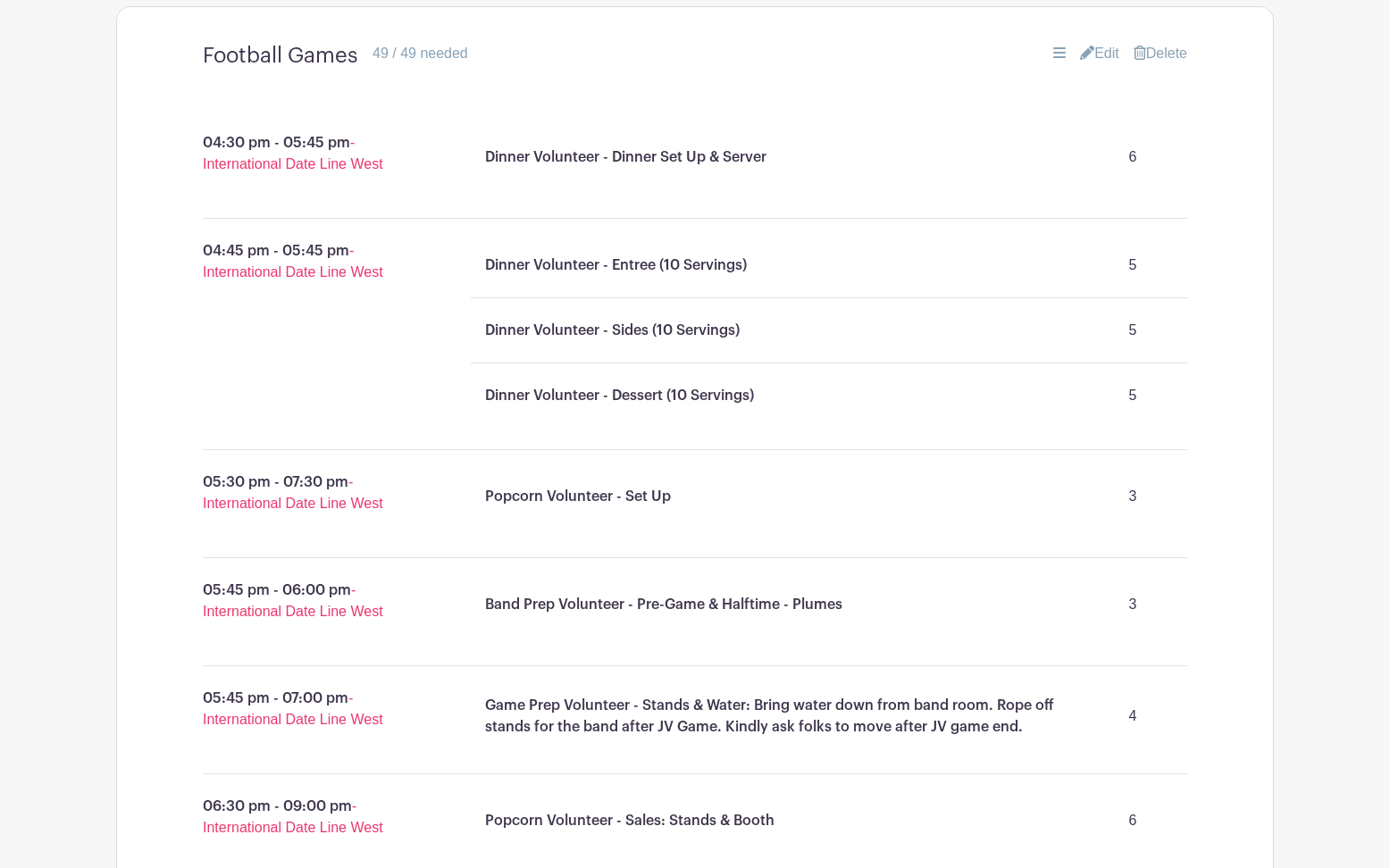
click at [1093, 57] on link "Edit" at bounding box center [1100, 53] width 39 height 21
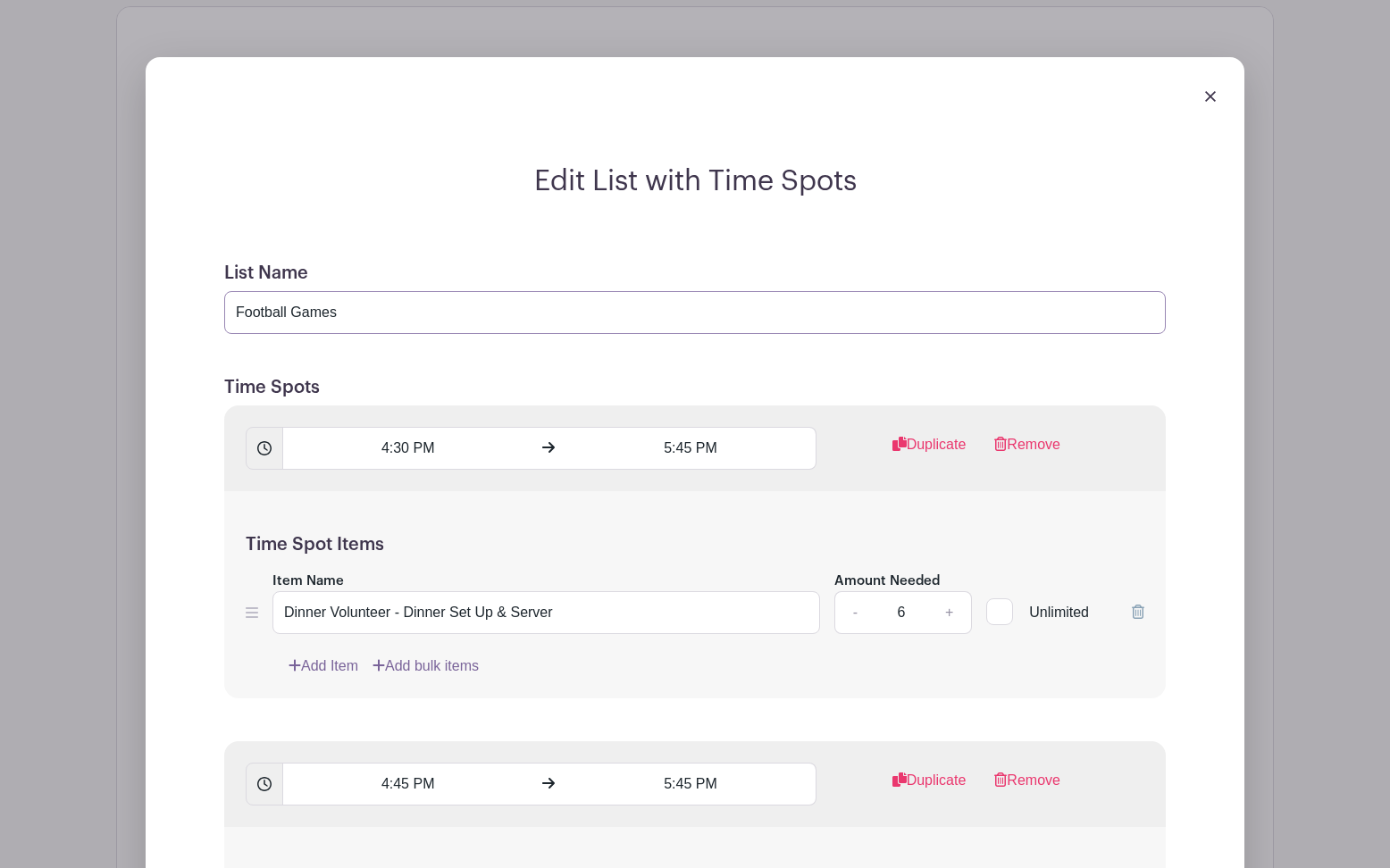
click at [242, 309] on input "Football Games" at bounding box center [695, 312] width 941 height 43
click at [383, 321] on input "Football Games" at bounding box center [695, 312] width 941 height 43
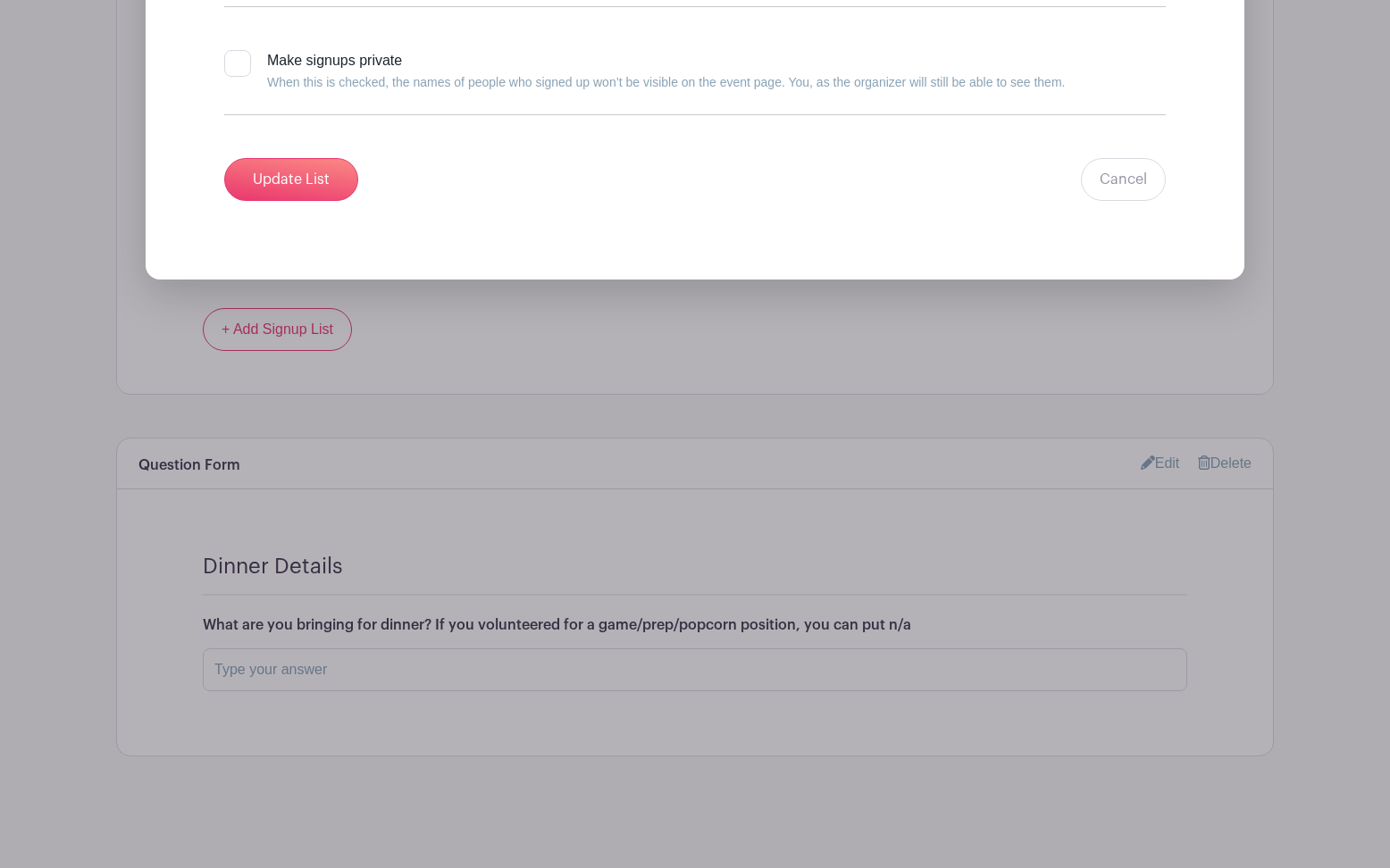
scroll to position [4883, 0]
type input "Football Game Volunteer Opportunities"
click at [316, 183] on input "Update List" at bounding box center [290, 179] width 134 height 43
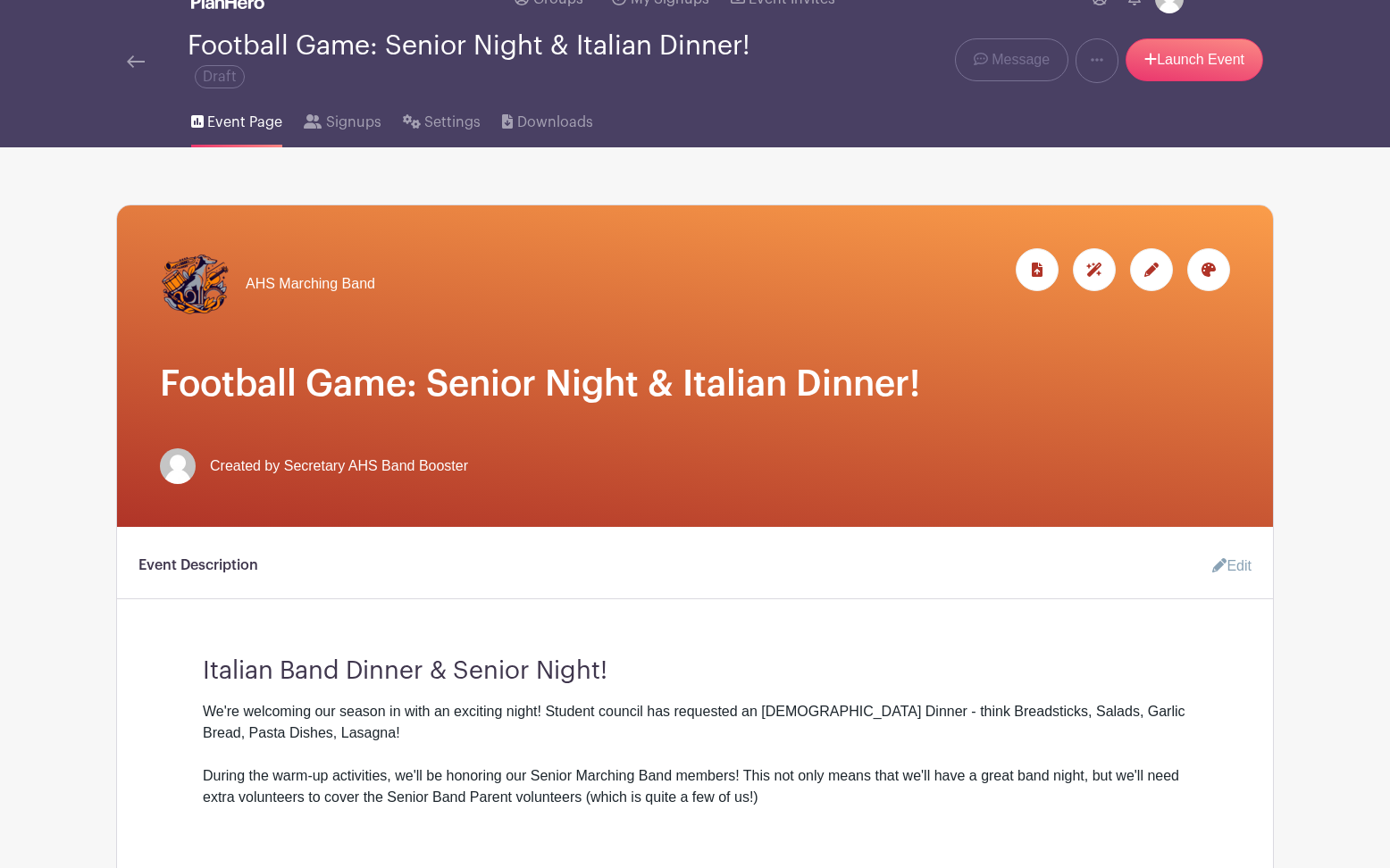
scroll to position [12, 0]
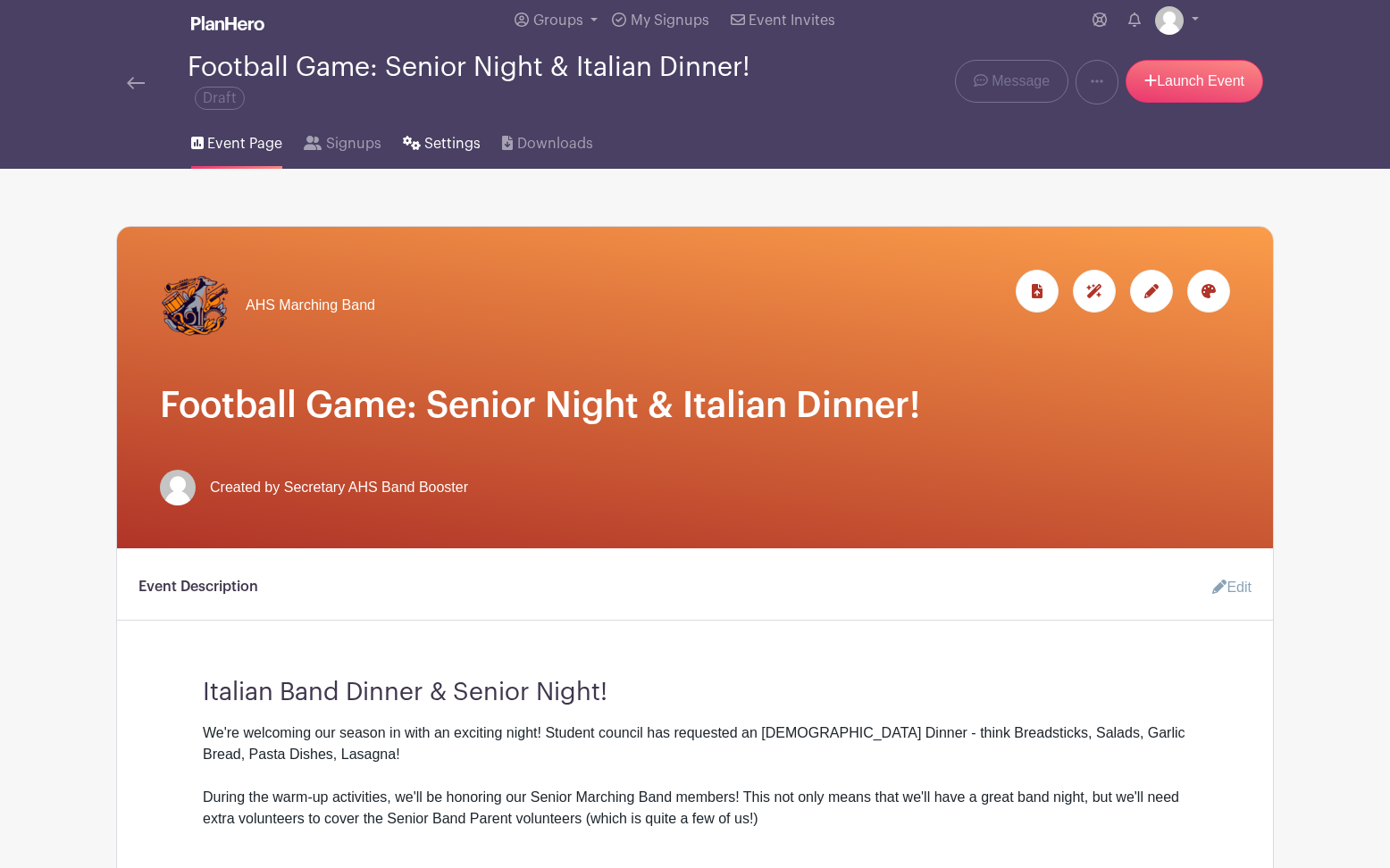
click at [447, 144] on span "Settings" at bounding box center [452, 143] width 56 height 21
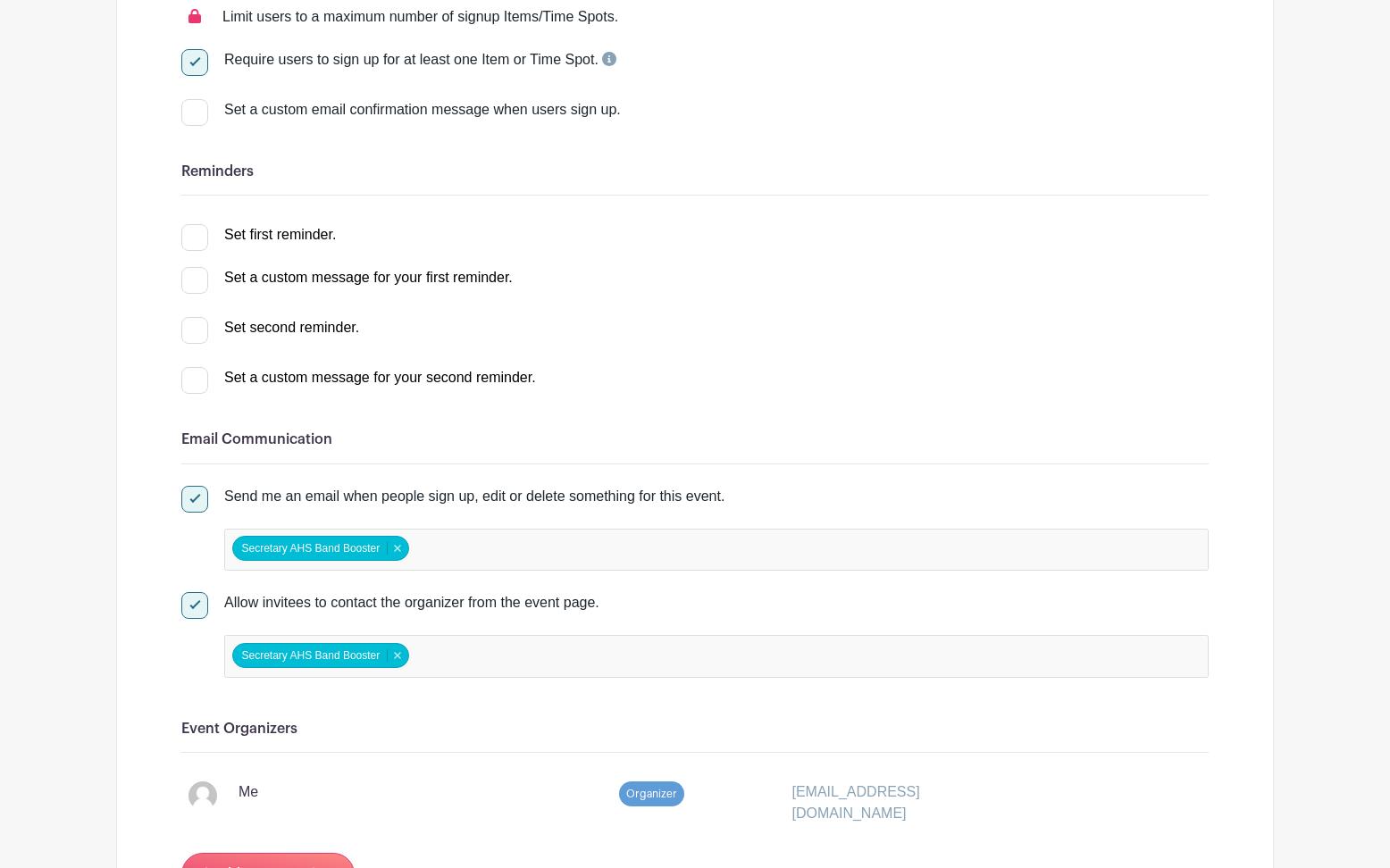
scroll to position [401, 0]
click at [199, 238] on div at bounding box center [194, 236] width 27 height 27
click at [193, 235] on input "Set first reminder." at bounding box center [187, 228] width 12 height 12
checkbox input "true"
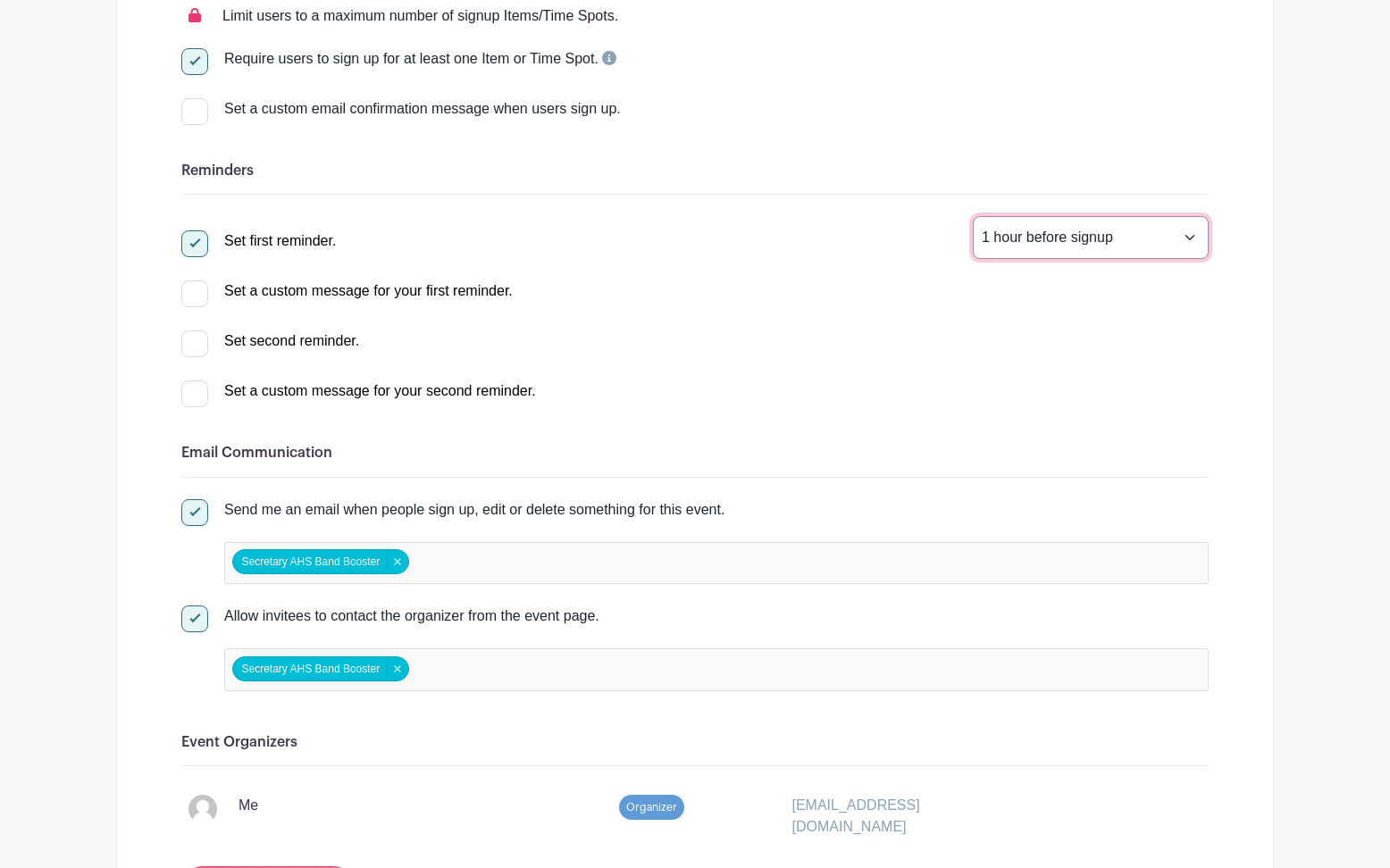
select select "24"
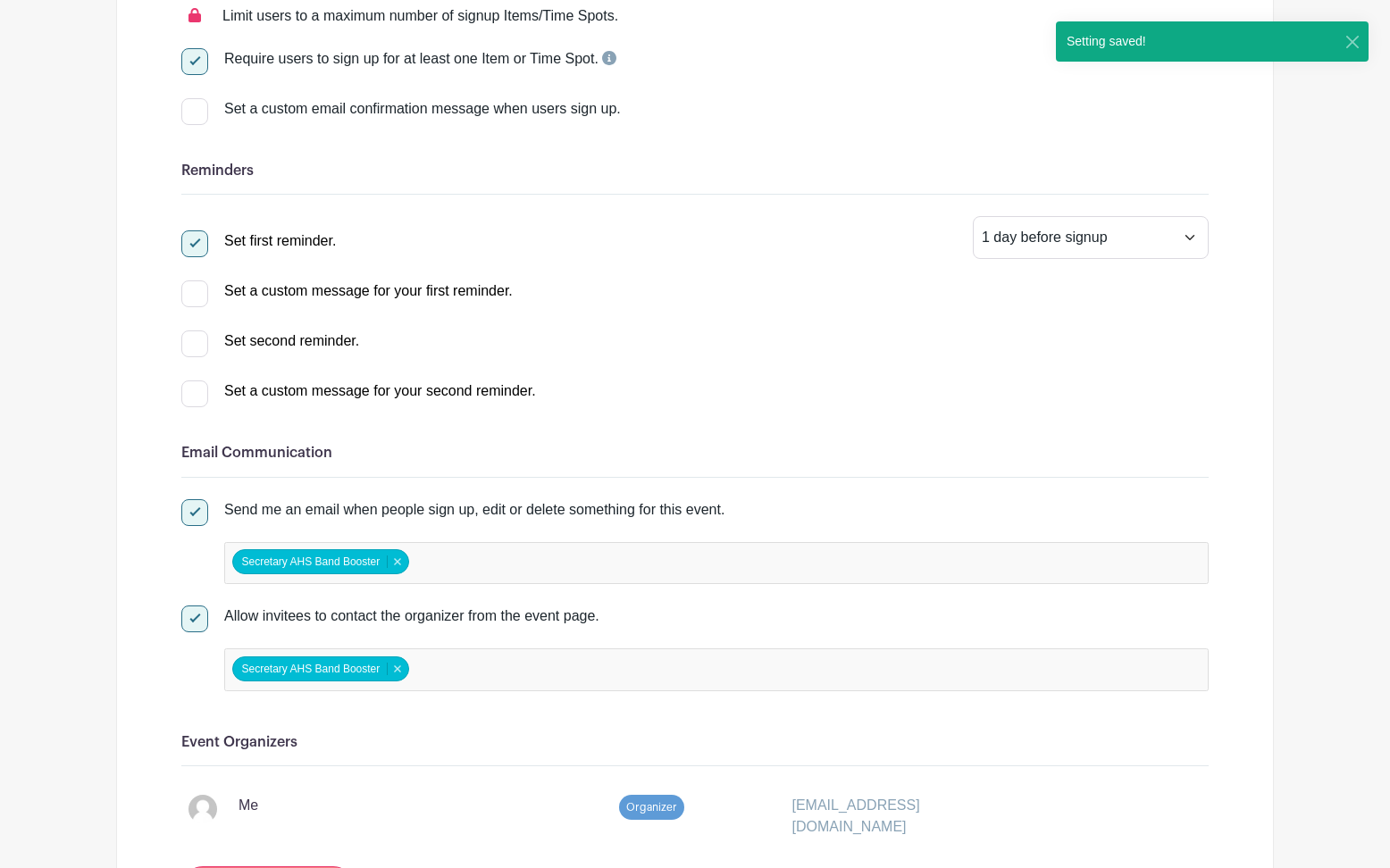
click at [196, 351] on div at bounding box center [194, 343] width 27 height 27
click at [193, 342] on input "Set second reminder." at bounding box center [187, 336] width 12 height 12
checkbox input "true"
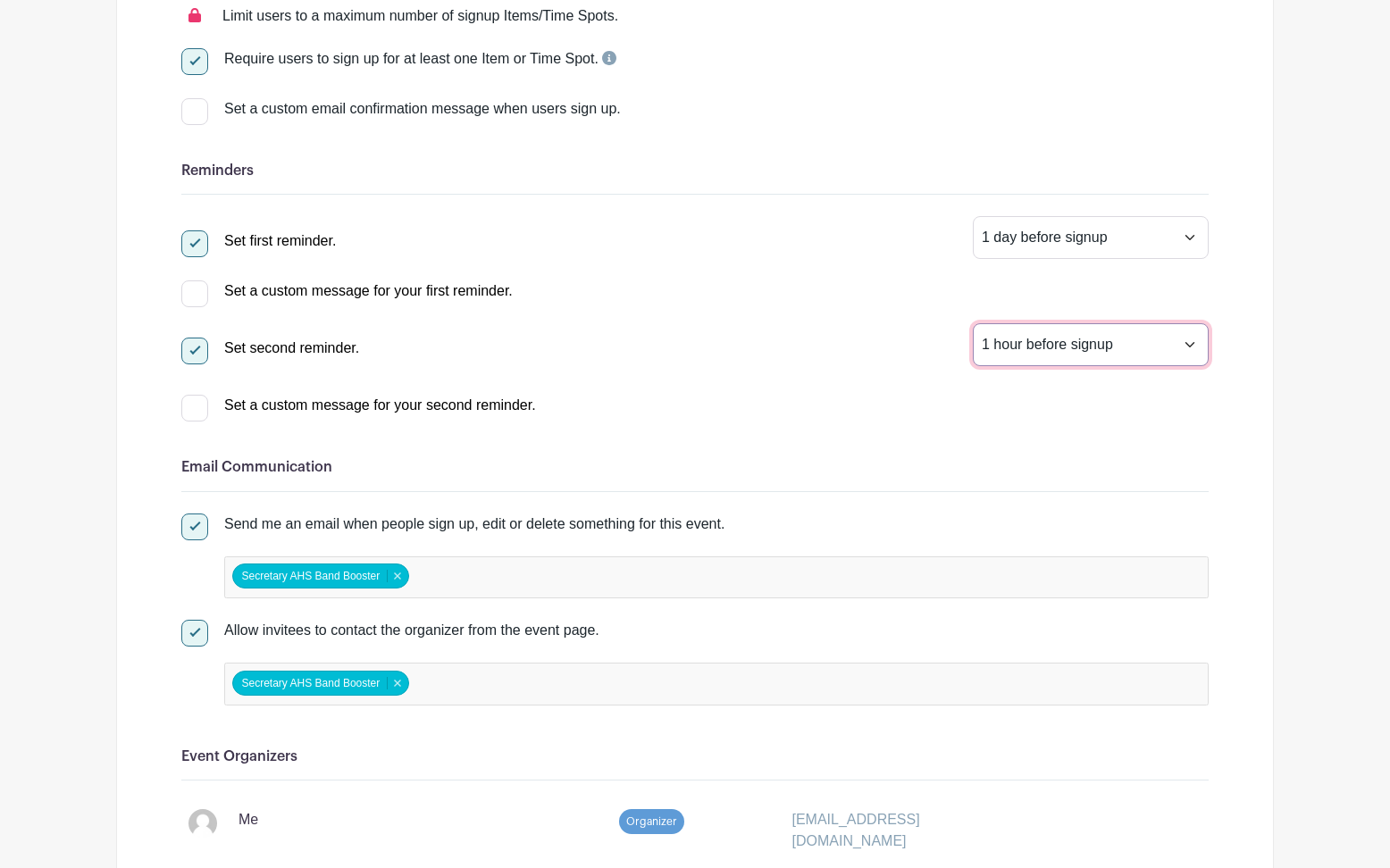
select select "4"
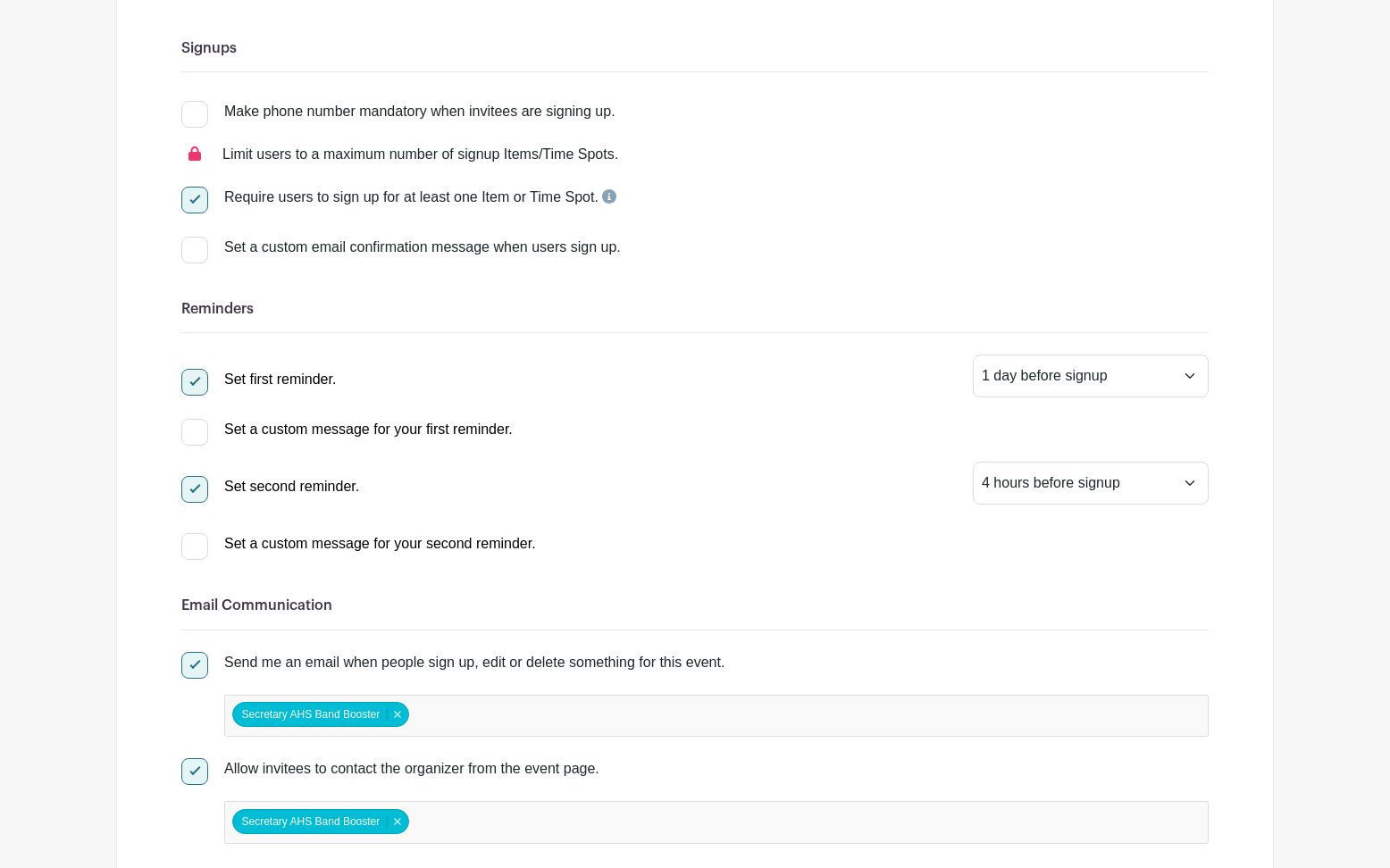
scroll to position [196, 0]
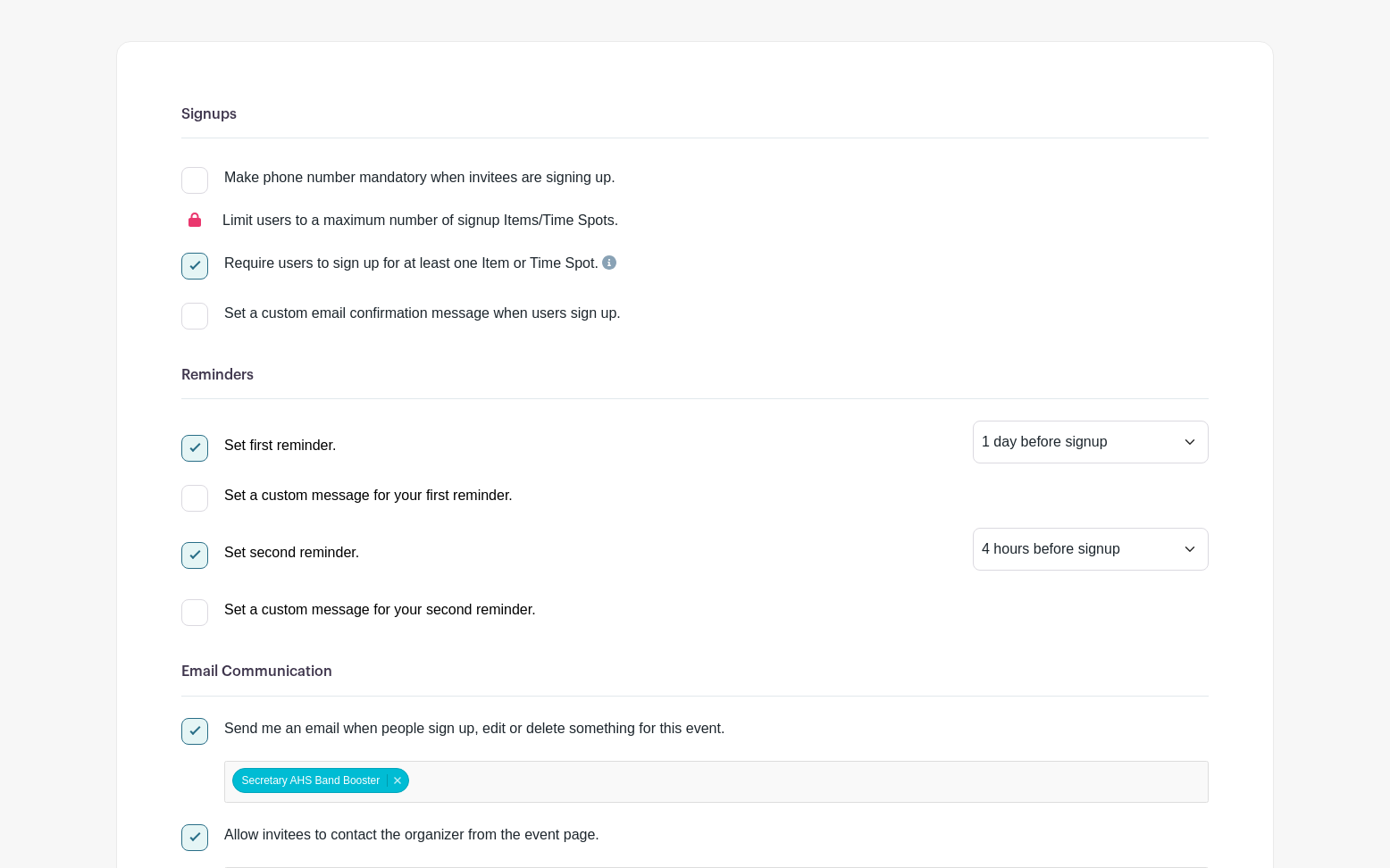
click at [201, 322] on div at bounding box center [194, 315] width 27 height 27
click at [193, 314] on input "Set a custom email confirmation message when users sign up." at bounding box center [187, 308] width 12 height 12
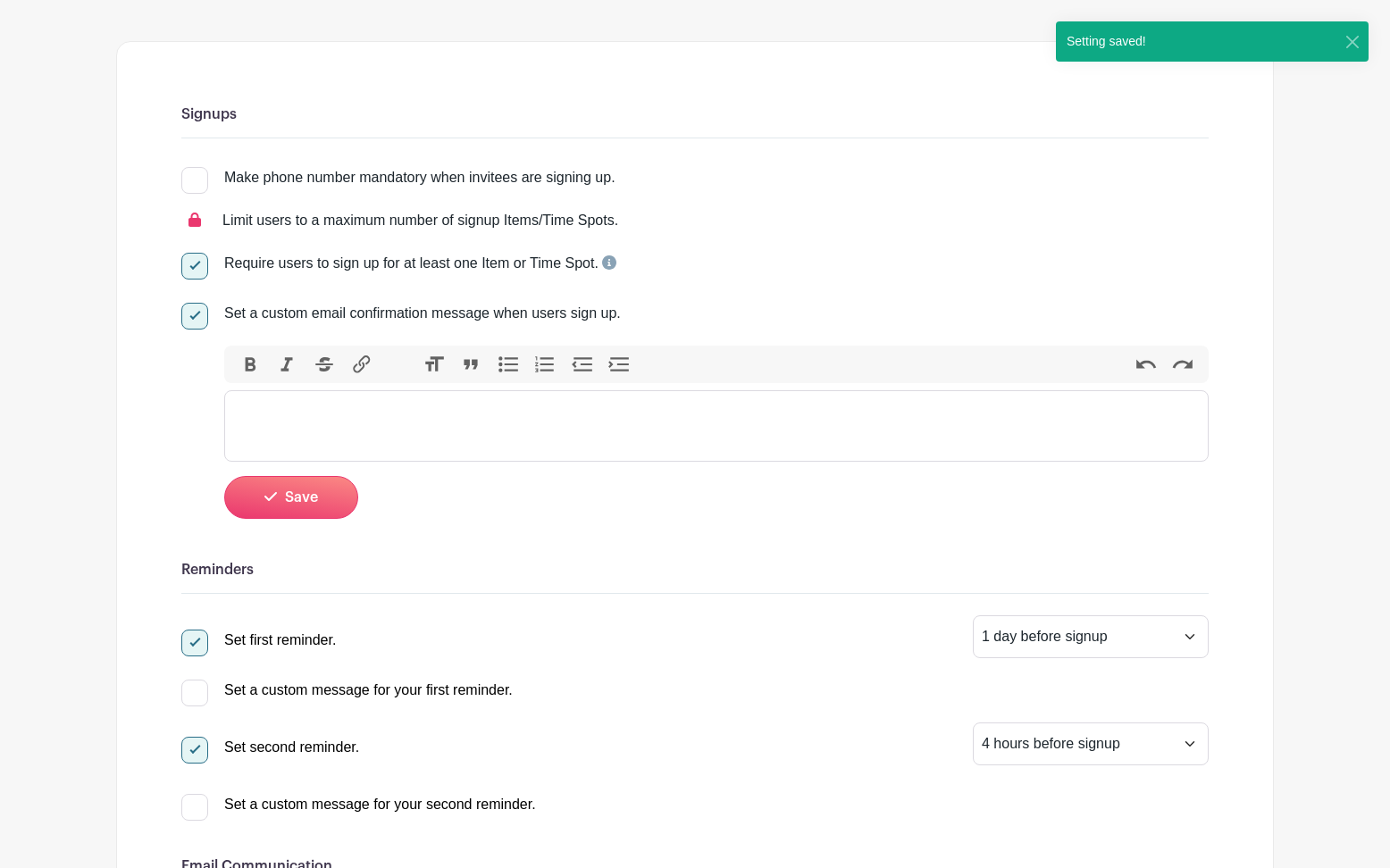
click at [357, 433] on trix-editor at bounding box center [716, 425] width 984 height 71
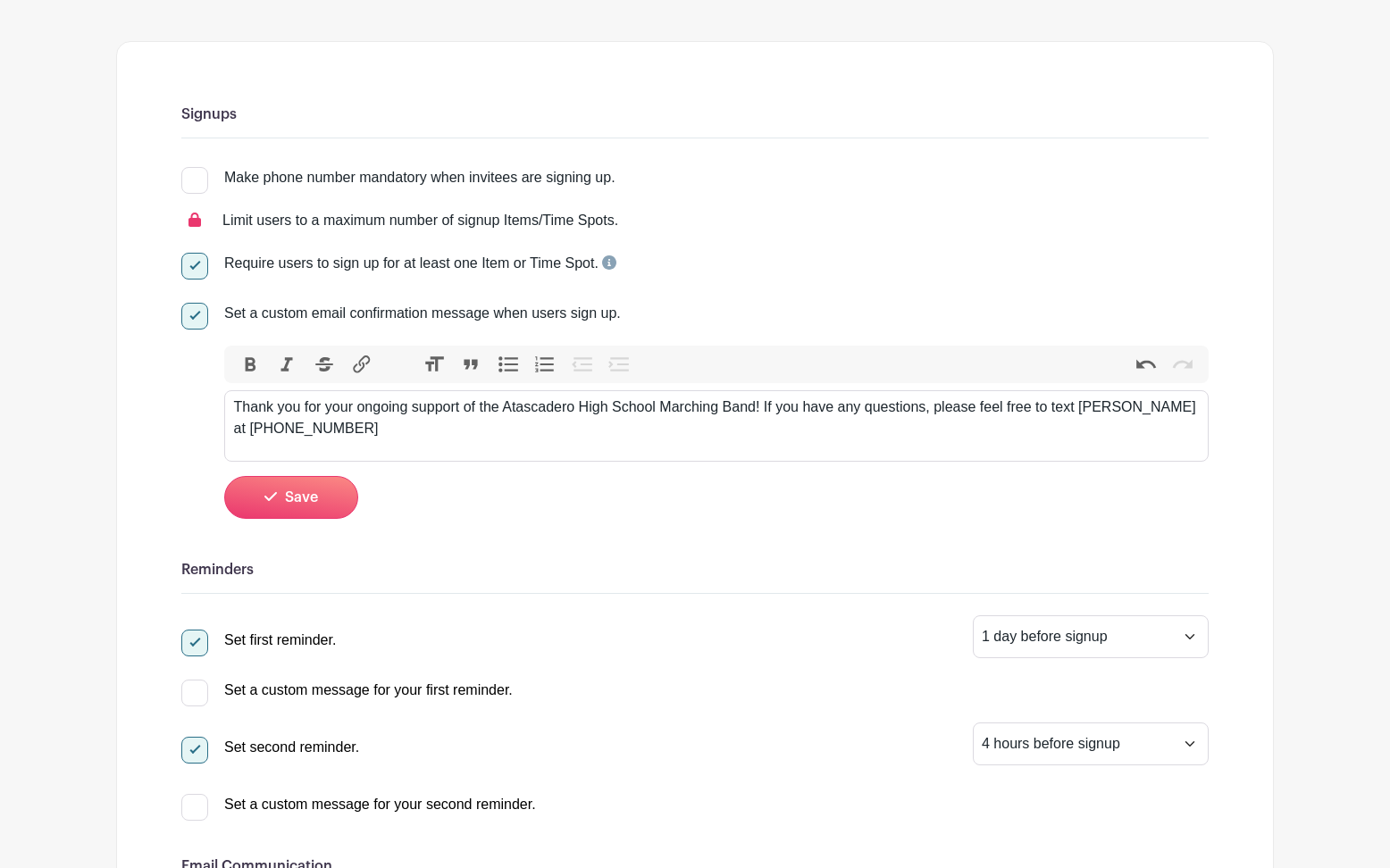
type trix-editor "<div>Thank you for your ongoing support of the Atascadero High School Marching …"
click at [304, 490] on button "Save" at bounding box center [290, 497] width 134 height 43
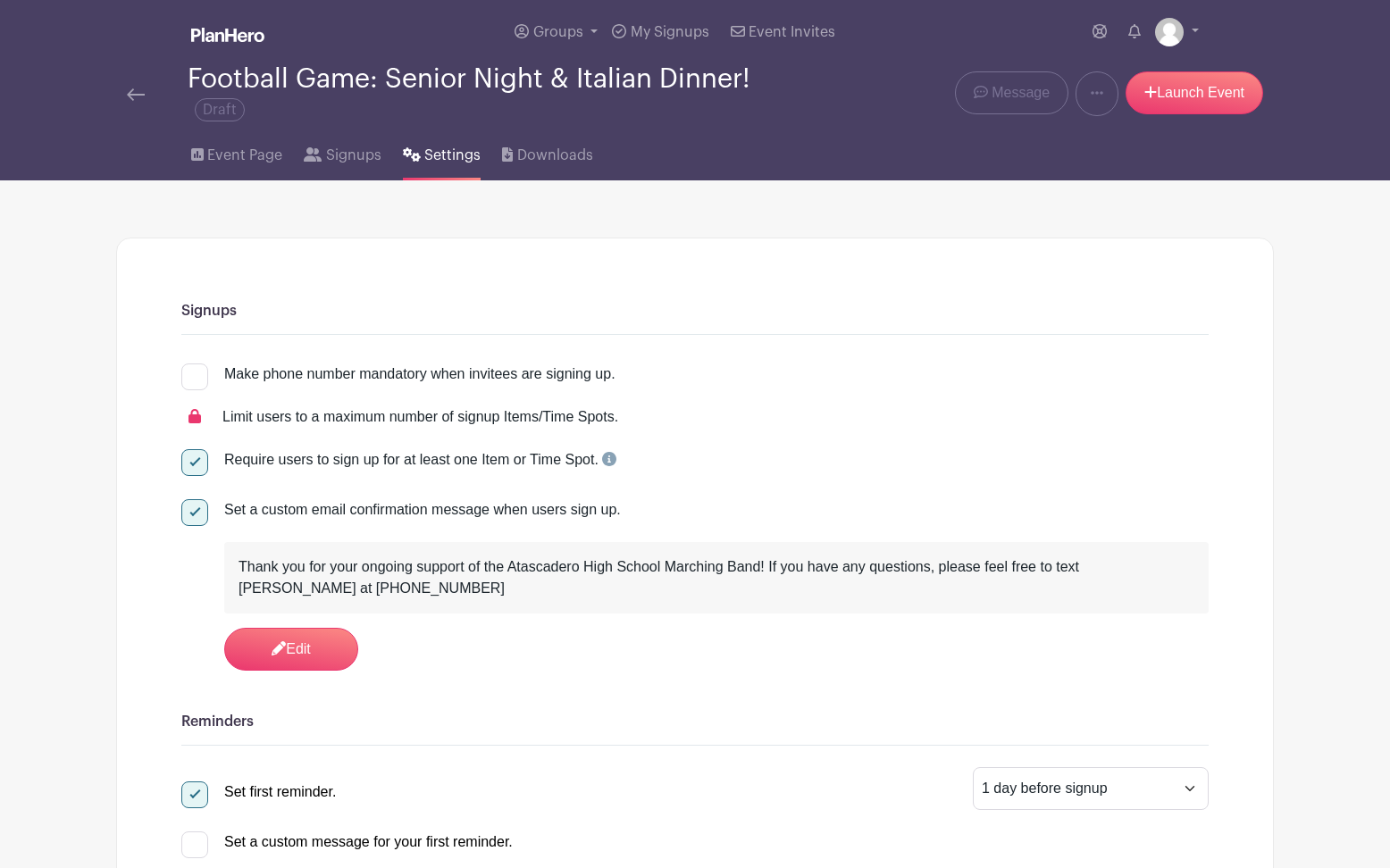
scroll to position [0, 0]
click at [232, 165] on span "Event Page" at bounding box center [244, 154] width 75 height 21
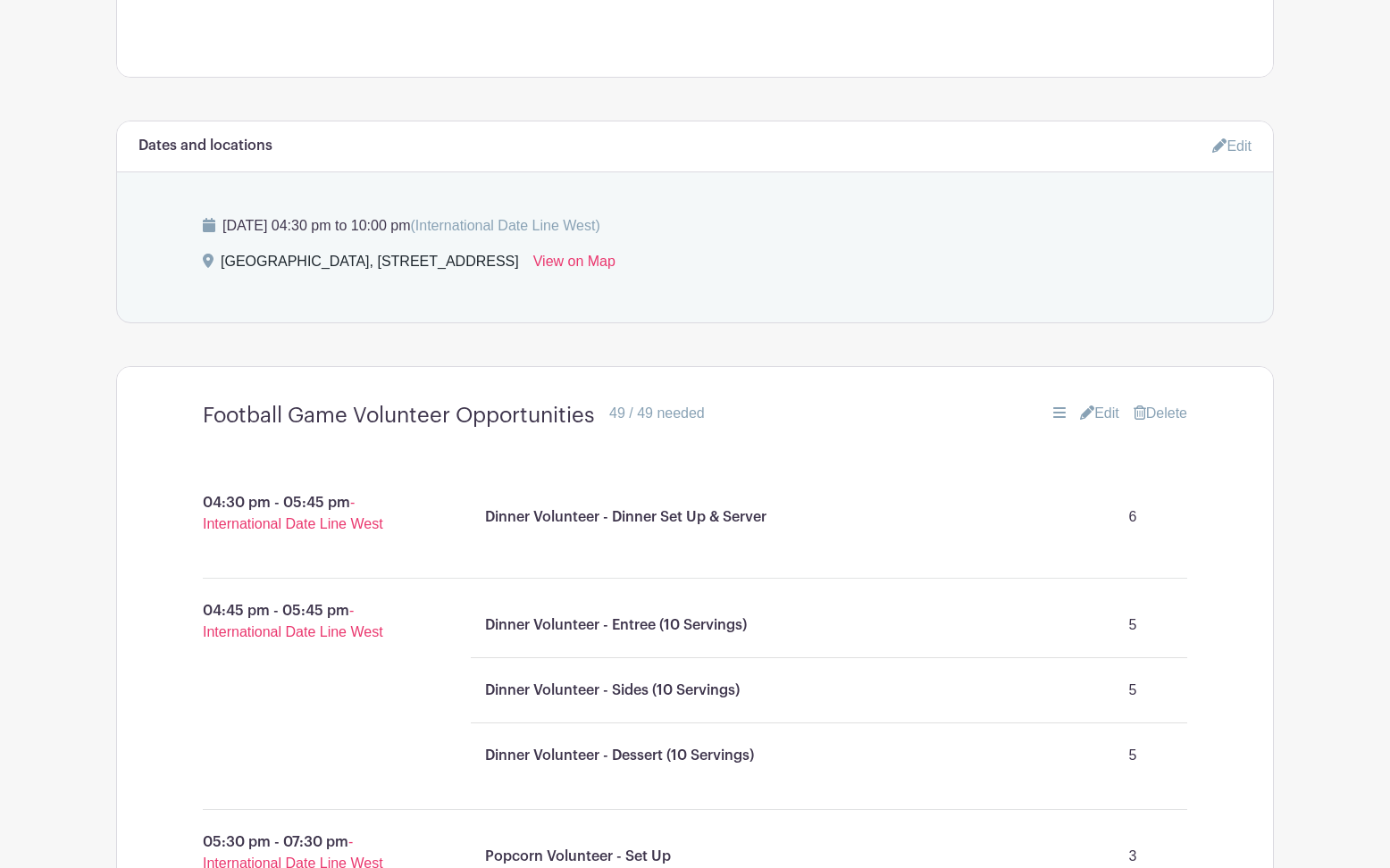
scroll to position [999, 0]
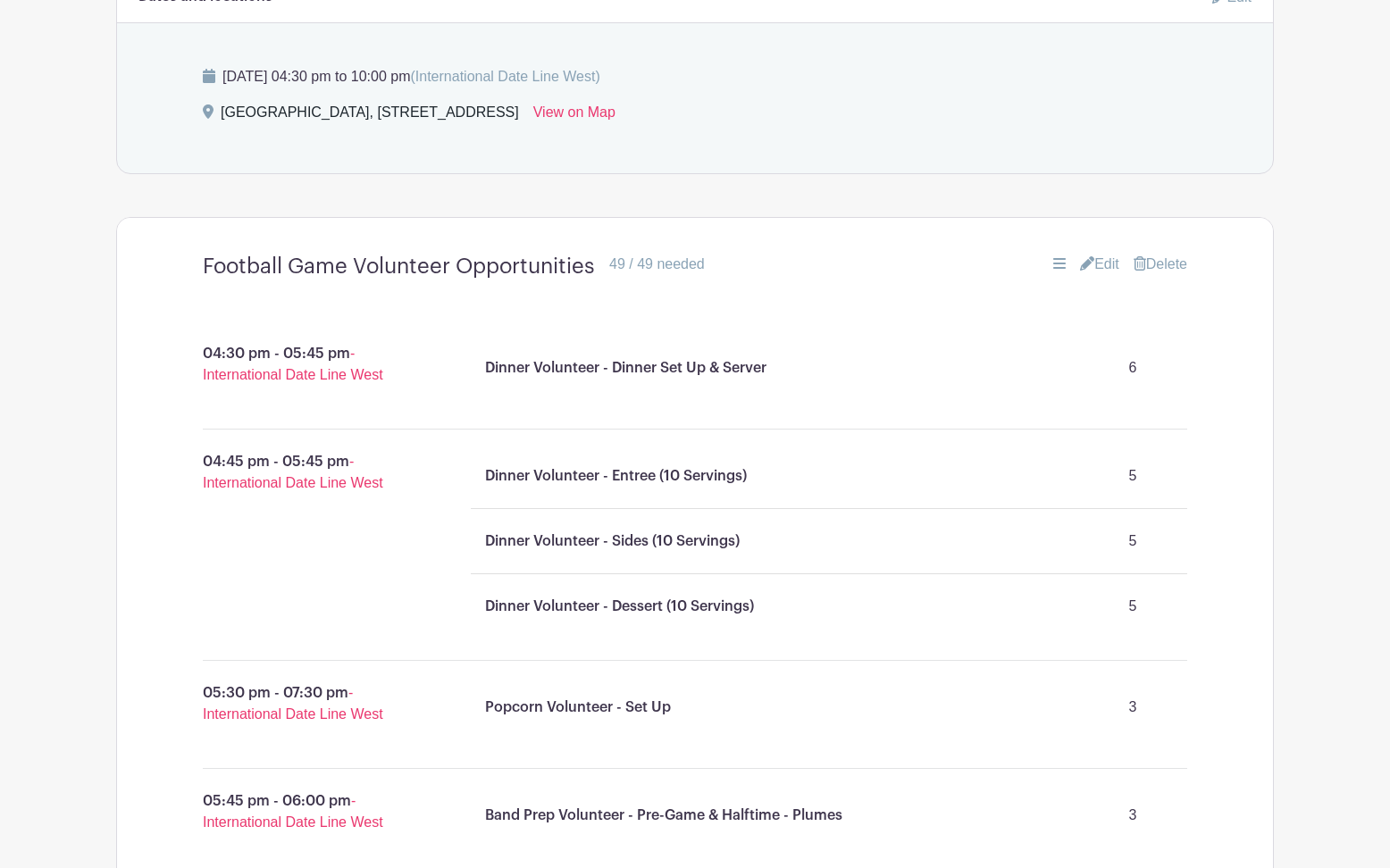
click at [1106, 265] on link "Edit" at bounding box center [1100, 263] width 39 height 21
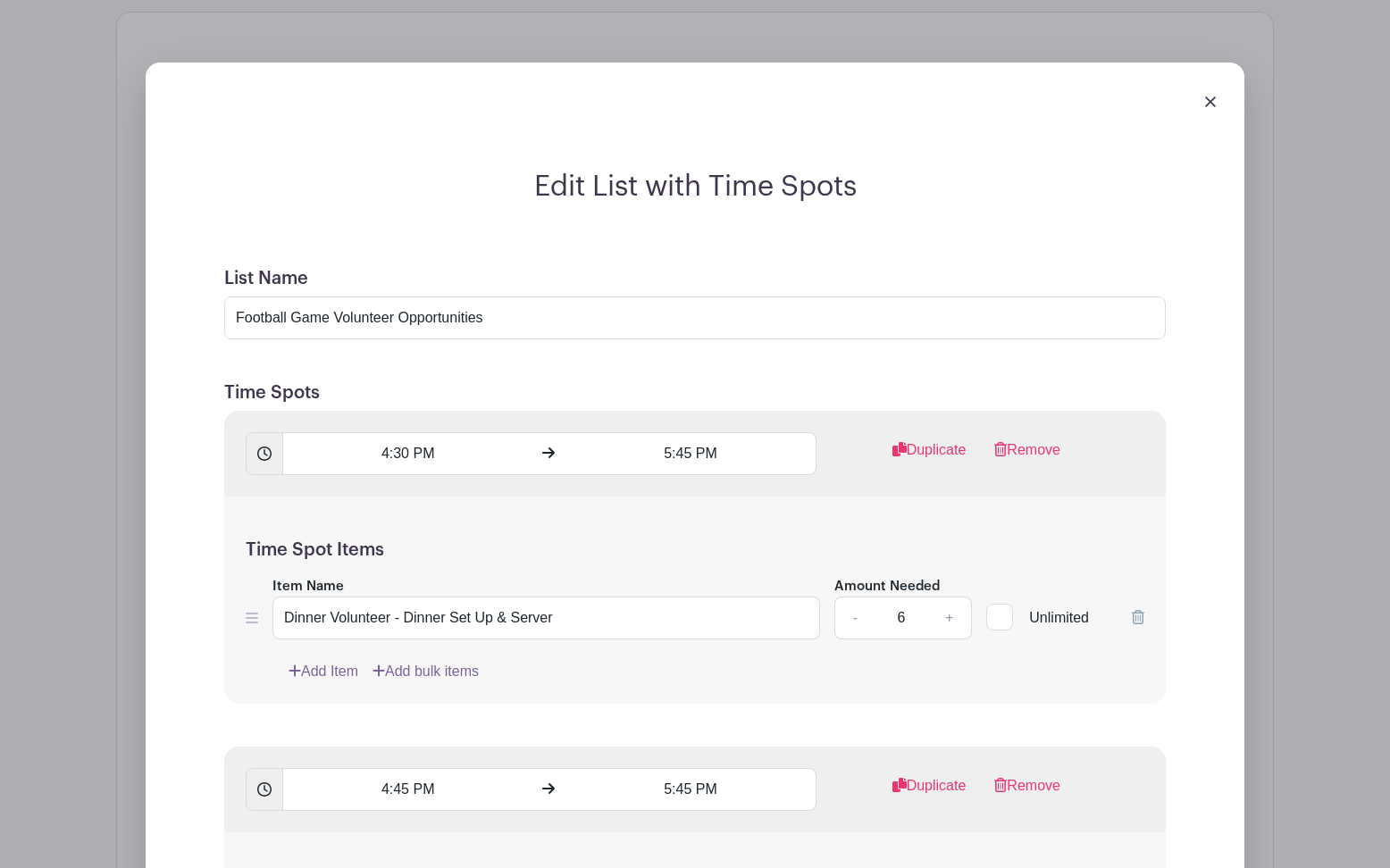
scroll to position [1292, 0]
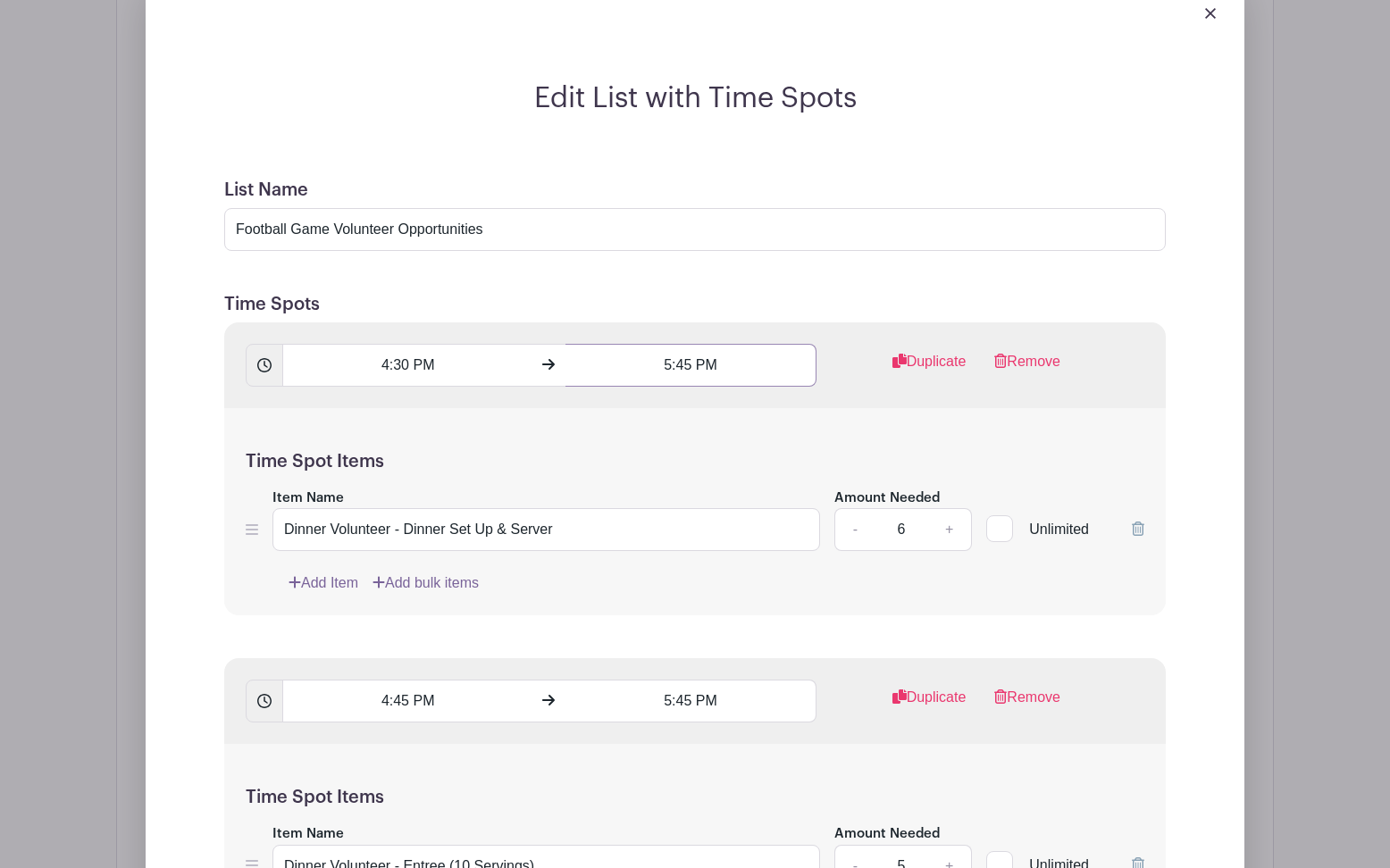
click at [737, 372] on input "5:45 PM" at bounding box center [690, 365] width 250 height 43
click at [266, 373] on span at bounding box center [264, 365] width 38 height 43
click at [263, 363] on icon at bounding box center [264, 364] width 14 height 14
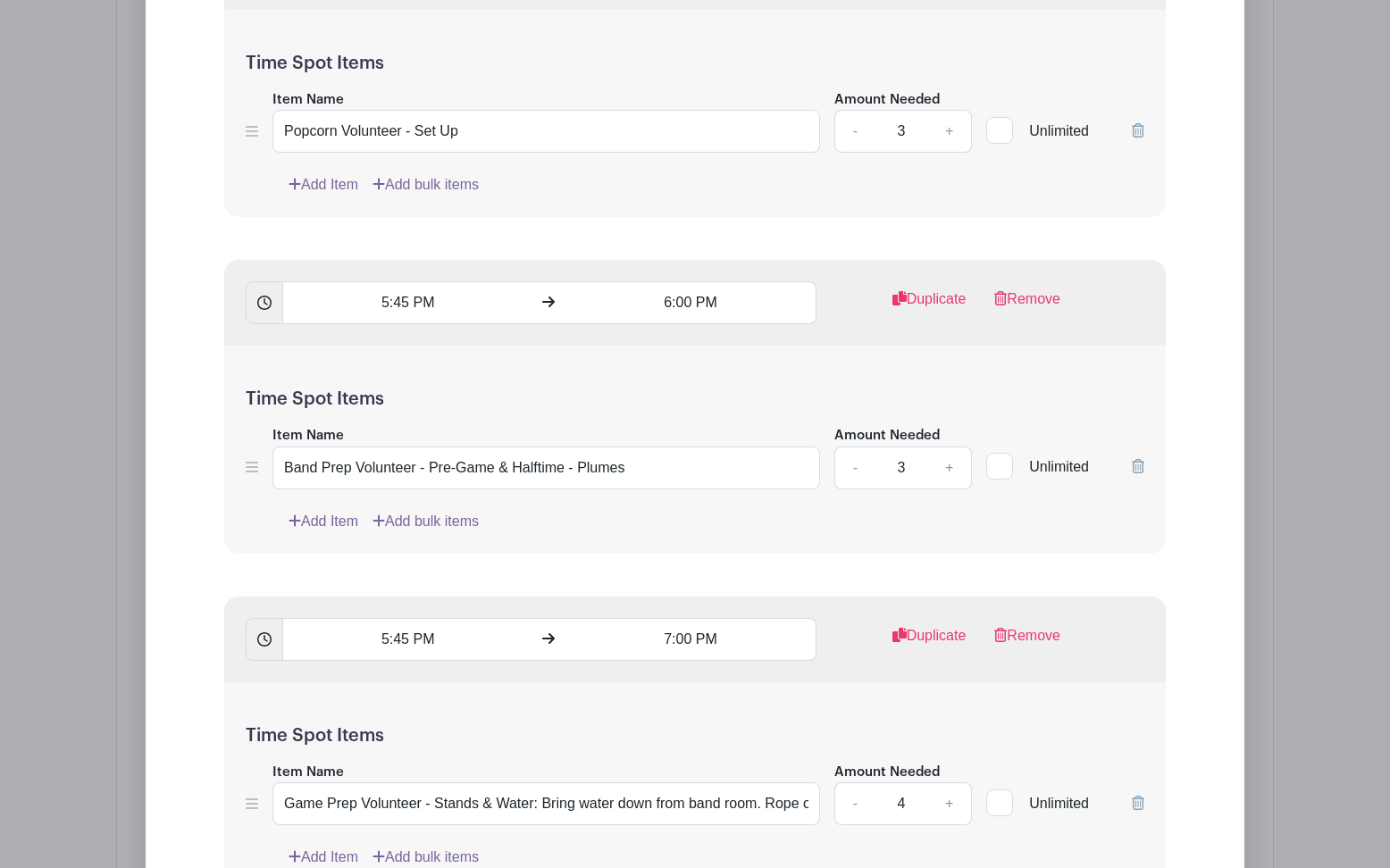
scroll to position [2460, 0]
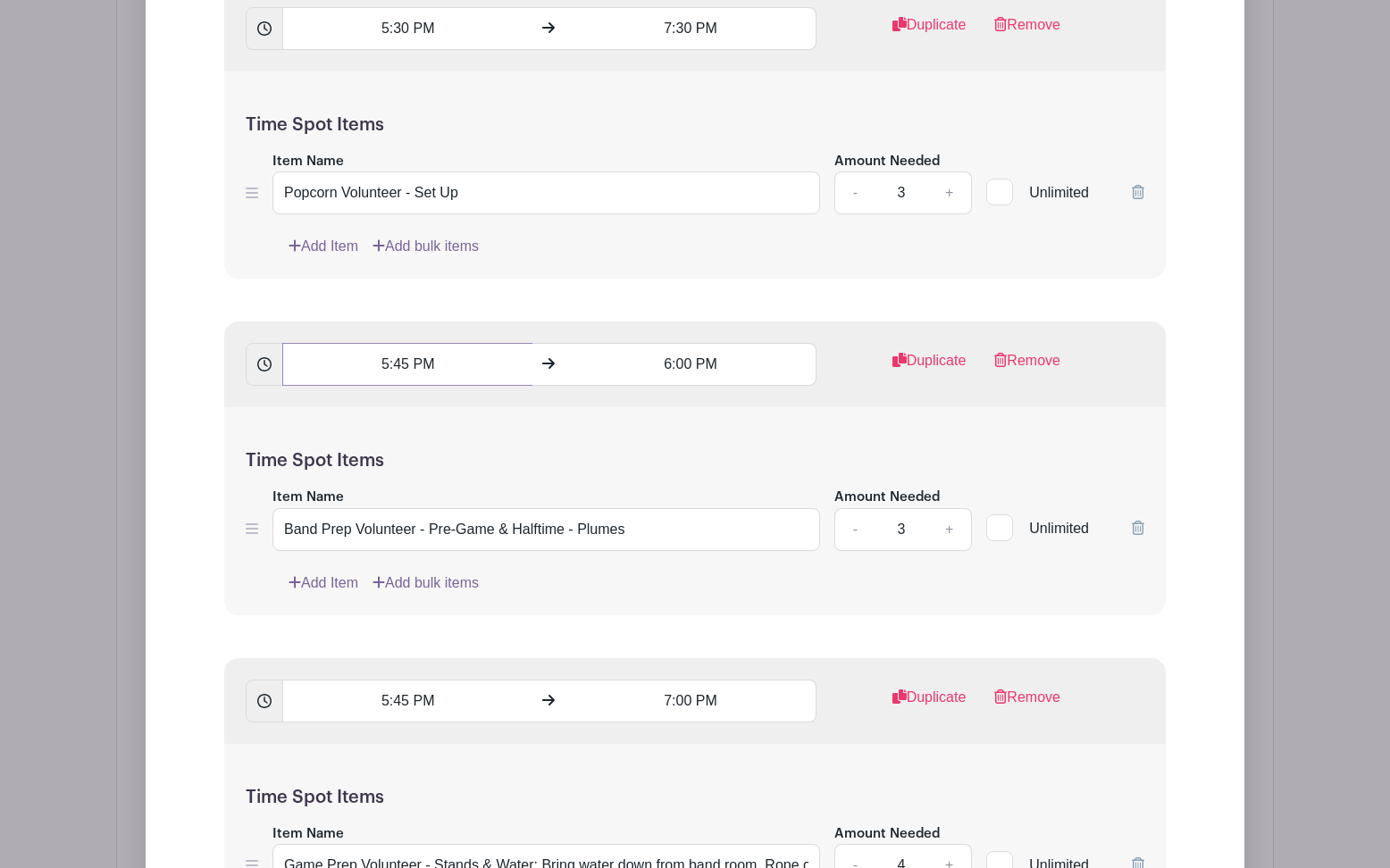
click at [450, 372] on input "5:45 PM" at bounding box center [407, 364] width 250 height 43
click at [255, 421] on div "Time Spot Items Item Name Band Prep Volunteer - Pre-Game & Halftime - Plumes Am…" at bounding box center [695, 510] width 941 height 208
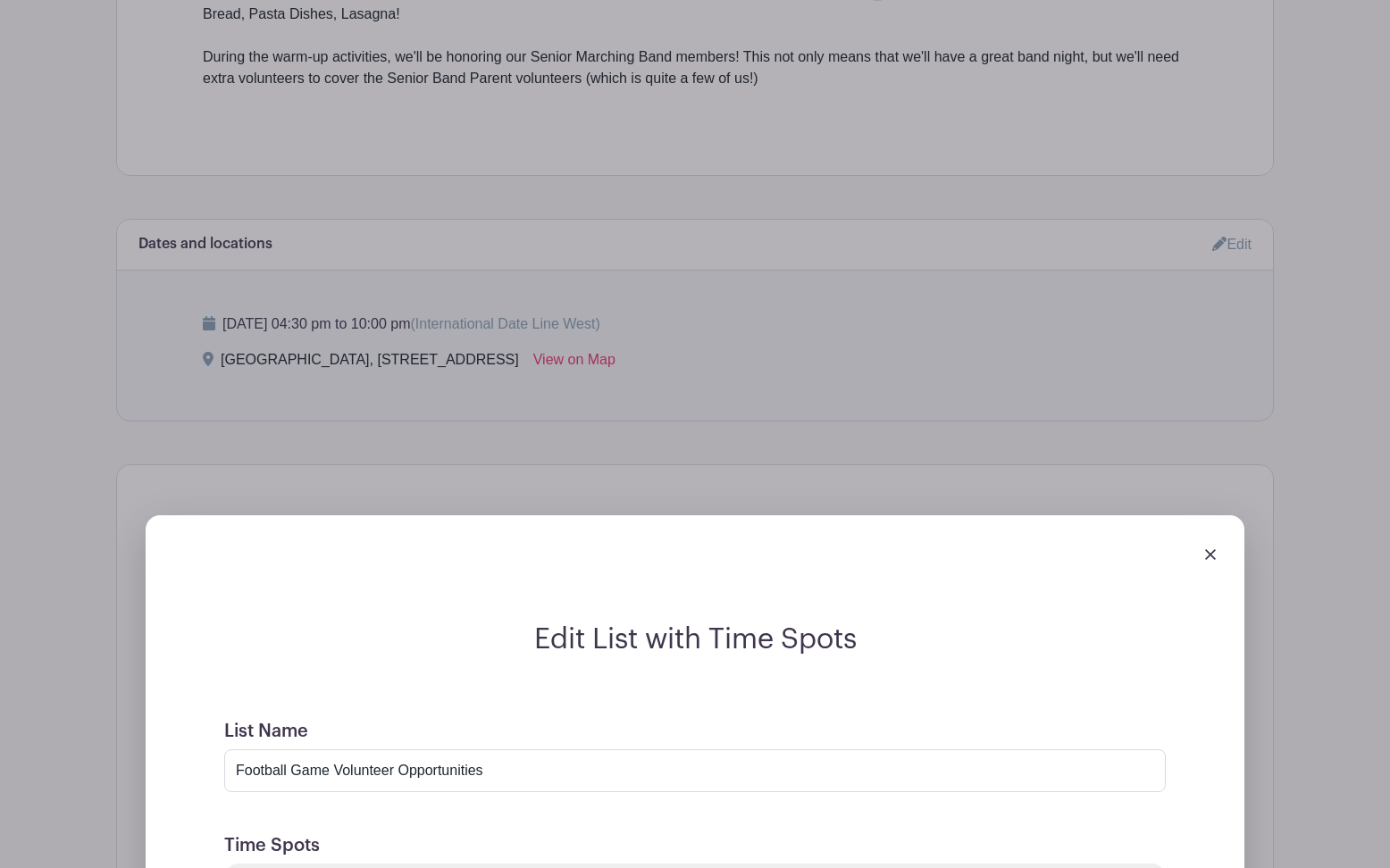
scroll to position [766, 0]
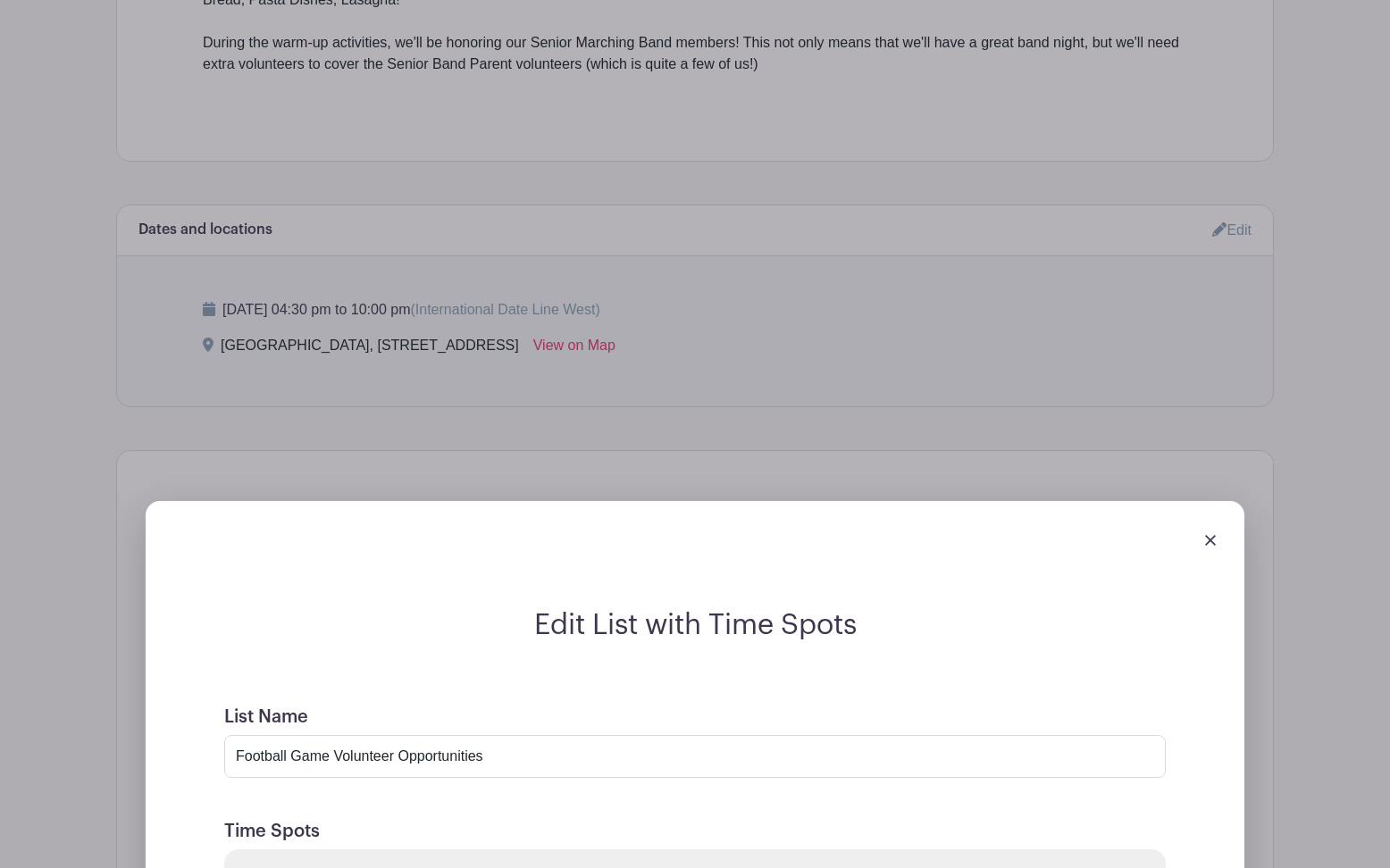
click at [1215, 543] on div at bounding box center [695, 540] width 1070 height 50
click at [1211, 543] on img at bounding box center [1211, 540] width 11 height 11
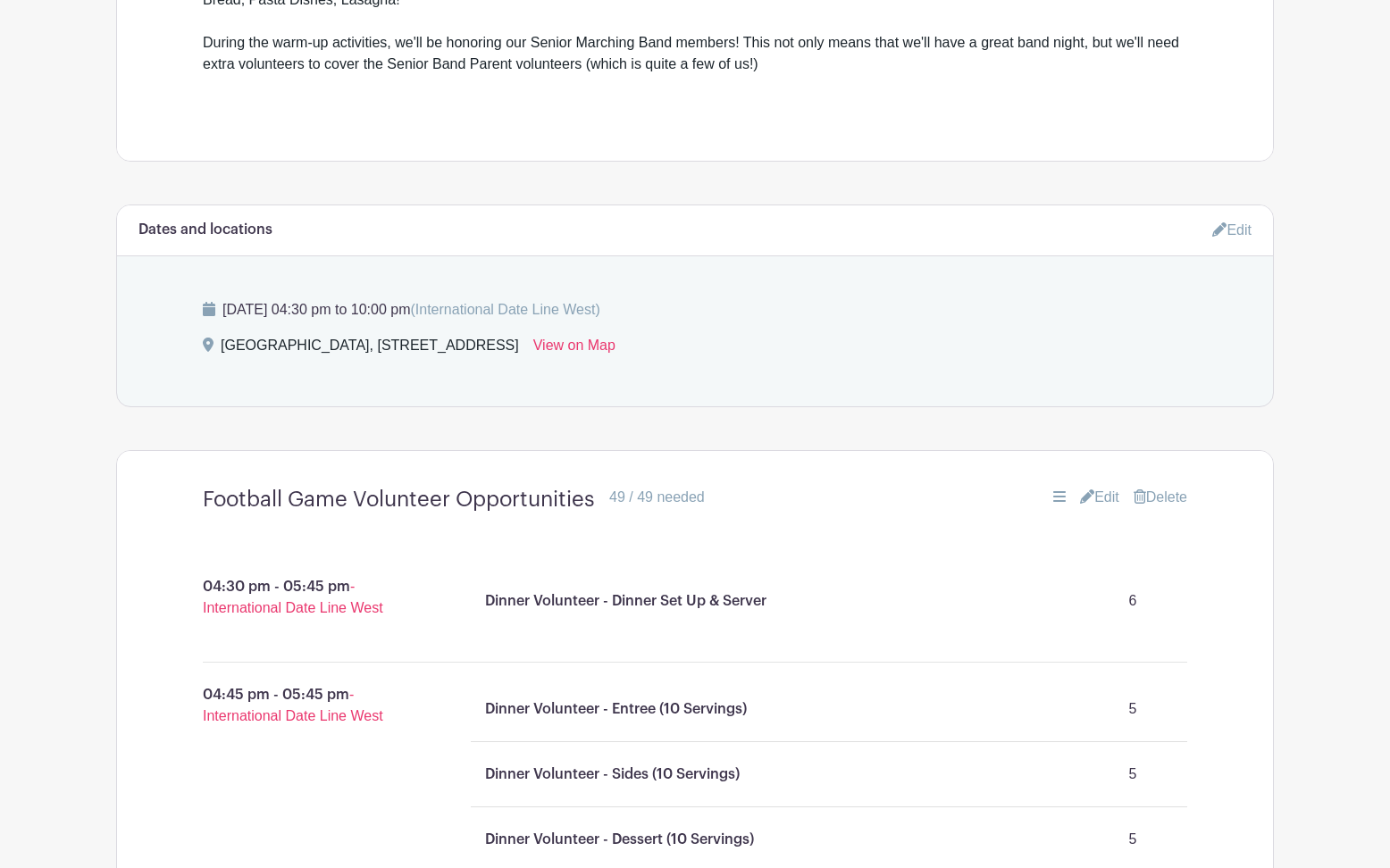
click at [1241, 227] on link "Edit" at bounding box center [1232, 230] width 39 height 30
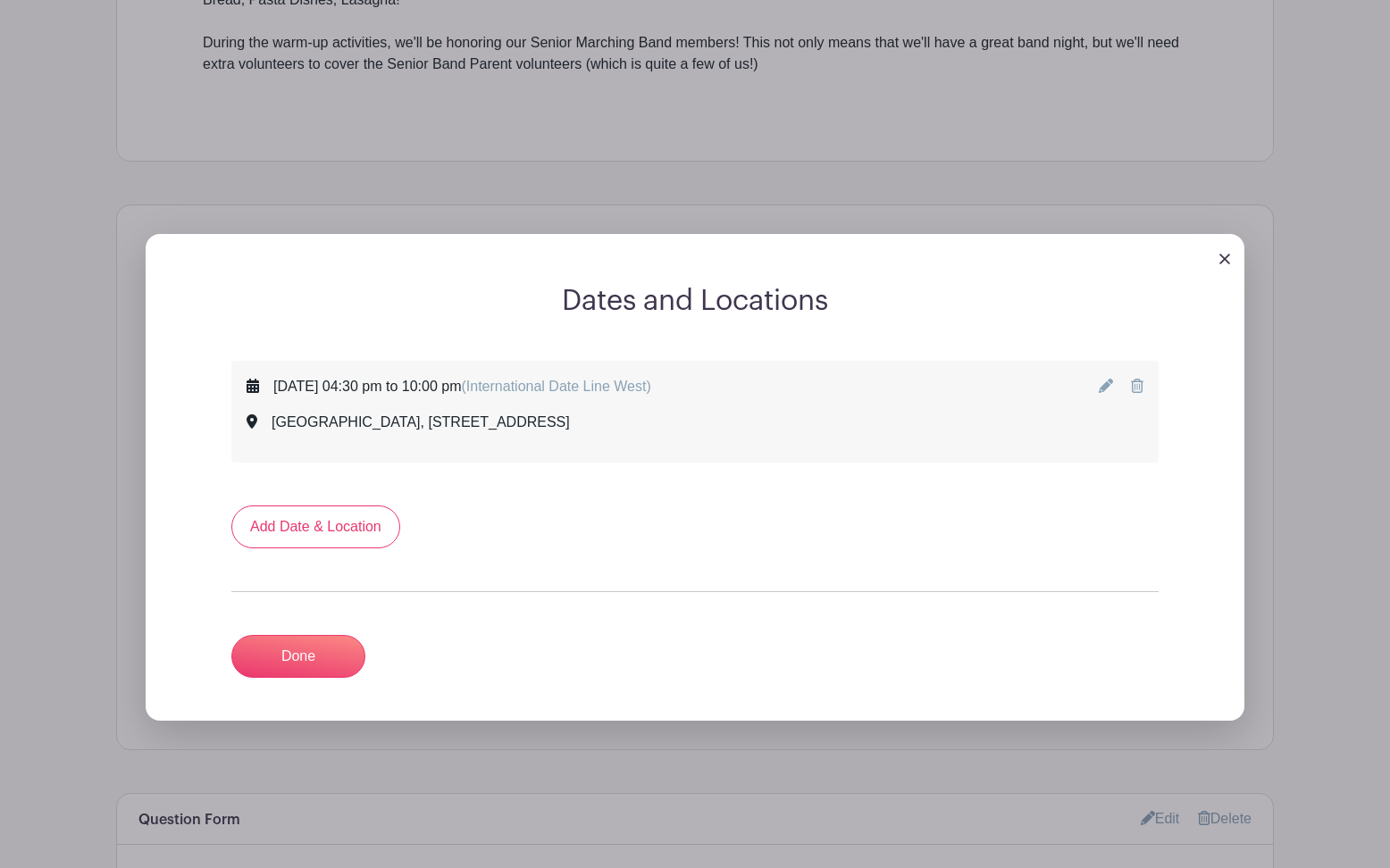
click at [1104, 389] on icon at bounding box center [1105, 385] width 14 height 14
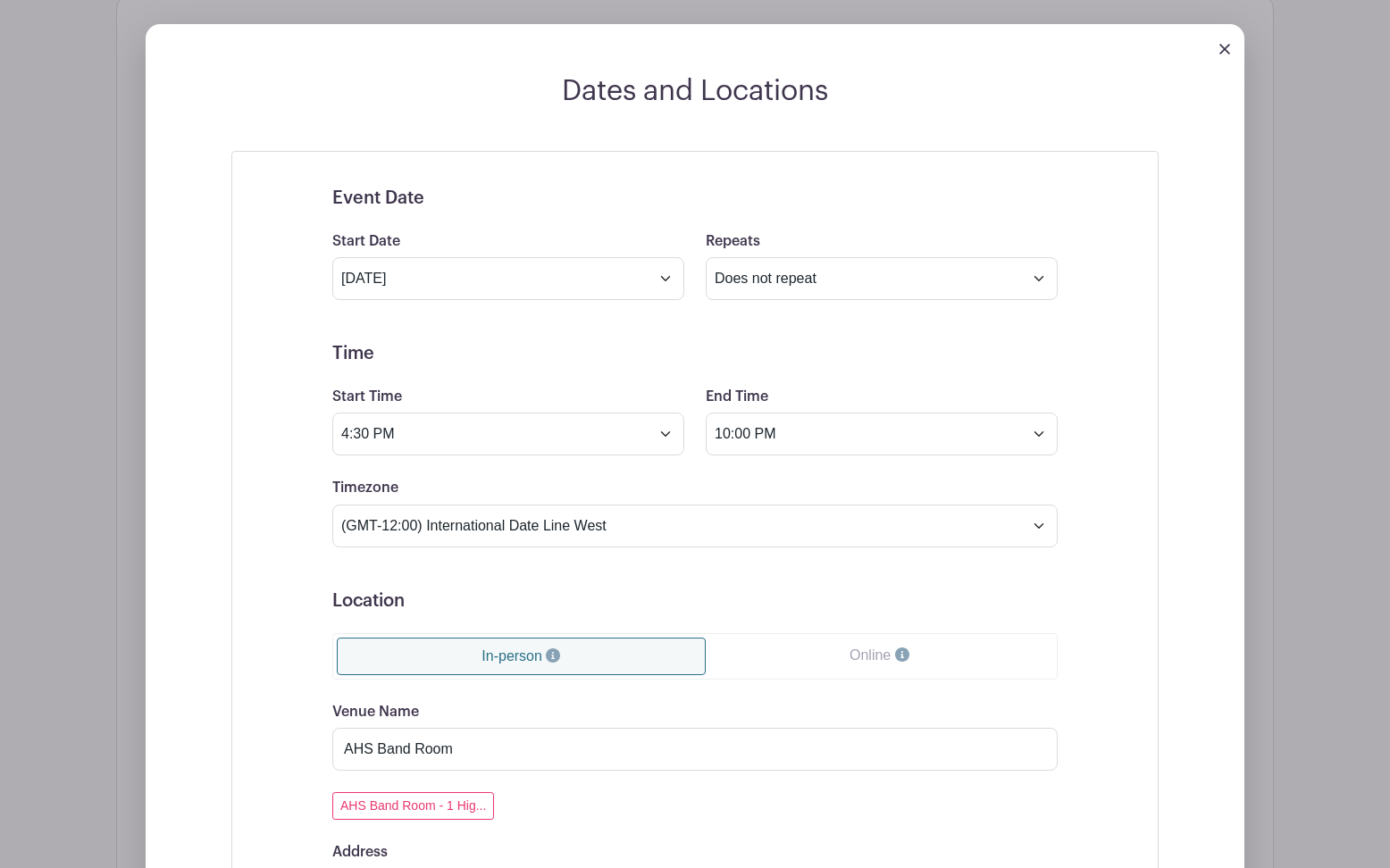
scroll to position [992, 0]
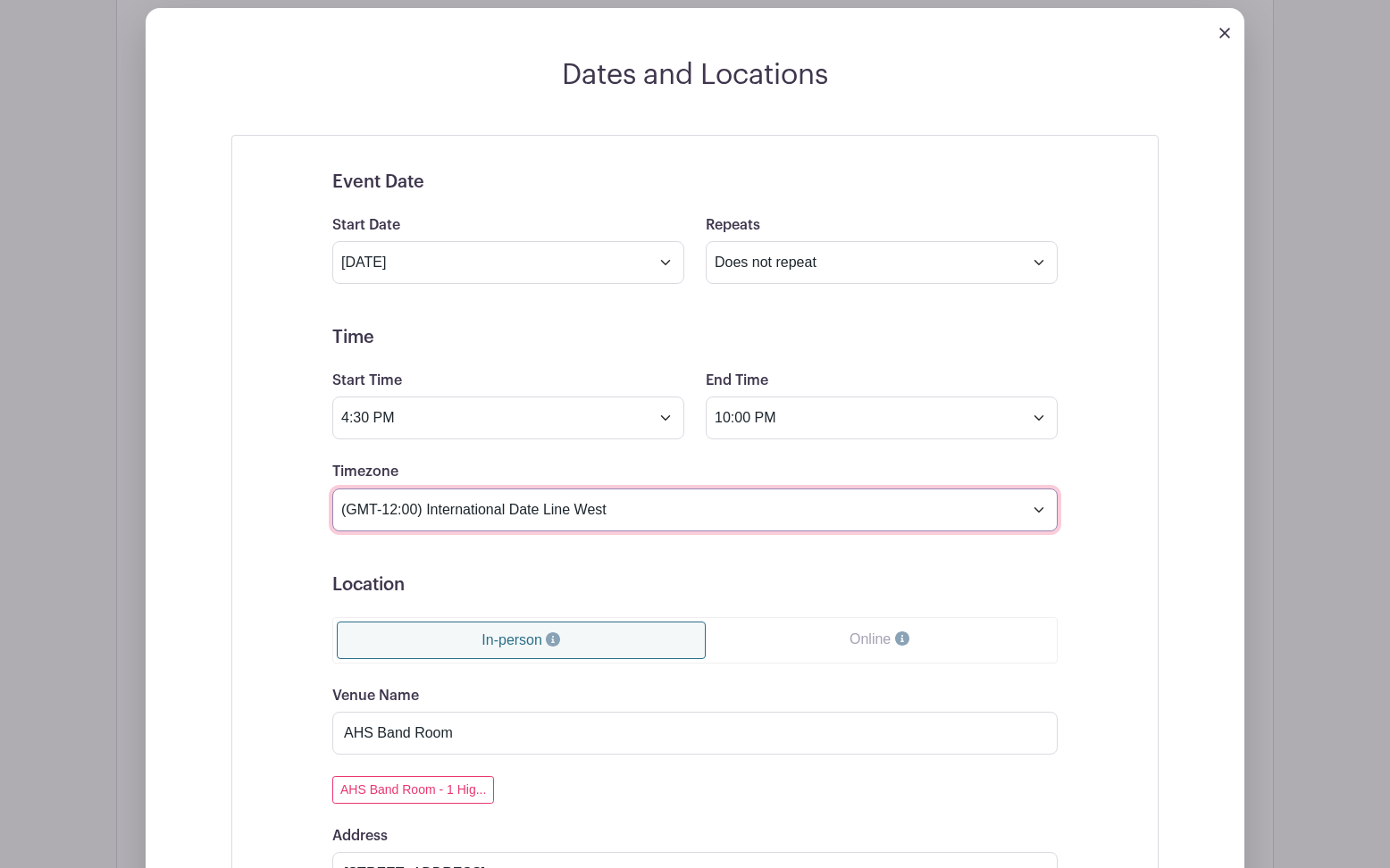
select select "Pacific Time (US & Canada)"
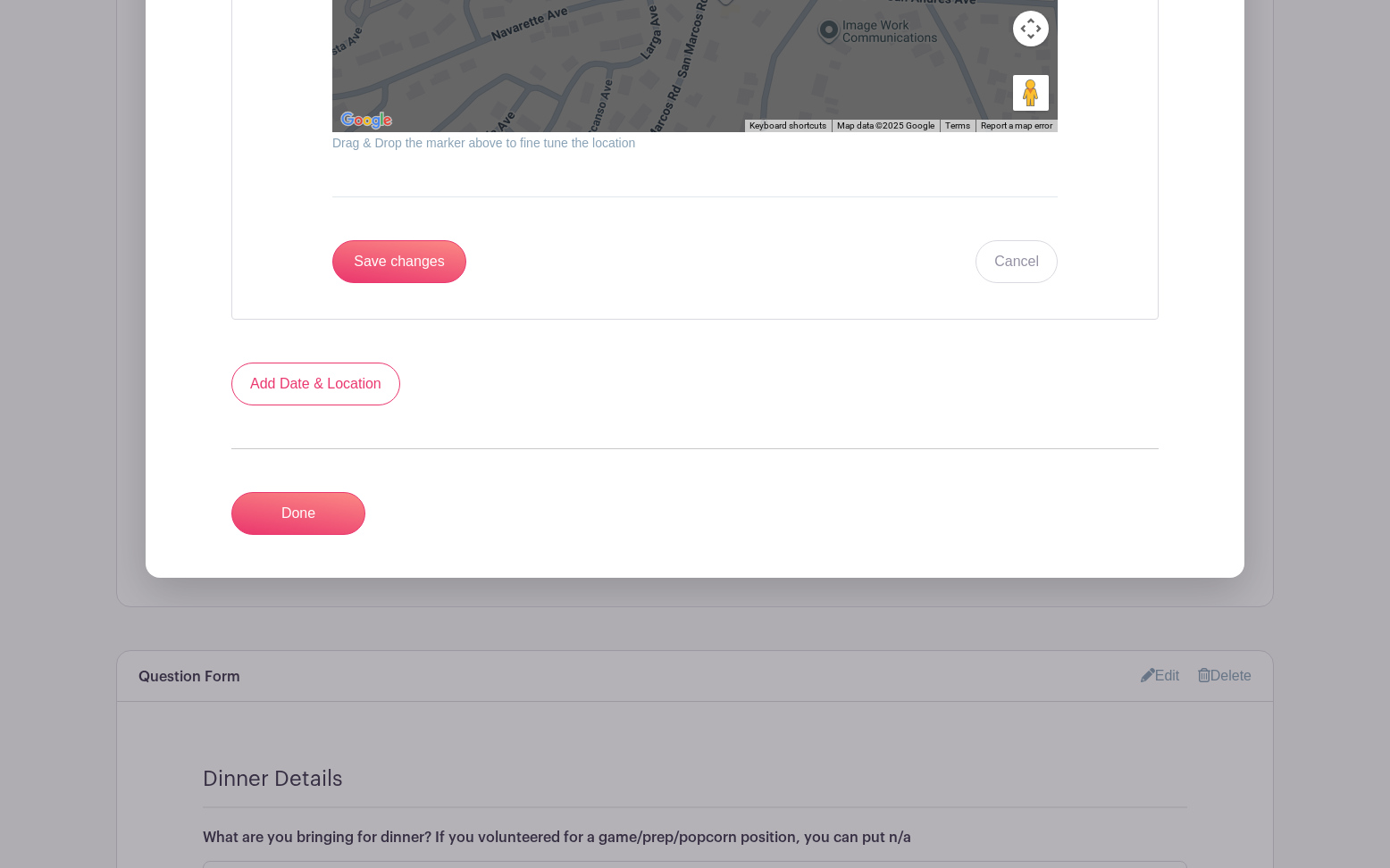
scroll to position [2230, 0]
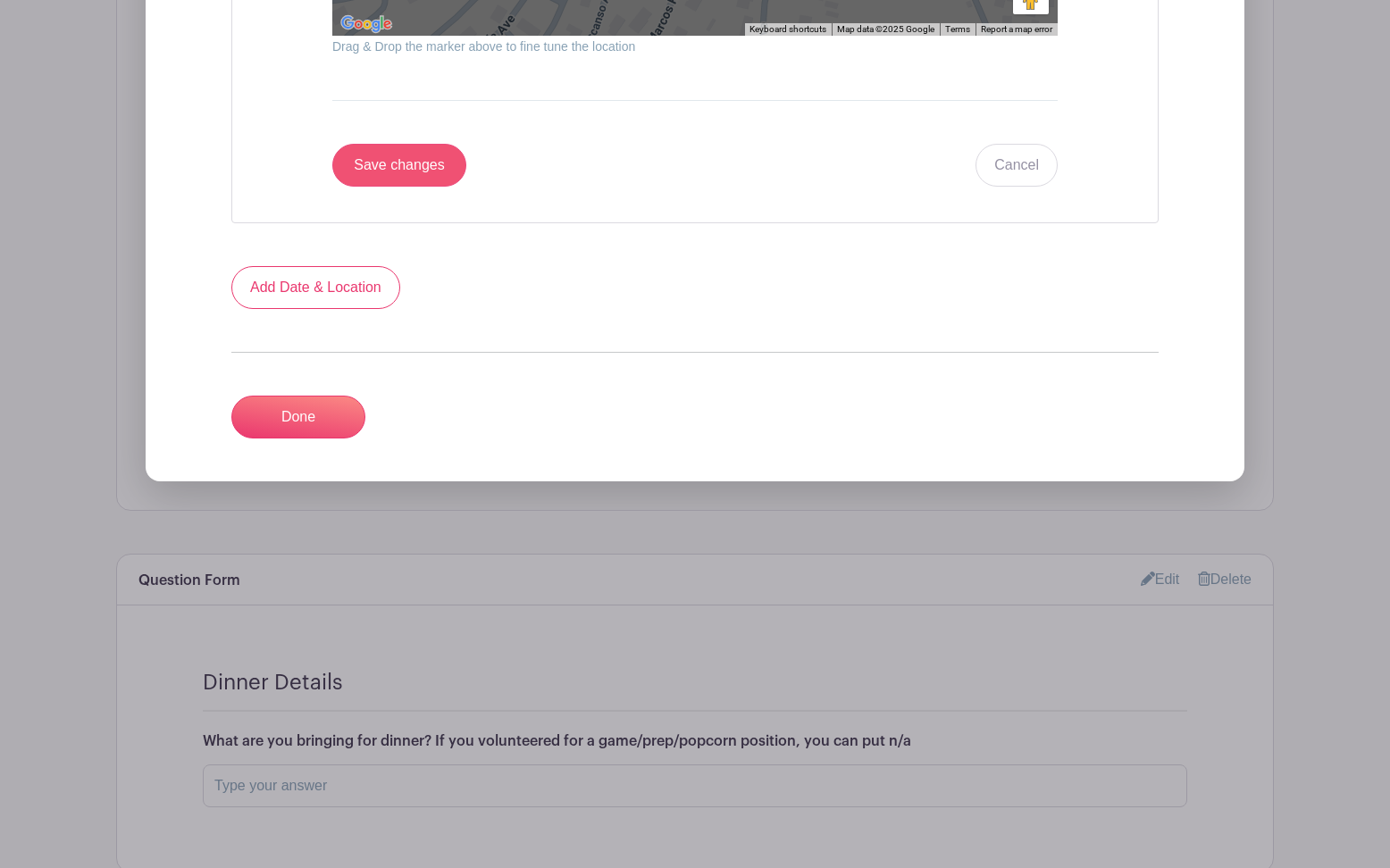
click at [407, 165] on input "Save changes" at bounding box center [399, 165] width 134 height 43
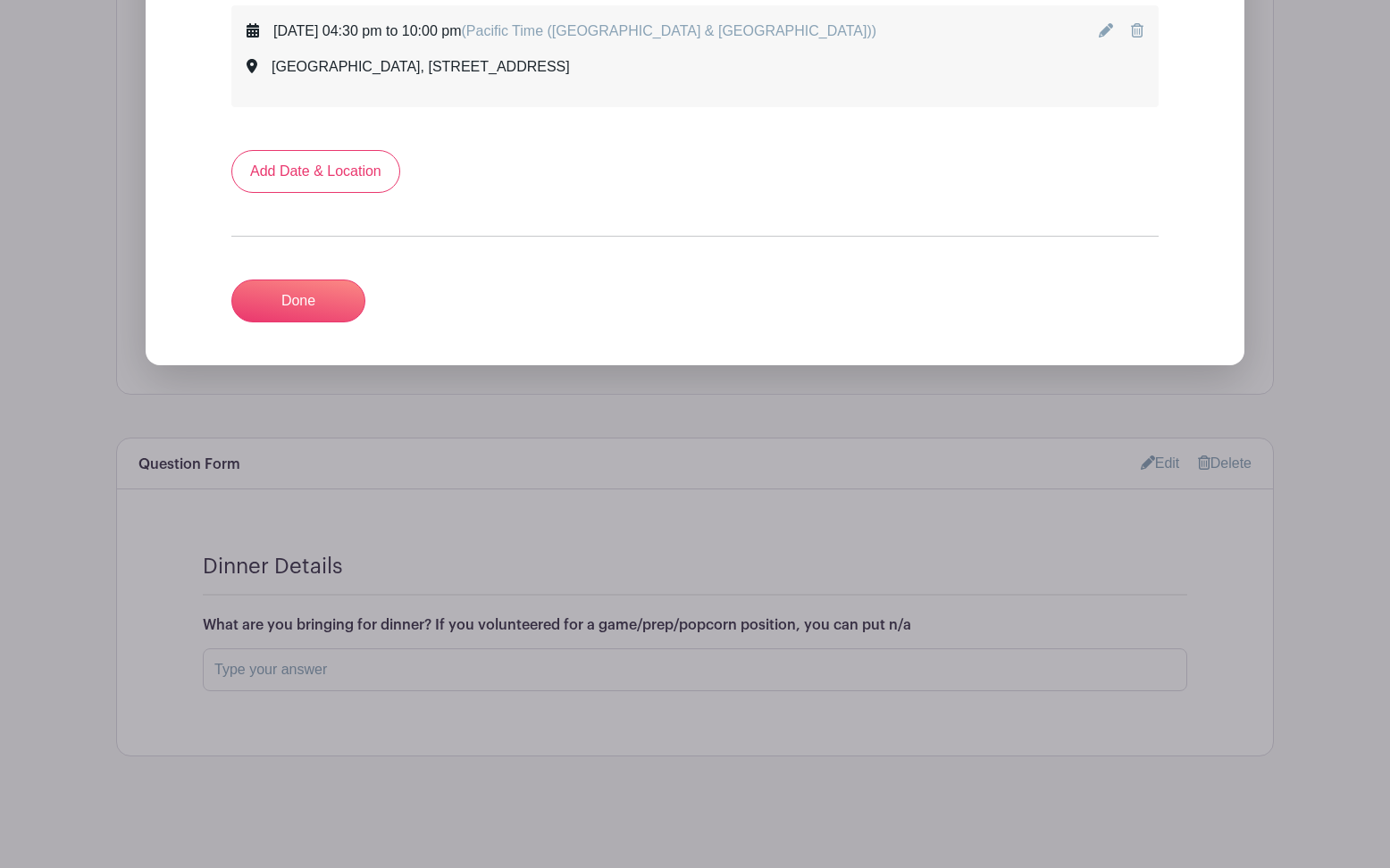
scroll to position [1121, 0]
click at [316, 300] on link "Done" at bounding box center [298, 300] width 134 height 43
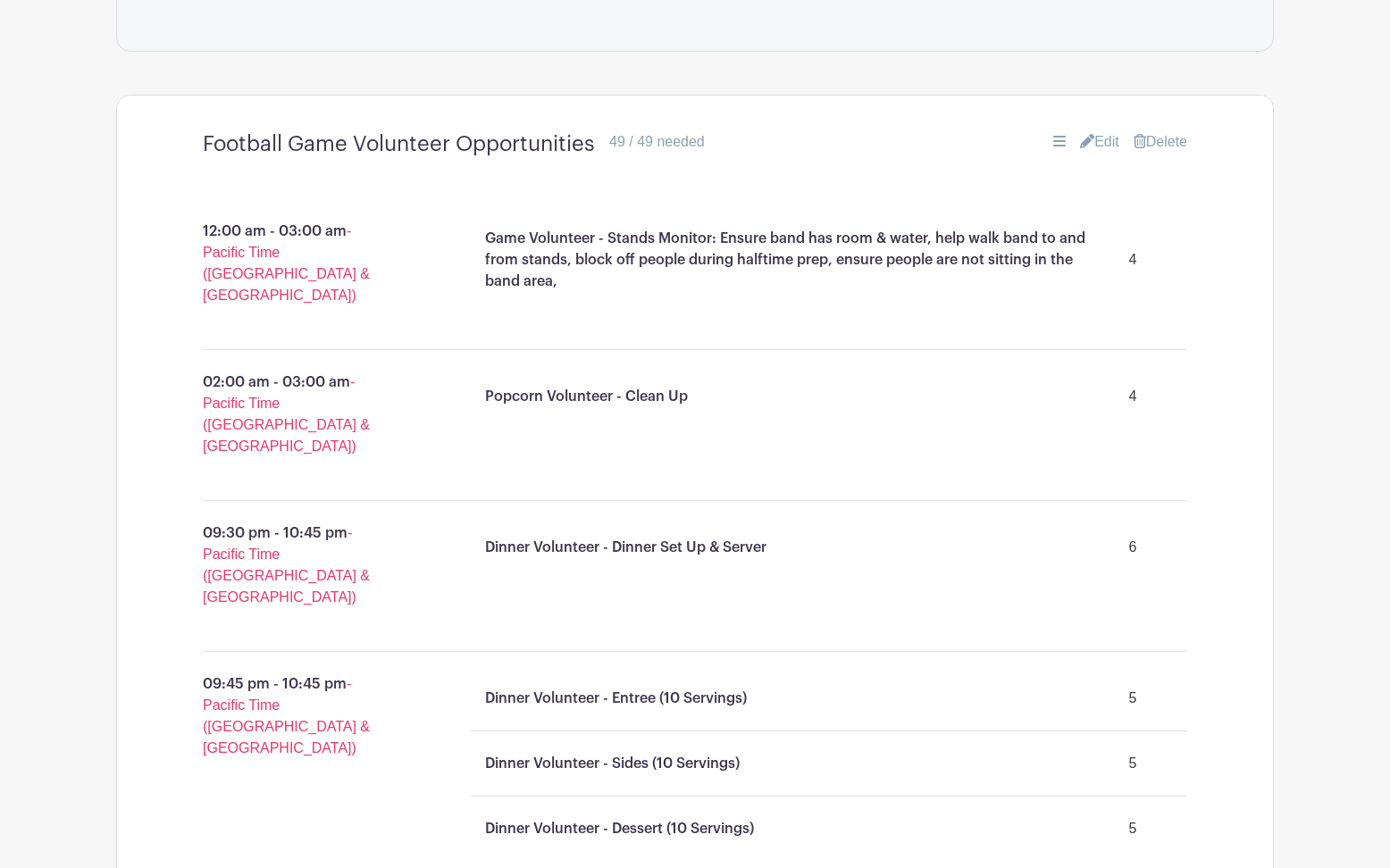
click at [1100, 145] on link "Edit" at bounding box center [1100, 141] width 39 height 21
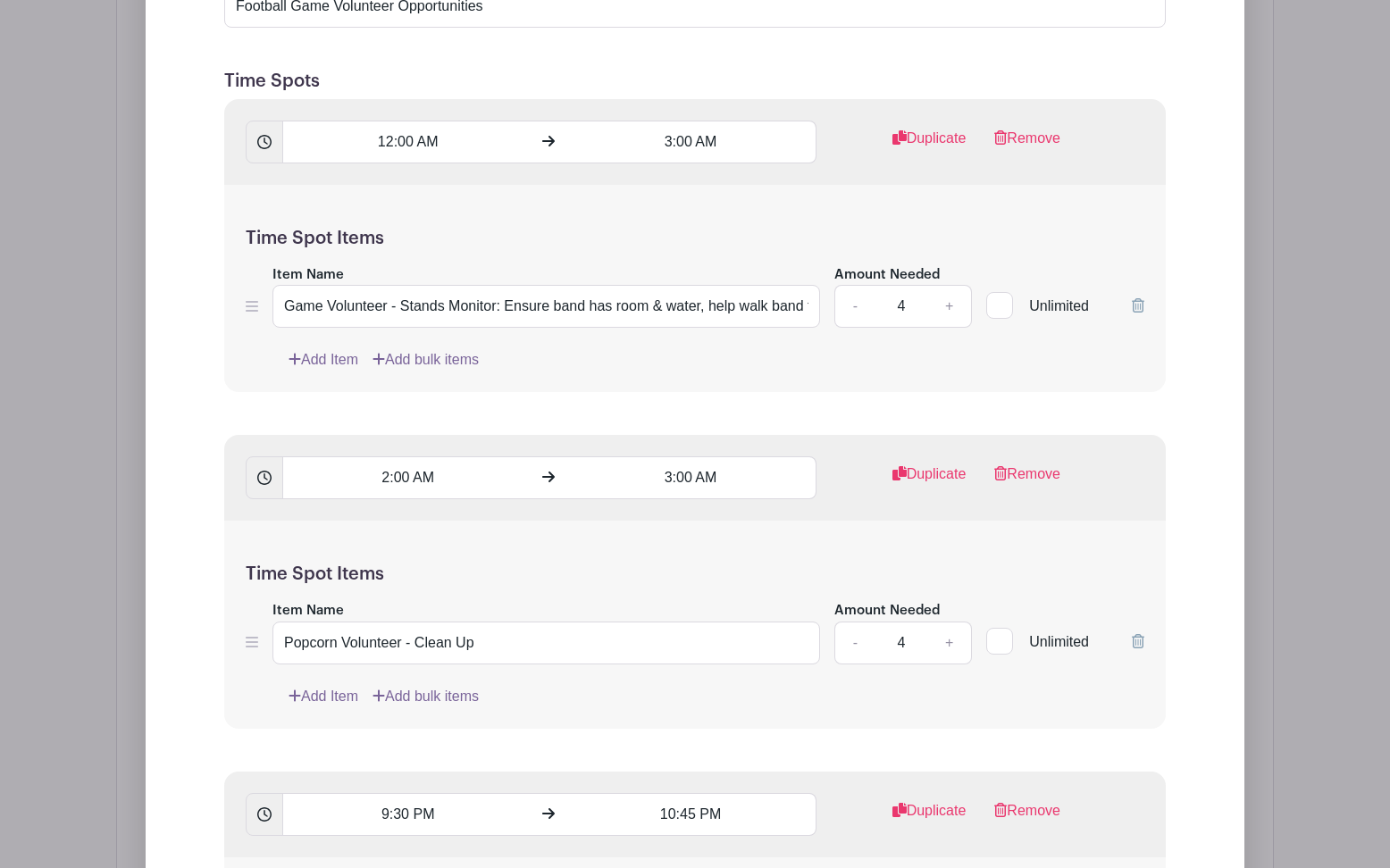
scroll to position [1539, 0]
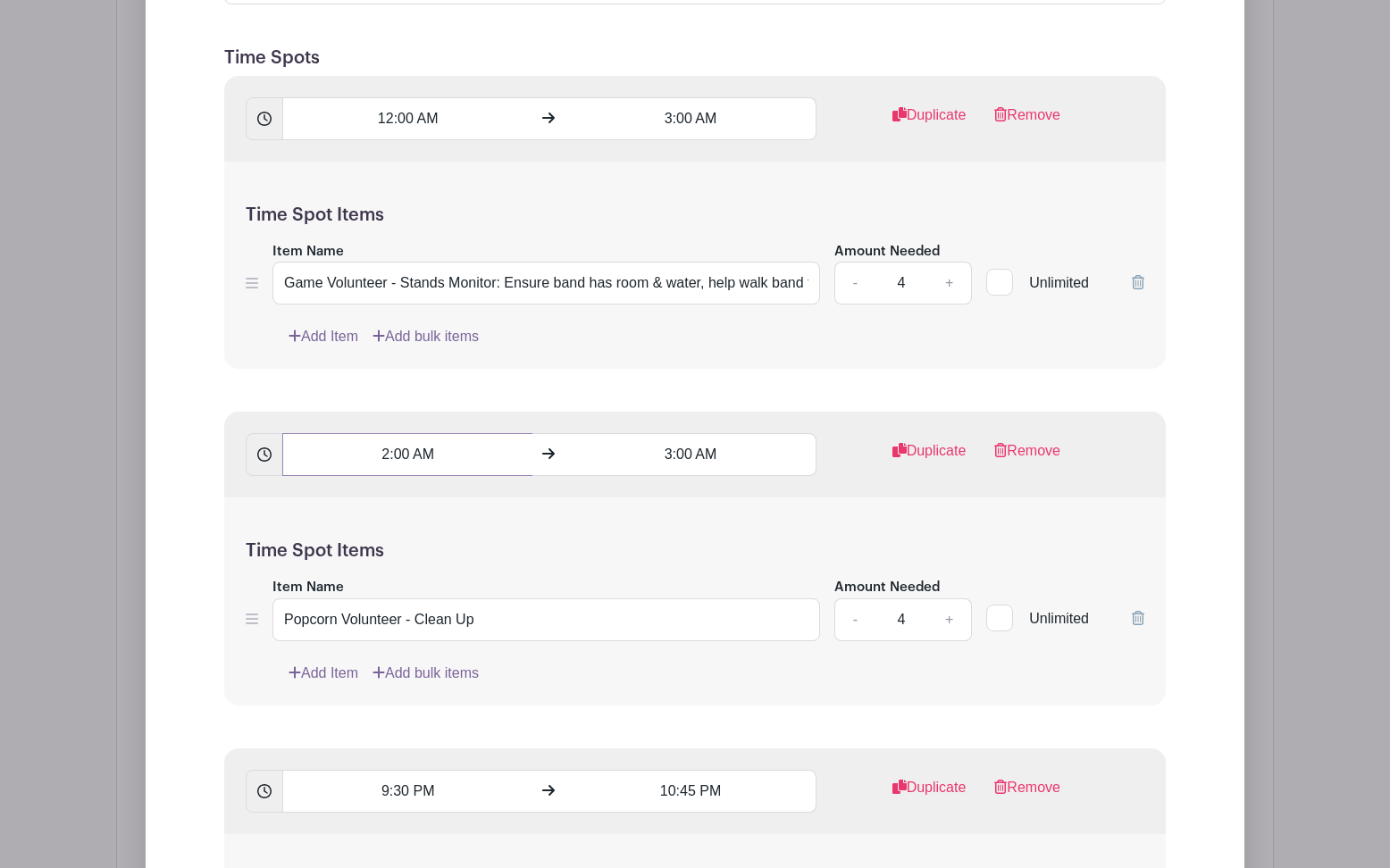
click at [384, 459] on input "2:00 AM" at bounding box center [407, 454] width 250 height 43
click at [324, 542] on div "02" at bounding box center [314, 535] width 58 height 34
click at [373, 582] on div "09" at bounding box center [382, 574] width 60 height 34
click at [504, 541] on button "AM" at bounding box center [503, 535] width 36 height 34
type input "9:00 PM"
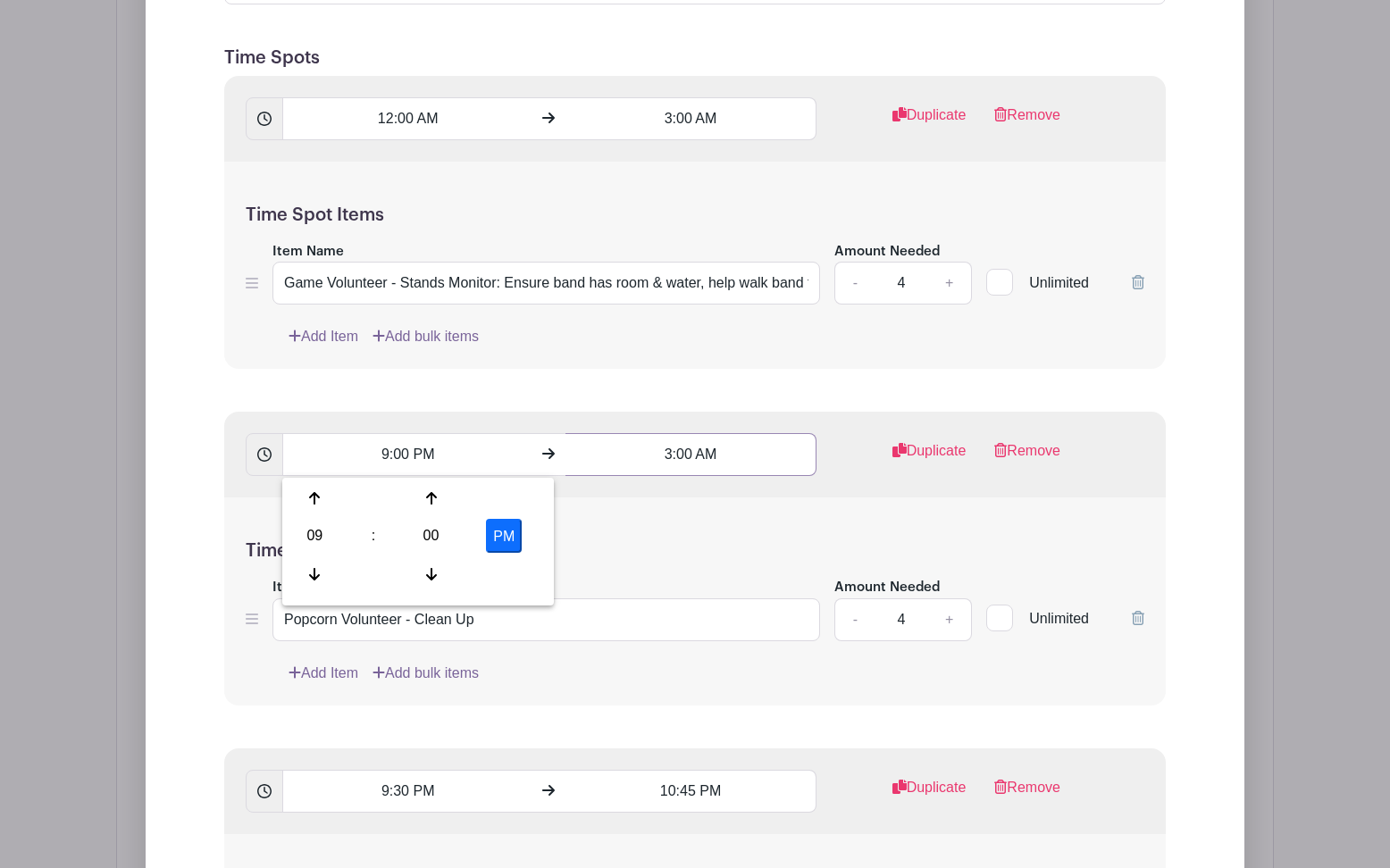
click at [664, 456] on input "3:00 AM" at bounding box center [690, 454] width 250 height 43
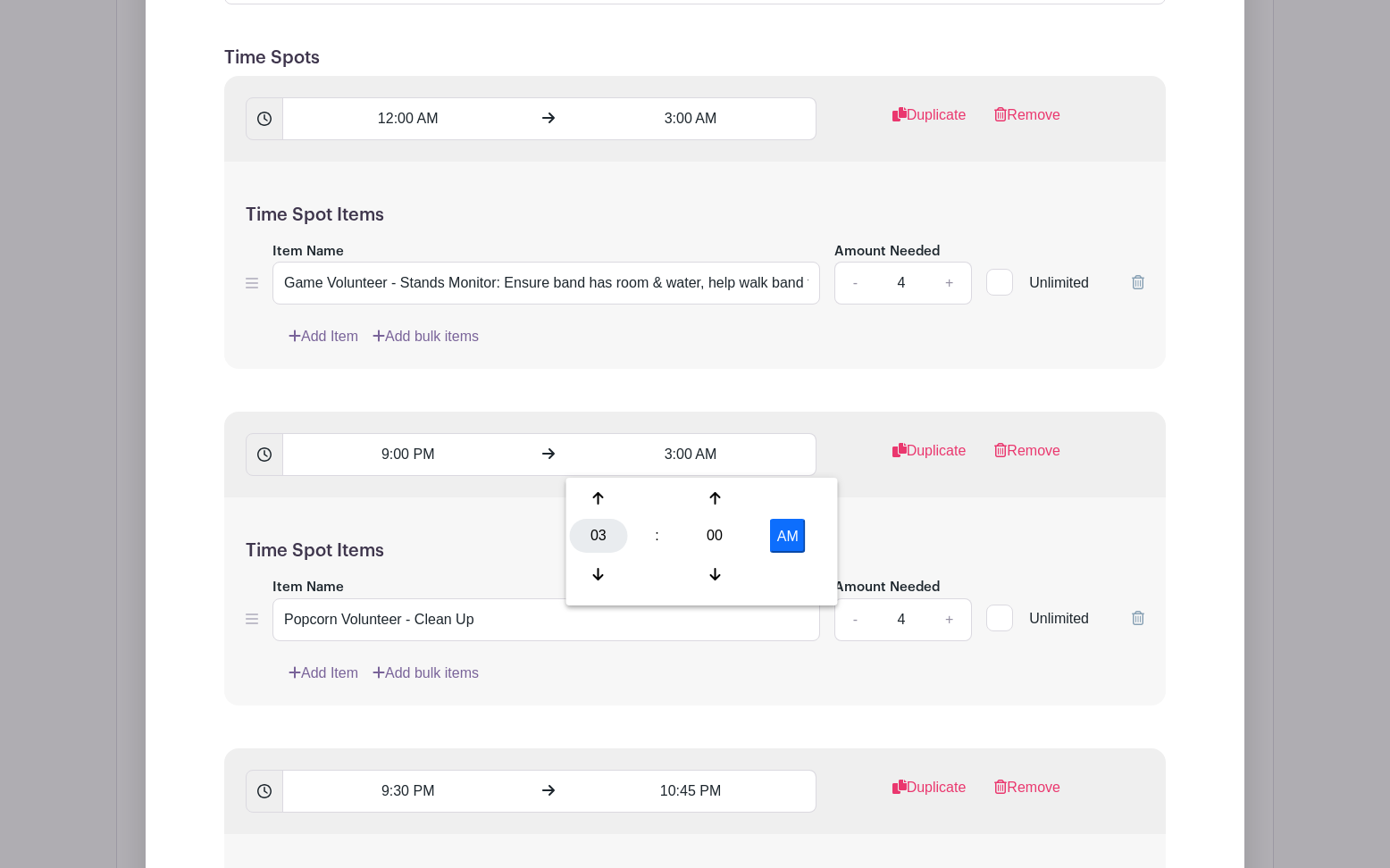
click at [588, 539] on div "03" at bounding box center [598, 535] width 58 height 34
click at [726, 579] on div "10" at bounding box center [732, 574] width 60 height 34
click at [793, 541] on button "AM" at bounding box center [787, 535] width 36 height 34
type input "10:00 PM"
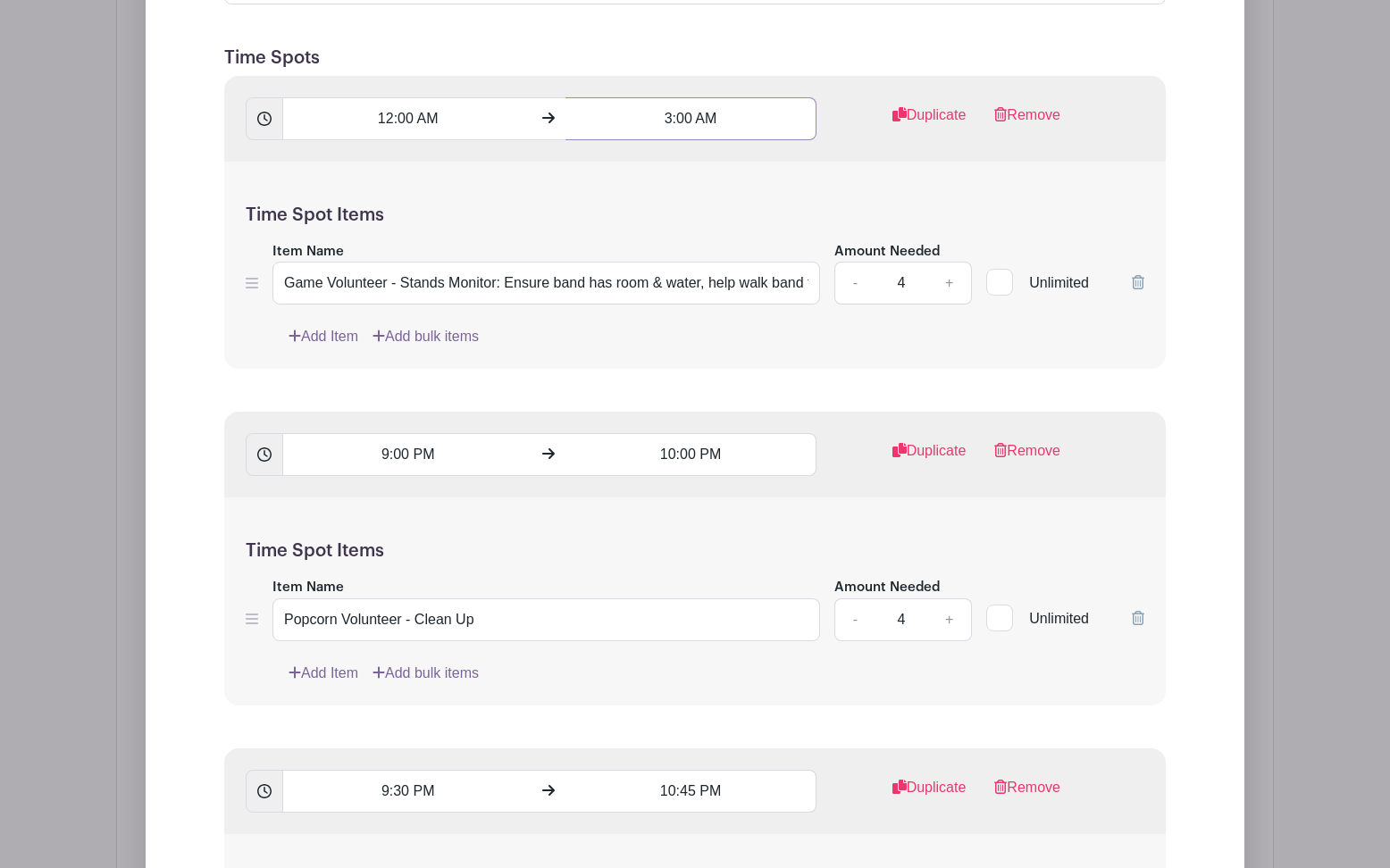
click at [668, 119] on input "3:00 AM" at bounding box center [690, 118] width 250 height 43
click at [599, 204] on div "03" at bounding box center [598, 199] width 58 height 34
click at [741, 248] on div "10" at bounding box center [732, 238] width 60 height 34
click at [786, 207] on button "AM" at bounding box center [787, 199] width 36 height 34
type input "10:00 PM"
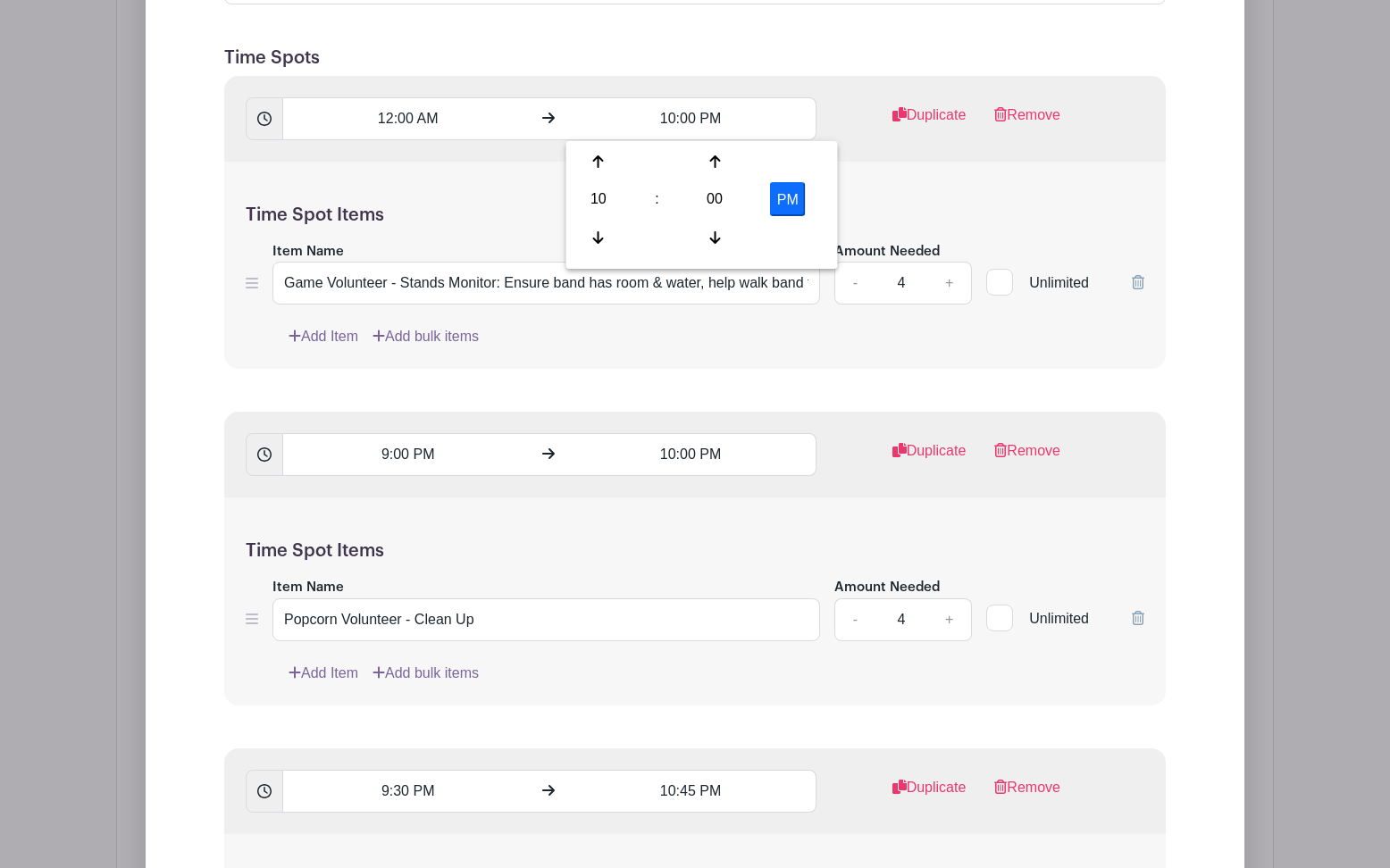
click at [404, 177] on div "Time Spot Items Item Name Game Volunteer - Stands Monitor: Ensure band has room…" at bounding box center [695, 265] width 941 height 208
click at [386, 127] on input "12:00 AM" at bounding box center [407, 118] width 250 height 43
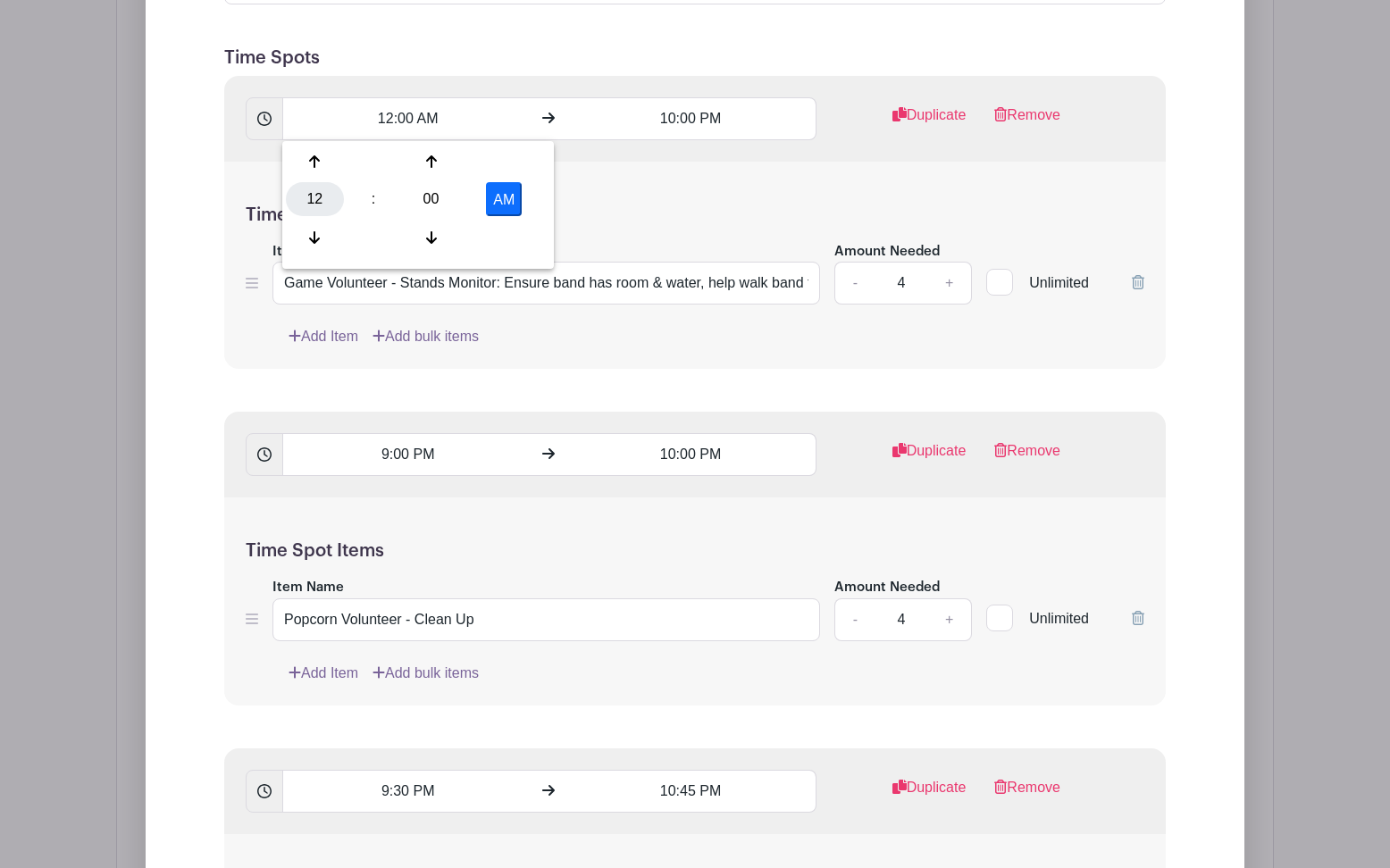
click at [311, 200] on div "12" at bounding box center [314, 199] width 58 height 34
click at [508, 210] on div "07" at bounding box center [513, 199] width 60 height 34
click at [427, 128] on input "7:00 AM" at bounding box center [407, 118] width 250 height 43
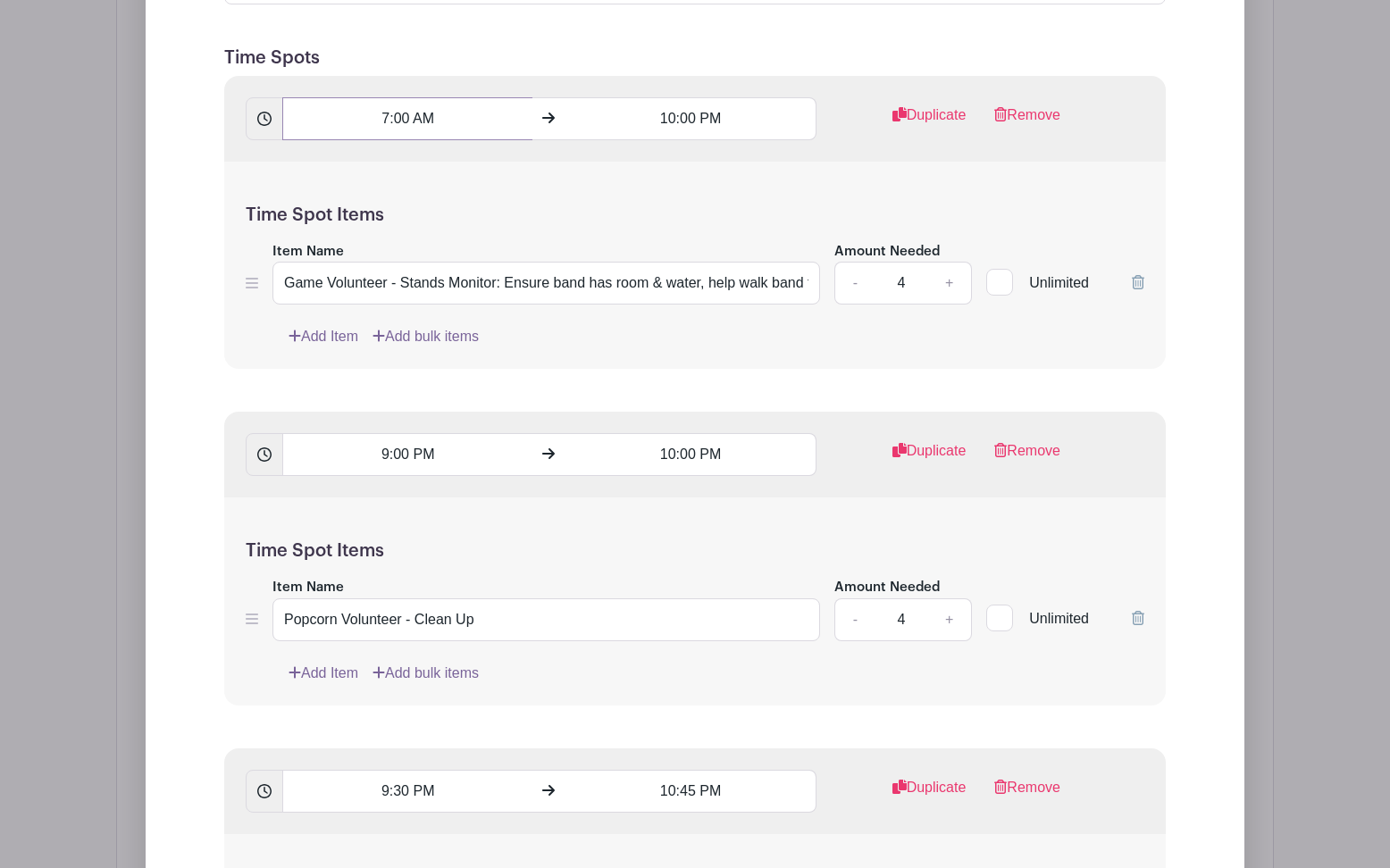
click at [422, 122] on input "7:00 AM" at bounding box center [407, 118] width 250 height 43
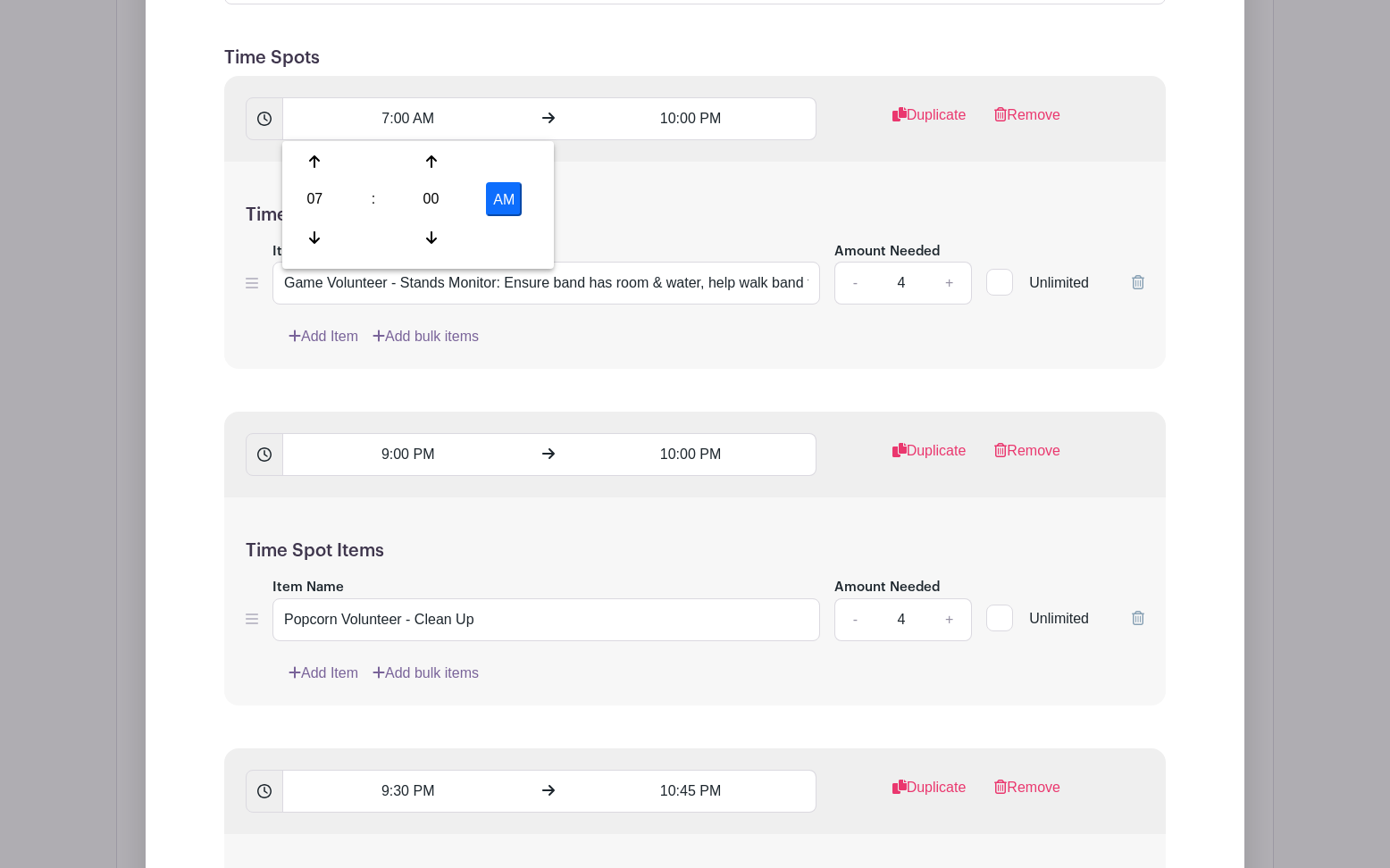
click at [506, 206] on button "AM" at bounding box center [503, 199] width 36 height 34
type input "7:00 PM"
click at [681, 204] on div "Time Spot Items Item Name Game Volunteer - Stands Monitor: Ensure band has room…" at bounding box center [695, 265] width 941 height 208
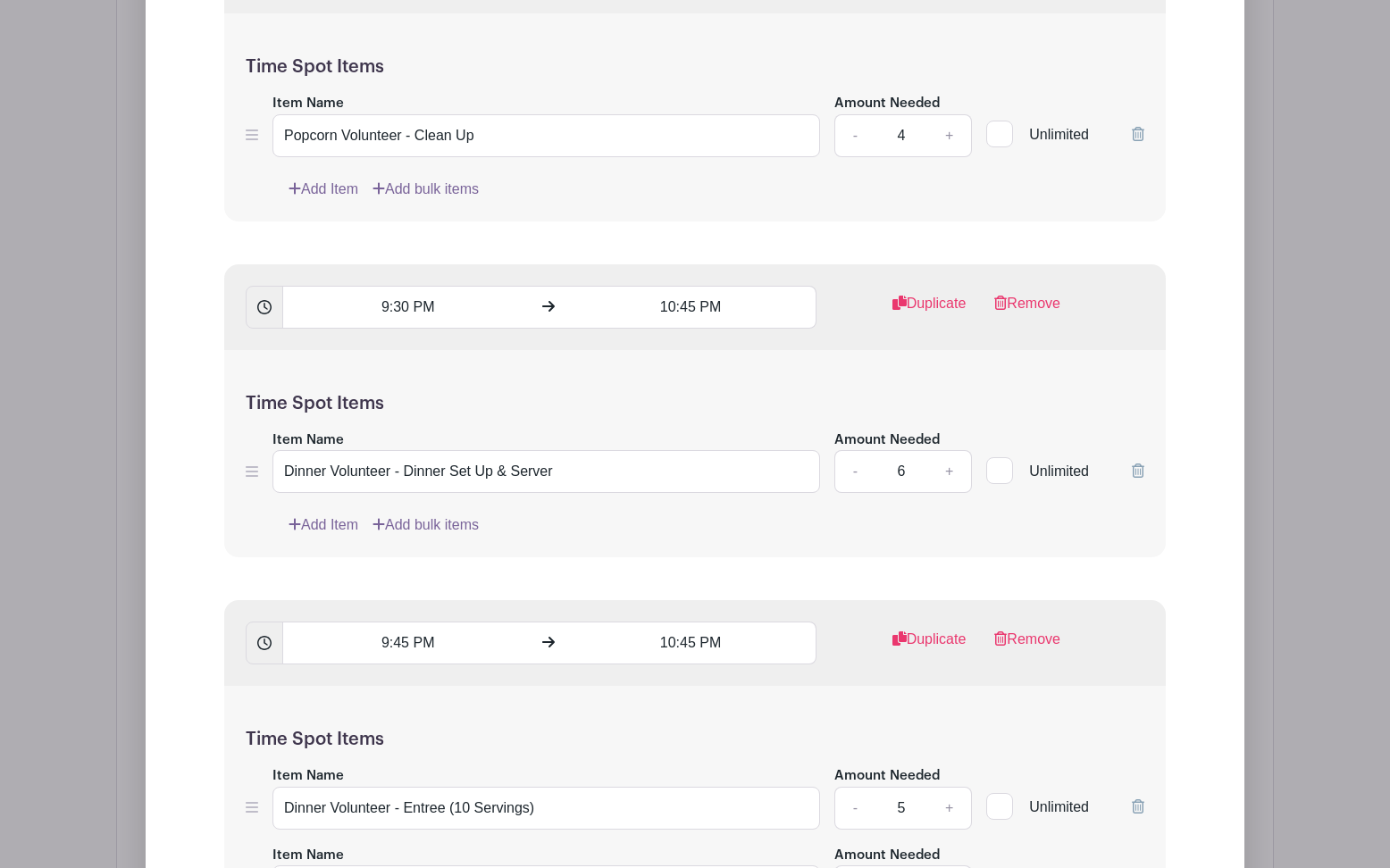
scroll to position [2023, 0]
click at [380, 306] on input "9:30 PM" at bounding box center [407, 306] width 250 height 43
click at [314, 386] on div "09" at bounding box center [314, 387] width 58 height 34
click at [316, 392] on div "04" at bounding box center [315, 387] width 60 height 34
type input "4:30 PM"
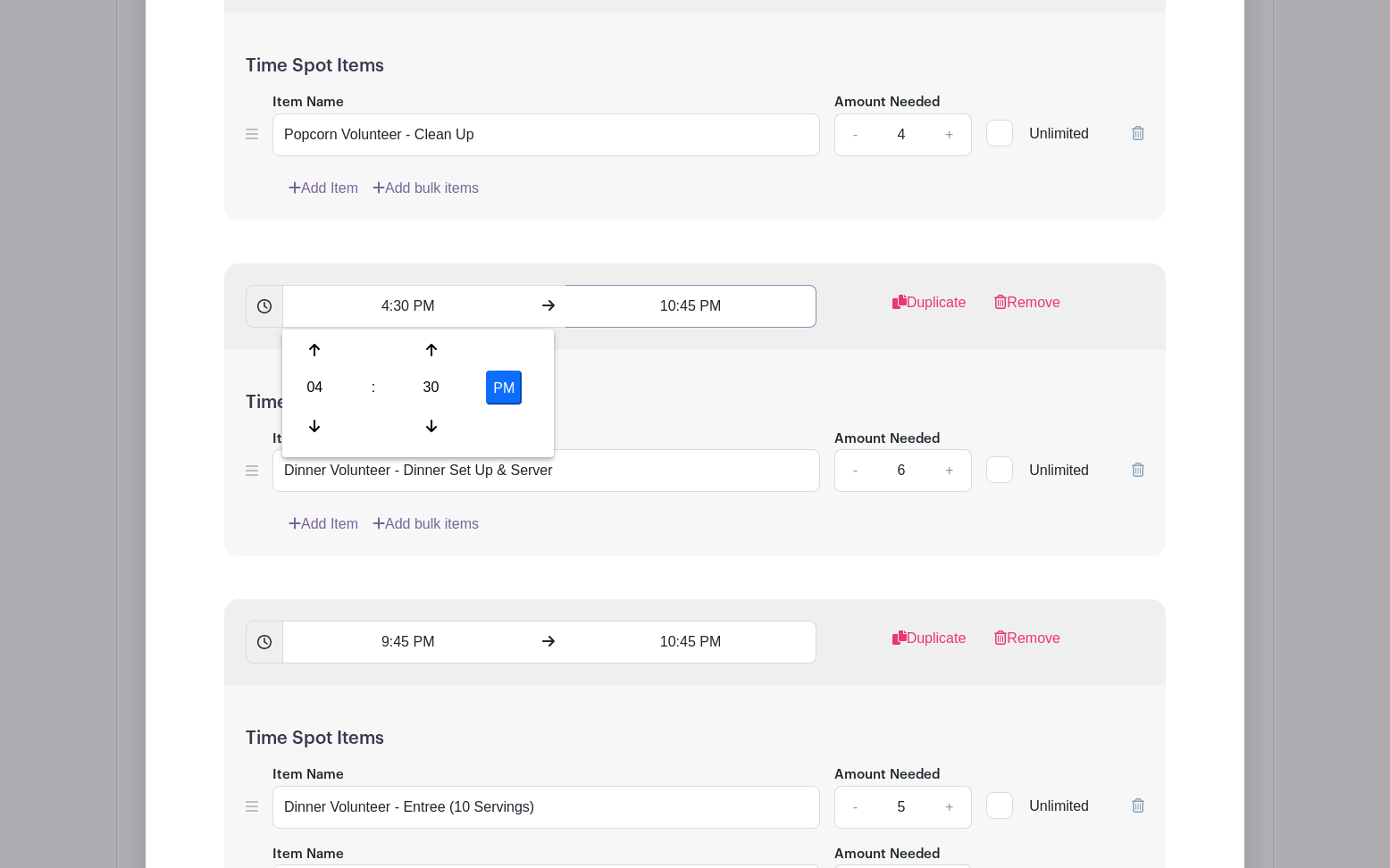
click at [664, 312] on input "10:45 PM" at bounding box center [690, 306] width 250 height 43
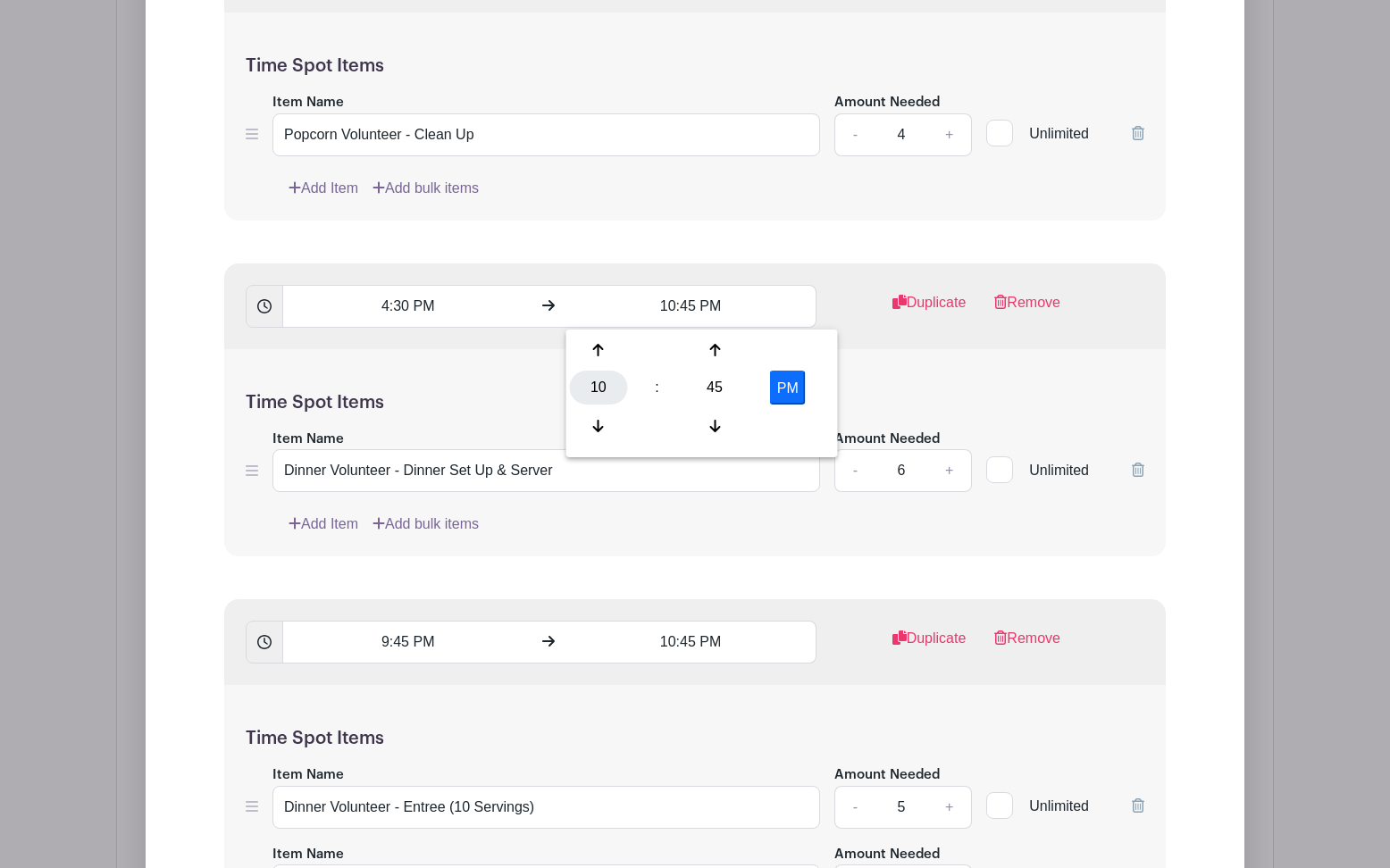
click at [597, 388] on div "10" at bounding box center [598, 387] width 58 height 34
click at [664, 393] on div "05" at bounding box center [666, 387] width 60 height 34
type input "5:45 PM"
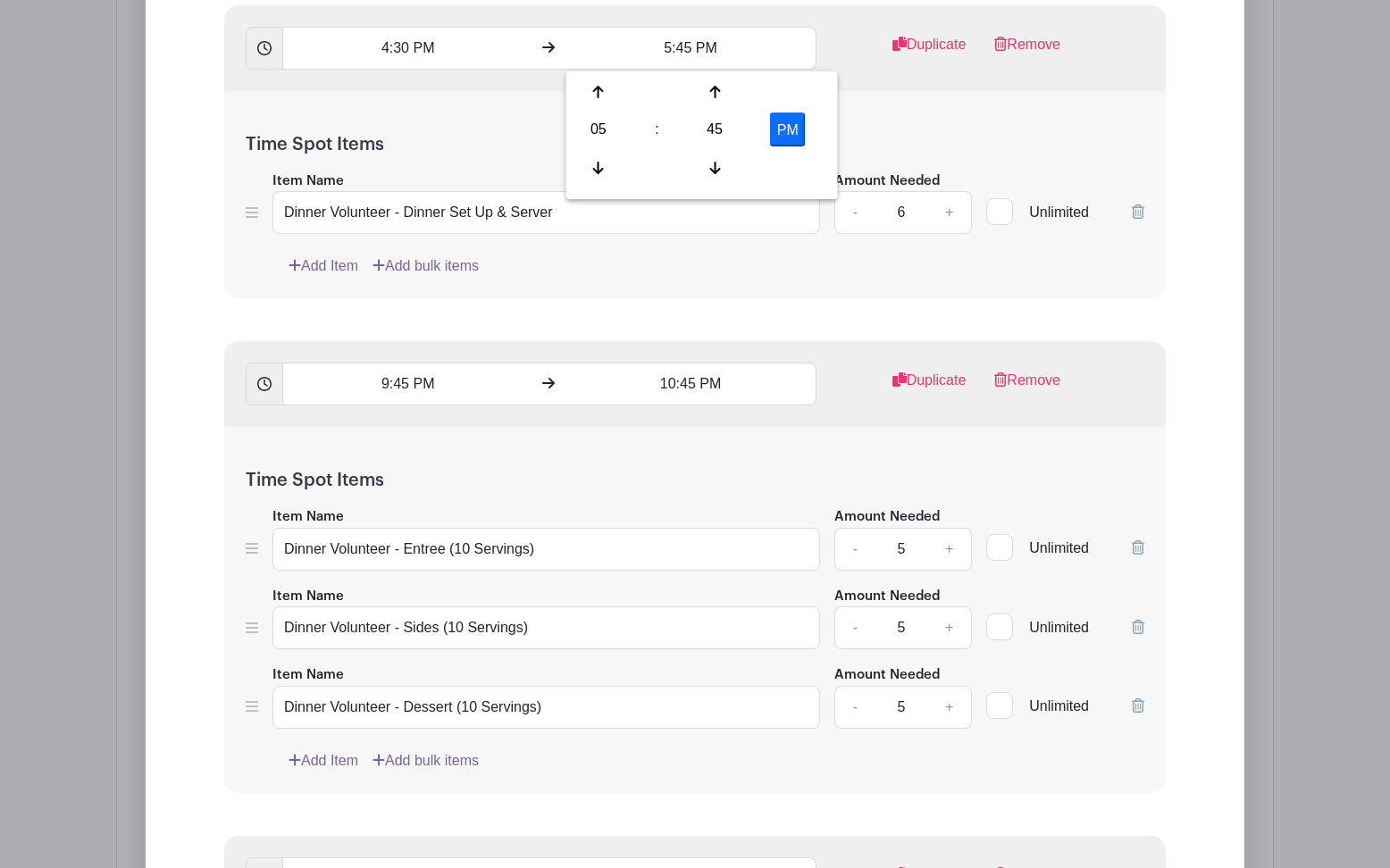
scroll to position [2291, 0]
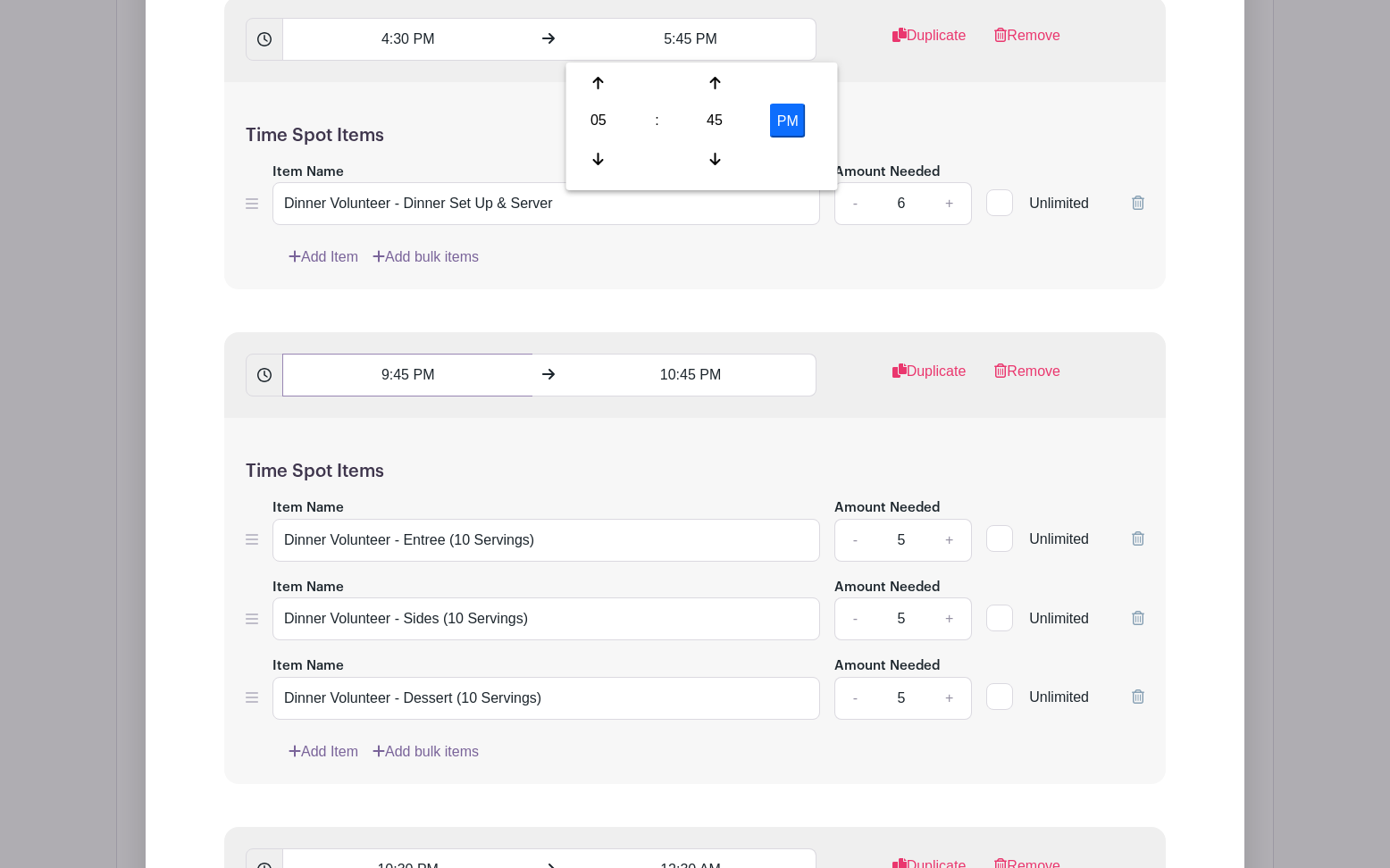
click at [381, 385] on input "9:45 PM" at bounding box center [407, 374] width 250 height 43
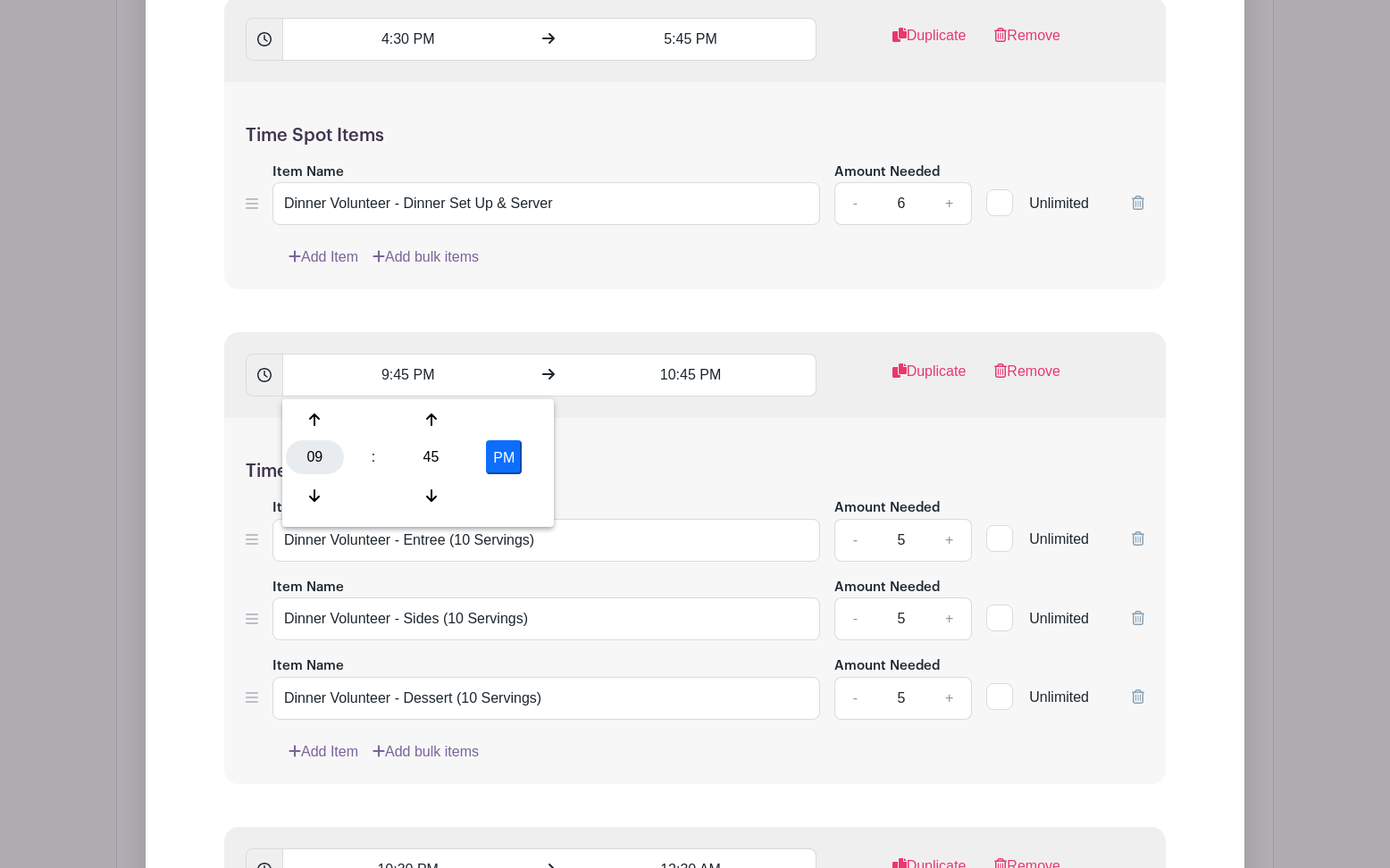
click at [309, 457] on div "09" at bounding box center [314, 457] width 58 height 34
click at [321, 462] on div "04" at bounding box center [315, 457] width 60 height 34
type input "4:45 PM"
click at [665, 380] on input "10:45 PM" at bounding box center [690, 374] width 250 height 43
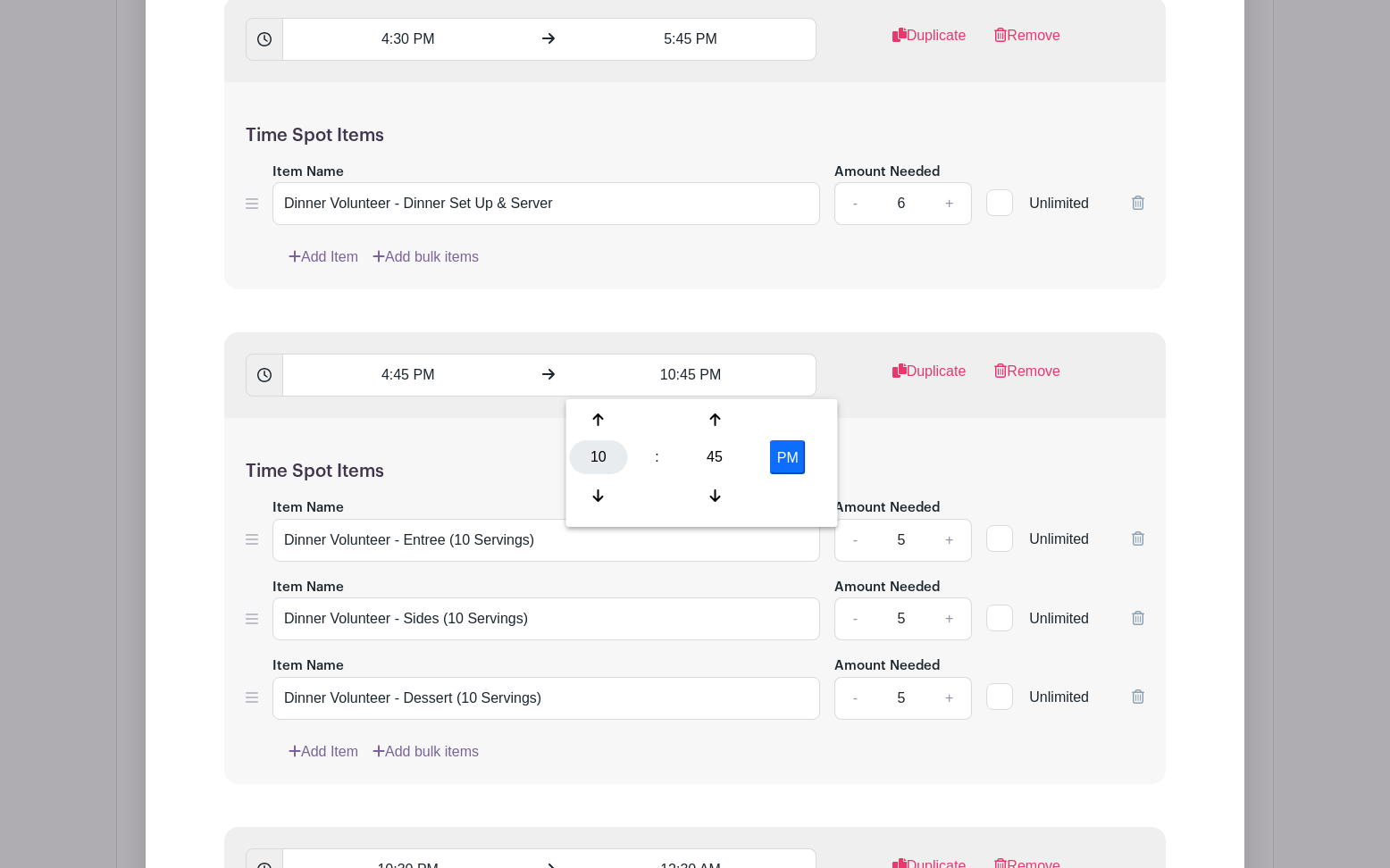
click at [588, 462] on div "10" at bounding box center [598, 457] width 58 height 34
click at [671, 458] on div "05" at bounding box center [666, 457] width 60 height 34
type input "5:45 PM"
click at [503, 463] on h5 "Time Spot Items" at bounding box center [695, 471] width 899 height 21
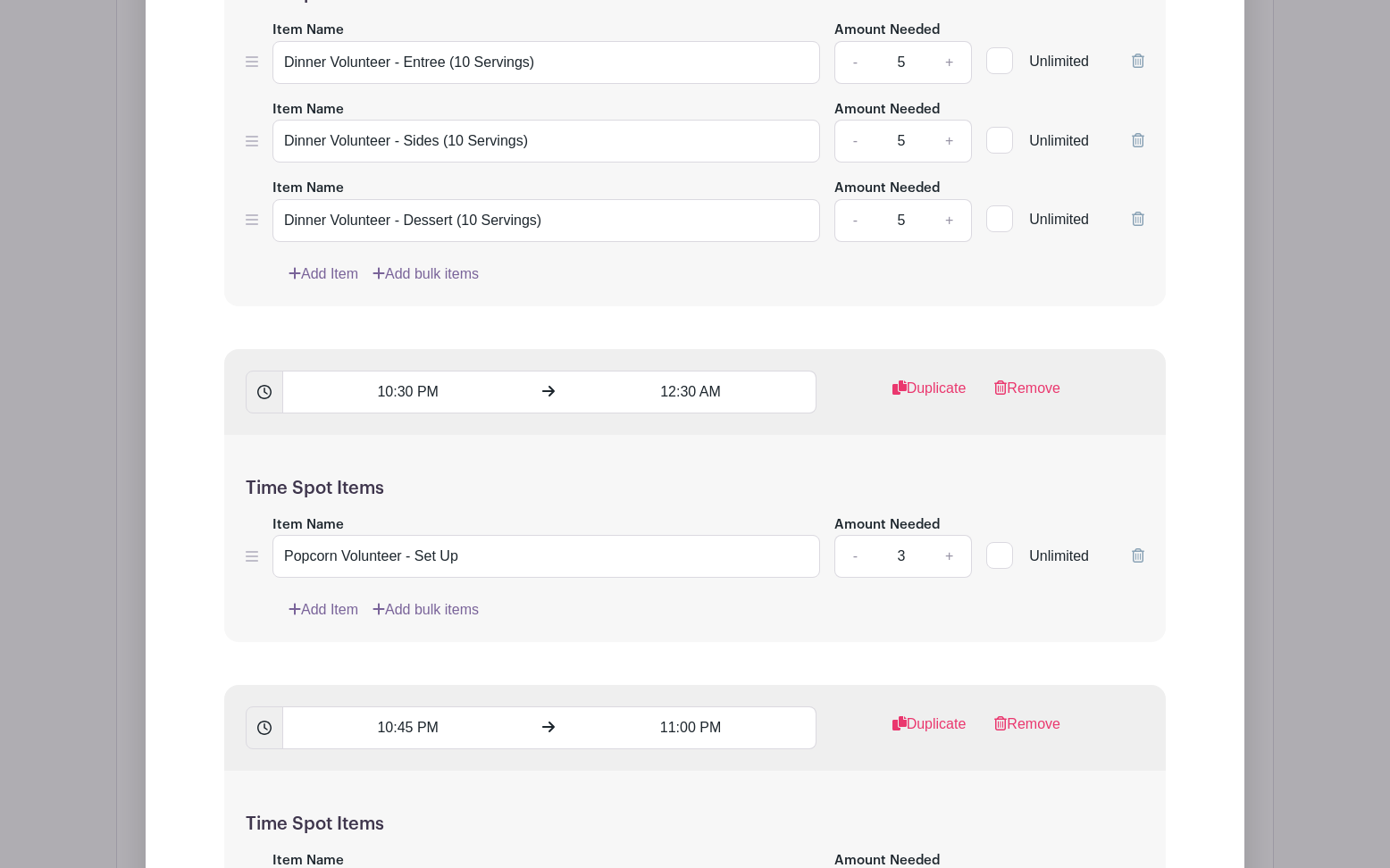
scroll to position [2824, 0]
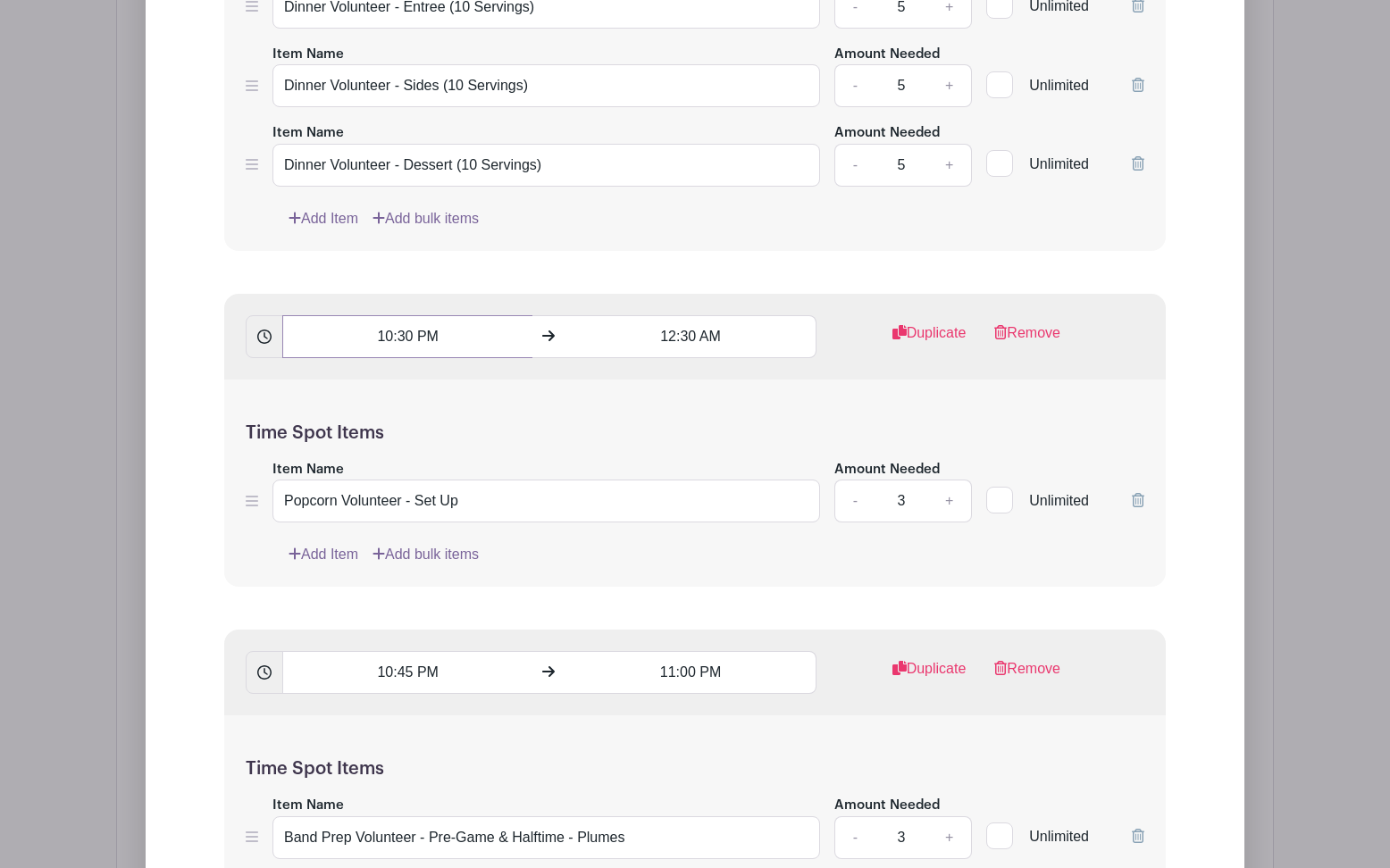
click at [387, 345] on input "10:30 PM" at bounding box center [407, 336] width 250 height 43
click at [315, 430] on div "10" at bounding box center [314, 420] width 58 height 34
click at [379, 425] on div "05" at bounding box center [382, 420] width 60 height 34
type input "5:30 PM"
click at [670, 342] on input "12:30 AM" at bounding box center [690, 336] width 250 height 43
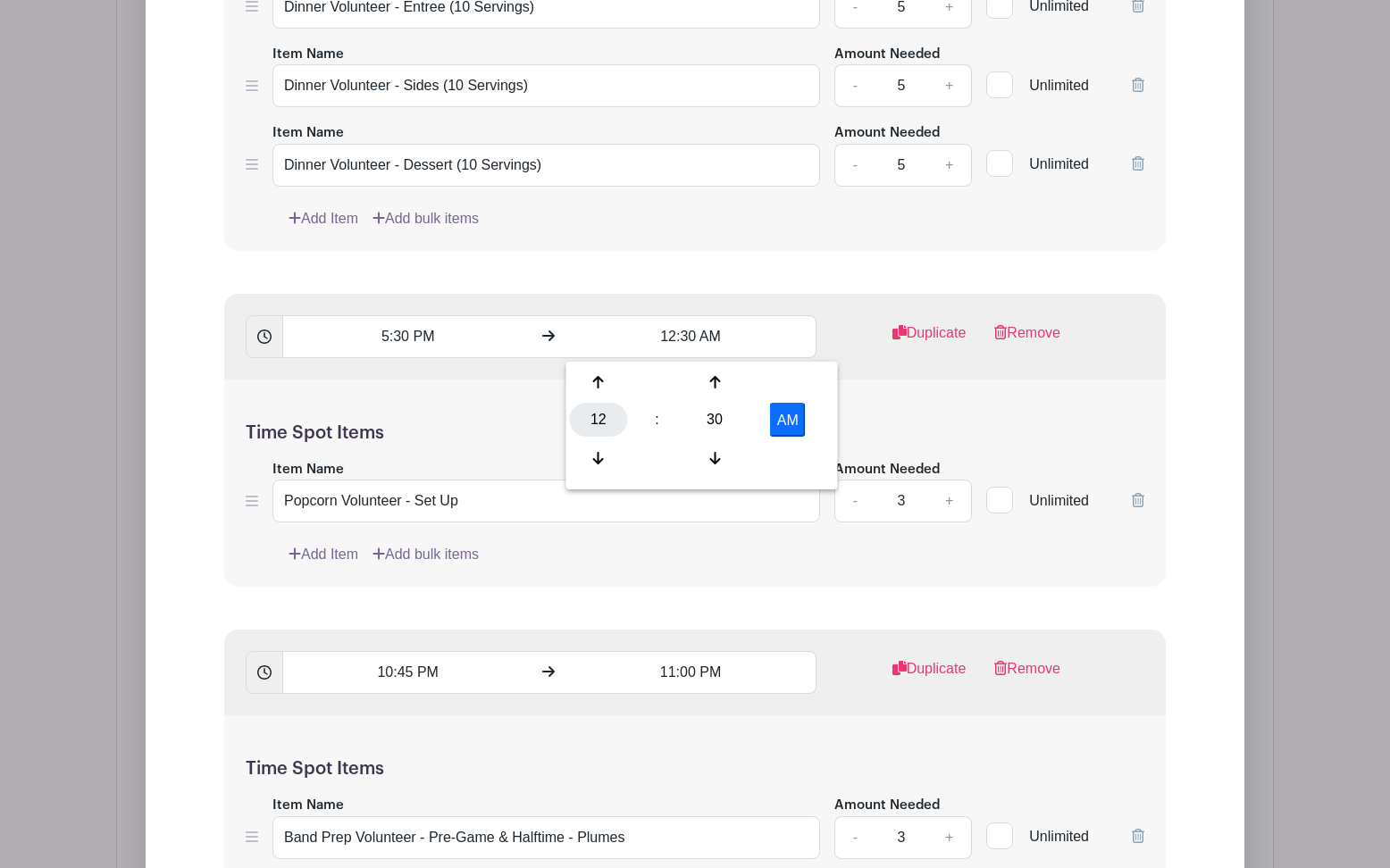
click at [600, 417] on div "12" at bounding box center [598, 420] width 58 height 34
click at [802, 421] on div "07" at bounding box center [798, 420] width 60 height 34
click at [793, 416] on button "AM" at bounding box center [787, 420] width 36 height 34
click at [720, 419] on div "30" at bounding box center [715, 420] width 58 height 34
click at [607, 385] on div "00" at bounding box center [599, 382] width 60 height 34
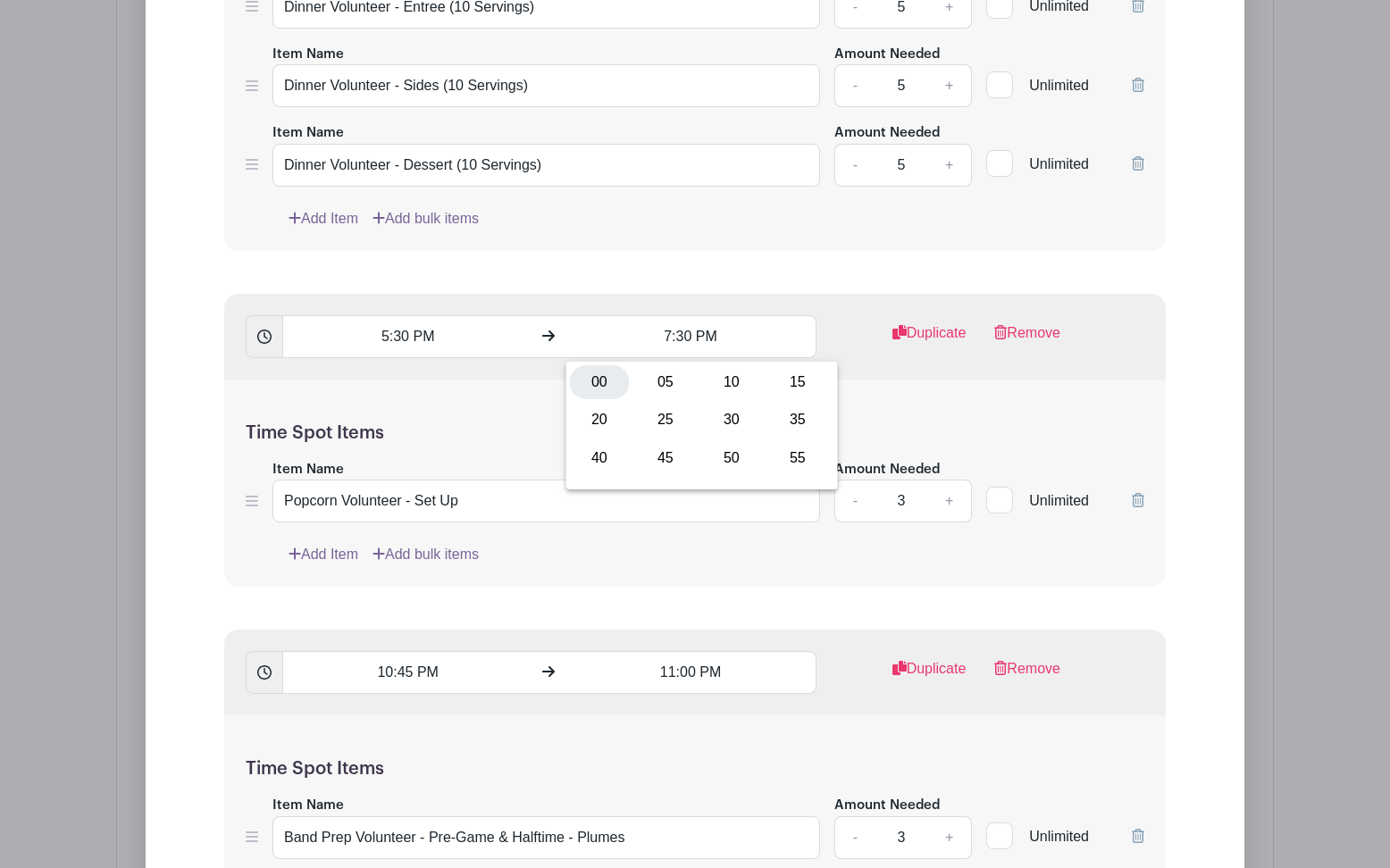
type input "7:00 PM"
click at [948, 410] on div "Time Spot Items Item Name Popcorn Volunteer - Set Up Amount Needed - 3 + Unlimi…" at bounding box center [695, 483] width 941 height 208
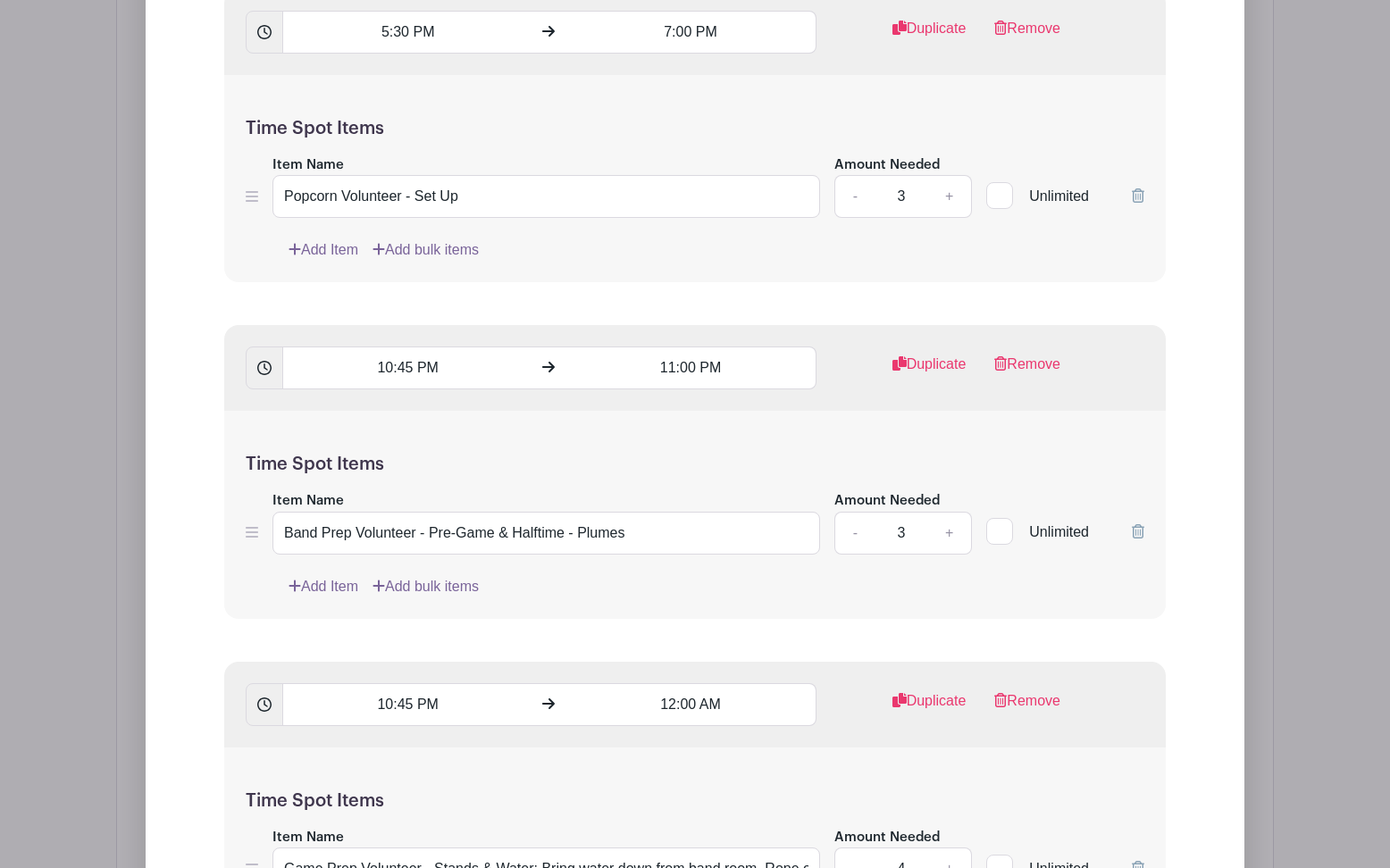
scroll to position [3142, 0]
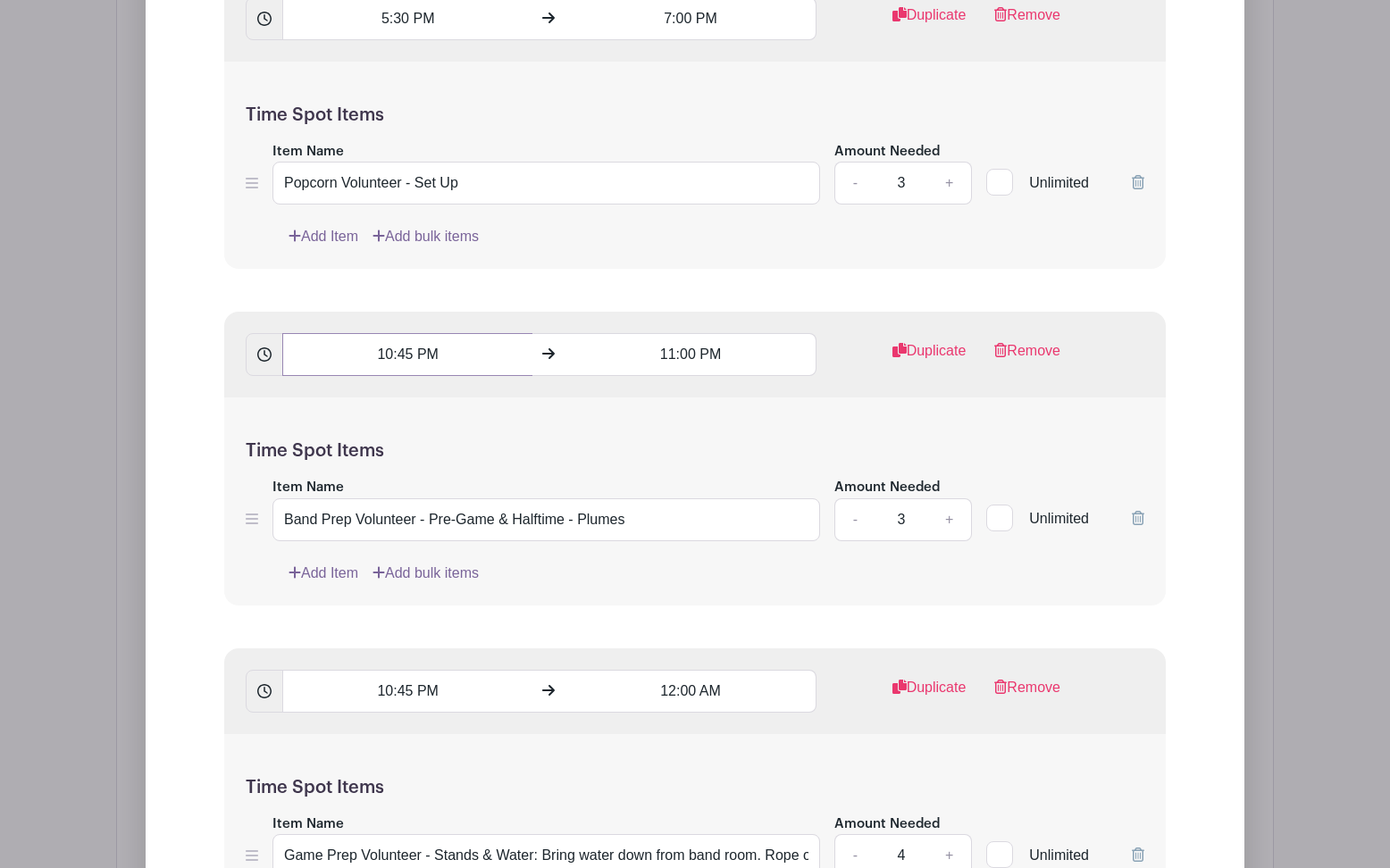
click at [387, 361] on input "10:45 PM" at bounding box center [407, 354] width 250 height 43
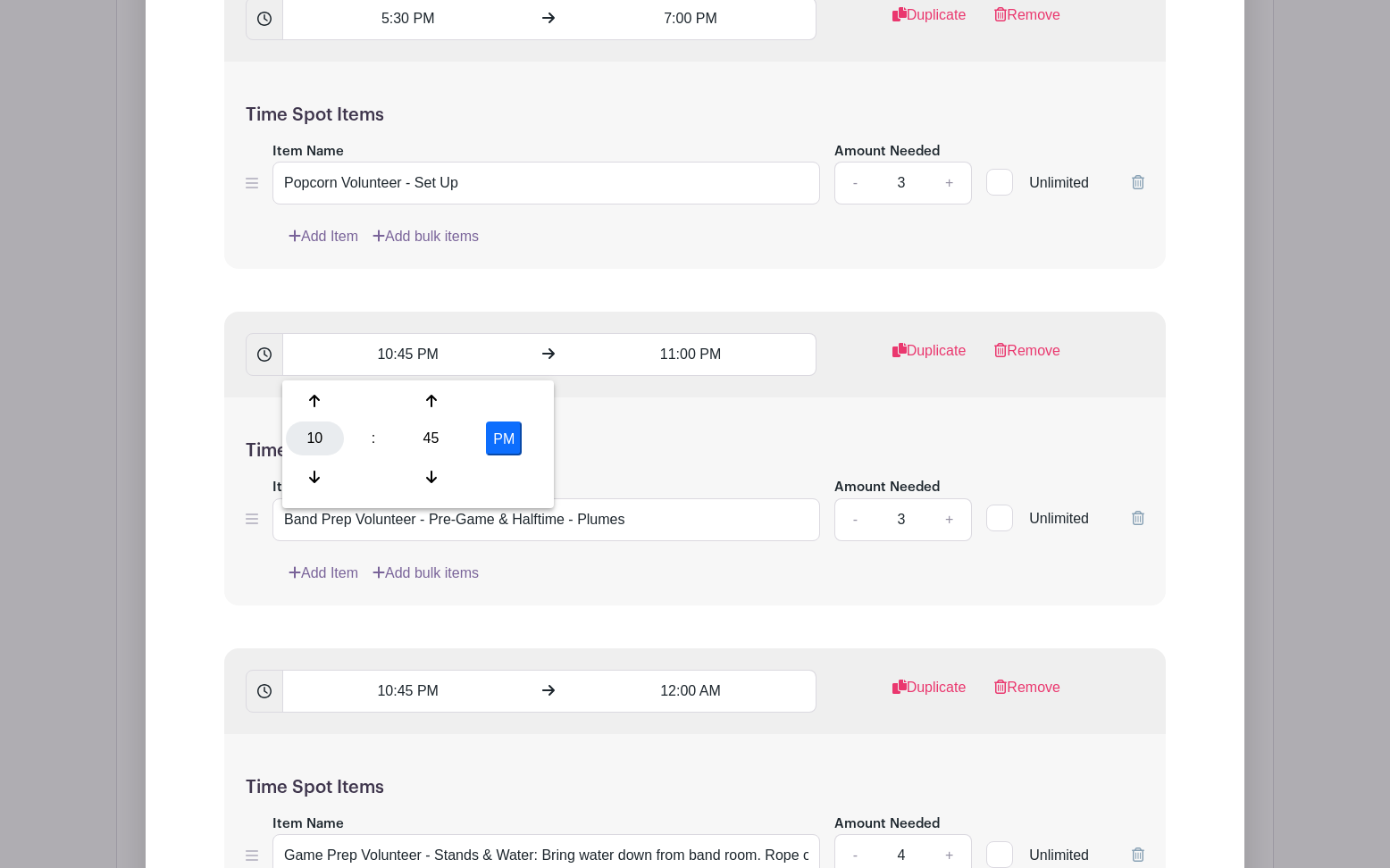
click at [314, 433] on div "10" at bounding box center [314, 438] width 58 height 34
click at [378, 430] on div "05" at bounding box center [382, 438] width 60 height 34
type input "5:45 PM"
click at [661, 362] on input "11:00 PM" at bounding box center [690, 354] width 250 height 43
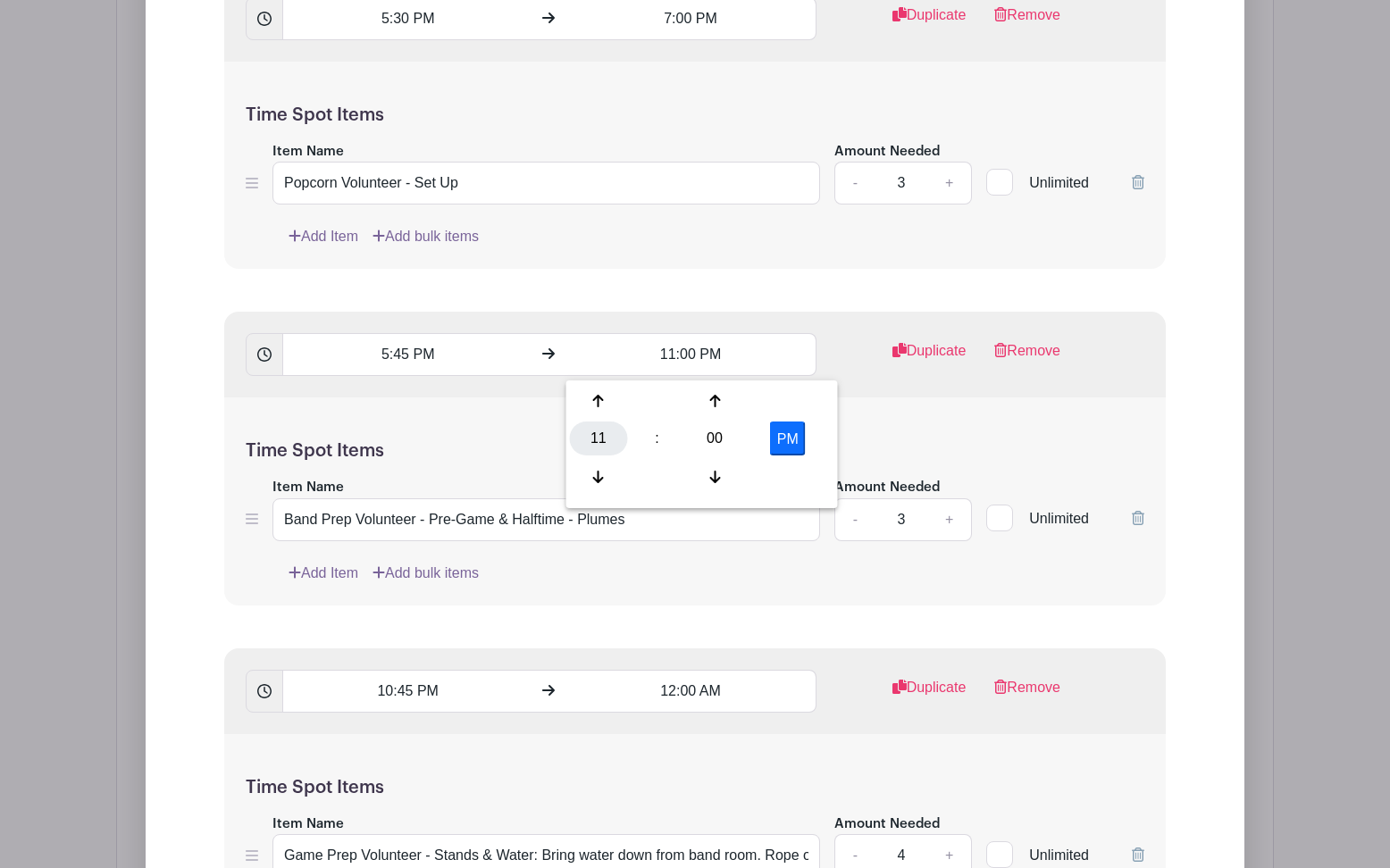
click at [587, 443] on div "11" at bounding box center [598, 438] width 58 height 34
click at [731, 443] on div "06" at bounding box center [732, 438] width 60 height 34
type input "6:00 PM"
click at [504, 427] on div "Time Spot Items Item Name Band Prep Volunteer - Pre-Game & Halftime - Plumes Am…" at bounding box center [695, 501] width 941 height 208
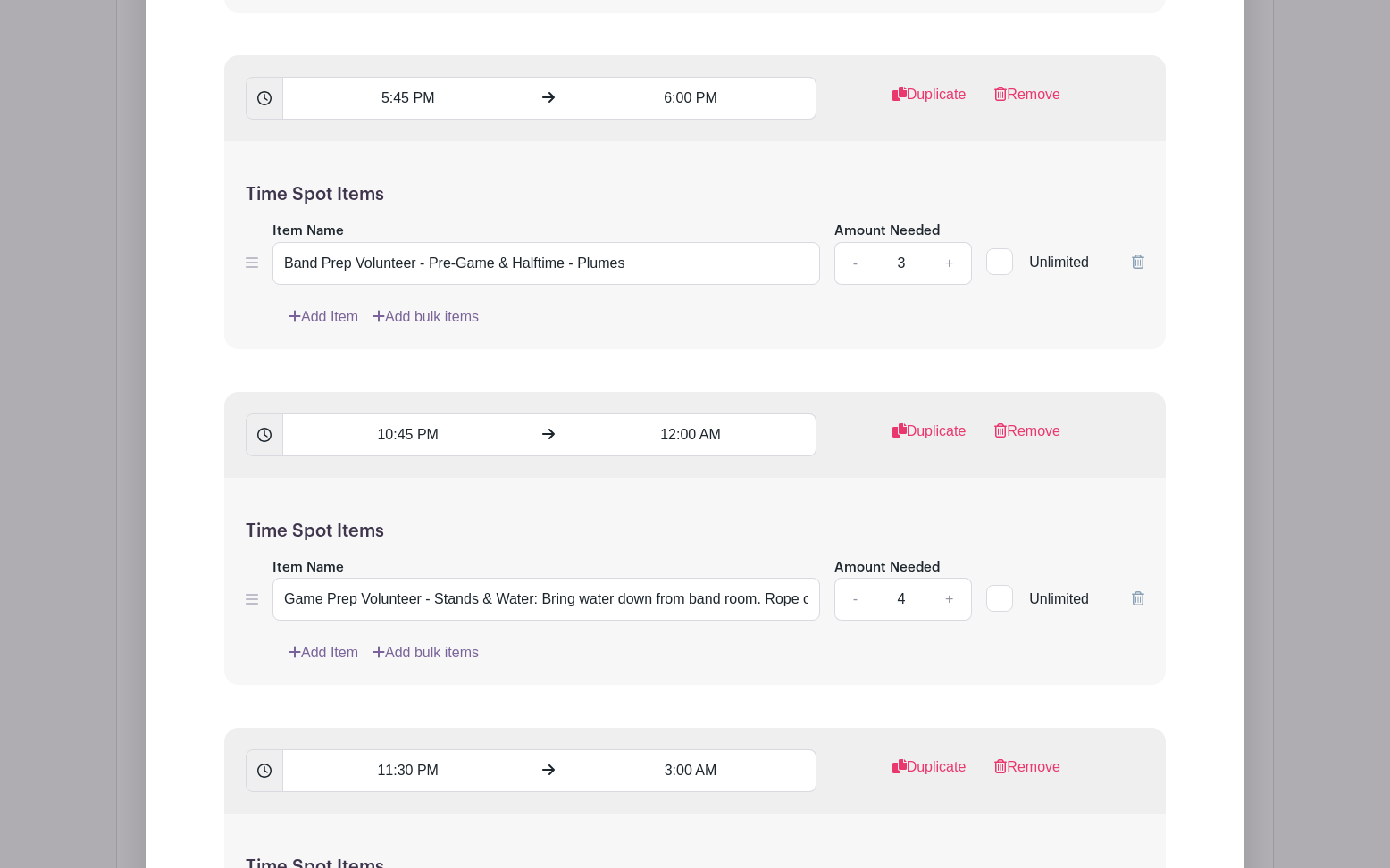
scroll to position [3404, 0]
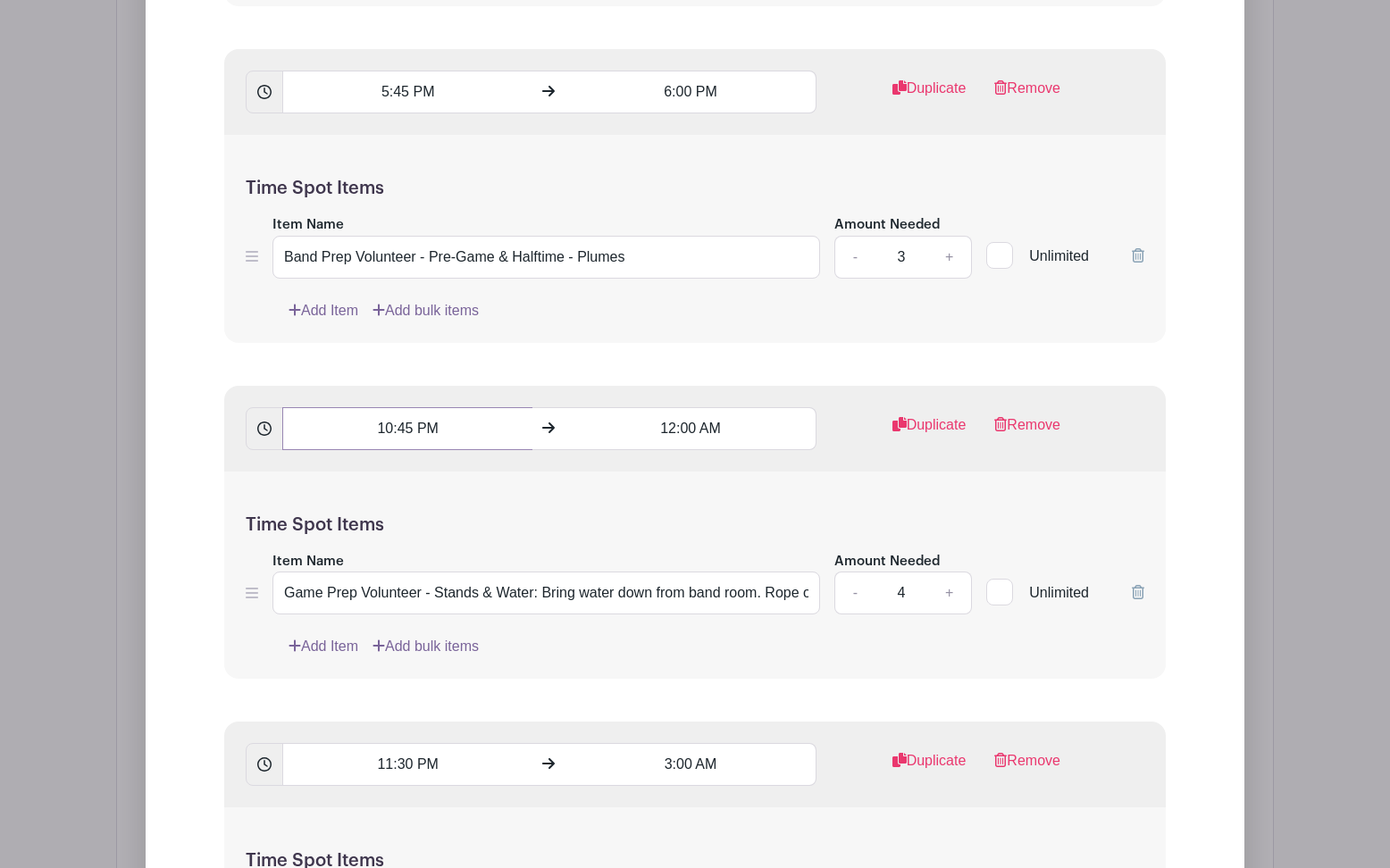
click at [385, 437] on input "10:45 PM" at bounding box center [407, 428] width 250 height 43
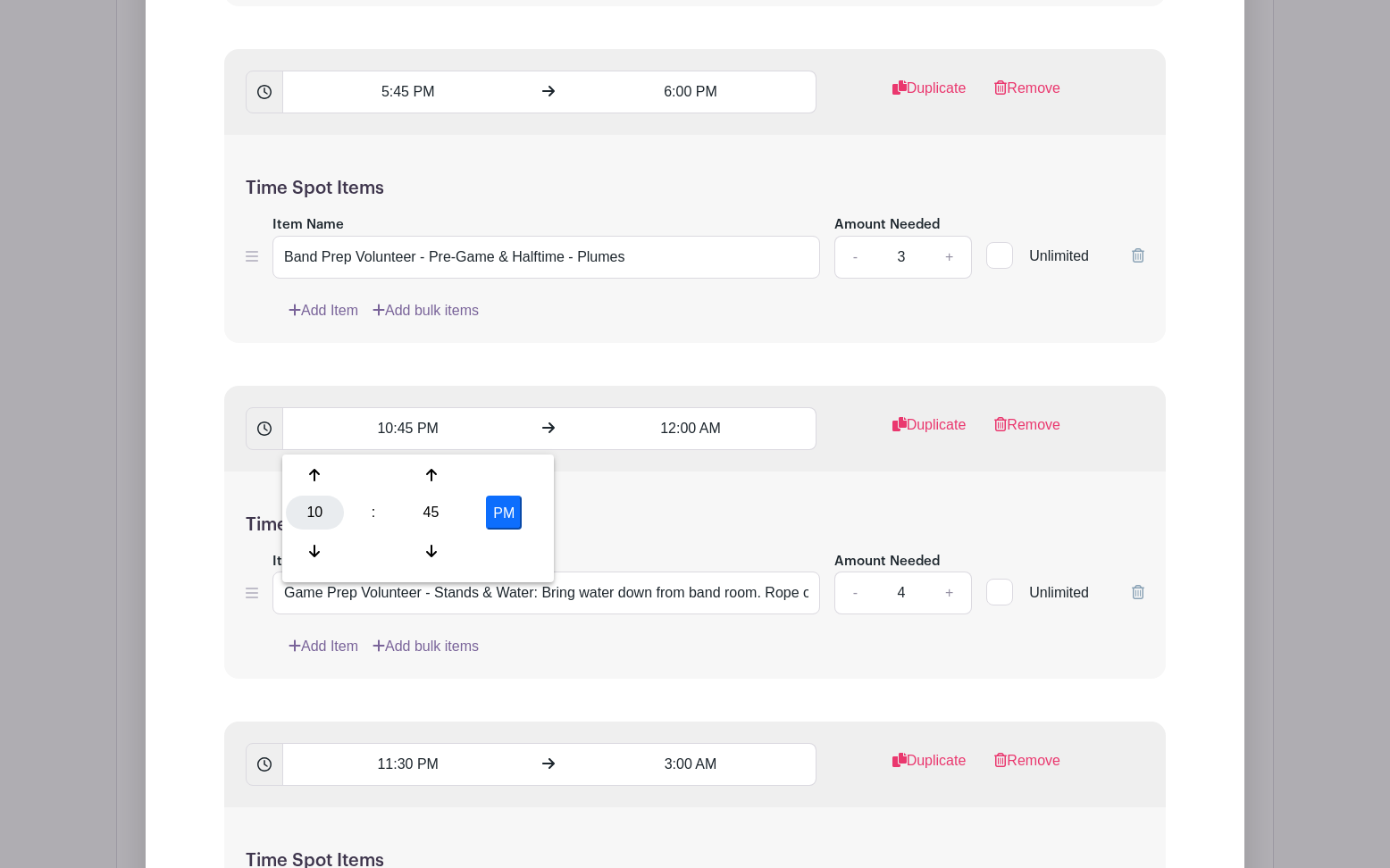
click at [321, 507] on div "10" at bounding box center [314, 512] width 58 height 34
click at [388, 513] on div "05" at bounding box center [382, 512] width 60 height 34
type input "5:45 PM"
click at [673, 514] on div "Time Spot Items Item Name Game Prep Volunteer - Stands & Water: Bring water dow…" at bounding box center [695, 575] width 941 height 208
click at [665, 434] on input "12:00 AM" at bounding box center [690, 428] width 250 height 43
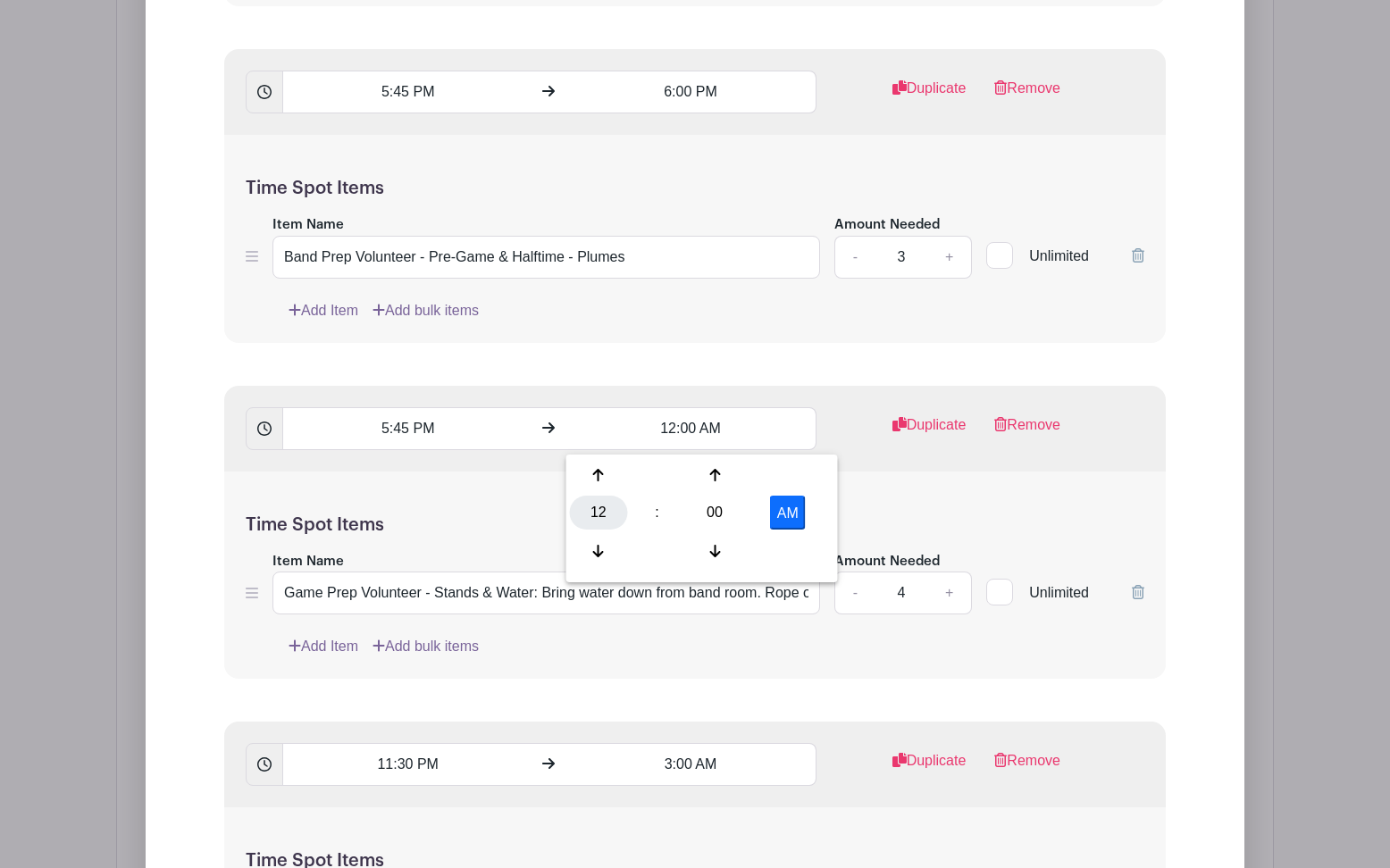
click at [604, 509] on div "12" at bounding box center [598, 512] width 58 height 34
click at [794, 511] on div "07" at bounding box center [798, 512] width 60 height 34
click at [798, 530] on button "AM" at bounding box center [787, 512] width 36 height 34
type input "7:00 PM"
click at [880, 517] on div "Time Spot Items Item Name Game Prep Volunteer - Stands & Water: Bring water dow…" at bounding box center [695, 575] width 941 height 208
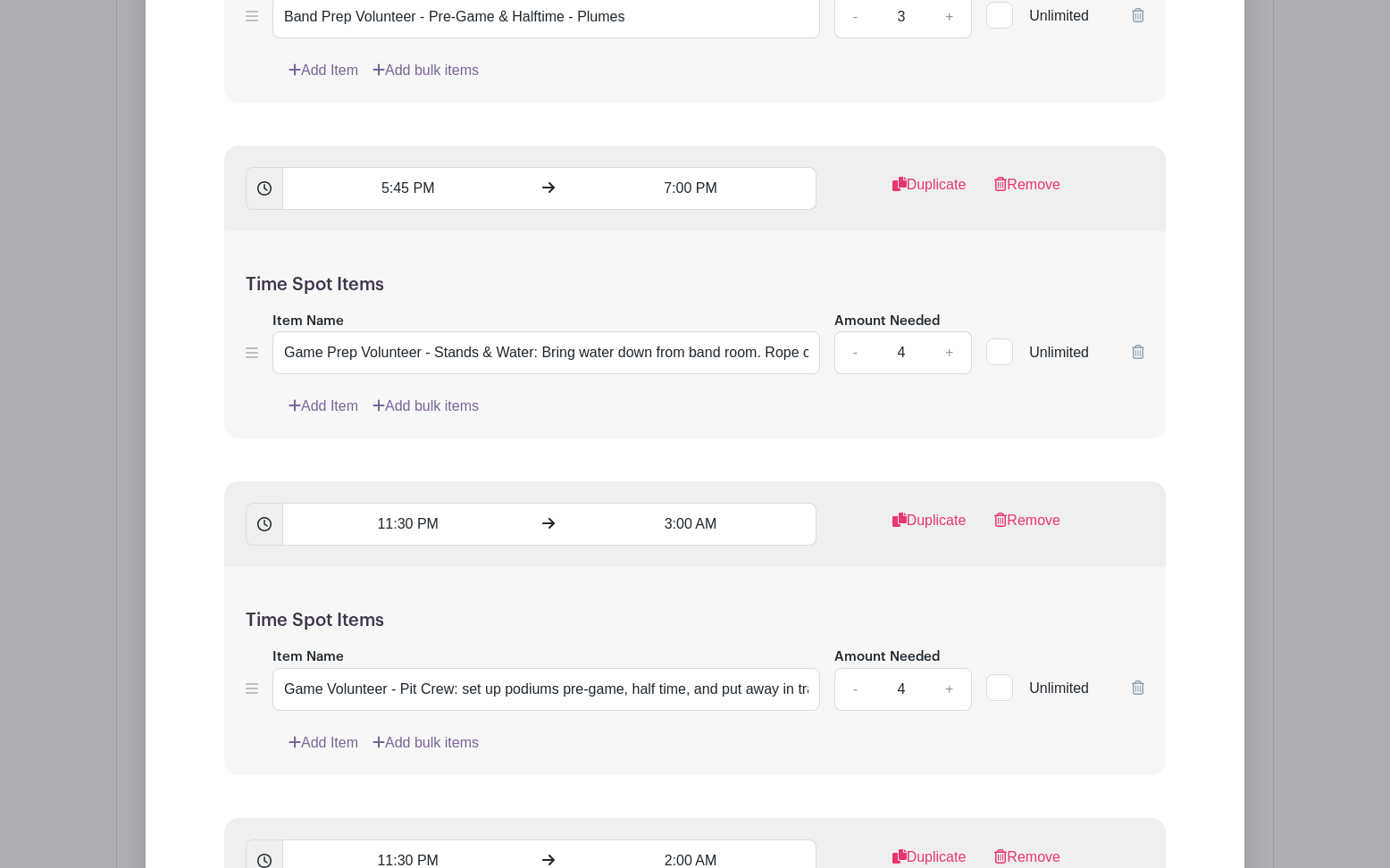
scroll to position [3677, 0]
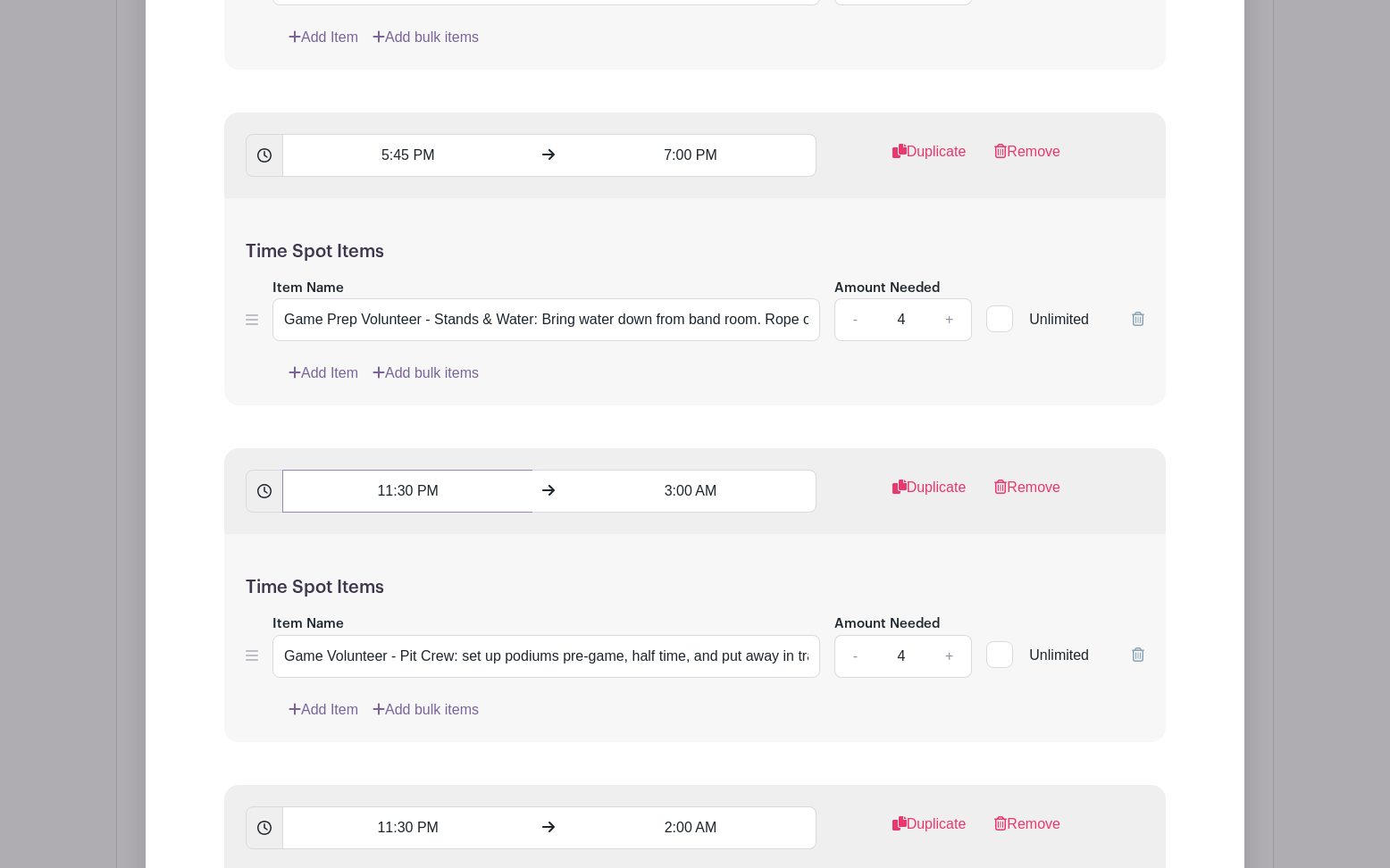
click at [387, 495] on input "11:30 PM" at bounding box center [407, 491] width 250 height 43
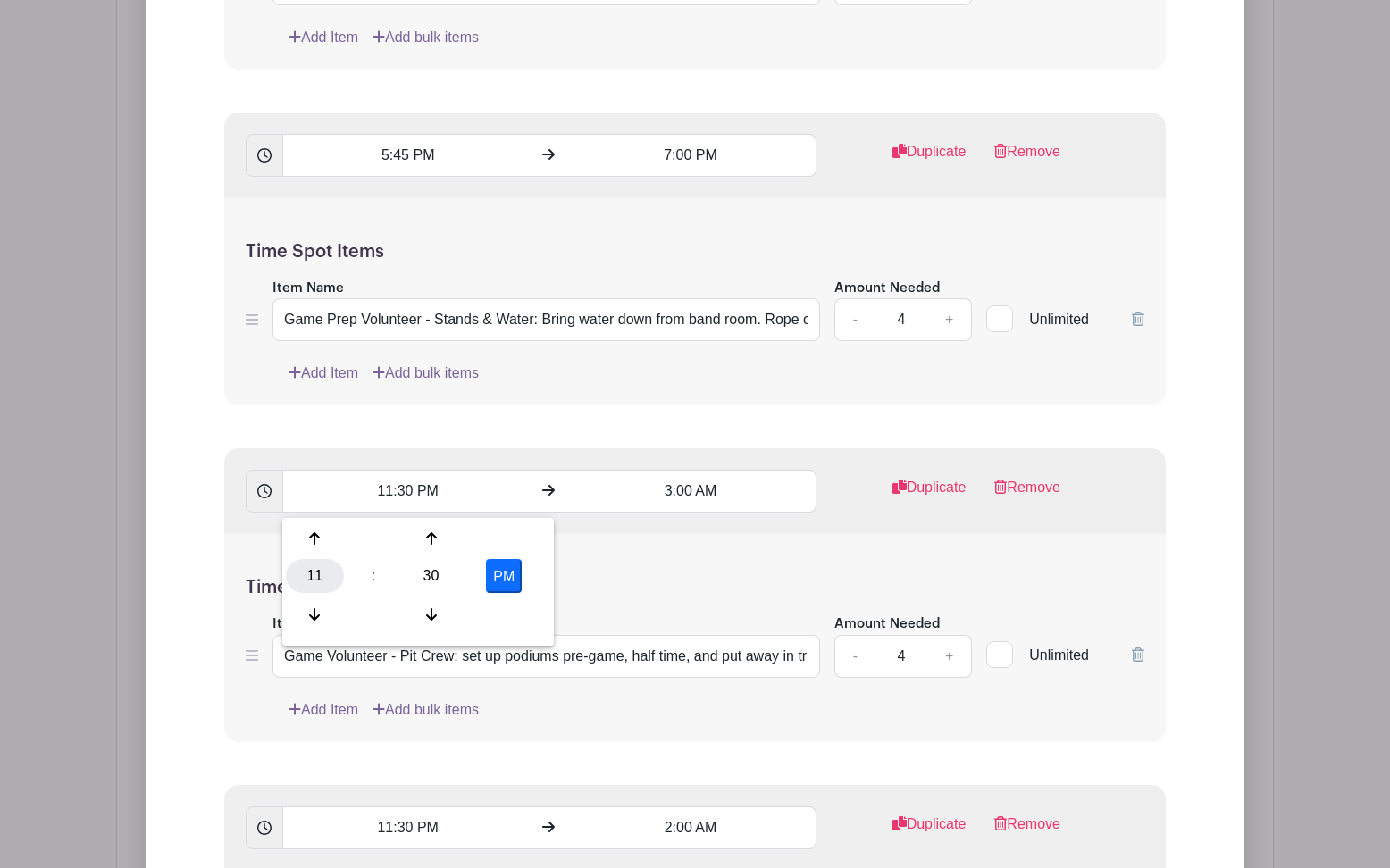
click at [303, 577] on div "11" at bounding box center [314, 576] width 58 height 34
click at [451, 569] on div "06" at bounding box center [448, 576] width 60 height 34
type input "6:30 PM"
click at [665, 548] on div "Time Spot Items Item Name Game Volunteer - Pit Crew: set up podiums pre-game, h…" at bounding box center [695, 638] width 941 height 208
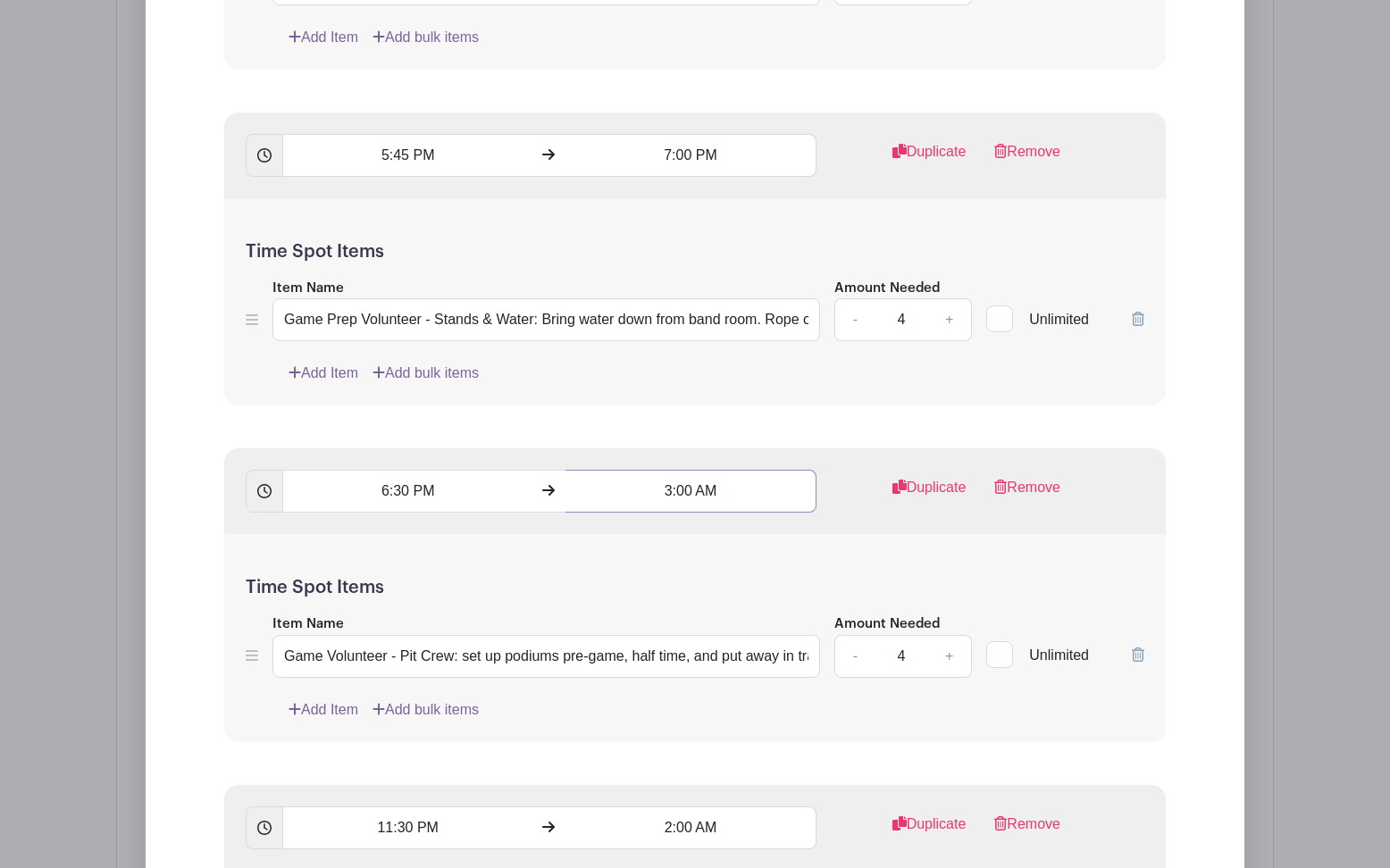
click at [665, 493] on input "3:00 AM" at bounding box center [690, 491] width 250 height 43
click at [595, 576] on div "03" at bounding box center [598, 576] width 58 height 34
click at [736, 608] on div "10" at bounding box center [732, 614] width 60 height 34
click at [788, 581] on button "AM" at bounding box center [787, 576] width 36 height 34
type input "10:00 PM"
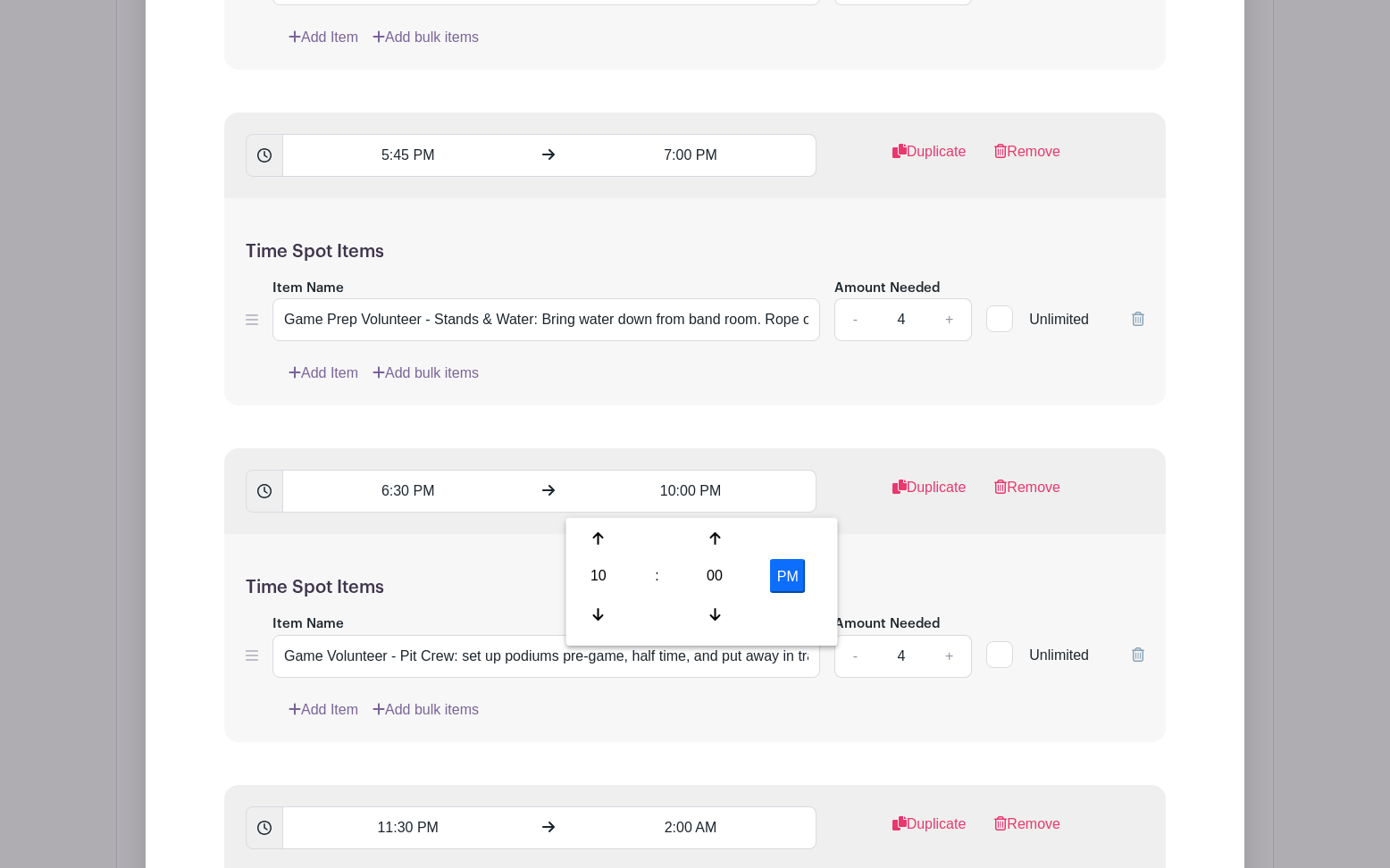
click at [910, 561] on div "Time Spot Items Item Name Game Volunteer - Pit Crew: set up podiums pre-game, h…" at bounding box center [695, 638] width 941 height 208
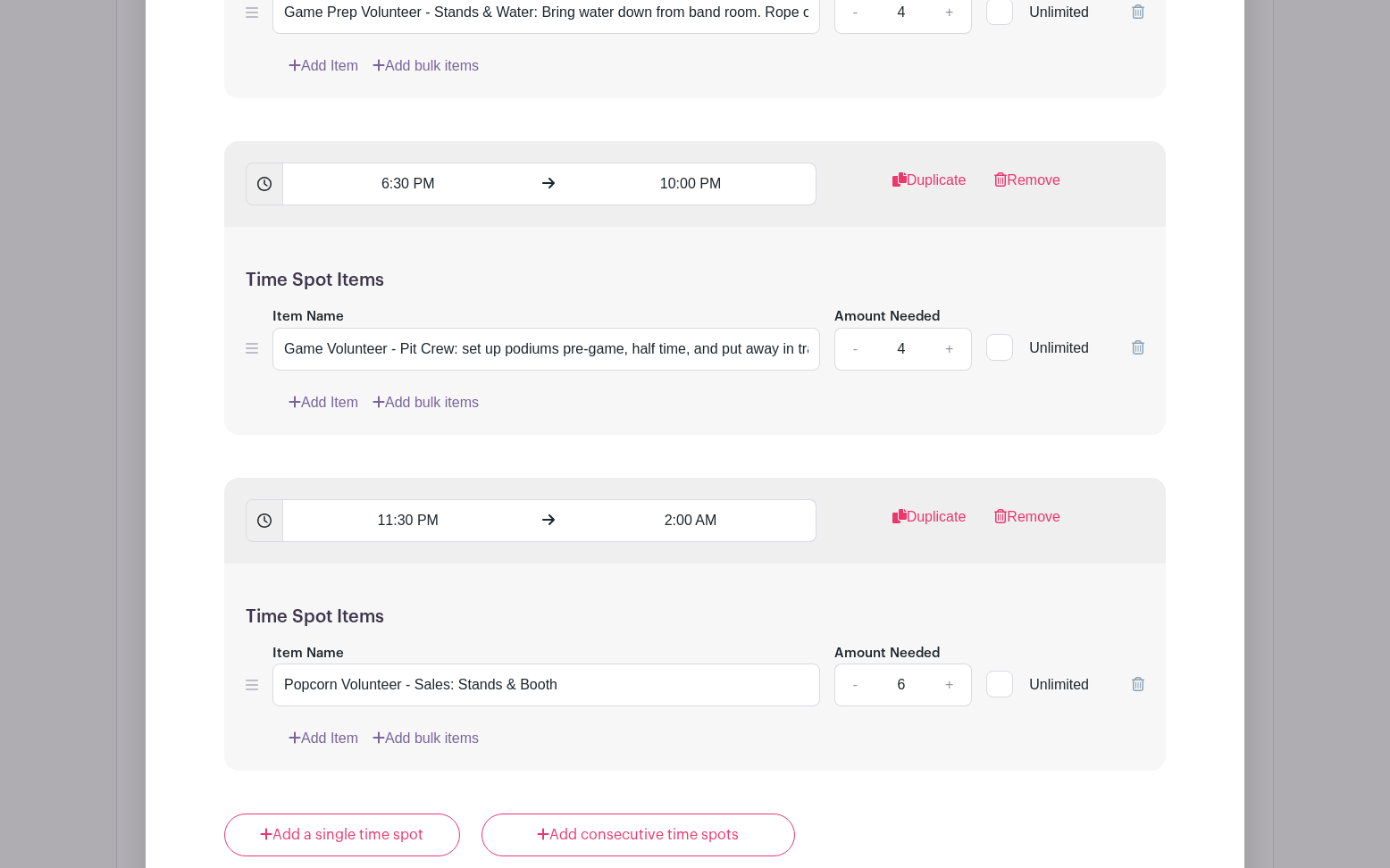
scroll to position [3985, 0]
click at [387, 526] on input "11:30 PM" at bounding box center [407, 520] width 250 height 43
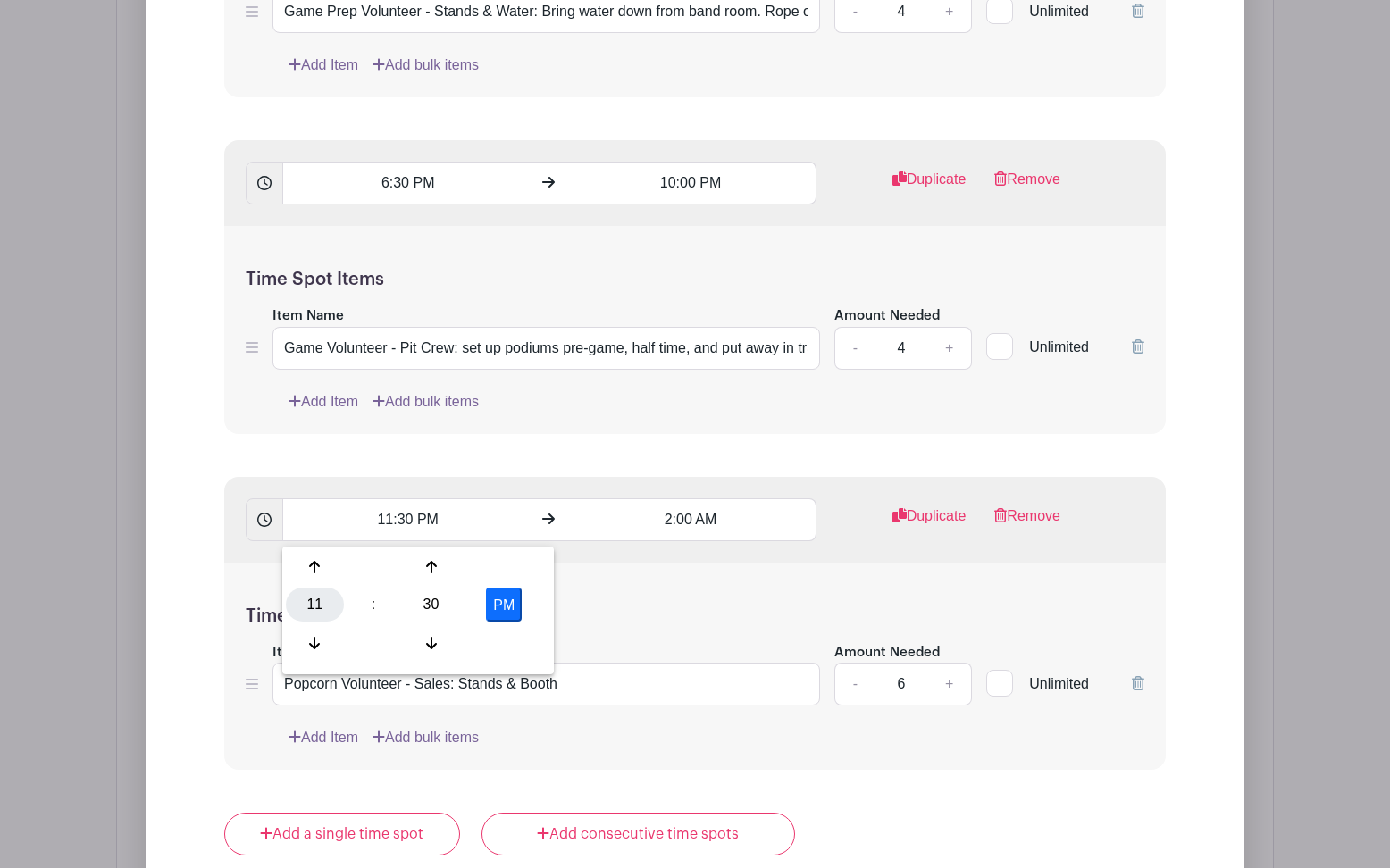
click at [309, 605] on div "11" at bounding box center [314, 604] width 58 height 34
click at [455, 604] on div "06" at bounding box center [448, 604] width 60 height 34
type input "6:30 PM"
click at [667, 604] on div "Time Spot Items Item Name Popcorn Volunteer - Sales: Stands & Booth Amount Need…" at bounding box center [695, 666] width 941 height 208
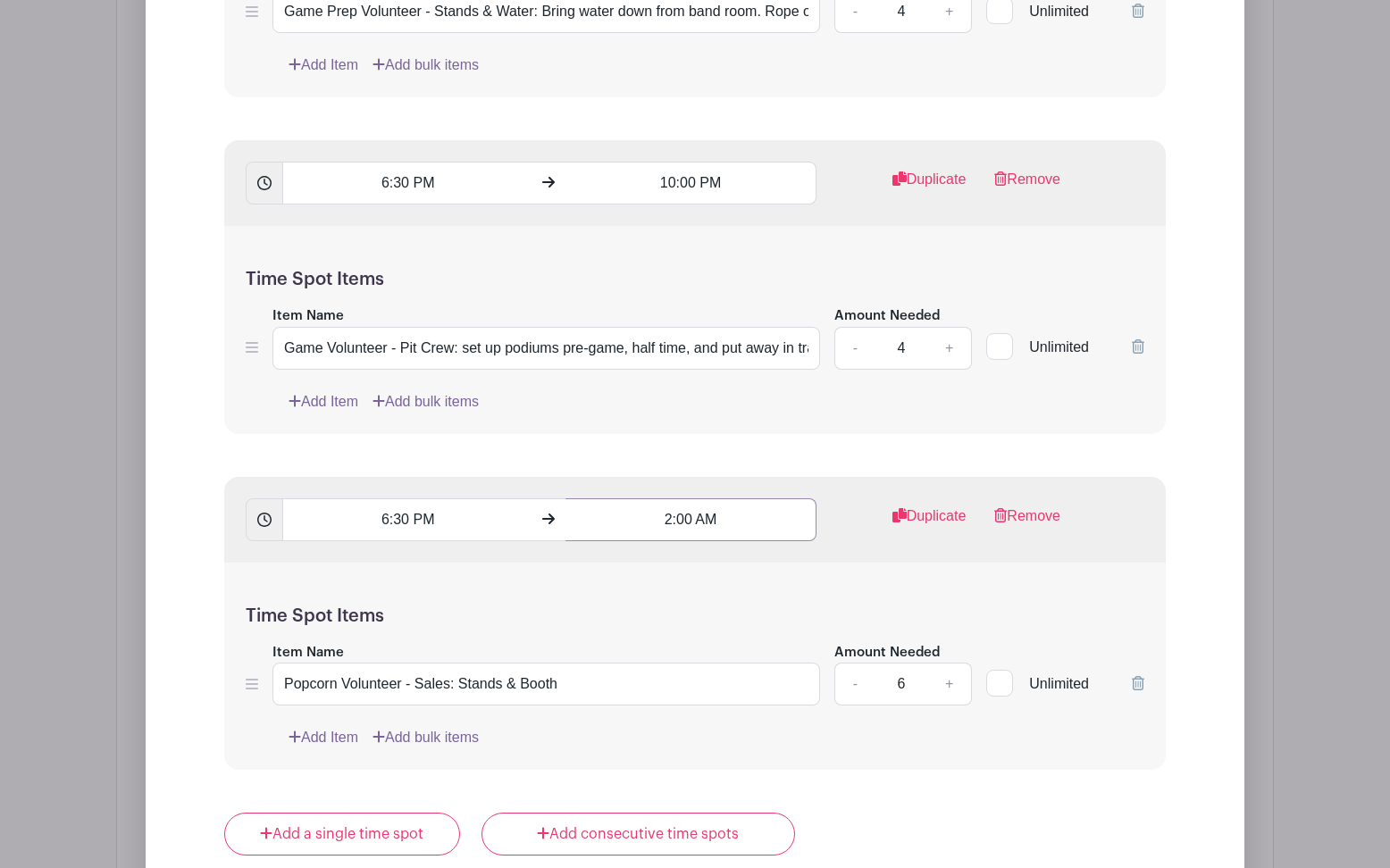
click at [666, 531] on input "2:00 AM" at bounding box center [690, 520] width 250 height 43
click at [598, 604] on div "02" at bounding box center [598, 604] width 58 height 34
click at [670, 639] on div "09" at bounding box center [666, 642] width 60 height 34
click at [785, 608] on button "AM" at bounding box center [787, 604] width 36 height 34
type input "9:00 PM"
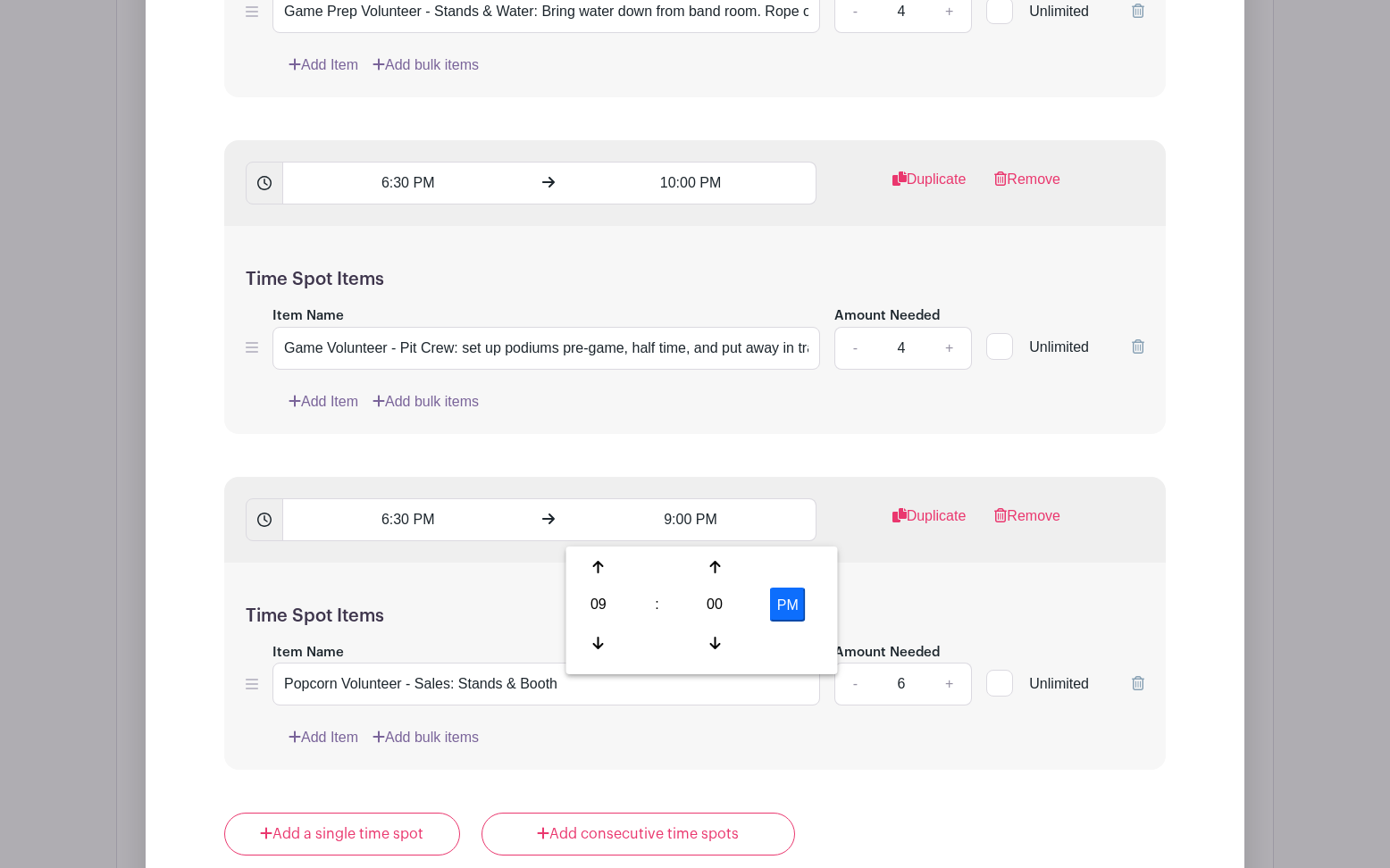
click at [892, 587] on div "Time Spot Items Item Name Popcorn Volunteer - Sales: Stands & Booth Amount Need…" at bounding box center [695, 666] width 941 height 208
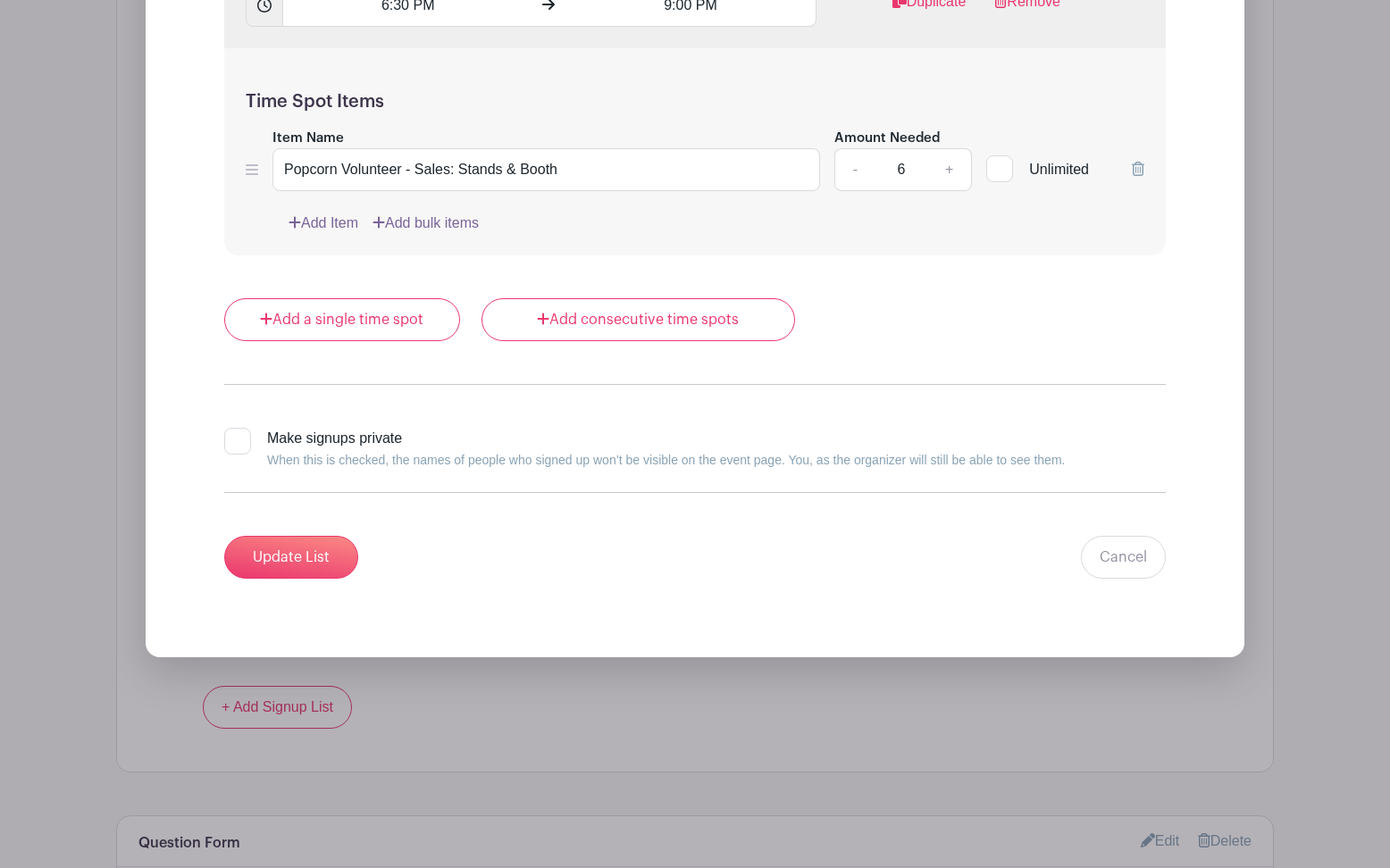
scroll to position [4579, 0]
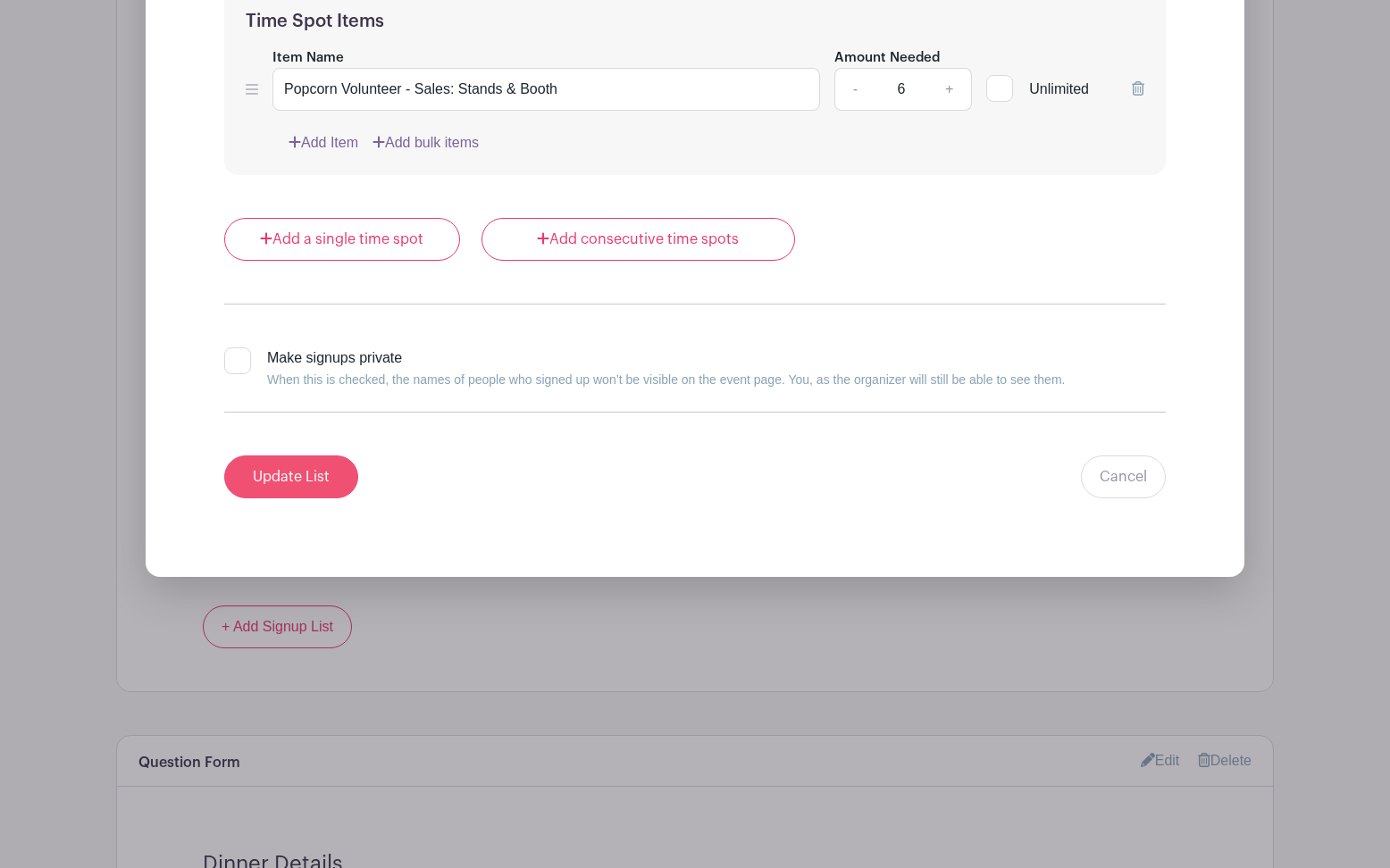
click at [312, 487] on input "Update List" at bounding box center [290, 477] width 134 height 43
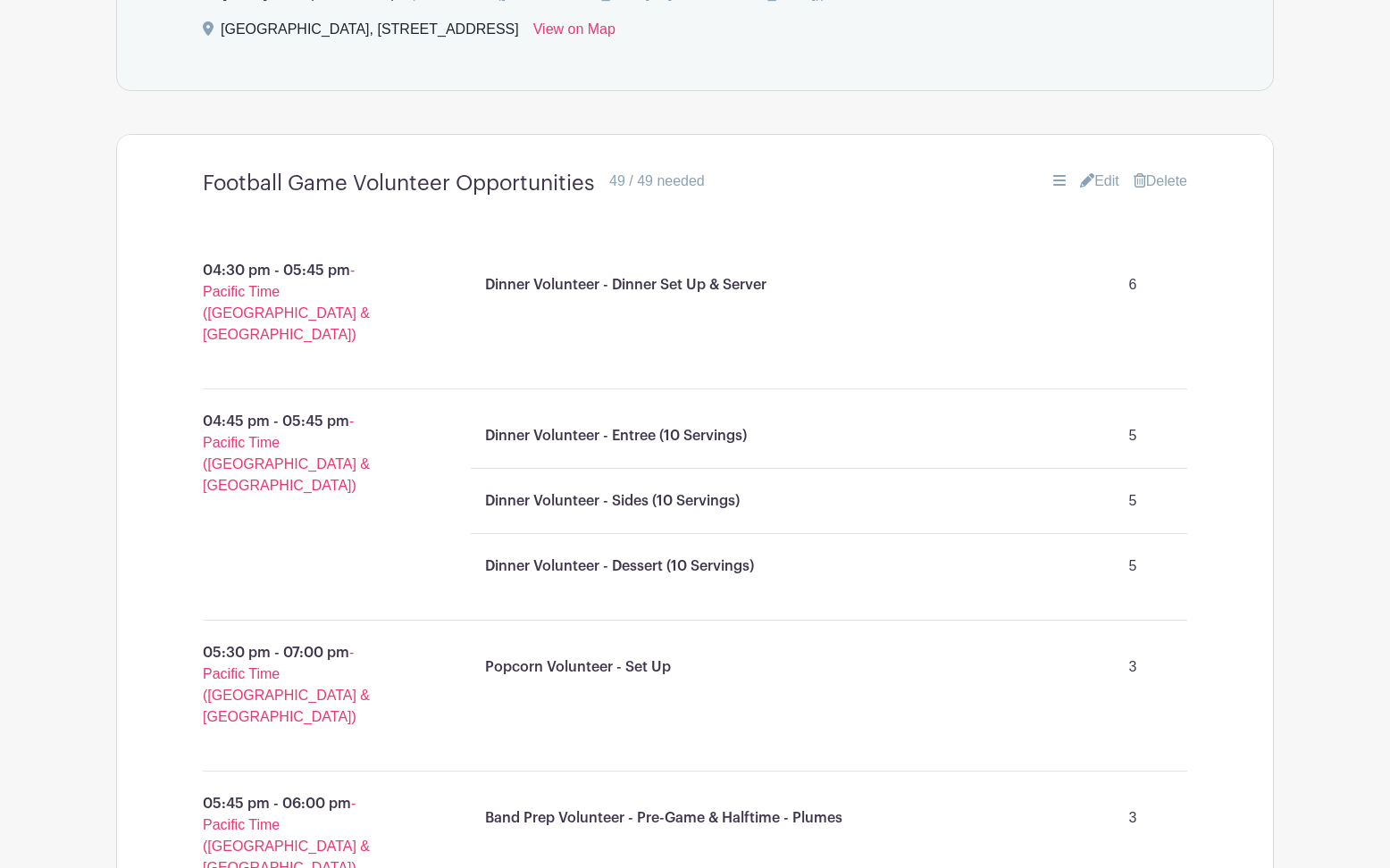
scroll to position [1085, 0]
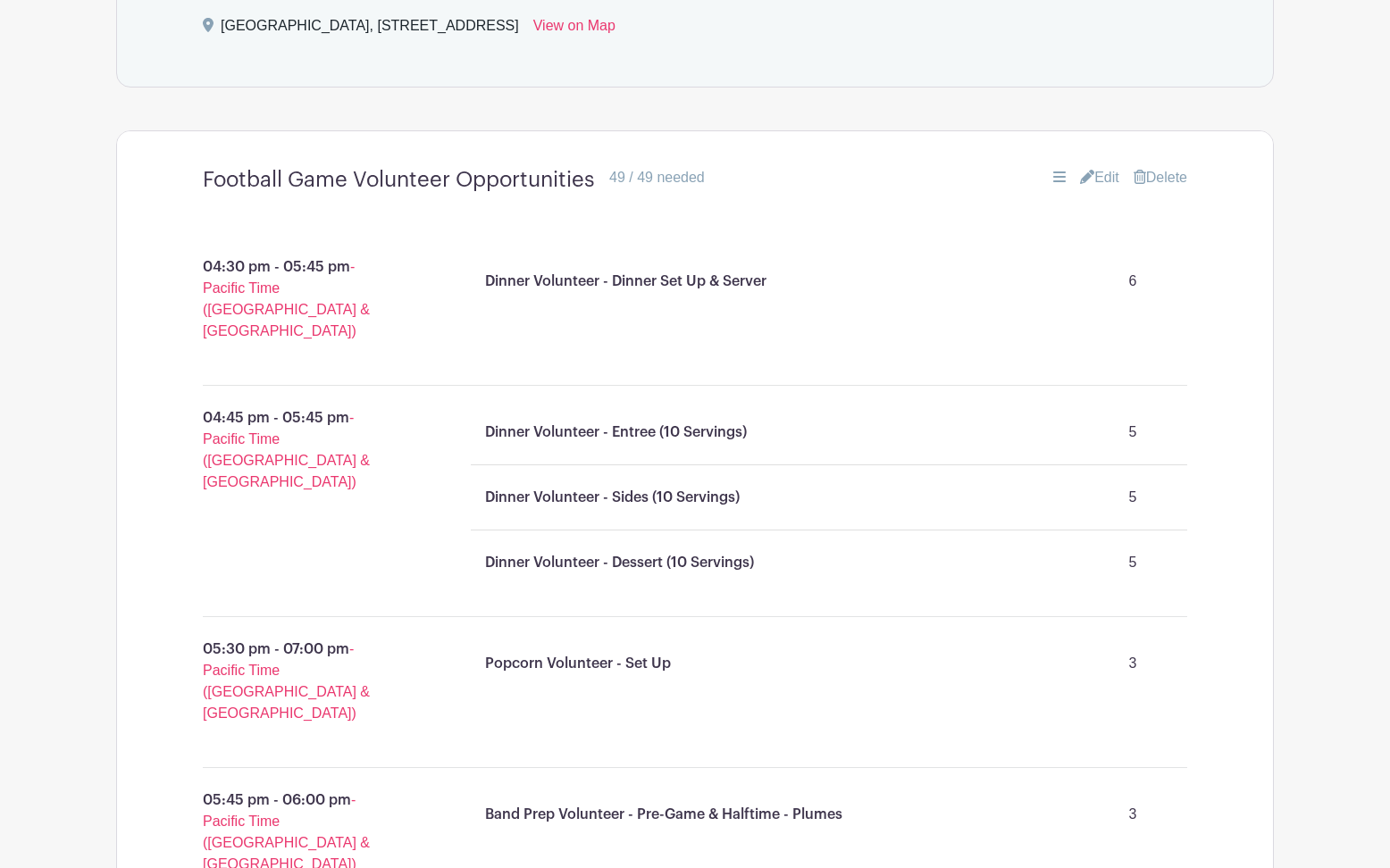
click at [1097, 174] on link "Edit" at bounding box center [1100, 177] width 39 height 21
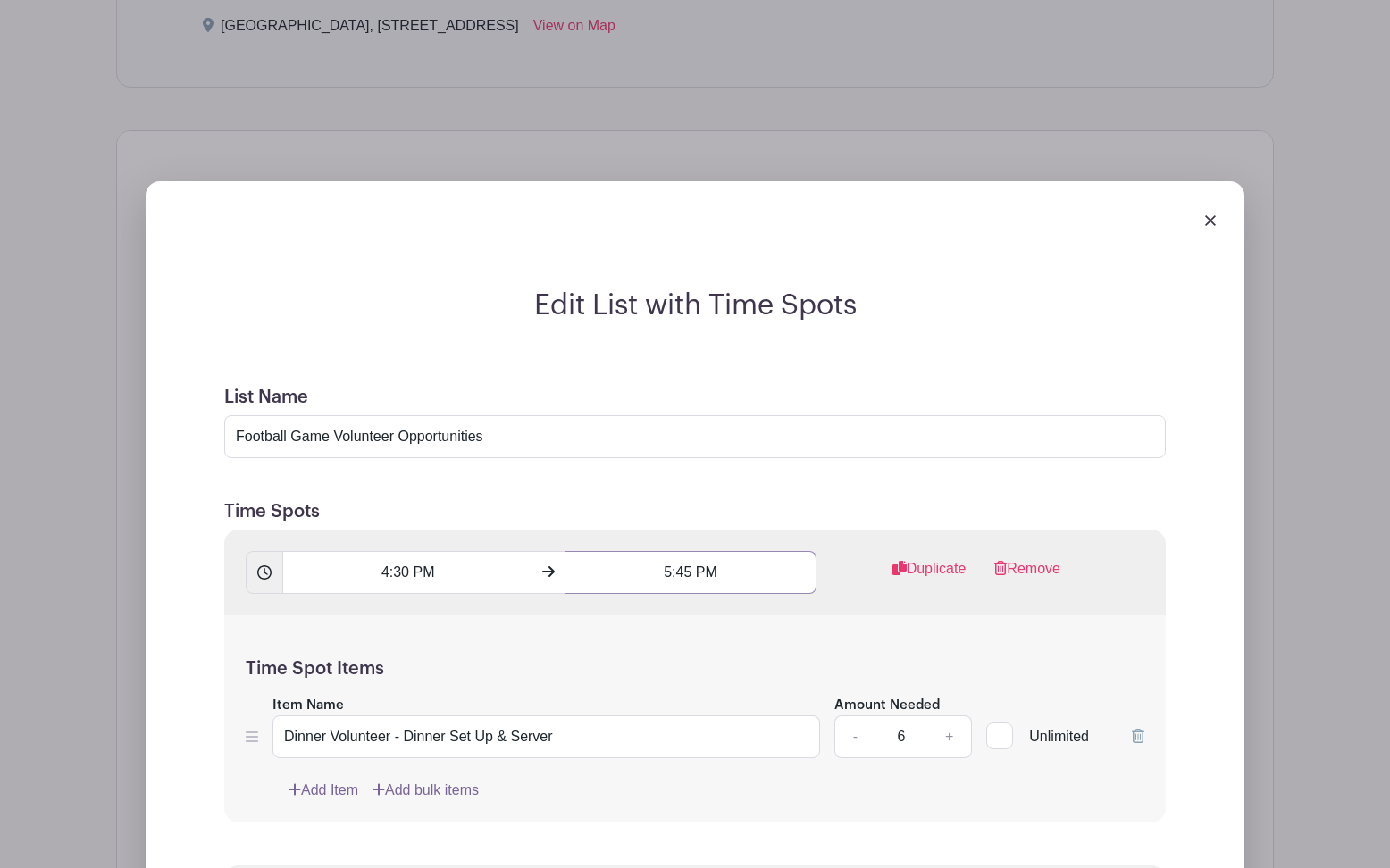
click at [684, 577] on input "5:45 PM" at bounding box center [690, 572] width 250 height 43
click at [704, 653] on div "45" at bounding box center [715, 653] width 58 height 34
click at [595, 617] on div "00" at bounding box center [599, 615] width 60 height 34
type input "5:00 PM"
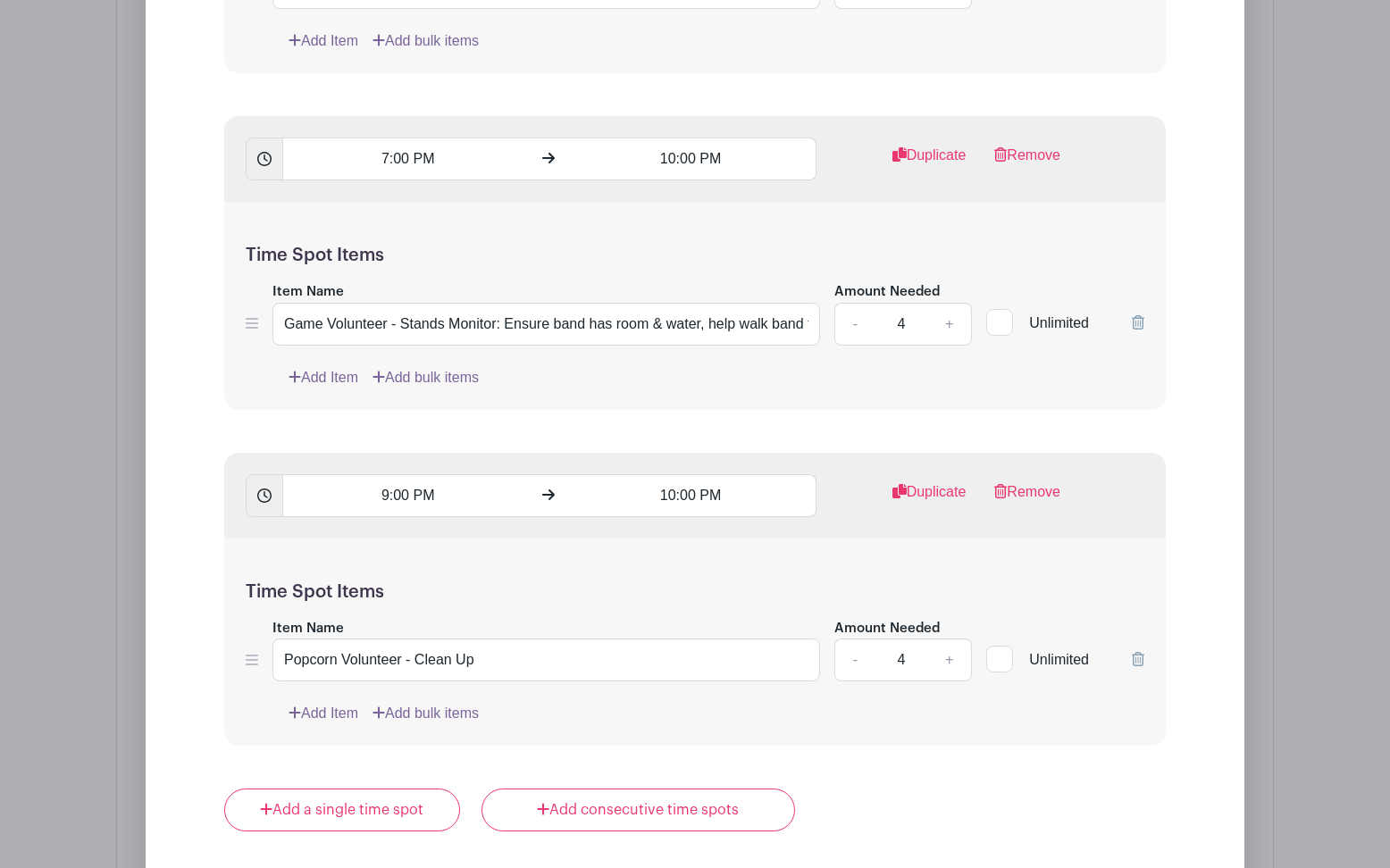
scroll to position [4407, 0]
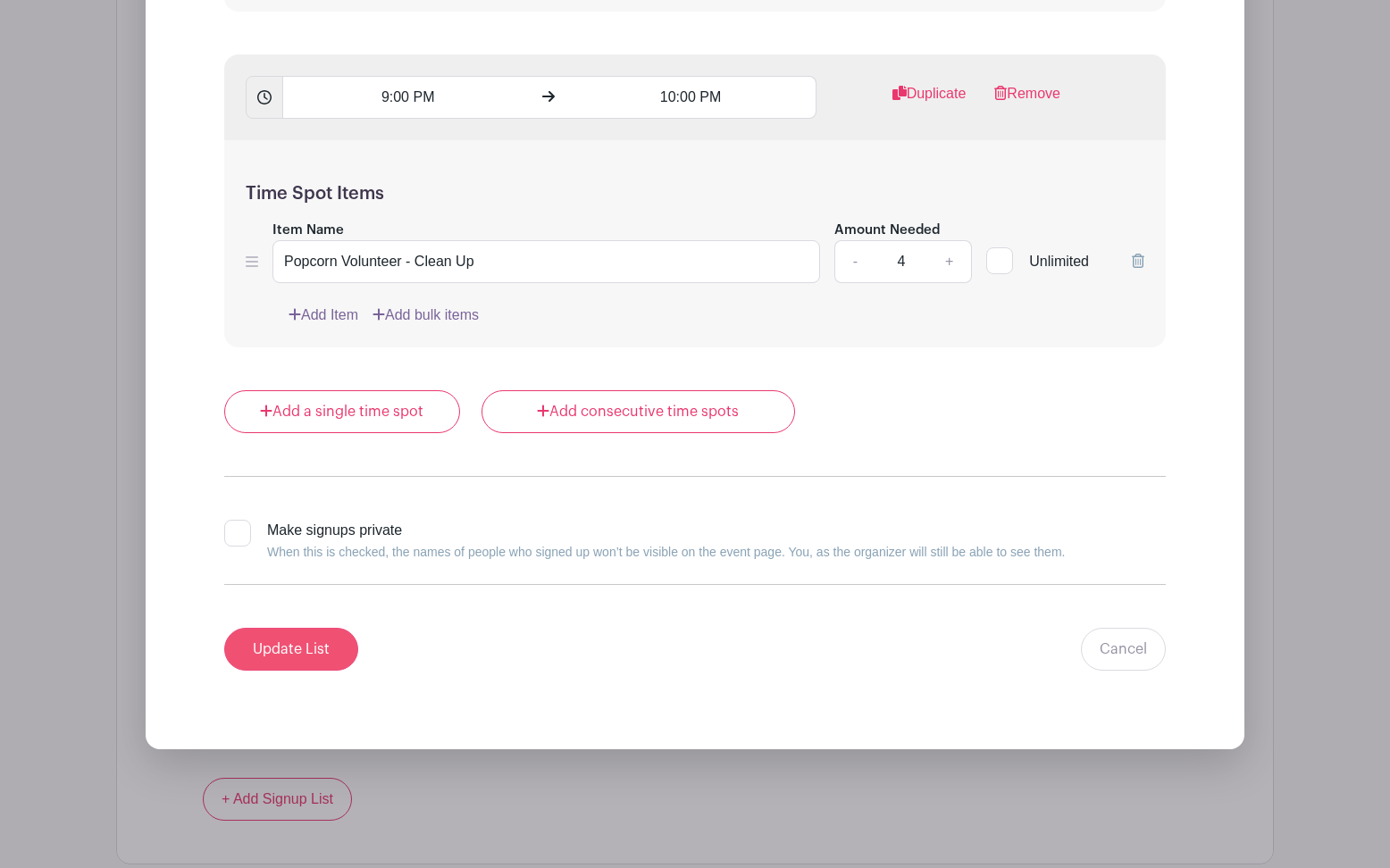
click at [326, 658] on input "Update List" at bounding box center [290, 649] width 134 height 43
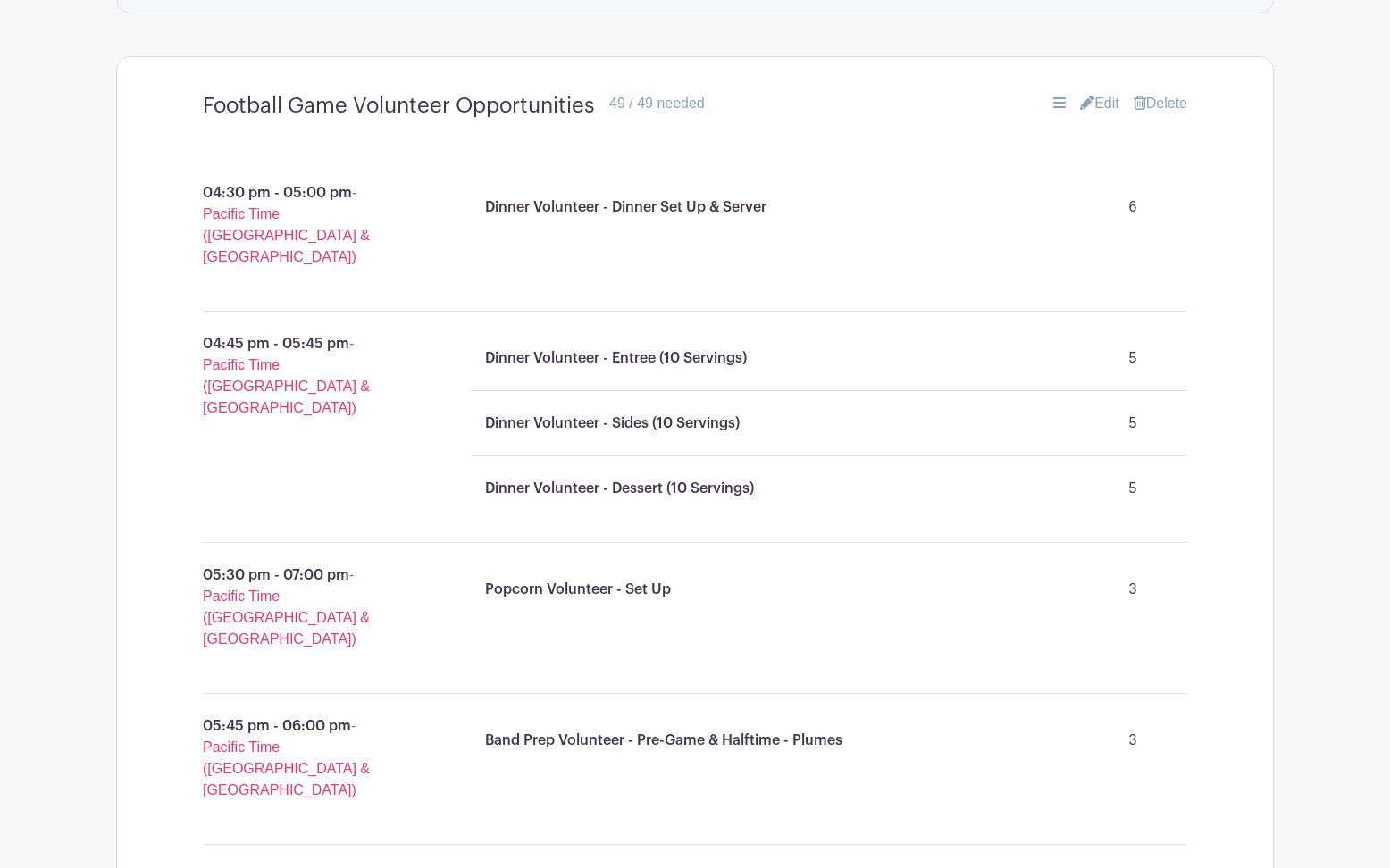
scroll to position [1144, 0]
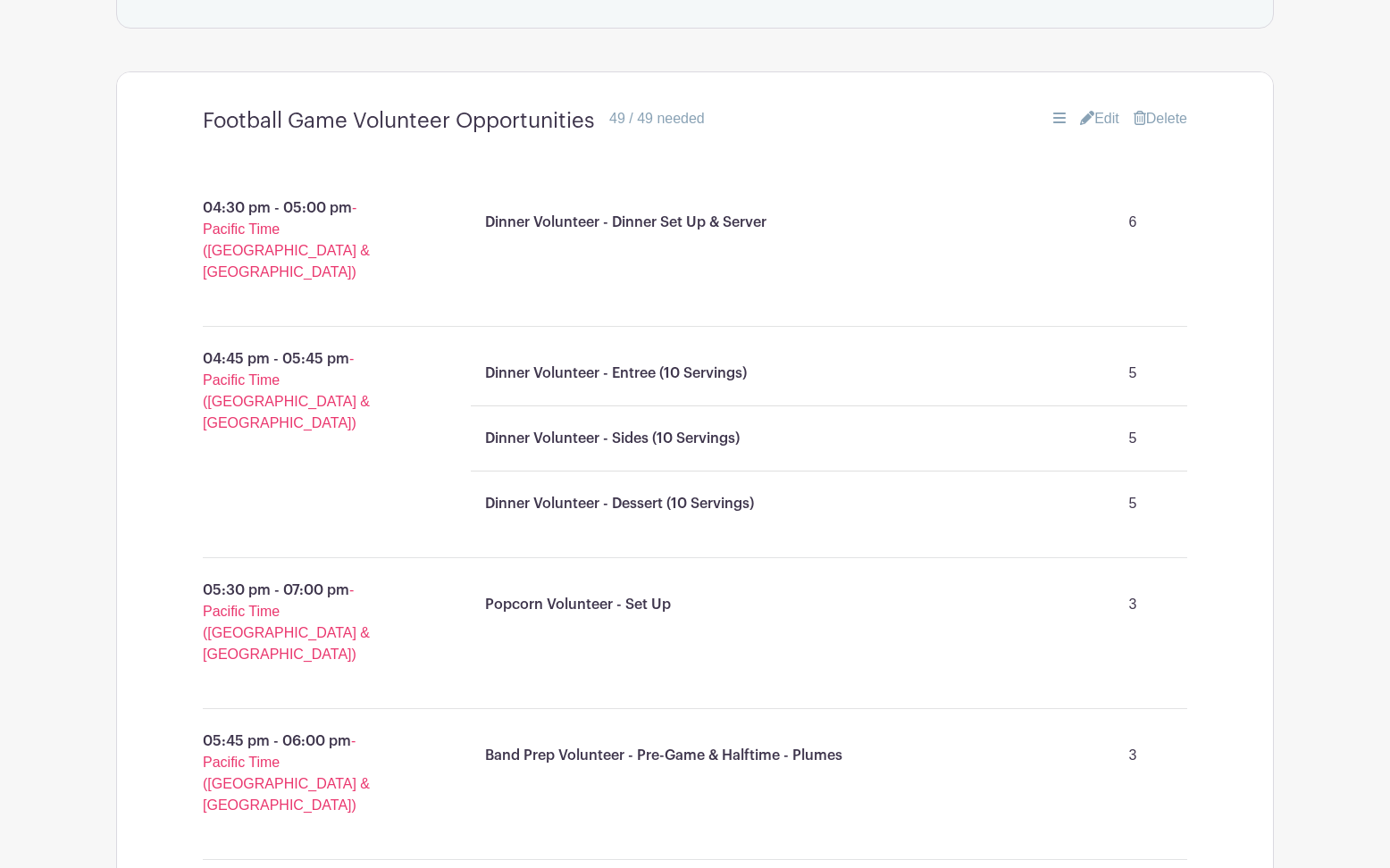
click at [1095, 122] on link "Edit" at bounding box center [1100, 118] width 39 height 21
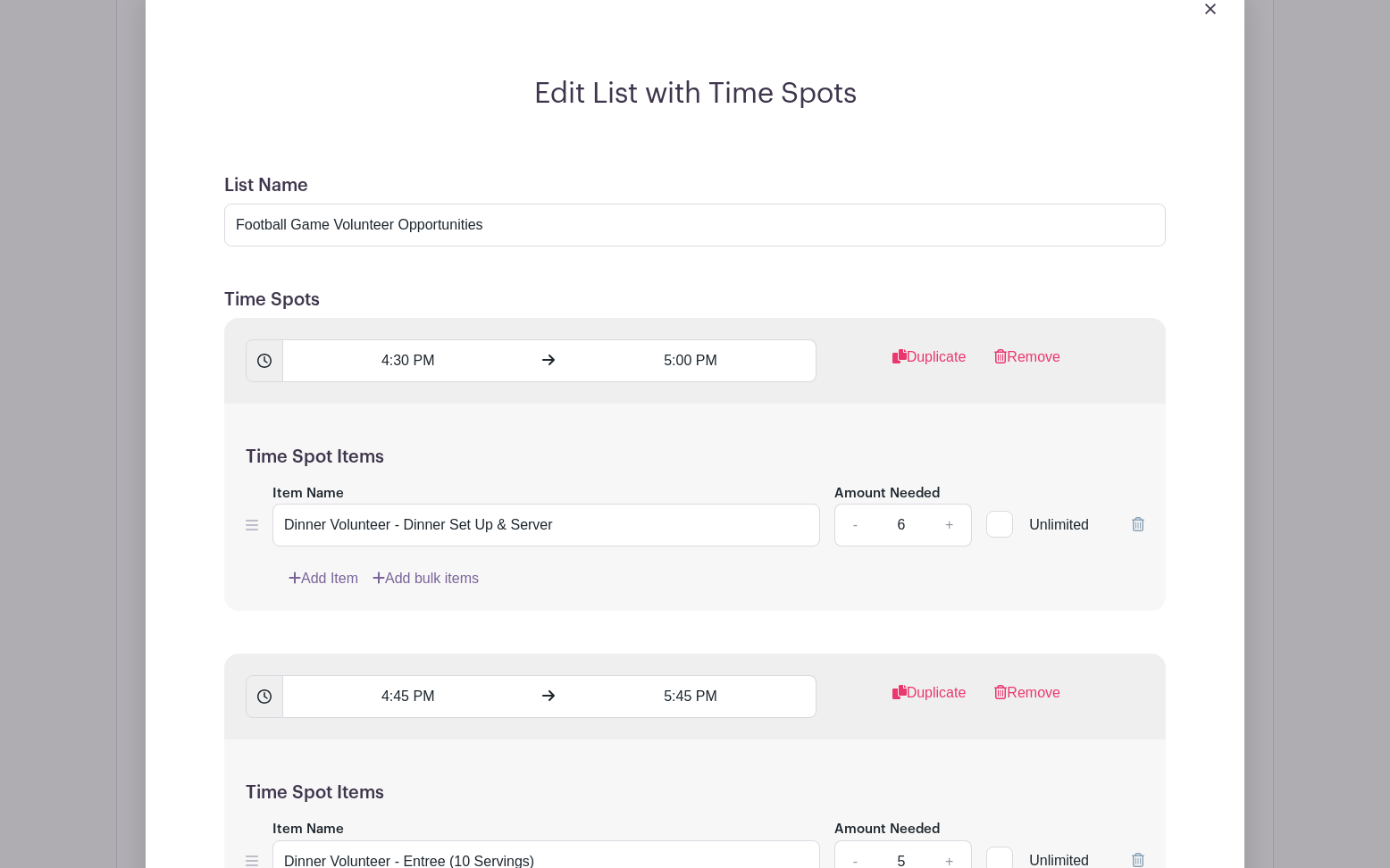
scroll to position [1335, 0]
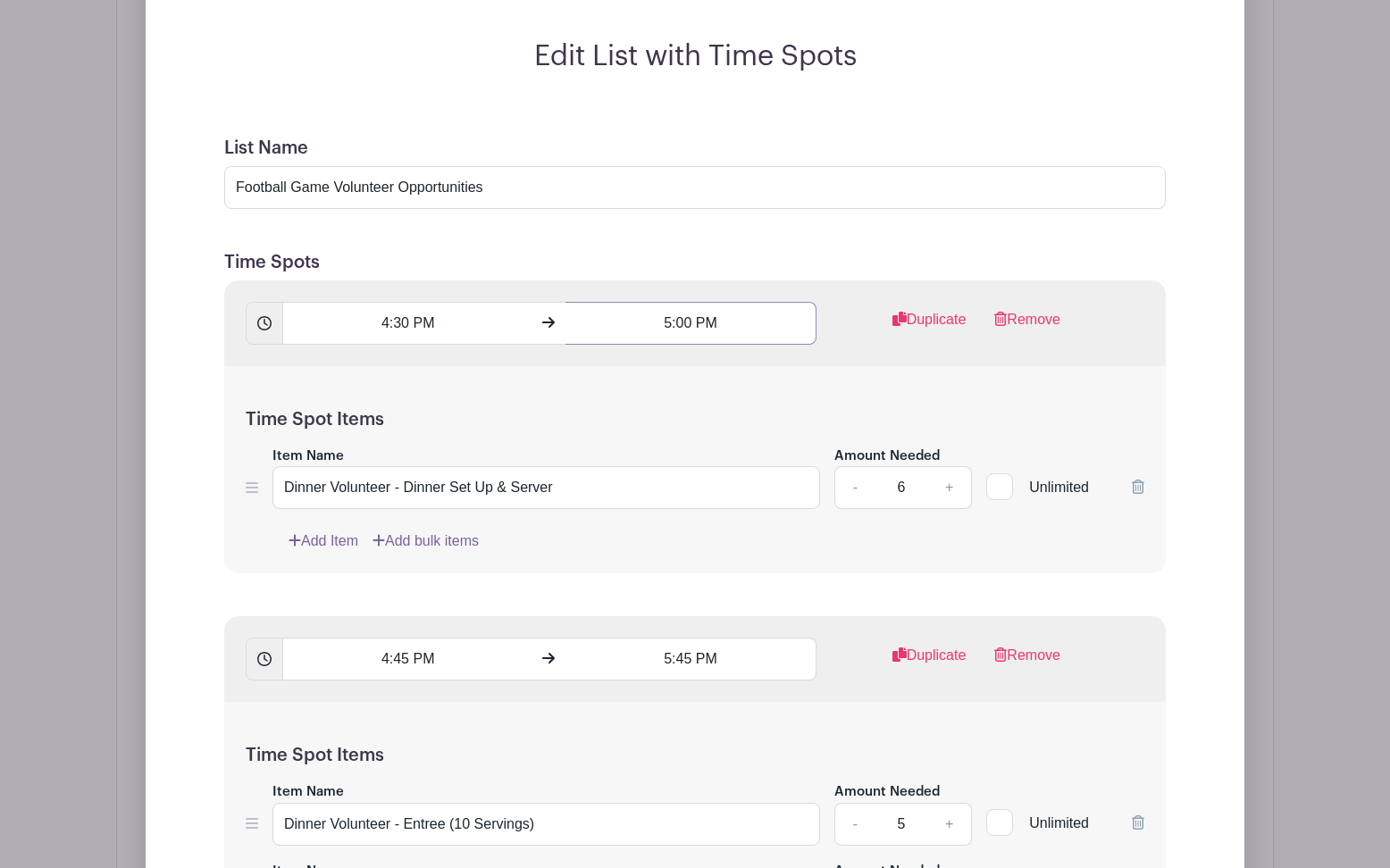
click at [688, 322] on input "5:00 PM" at bounding box center [690, 323] width 250 height 43
click at [711, 403] on div "00" at bounding box center [715, 403] width 58 height 34
click at [665, 446] on div "45" at bounding box center [666, 442] width 60 height 34
type input "5:45 PM"
click at [695, 565] on div "Time Spot Items Item Name Dinner Volunteer - Dinner Set Up & Server Amount Need…" at bounding box center [695, 470] width 941 height 208
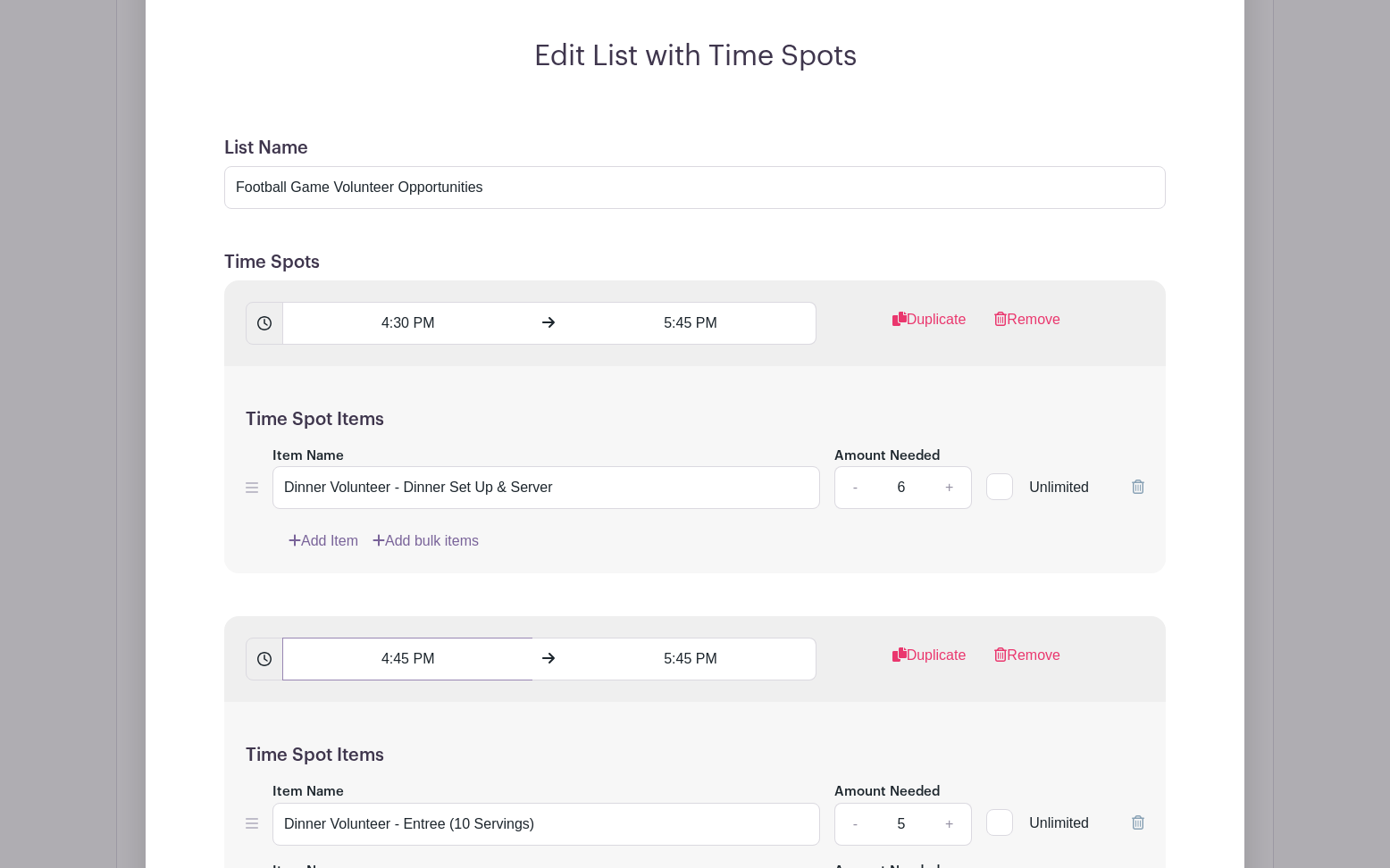
click at [400, 662] on input "4:45 PM" at bounding box center [407, 659] width 250 height 43
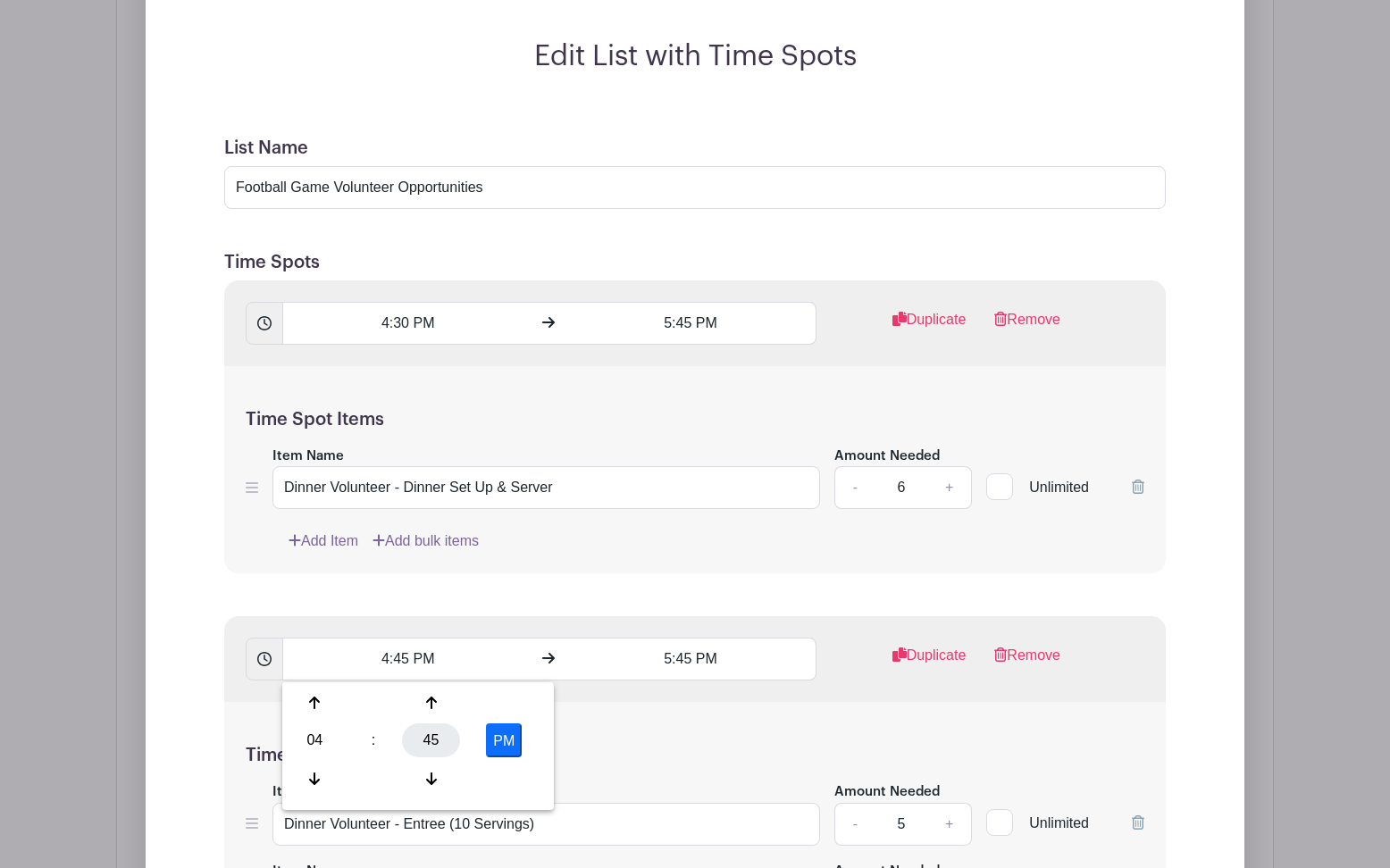
click at [428, 740] on div "45" at bounding box center [431, 740] width 58 height 34
click at [442, 740] on div "30" at bounding box center [448, 740] width 60 height 34
type input "4:30 PM"
click at [662, 661] on input "5:45 PM" at bounding box center [690, 659] width 250 height 43
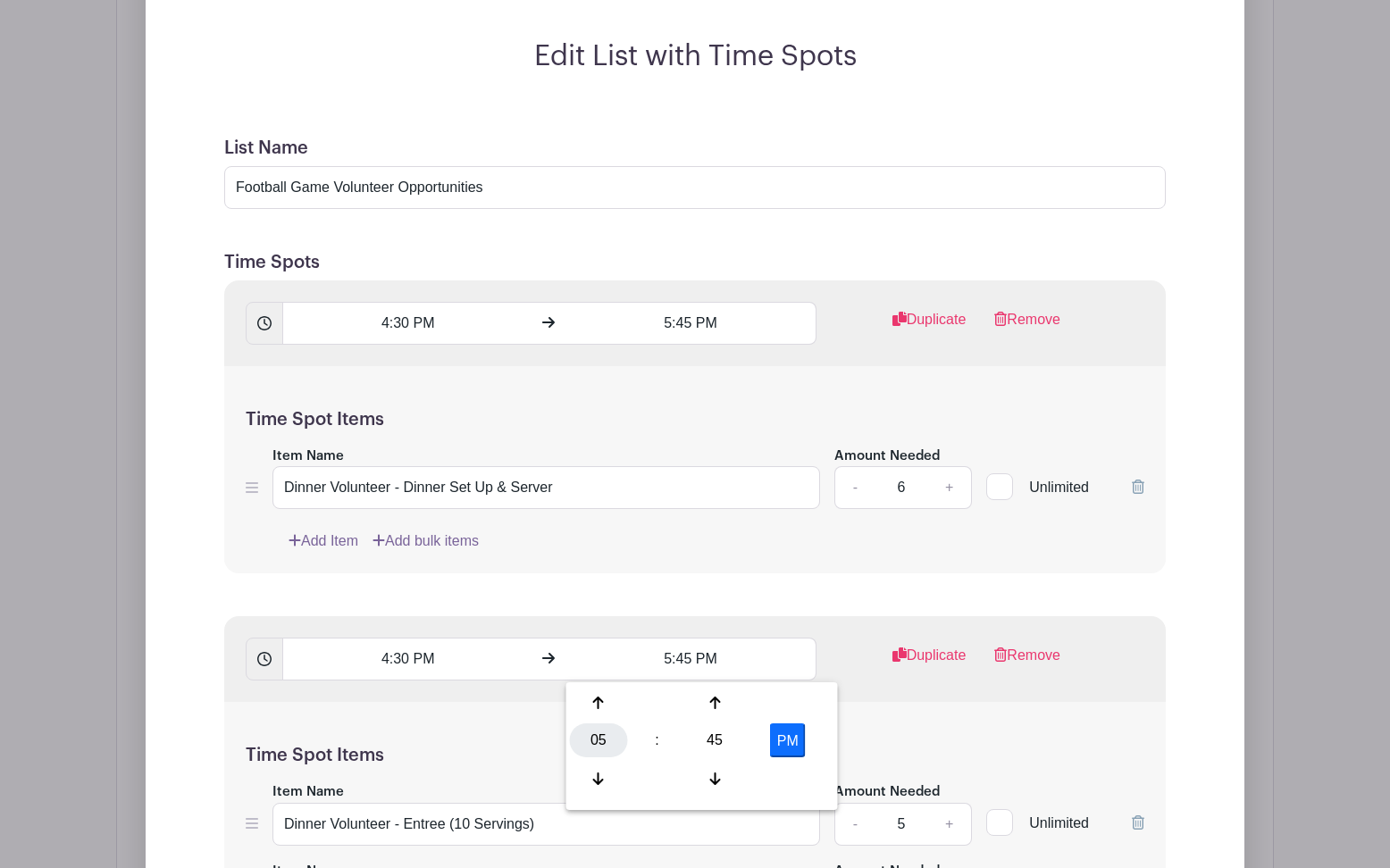
click at [597, 741] on div "05" at bounding box center [598, 740] width 58 height 34
click at [598, 743] on div "04" at bounding box center [599, 740] width 60 height 34
type input "4:45 PM"
click at [867, 738] on div "Time Spot Items Item Name Dinner Volunteer - Entree (10 Servings) Amount Needed…" at bounding box center [695, 885] width 941 height 366
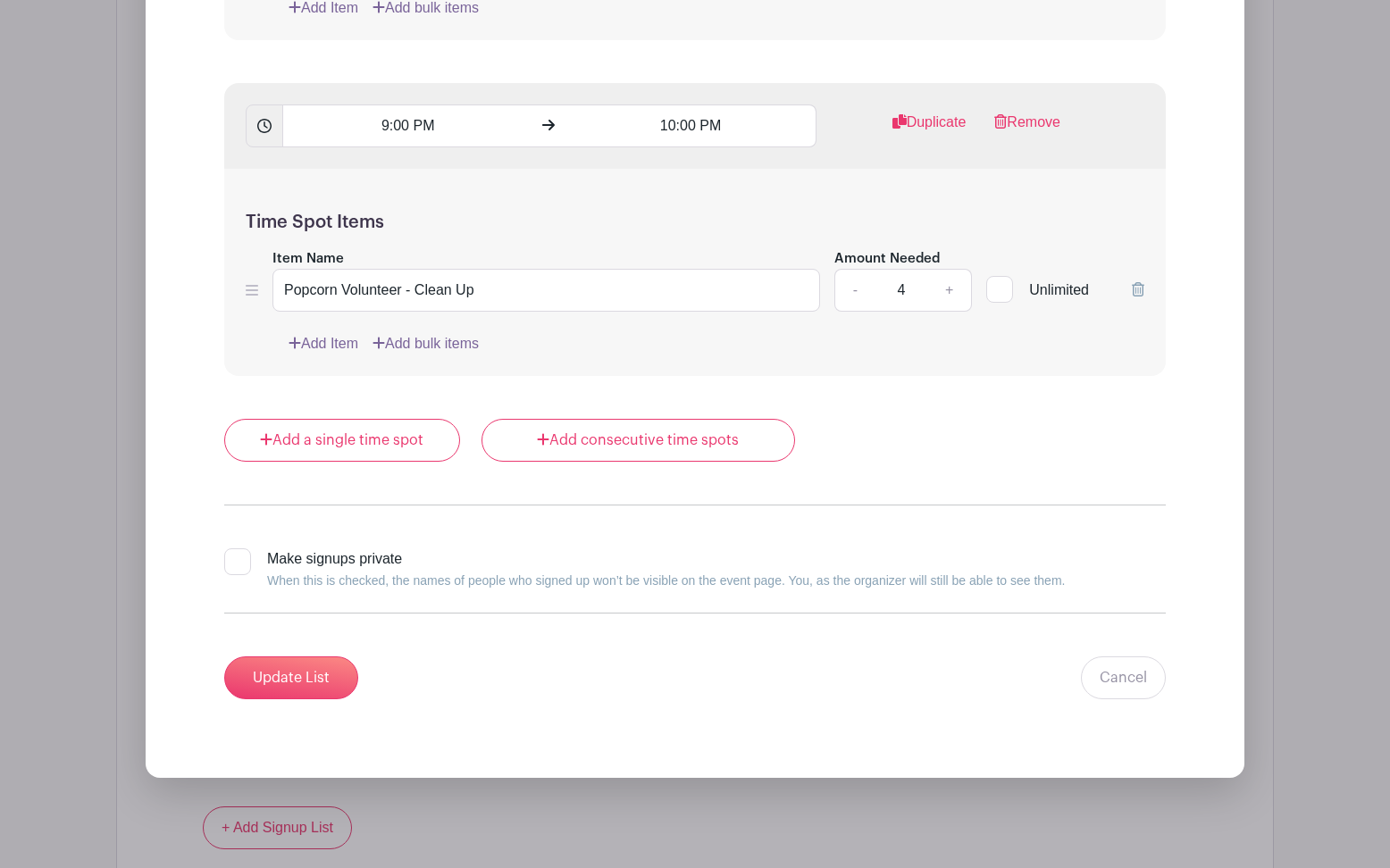
scroll to position [4395, 0]
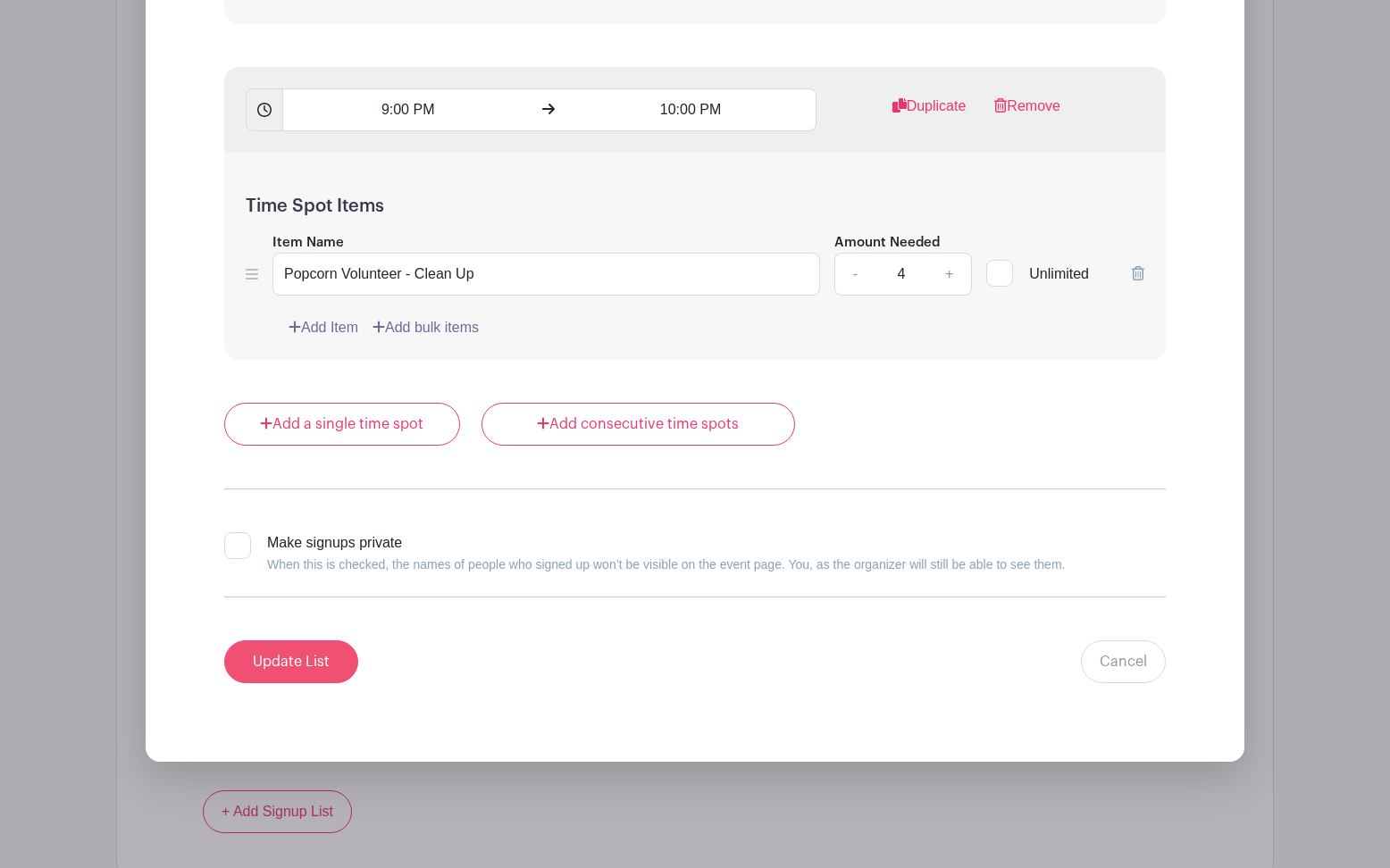
click at [327, 668] on input "Update List" at bounding box center [290, 661] width 134 height 43
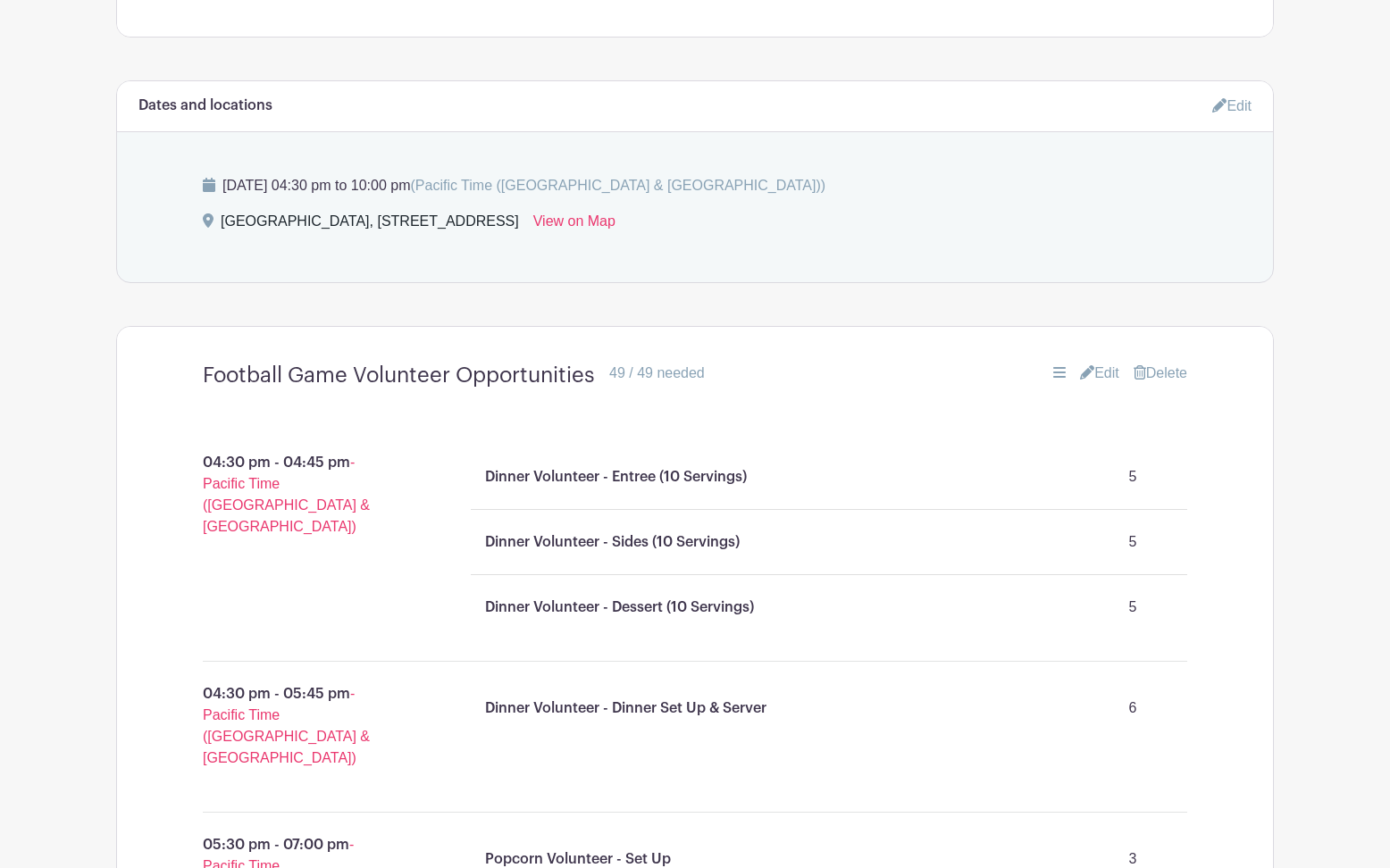
scroll to position [870, 0]
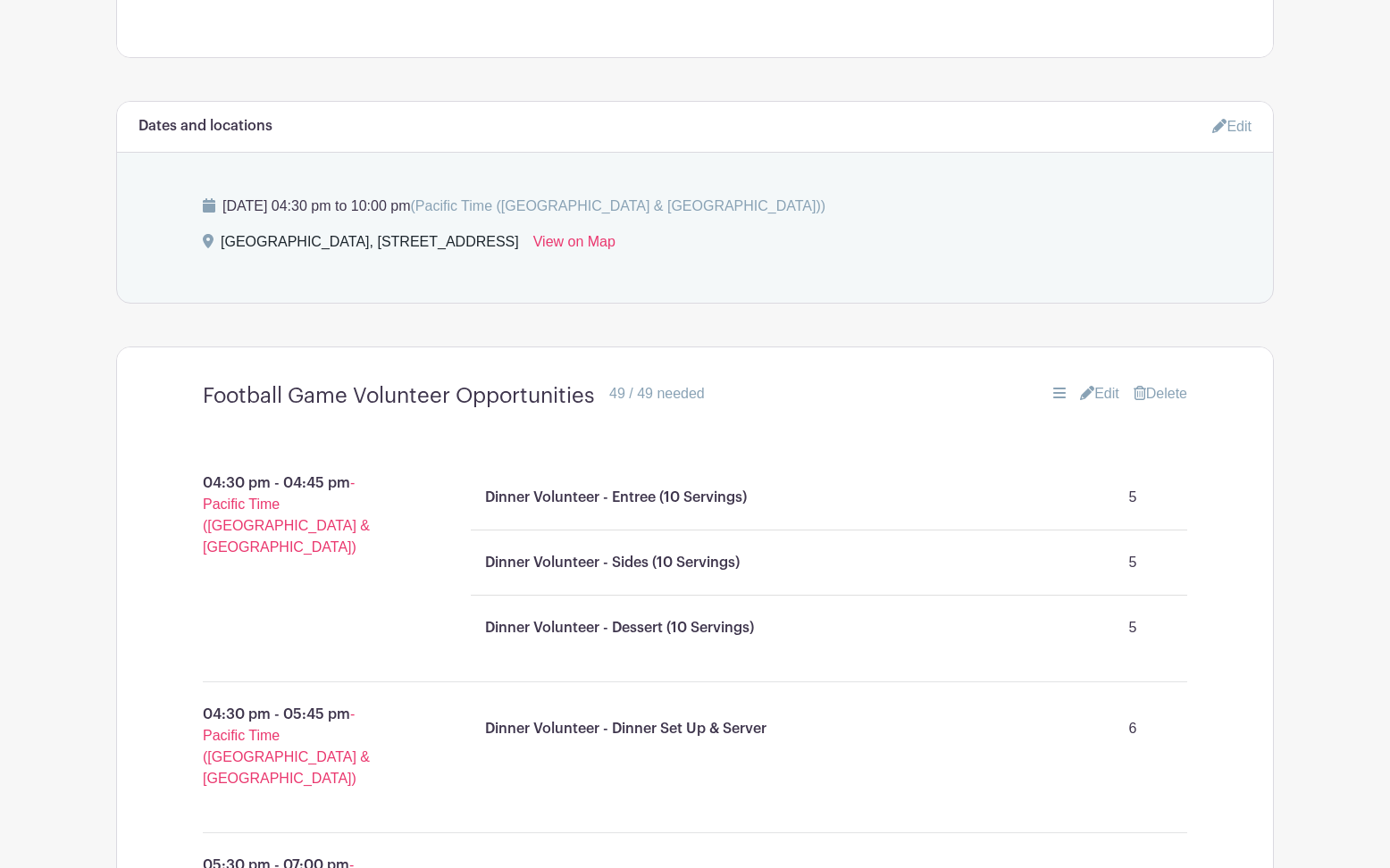
click at [1092, 396] on link "Edit" at bounding box center [1100, 393] width 39 height 21
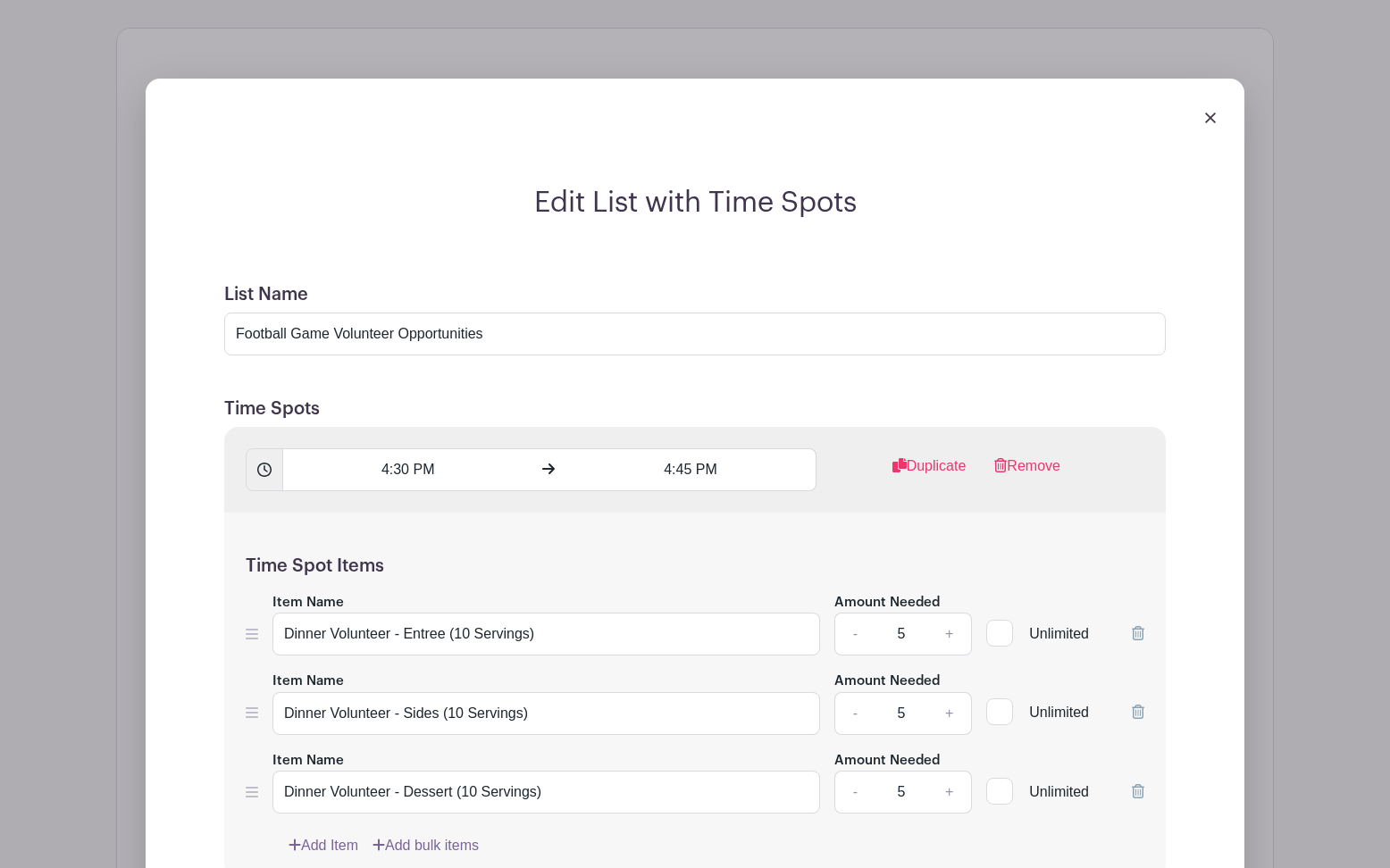
scroll to position [1363, 0]
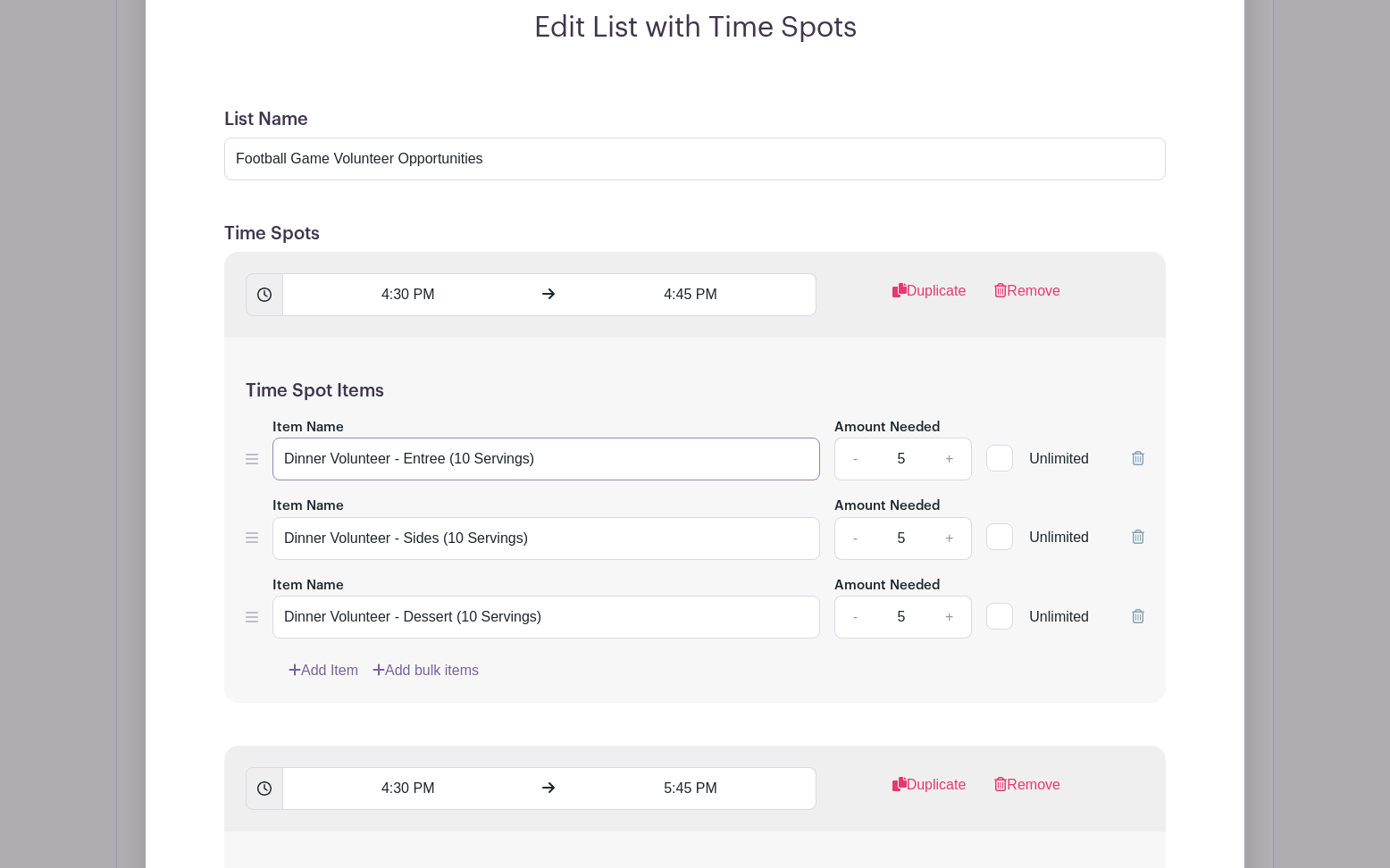
click at [630, 469] on input "Dinner Volunteer - Entree (10 Servings)" at bounding box center [547, 458] width 547 height 43
drag, startPoint x: 713, startPoint y: 469, endPoint x: 532, endPoint y: 468, distance: 181.0
click at [532, 468] on input "Dinner Volunteer - Entree (10 Servings) - Drop off @ Band Room" at bounding box center [547, 458] width 547 height 43
paste input "text"
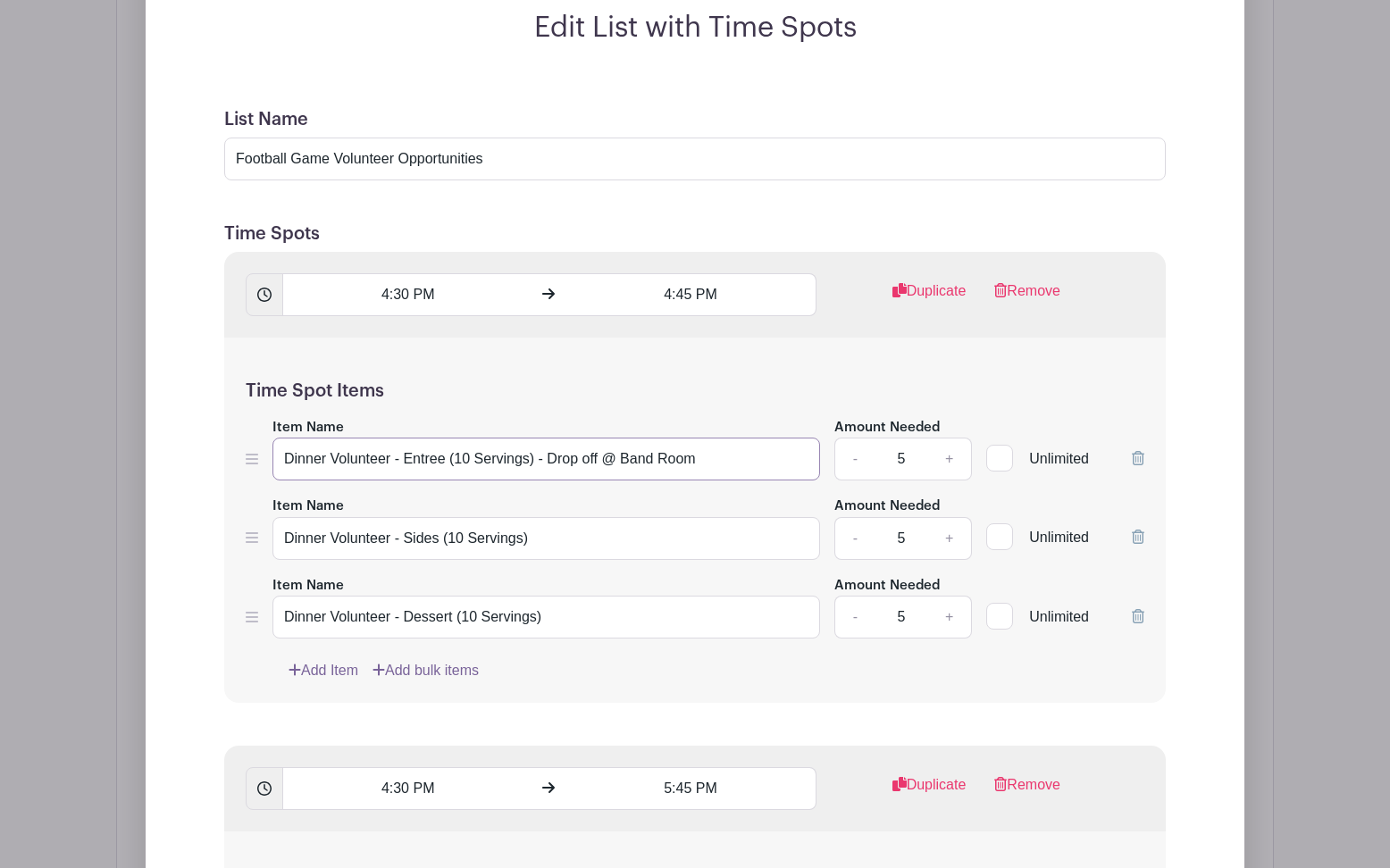
drag, startPoint x: 726, startPoint y: 467, endPoint x: 534, endPoint y: 465, distance: 192.0
click at [534, 465] on input "Dinner Volunteer - Entree (10 Servings) - Drop off @ Band Room" at bounding box center [547, 458] width 547 height 43
type input "Dinner Volunteer - Entree (10 Servings) - Drop off @ Band Room"
click at [561, 539] on input "Dinner Volunteer - Sides (10 Servings)" at bounding box center [547, 538] width 547 height 43
paste input "- Drop off @ Band Room"
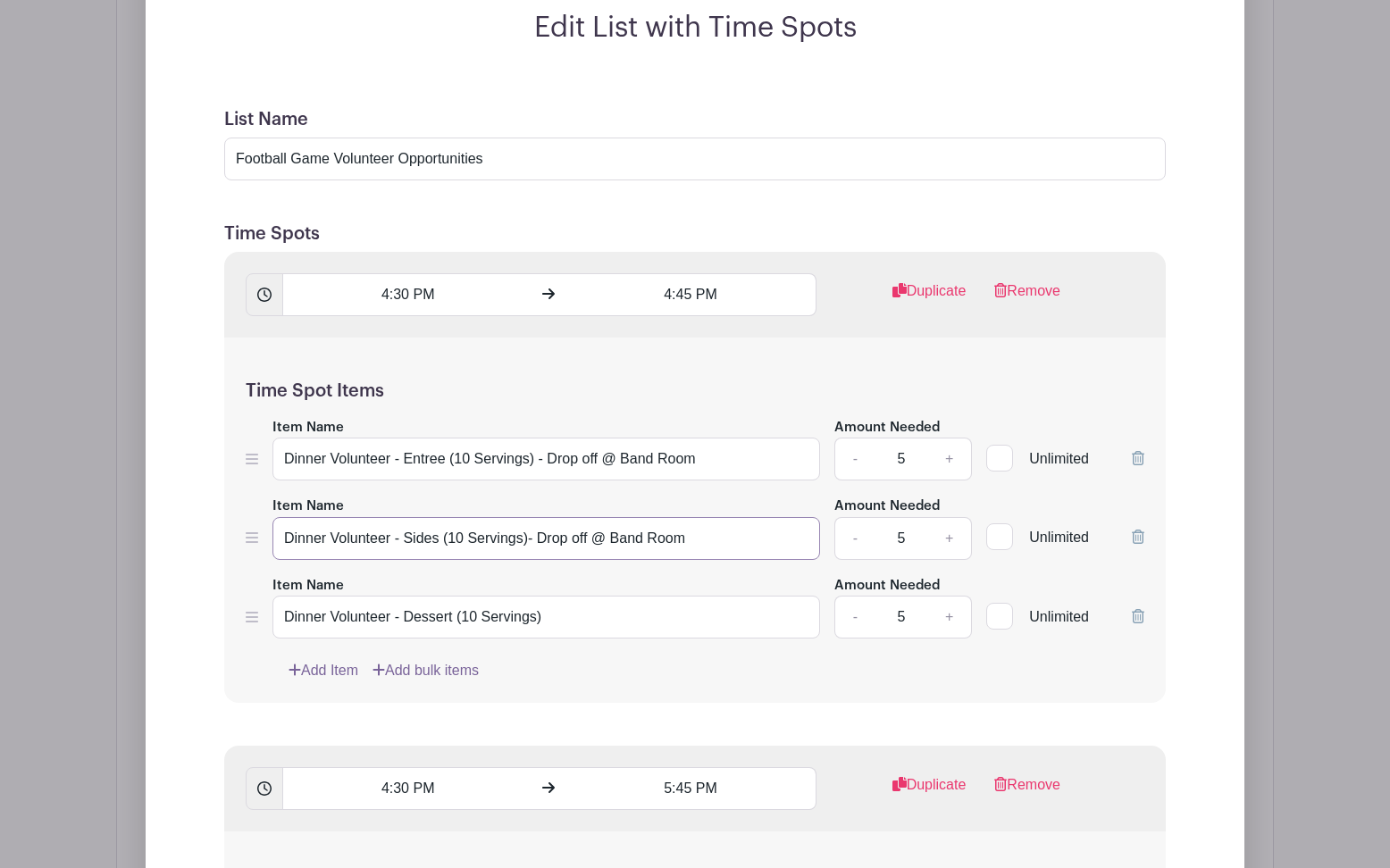
type input "Dinner Volunteer - Sides (10 Servings)- Drop off @ Band Room"
click at [592, 622] on input "Dinner Volunteer - Dessert (10 Servings)" at bounding box center [547, 617] width 547 height 43
paste input "- Drop off @ Band Room"
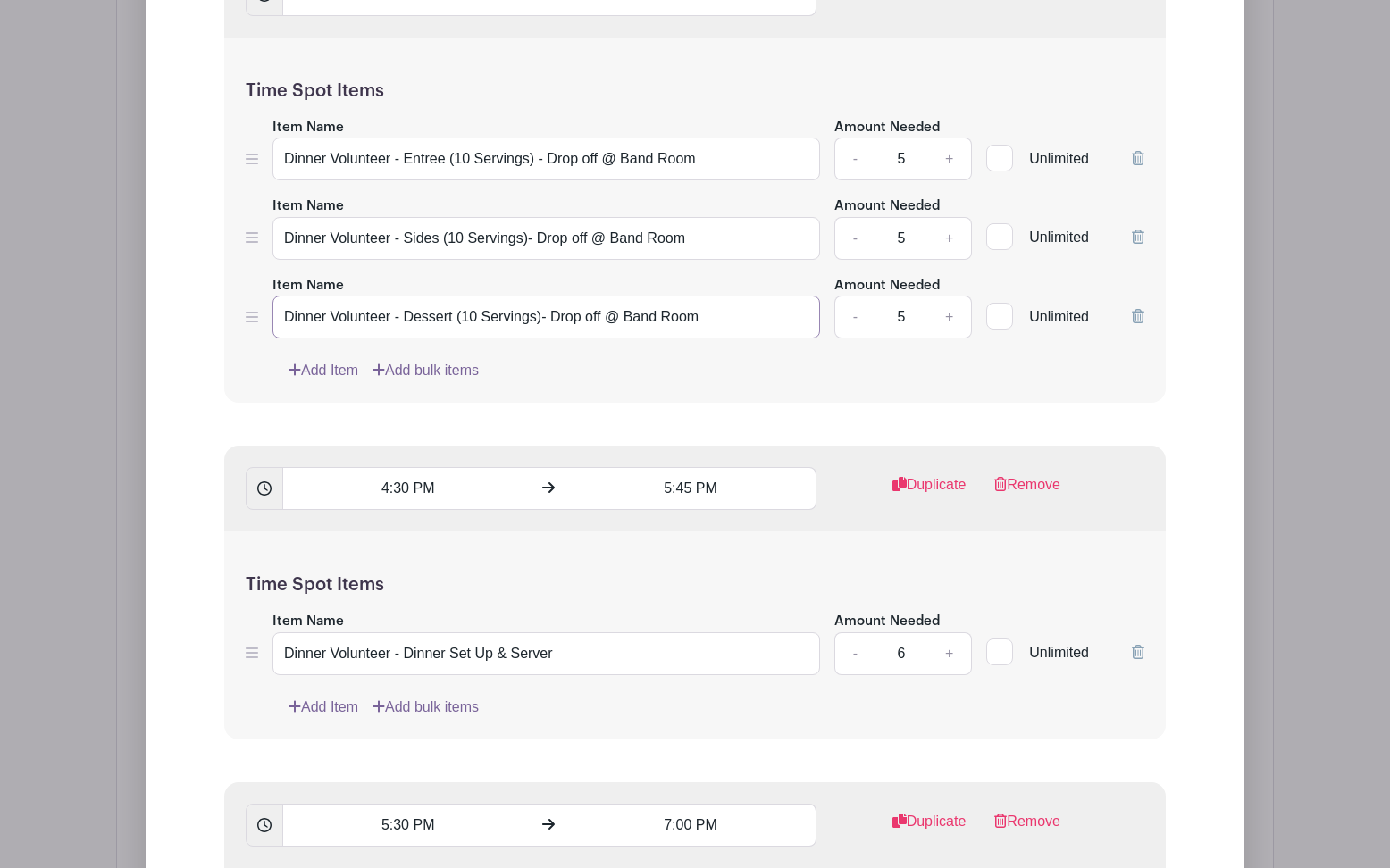
scroll to position [1696, 0]
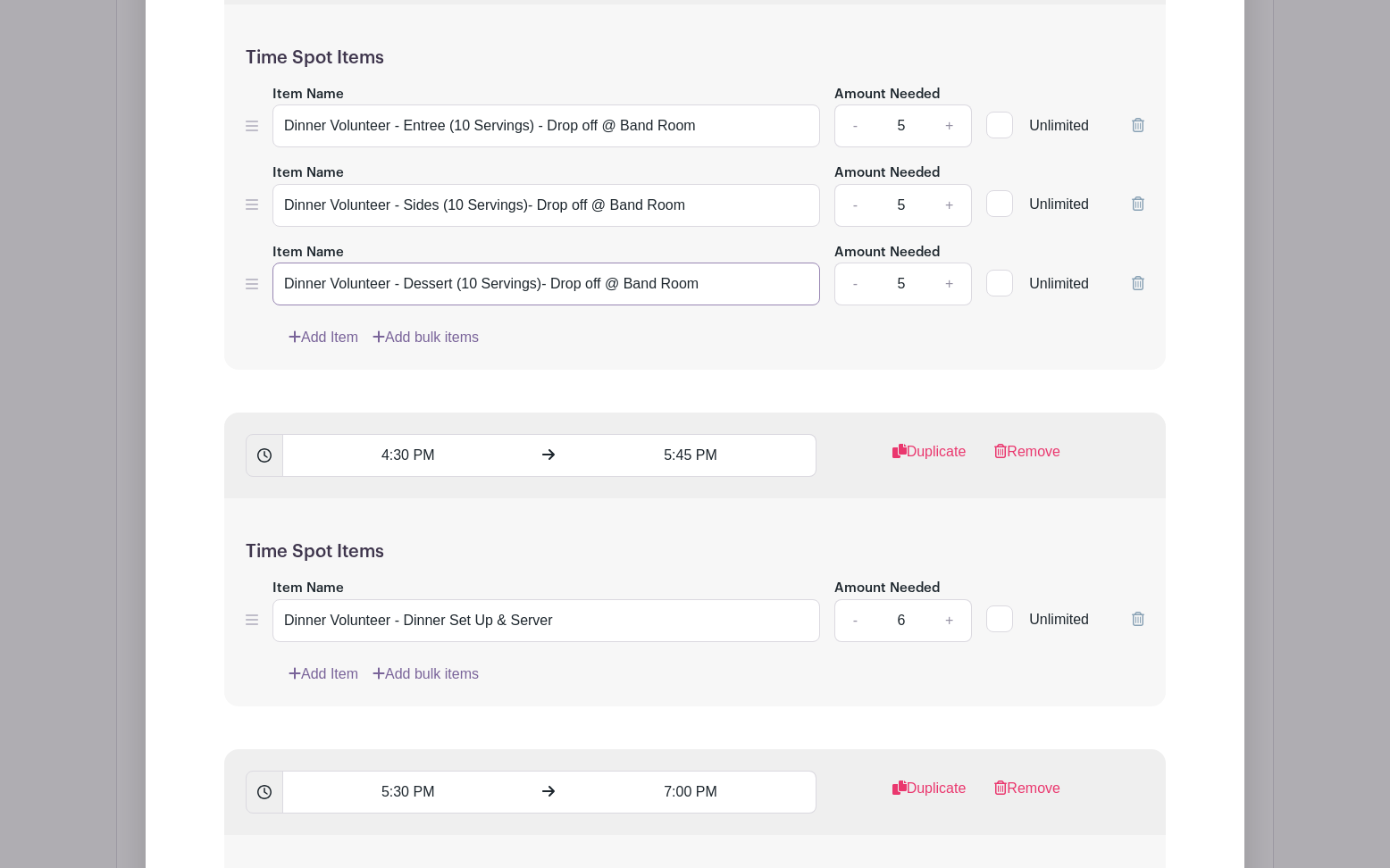
type input "Dinner Volunteer - Dessert (10 Servings)- Drop off @ Band Room"
click at [607, 621] on input "Dinner Volunteer - Dinner Set Up & Server" at bounding box center [547, 620] width 547 height 43
paste input "- Drop off @ Band Room"
click at [576, 629] on input "Dinner Volunteer - Dinner Set Up & Server - Drop off @ Band Room" at bounding box center [547, 620] width 547 height 43
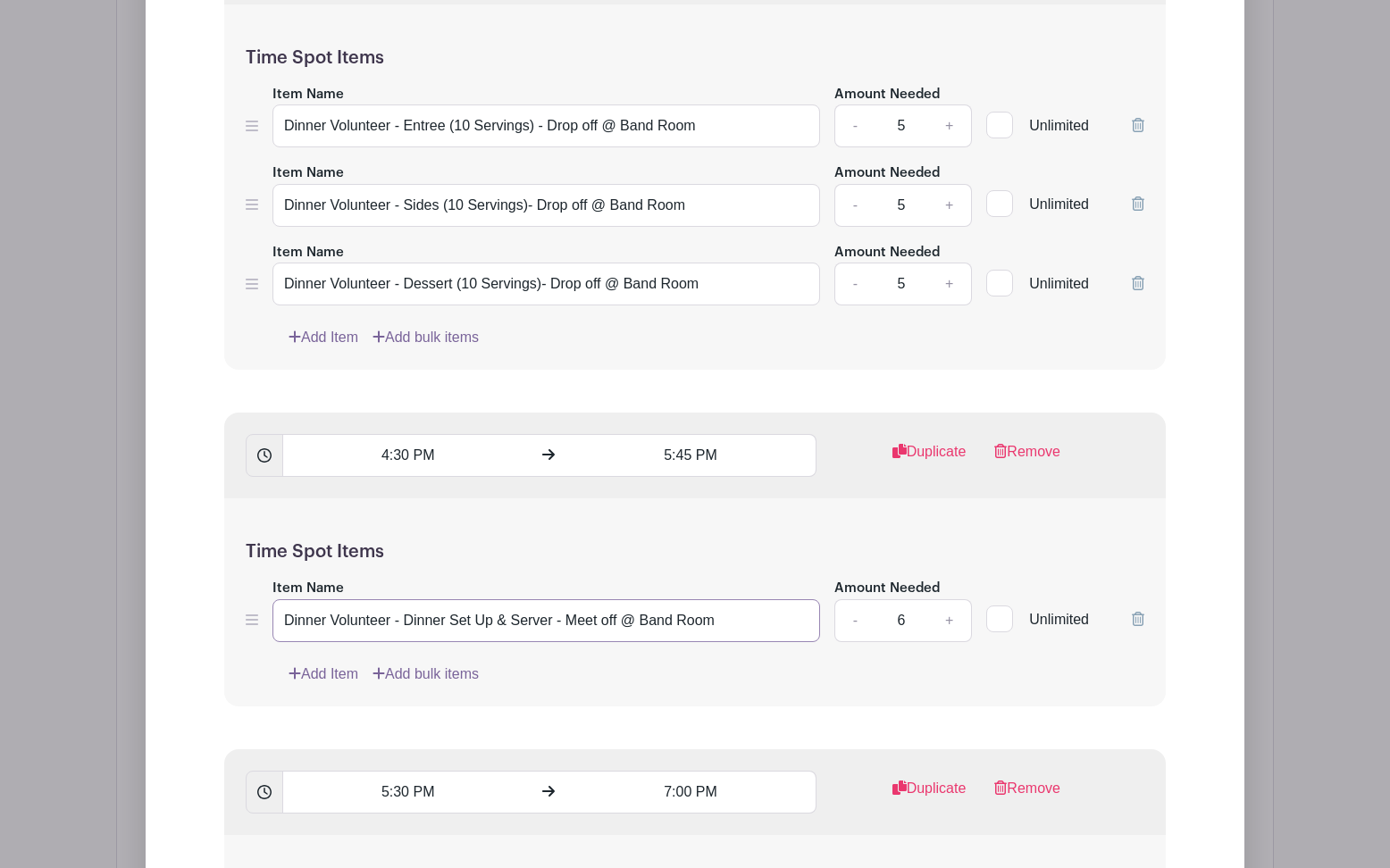
click at [621, 623] on input "Dinner Volunteer - Dinner Set Up & Server - Meet off @ Band Room" at bounding box center [547, 620] width 547 height 43
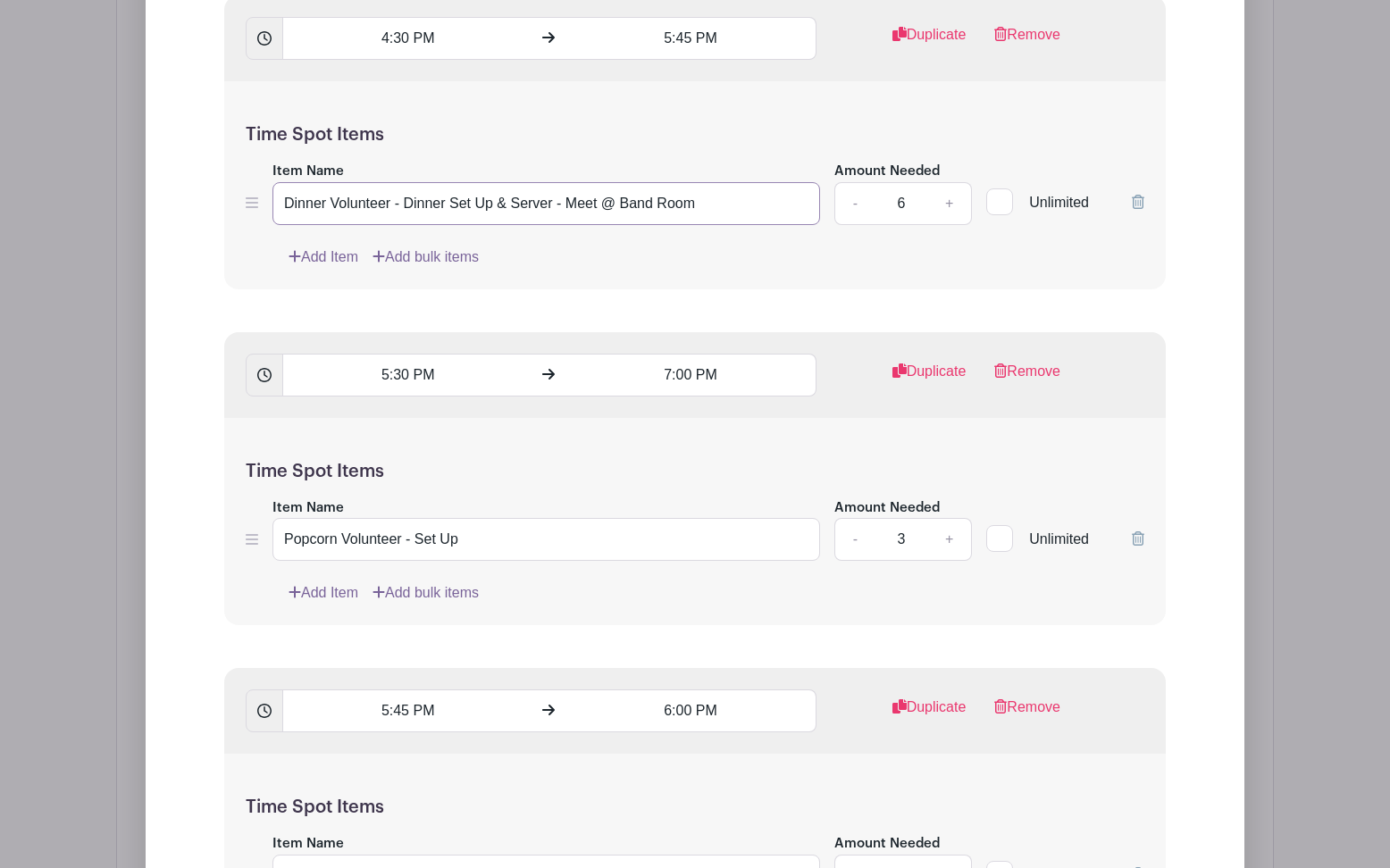
scroll to position [2130, 0]
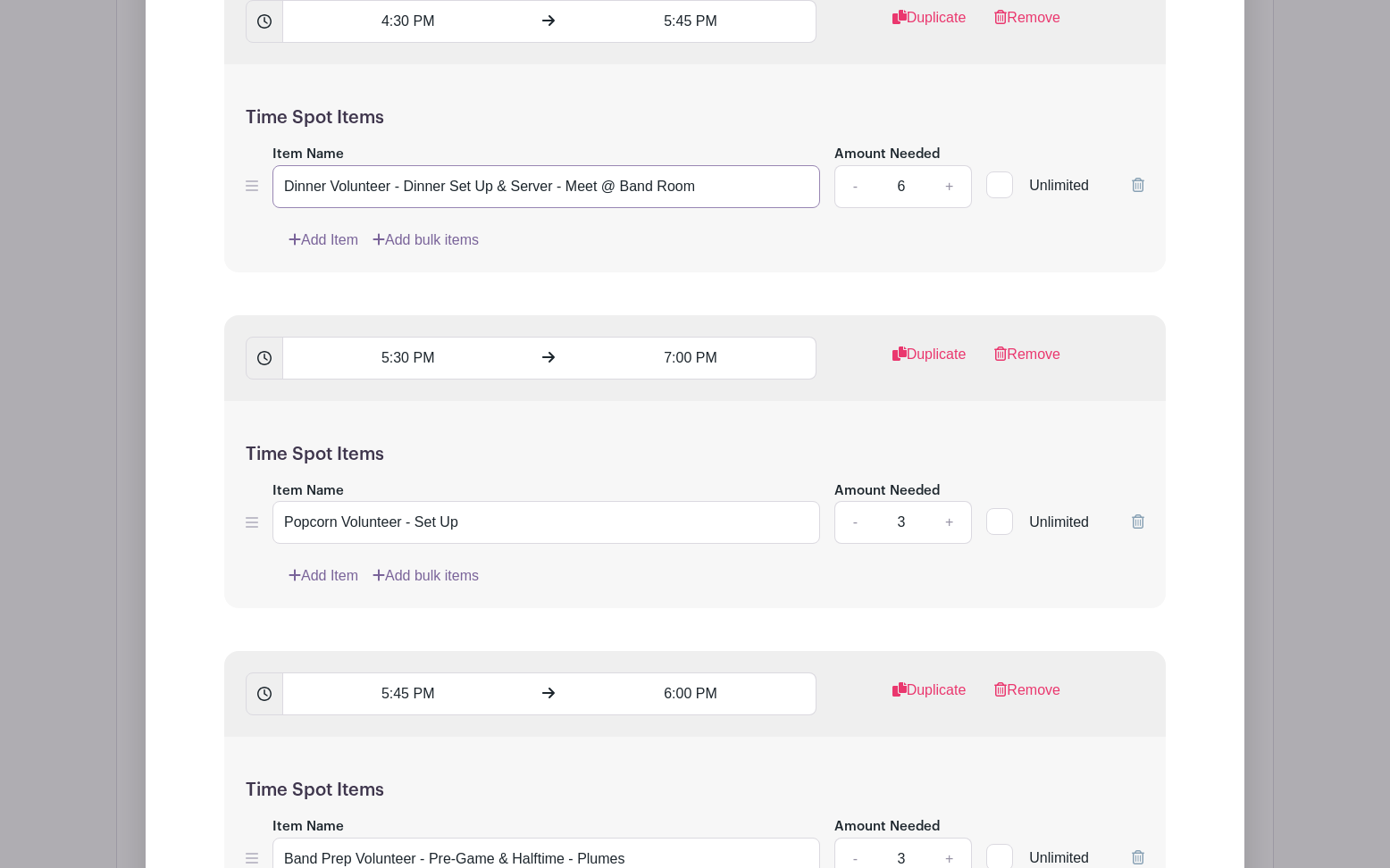
type input "Dinner Volunteer - Dinner Set Up & Server - Meet @ Band Room"
click at [540, 529] on input "Popcorn Volunteer - Set Up" at bounding box center [547, 522] width 547 height 43
paste input "- Drop off @ Band Room"
drag, startPoint x: 527, startPoint y: 527, endPoint x: 478, endPoint y: 521, distance: 49.4
click at [478, 521] on input "Popcorn Volunteer - Set Up - Drop off @ Band Room" at bounding box center [547, 522] width 547 height 43
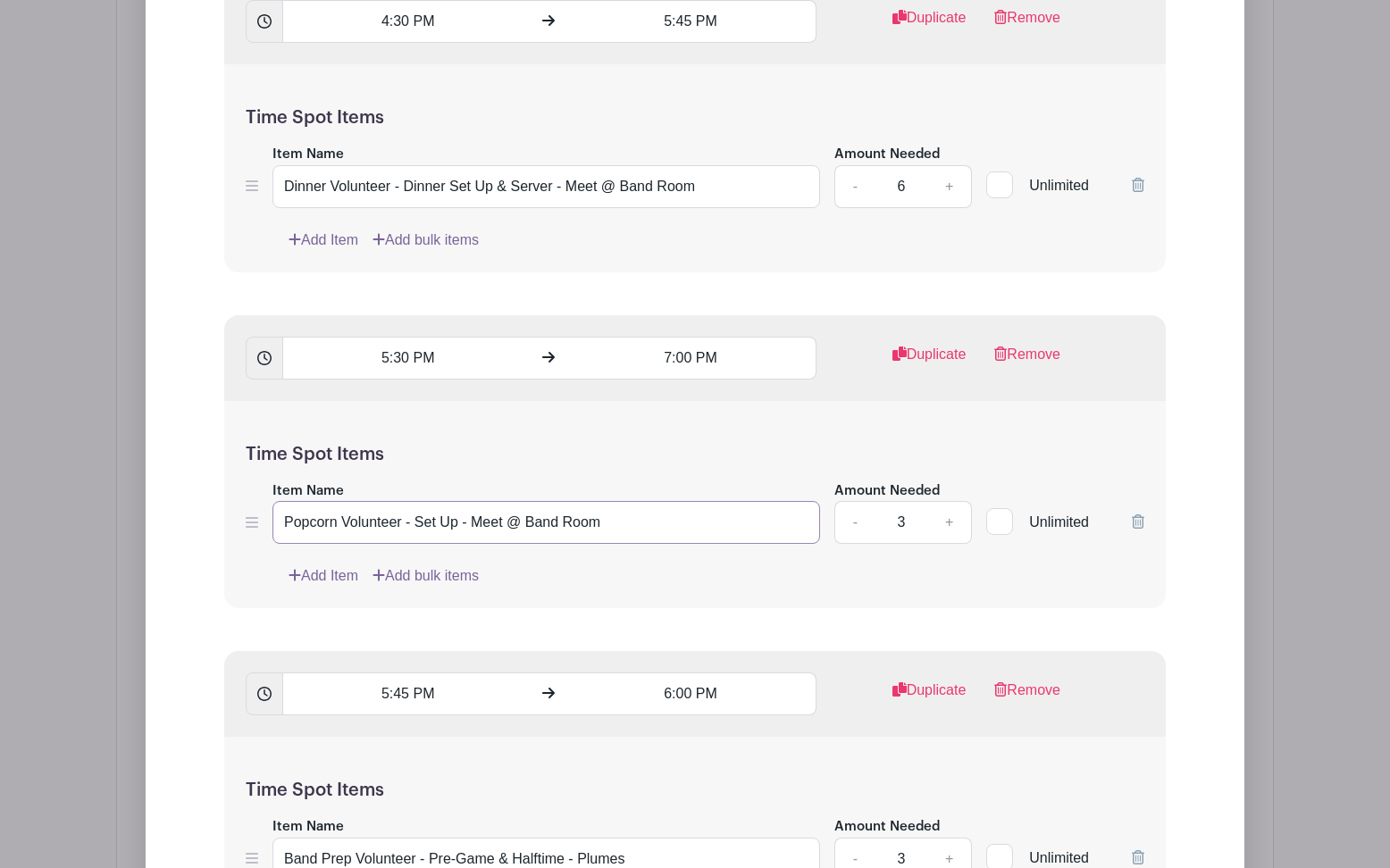
drag, startPoint x: 616, startPoint y: 526, endPoint x: 532, endPoint y: 524, distance: 84.0
click at [532, 524] on input "Popcorn Volunteer - Set Up - Meet @ Band Room" at bounding box center [547, 522] width 547 height 43
click at [528, 526] on input "Popcorn Volunteer - Set Up - Meet @ Concessions" at bounding box center [547, 522] width 547 height 43
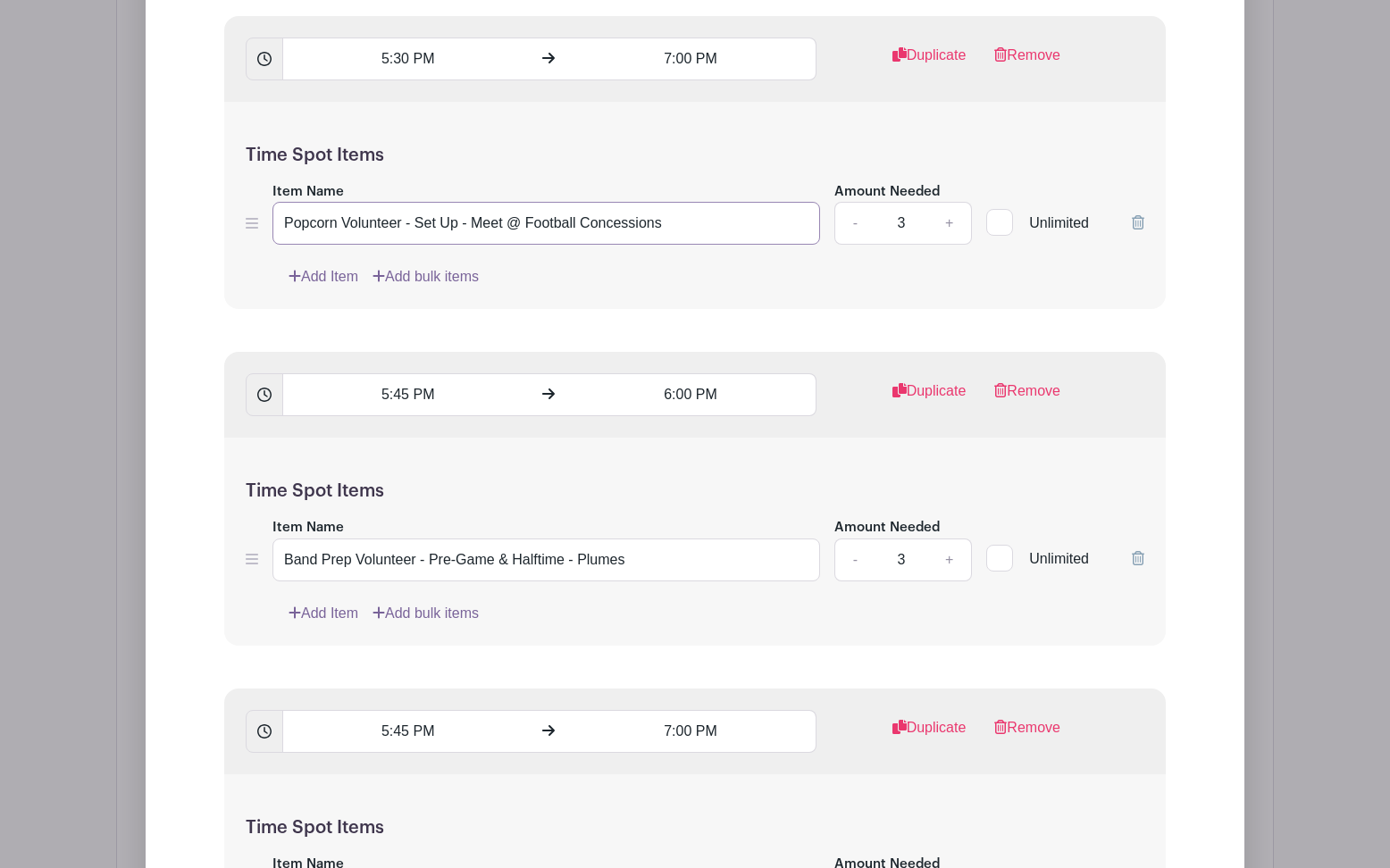
scroll to position [2451, 0]
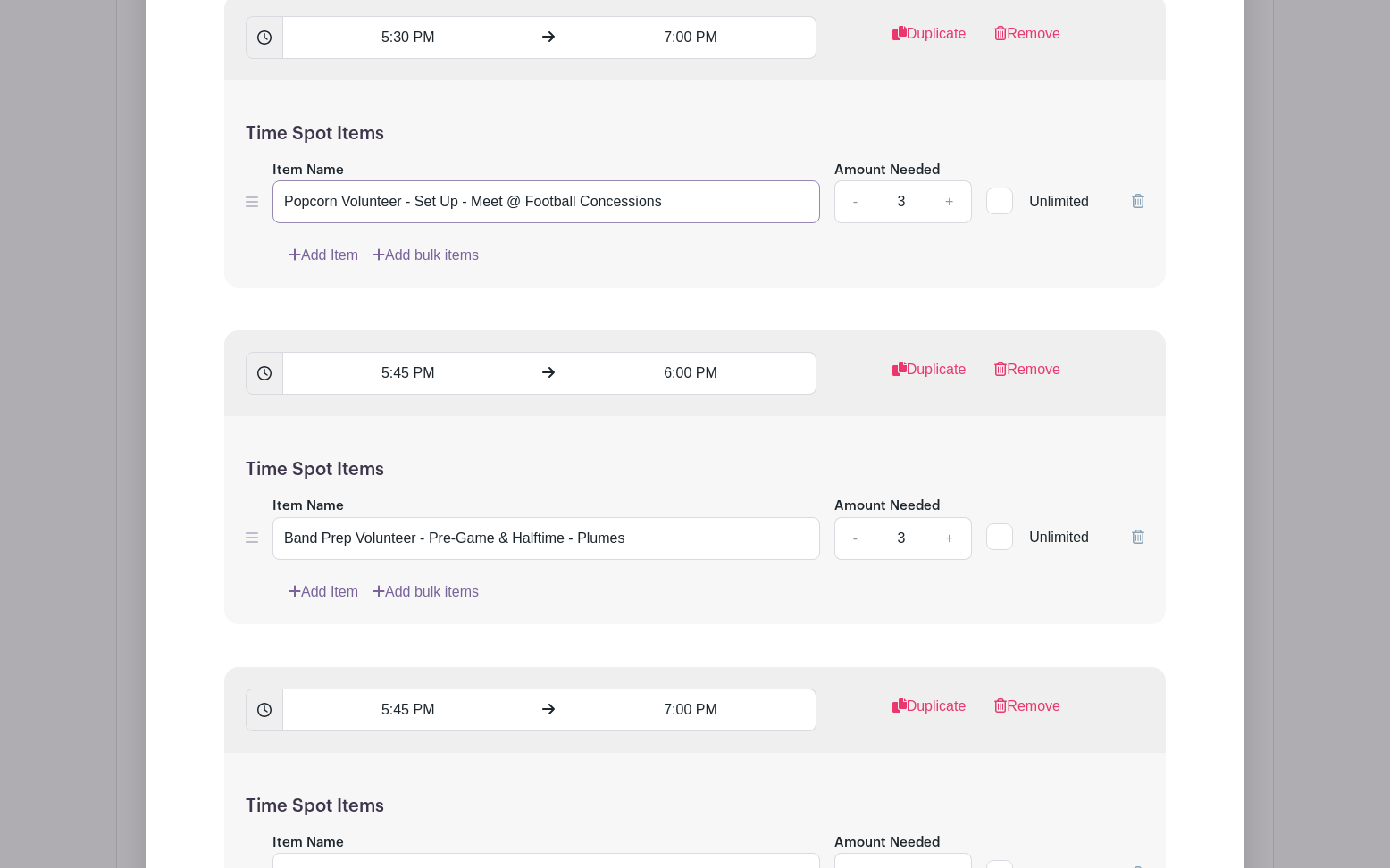
type input "Popcorn Volunteer - Set Up - Meet @ Football Concessions"
click at [651, 544] on input "Band Prep Volunteer - Pre-Game & Halftime - Plumes" at bounding box center [547, 538] width 547 height 43
paste input "- Drop off @ Band Room"
click at [650, 543] on input "Band Prep Volunteer - Pre-Game & Halftime - Plumes - Drop off @ Band Room" at bounding box center [547, 538] width 547 height 43
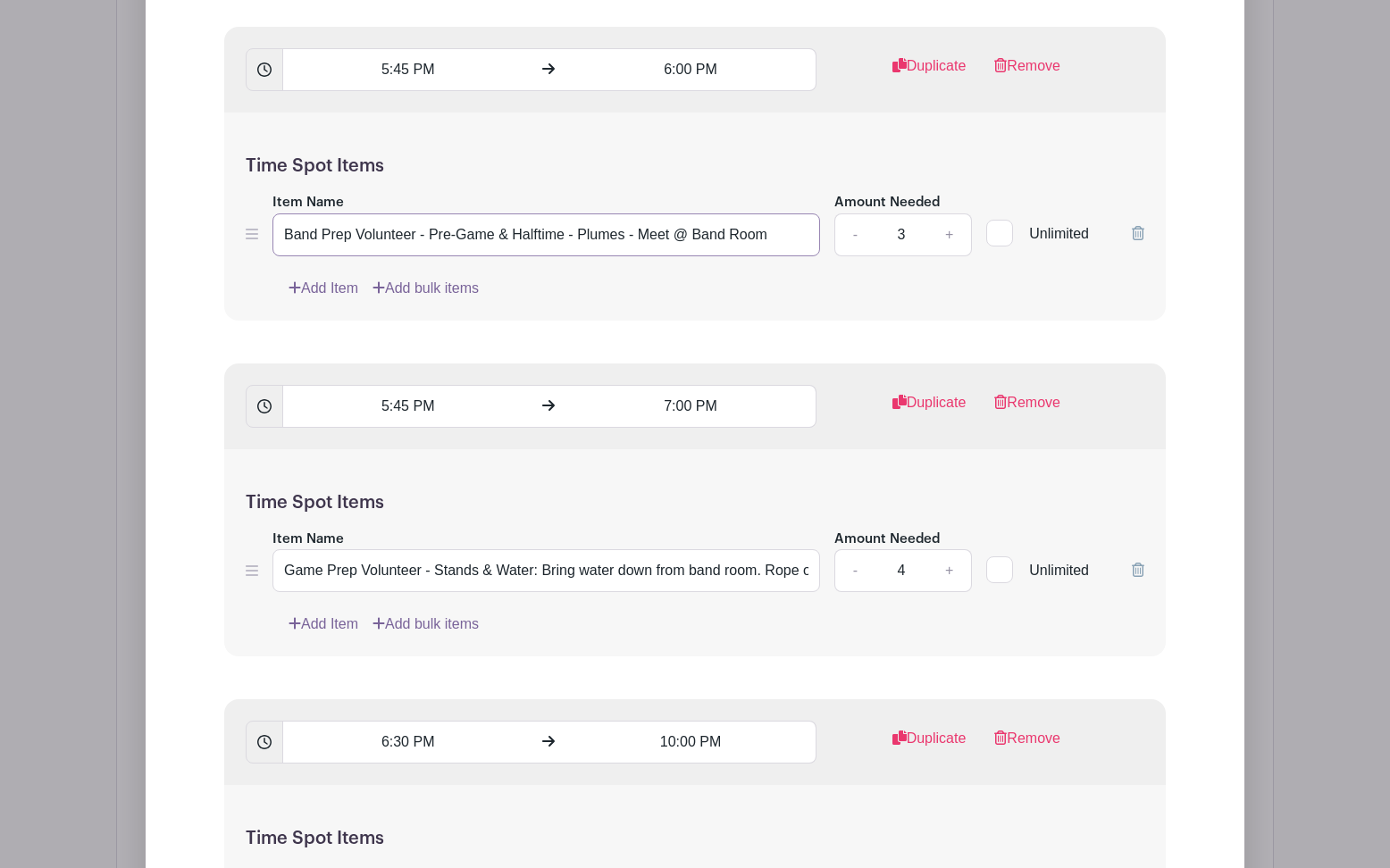
scroll to position [2765, 0]
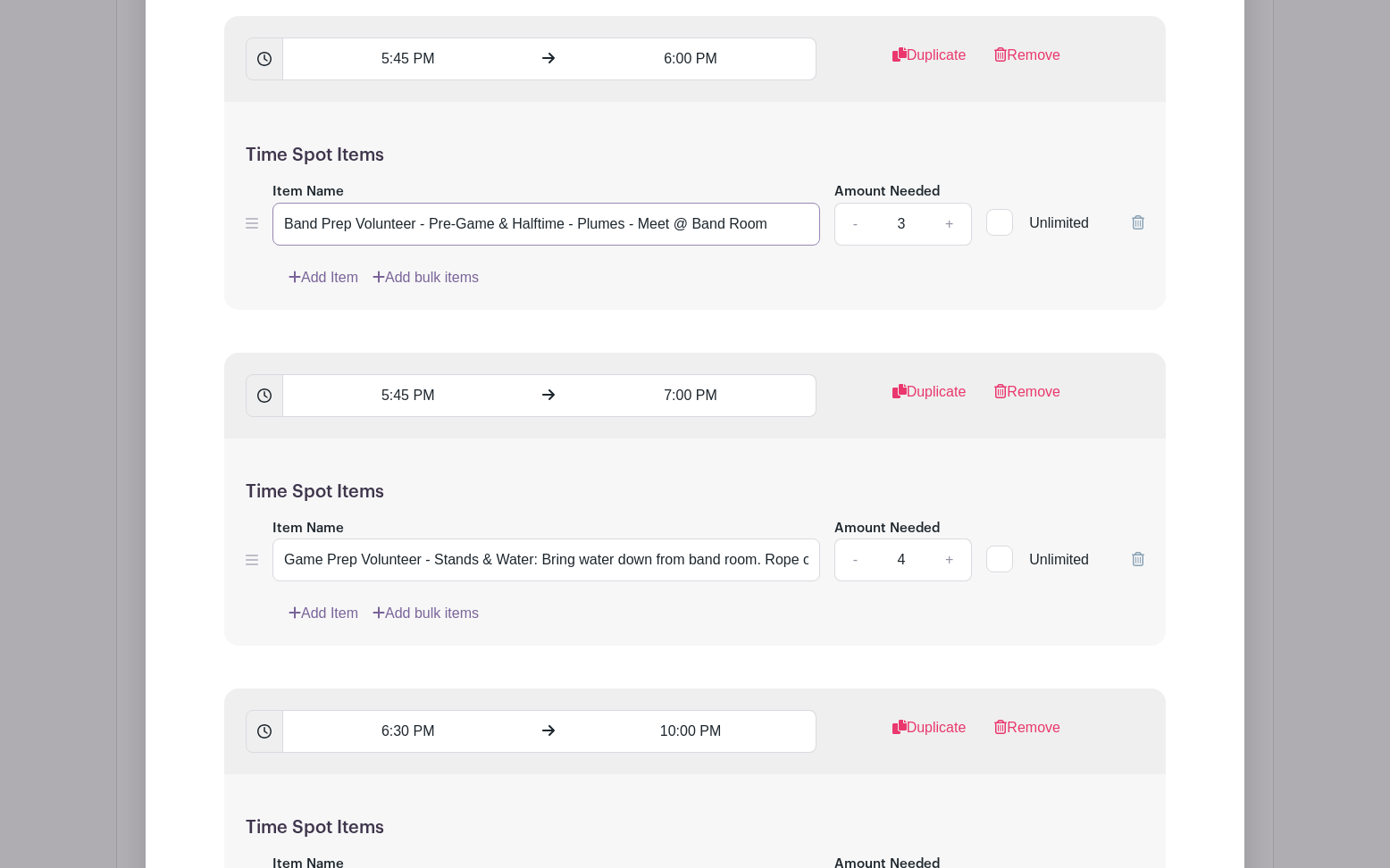
type input "Band Prep Volunteer - Pre-Game & Halftime - Plumes - Meet @ Band Room"
drag, startPoint x: 671, startPoint y: 561, endPoint x: 900, endPoint y: 557, distance: 229.0
click at [900, 557] on div "Item Name Game Prep Volunteer - Stands & Water: Bring water down from band room…" at bounding box center [695, 549] width 899 height 66
click at [807, 560] on input "Game Prep Volunteer - Stands & Water: Bring water down from band room. Rope off…" at bounding box center [547, 559] width 547 height 43
paste input "- Drop off @ Band Room"
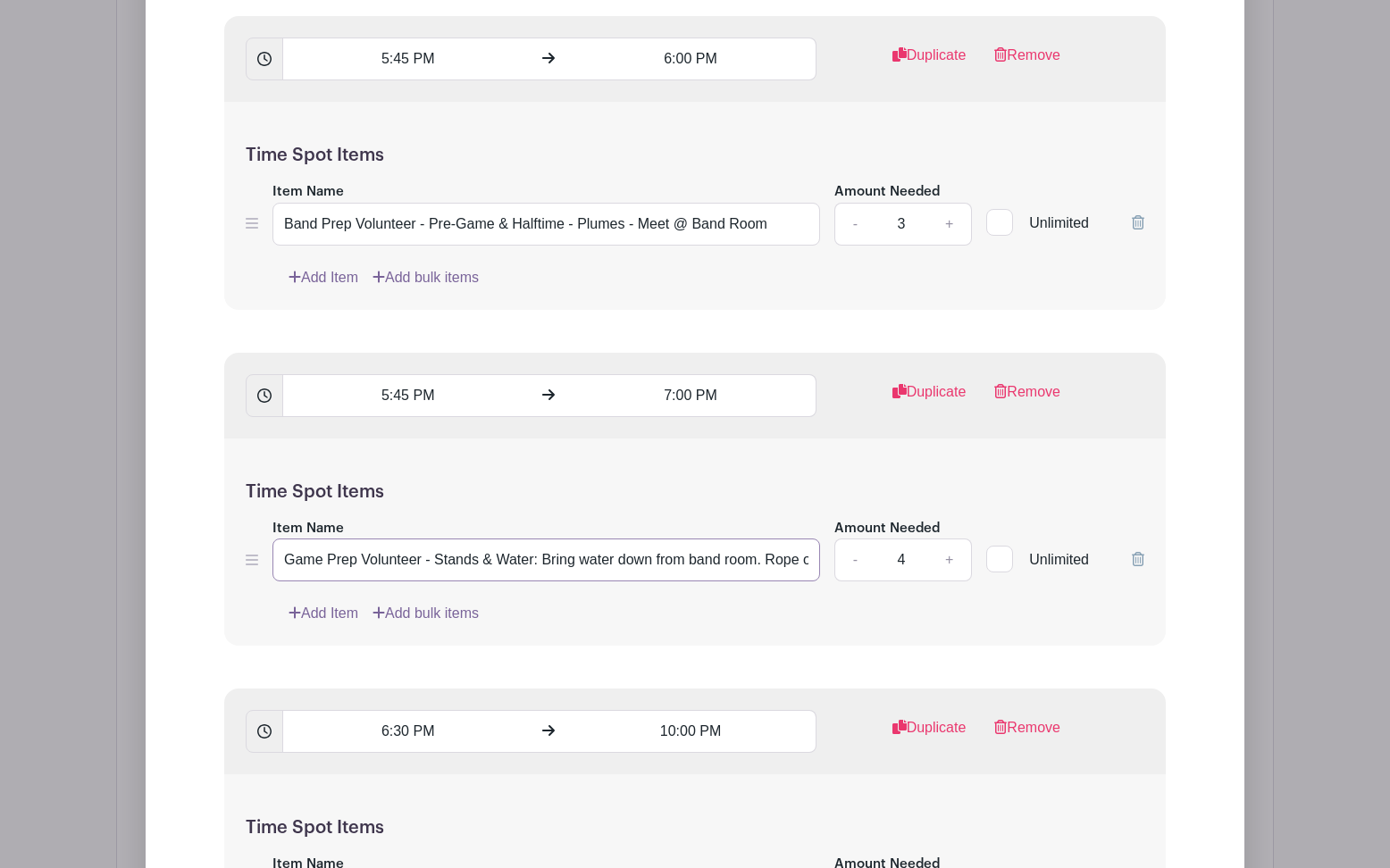
click at [707, 567] on input "Game Prep Volunteer - Stands & Water: Bring water down from band room. Rope off…" at bounding box center [547, 559] width 547 height 43
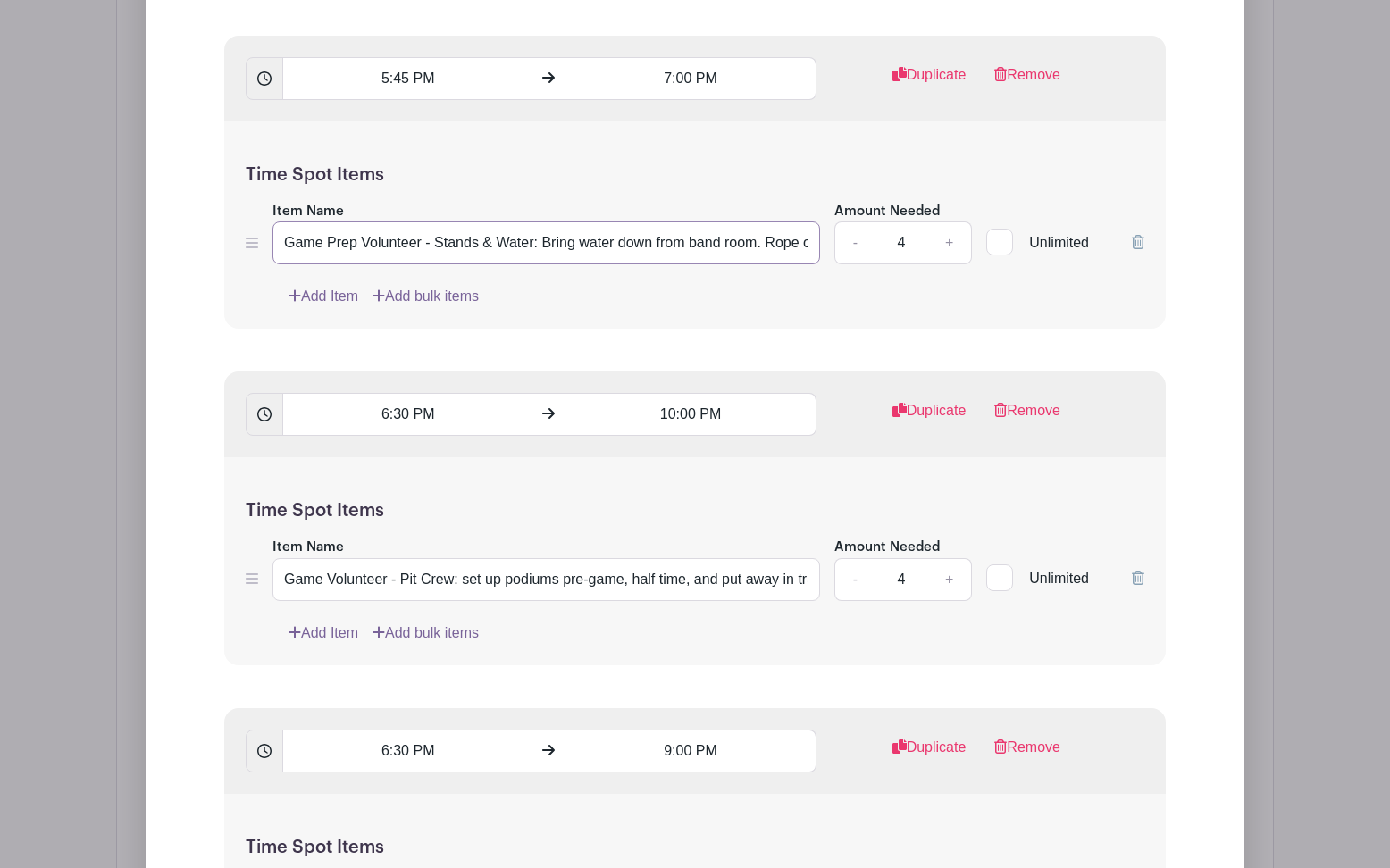
scroll to position [3099, 0]
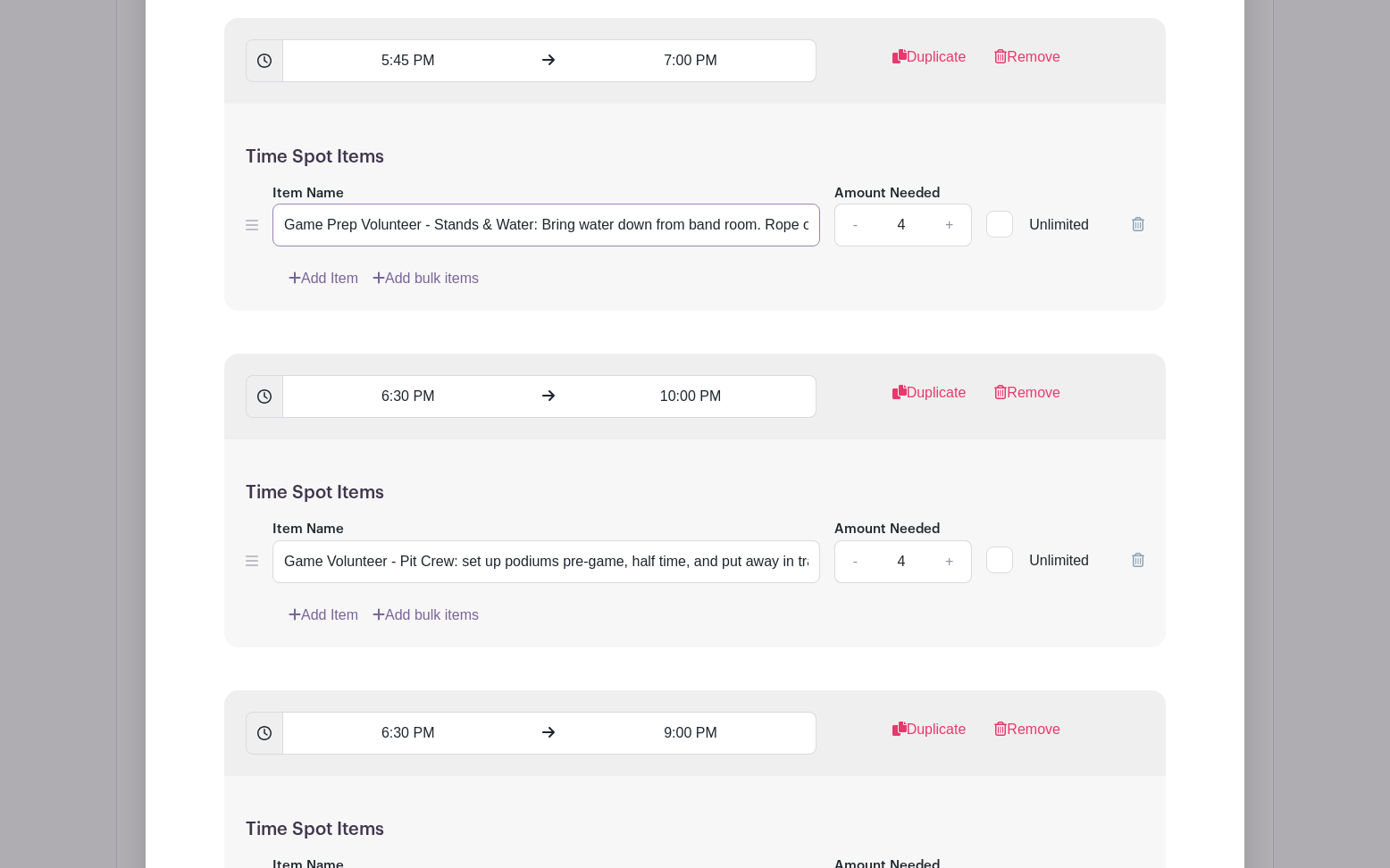
type input "Game Prep Volunteer - Stands & Water: Bring water down from band room. Rope off…"
drag, startPoint x: 757, startPoint y: 571, endPoint x: 900, endPoint y: 571, distance: 143.0
click at [900, 571] on div "Item Name Game Volunteer - Pit Crew: set up podiums pre-game, half time, and pu…" at bounding box center [695, 550] width 899 height 66
click at [806, 566] on input "Game Volunteer - Pit Crew: set up podiums pre-game, half time, and put away in …" at bounding box center [547, 561] width 547 height 43
paste input "- Drop off @ Band Room"
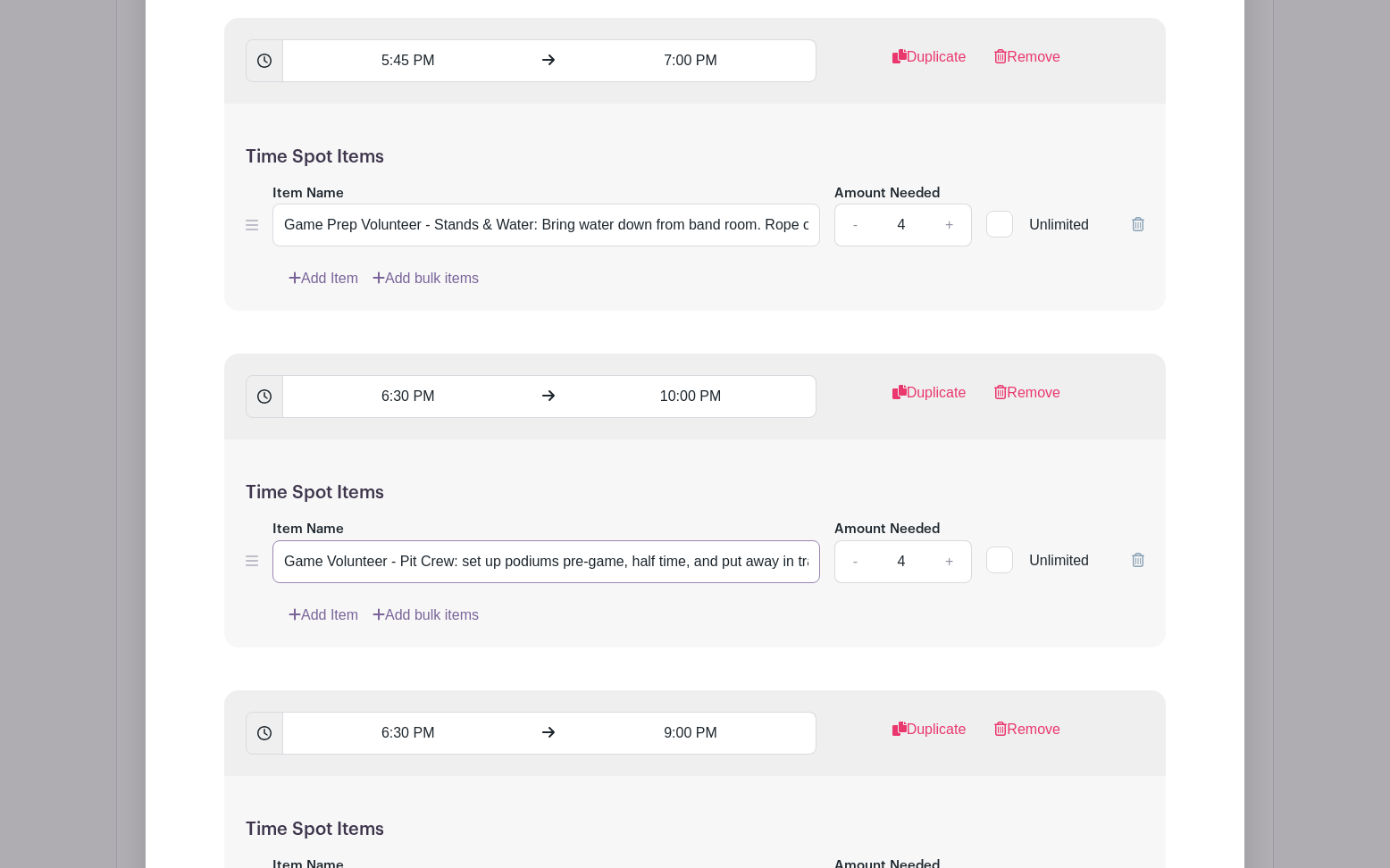
drag, startPoint x: 805, startPoint y: 568, endPoint x: 732, endPoint y: 568, distance: 73.0
click at [732, 568] on input "Game Volunteer - Pit Crew: set up podiums pre-game, half time, and put away in …" at bounding box center [547, 561] width 547 height 43
click at [771, 568] on input "Game Volunteer - Pit Crew: set up podiums pre-game, half time, and put away in …" at bounding box center [547, 561] width 547 height 43
drag, startPoint x: 657, startPoint y: 561, endPoint x: 599, endPoint y: 561, distance: 58.0
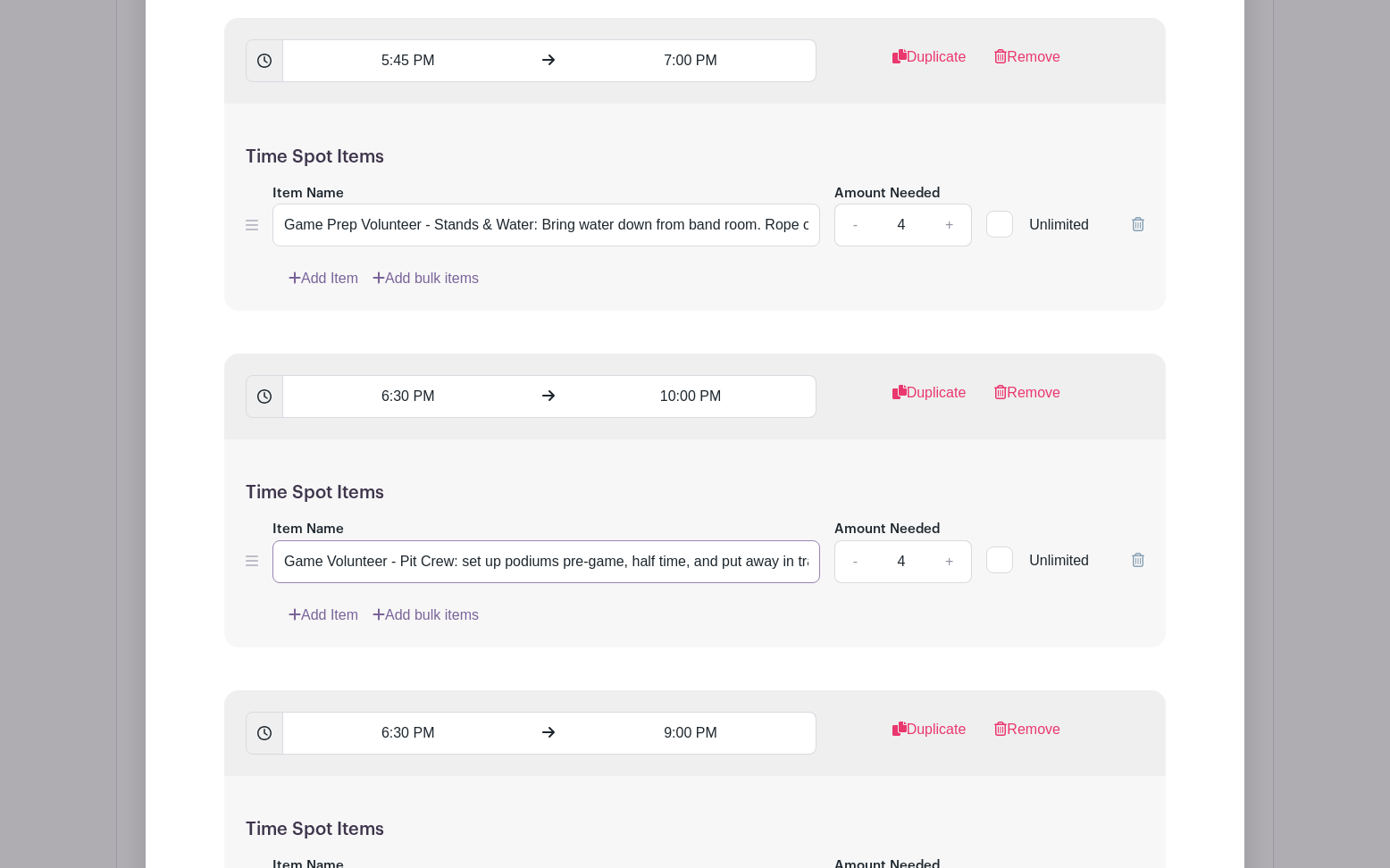
click at [599, 561] on input "Game Volunteer - Pit Crew: set up podiums pre-game, half time, and put away in …" at bounding box center [547, 561] width 547 height 43
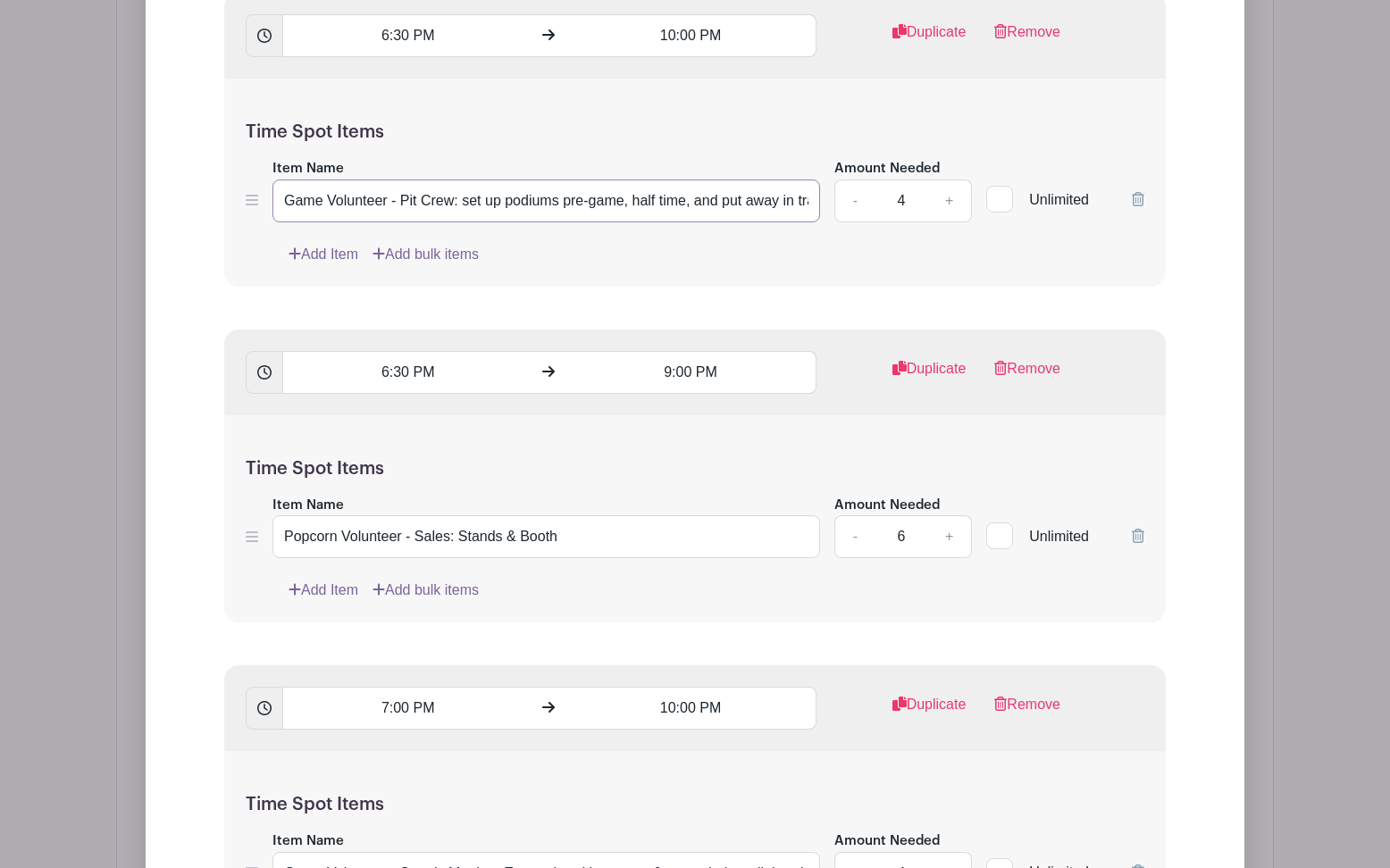
scroll to position [3493, 0]
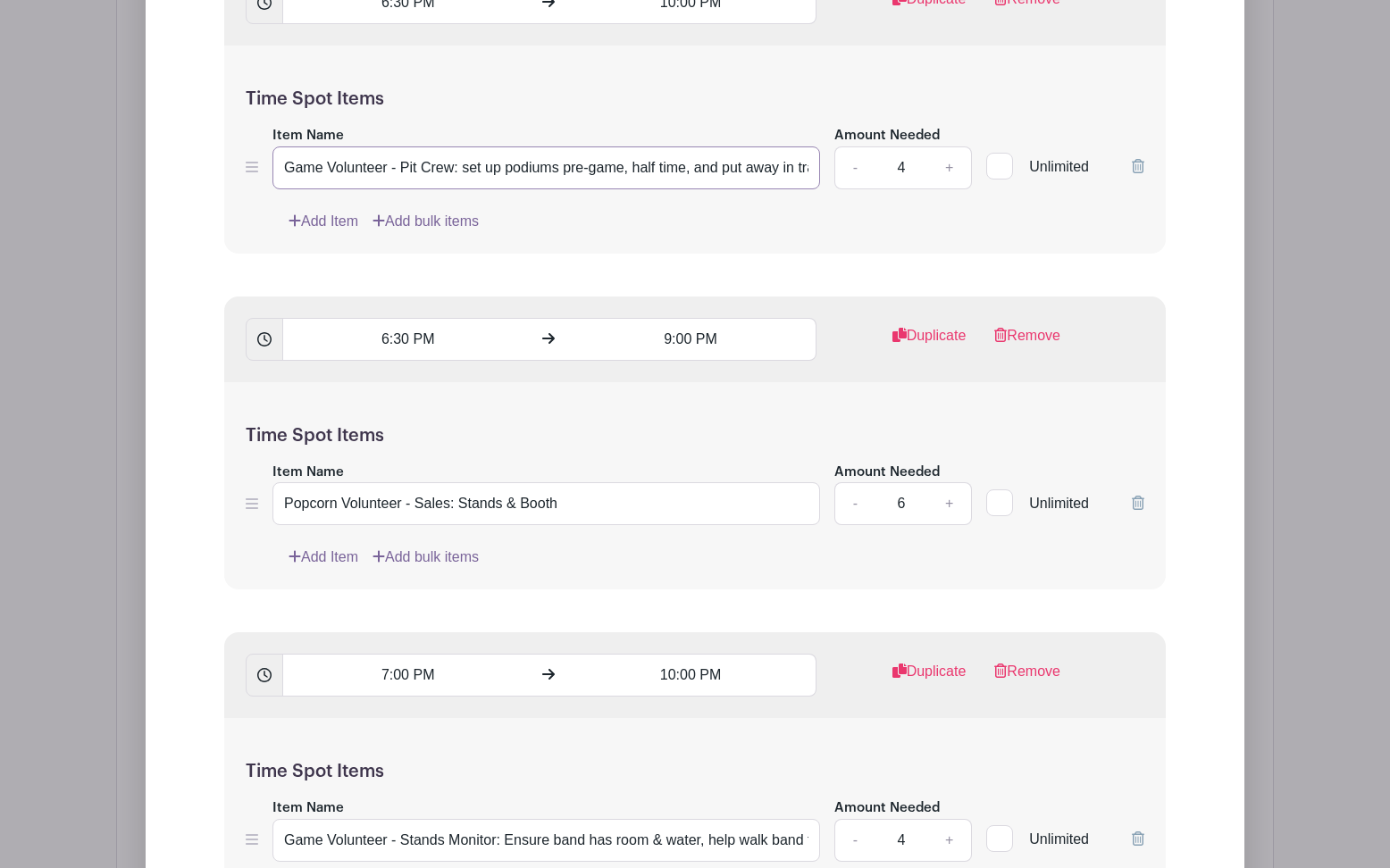
type input "Game Volunteer - Pit Crew: set up podiums pre-game, half time, and put away in …"
click at [621, 519] on input "Popcorn Volunteer - Sales: Stands & Booth" at bounding box center [547, 504] width 547 height 43
paste input "- Drop off @ Band Room"
drag, startPoint x: 626, startPoint y: 510, endPoint x: 578, endPoint y: 510, distance: 48.0
click at [578, 510] on input "Popcorn Volunteer - Sales: Stands & Booth - Drop off @ Band Room" at bounding box center [547, 504] width 547 height 43
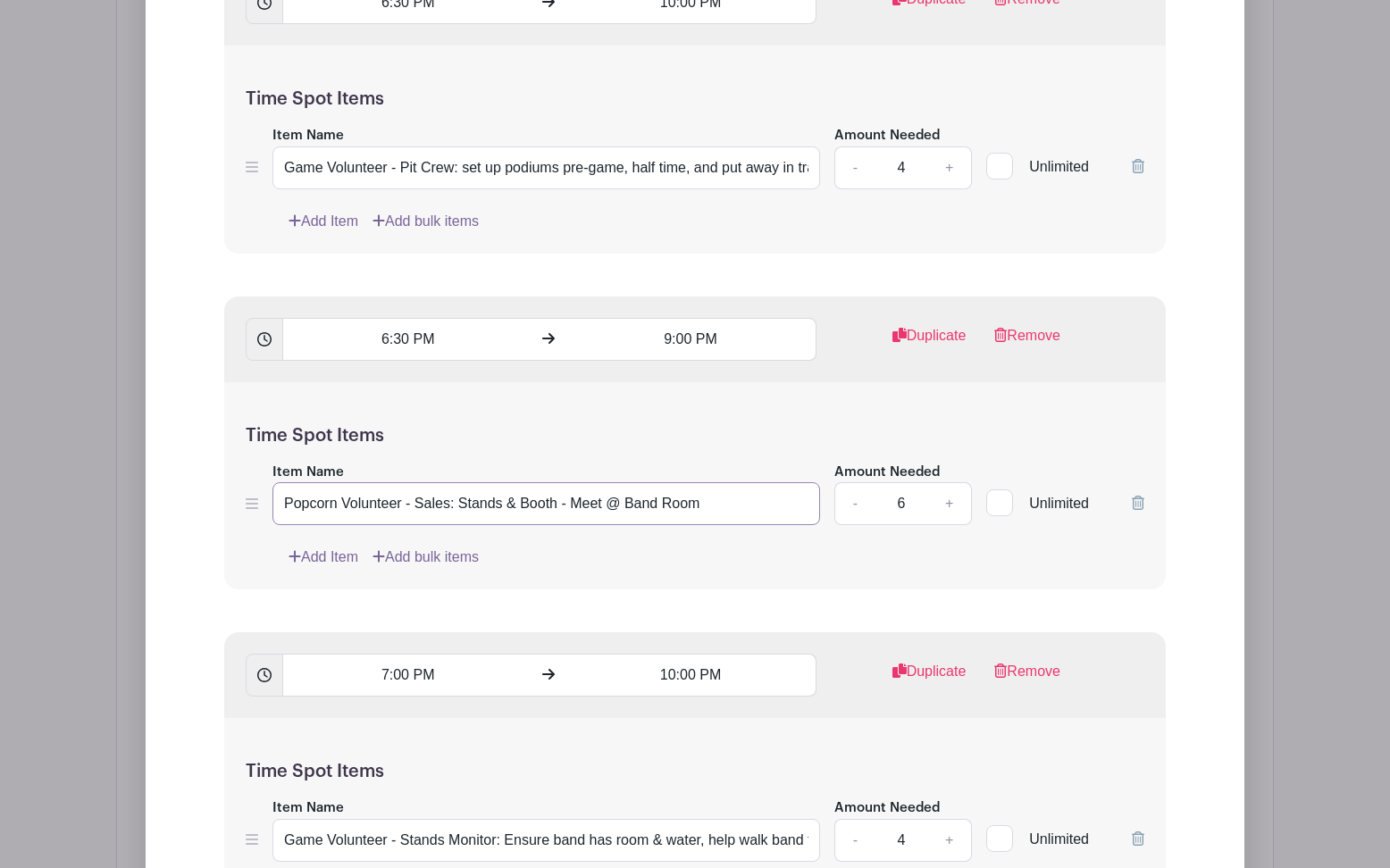
click at [678, 510] on input "Popcorn Volunteer - Sales: Stands & Booth - Meet @ Band Room" at bounding box center [547, 504] width 547 height 43
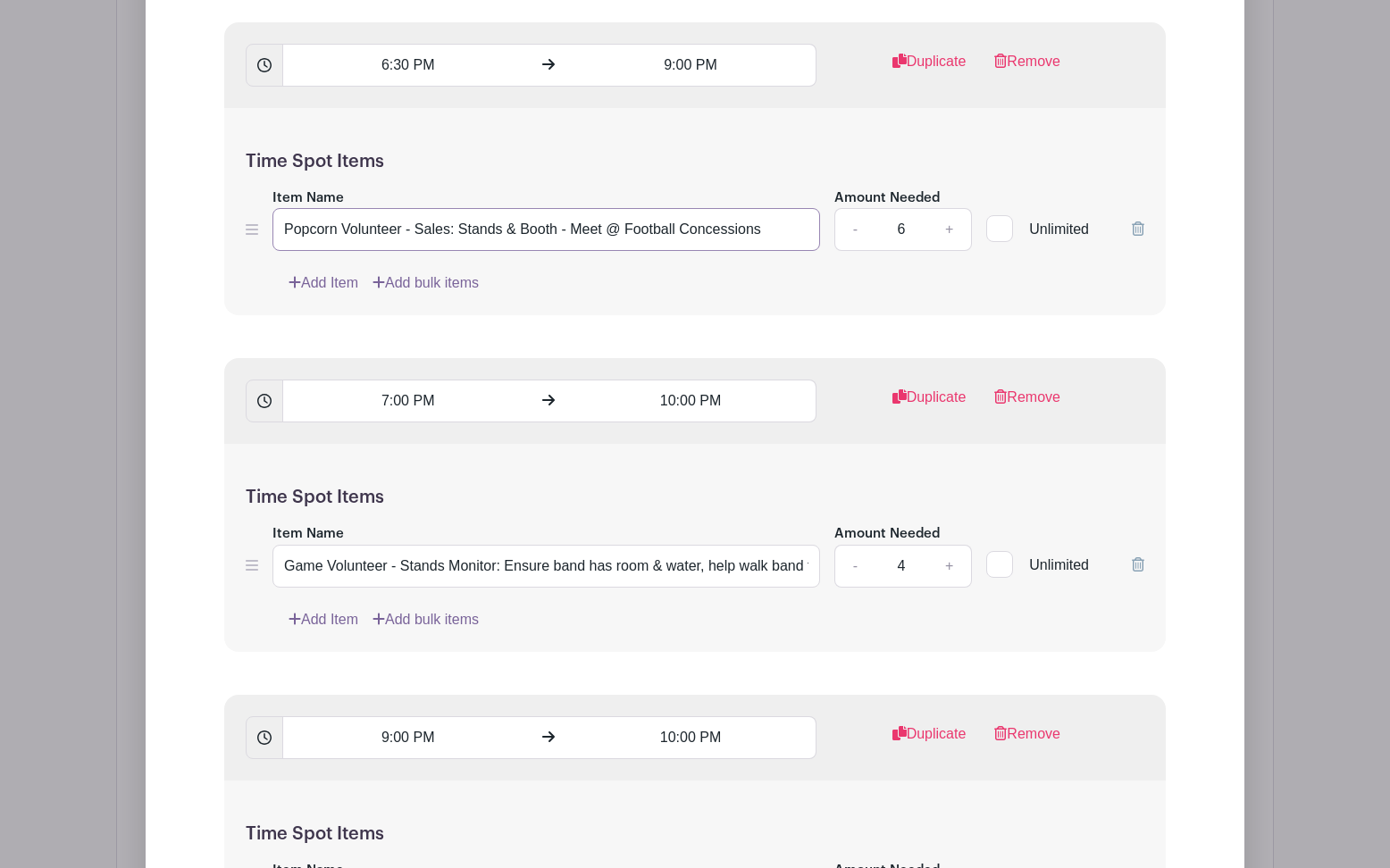
scroll to position [3789, 0]
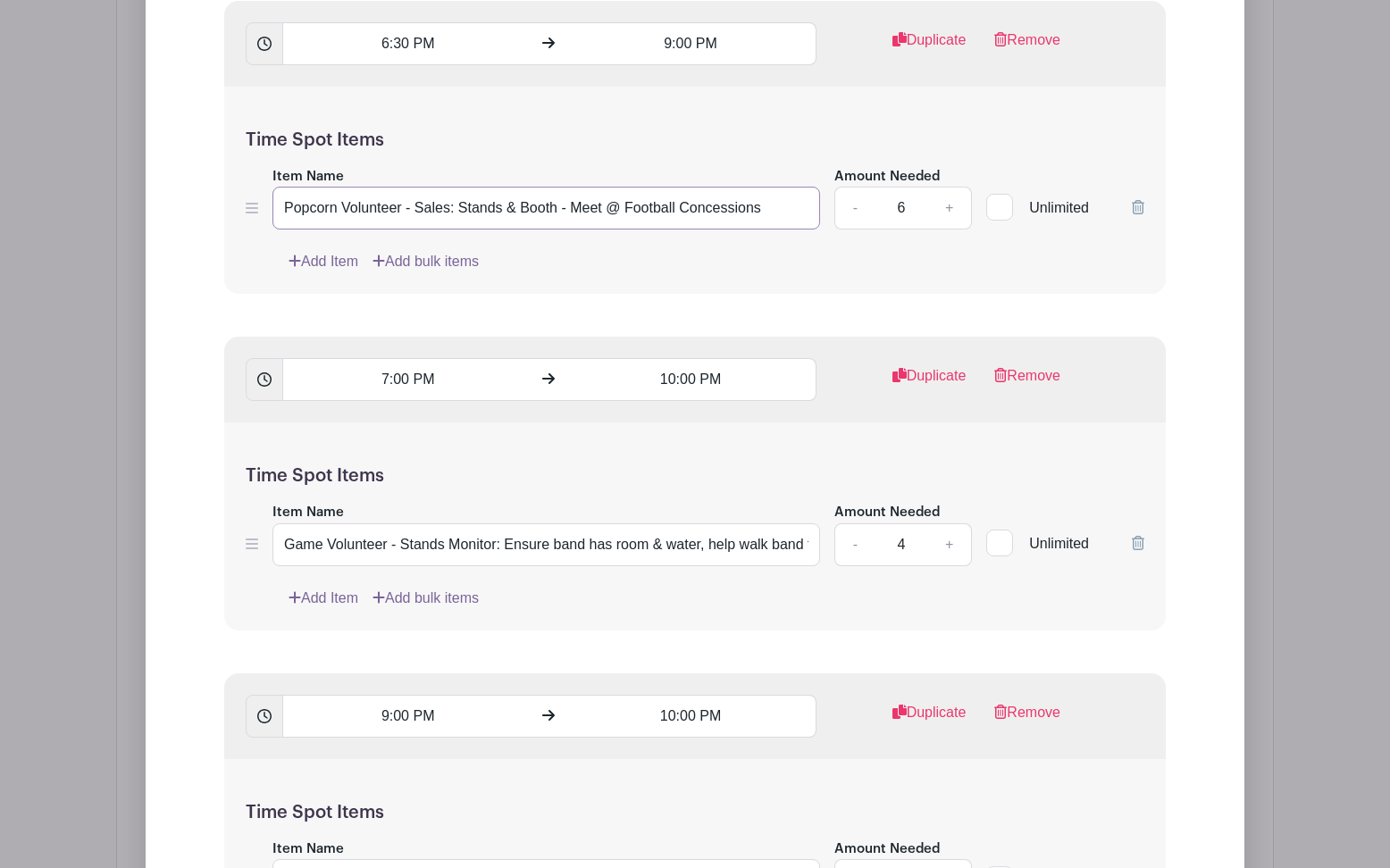
type input "Popcorn Volunteer - Sales: Stands & Booth - Meet @ Football Concessions"
drag, startPoint x: 700, startPoint y: 546, endPoint x: 850, endPoint y: 546, distance: 150.0
click at [850, 546] on div "Item Name Game Volunteer - Stands Monitor: Ensure band has room & water, help w…" at bounding box center [695, 533] width 899 height 66
click at [808, 556] on input "Game Volunteer - Stands Monitor: Ensure band has room & water, help walk band t…" at bounding box center [547, 544] width 547 height 43
paste input "- Drop off @ Band Room"
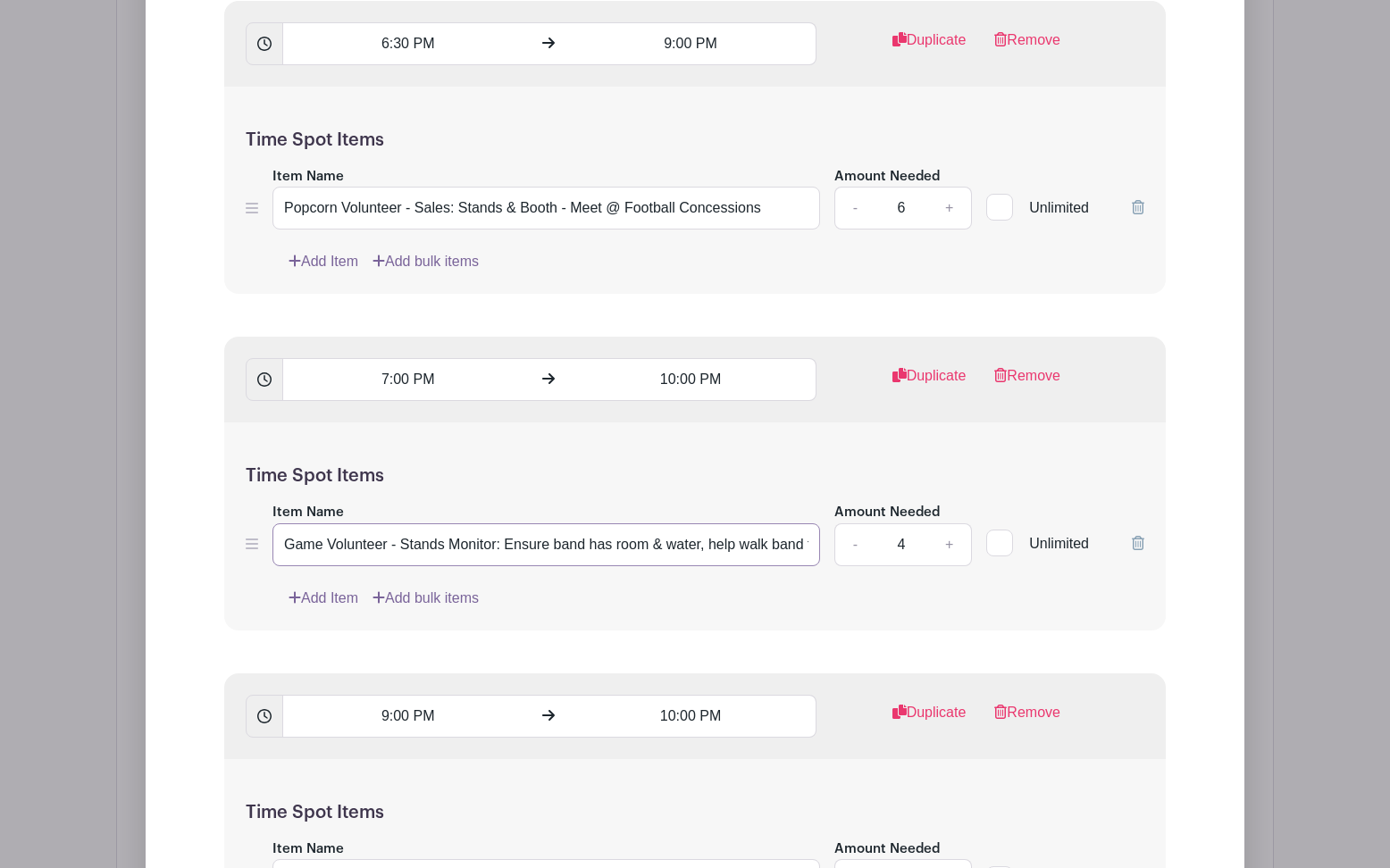
drag, startPoint x: 711, startPoint y: 553, endPoint x: 656, endPoint y: 554, distance: 55.0
click at [656, 554] on input "Game Volunteer - Stands Monitor: Ensure band has room & water, help walk band t…" at bounding box center [547, 544] width 547 height 43
drag, startPoint x: 790, startPoint y: 551, endPoint x: 882, endPoint y: 561, distance: 92.5
click at [882, 561] on div "Item Name Game Volunteer - Stands Monitor: Ensure band has room & water, help w…" at bounding box center [695, 533] width 899 height 66
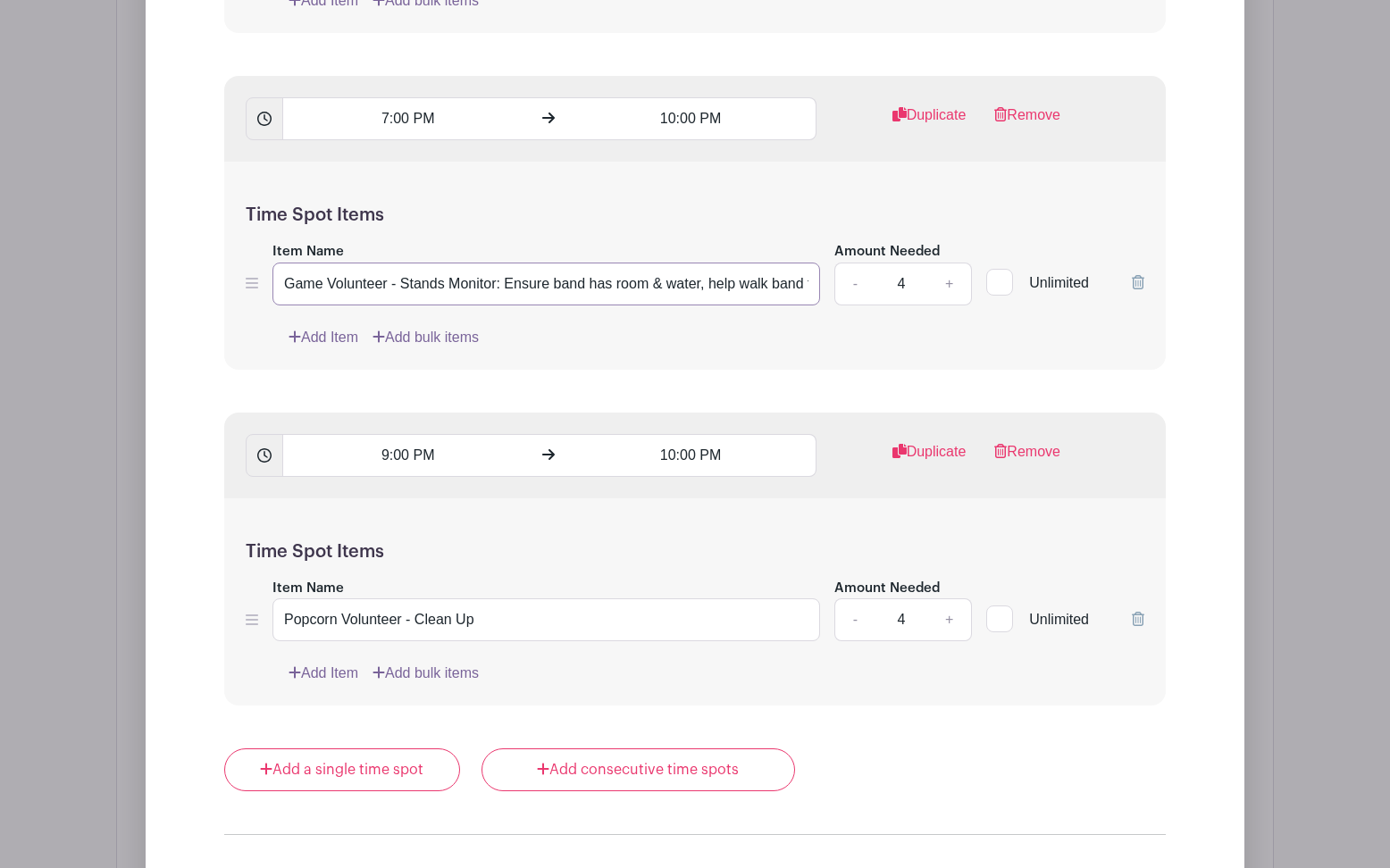
scroll to position [4054, 0]
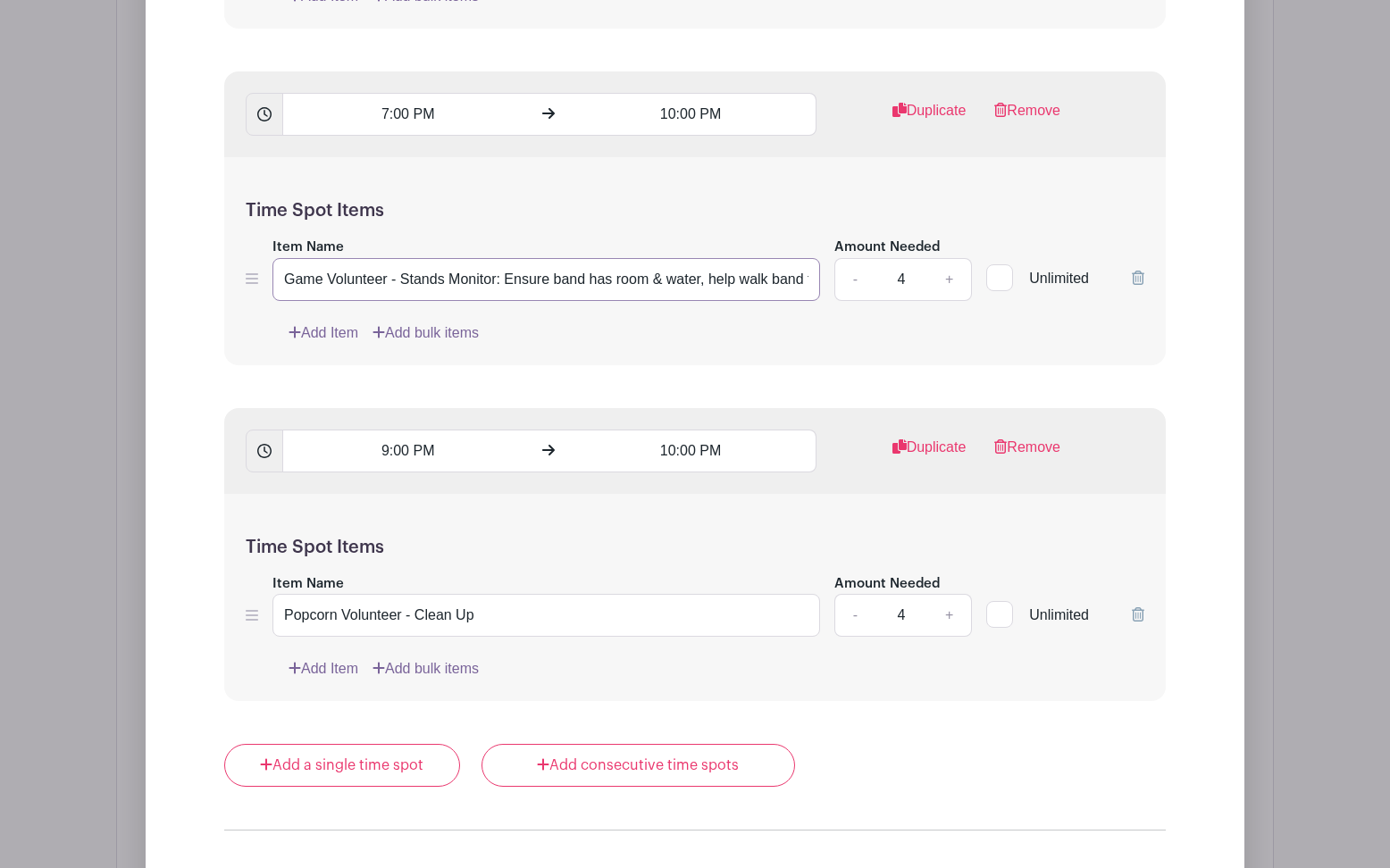
type input "Game Volunteer - Stands Monitor: Ensure band has room & water, help walk band t…"
click at [528, 607] on input "Popcorn Volunteer - Clean Up" at bounding box center [547, 615] width 547 height 43
click at [522, 630] on input "Popcorn Volunteer - Clean Up" at bounding box center [547, 615] width 547 height 43
paste input "- Drop off @ Band Room"
click at [480, 623] on input "Popcorn Volunteer - Clean Up. - Drop off @ Band Room" at bounding box center [547, 615] width 547 height 43
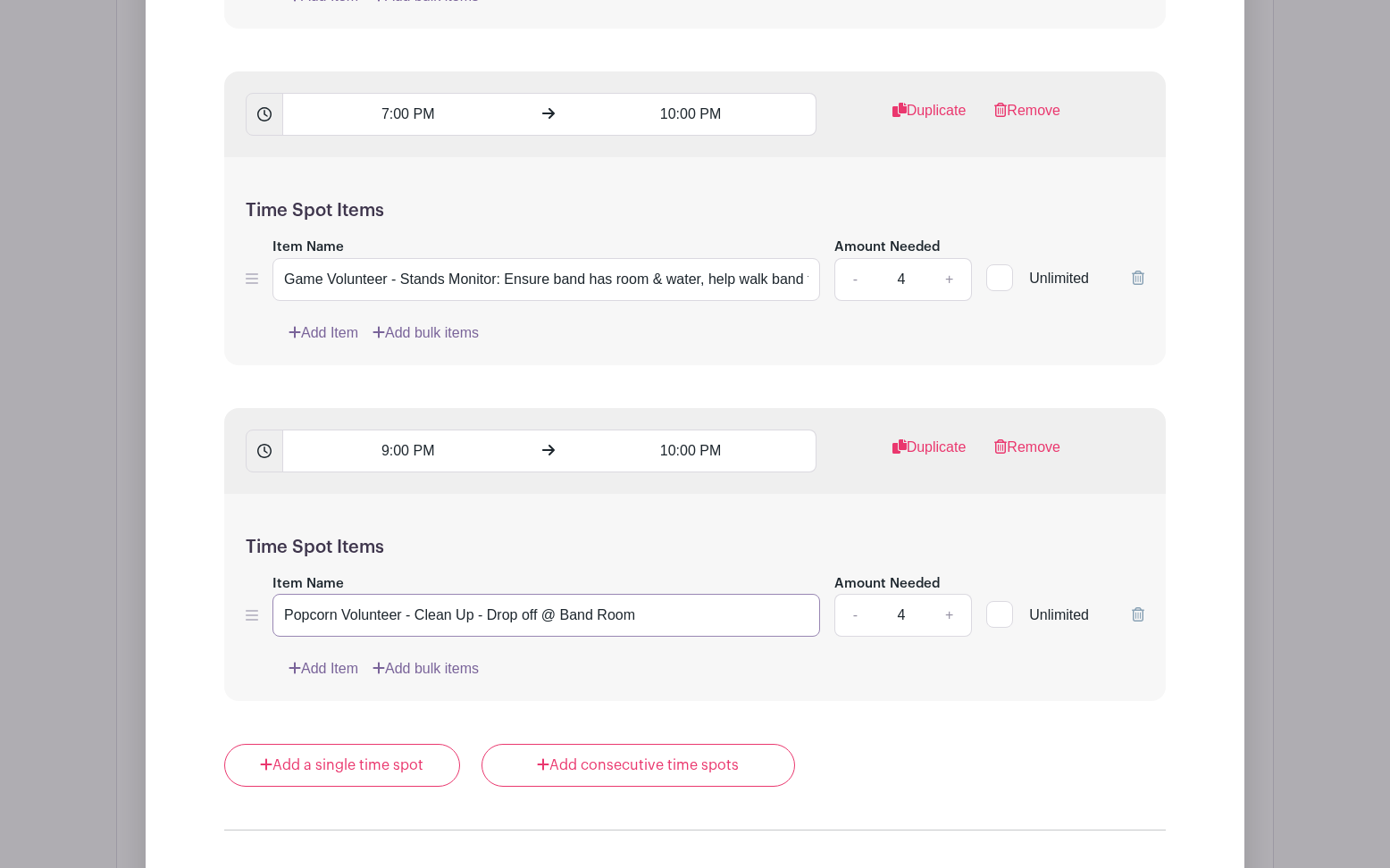
click at [514, 622] on input "Popcorn Volunteer - Clean Up - Drop off @ Band Room" at bounding box center [547, 615] width 547 height 43
drag, startPoint x: 623, startPoint y: 626, endPoint x: 542, endPoint y: 626, distance: 81.0
click at [542, 626] on input "Popcorn Volunteer - Clean Up - Meet @ Band Room" at bounding box center [547, 615] width 547 height 43
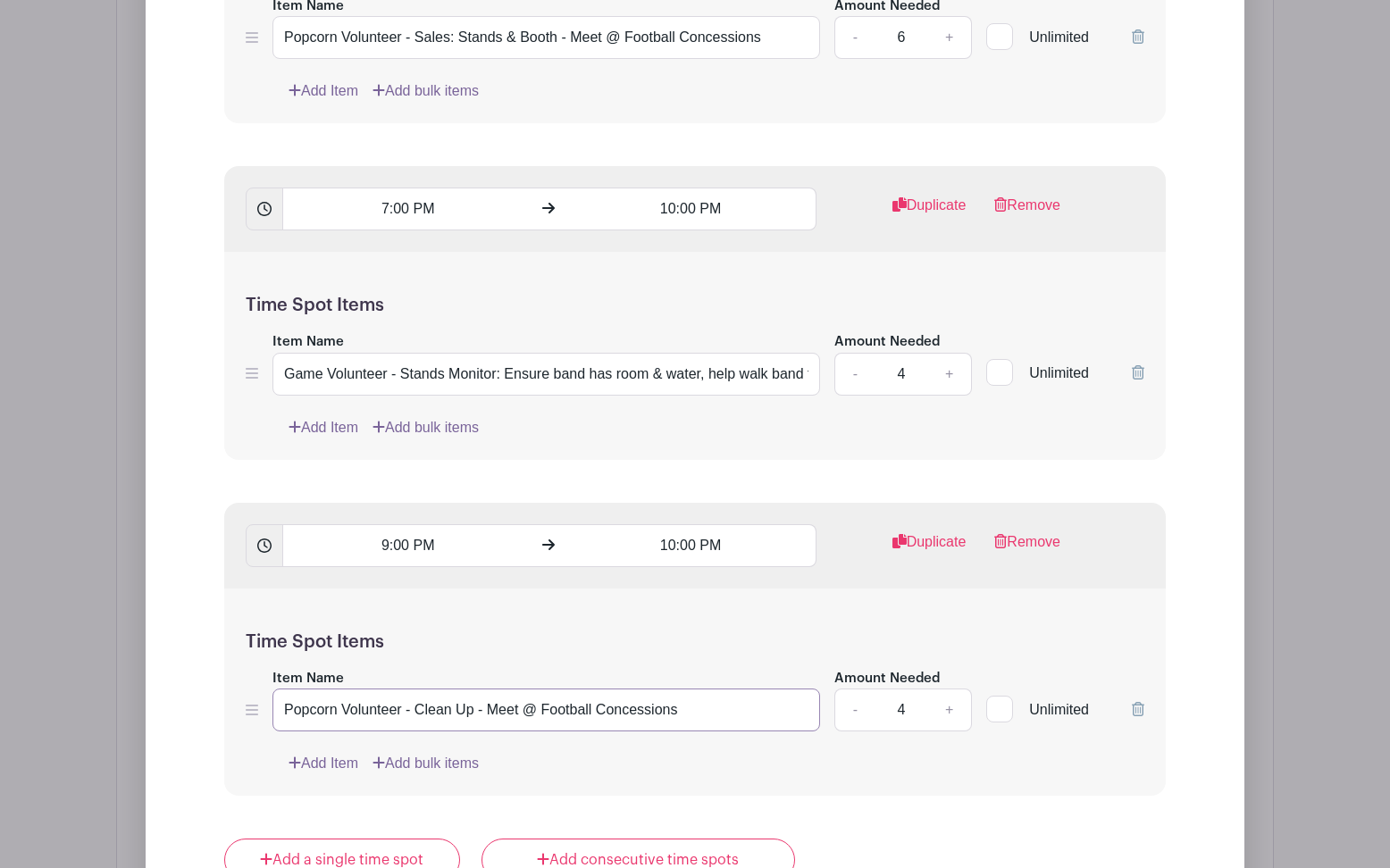
scroll to position [3931, 0]
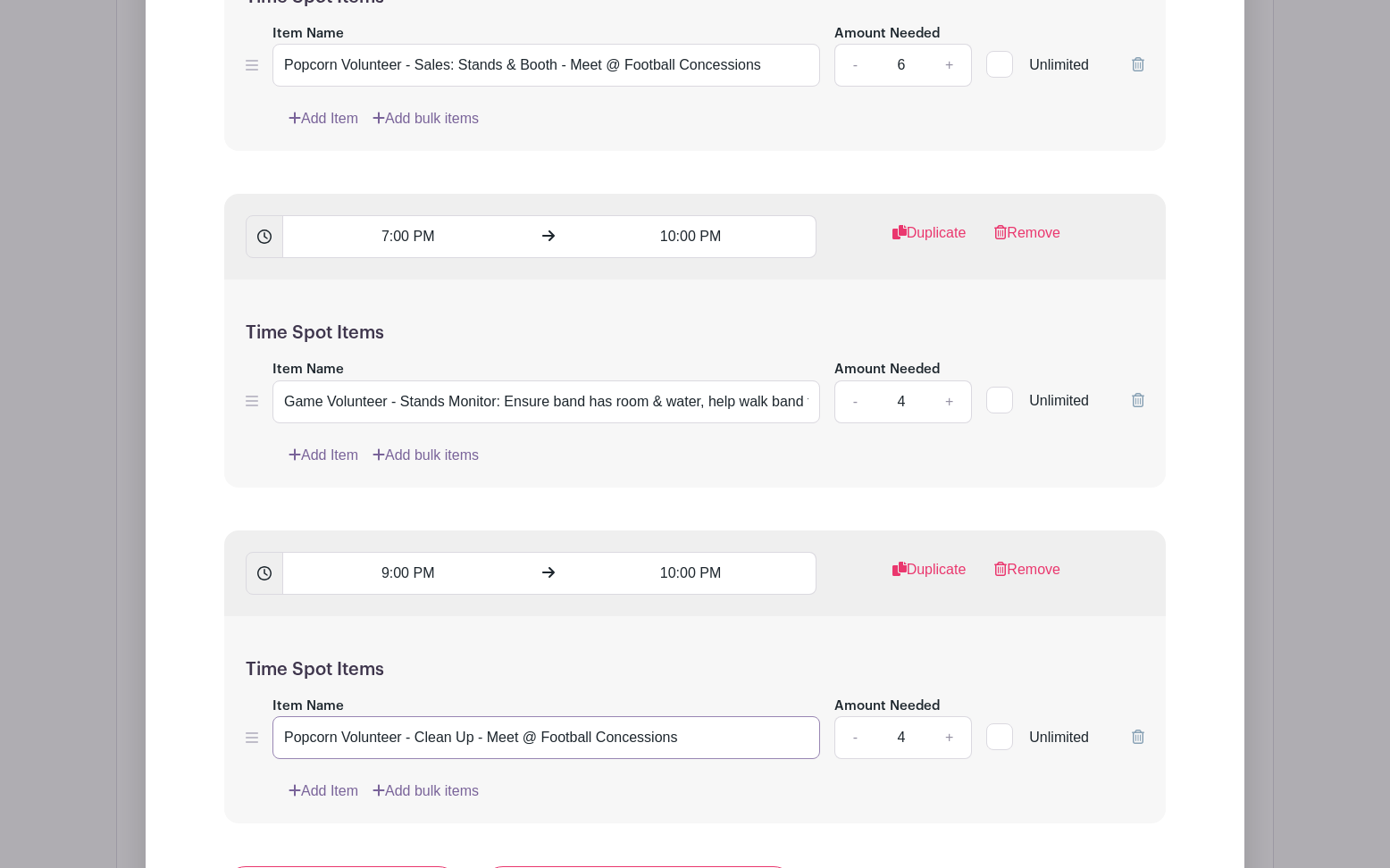
type input "Popcorn Volunteer - Clean Up - Meet @ Football Concessions"
drag, startPoint x: 777, startPoint y: 400, endPoint x: 910, endPoint y: 401, distance: 133.0
click at [910, 401] on div "Item Name Game Volunteer - Stands Monitor: Ensure band has room & water, help w…" at bounding box center [695, 390] width 899 height 66
click at [656, 411] on input "Game Volunteer - Stands Monitor: Ensure band has room & water, help walk band t…" at bounding box center [547, 401] width 547 height 43
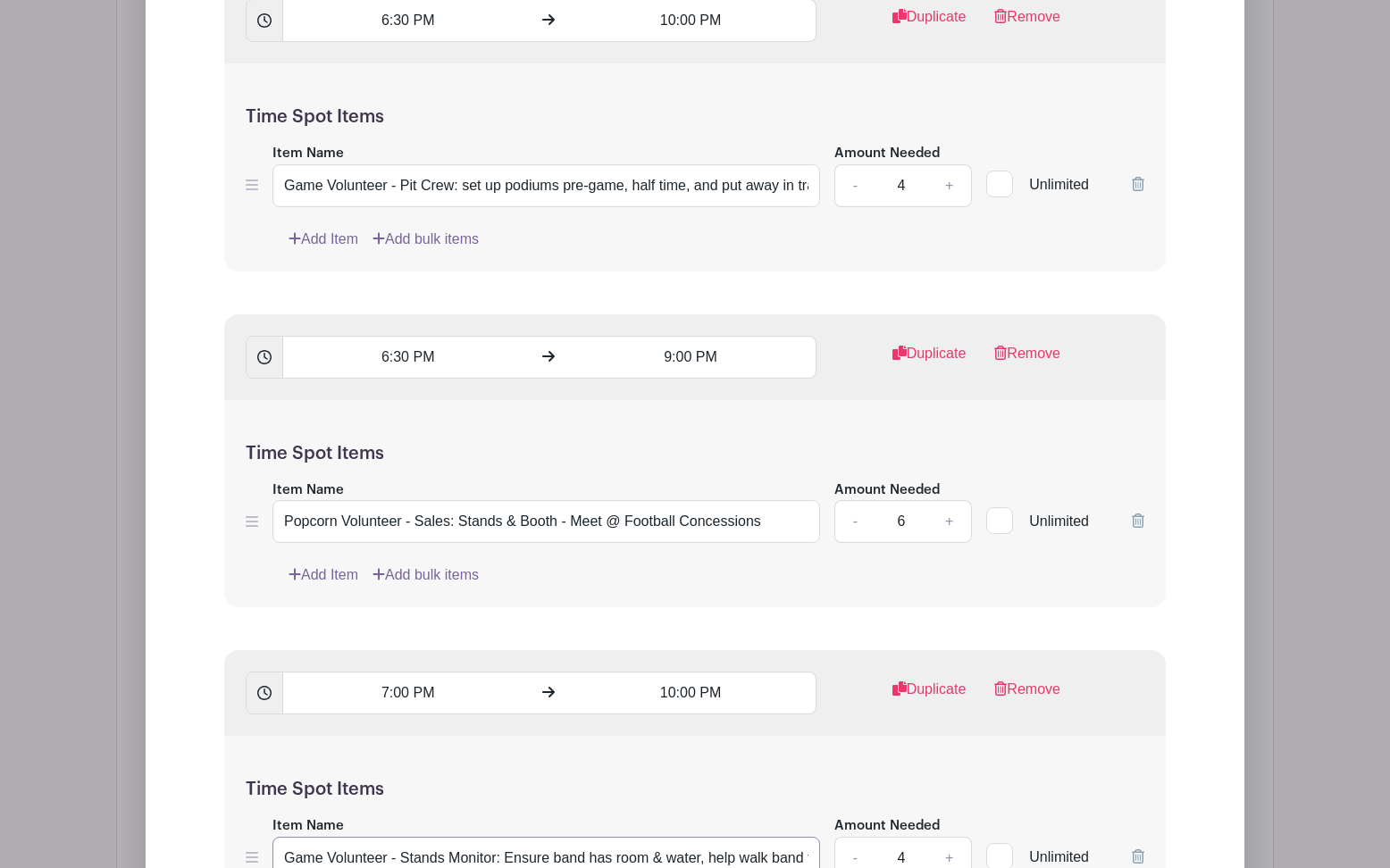
scroll to position [3436, 0]
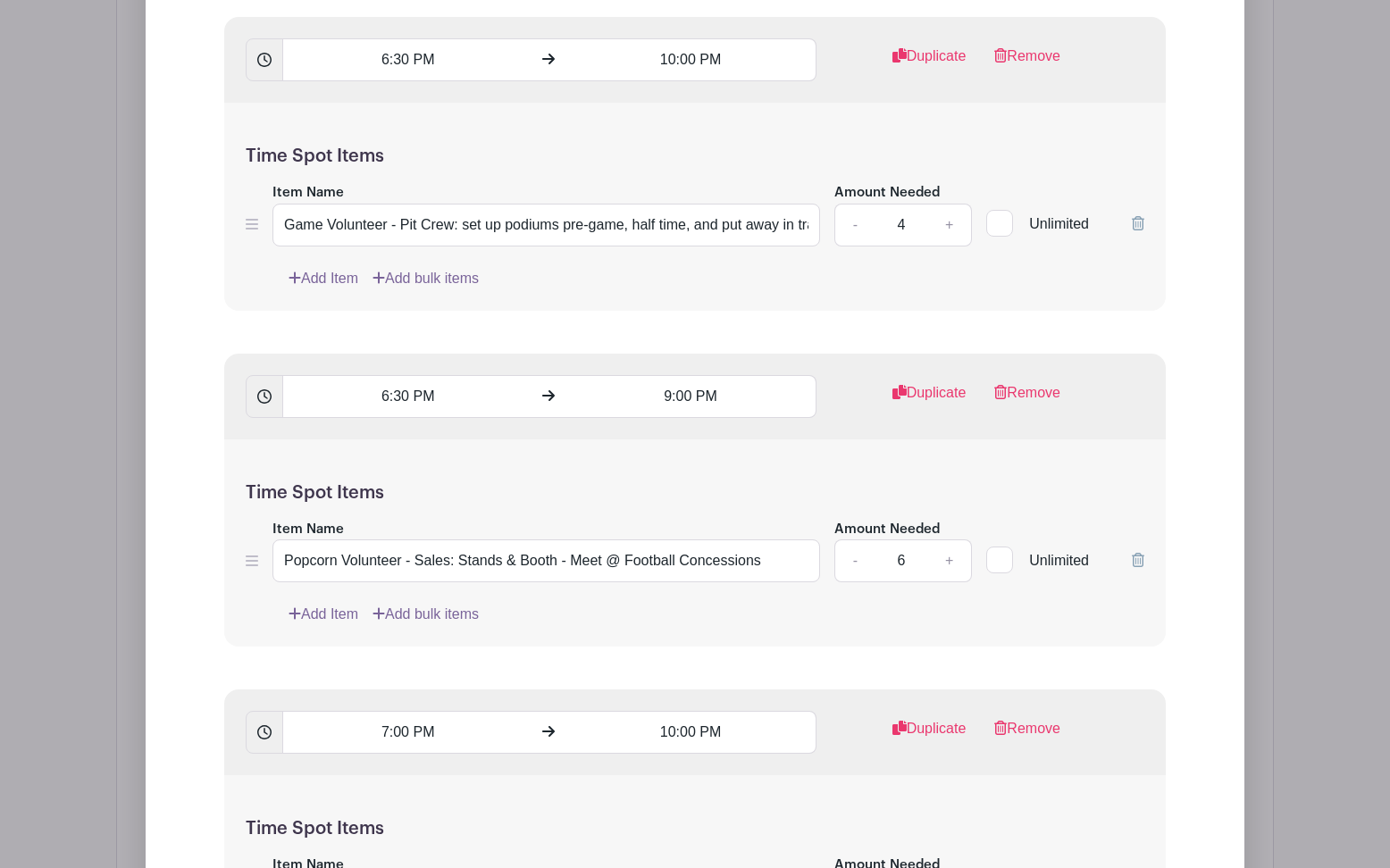
type input "Game Volunteer - Stands Monitor: Ensure band has room & water, help walk band t…"
drag, startPoint x: 715, startPoint y: 224, endPoint x: 899, endPoint y: 238, distance: 184.5
click at [899, 238] on div "Item Name Game Volunteer - Pit Crew: set up podiums pre-game, half time, and pu…" at bounding box center [695, 214] width 899 height 66
click at [610, 234] on input "Game Volunteer - Pit Crew: set up podiums pre-game, half time, and put away in …" at bounding box center [547, 225] width 547 height 43
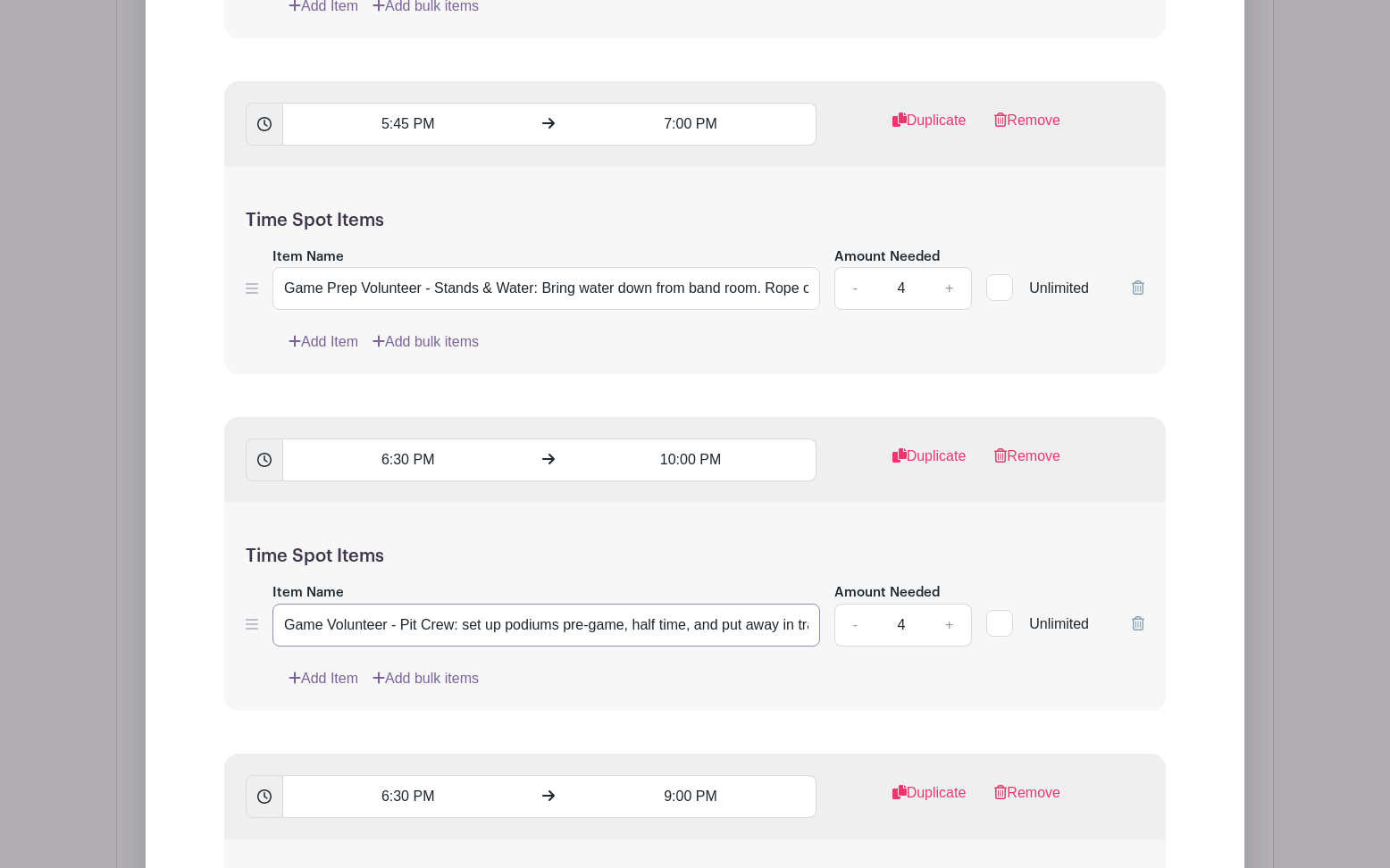
scroll to position [3017, 0]
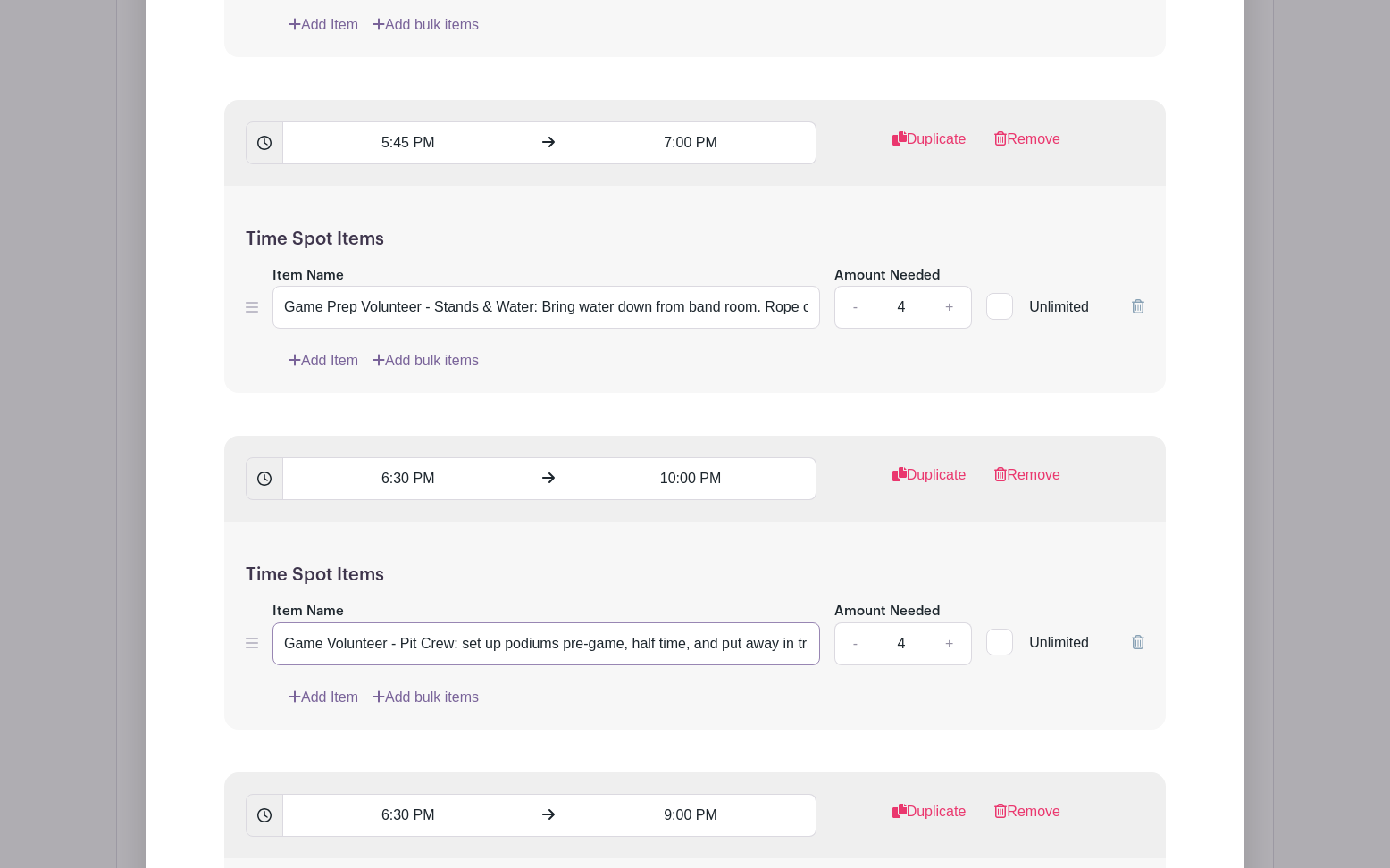
type input "Game Volunteer - Pit Crew: set up podiums pre-game, half time, and put away in …"
drag, startPoint x: 727, startPoint y: 314, endPoint x: 949, endPoint y: 325, distance: 222.3
click at [949, 325] on div "Item Name Game Prep Volunteer - Stands & Water: Bring water down from band room…" at bounding box center [695, 297] width 899 height 66
click at [601, 320] on input "Game Prep Volunteer - Stands & Water: Bring water down from band room. Rope off…" at bounding box center [547, 307] width 547 height 43
type input "Game Prep Volunteer - Stands & Water: Bring water down from band room. Rope off…"
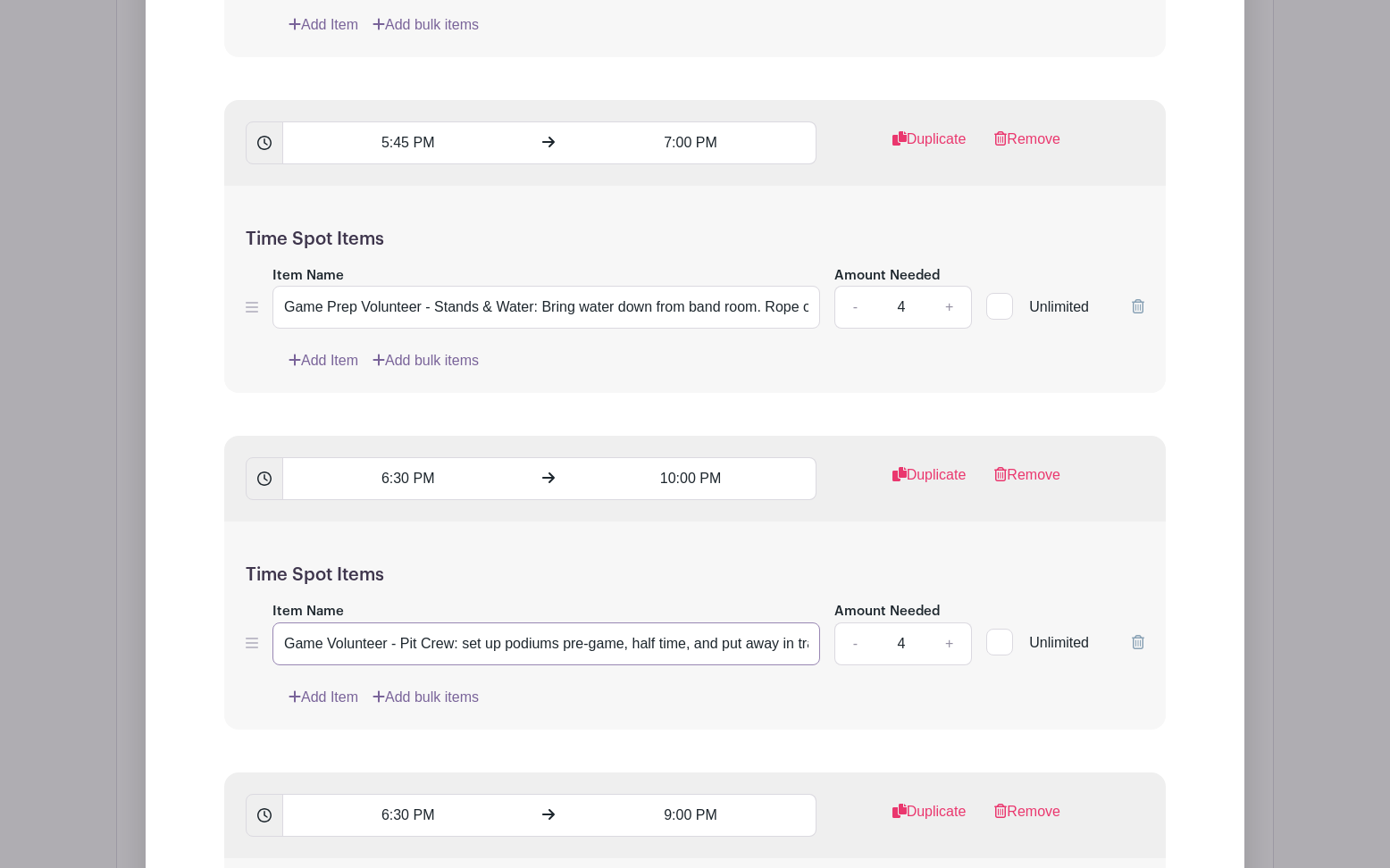
type input "Game Volunteer - Pit Crew: set up podiums pre-game, half time, and put away in …"
drag, startPoint x: 690, startPoint y: 320, endPoint x: 949, endPoint y: 335, distance: 259.4
click at [949, 335] on div "Time Spot Items Item Name Game Prep Volunteer - Stands & Water: Bring water dow…" at bounding box center [695, 289] width 941 height 208
click at [603, 315] on input "Game Prep Volunteer - Stands & Water: Bring water down from band room. Rope off…" at bounding box center [547, 307] width 547 height 43
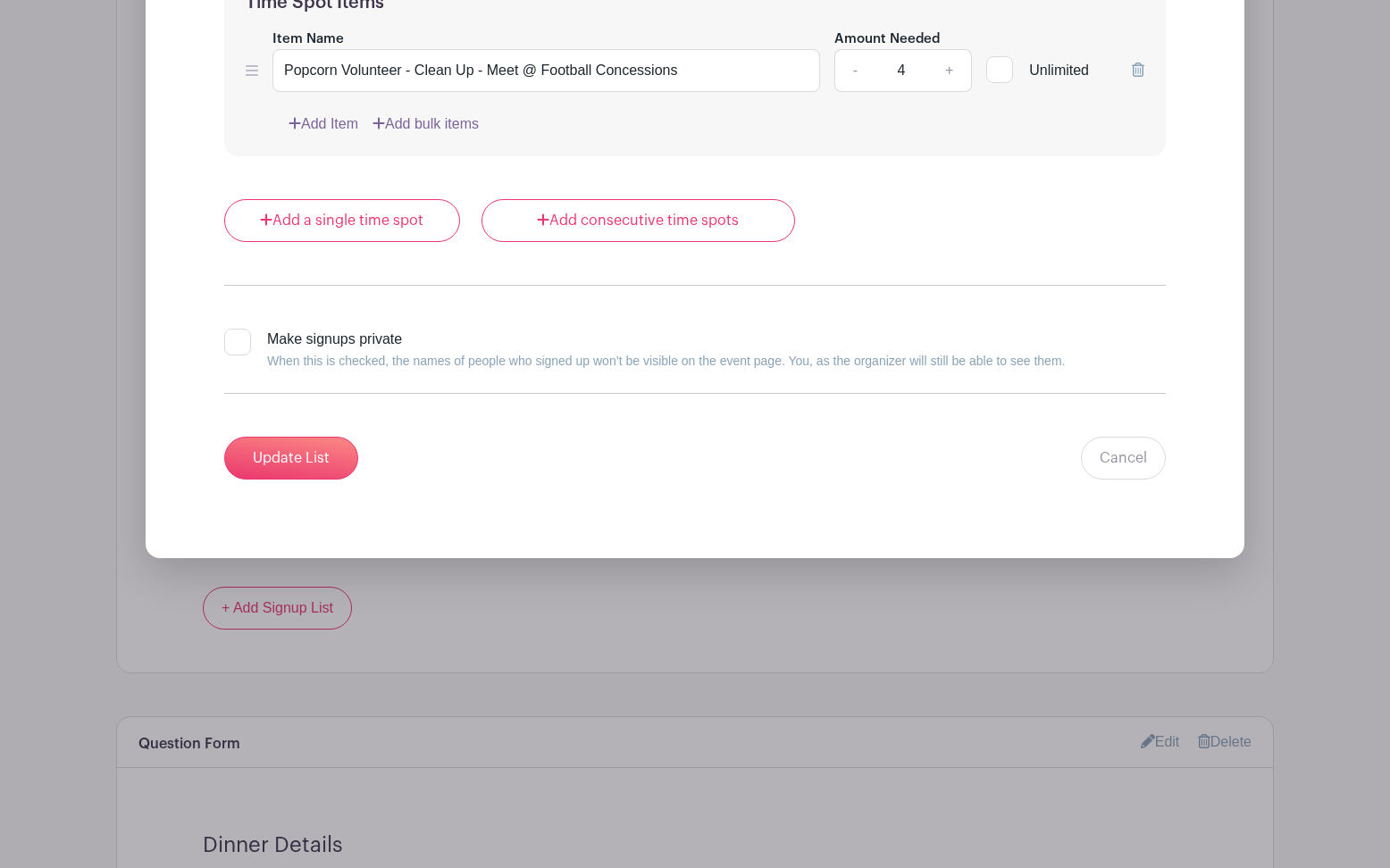
scroll to position [4655, 0]
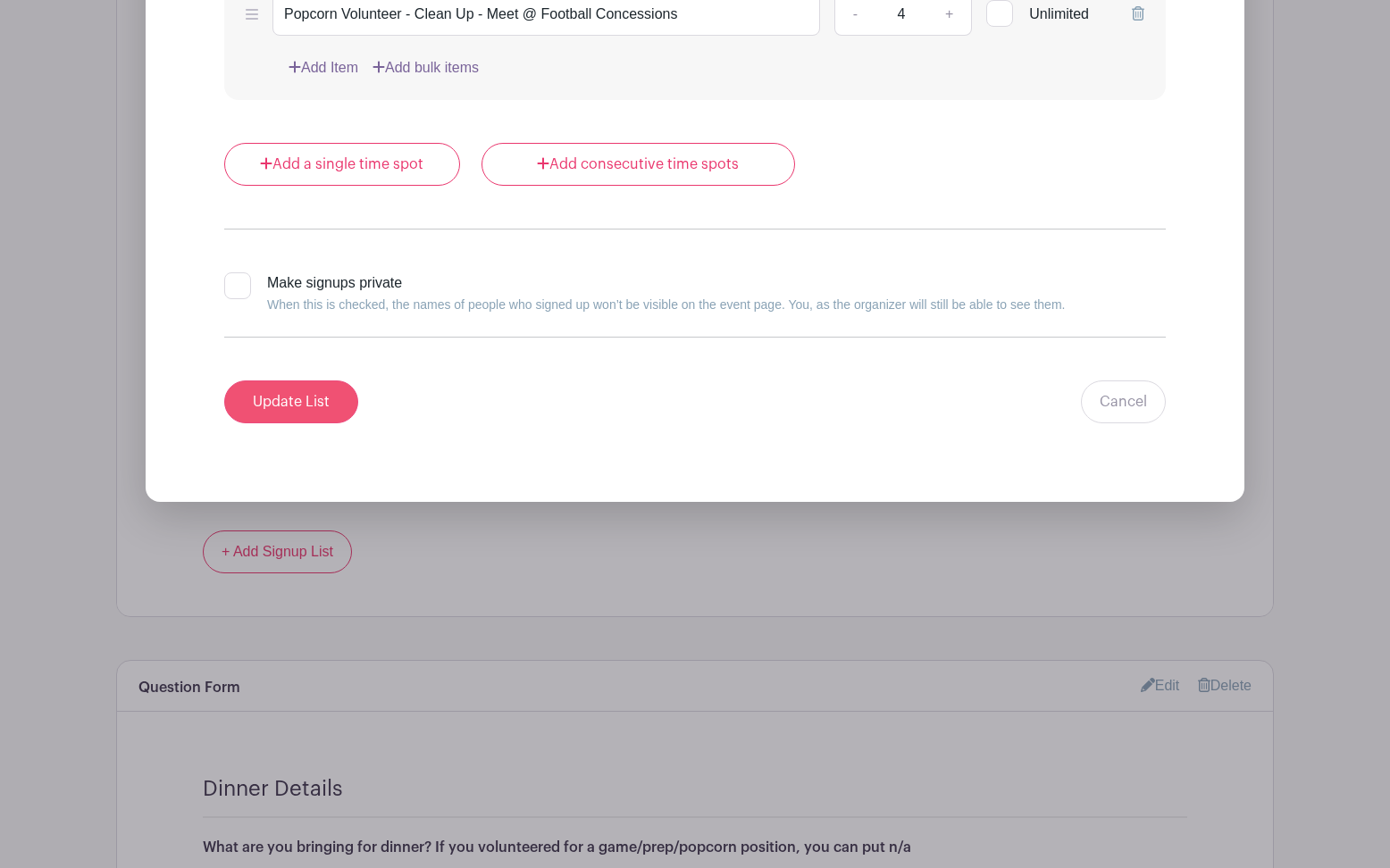
type input "Game Prep Volunteer - Stands & Water: Bring water down from band room. Rope off…"
click at [317, 411] on input "Update List" at bounding box center [290, 401] width 134 height 43
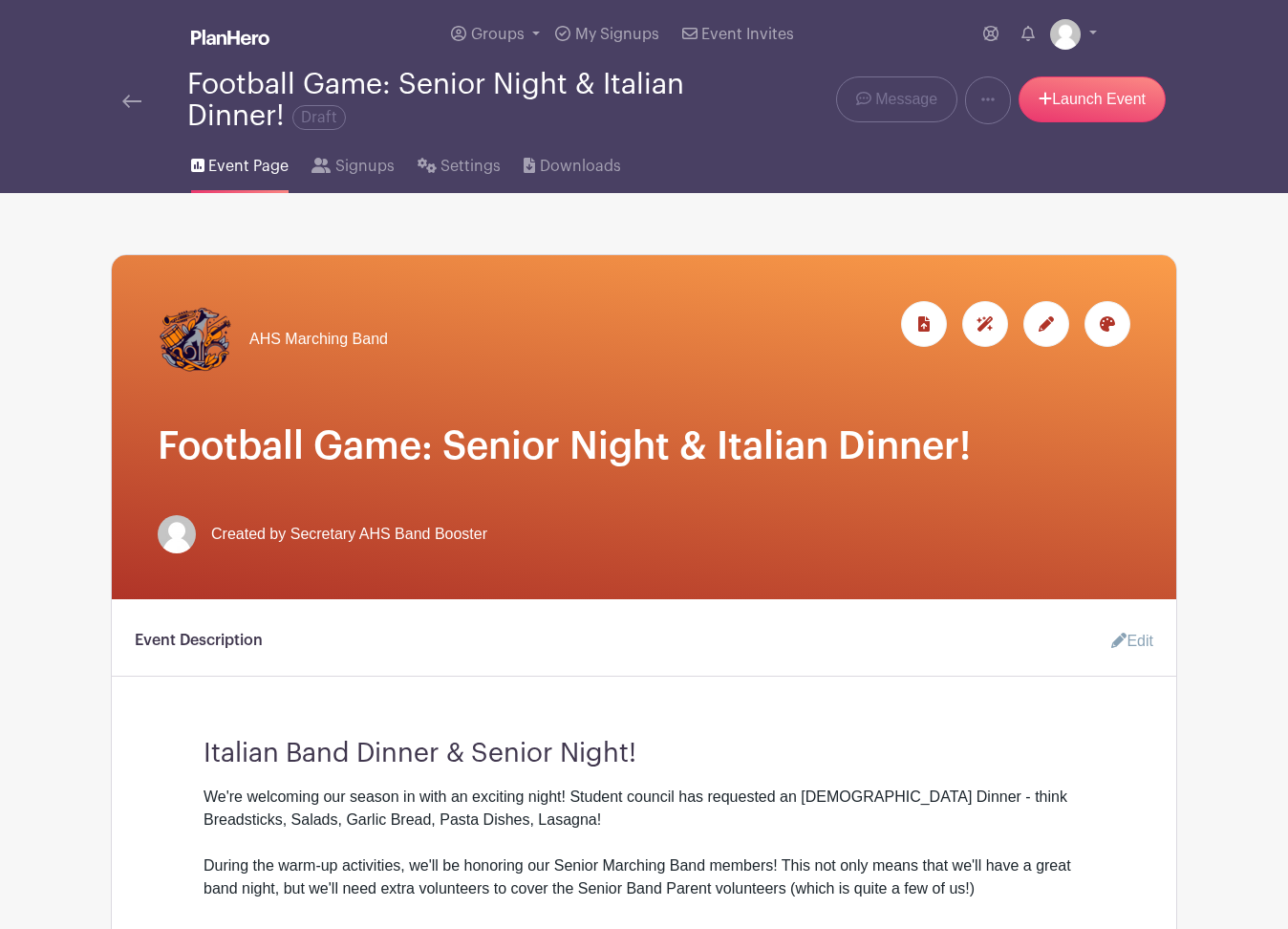
scroll to position [0, 0]
click at [1046, 104] on icon at bounding box center [1046, 98] width 14 height 15
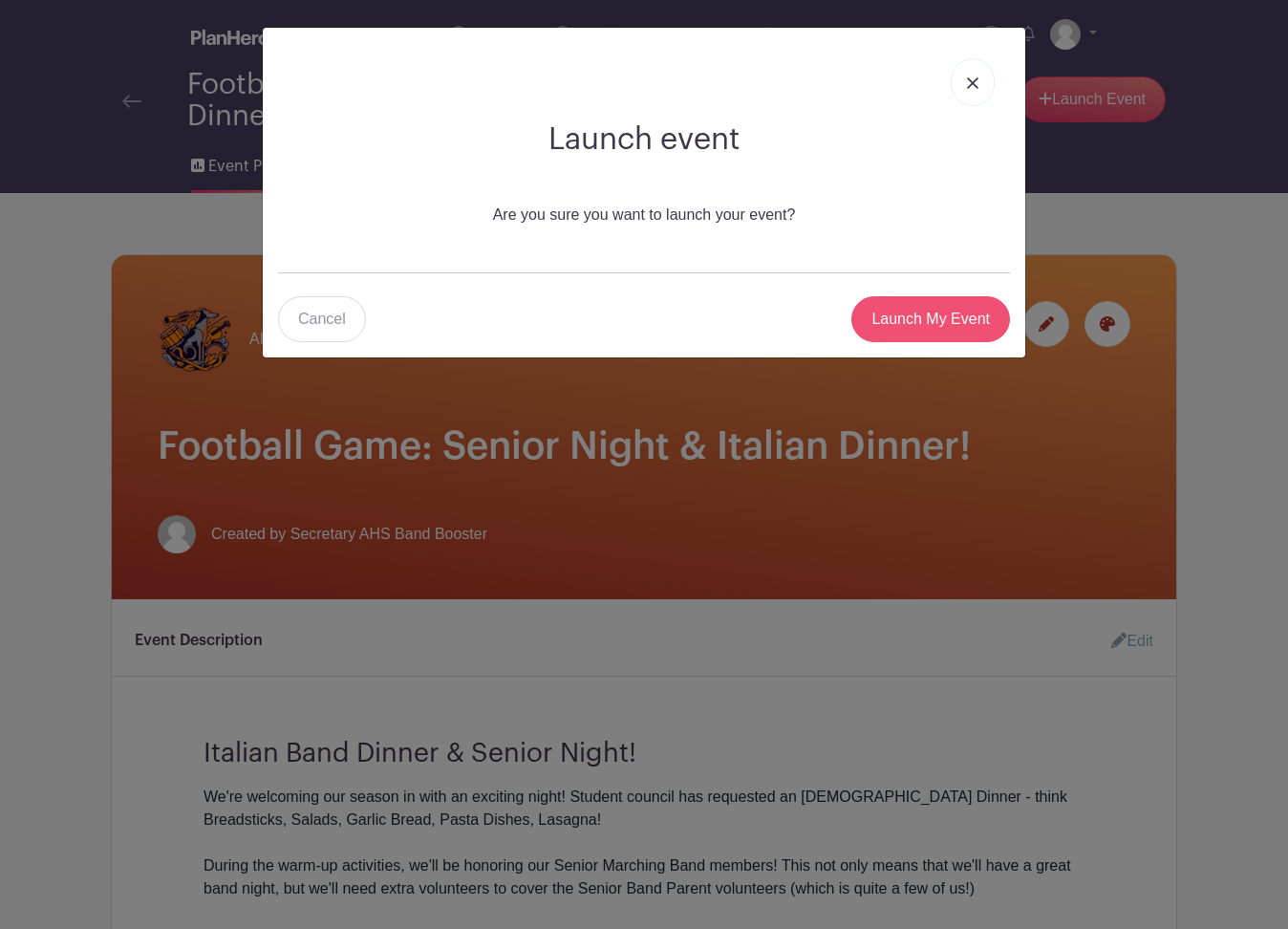
click at [935, 313] on input "Launch My Event" at bounding box center [930, 319] width 158 height 46
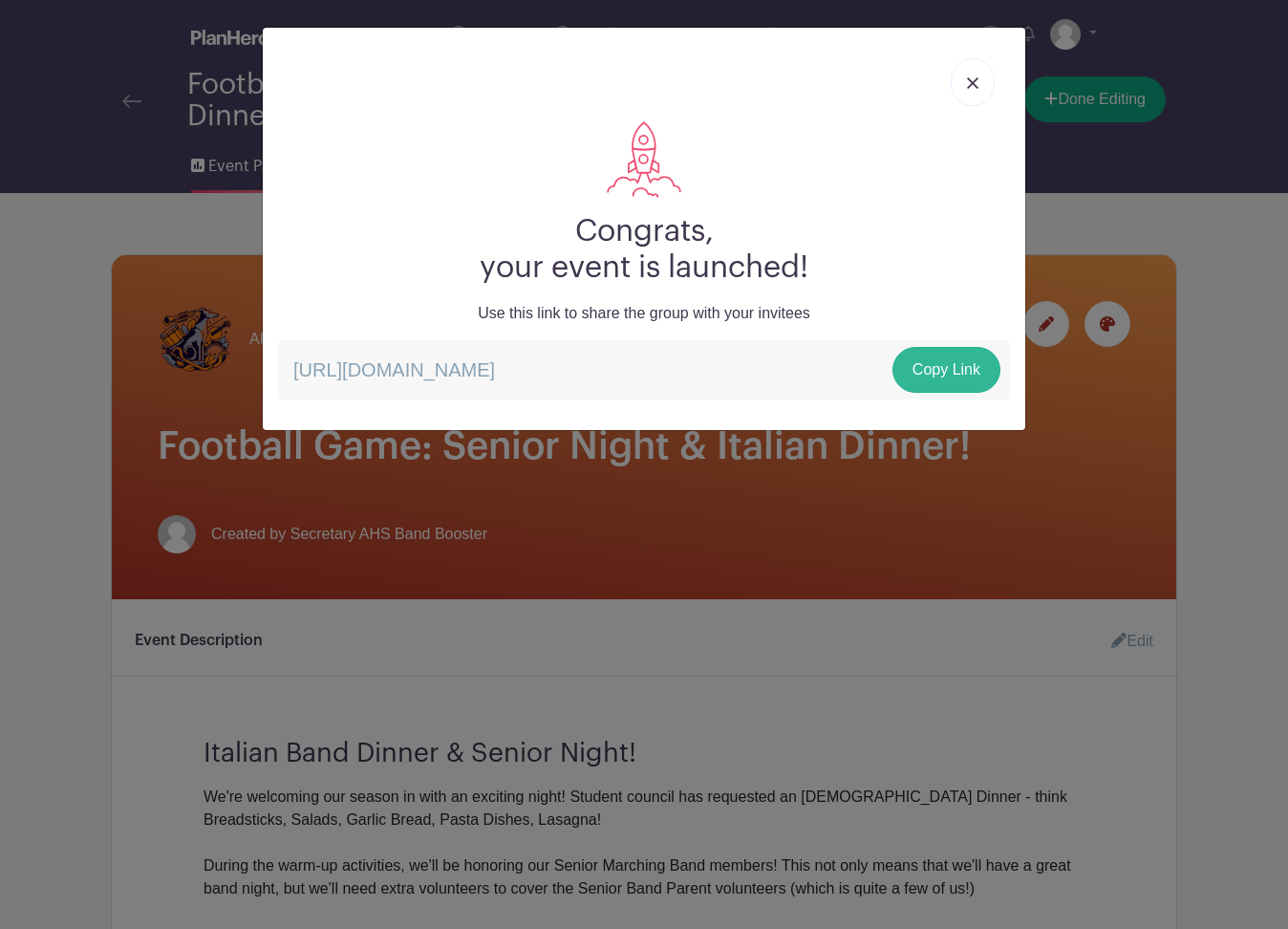
click at [945, 380] on link "Copy Link" at bounding box center [946, 370] width 108 height 46
